Goal: Task Accomplishment & Management: Manage account settings

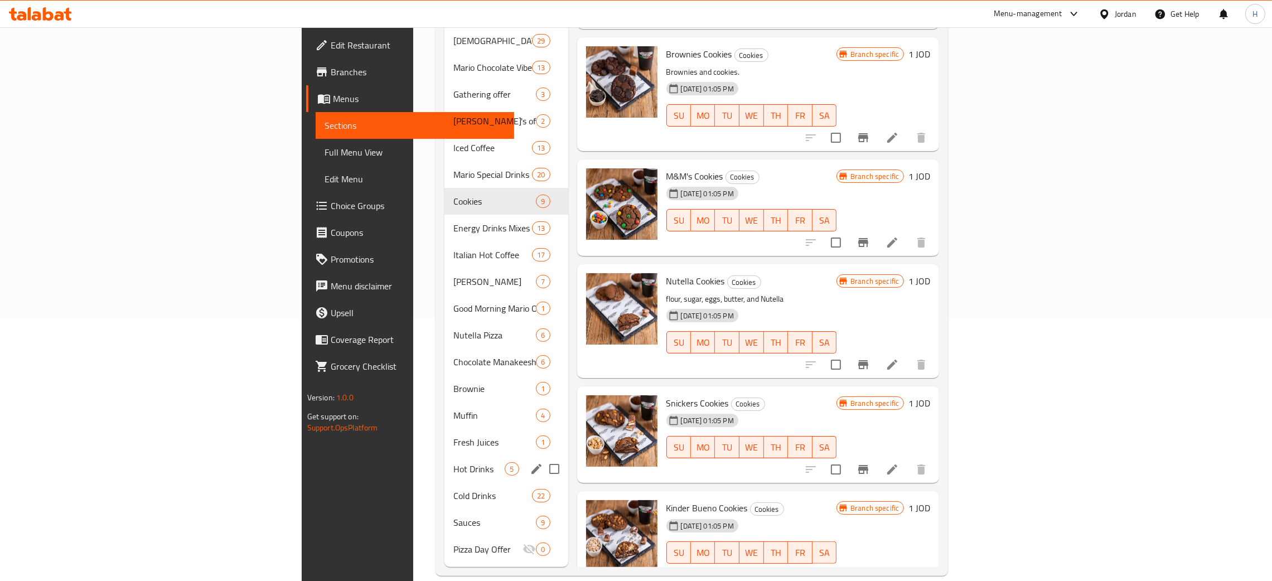
scroll to position [354, 0]
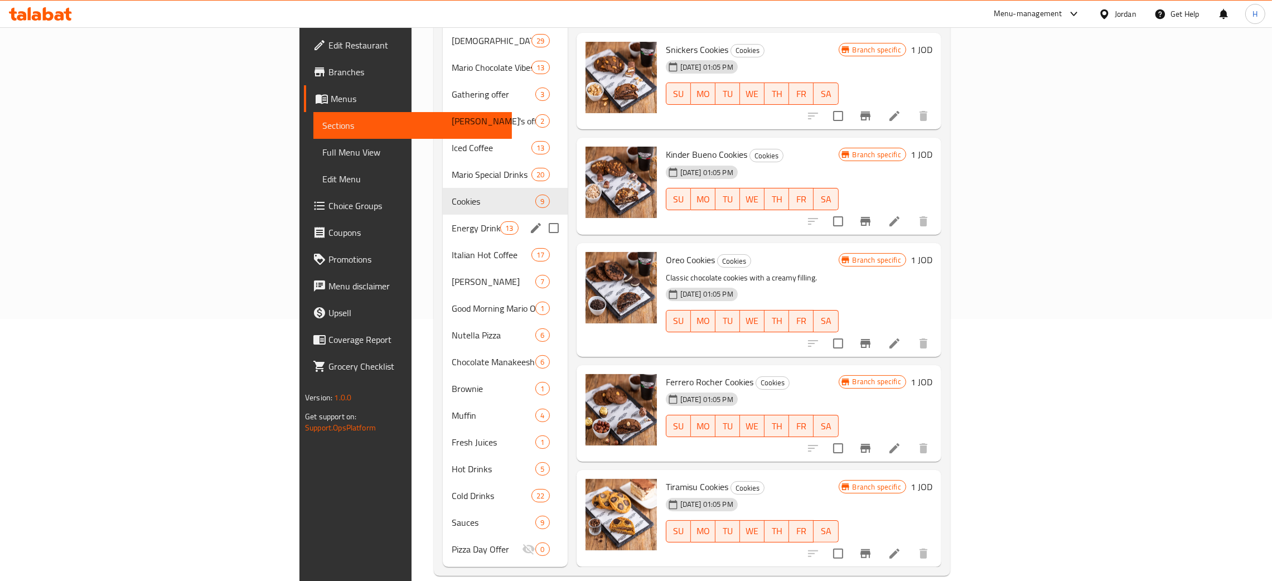
click at [452, 221] on span "Energy Drinks Mixes" at bounding box center [476, 227] width 49 height 13
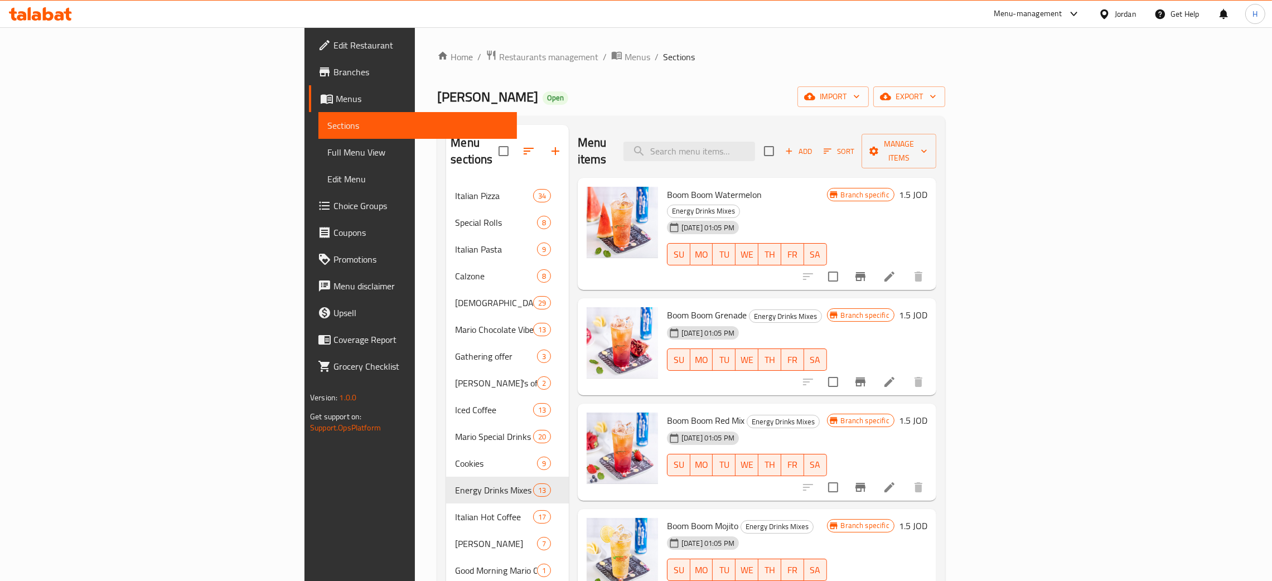
click at [866, 272] on icon "Branch-specific-item" at bounding box center [861, 276] width 10 height 9
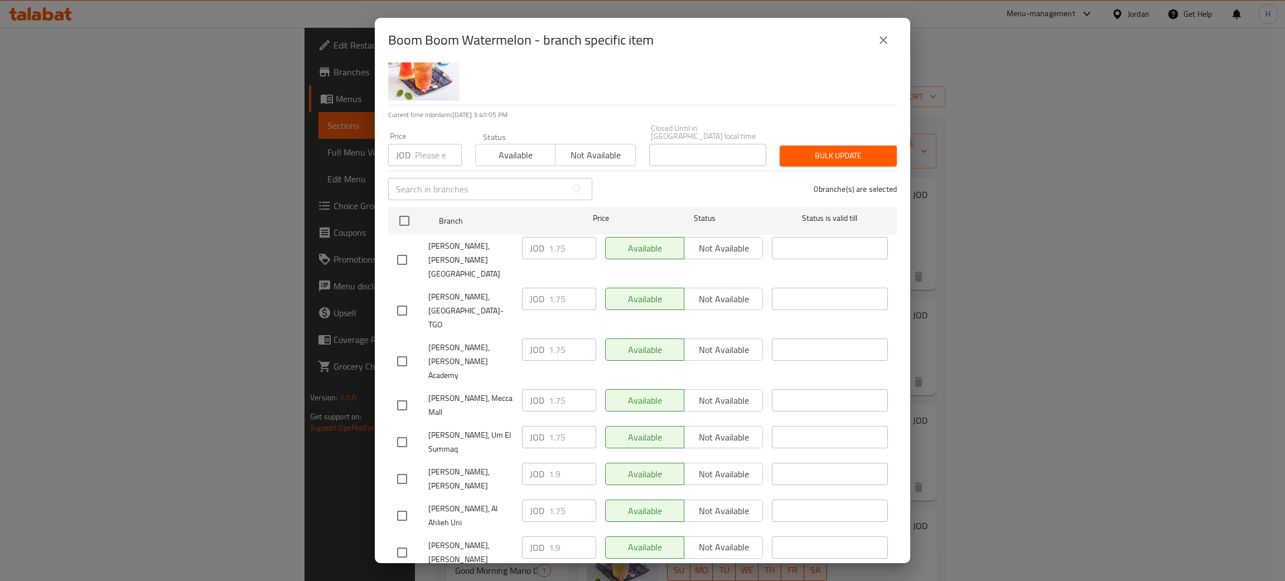
scroll to position [81, 0]
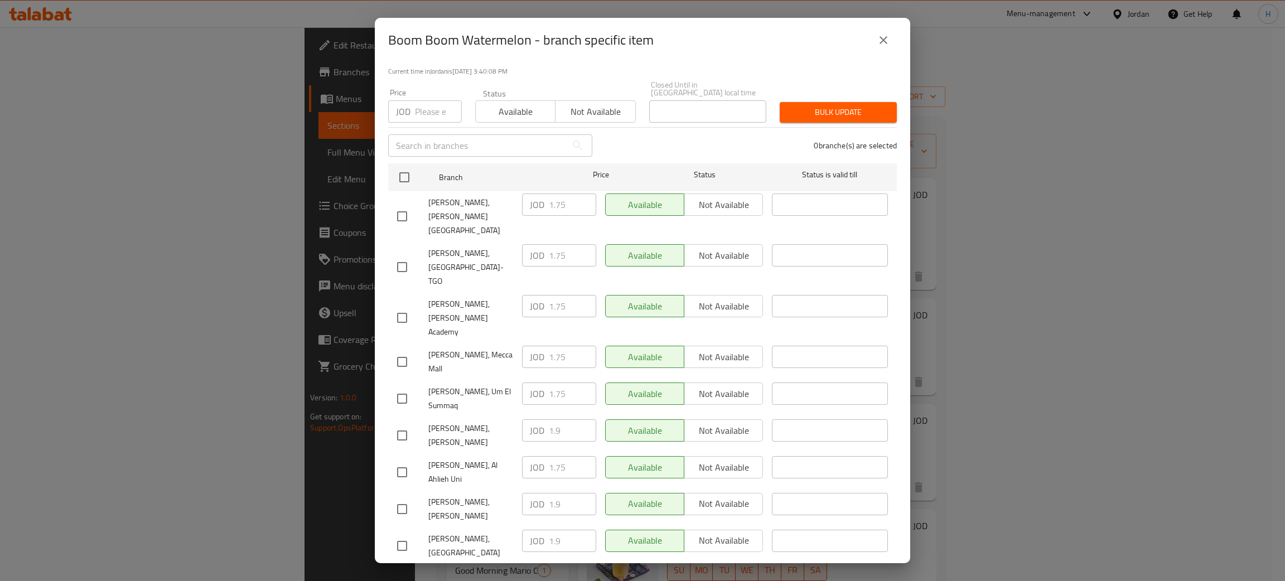
click at [529, 419] on div "JOD 1.9 ​" at bounding box center [559, 430] width 74 height 22
checkbox input "true"
paste input "9"
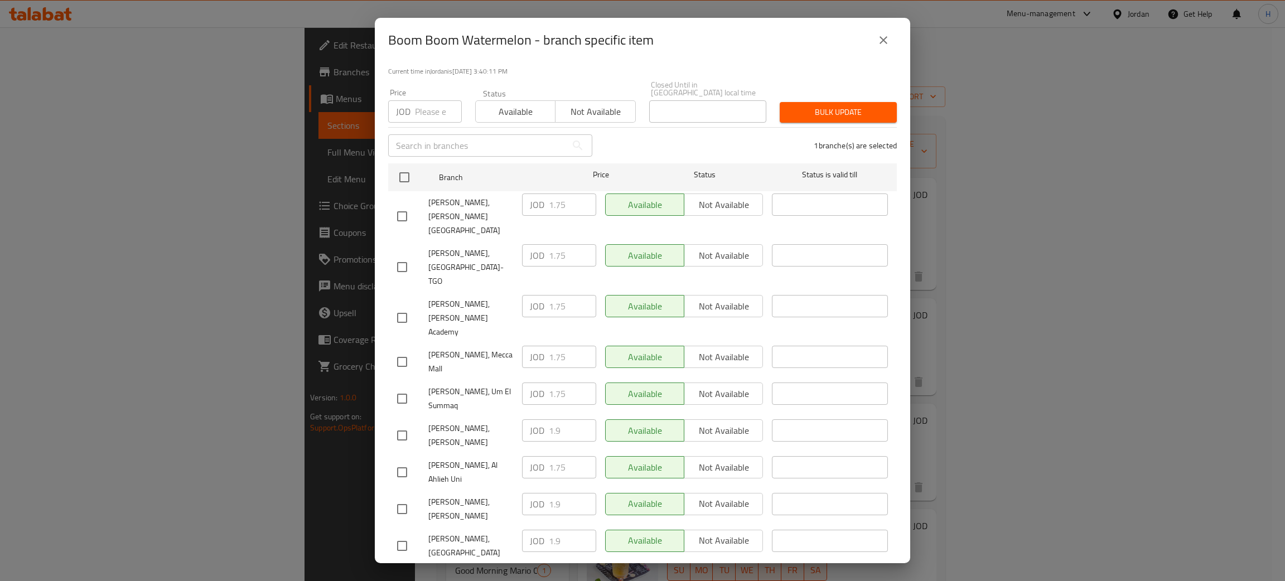
type input "1.9"
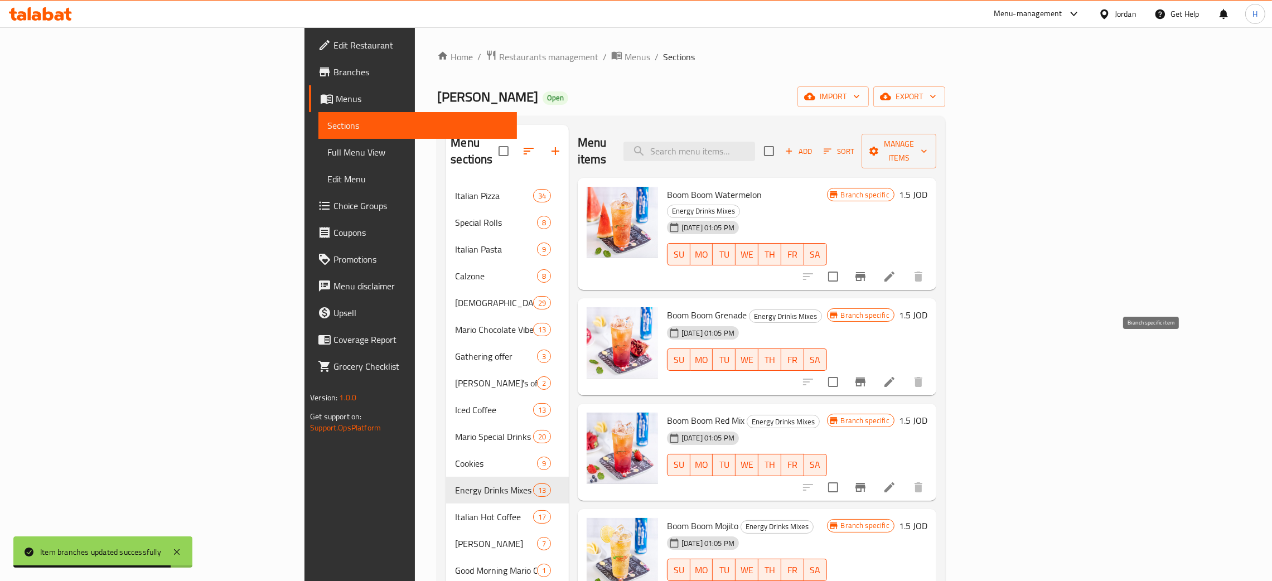
click at [866, 378] on icon "Branch-specific-item" at bounding box center [861, 382] width 10 height 9
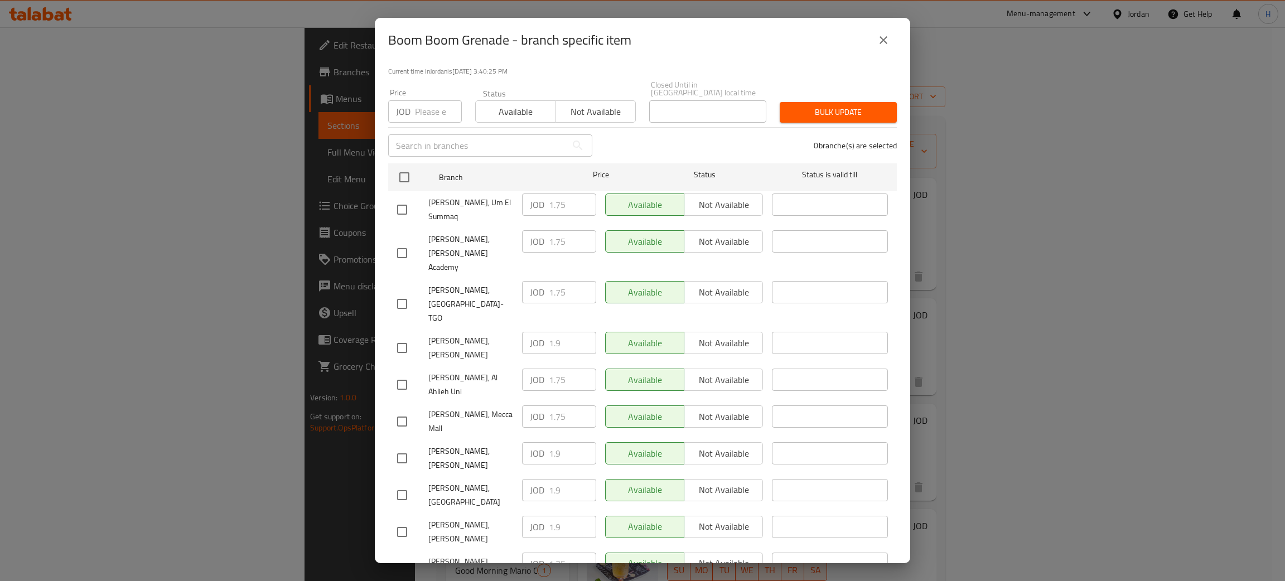
click at [532, 332] on div "JOD 1.9 ​" at bounding box center [559, 343] width 74 height 22
drag, startPoint x: 407, startPoint y: 525, endPoint x: 476, endPoint y: 514, distance: 70.1
checkbox input "true"
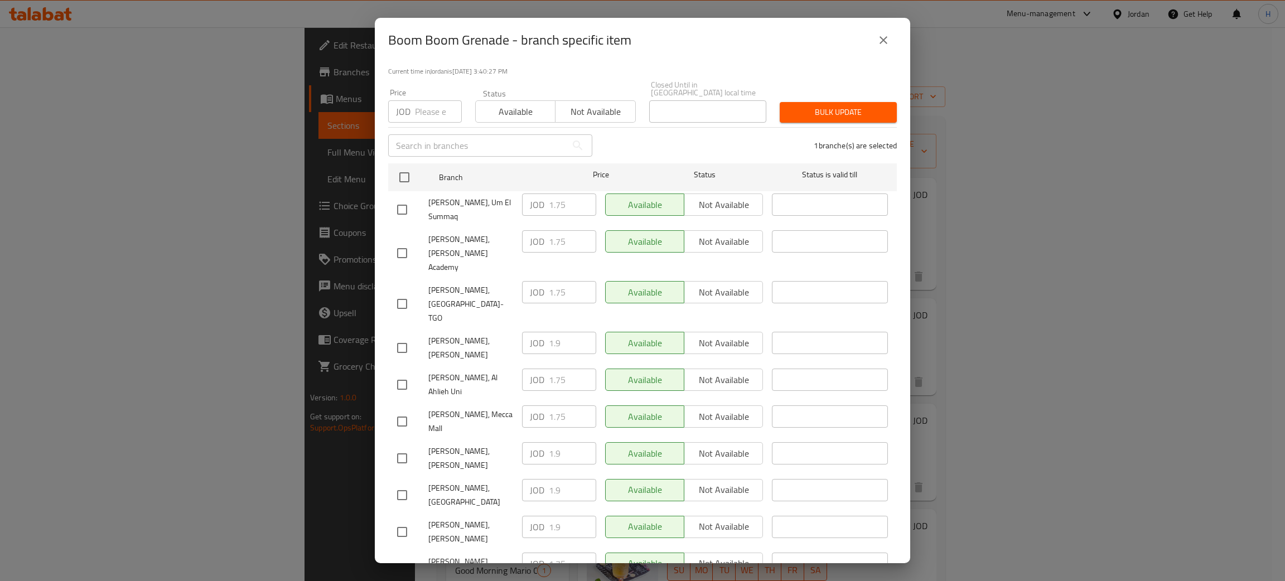
paste input "9"
type input "1.9"
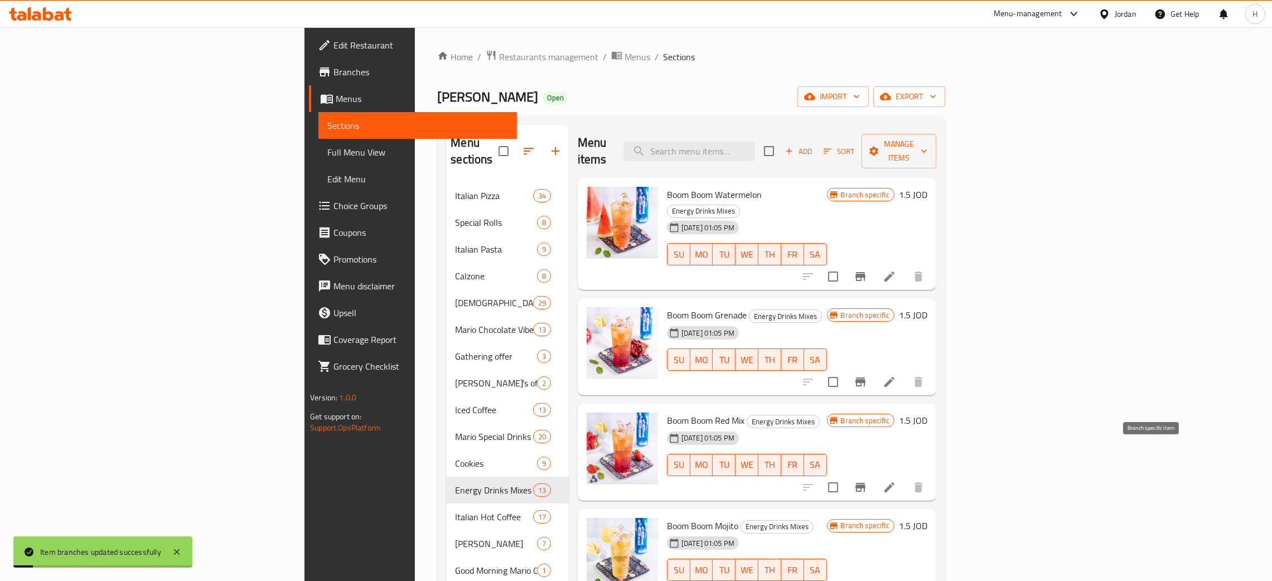
click at [866, 483] on icon "Branch-specific-item" at bounding box center [861, 487] width 10 height 9
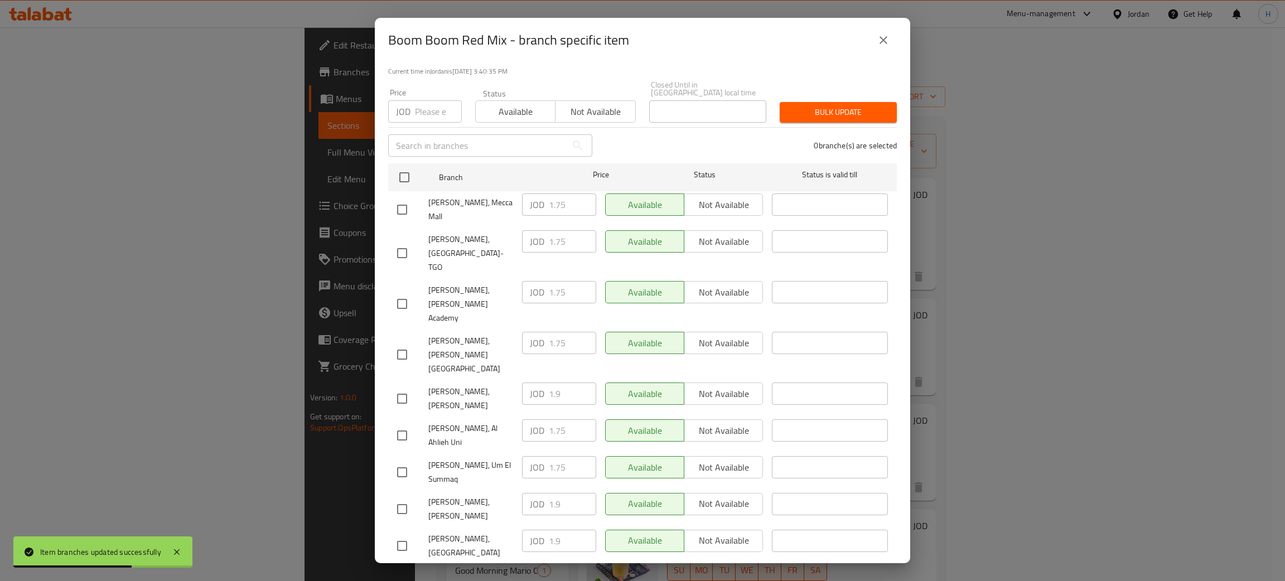
drag, startPoint x: 403, startPoint y: 519, endPoint x: 417, endPoint y: 521, distance: 14.8
checkbox input "true"
paste input "9"
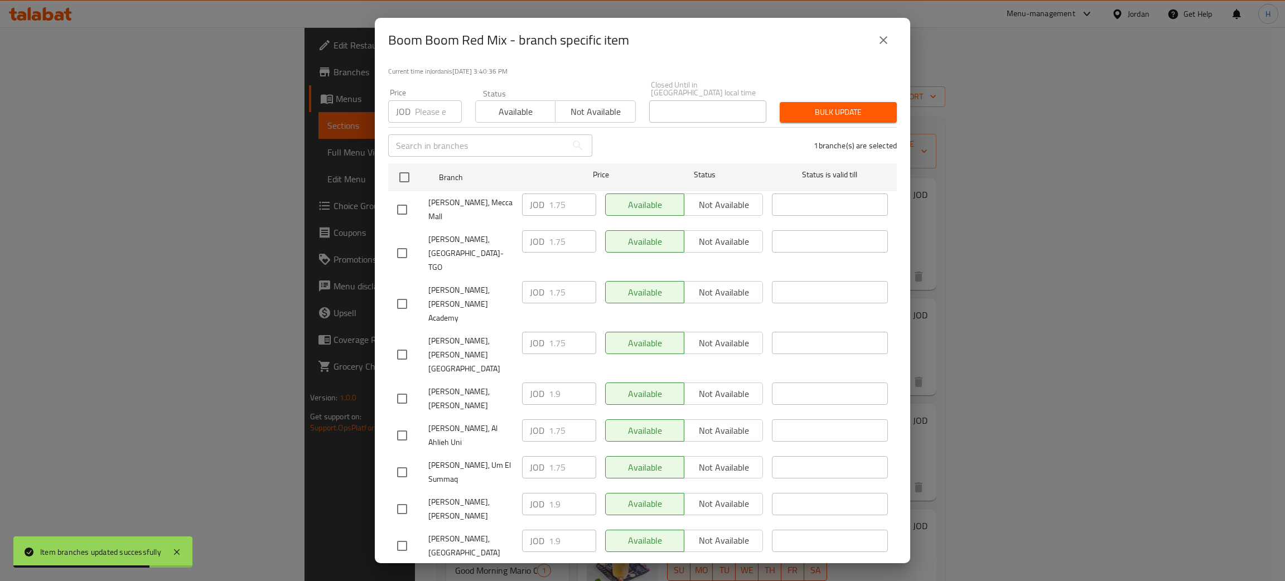
type input "1.9"
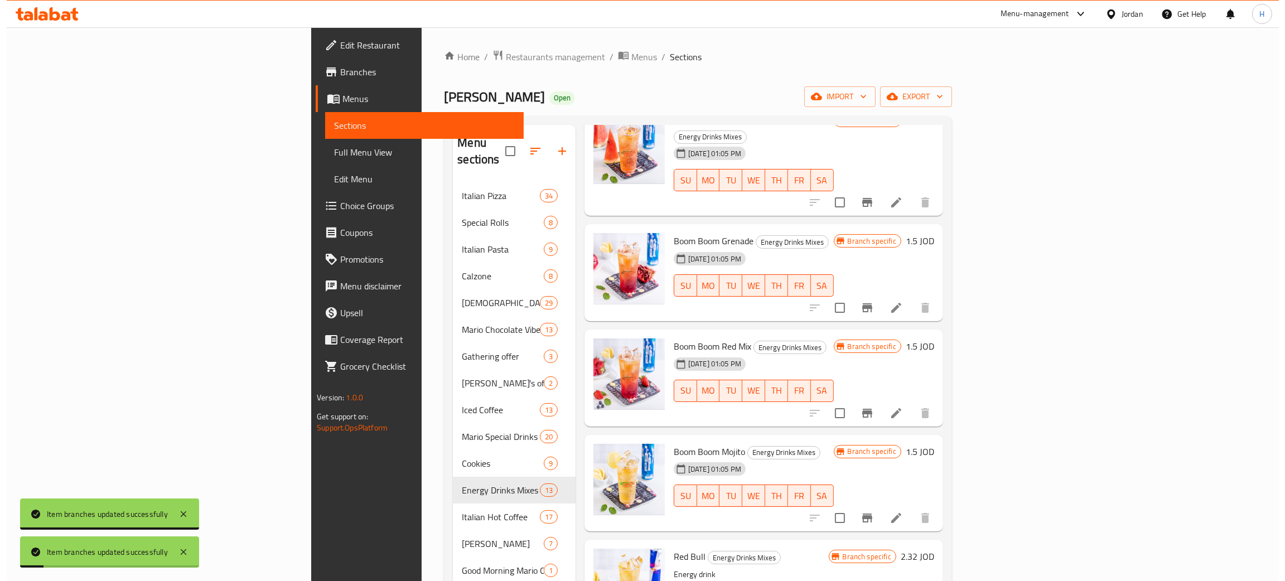
scroll to position [167, 0]
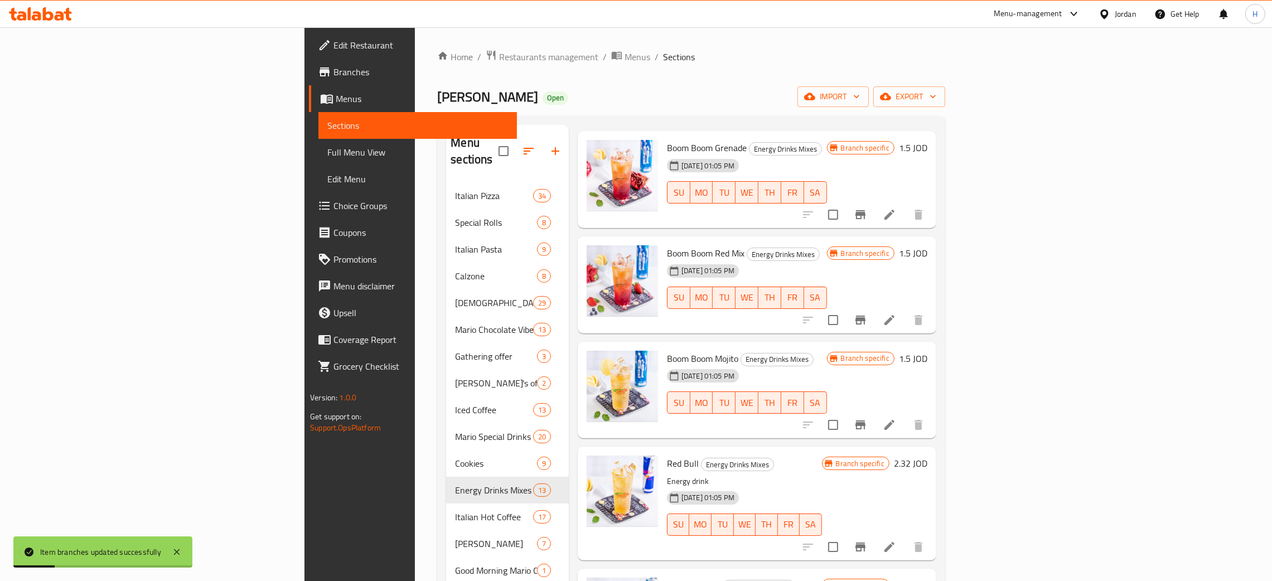
click at [874, 412] on button "Branch-specific-item" at bounding box center [860, 425] width 27 height 27
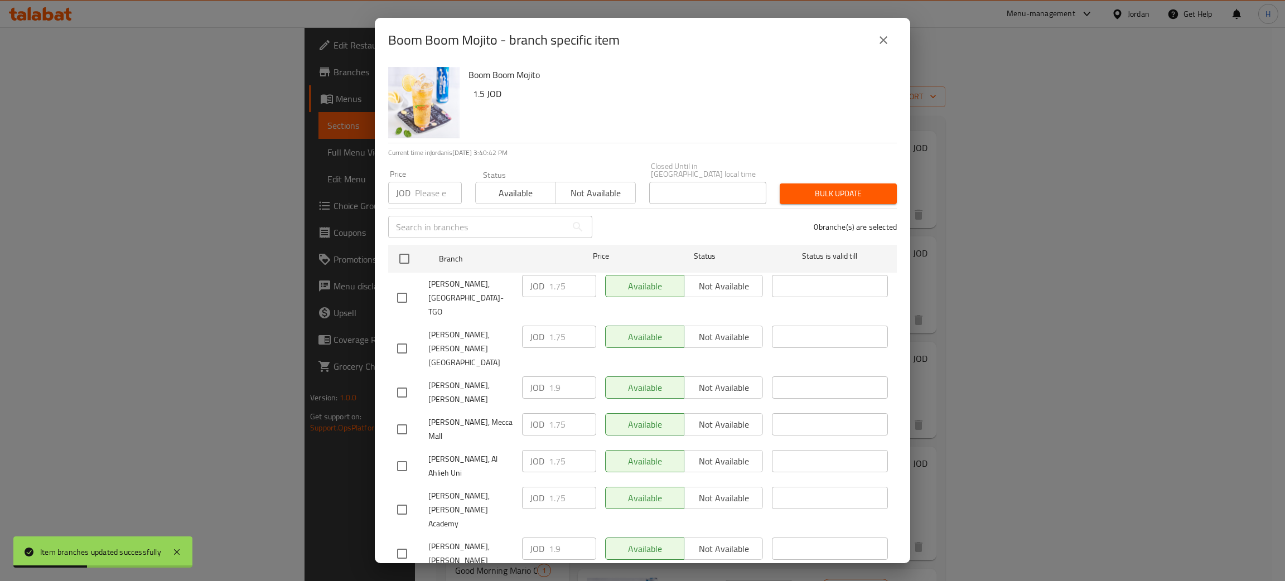
click at [522, 376] on div "JOD 1.9 ​" at bounding box center [559, 387] width 74 height 22
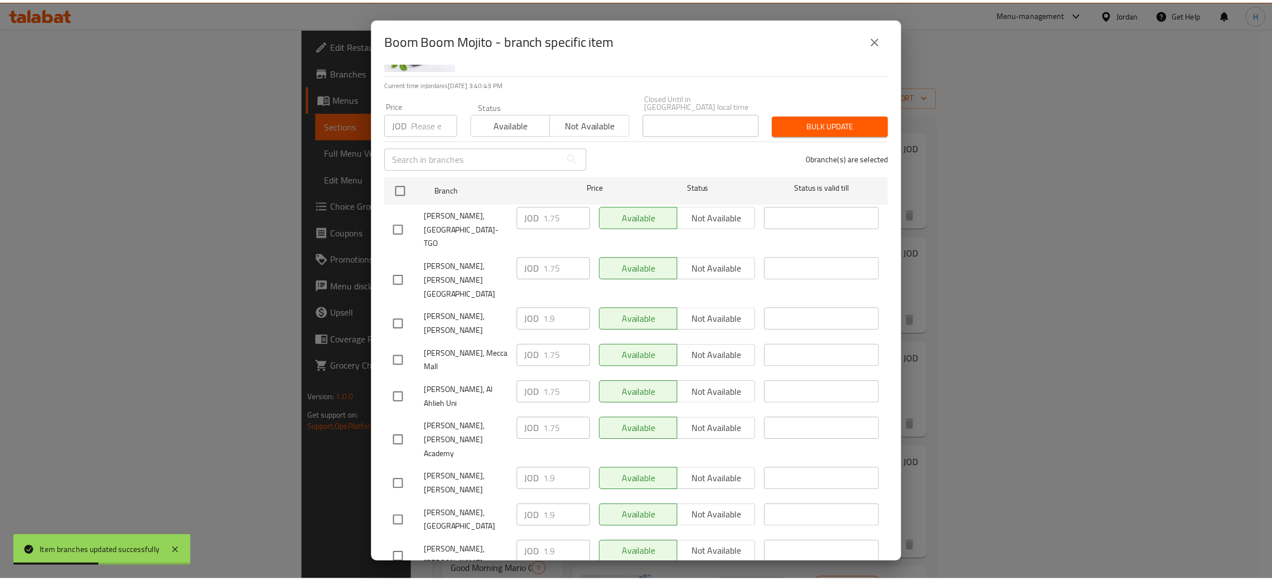
scroll to position [81, 0]
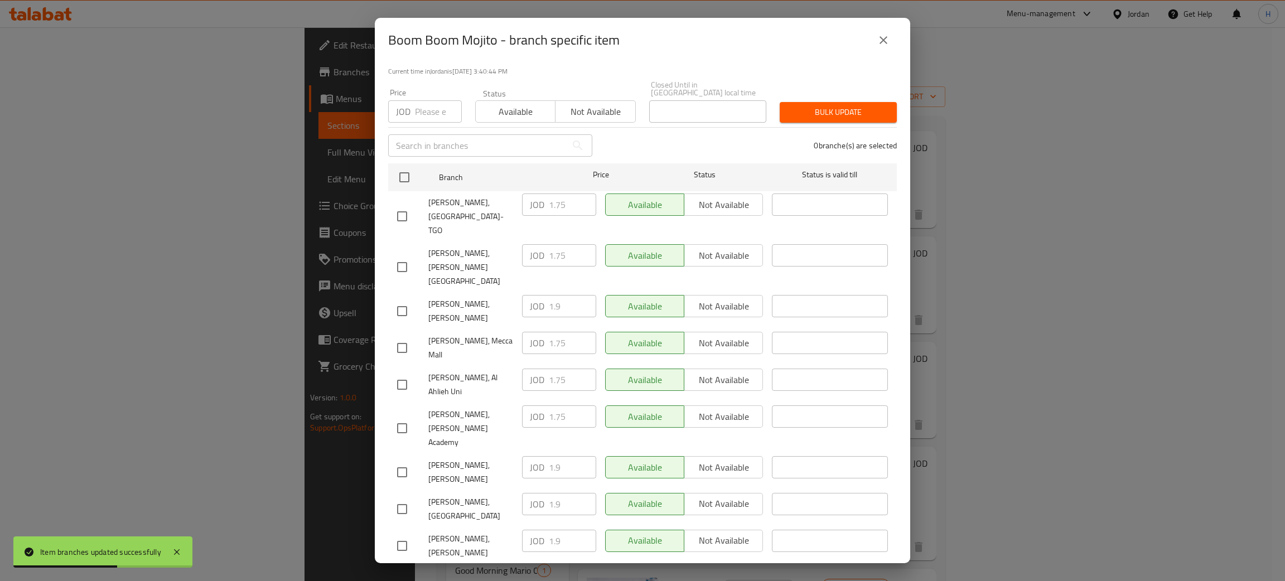
click at [399, 571] on input "checkbox" at bounding box center [401, 582] width 23 height 23
checkbox input "true"
click at [559, 567] on input "1.75" at bounding box center [572, 578] width 47 height 22
paste input "9"
type input "1.9"
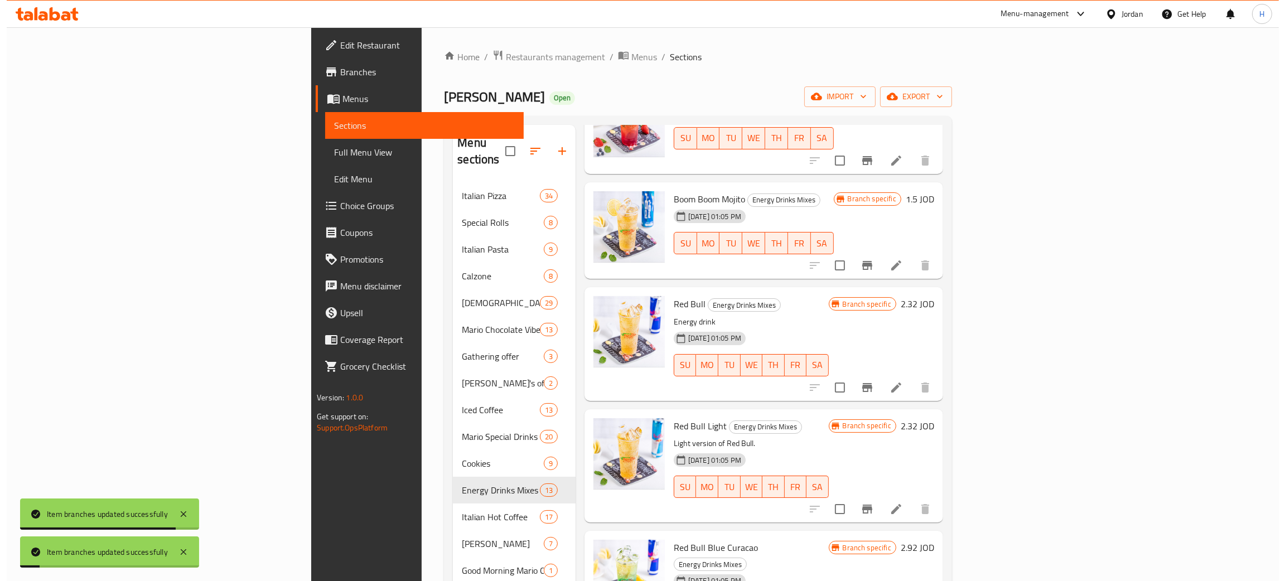
scroll to position [335, 0]
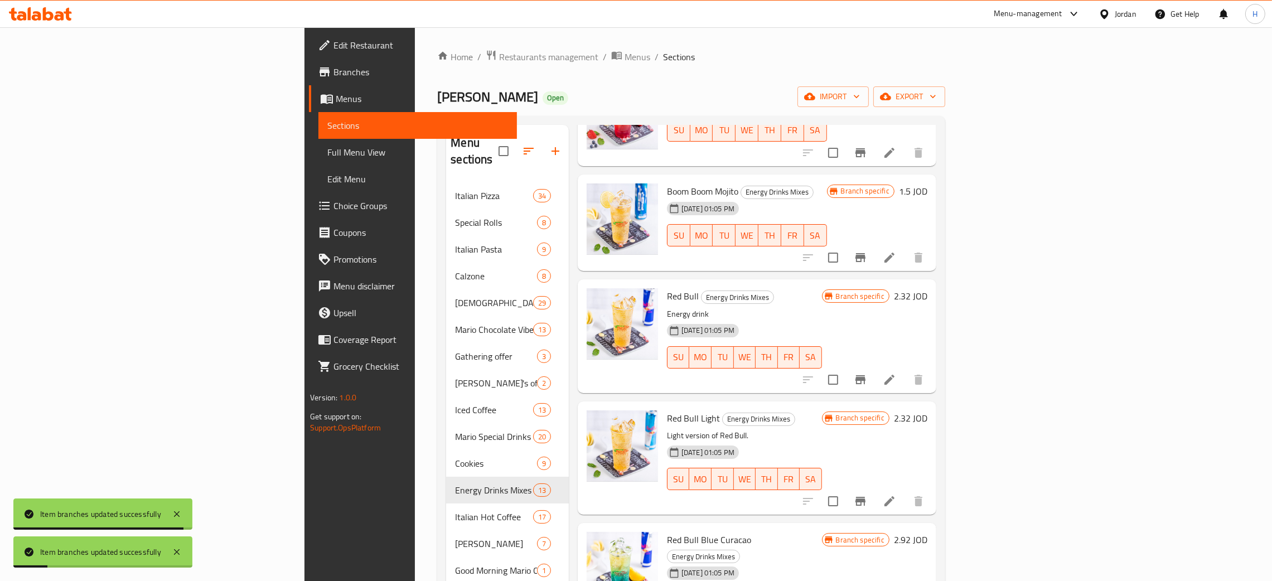
click at [867, 373] on icon "Branch-specific-item" at bounding box center [860, 379] width 13 height 13
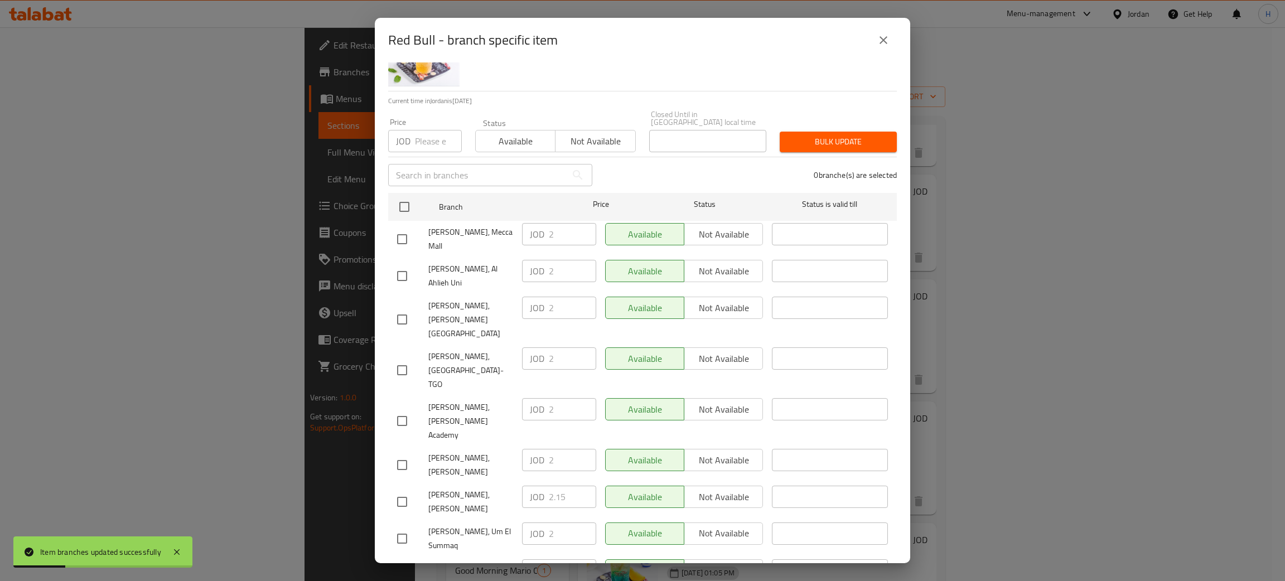
scroll to position [81, 0]
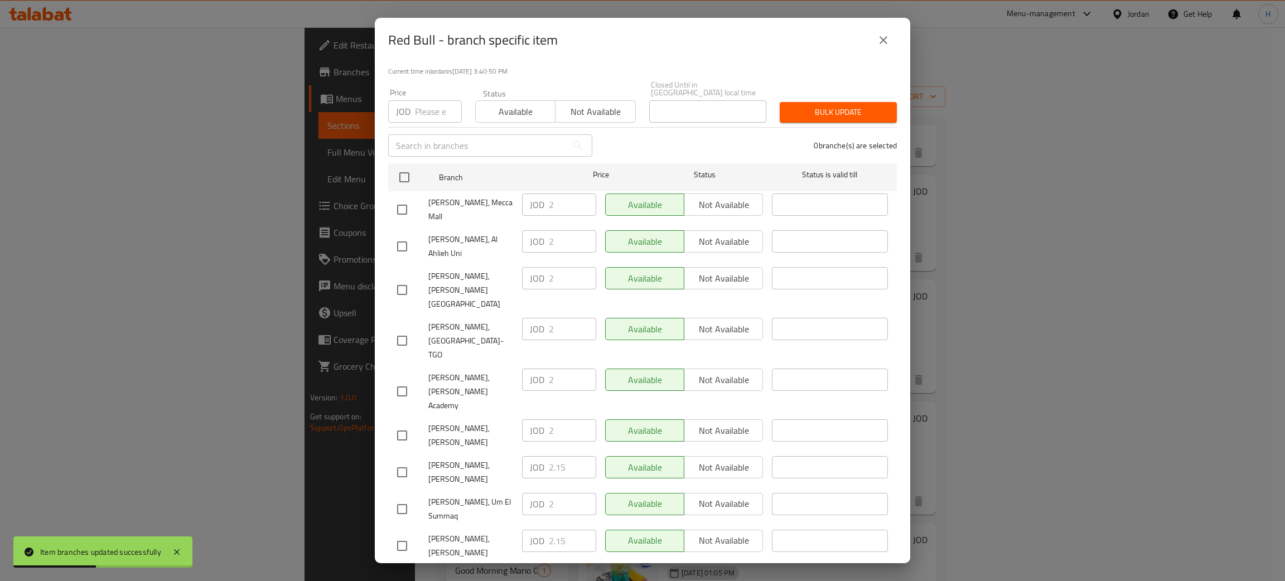
click at [525, 530] on div "JOD 2.15 ​" at bounding box center [559, 541] width 74 height 22
click at [401, 424] on input "checkbox" at bounding box center [401, 435] width 23 height 23
checkbox input "true"
click at [553, 419] on input "2" at bounding box center [572, 430] width 47 height 22
paste input ".15"
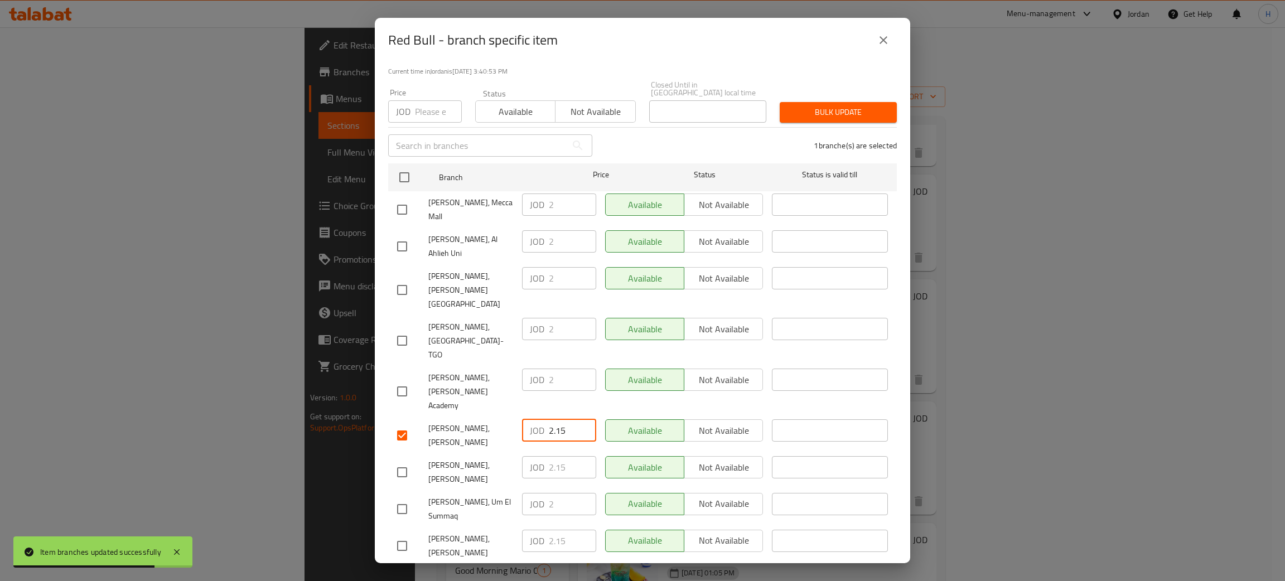
type input "2.15"
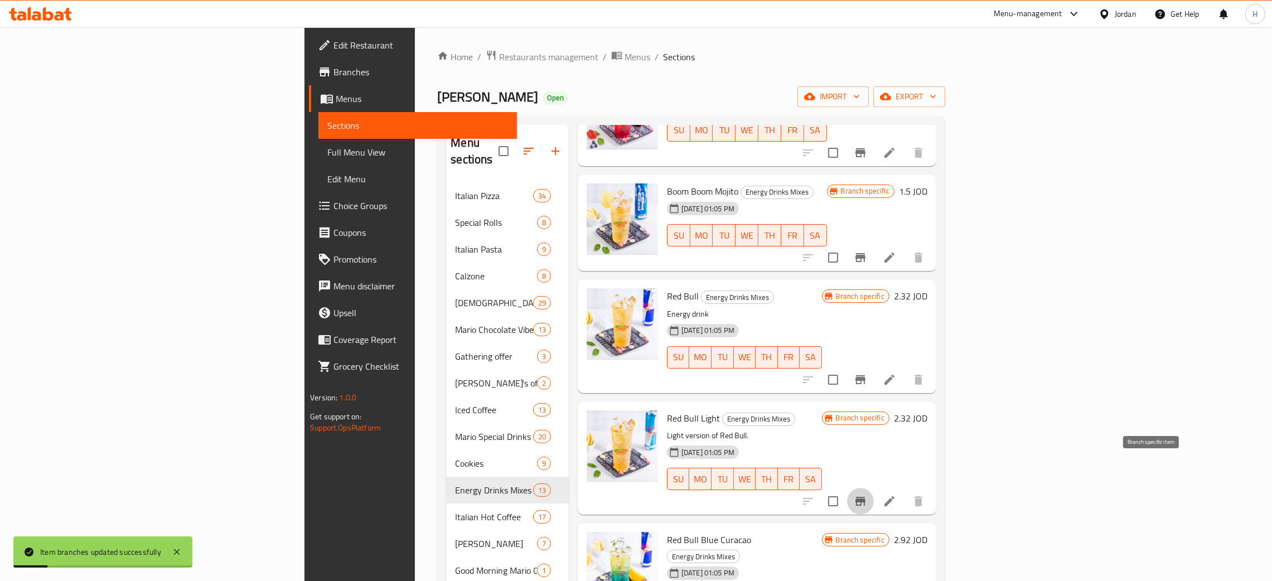
click at [867, 495] on icon "Branch-specific-item" at bounding box center [860, 501] width 13 height 13
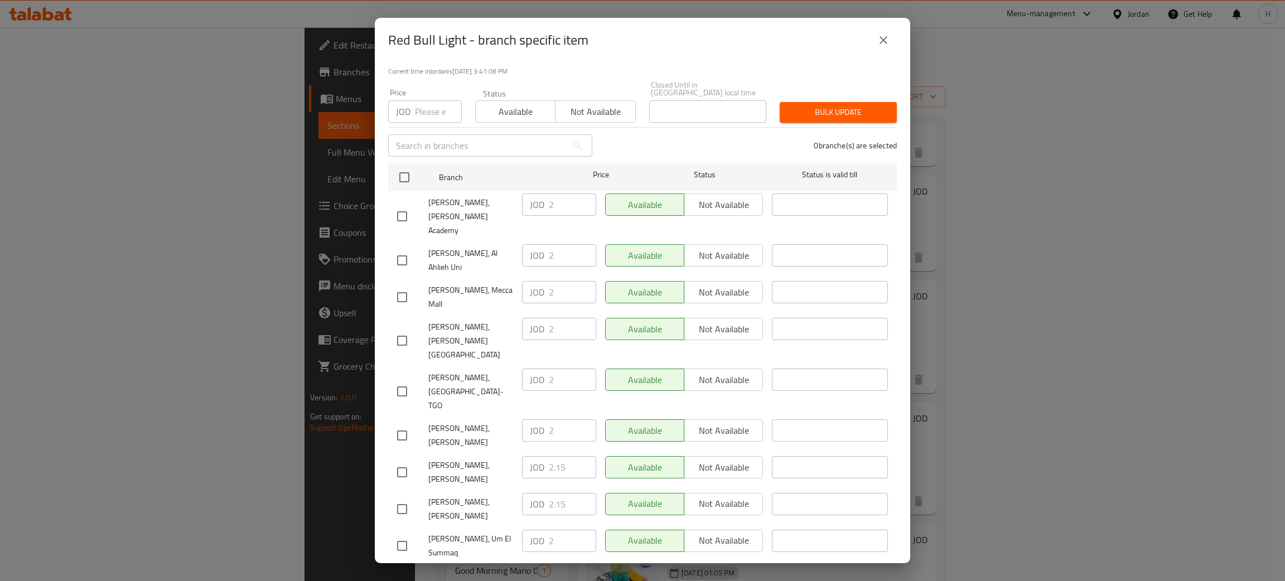
click at [408, 498] on input "checkbox" at bounding box center [401, 509] width 23 height 23
click at [409, 498] on input "checkbox" at bounding box center [401, 509] width 23 height 23
checkbox input "false"
click at [538, 493] on div "JOD 2.15 ​" at bounding box center [559, 504] width 74 height 22
click at [409, 424] on input "checkbox" at bounding box center [401, 435] width 23 height 23
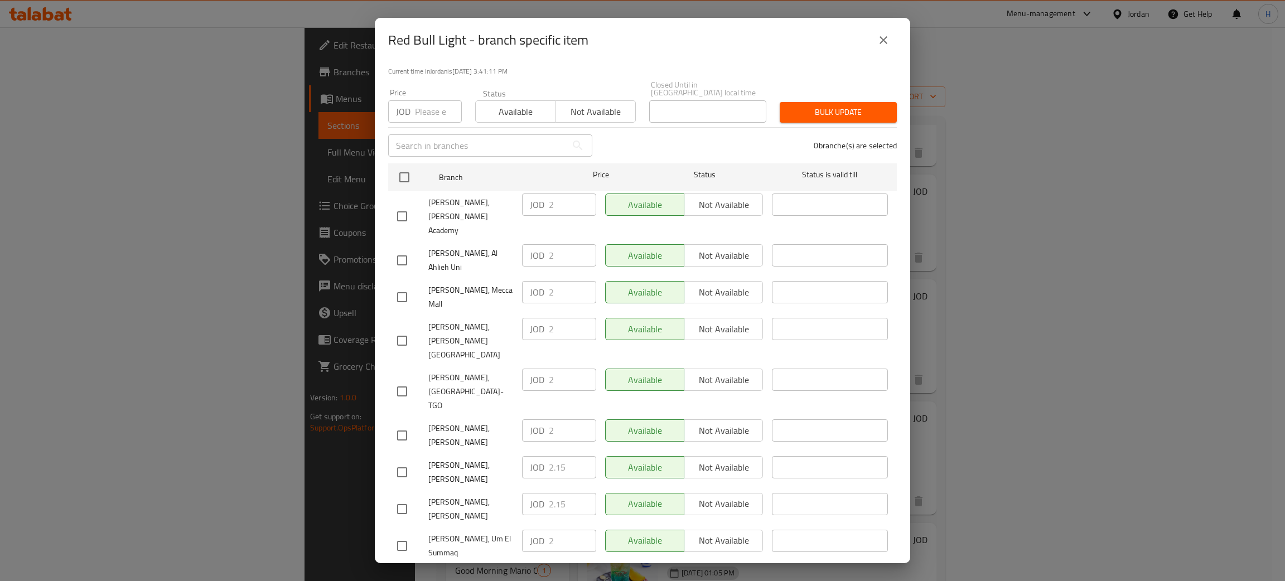
checkbox input "true"
click at [554, 419] on input "2" at bounding box center [572, 430] width 47 height 22
paste input ".15"
type input "2.15"
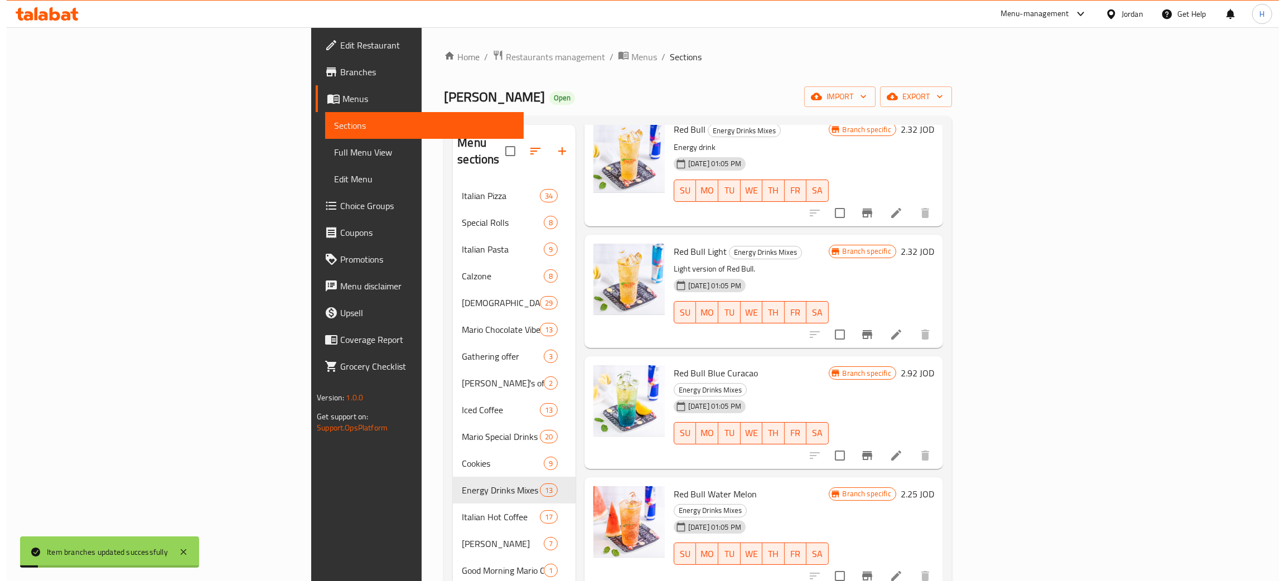
scroll to position [586, 0]
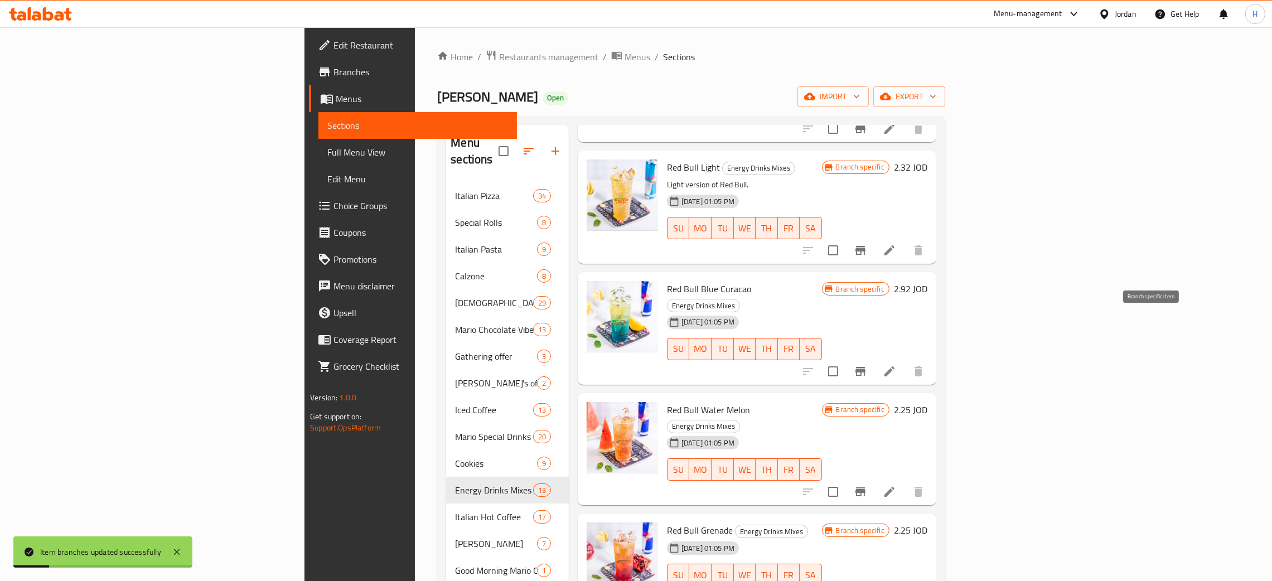
click at [867, 365] on icon "Branch-specific-item" at bounding box center [860, 371] width 13 height 13
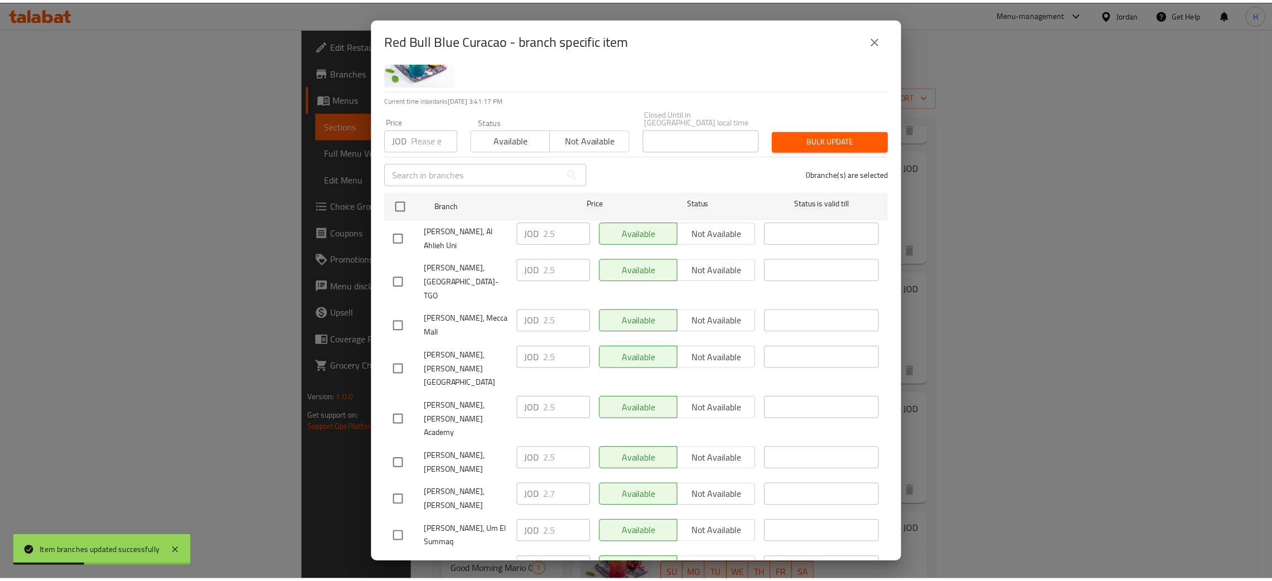
scroll to position [81, 0]
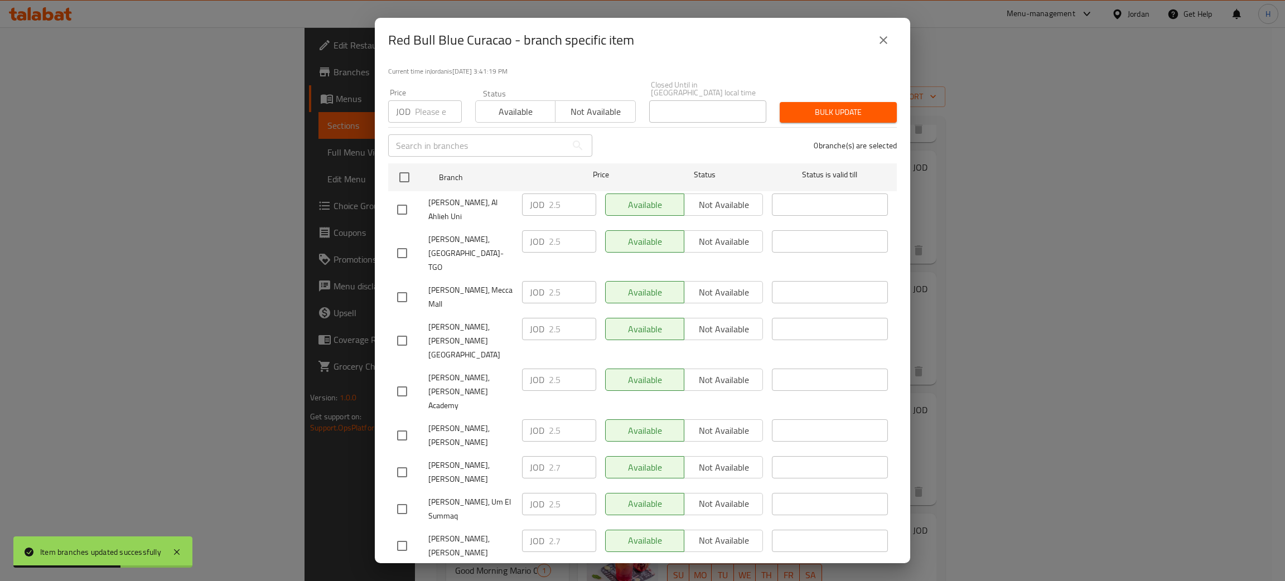
click at [522, 530] on div "JOD 2.7 ​" at bounding box center [559, 541] width 74 height 22
click at [400, 424] on input "checkbox" at bounding box center [401, 435] width 23 height 23
checkbox input "true"
click at [573, 419] on input "1.5" at bounding box center [572, 430] width 47 height 22
click at [563, 419] on input "1.5" at bounding box center [572, 430] width 47 height 22
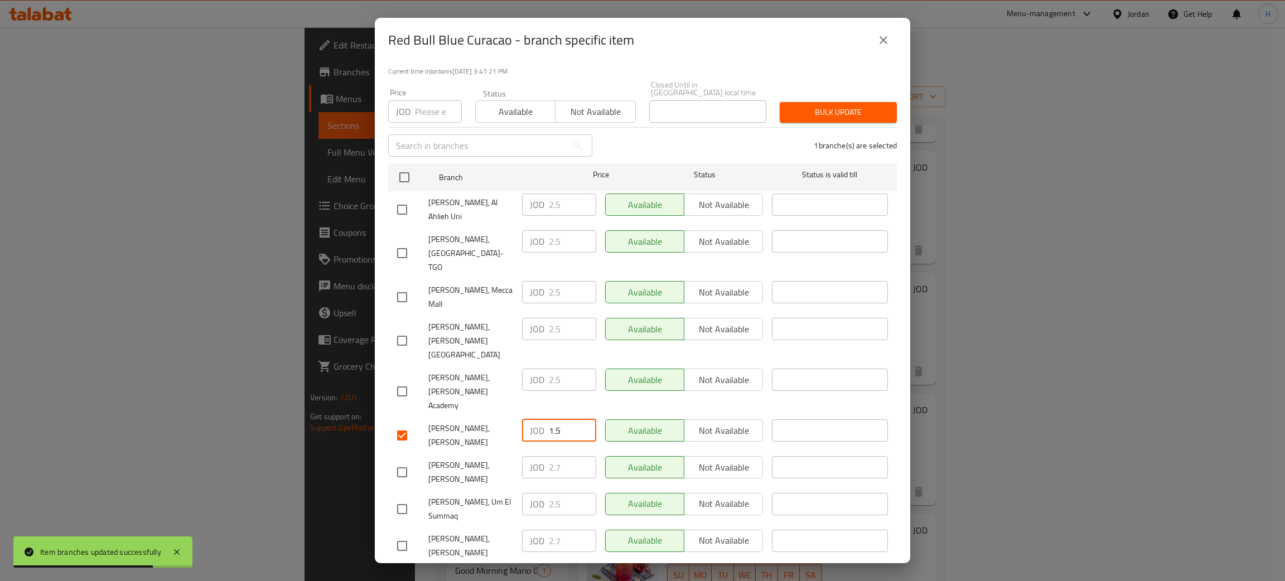
paste input "2.7"
type input "2.7"
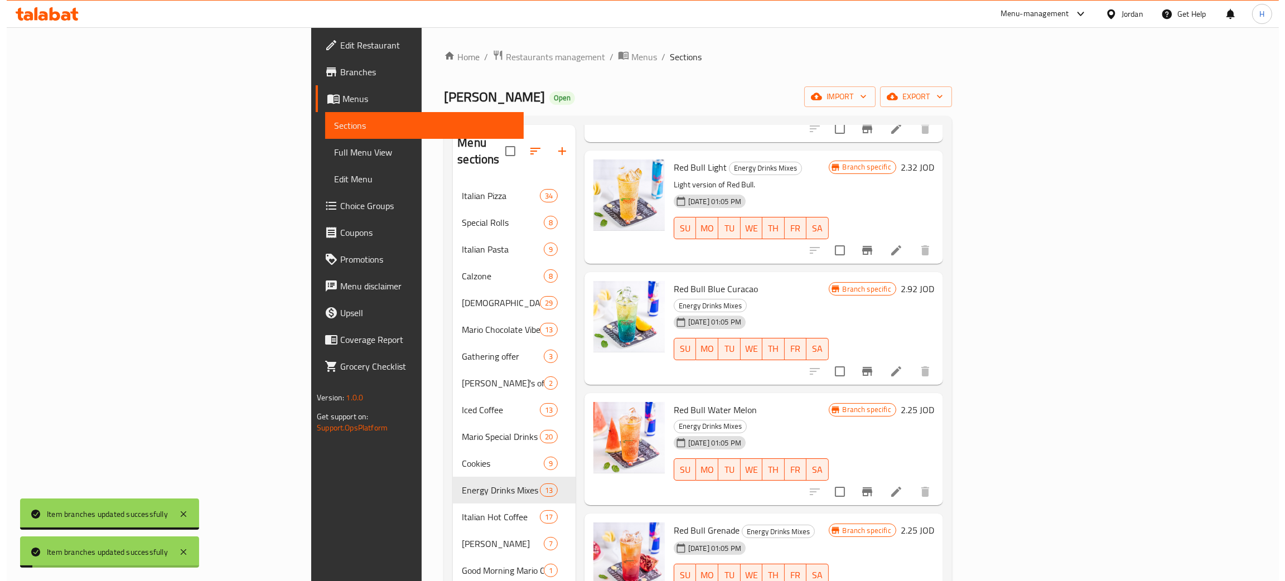
scroll to position [669, 0]
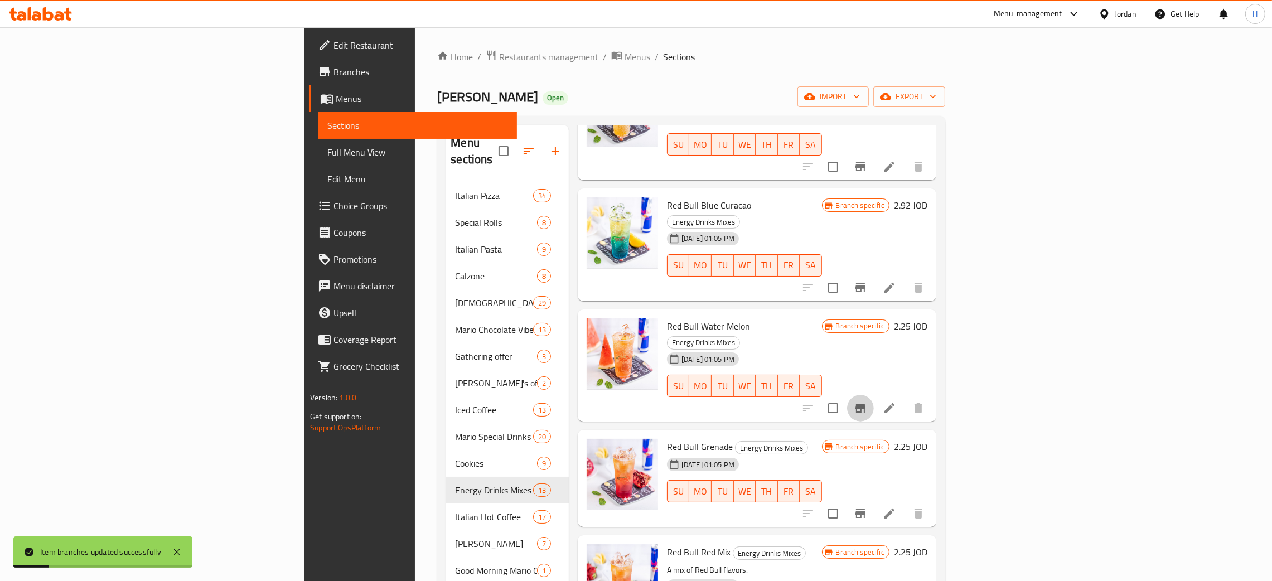
click at [866, 404] on icon "Branch-specific-item" at bounding box center [861, 408] width 10 height 9
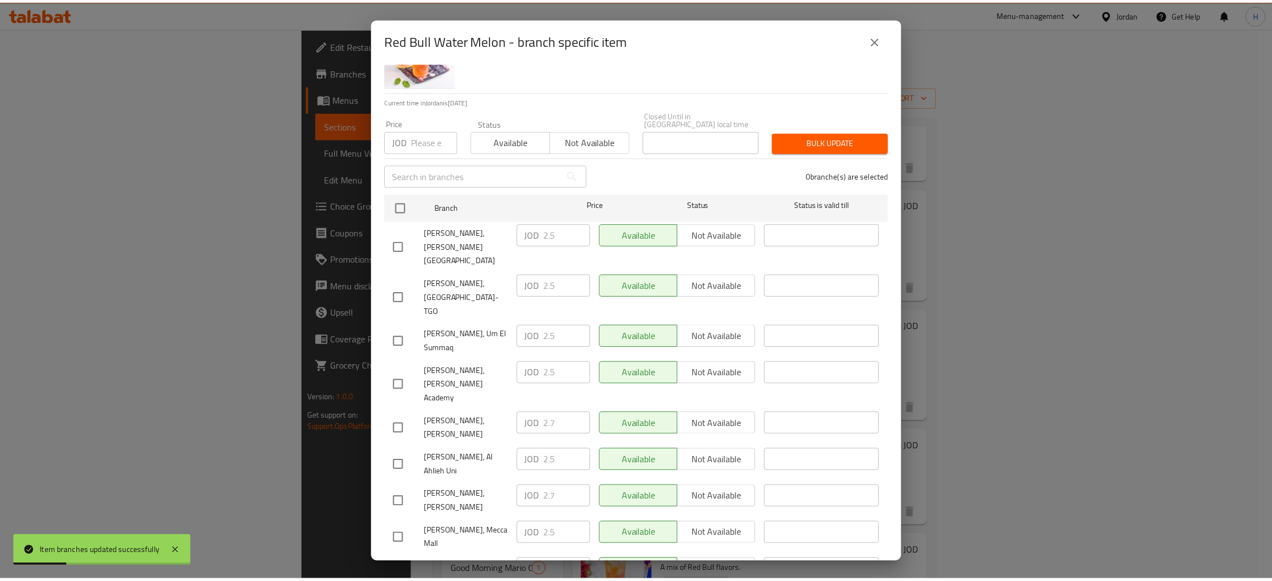
scroll to position [81, 0]
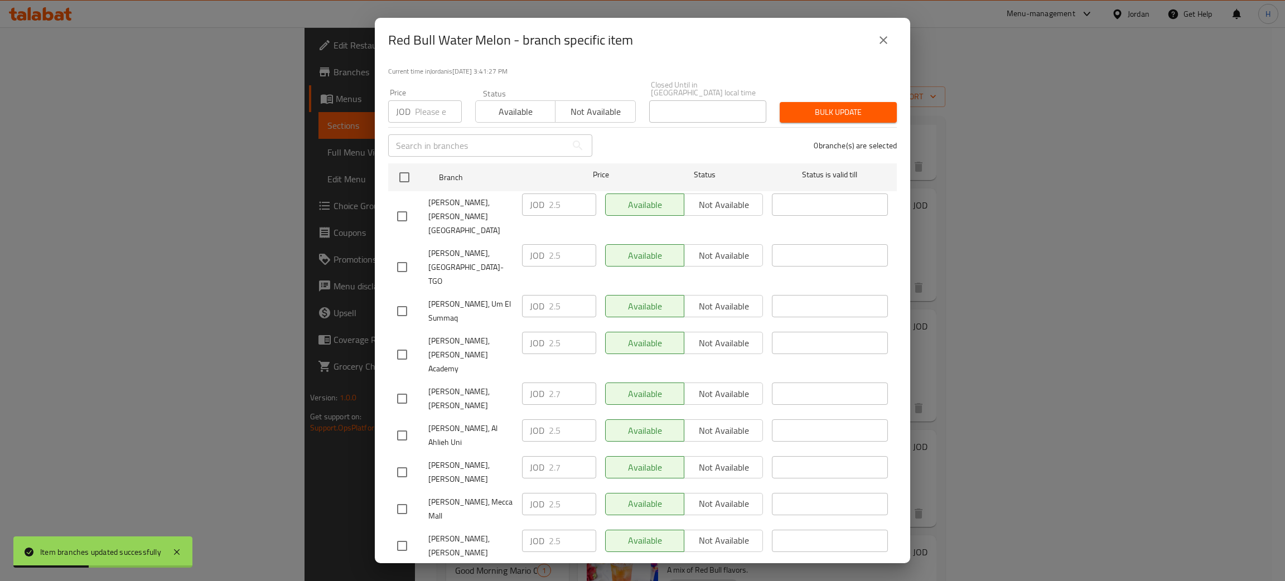
click at [535, 383] on div "JOD 2.7 ​" at bounding box center [559, 394] width 74 height 22
click at [399, 534] on input "checkbox" at bounding box center [401, 545] width 23 height 23
checkbox input "true"
click at [557, 530] on input "2.5" at bounding box center [572, 541] width 47 height 22
paste input "7"
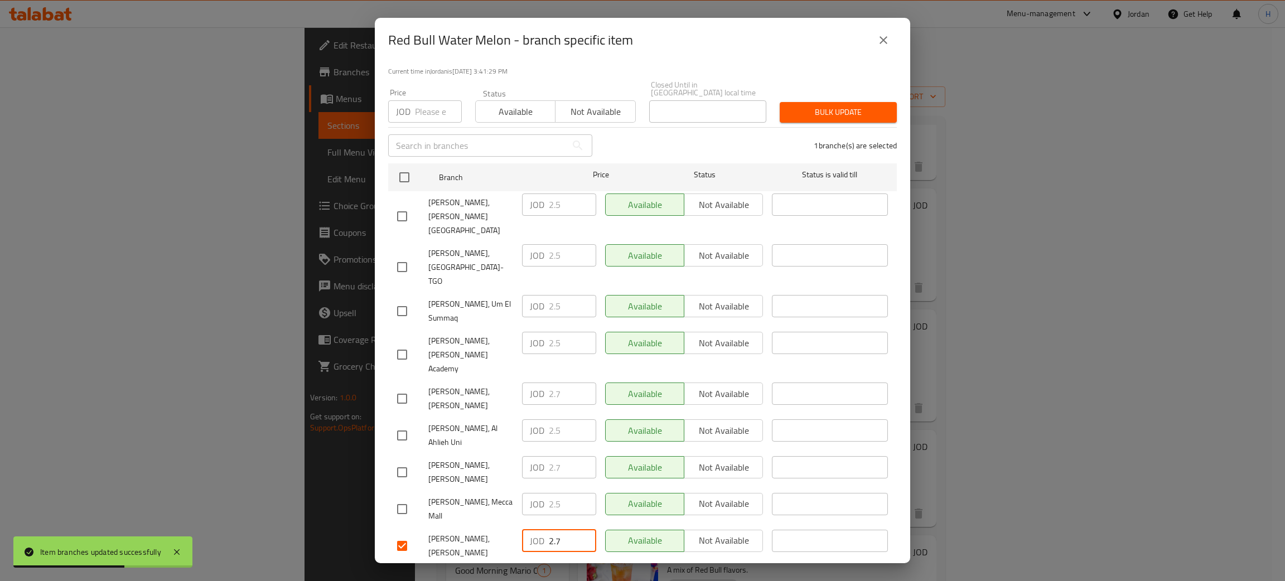
type input "2.7"
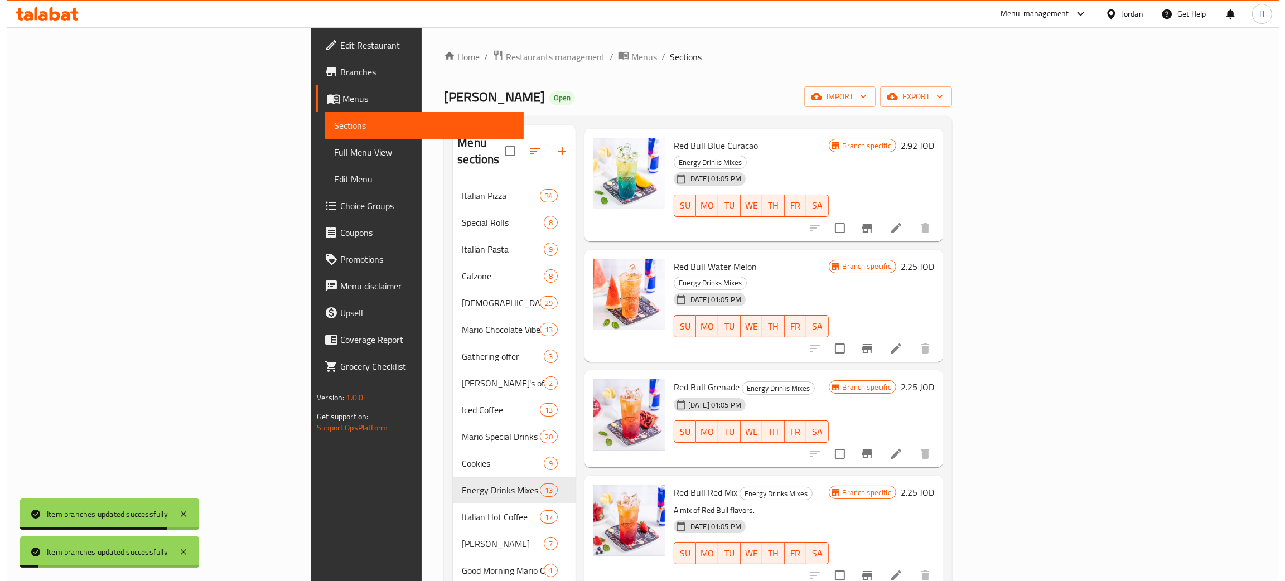
scroll to position [752, 0]
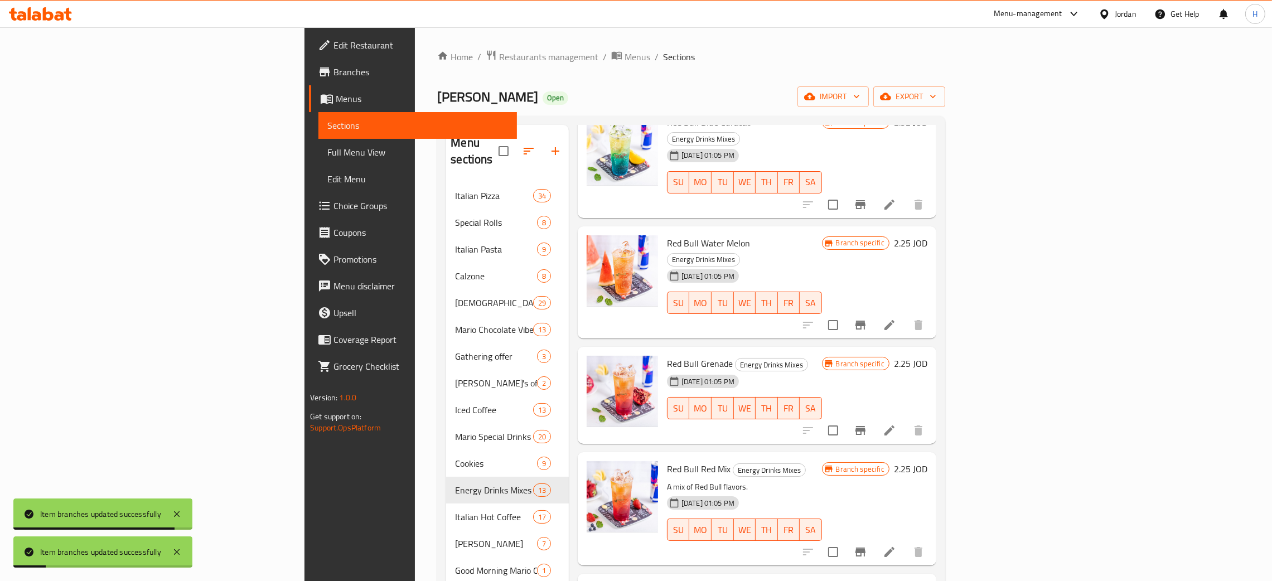
click at [867, 424] on icon "Branch-specific-item" at bounding box center [860, 430] width 13 height 13
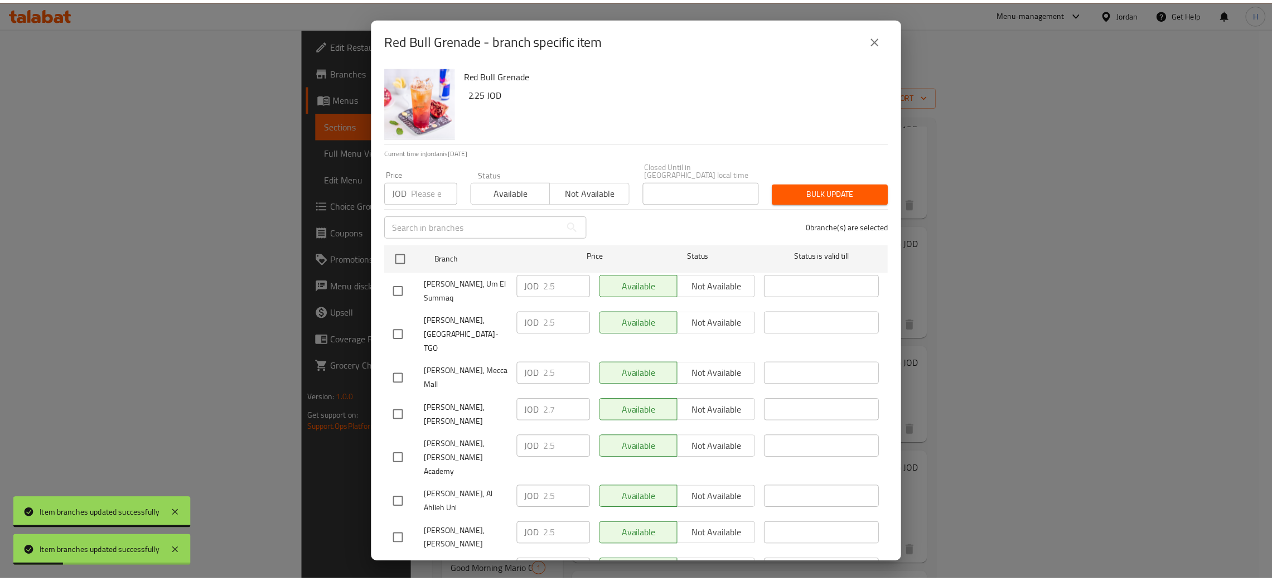
scroll to position [81, 0]
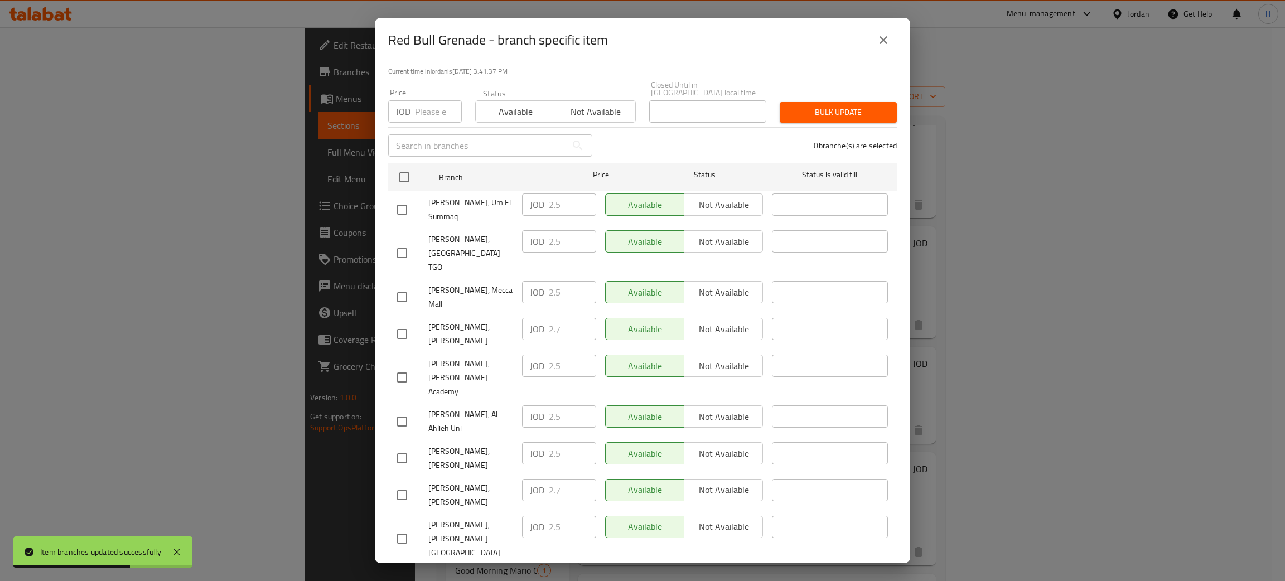
click at [540, 318] on div "JOD 2.7 ​" at bounding box center [559, 329] width 74 height 22
click at [399, 447] on input "checkbox" at bounding box center [401, 458] width 23 height 23
checkbox input "true"
click at [567, 442] on input "2.5" at bounding box center [572, 453] width 47 height 22
paste input "7"
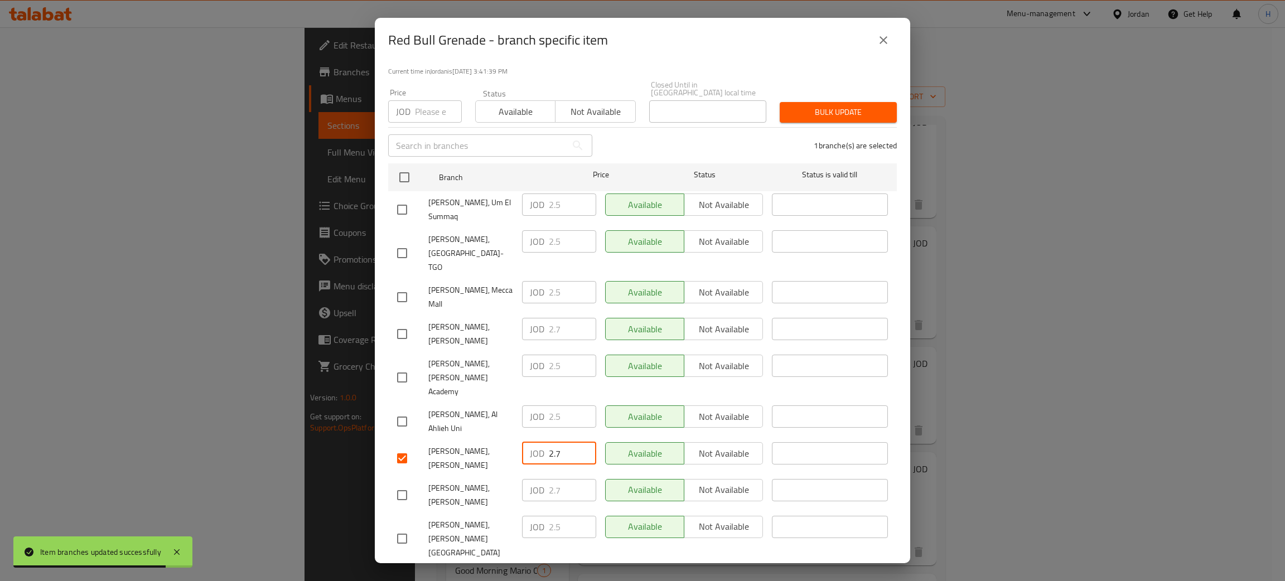
type input "2.7"
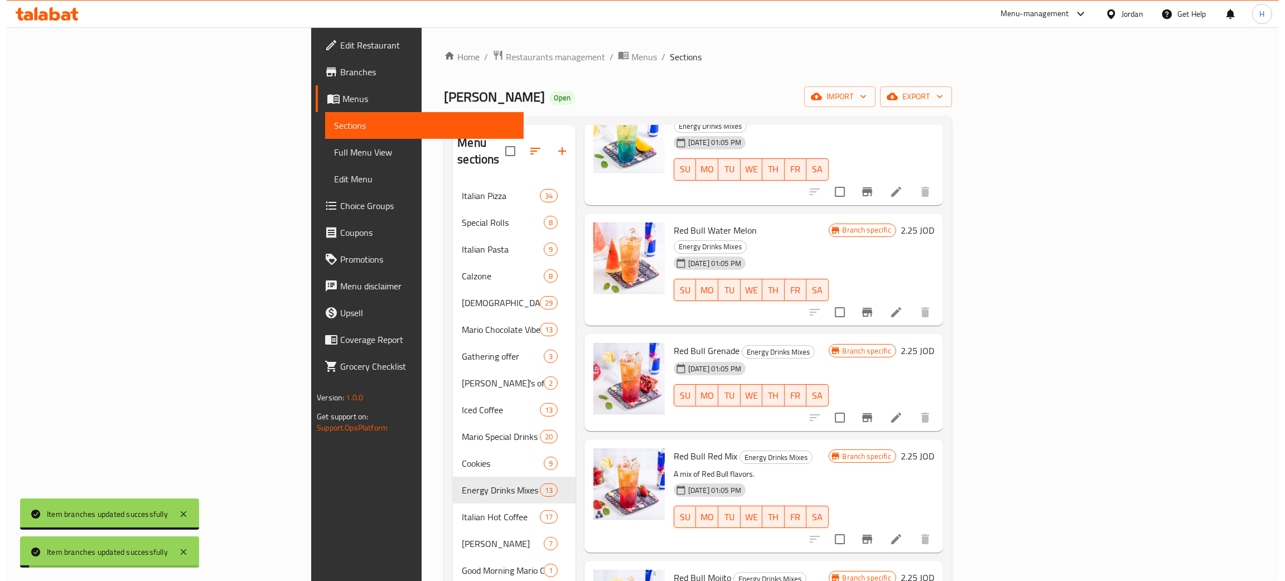
scroll to position [774, 0]
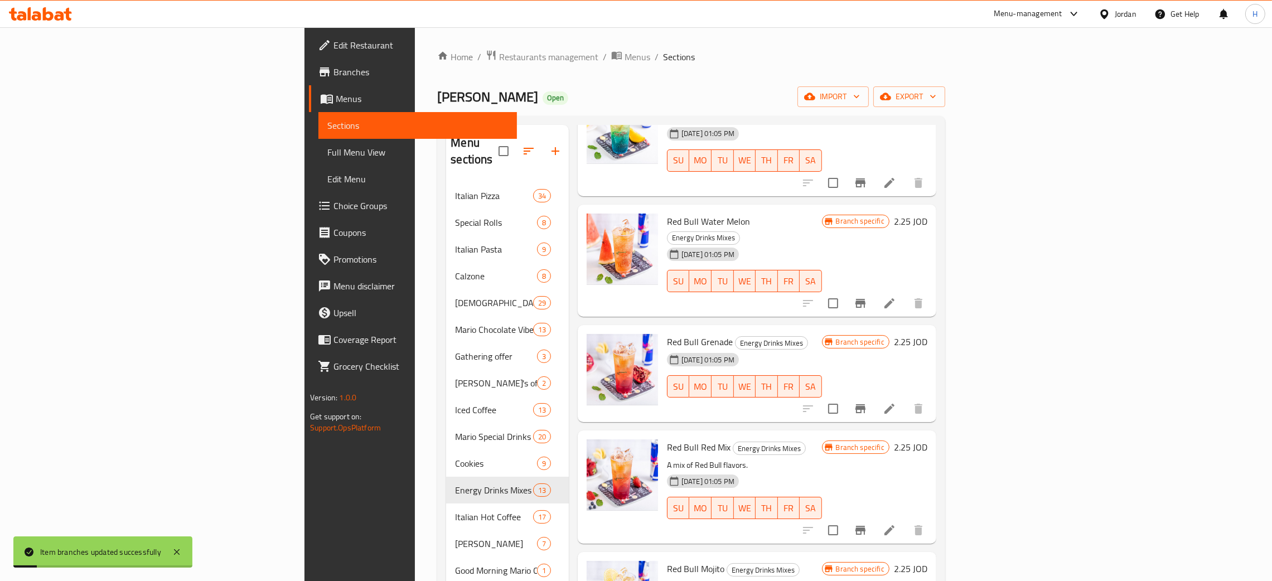
click at [867, 524] on icon "Branch-specific-item" at bounding box center [860, 530] width 13 height 13
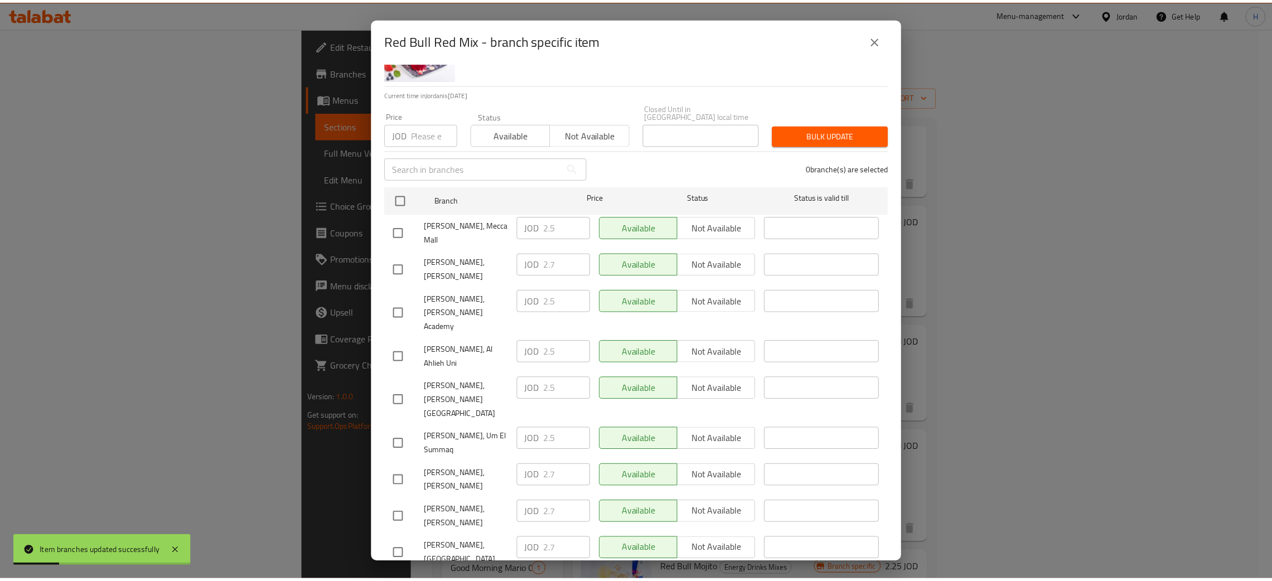
scroll to position [81, 0]
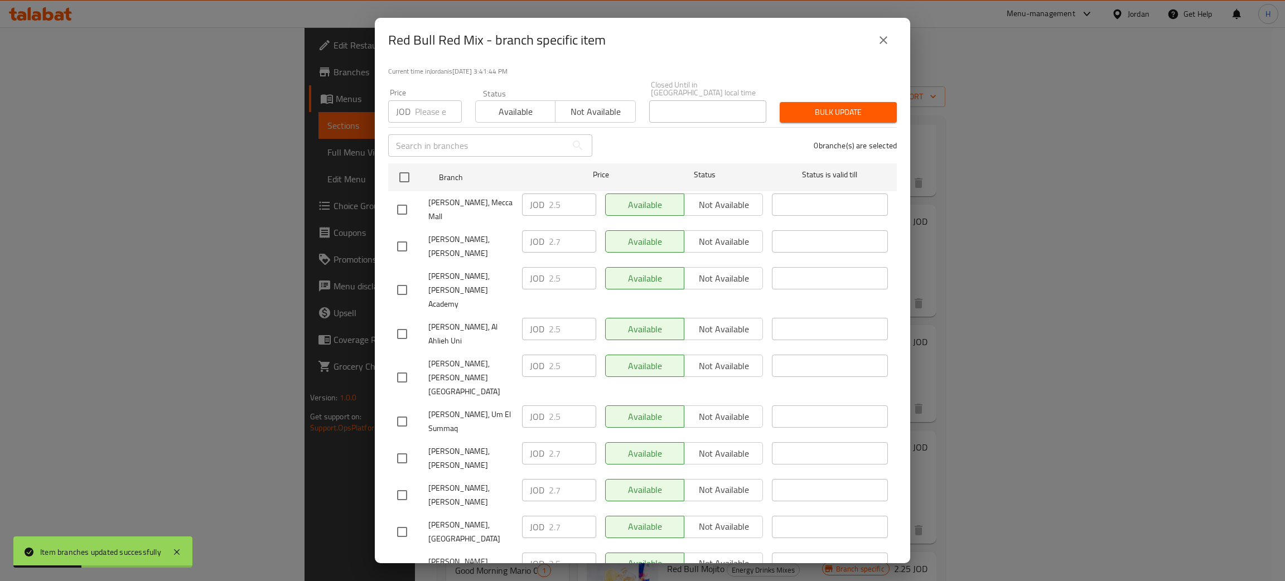
click at [539, 442] on div "JOD 2.7 ​" at bounding box center [559, 453] width 74 height 22
drag, startPoint x: 406, startPoint y: 519, endPoint x: 485, endPoint y: 530, distance: 79.4
checkbox input "true"
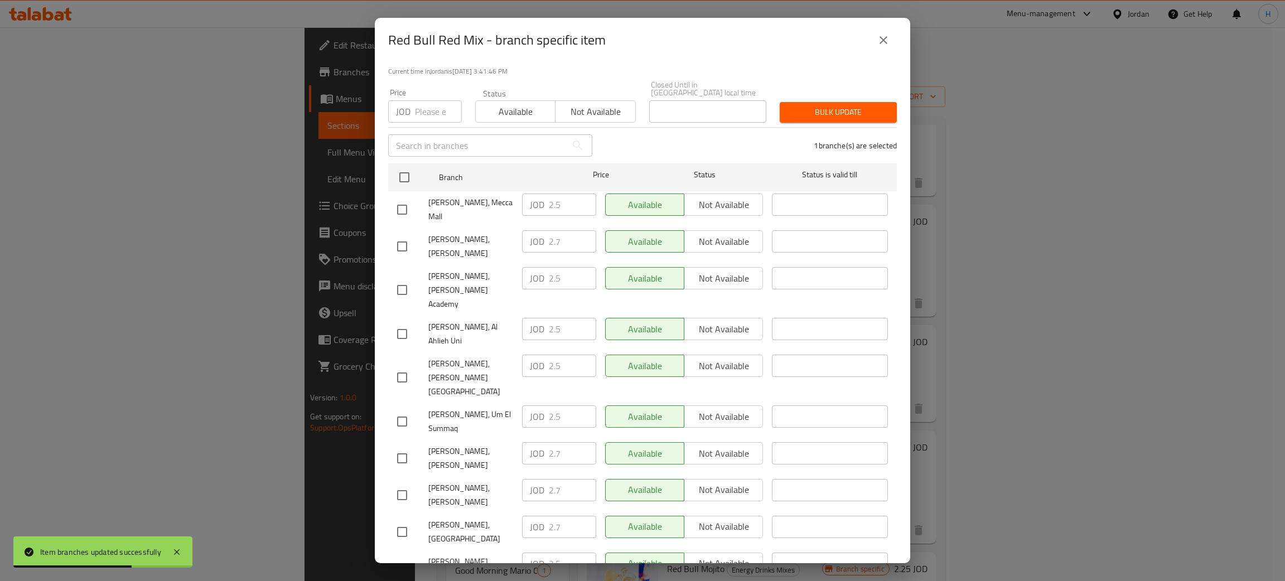
paste input "7"
type input "2.7"
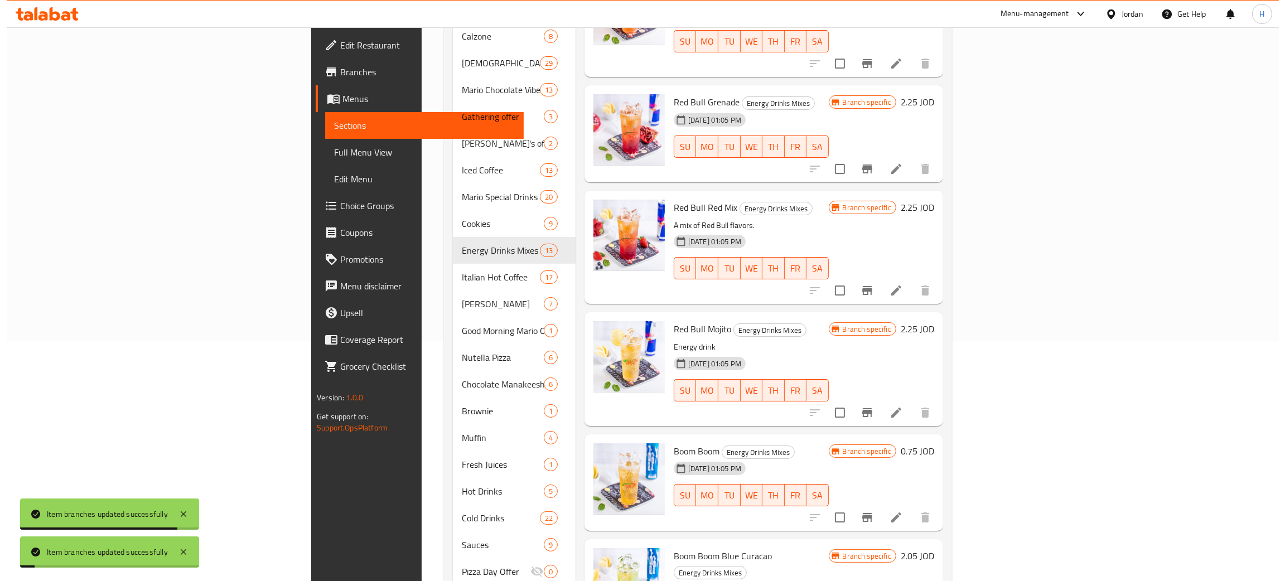
scroll to position [250, 0]
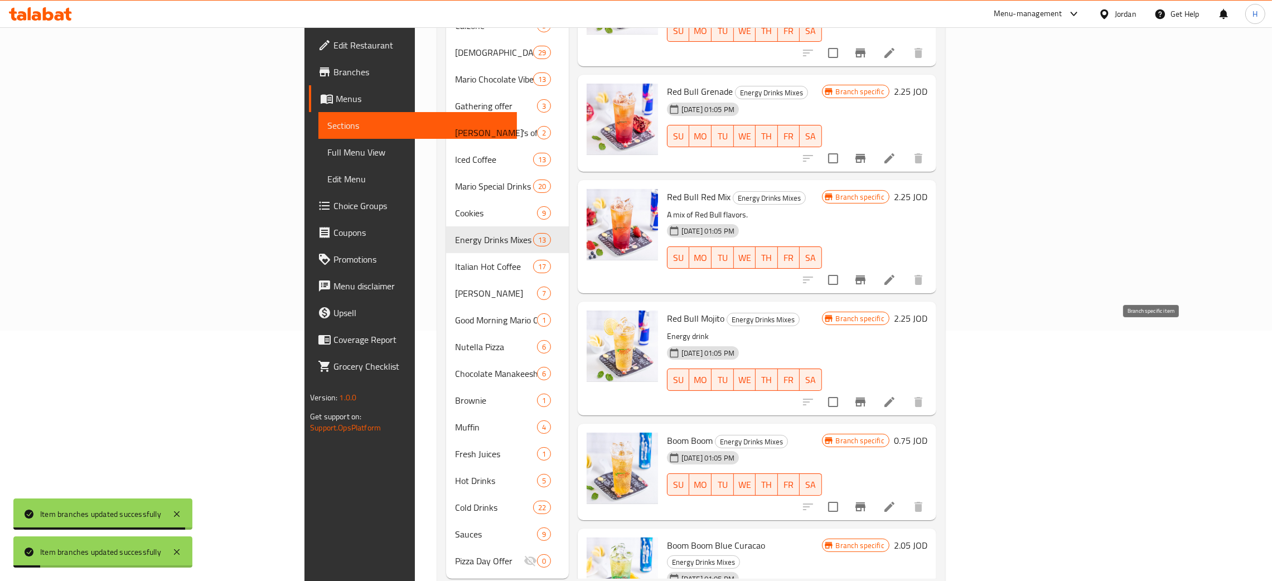
click at [867, 395] on icon "Branch-specific-item" at bounding box center [860, 401] width 13 height 13
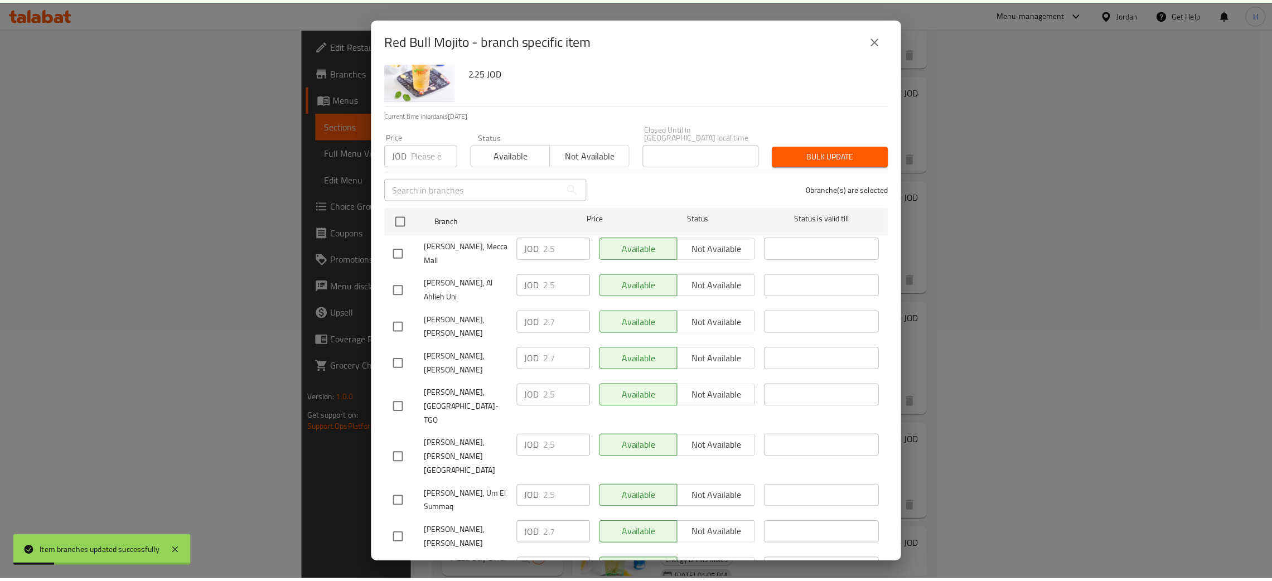
scroll to position [81, 0]
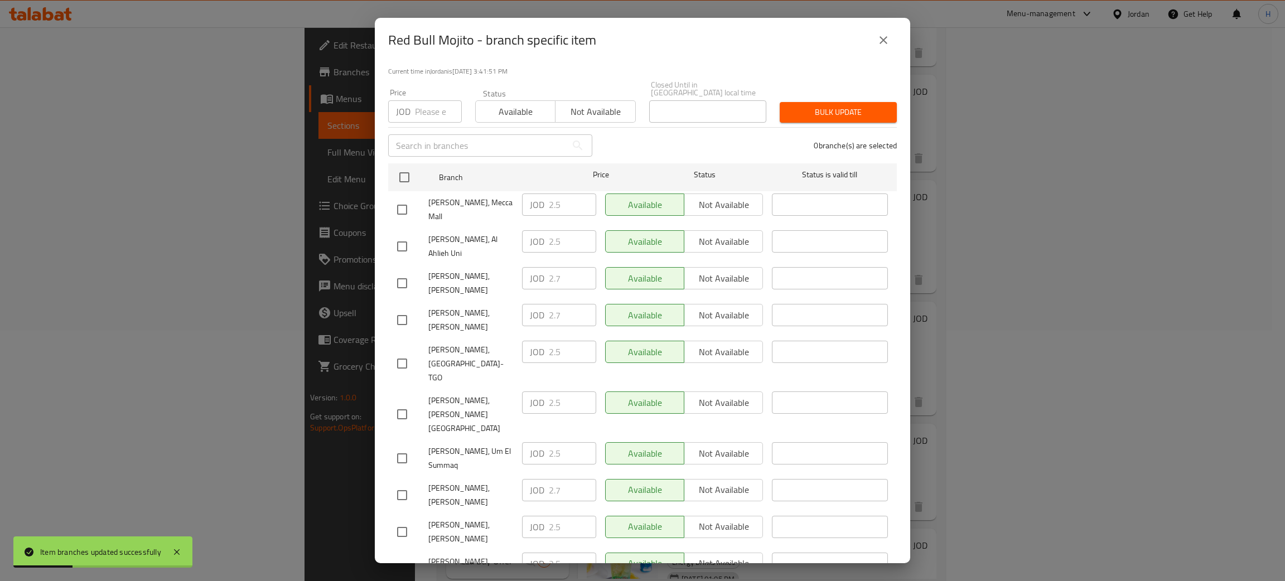
click at [537, 304] on div "JOD 2.7 ​" at bounding box center [559, 315] width 74 height 22
click at [410, 520] on input "checkbox" at bounding box center [401, 531] width 23 height 23
checkbox input "true"
click at [567, 516] on input "2.5" at bounding box center [572, 527] width 47 height 22
paste input "7"
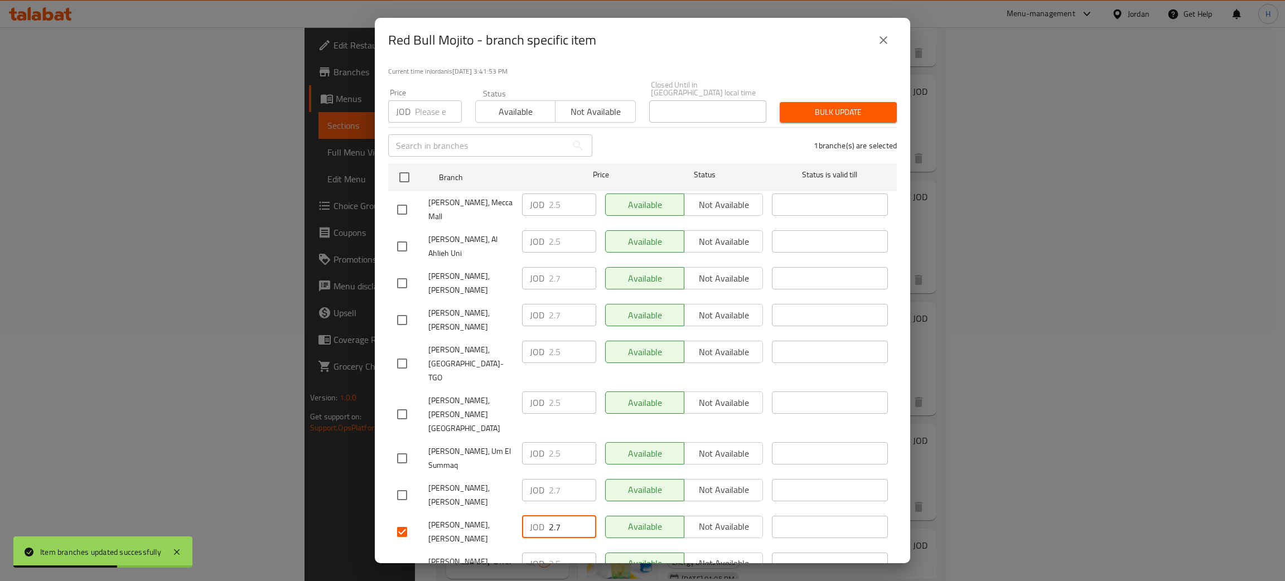
type input "2.7"
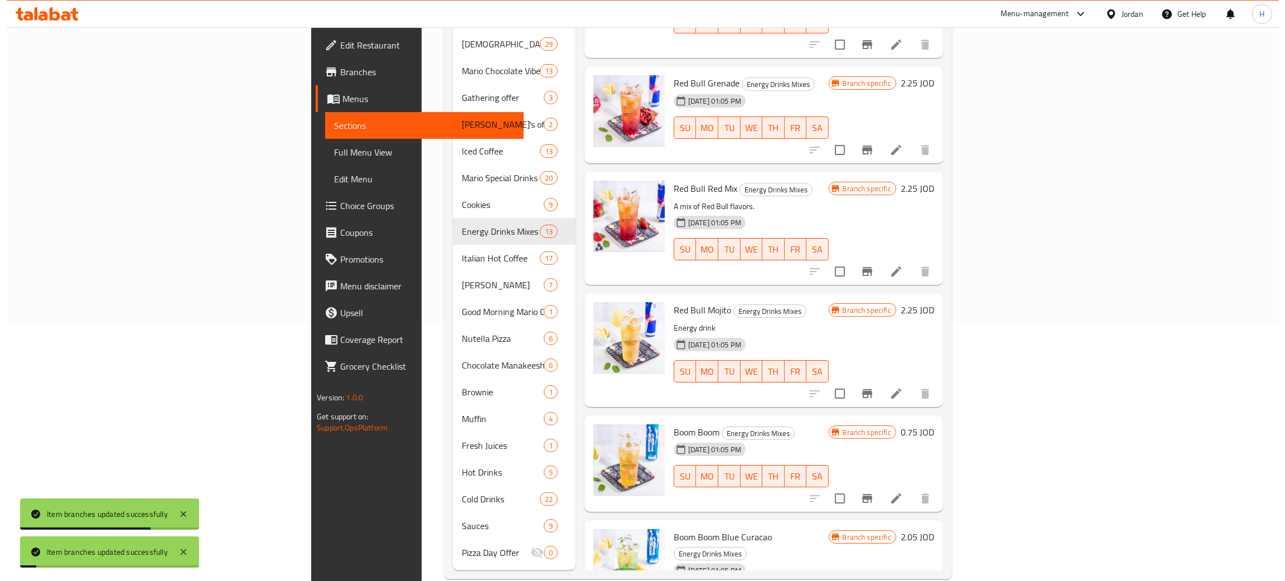
scroll to position [262, 0]
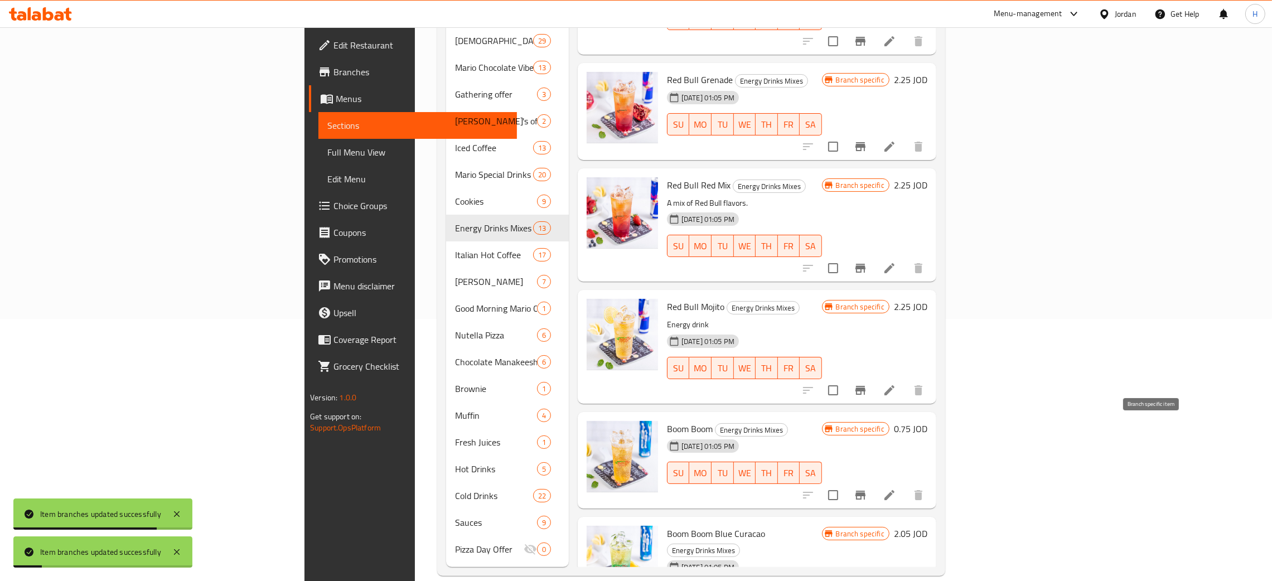
click at [867, 489] on icon "Branch-specific-item" at bounding box center [860, 495] width 13 height 13
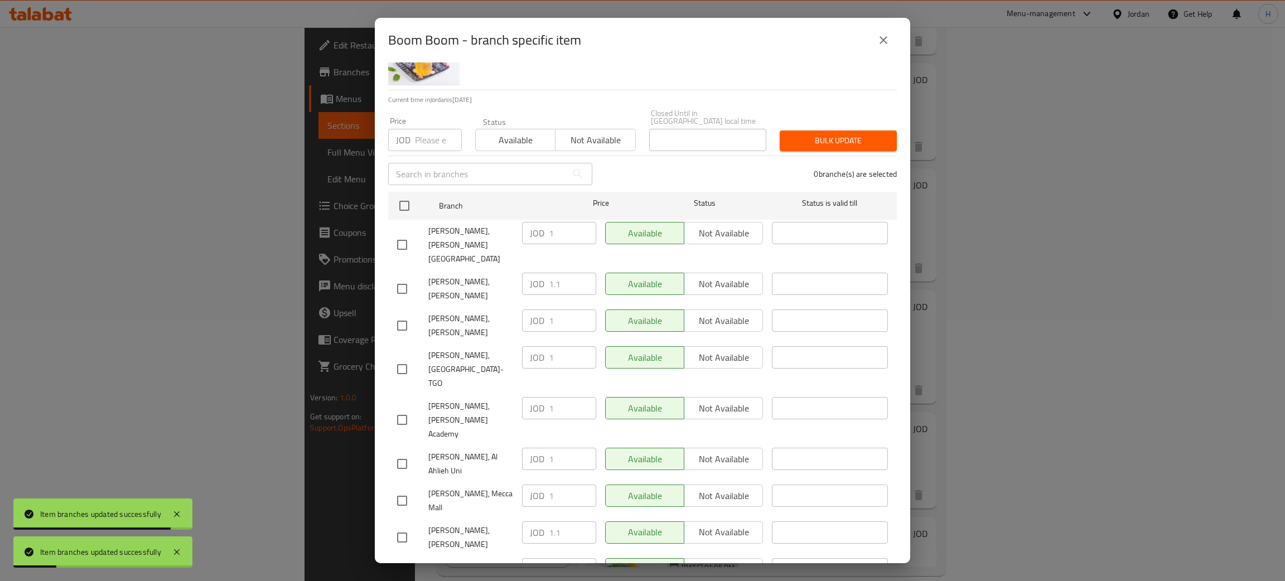
scroll to position [81, 0]
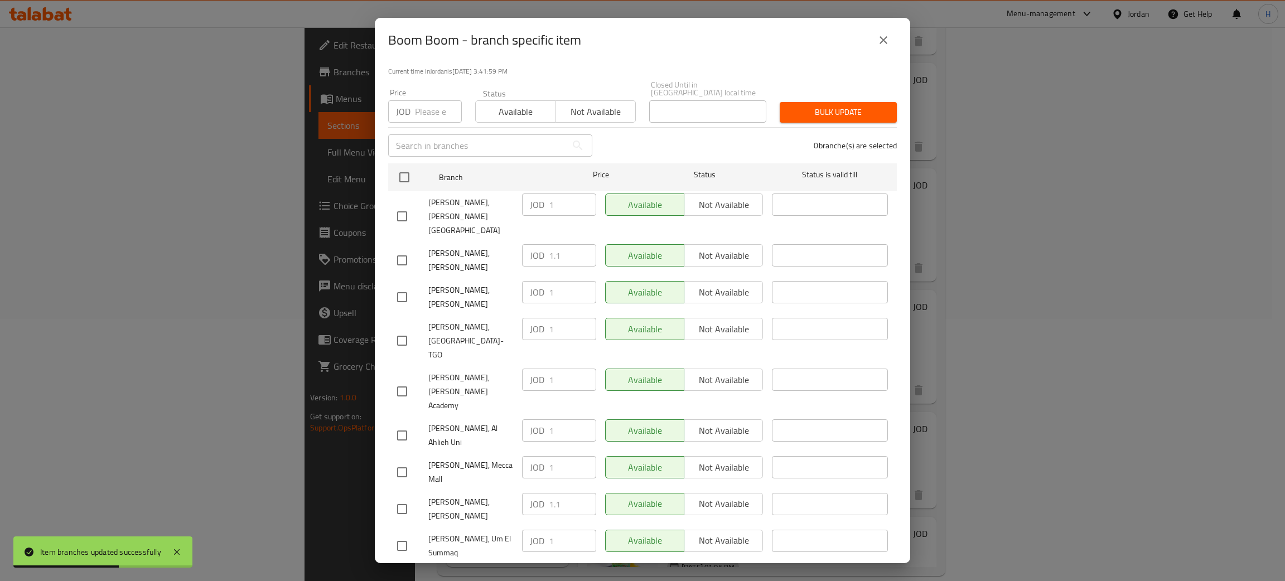
click at [533, 244] on div "JOD 1.1 ​" at bounding box center [559, 255] width 74 height 22
click at [405, 286] on input "checkbox" at bounding box center [401, 297] width 23 height 23
checkbox input "true"
drag, startPoint x: 547, startPoint y: 253, endPoint x: 641, endPoint y: 384, distance: 161.8
click at [549, 281] on input "1" at bounding box center [572, 292] width 47 height 22
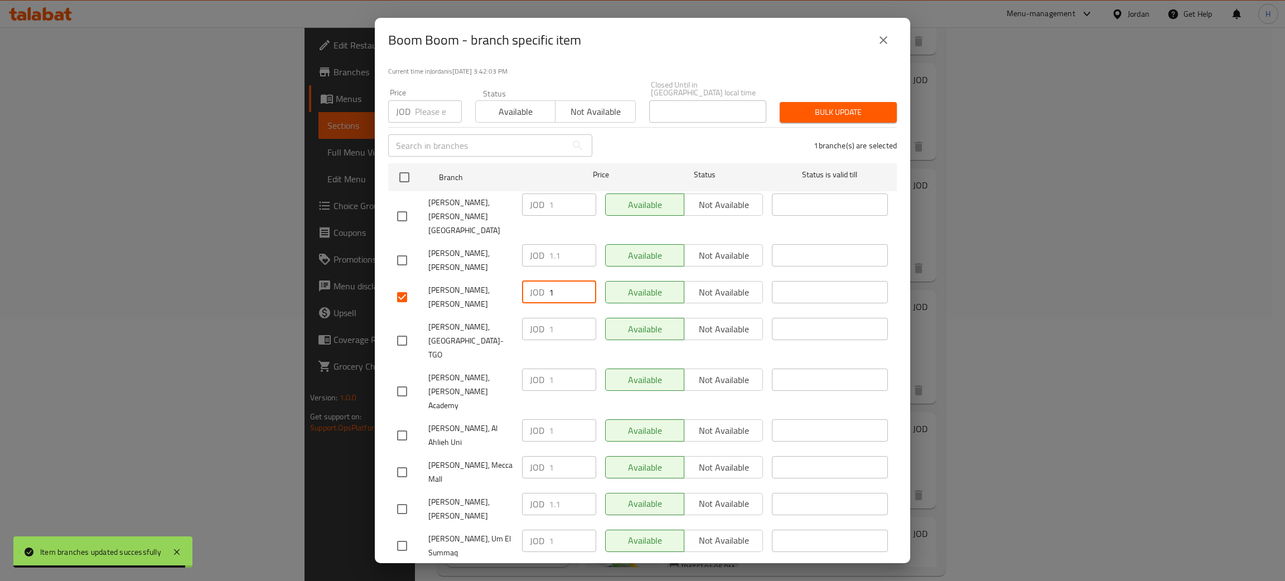
paste input ".1"
type input "1.1"
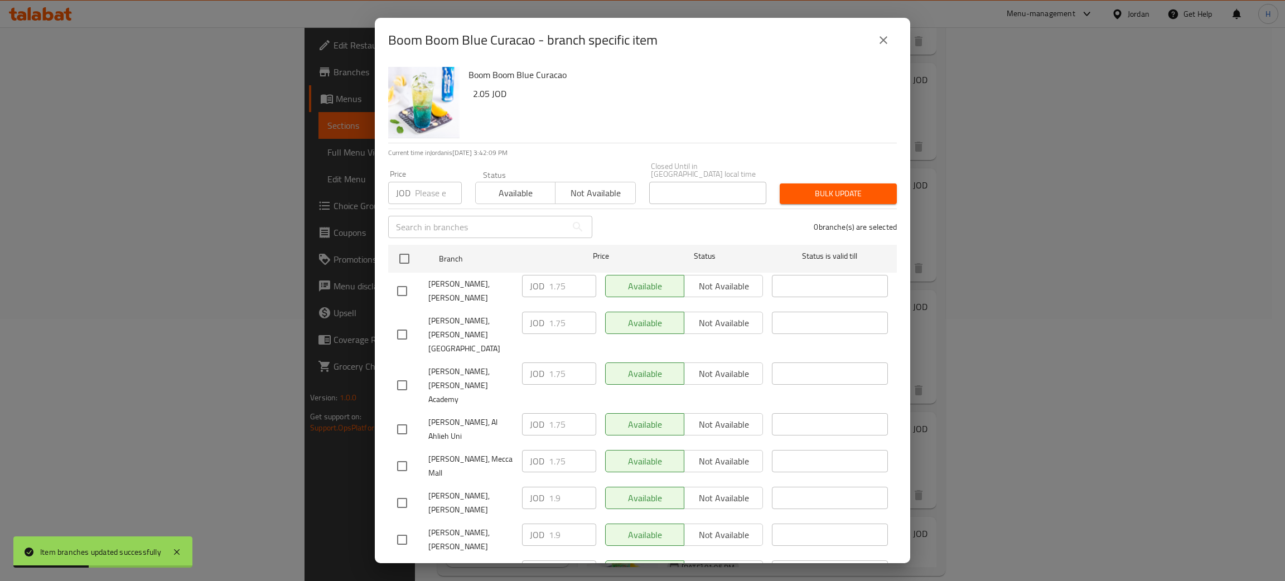
click at [535, 524] on div "JOD 1.9 ​" at bounding box center [559, 535] width 74 height 22
click at [408, 281] on input "checkbox" at bounding box center [401, 290] width 23 height 23
checkbox input "true"
click at [568, 278] on input "1.75" at bounding box center [572, 286] width 47 height 22
paste input "9"
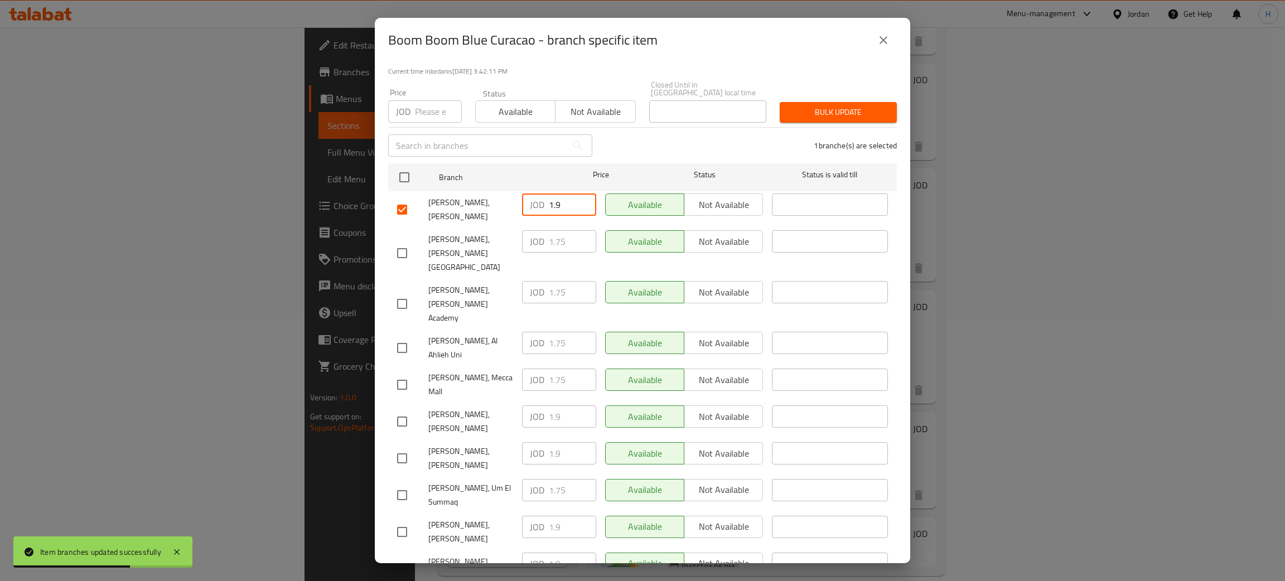
type input "1.9"
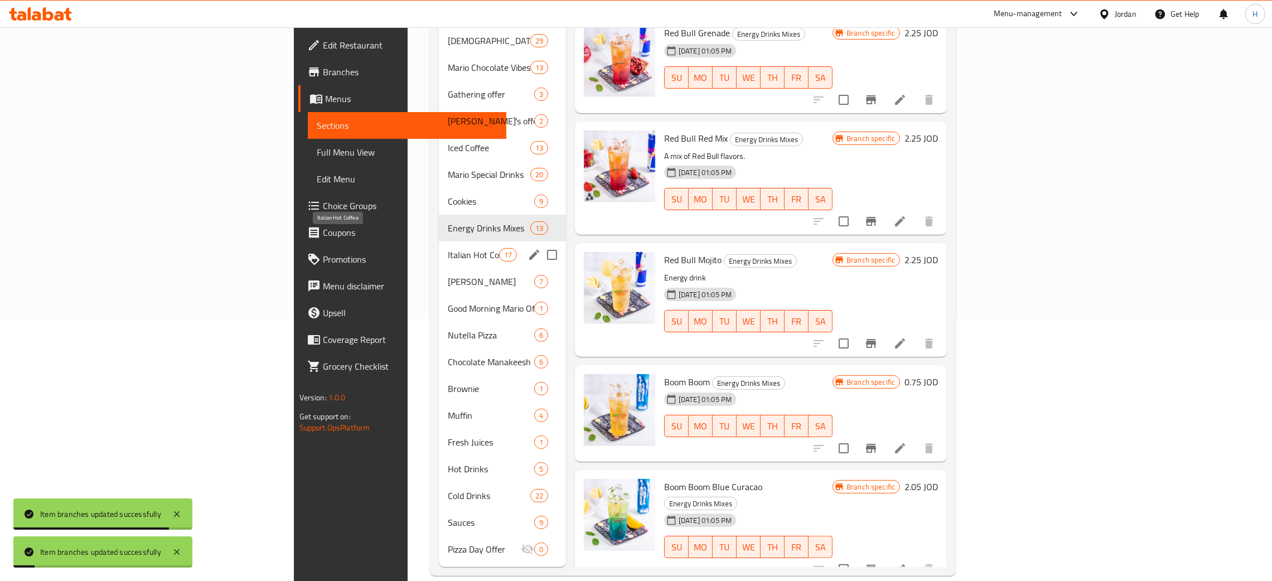
click at [448, 248] on span "Italian Hot Coffee" at bounding box center [473, 254] width 51 height 13
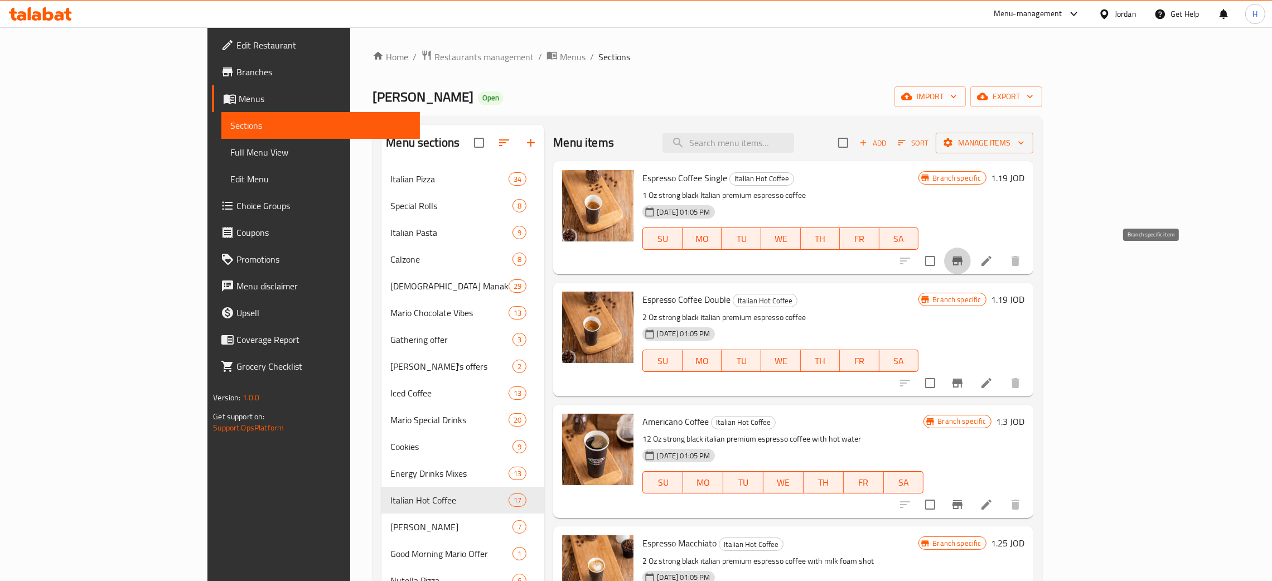
click at [964, 257] on icon "Branch-specific-item" at bounding box center [957, 260] width 13 height 13
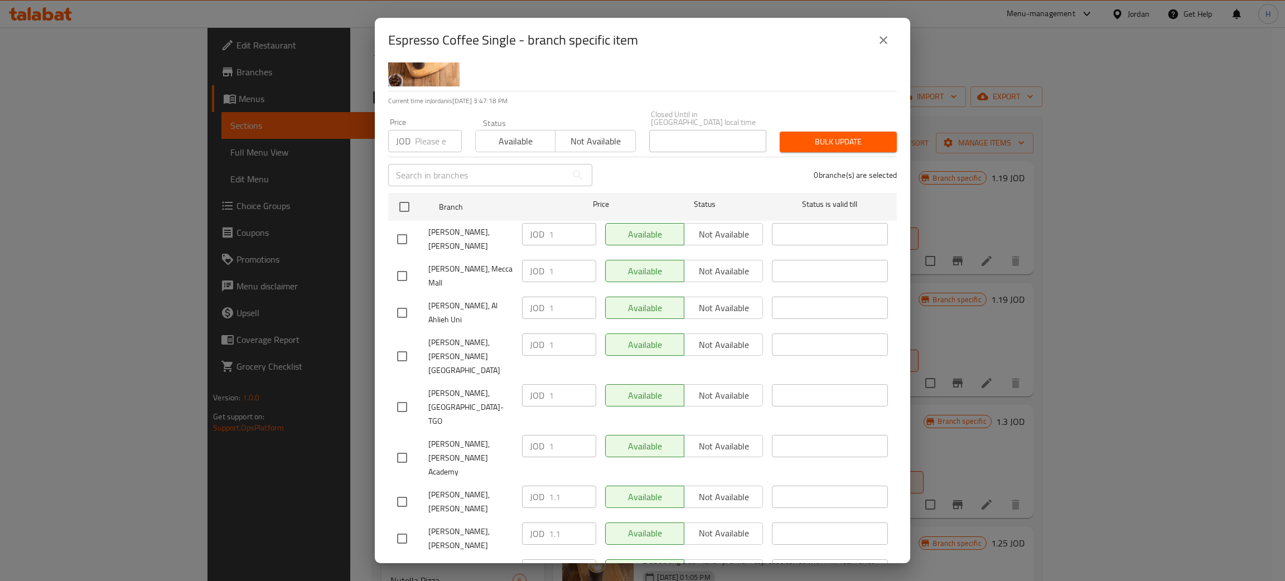
scroll to position [81, 0]
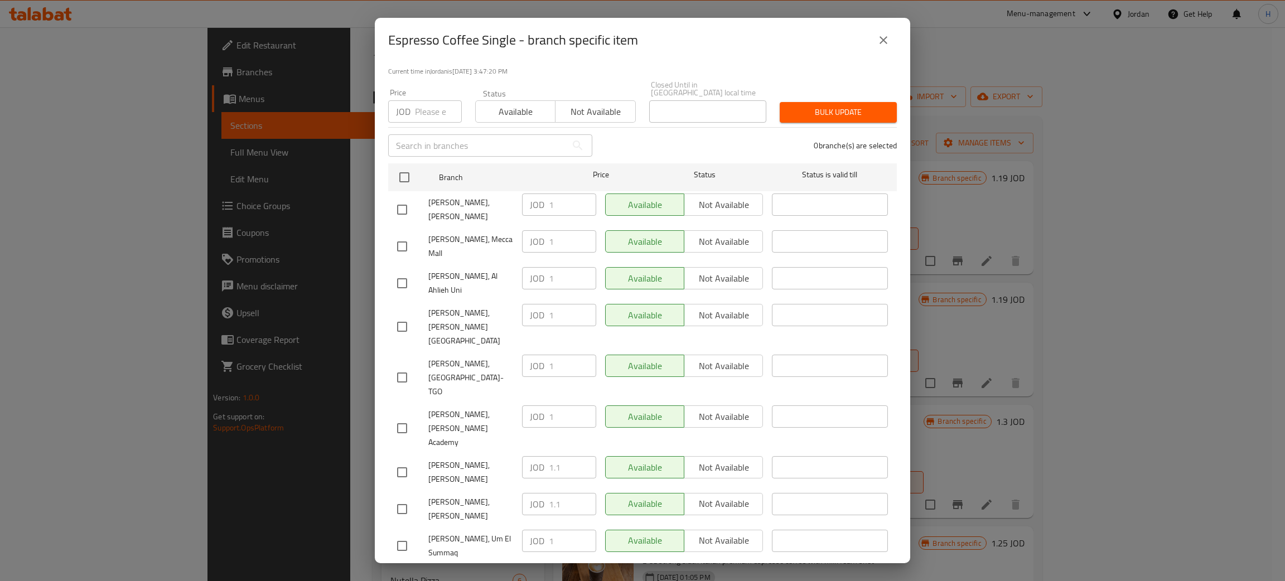
click at [537, 493] on div "JOD 1.1 ​" at bounding box center [559, 504] width 74 height 22
click at [404, 198] on input "checkbox" at bounding box center [401, 209] width 23 height 23
checkbox input "true"
click at [554, 196] on input "1" at bounding box center [572, 205] width 47 height 22
paste input ".1"
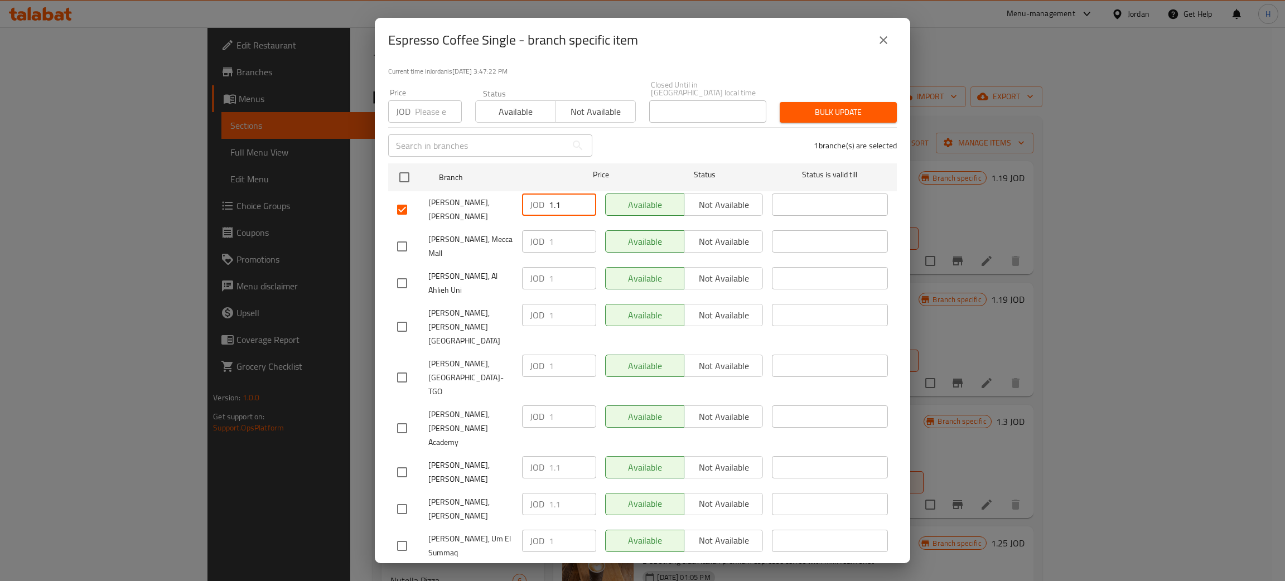
type input "1.1"
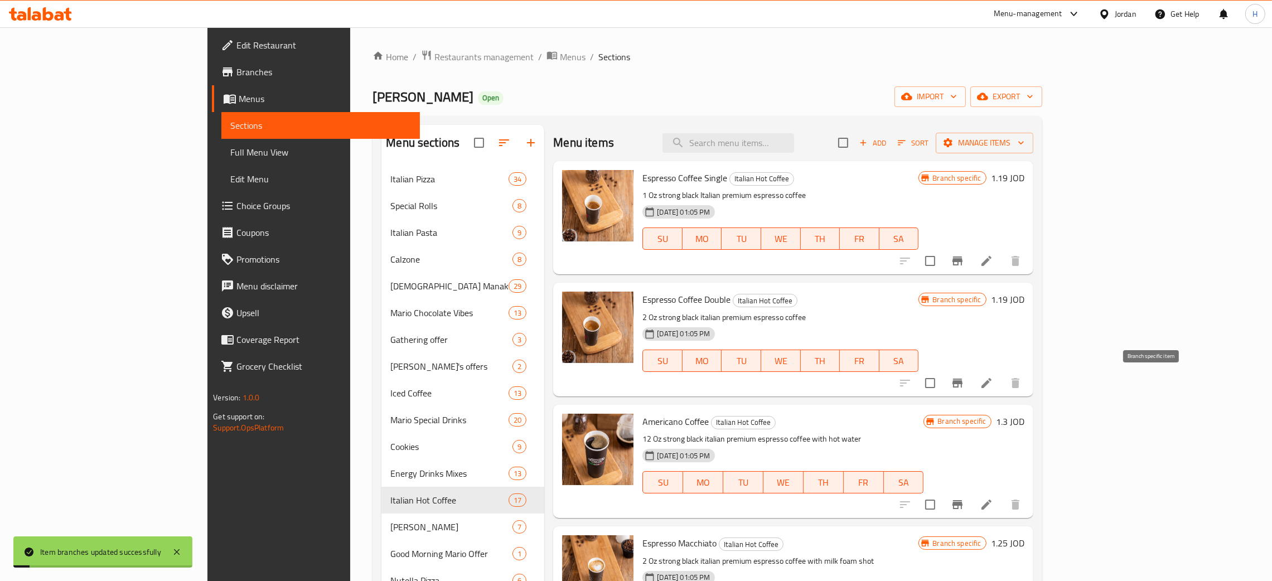
click at [964, 379] on icon "Branch-specific-item" at bounding box center [957, 382] width 13 height 13
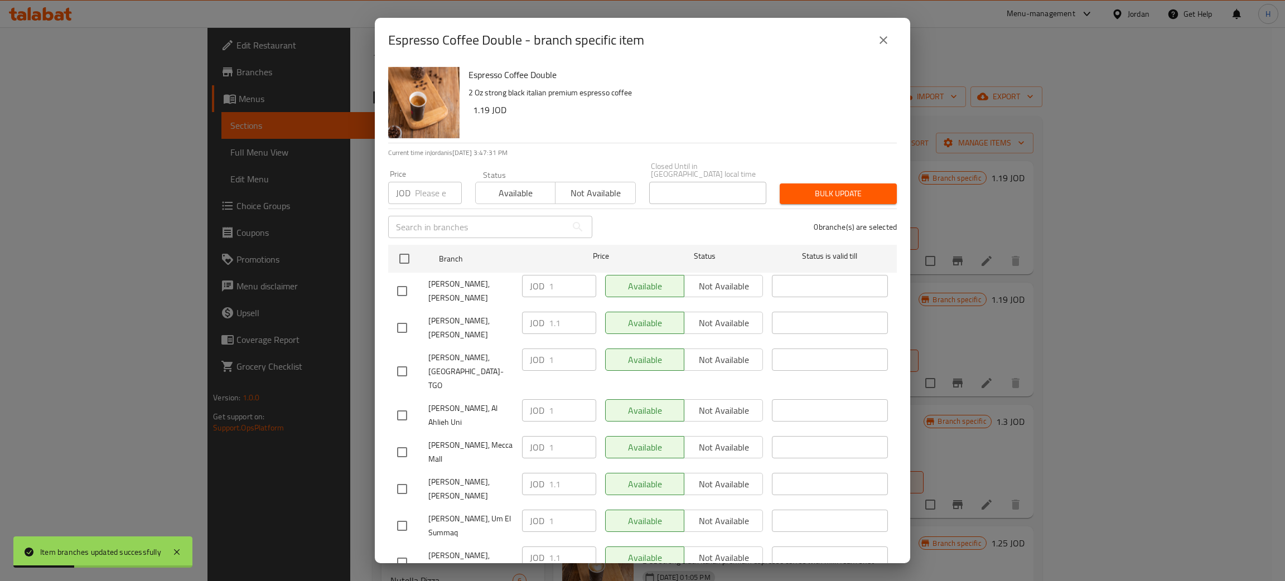
click at [523, 312] on div "JOD 1.1 ​" at bounding box center [559, 323] width 74 height 22
click at [401, 281] on input "checkbox" at bounding box center [401, 290] width 23 height 23
checkbox input "true"
click at [565, 284] on input "1" at bounding box center [572, 286] width 47 height 22
paste input ".1"
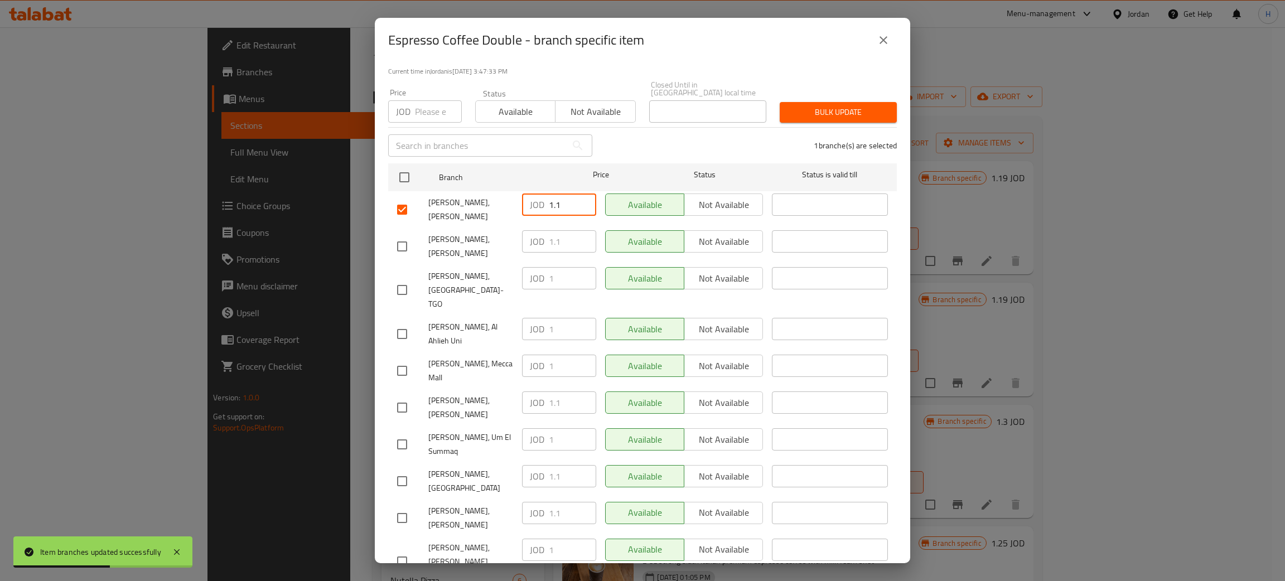
type input "1.1"
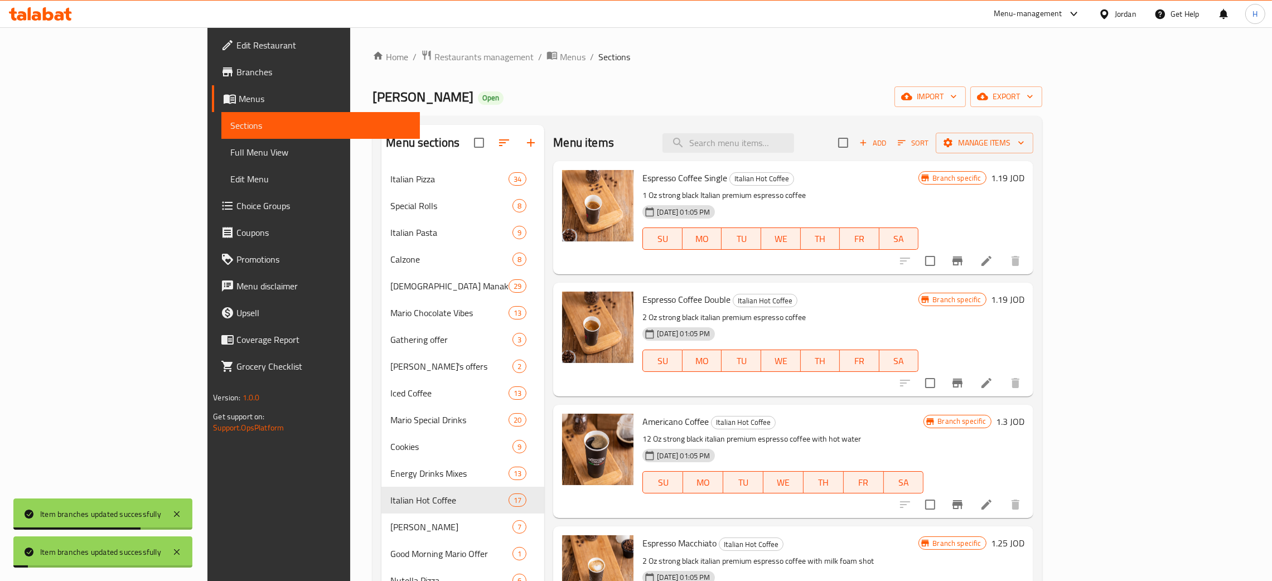
click at [963, 503] on icon "Branch-specific-item" at bounding box center [958, 504] width 10 height 9
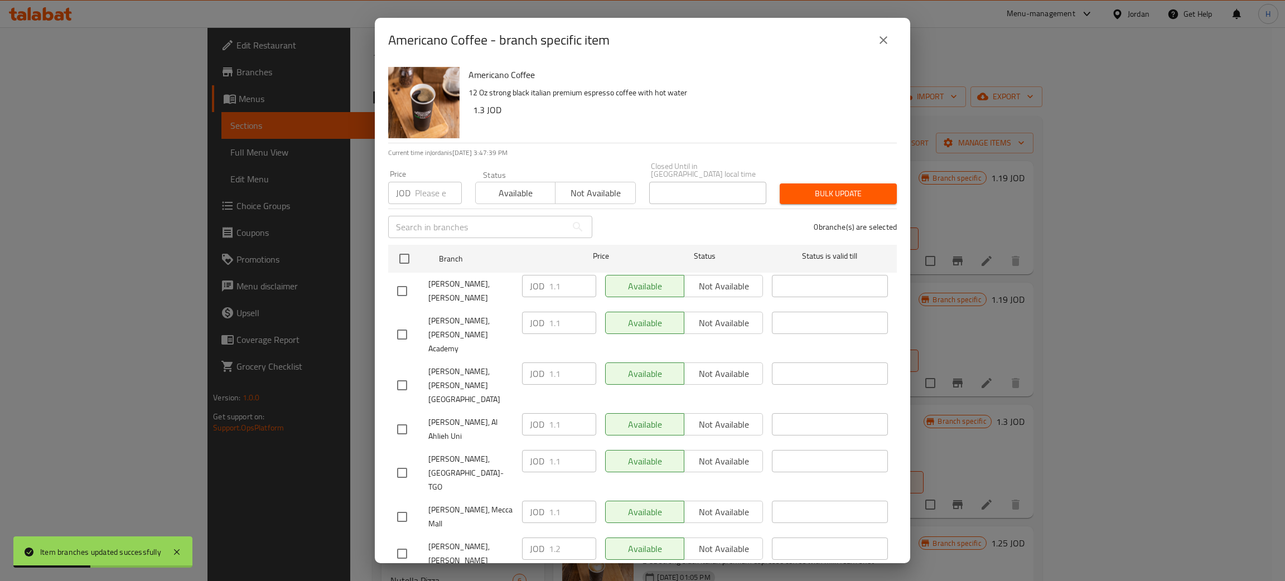
click at [404, 279] on input "checkbox" at bounding box center [401, 290] width 23 height 23
checkbox input "true"
click at [564, 275] on input "1.1" at bounding box center [572, 286] width 47 height 22
paste input "2"
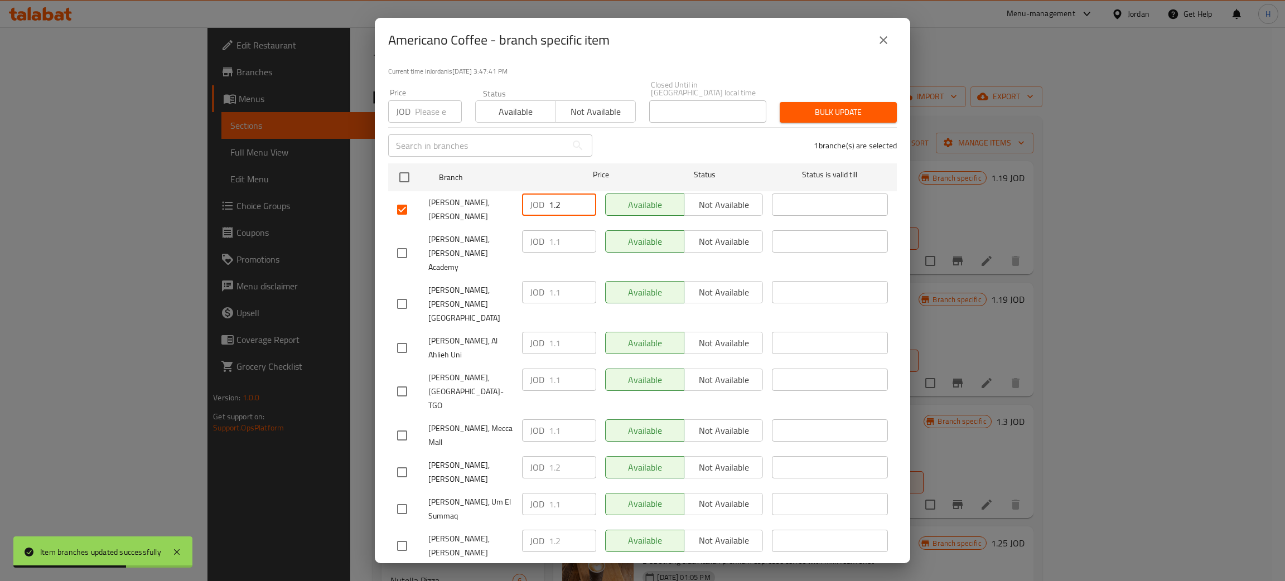
type input "1.2"
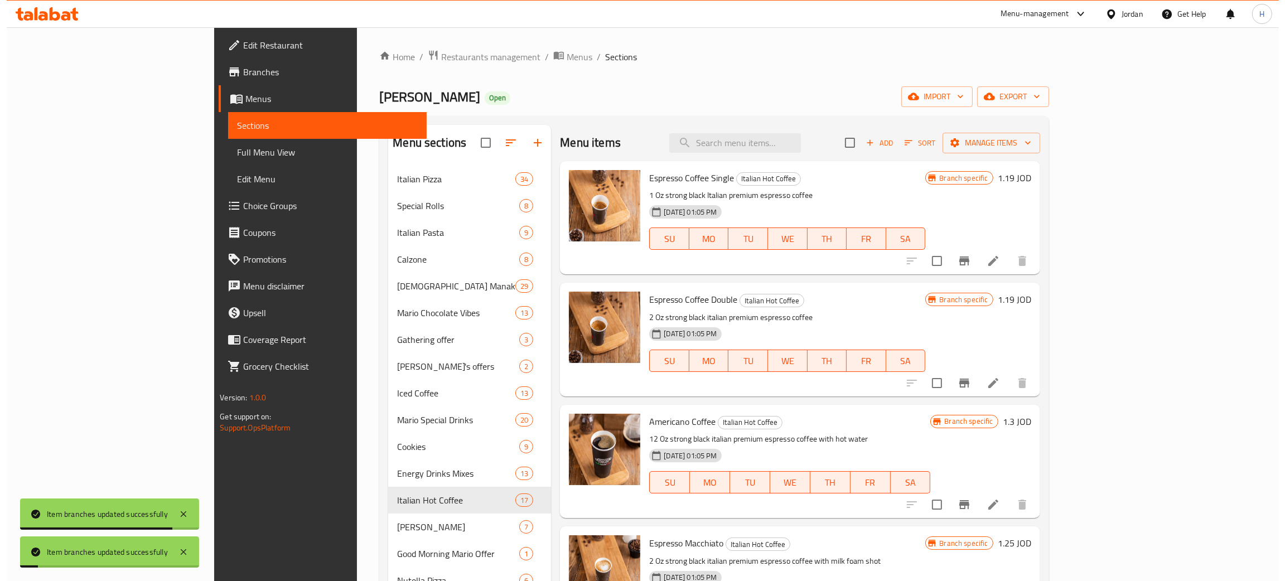
scroll to position [167, 0]
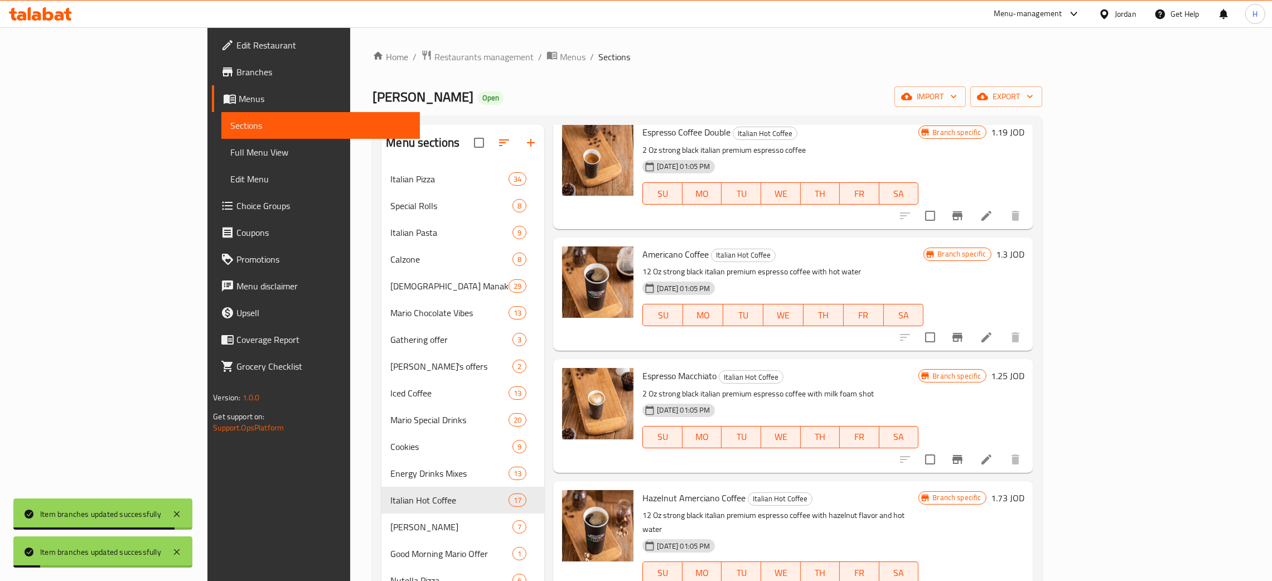
click at [964, 340] on icon "Branch-specific-item" at bounding box center [957, 337] width 13 height 13
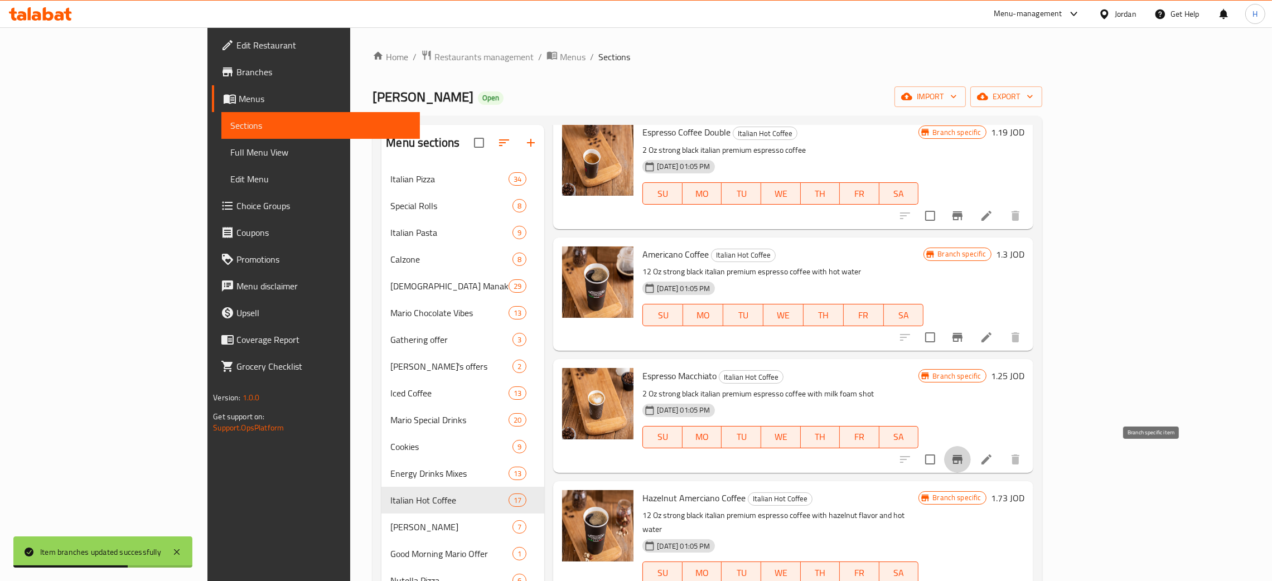
click at [963, 455] on icon "Branch-specific-item" at bounding box center [958, 459] width 10 height 9
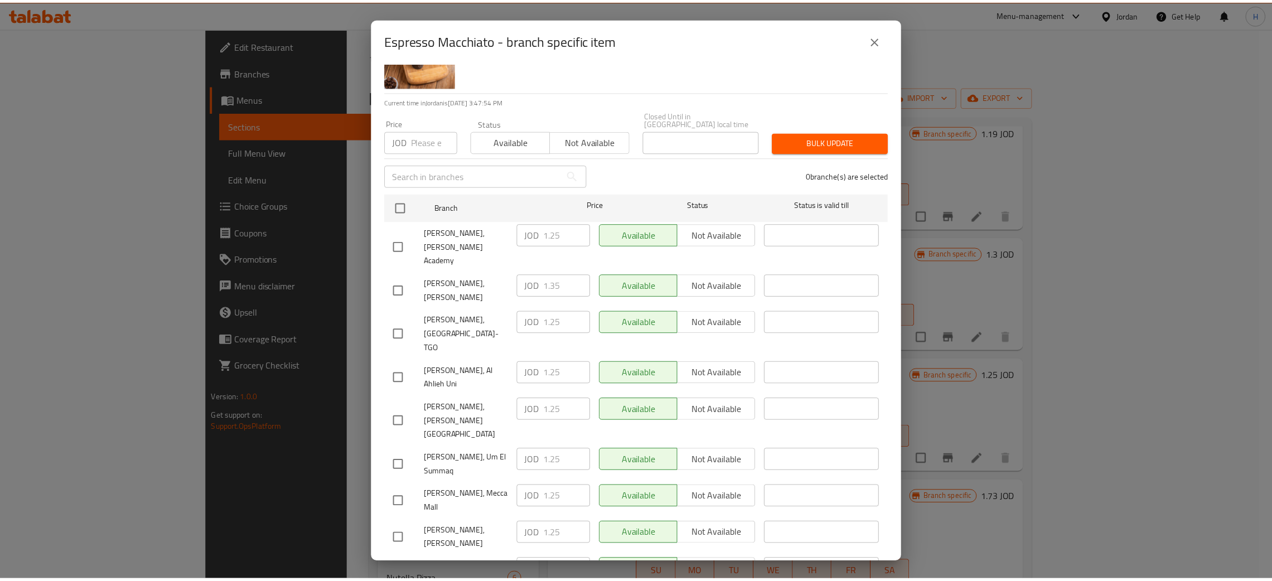
scroll to position [81, 0]
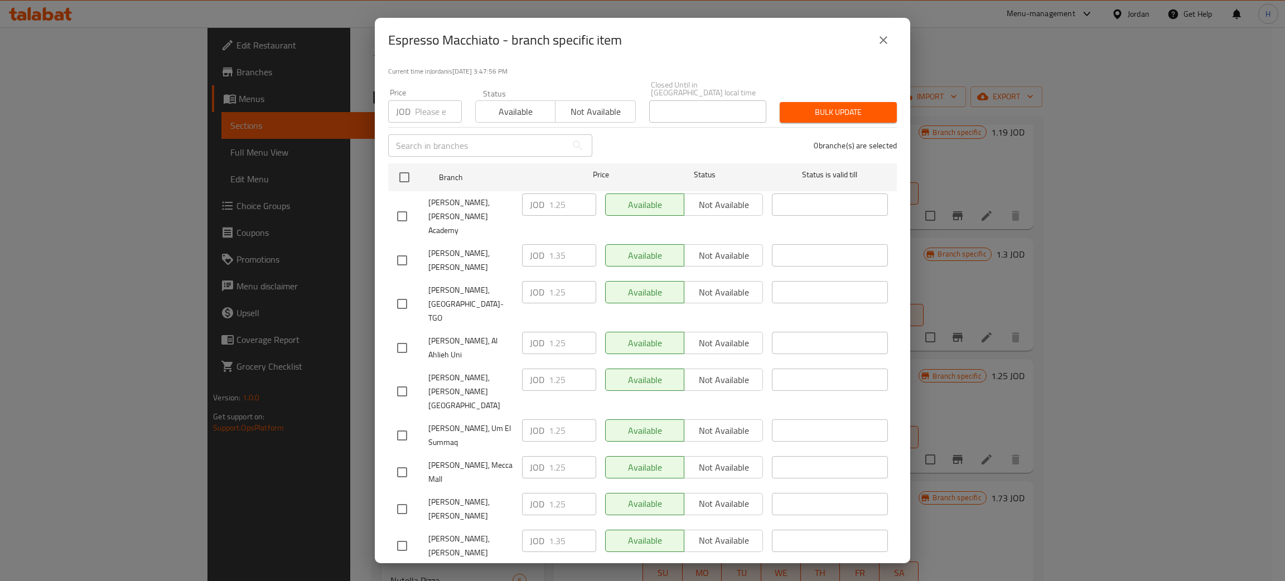
click at [404, 498] on input "checkbox" at bounding box center [401, 509] width 23 height 23
checkbox input "true"
click at [569, 493] on input "1.25" at bounding box center [572, 504] width 47 height 22
paste input "3"
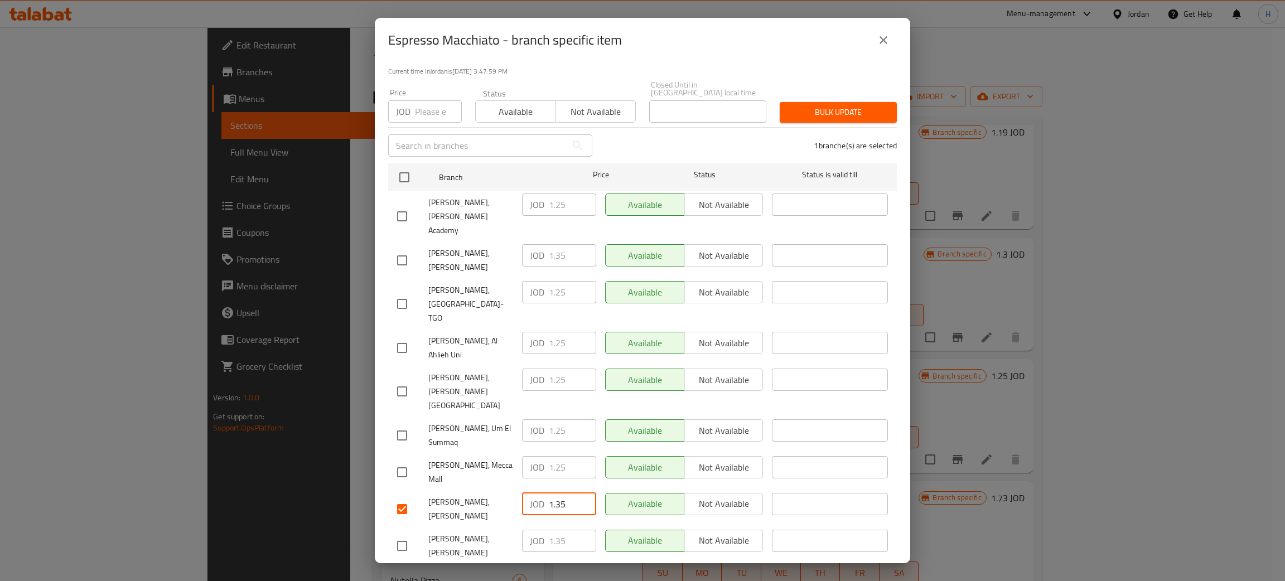
type input "1.35"
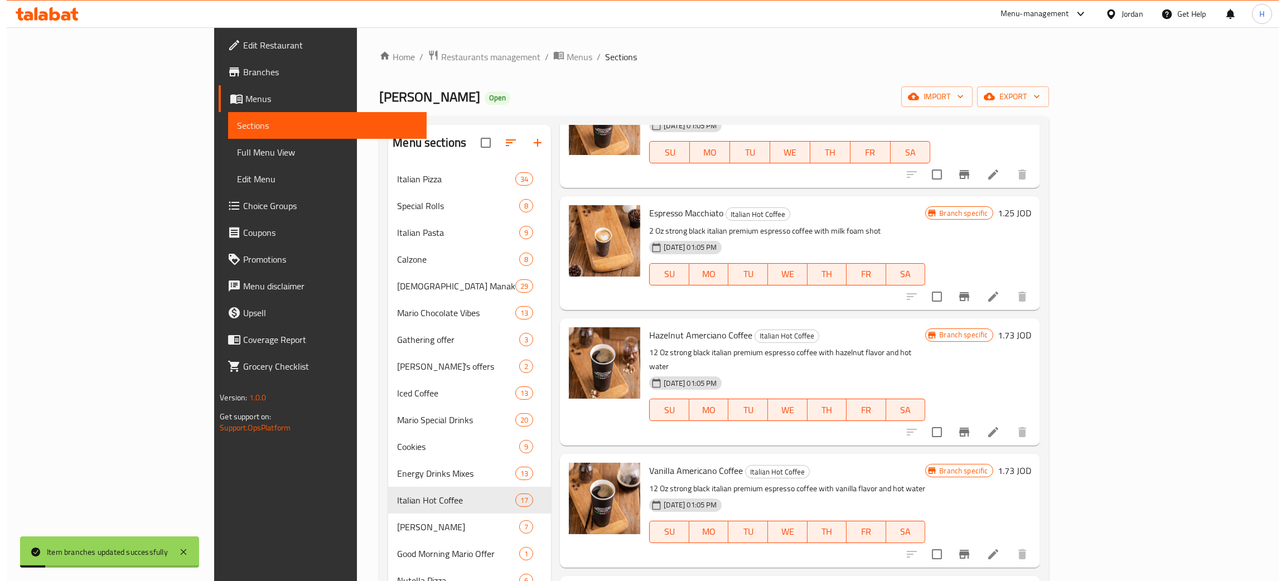
scroll to position [335, 0]
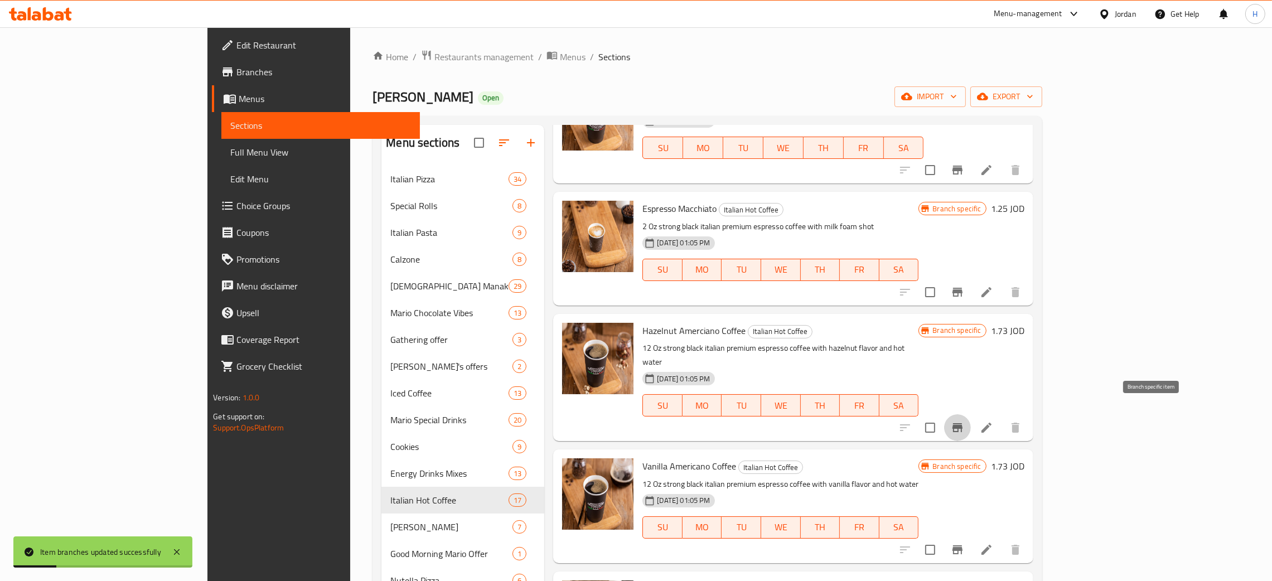
click at [964, 421] on icon "Branch-specific-item" at bounding box center [957, 427] width 13 height 13
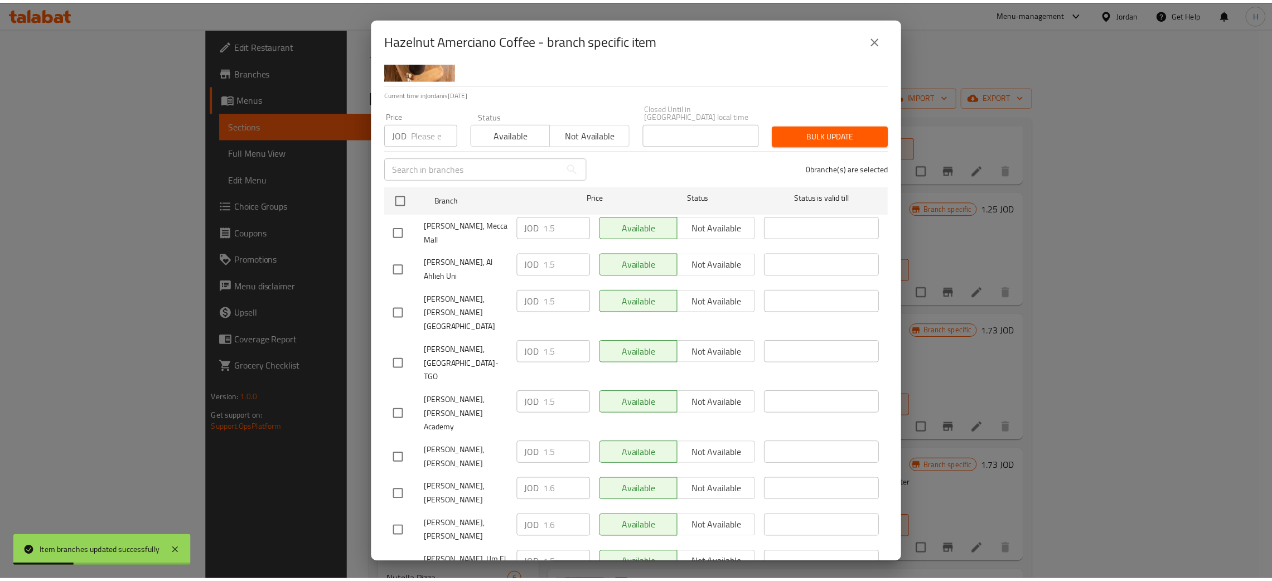
scroll to position [81, 0]
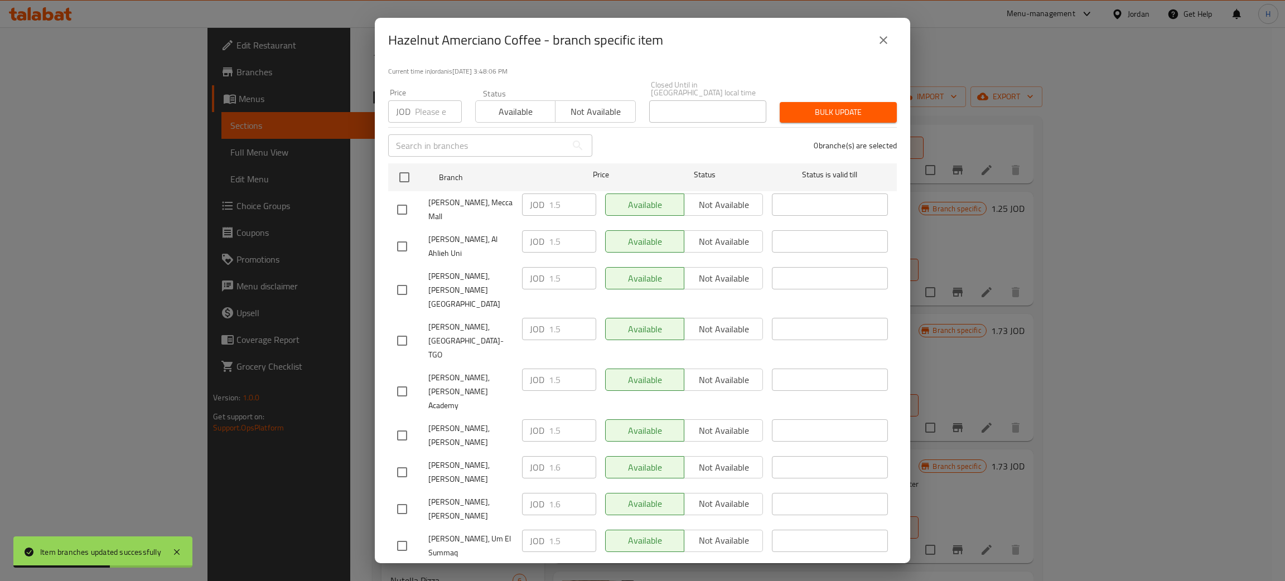
click at [531, 493] on div "JOD 1.6 ​" at bounding box center [559, 504] width 74 height 22
click at [405, 424] on input "checkbox" at bounding box center [401, 435] width 23 height 23
checkbox input "true"
click at [563, 419] on input "1.5" at bounding box center [572, 430] width 47 height 22
paste input "6"
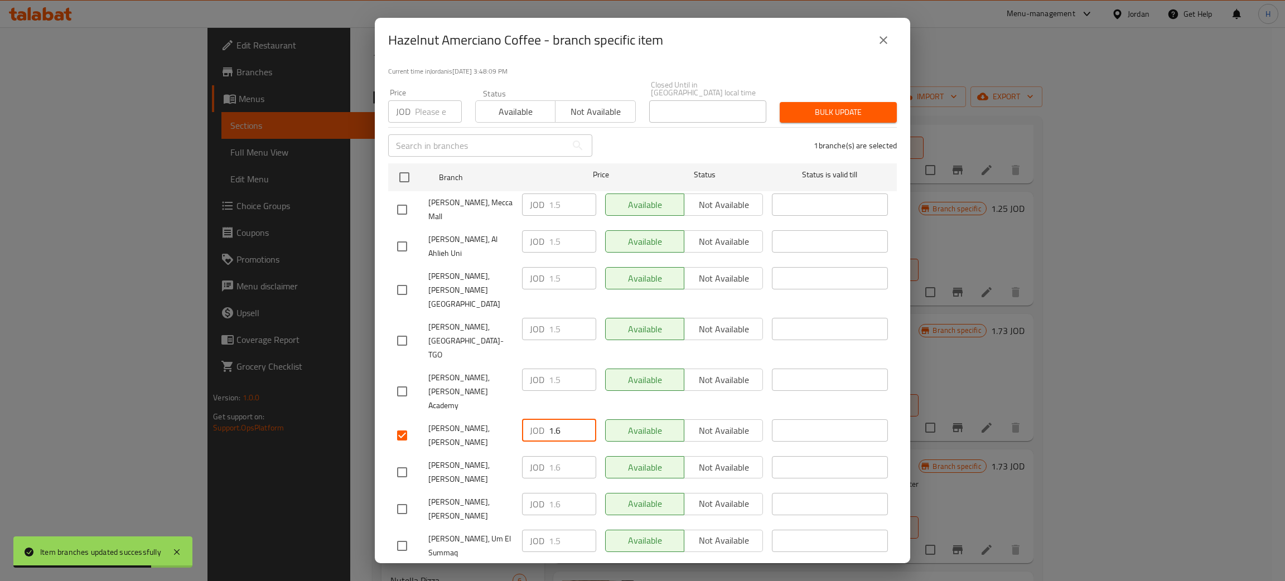
type input "1.6"
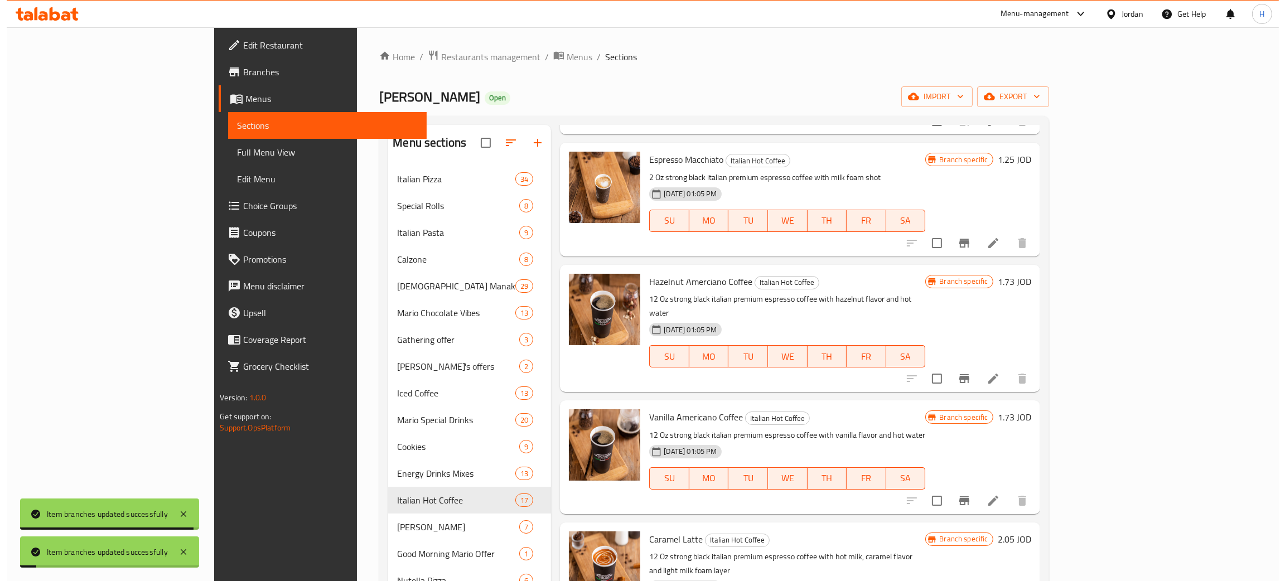
scroll to position [418, 0]
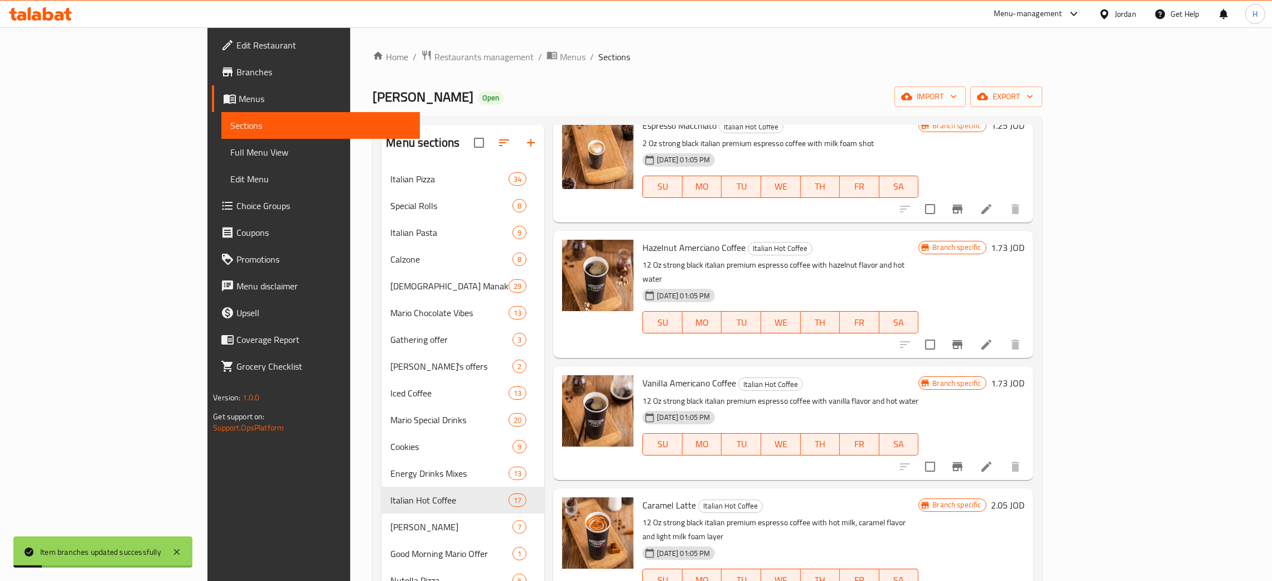
click at [964, 460] on icon "Branch-specific-item" at bounding box center [957, 466] width 13 height 13
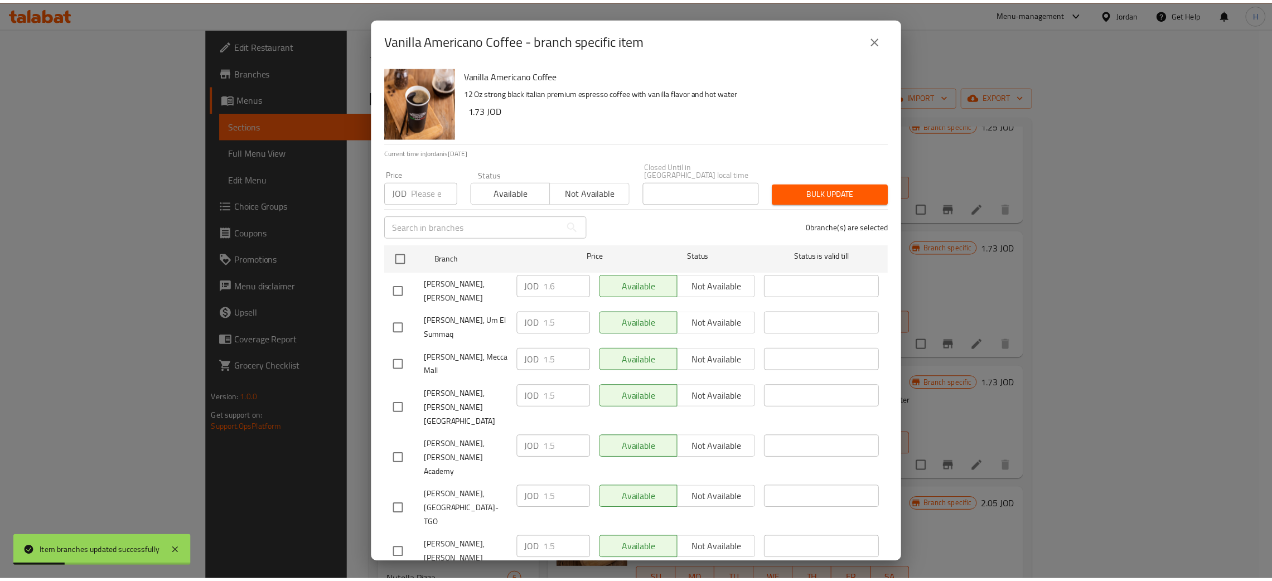
scroll to position [81, 0]
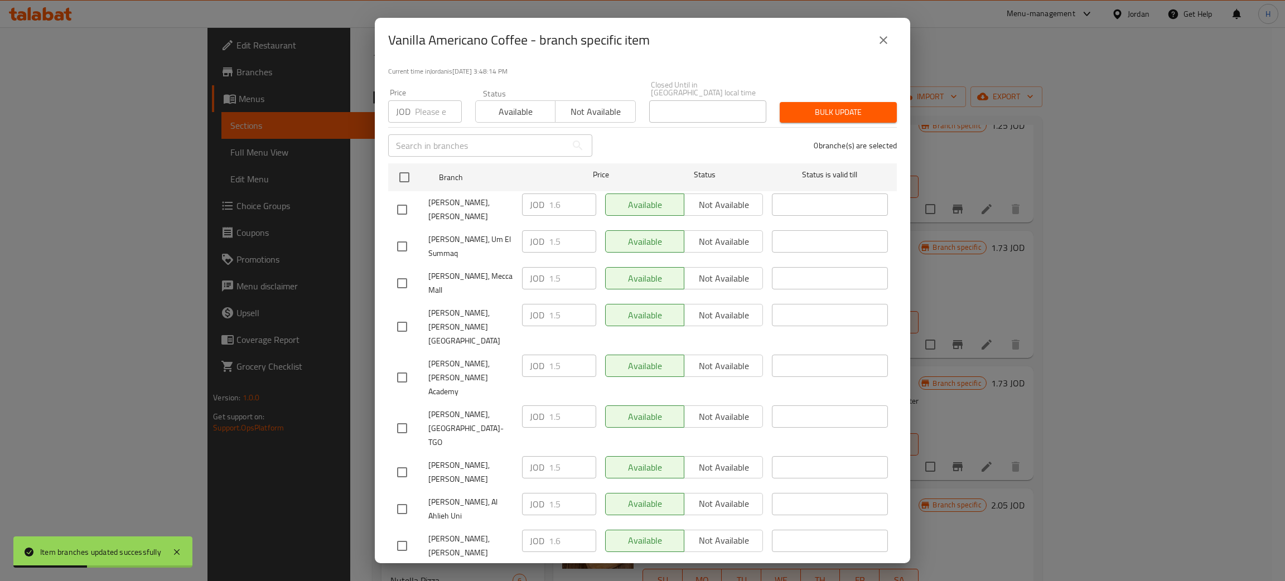
click at [522, 530] on div "JOD 1.6 ​" at bounding box center [559, 541] width 74 height 22
click at [406, 461] on input "checkbox" at bounding box center [401, 472] width 23 height 23
checkbox input "true"
click at [549, 456] on input "1.5" at bounding box center [572, 467] width 47 height 22
paste input "6"
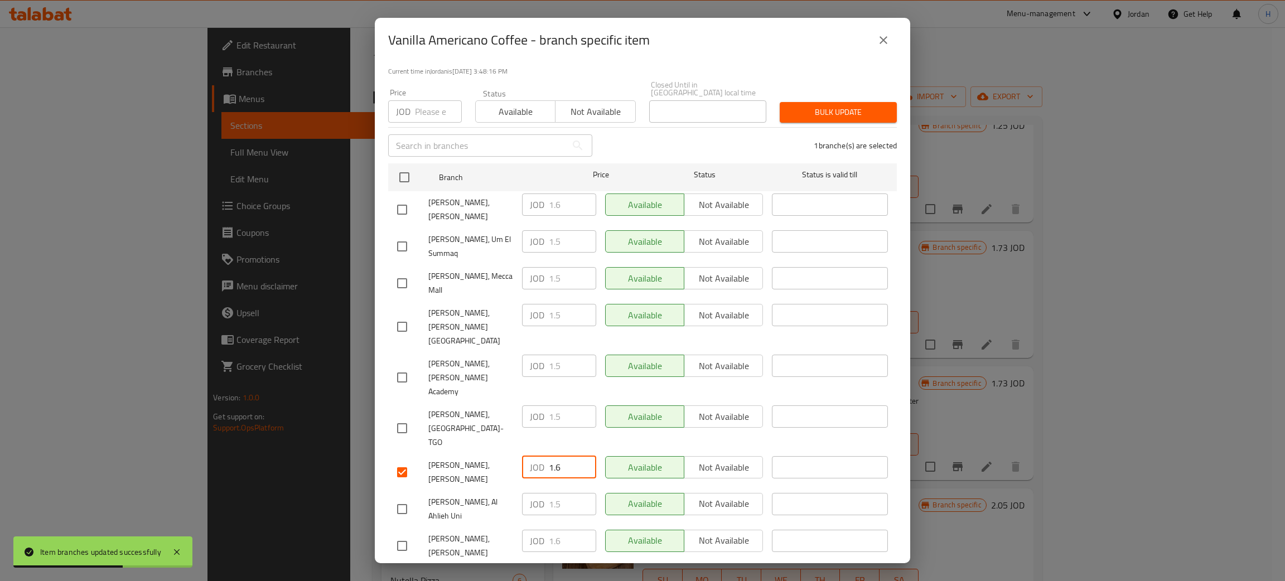
type input "1.6"
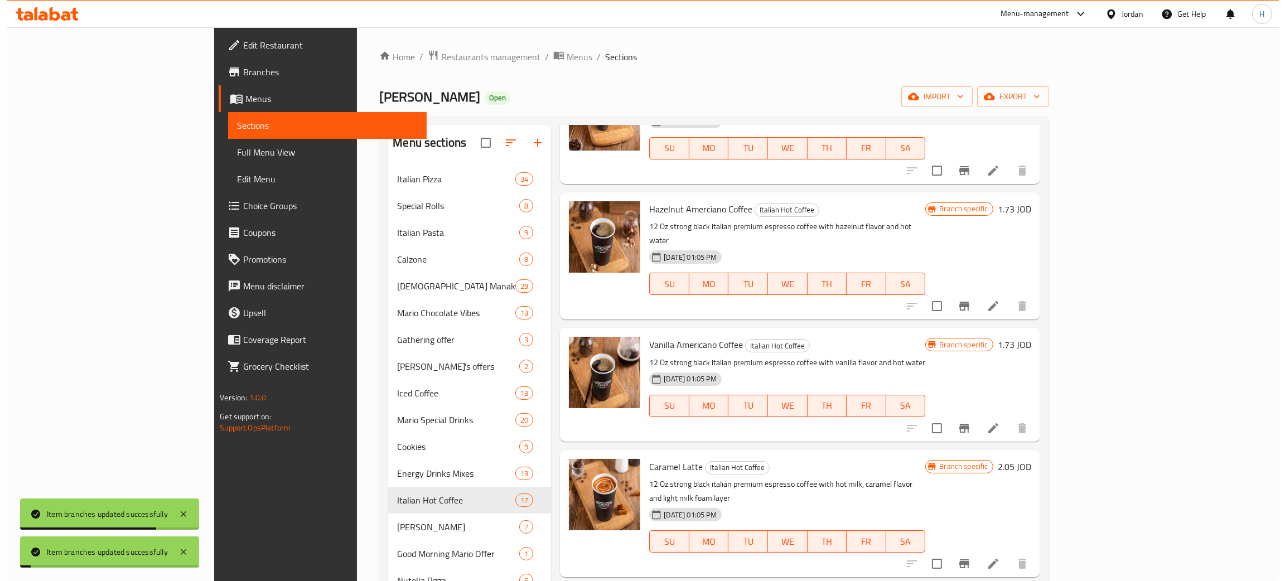
scroll to position [501, 0]
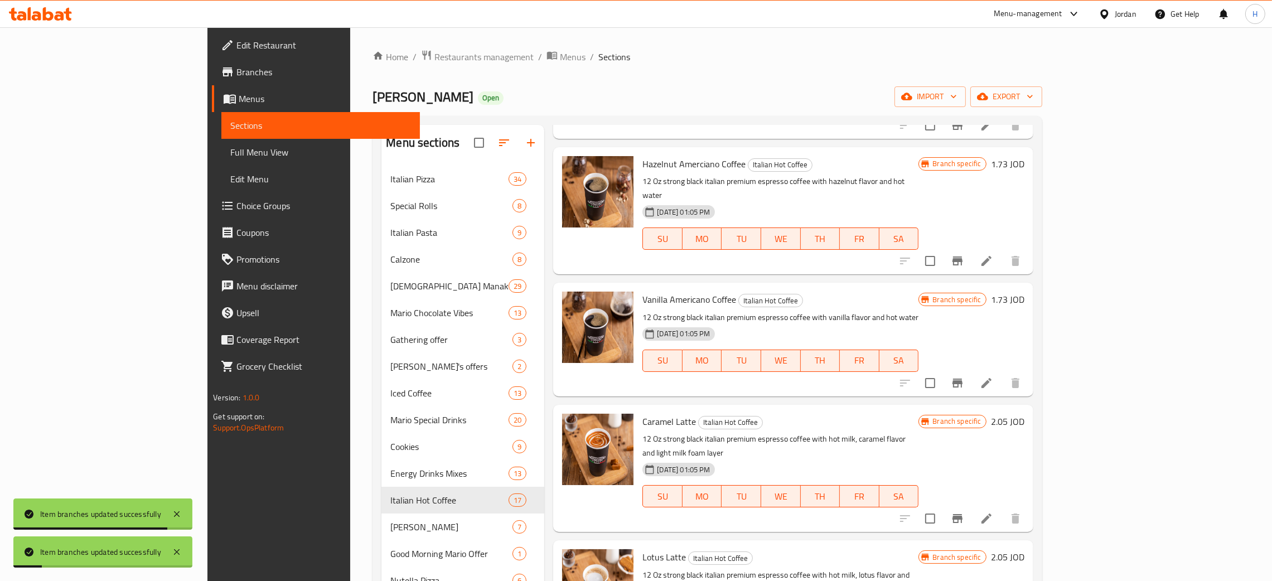
click at [971, 505] on button "Branch-specific-item" at bounding box center [957, 518] width 27 height 27
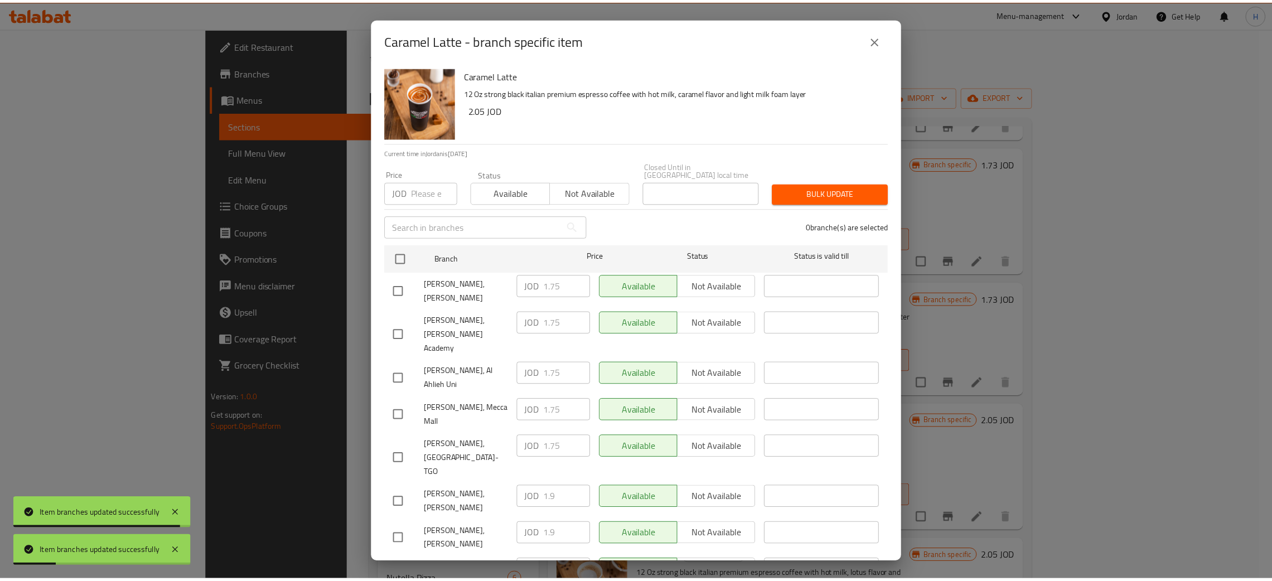
scroll to position [81, 0]
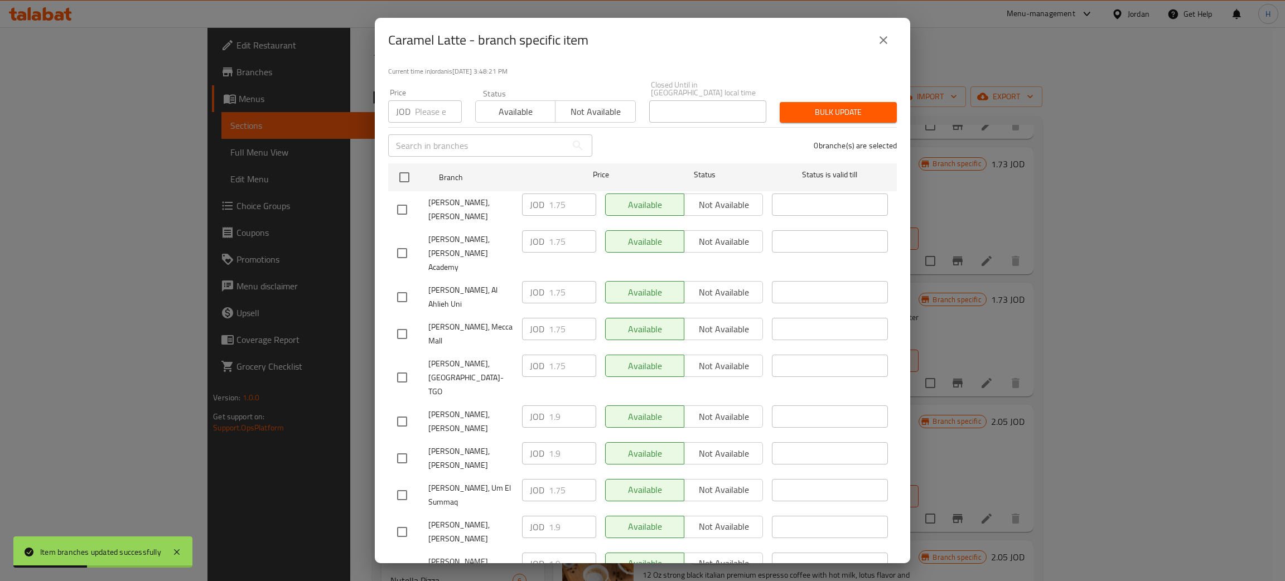
click at [536, 442] on div "JOD 1.9 ​" at bounding box center [559, 453] width 74 height 22
click at [411, 200] on input "checkbox" at bounding box center [401, 209] width 23 height 23
checkbox input "true"
click at [550, 194] on input "1.75" at bounding box center [572, 205] width 47 height 22
paste input "9"
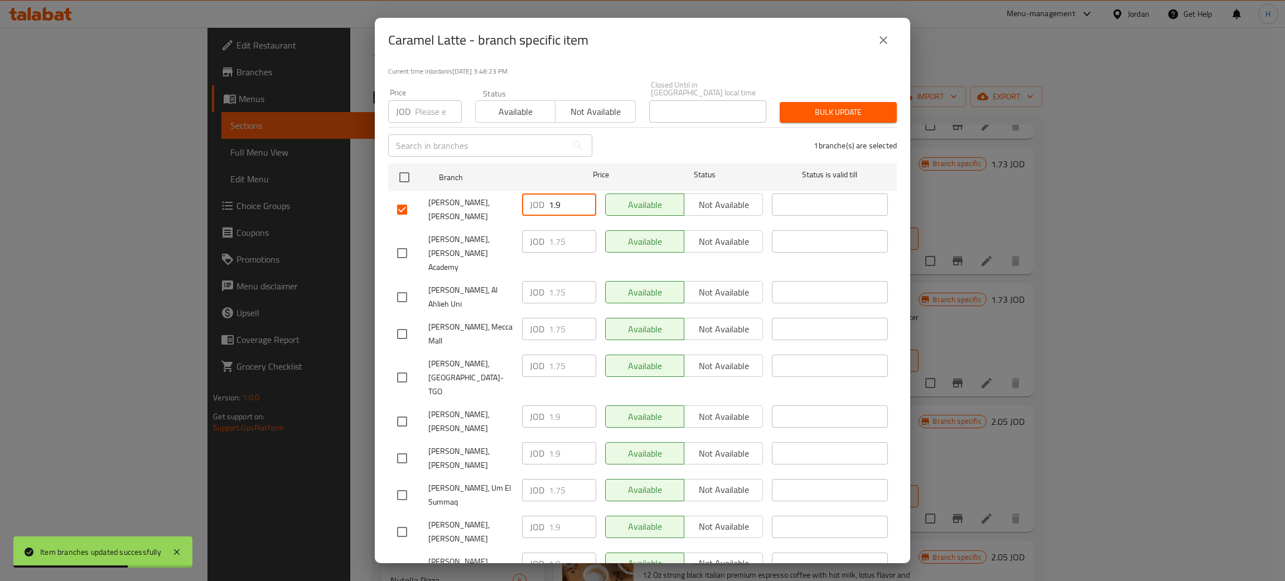
type input "1.9"
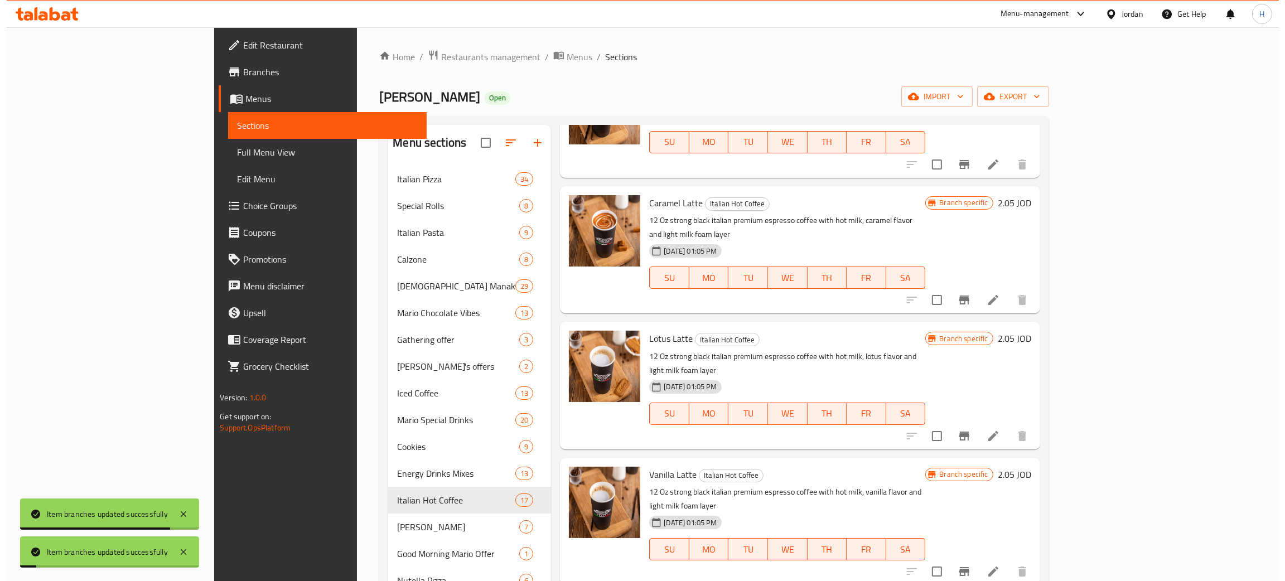
scroll to position [752, 0]
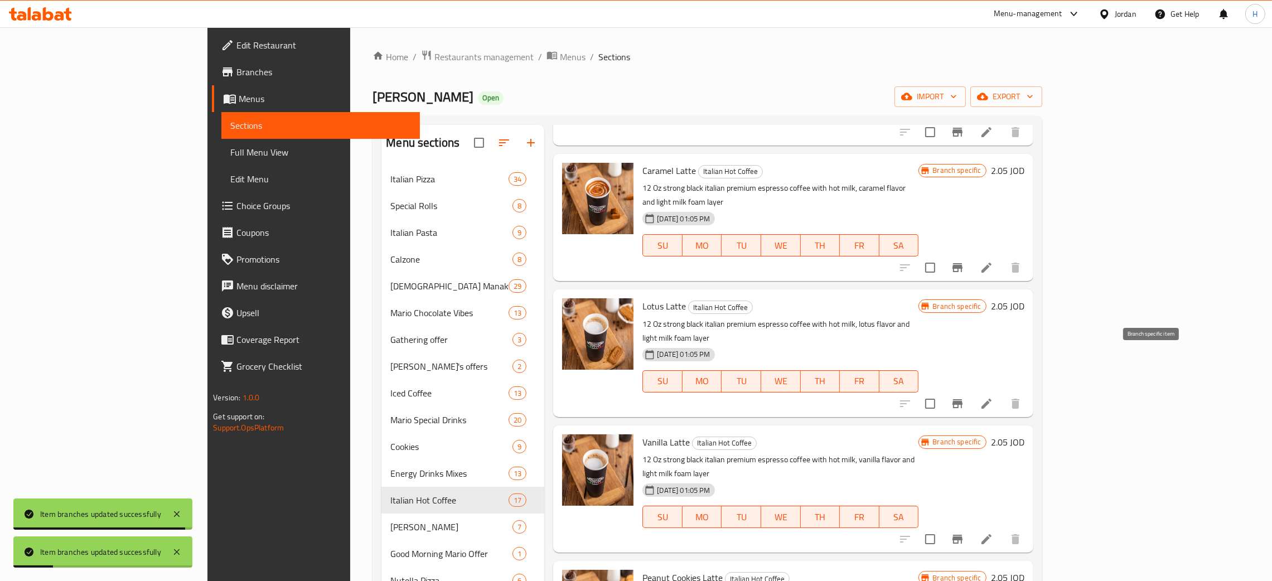
click at [964, 397] on icon "Branch-specific-item" at bounding box center [957, 403] width 13 height 13
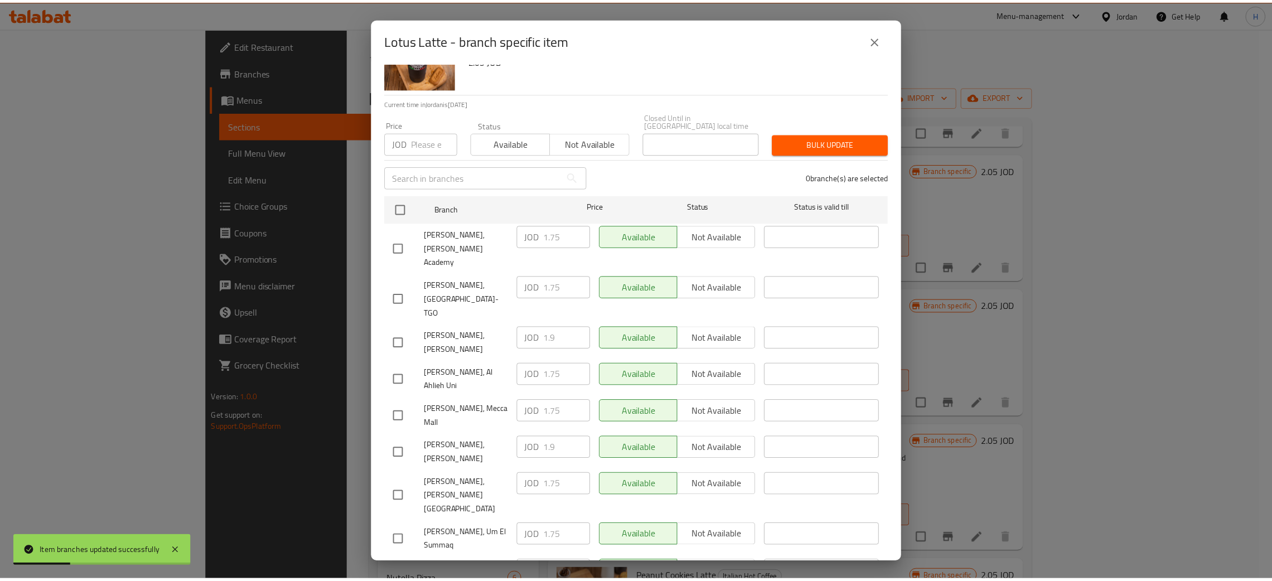
scroll to position [81, 0]
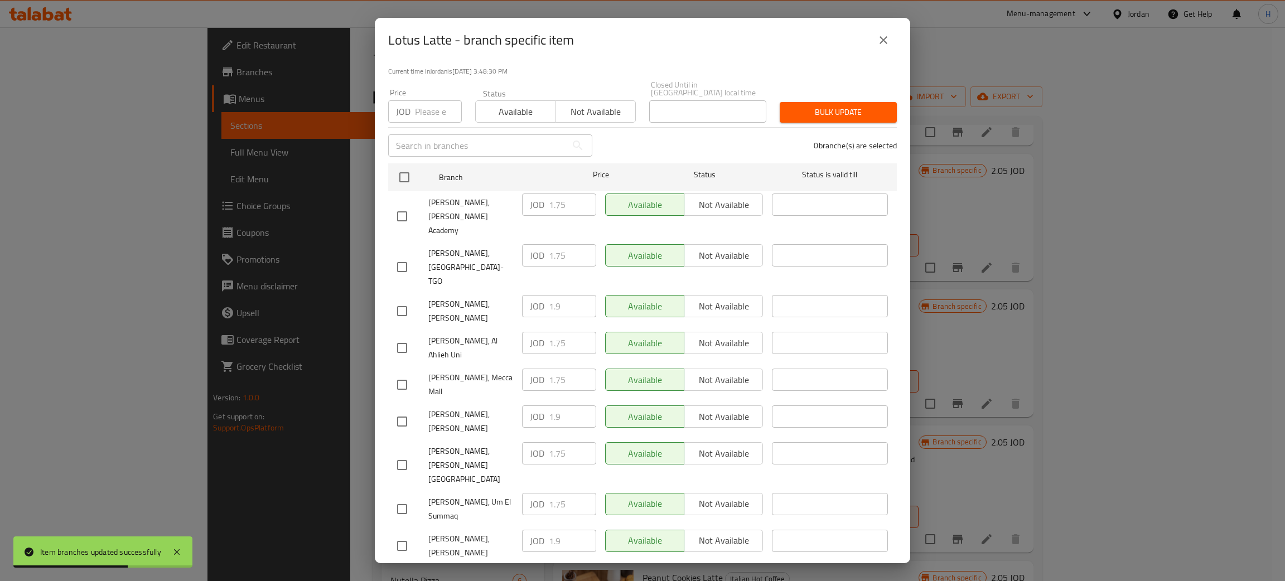
click at [531, 295] on div "JOD 1.9 ​" at bounding box center [559, 306] width 74 height 22
click at [400, 571] on input "checkbox" at bounding box center [401, 582] width 23 height 23
checkbox input "true"
click at [565, 567] on input "1.75" at bounding box center [572, 578] width 47 height 22
paste input "9"
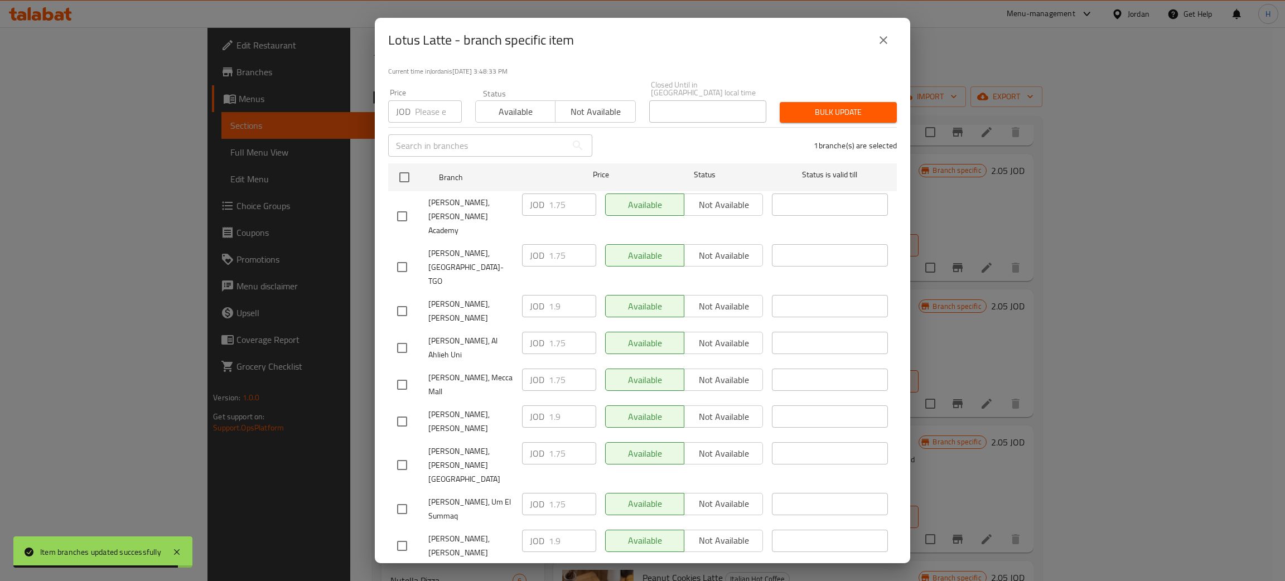
type input "1.9"
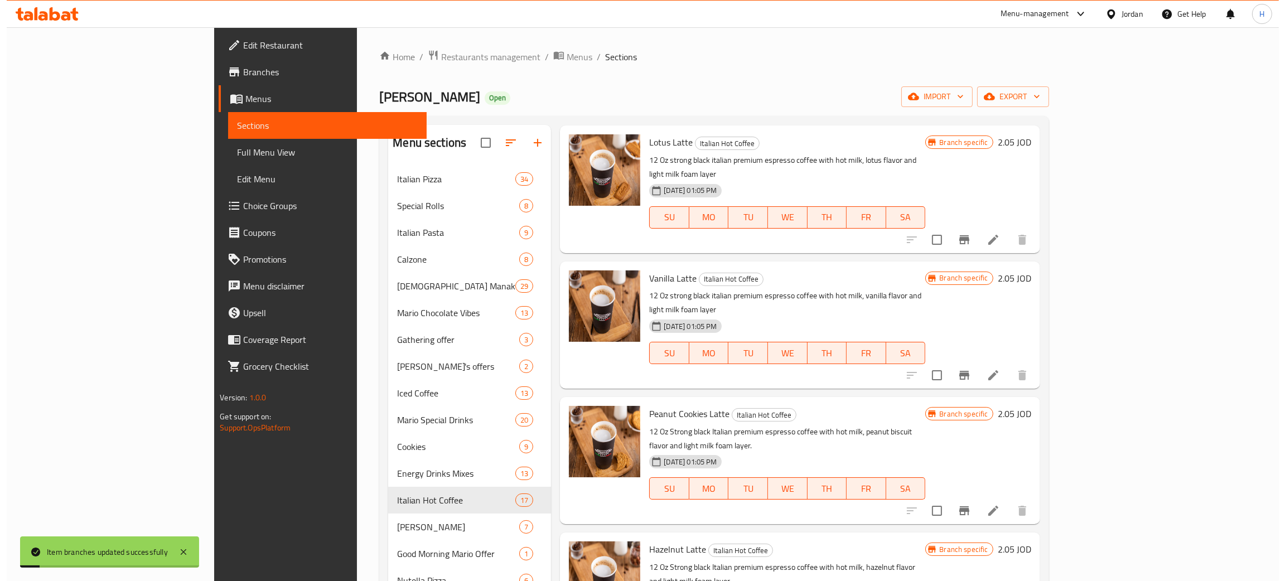
scroll to position [920, 0]
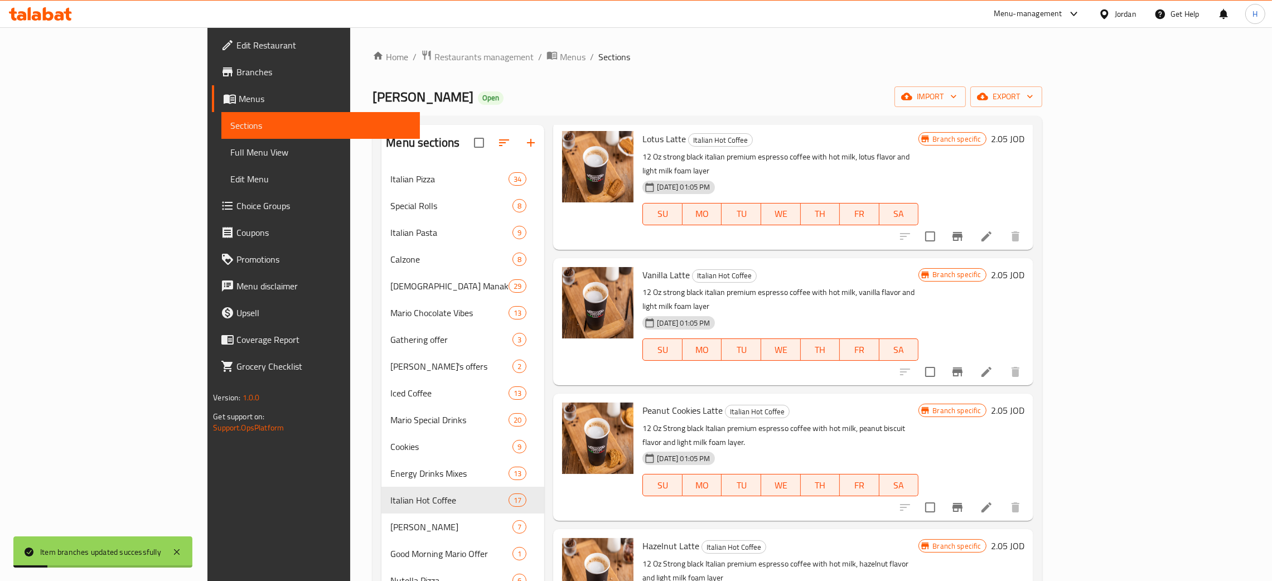
click at [963, 368] on icon "Branch-specific-item" at bounding box center [958, 372] width 10 height 9
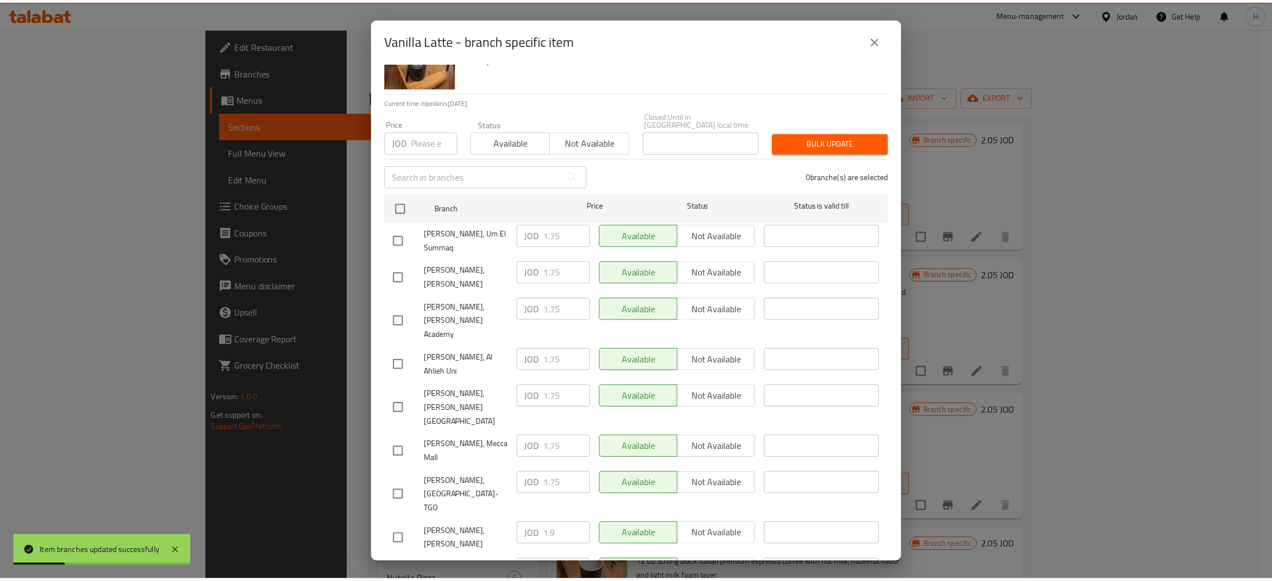
scroll to position [81, 0]
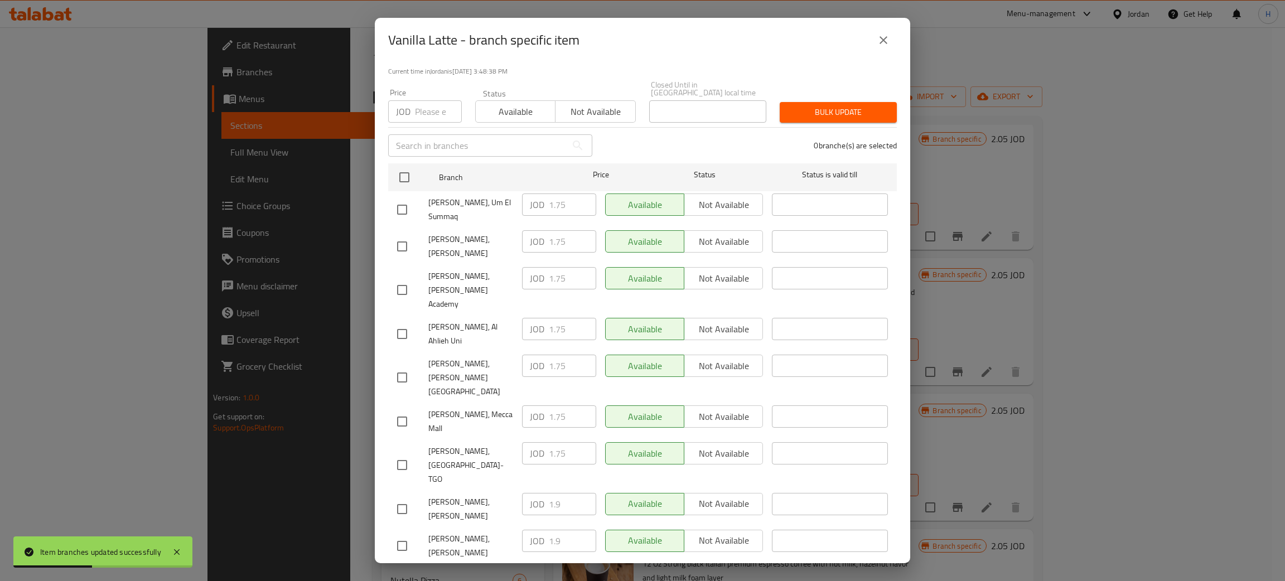
click at [534, 530] on div "JOD 1.9 ​" at bounding box center [559, 541] width 74 height 22
click at [408, 240] on input "checkbox" at bounding box center [401, 246] width 23 height 23
checkbox input "true"
click at [549, 233] on input "1.75" at bounding box center [572, 241] width 47 height 22
paste input "9"
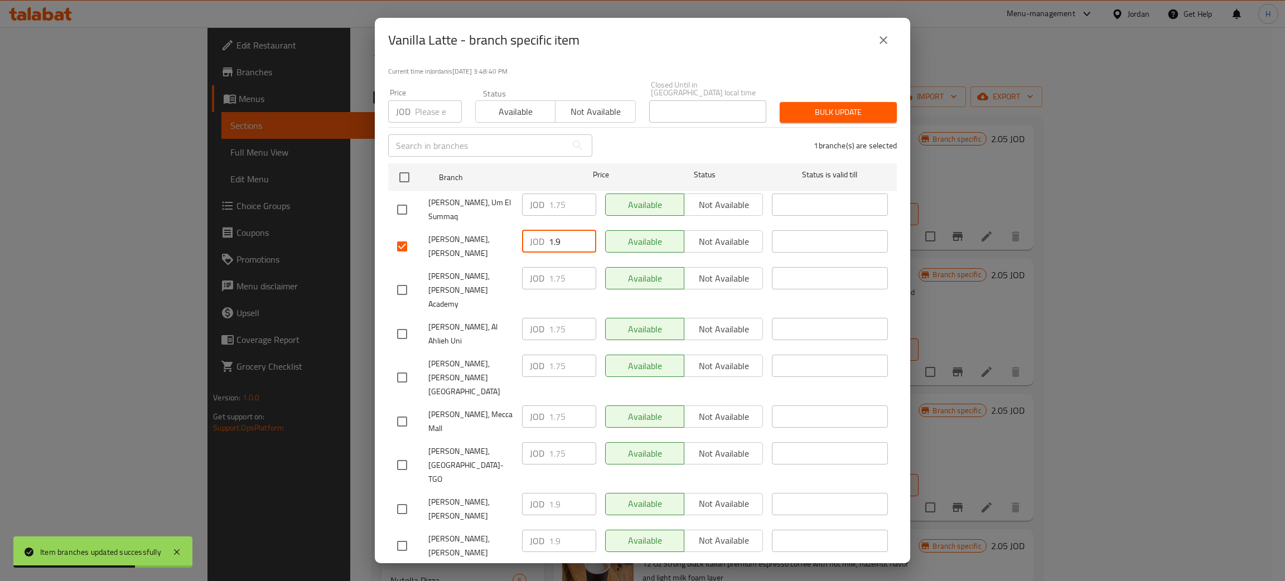
type input "1.9"
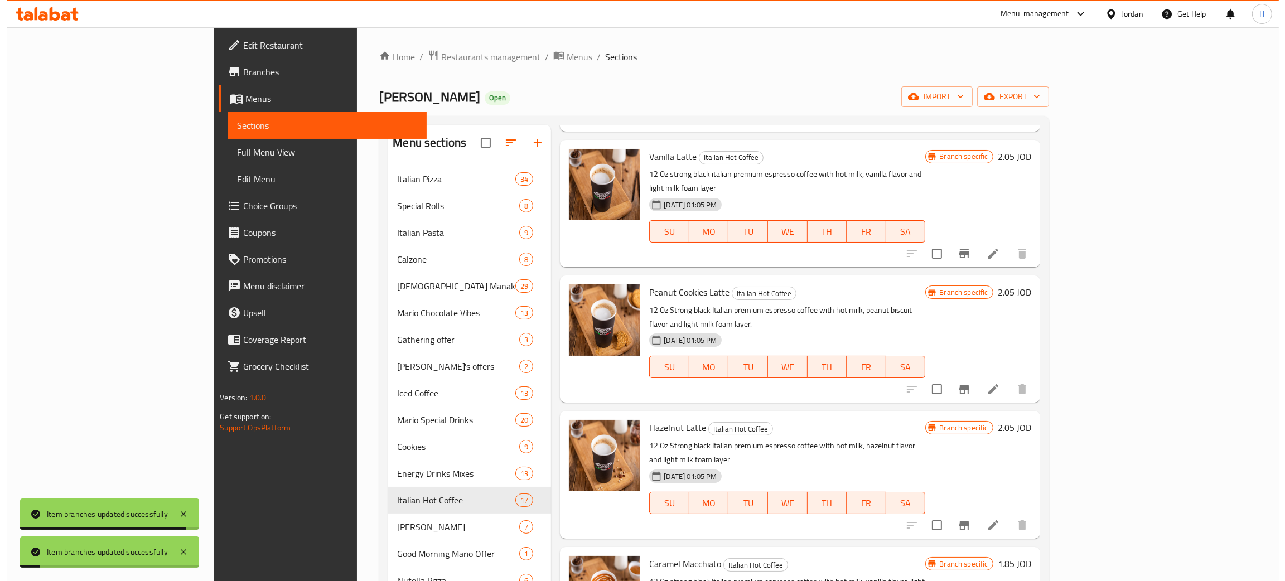
scroll to position [1003, 0]
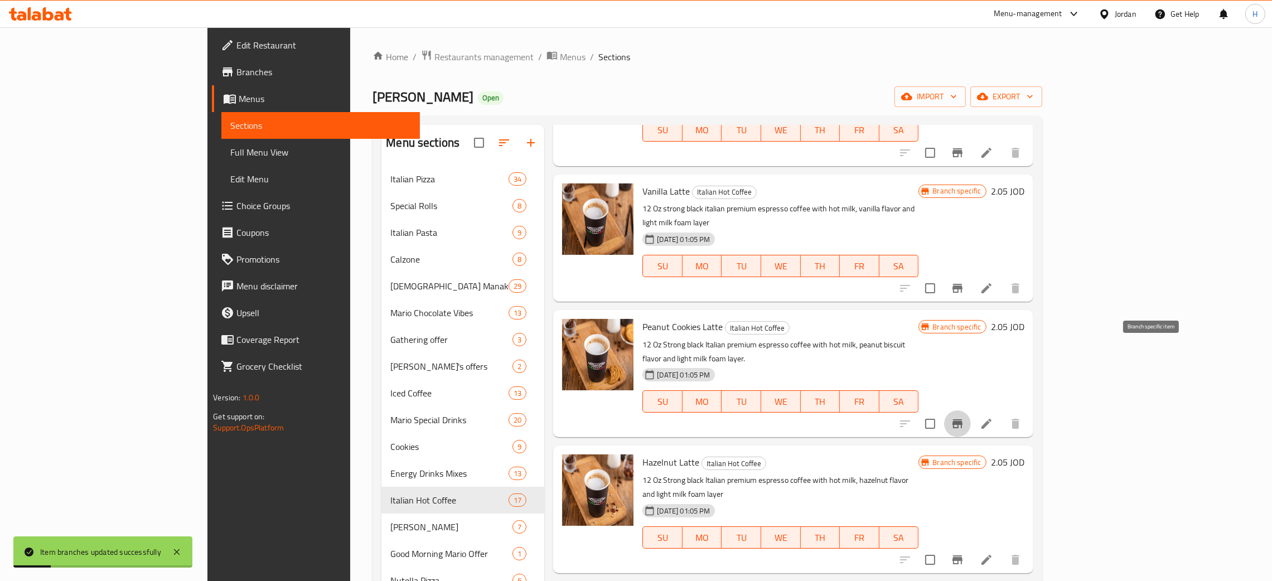
click at [964, 417] on icon "Branch-specific-item" at bounding box center [957, 423] width 13 height 13
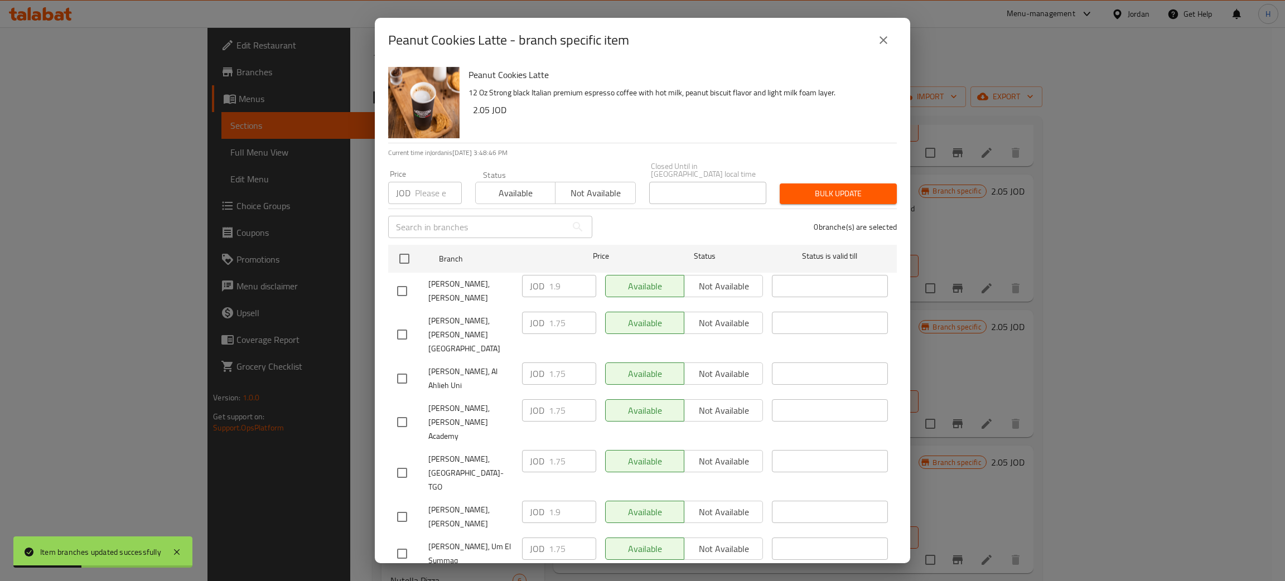
click at [518, 278] on div "JOD 1.9 ​" at bounding box center [559, 291] width 83 height 41
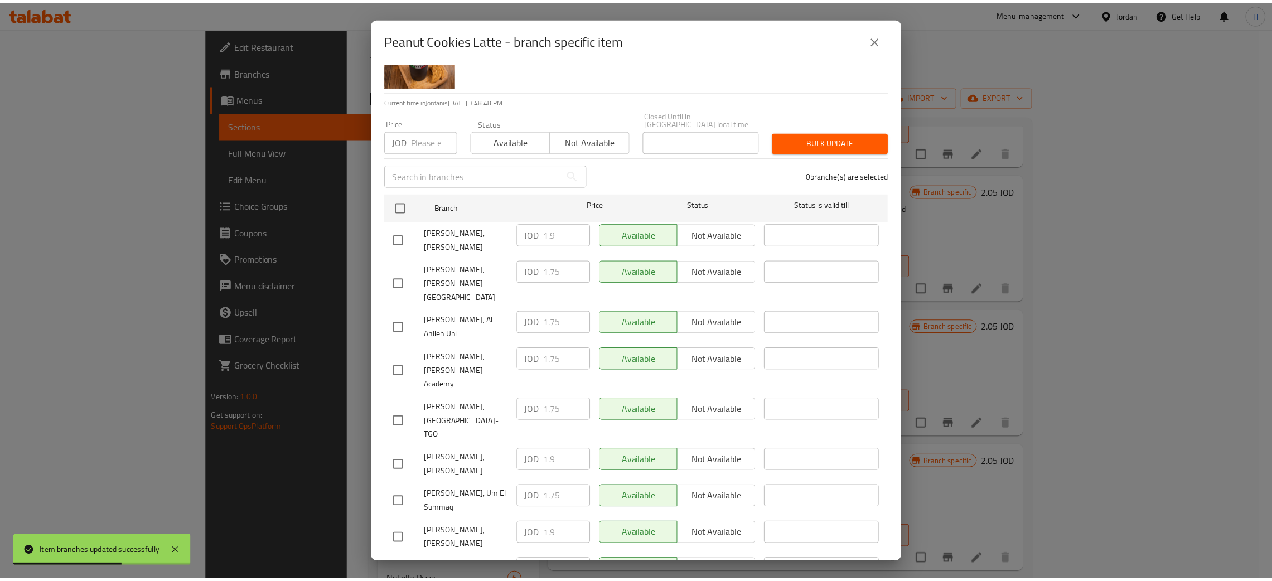
scroll to position [81, 0]
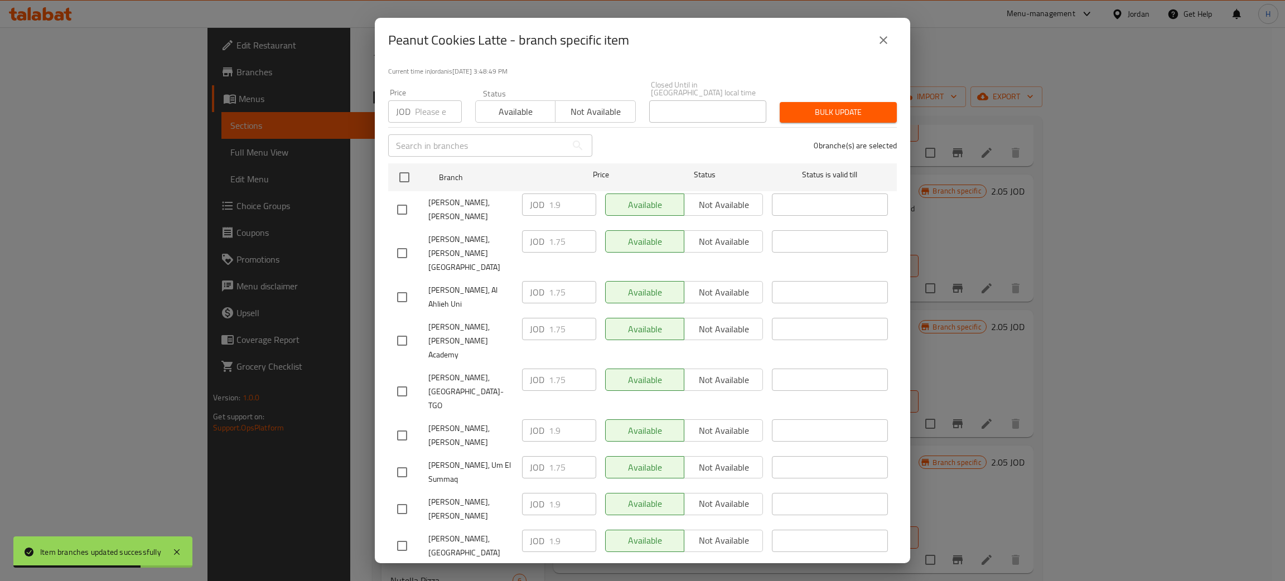
click at [403, 571] on input "checkbox" at bounding box center [401, 582] width 23 height 23
checkbox input "true"
click at [569, 567] on input "1.75" at bounding box center [572, 578] width 47 height 22
paste input "9"
type input "1.9"
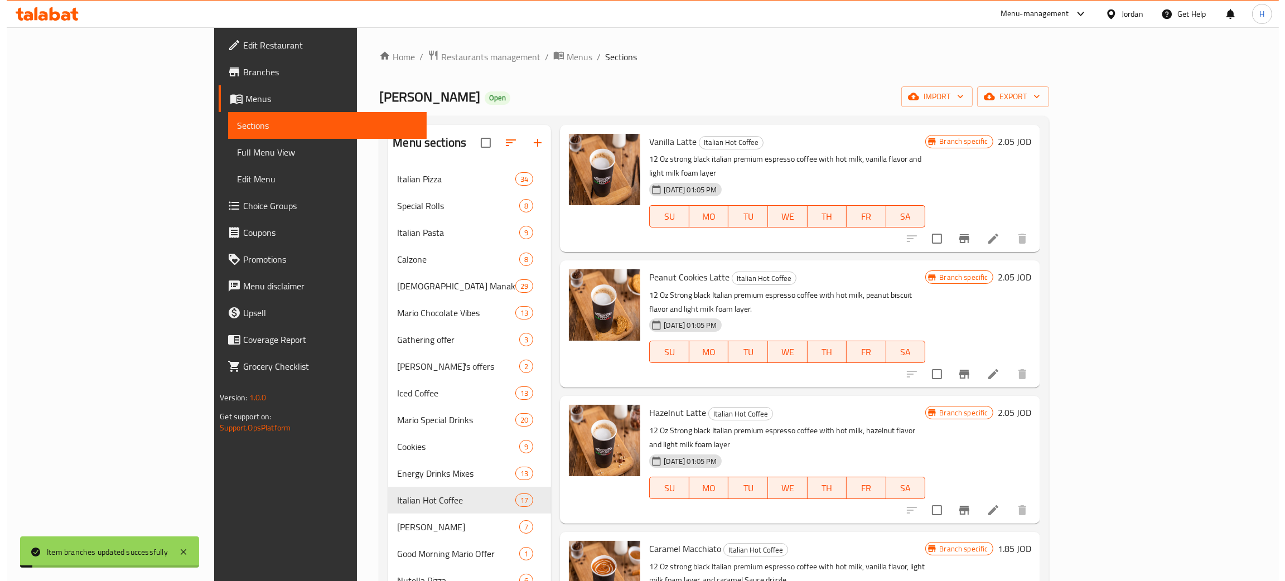
scroll to position [1087, 0]
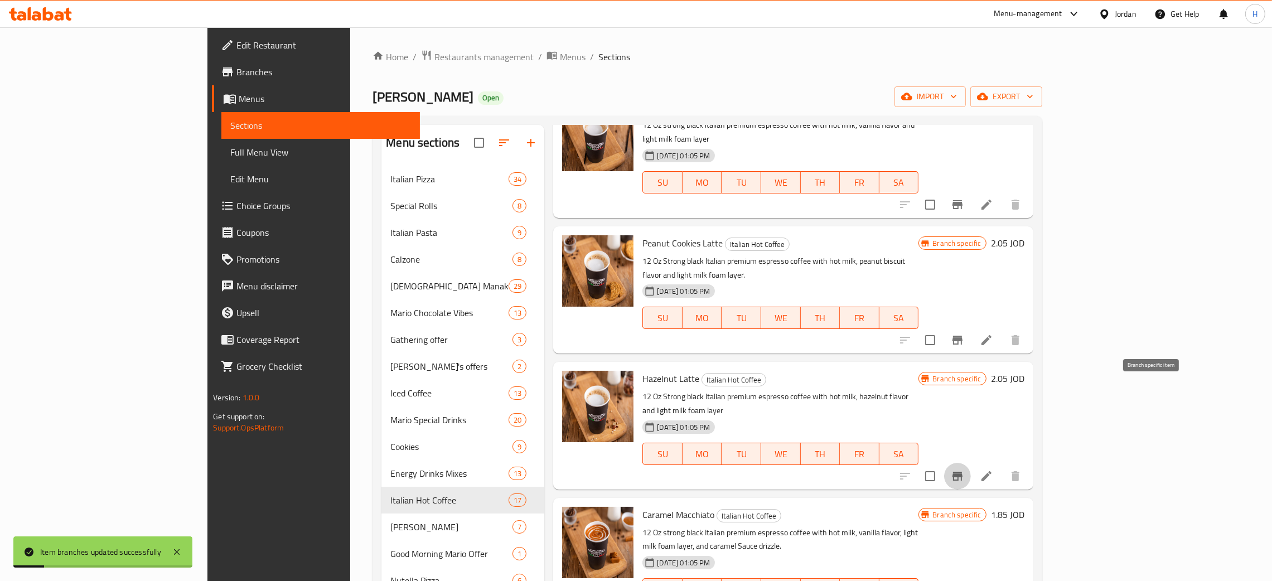
click at [971, 463] on button "Branch-specific-item" at bounding box center [957, 476] width 27 height 27
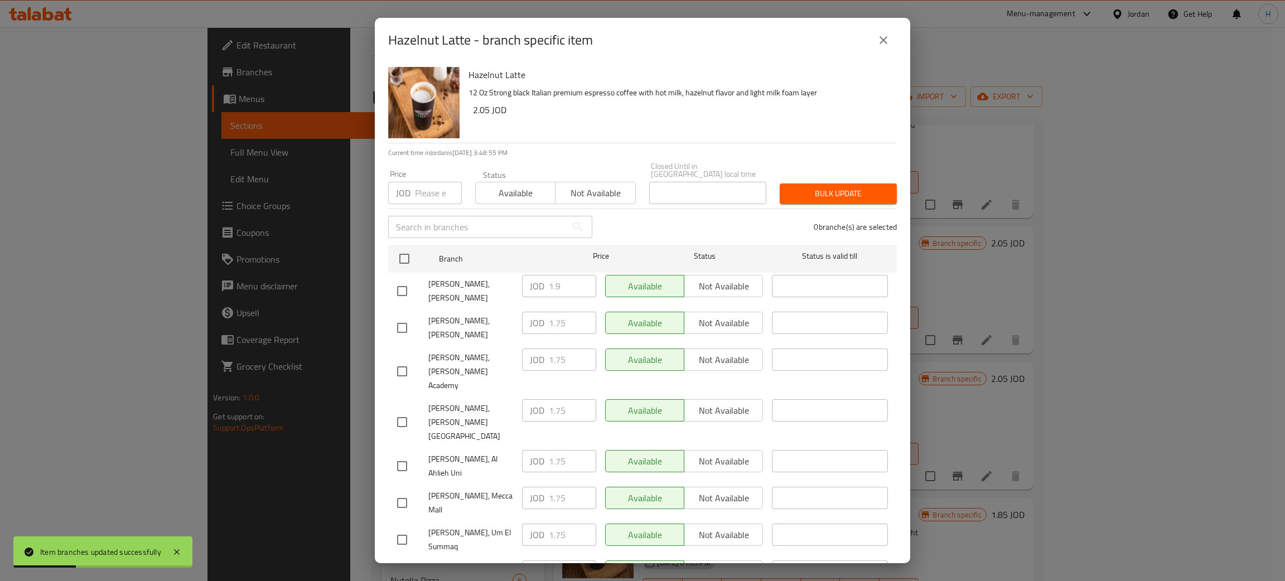
click at [533, 279] on div "JOD 1.9 ​" at bounding box center [559, 286] width 74 height 22
click at [403, 316] on input "checkbox" at bounding box center [401, 327] width 23 height 23
checkbox input "true"
click at [571, 312] on input "1.75" at bounding box center [572, 323] width 47 height 22
paste input "9"
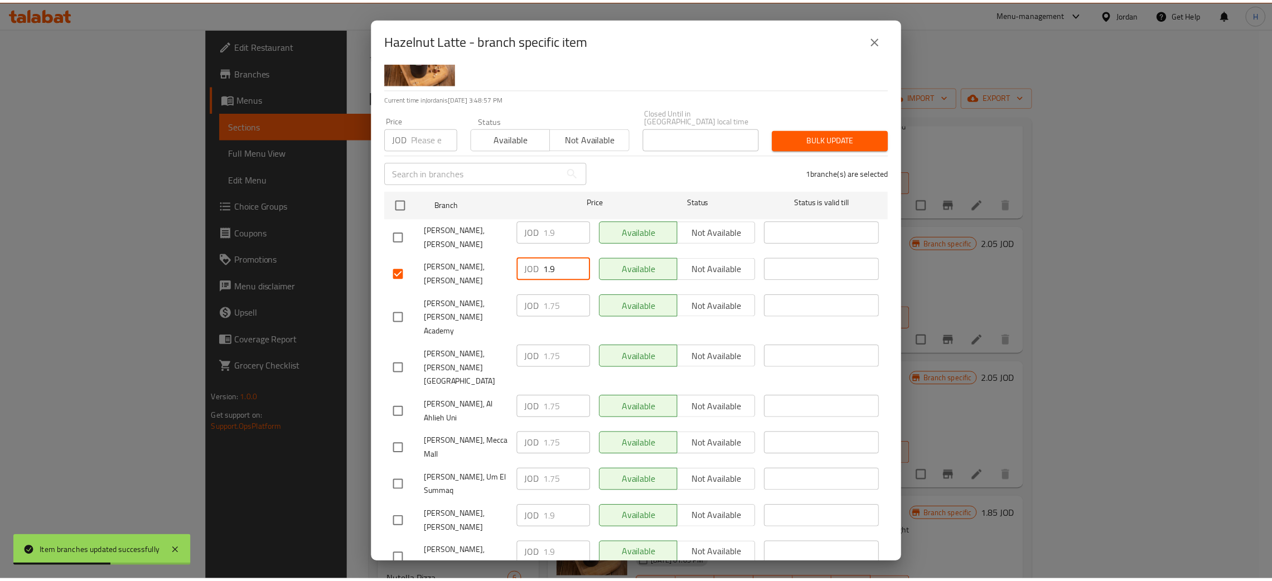
scroll to position [81, 0]
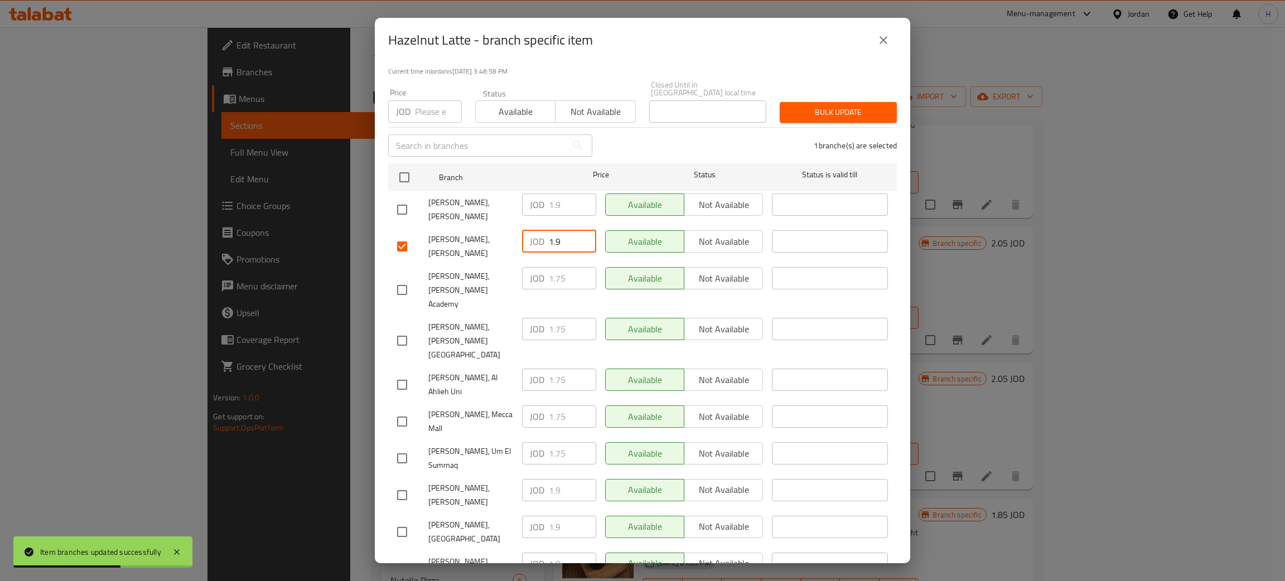
type input "1.9"
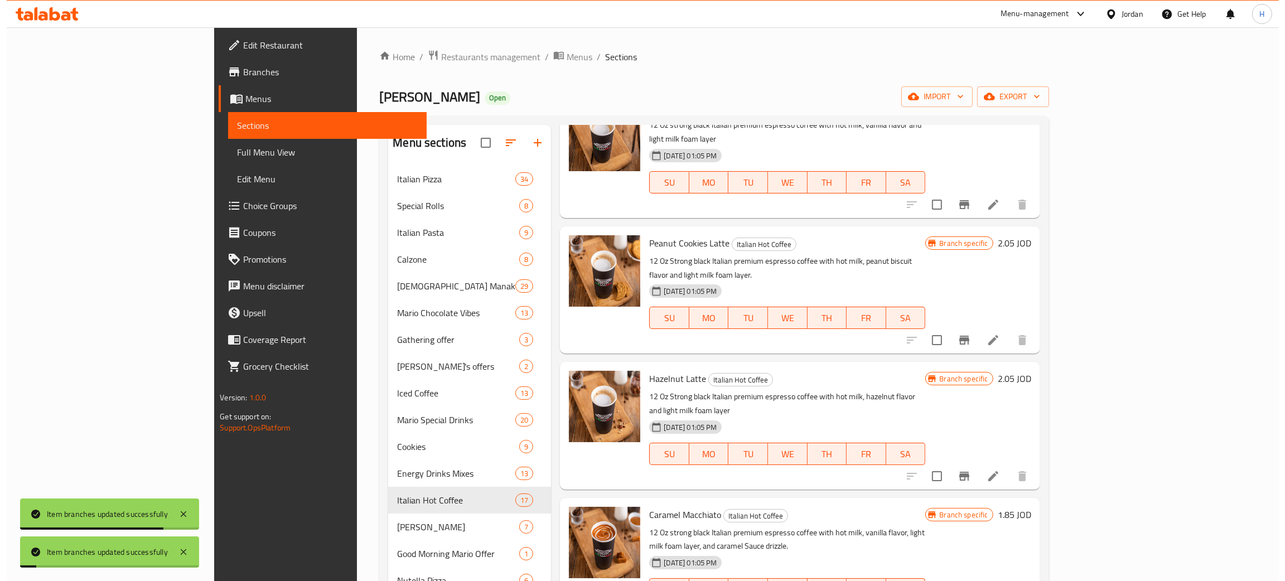
scroll to position [1255, 0]
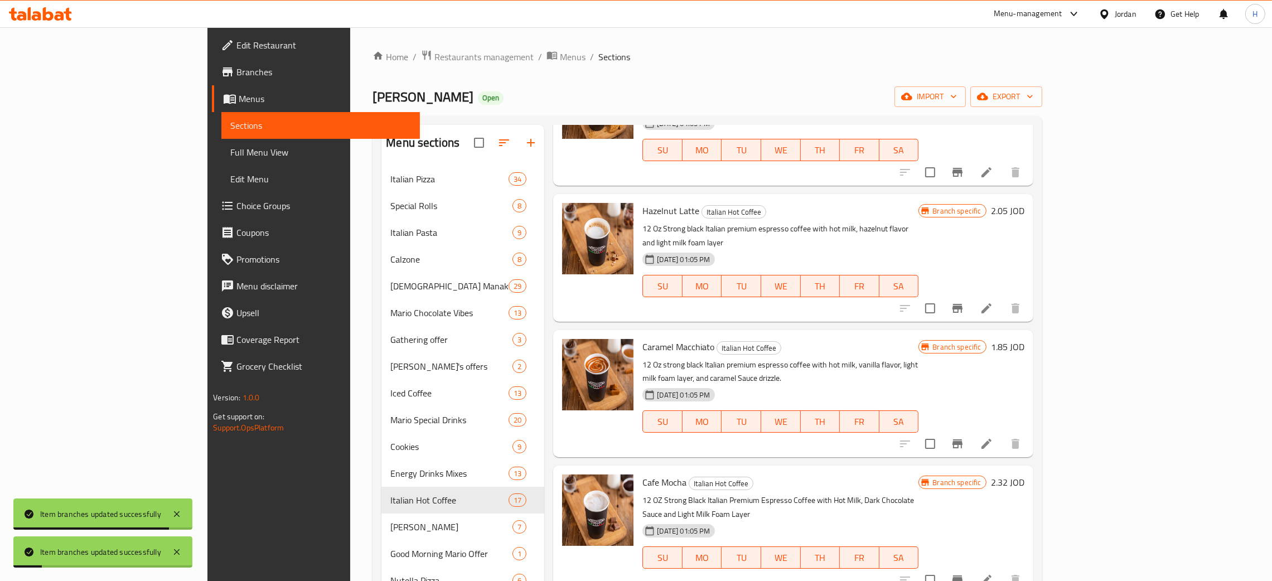
click at [964, 437] on icon "Branch-specific-item" at bounding box center [957, 443] width 13 height 13
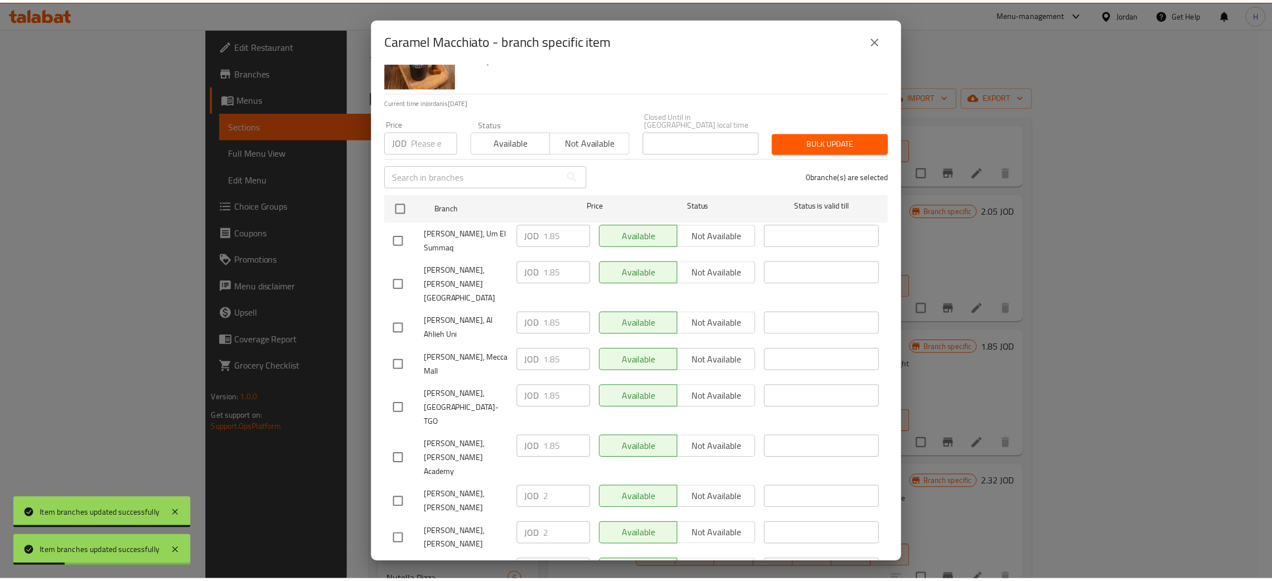
scroll to position [81, 0]
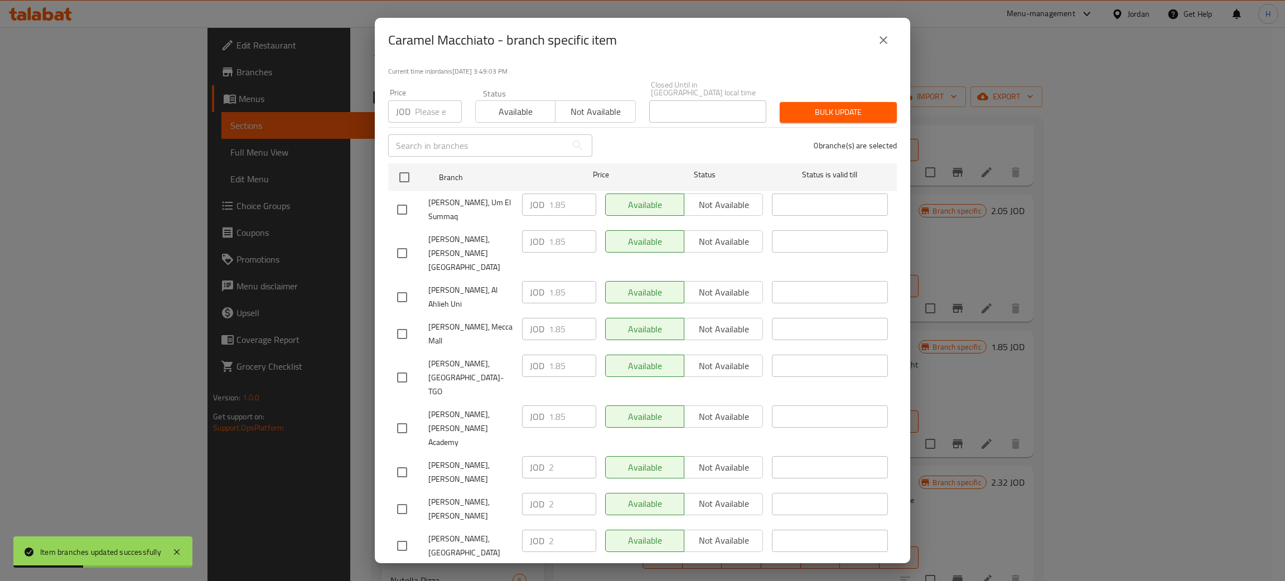
click at [533, 456] on div "JOD 2 ​" at bounding box center [559, 467] width 74 height 22
click at [403, 571] on input "checkbox" at bounding box center [401, 582] width 23 height 23
checkbox input "true"
drag, startPoint x: 557, startPoint y: 494, endPoint x: 600, endPoint y: 532, distance: 57.3
click at [556, 567] on input "1.85" at bounding box center [572, 578] width 47 height 22
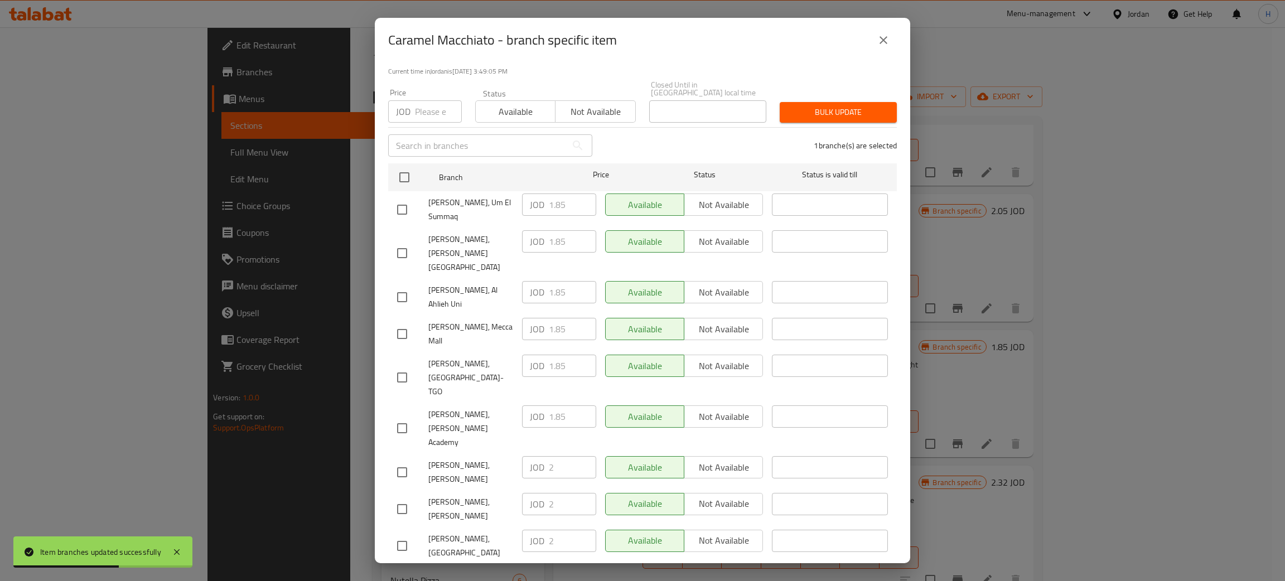
paste input "2"
type input "2"
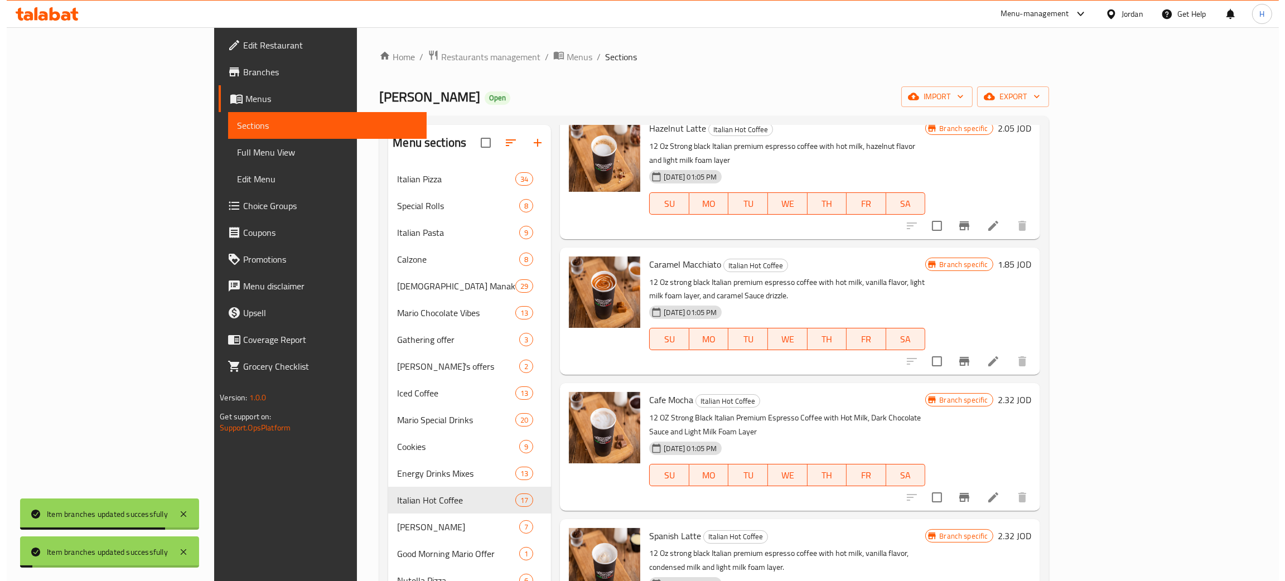
scroll to position [1339, 0]
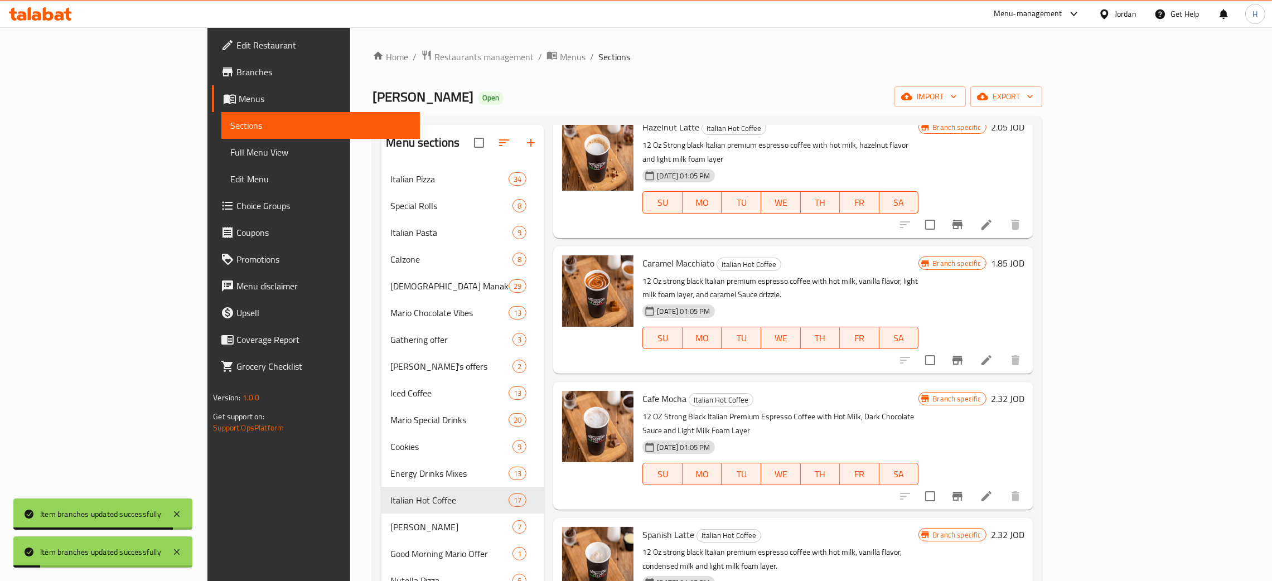
click at [971, 483] on button "Branch-specific-item" at bounding box center [957, 496] width 27 height 27
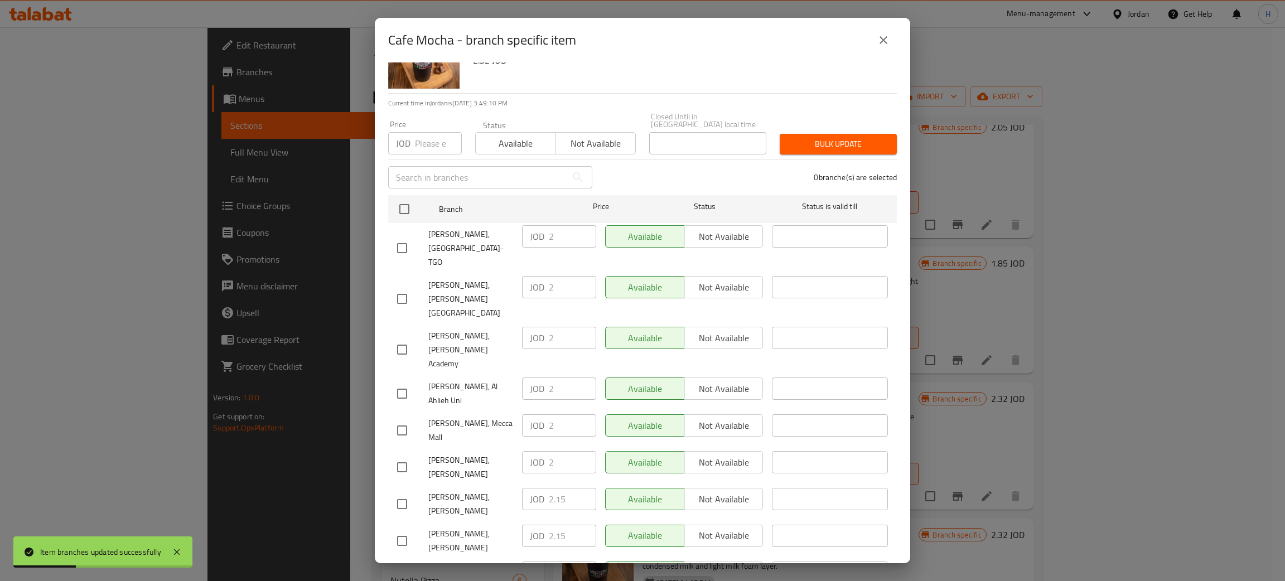
scroll to position [81, 0]
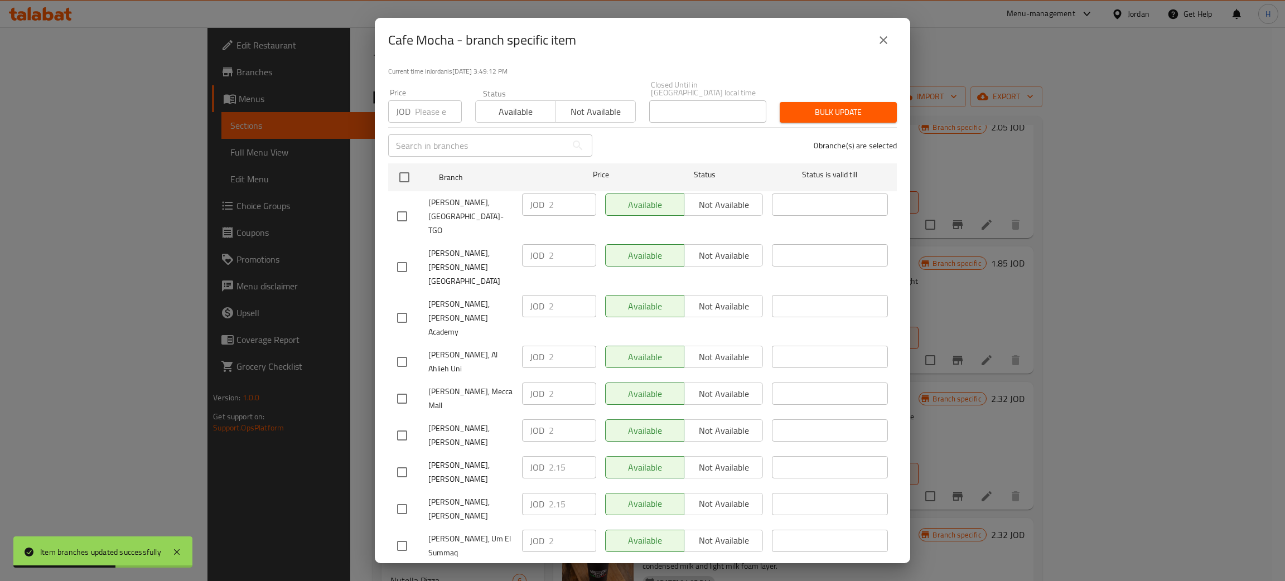
click at [531, 493] on div "JOD 2.15 ​" at bounding box center [559, 504] width 74 height 22
click at [399, 424] on input "checkbox" at bounding box center [401, 435] width 23 height 23
checkbox input "true"
drag, startPoint x: 545, startPoint y: 380, endPoint x: 543, endPoint y: 396, distance: 16.3
click at [543, 419] on div "JOD 2 ​" at bounding box center [559, 430] width 74 height 22
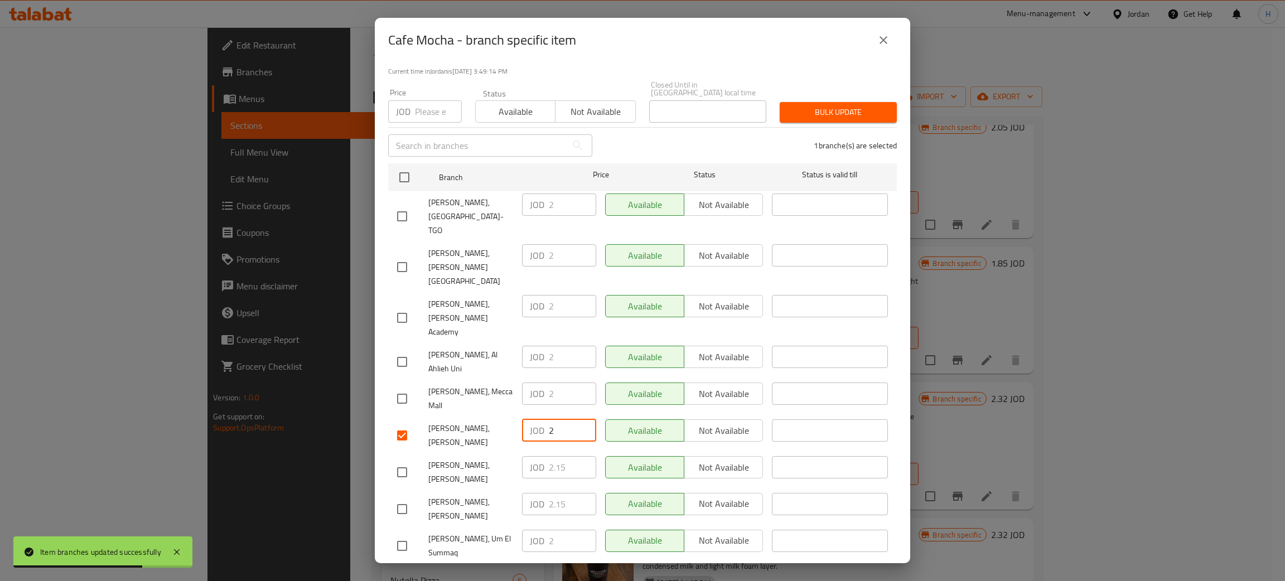
paste input ".15"
type input "2.15"
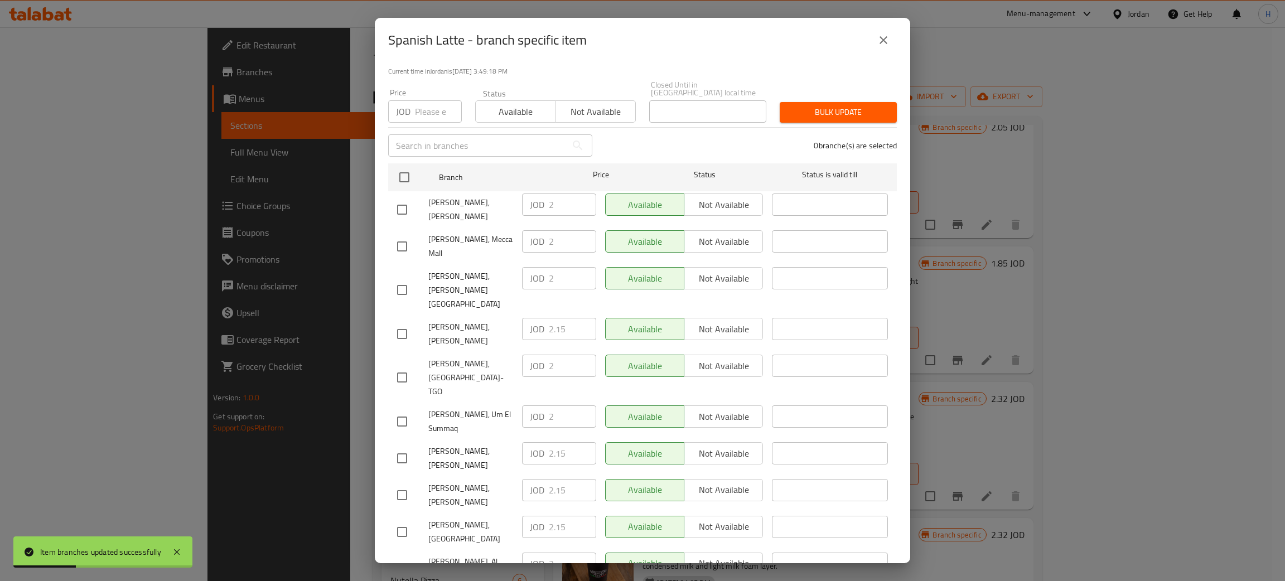
click at [539, 442] on div "JOD 2.15 ​" at bounding box center [559, 453] width 74 height 22
drag, startPoint x: 405, startPoint y: 200, endPoint x: 582, endPoint y: 203, distance: 176.3
click at [404, 199] on input "checkbox" at bounding box center [401, 209] width 23 height 23
checkbox input "true"
click at [555, 199] on input "2" at bounding box center [572, 205] width 47 height 22
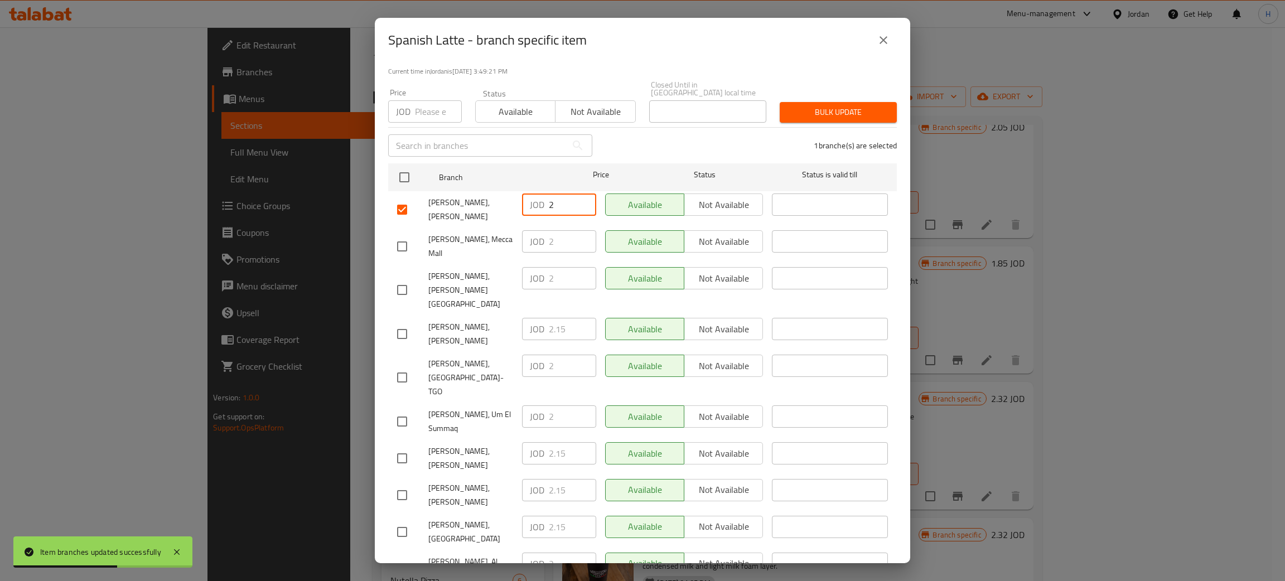
paste input ".15"
type input "2.15"
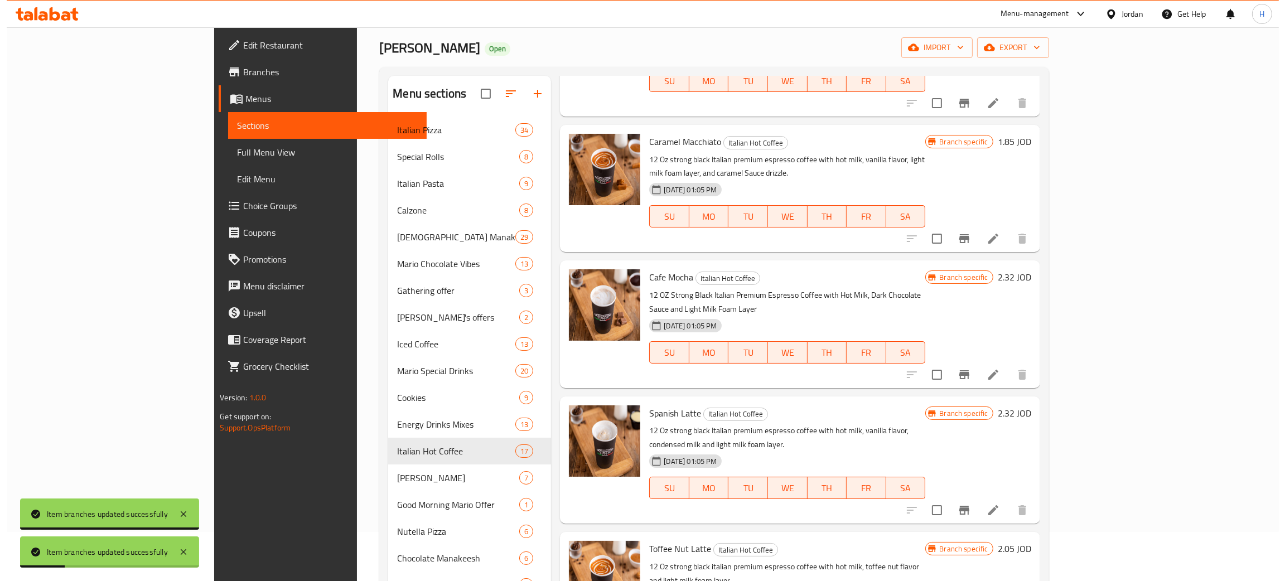
scroll to position [84, 0]
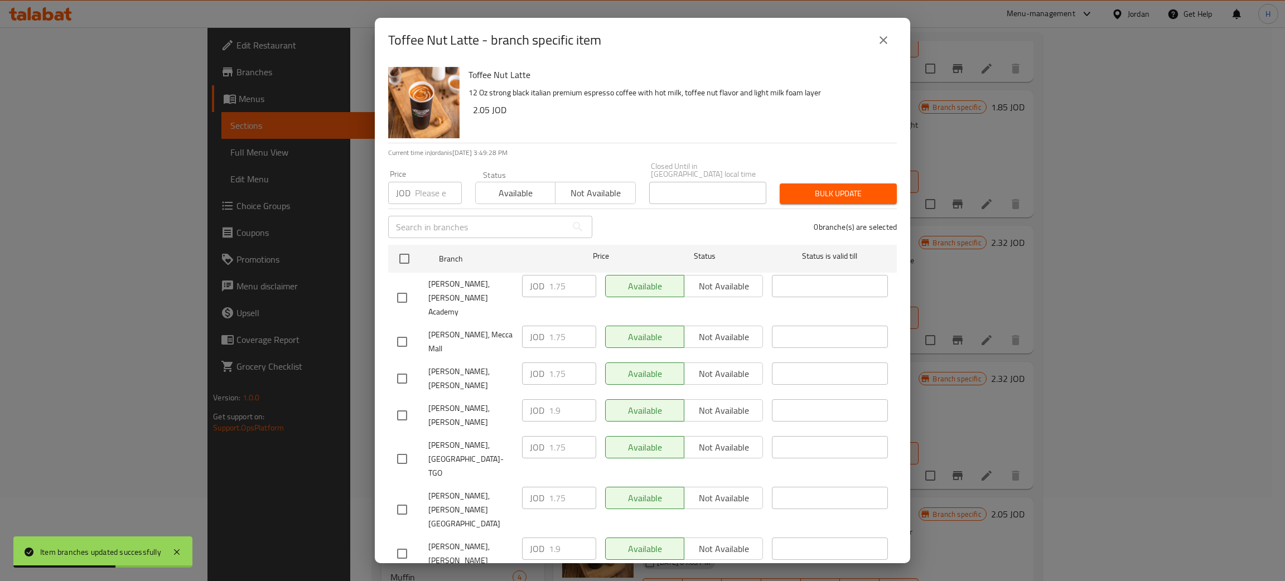
click at [543, 538] on div "JOD 1.9 ​" at bounding box center [559, 549] width 74 height 22
click at [405, 367] on input "checkbox" at bounding box center [401, 378] width 23 height 23
checkbox input "true"
click at [561, 363] on input "1.75" at bounding box center [572, 374] width 47 height 22
paste input "9"
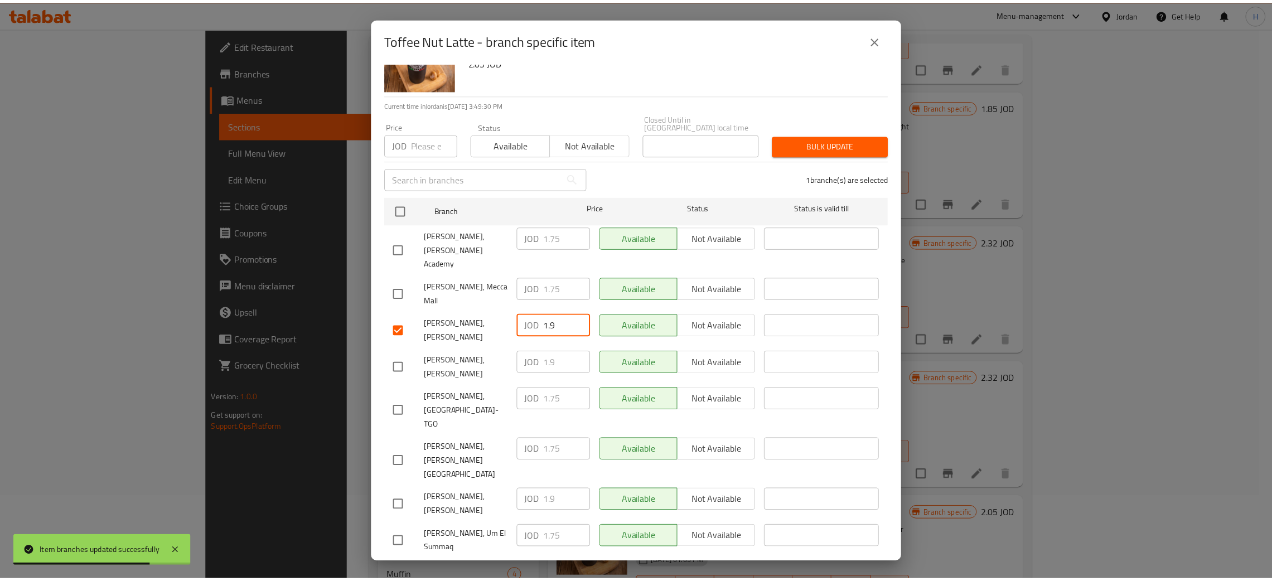
scroll to position [81, 0]
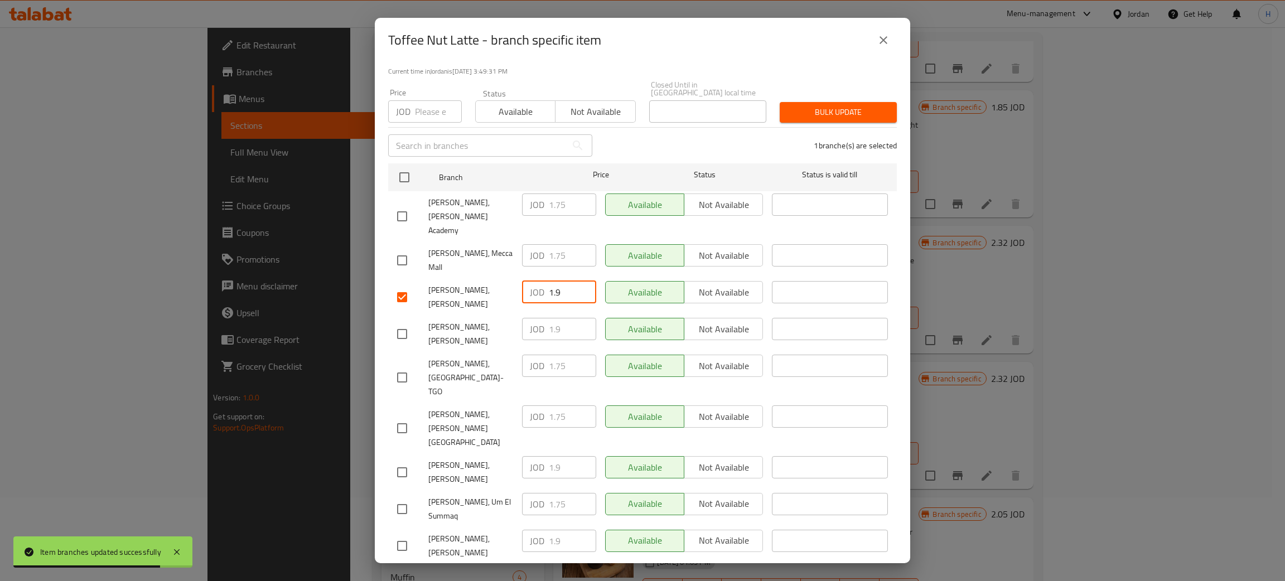
type input "1.9"
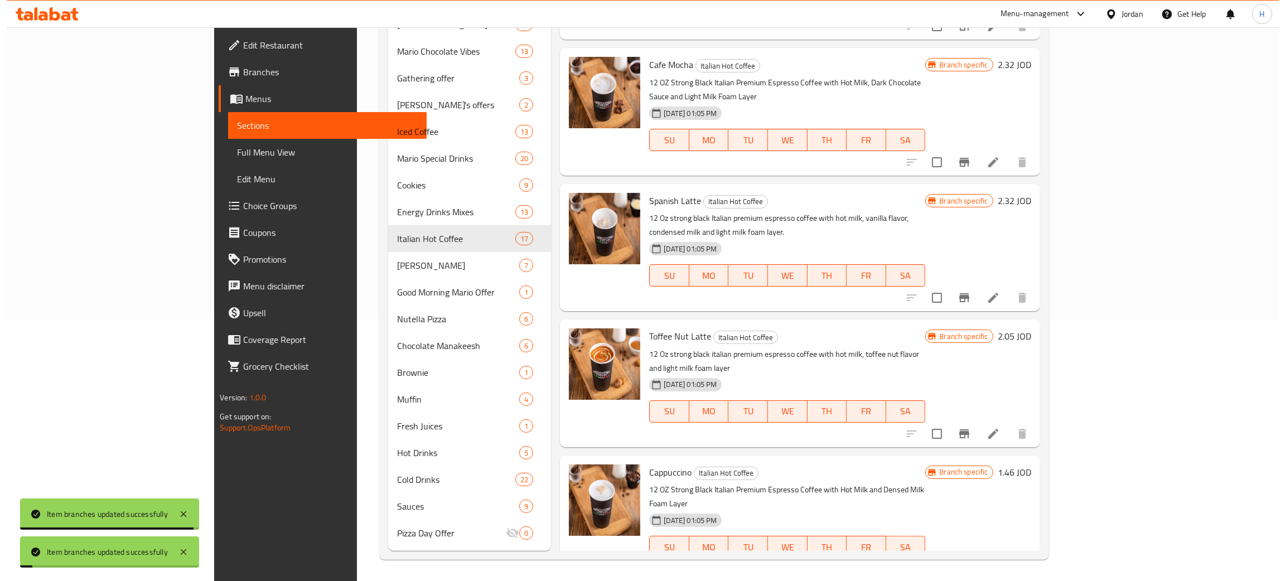
scroll to position [262, 0]
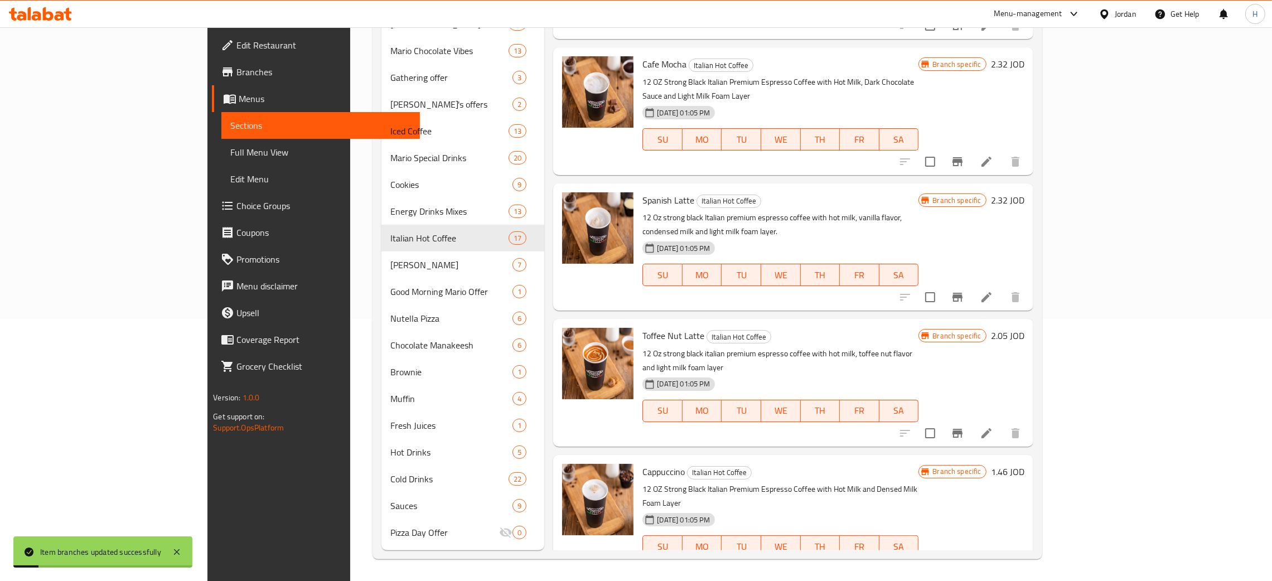
click at [971, 556] on button "Branch-specific-item" at bounding box center [957, 569] width 27 height 27
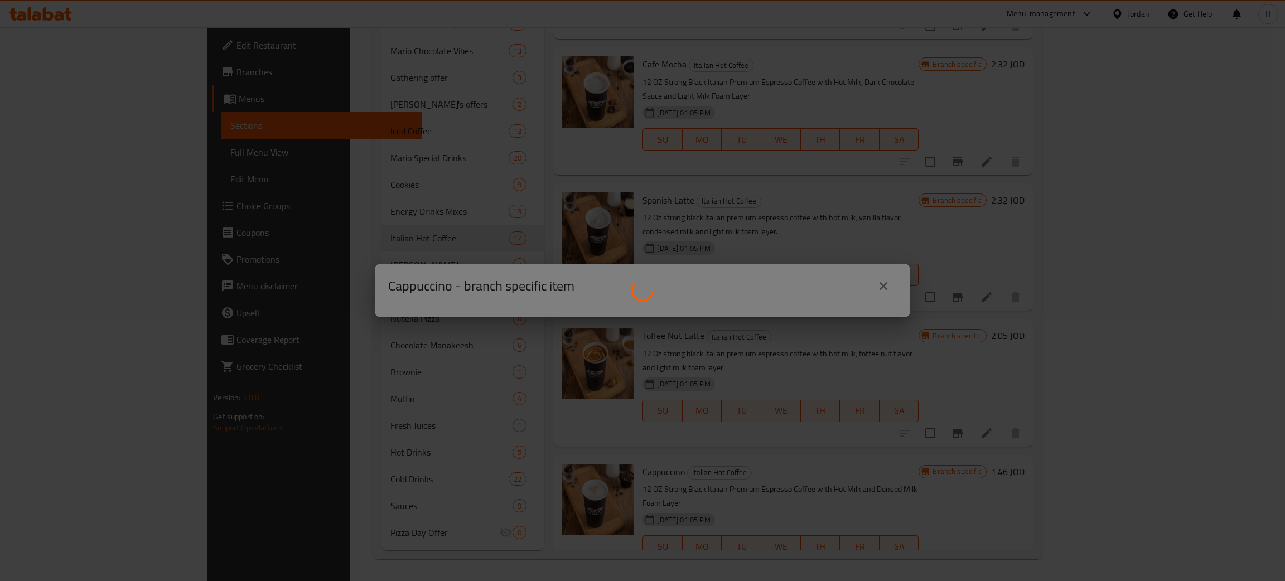
click at [461, 92] on div at bounding box center [642, 290] width 1285 height 581
click at [463, 92] on div at bounding box center [642, 290] width 1285 height 581
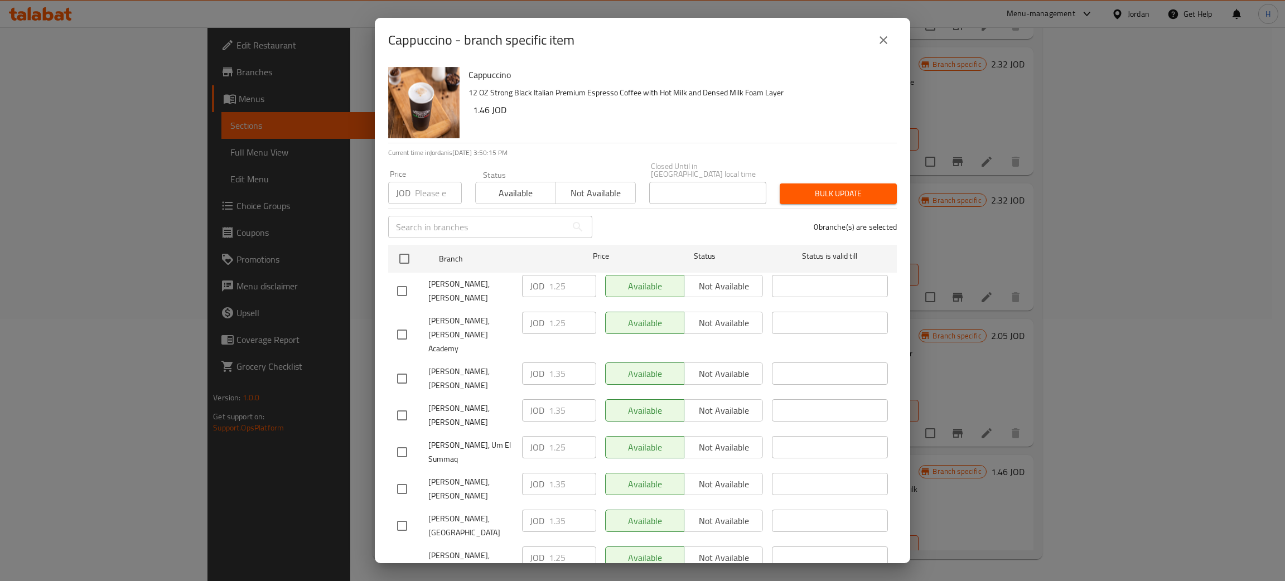
scroll to position [81, 0]
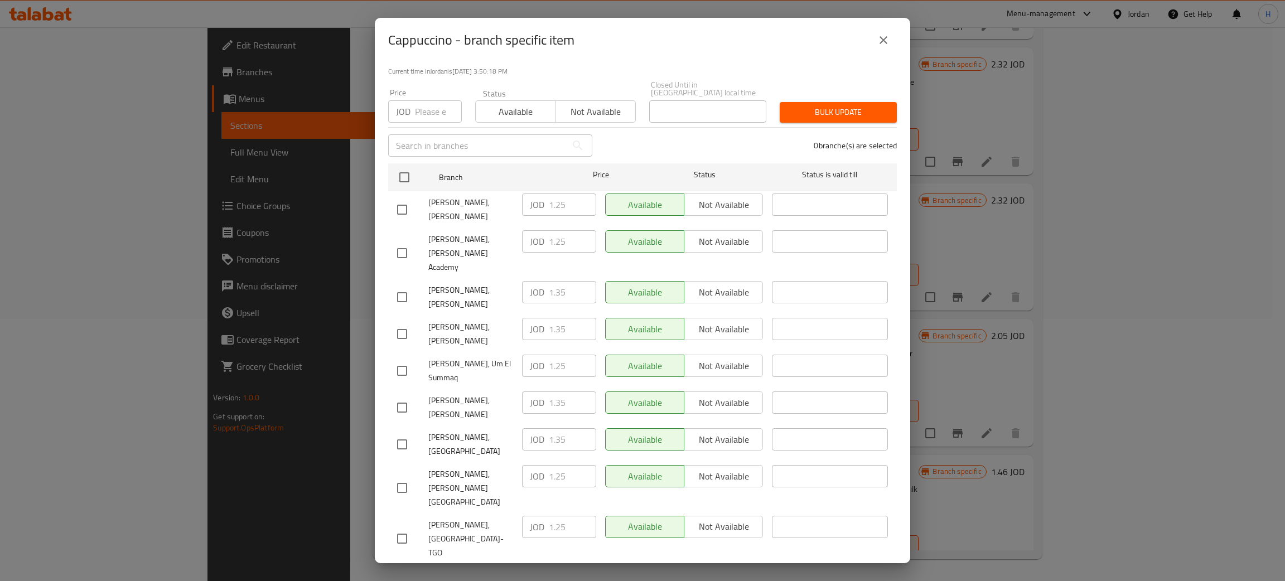
click at [535, 318] on div "JOD 1.35 ​" at bounding box center [559, 329] width 74 height 22
click at [404, 198] on input "checkbox" at bounding box center [401, 209] width 23 height 23
checkbox input "true"
click at [571, 194] on input "1.25" at bounding box center [572, 205] width 47 height 22
paste input "3"
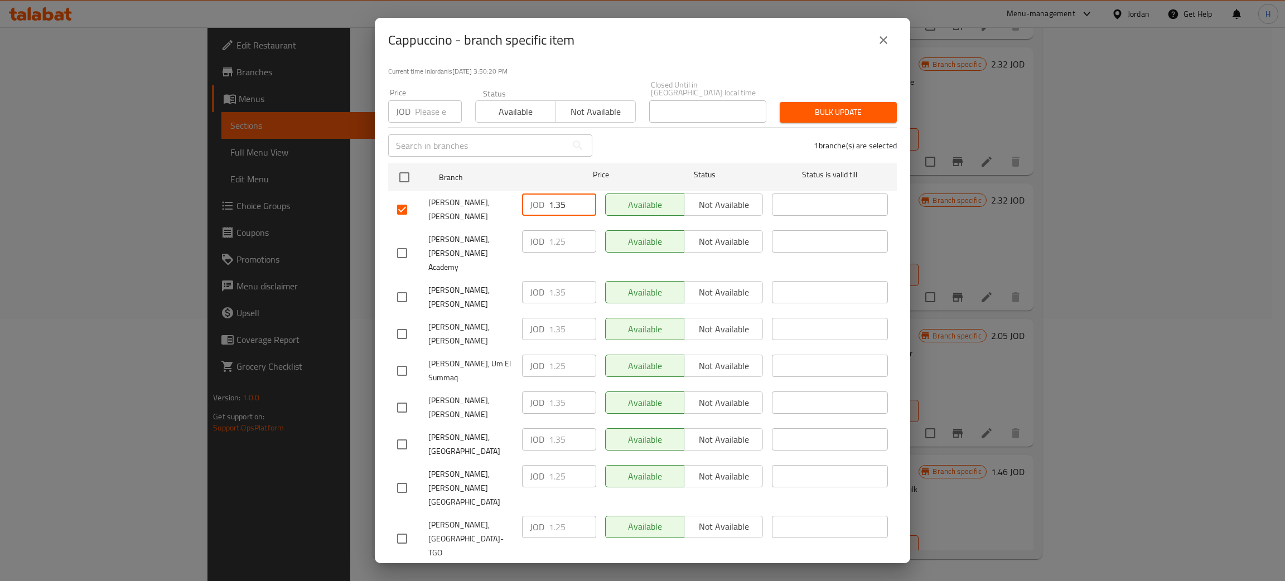
type input "1.35"
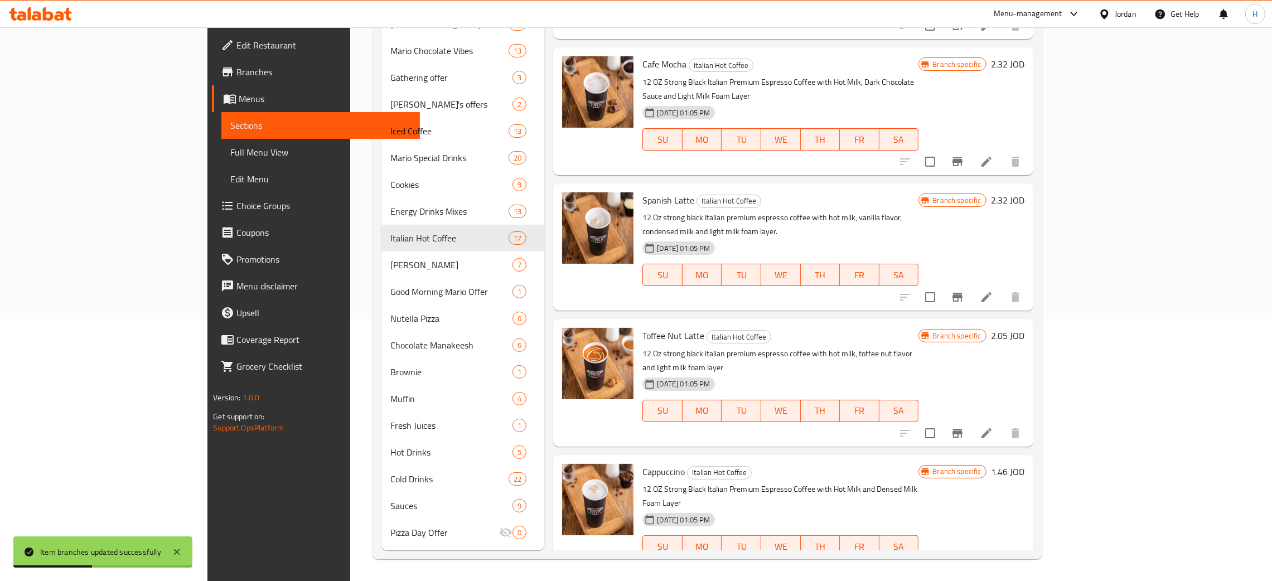
click at [963, 564] on icon "Branch-specific-item" at bounding box center [958, 568] width 10 height 9
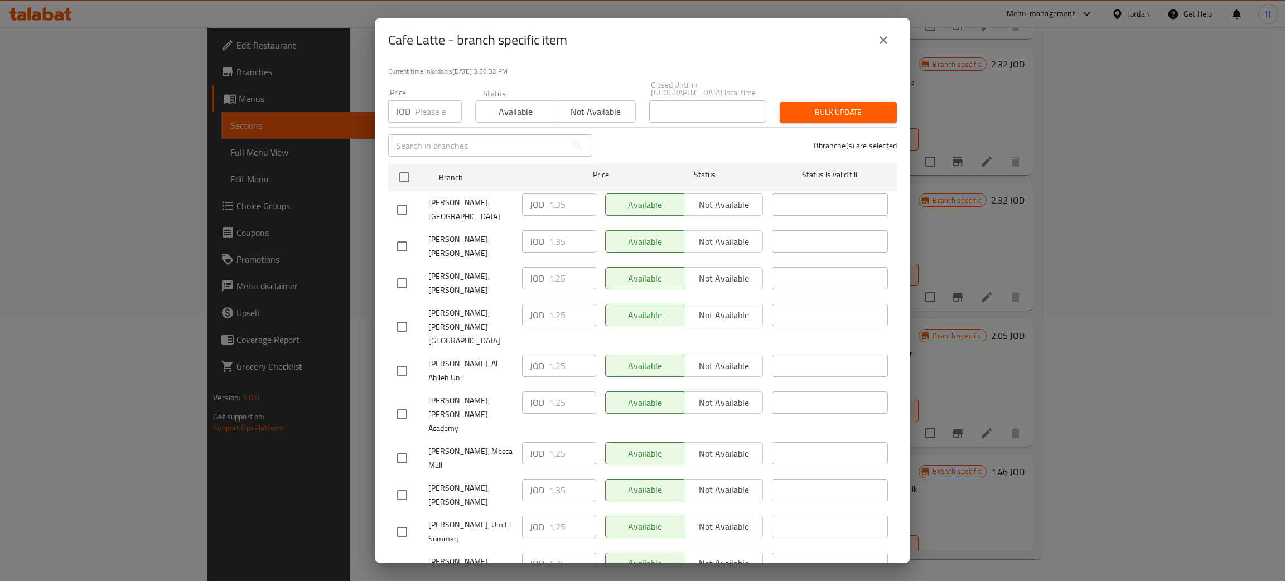
click at [544, 553] on div "JOD 1.35 ​" at bounding box center [559, 564] width 74 height 22
click at [405, 272] on input "checkbox" at bounding box center [401, 283] width 23 height 23
checkbox input "true"
click at [563, 267] on input "1.25" at bounding box center [572, 278] width 47 height 22
paste input "3"
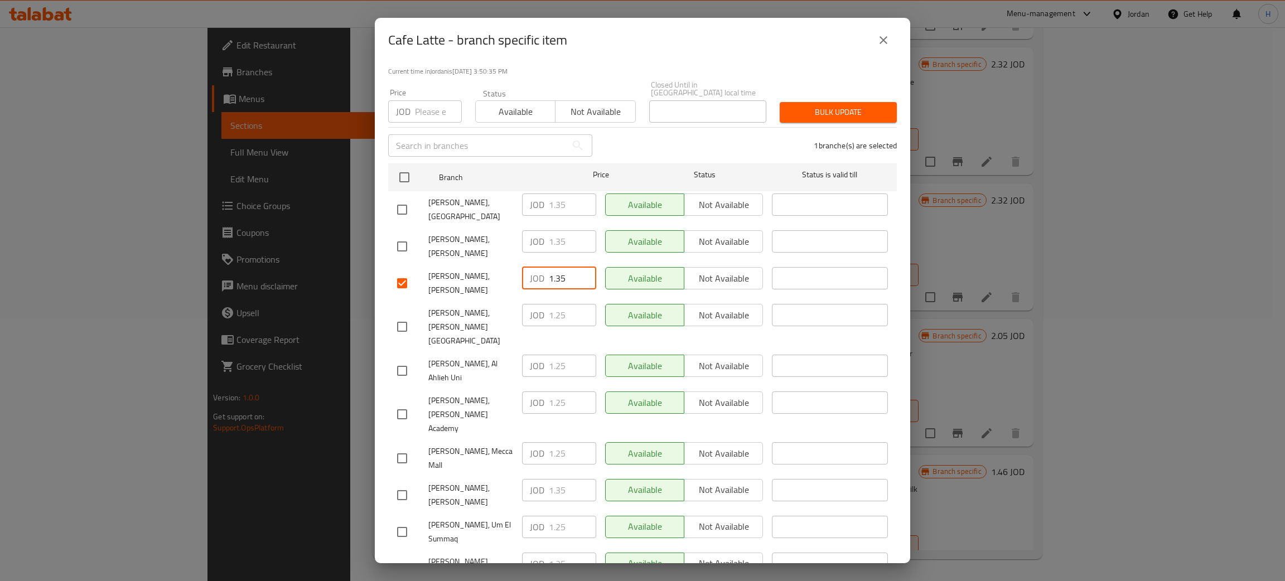
type input "1.35"
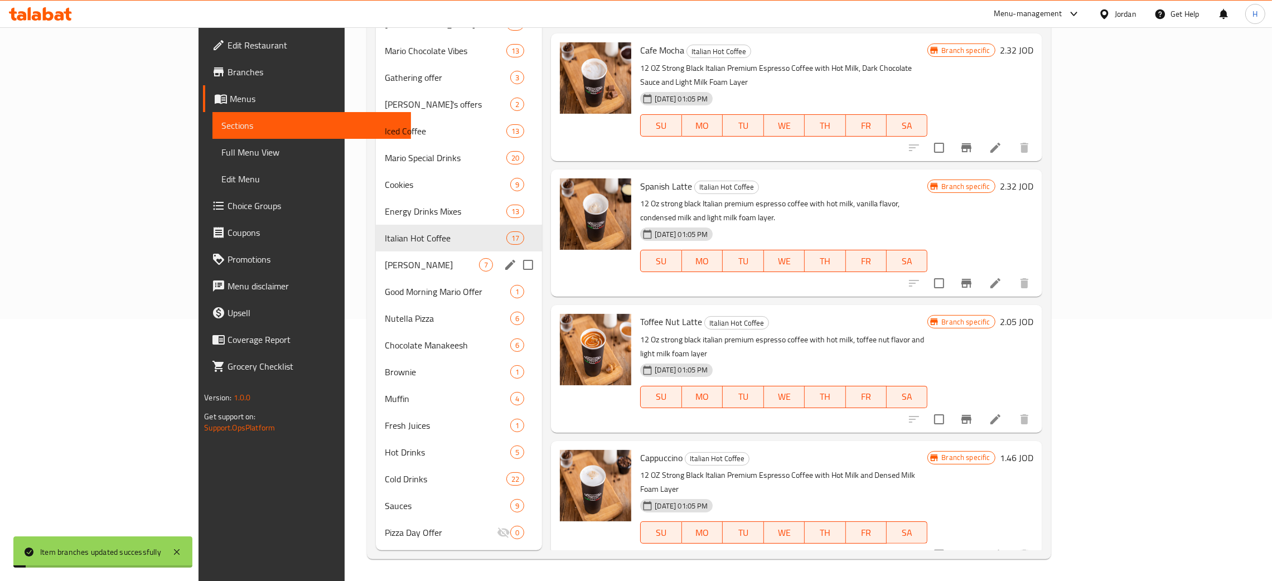
click at [376, 272] on div "Mario Tea 7" at bounding box center [459, 265] width 167 height 27
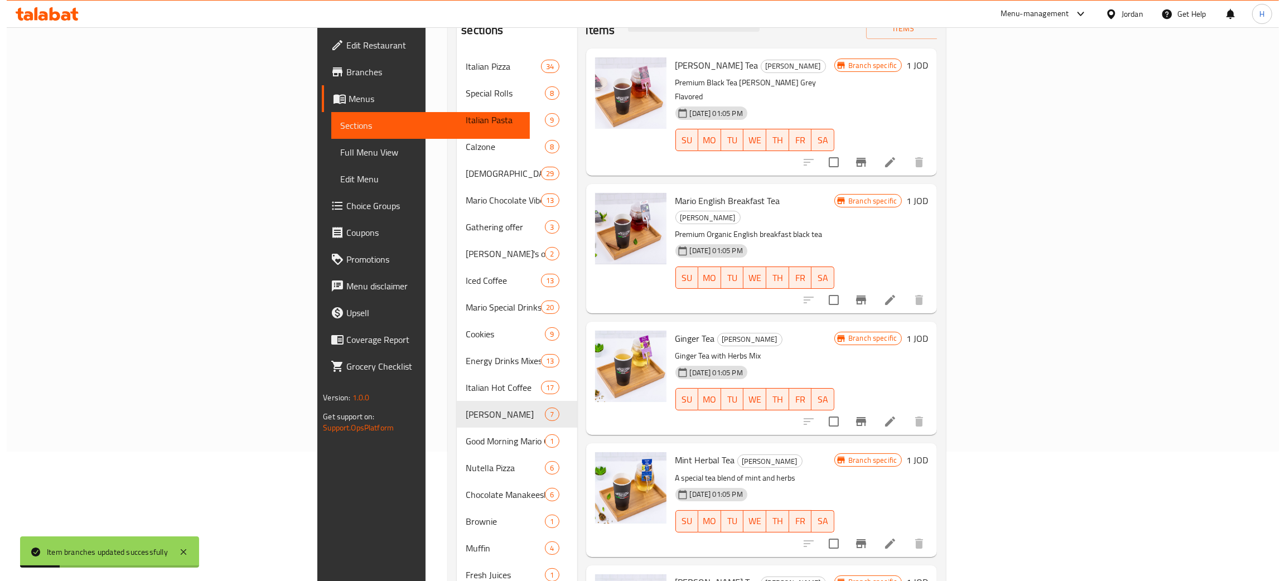
scroll to position [95, 0]
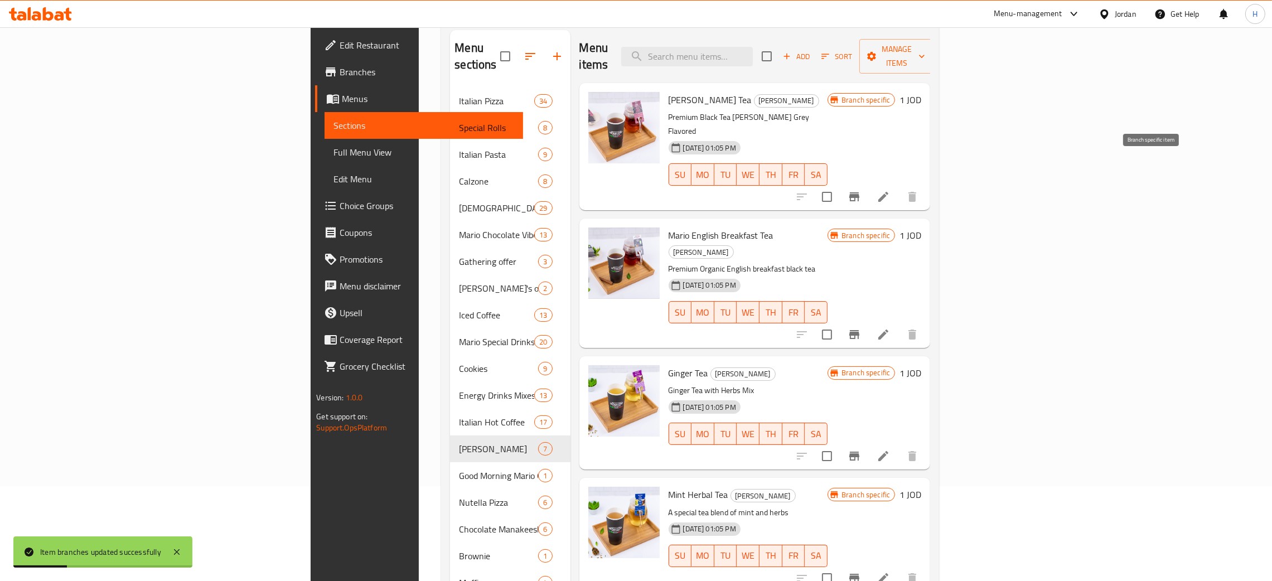
click at [859, 192] on icon "Branch-specific-item" at bounding box center [854, 196] width 10 height 9
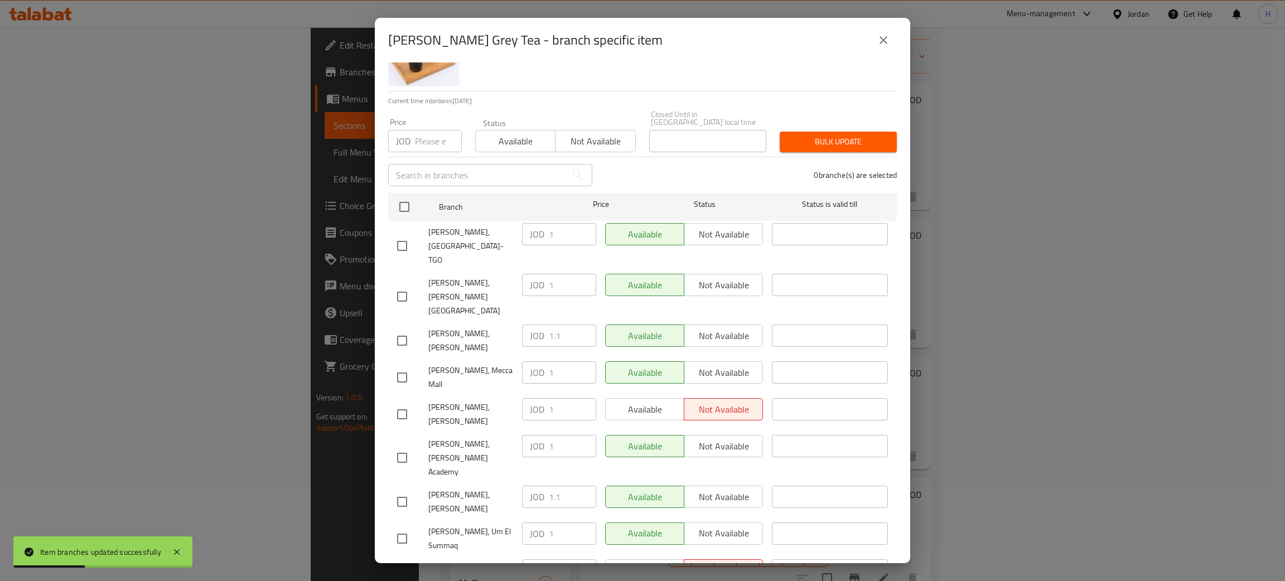
scroll to position [81, 0]
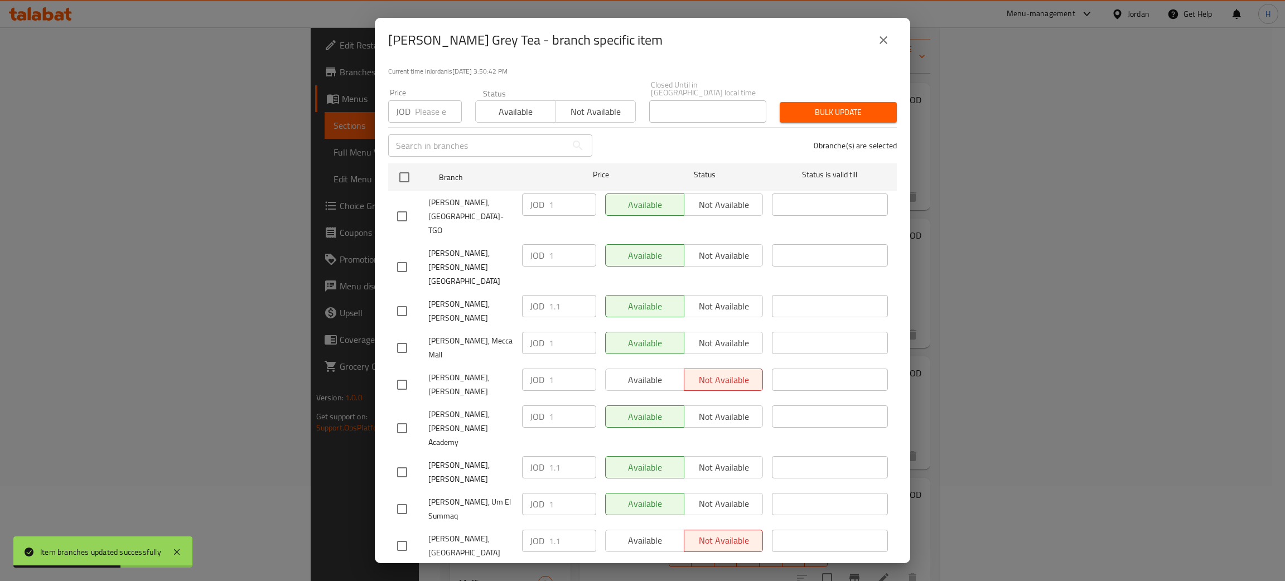
click at [509, 452] on div "Mario Bakery, Al Rawabi JOD 1.1 ​ Available Not available ​" at bounding box center [643, 472] width 500 height 41
drag, startPoint x: 467, startPoint y: 485, endPoint x: 479, endPoint y: 512, distance: 29.7
click at [479, 512] on ul "Branch Price Status Status is valid till Mario bakery,Mecca Street- TGO JOD 1 ​…" at bounding box center [642, 401] width 509 height 484
click at [484, 240] on div "Mario Bakery, Taj Mall" at bounding box center [455, 267] width 125 height 55
click at [405, 373] on input "checkbox" at bounding box center [401, 384] width 23 height 23
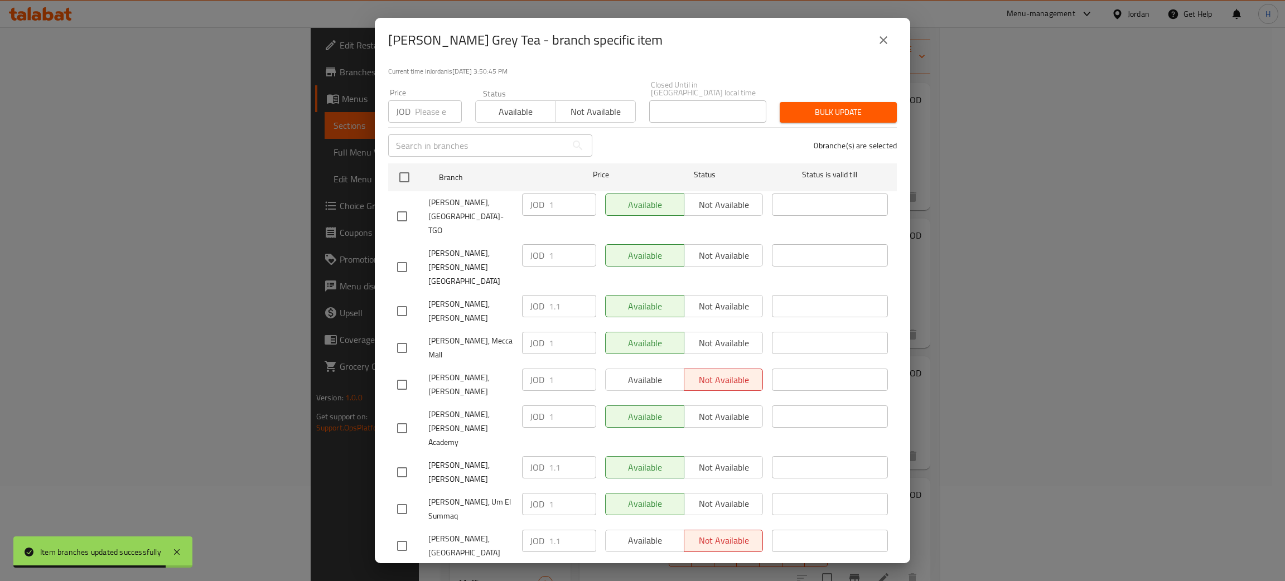
checkbox input "true"
click at [557, 369] on input "1" at bounding box center [572, 380] width 47 height 22
paste input ".1"
type input "1.1"
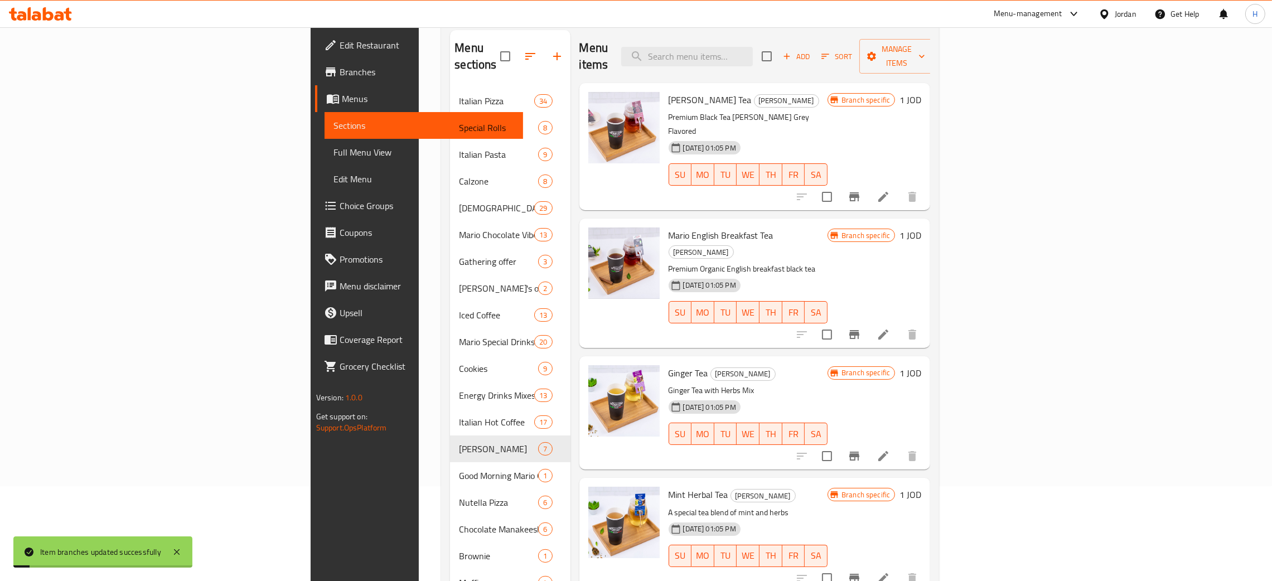
click at [859, 330] on icon "Branch-specific-item" at bounding box center [854, 334] width 10 height 9
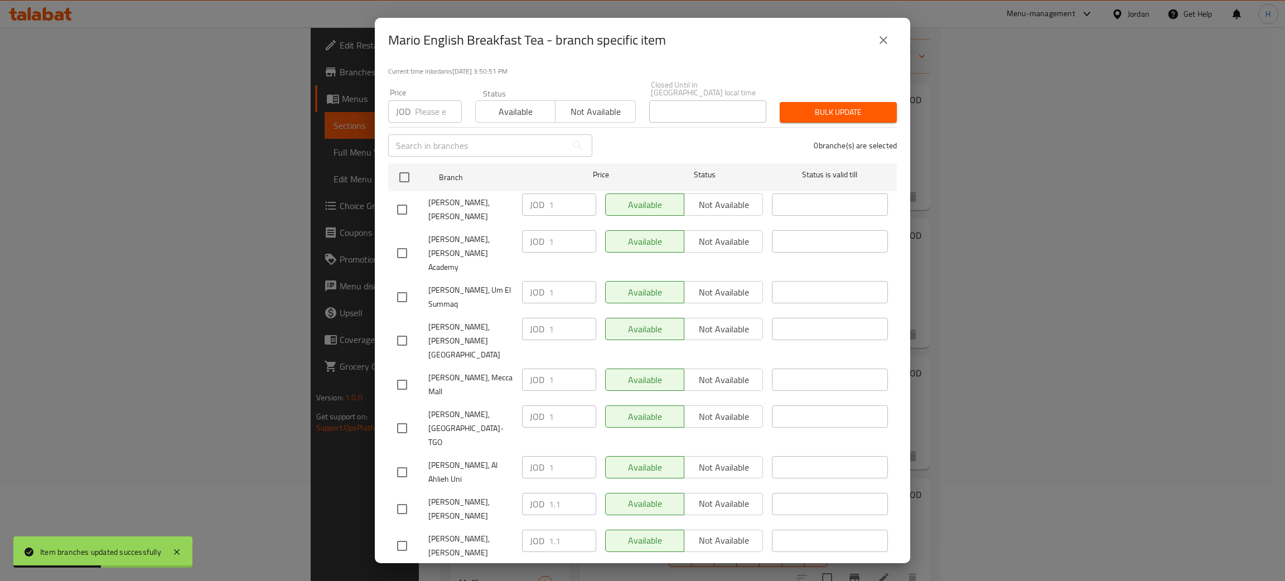
click at [533, 530] on div "JOD 1.1 ​" at bounding box center [559, 541] width 74 height 22
click at [406, 198] on input "checkbox" at bounding box center [401, 209] width 23 height 23
checkbox input "true"
click at [559, 199] on input "1" at bounding box center [572, 205] width 47 height 22
paste input ".1"
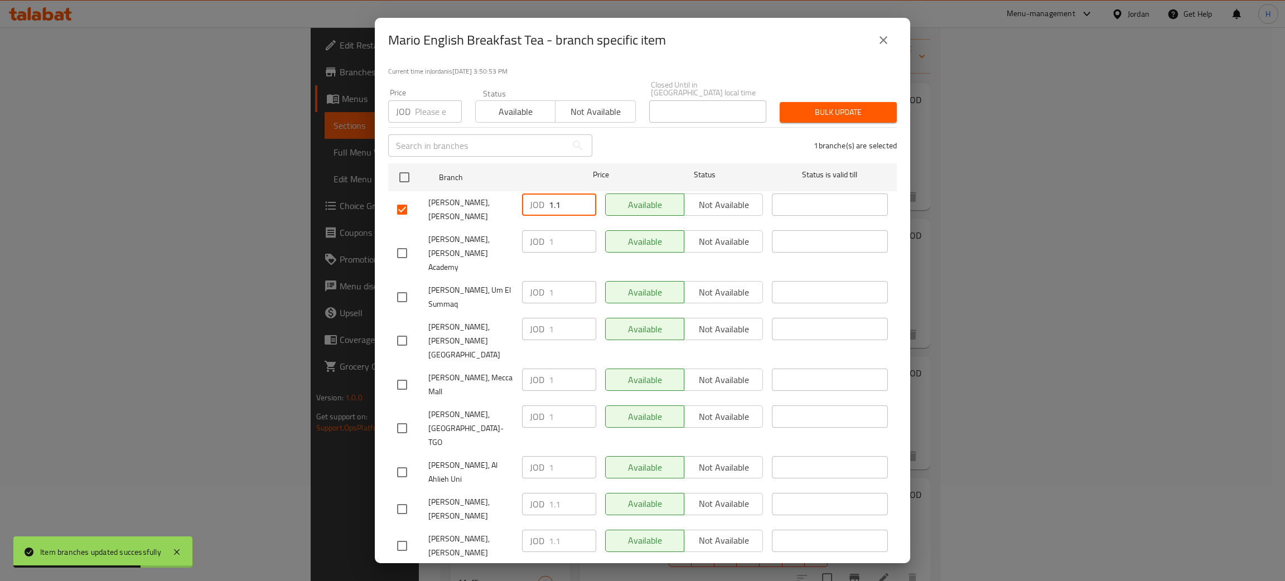
type input "1.1"
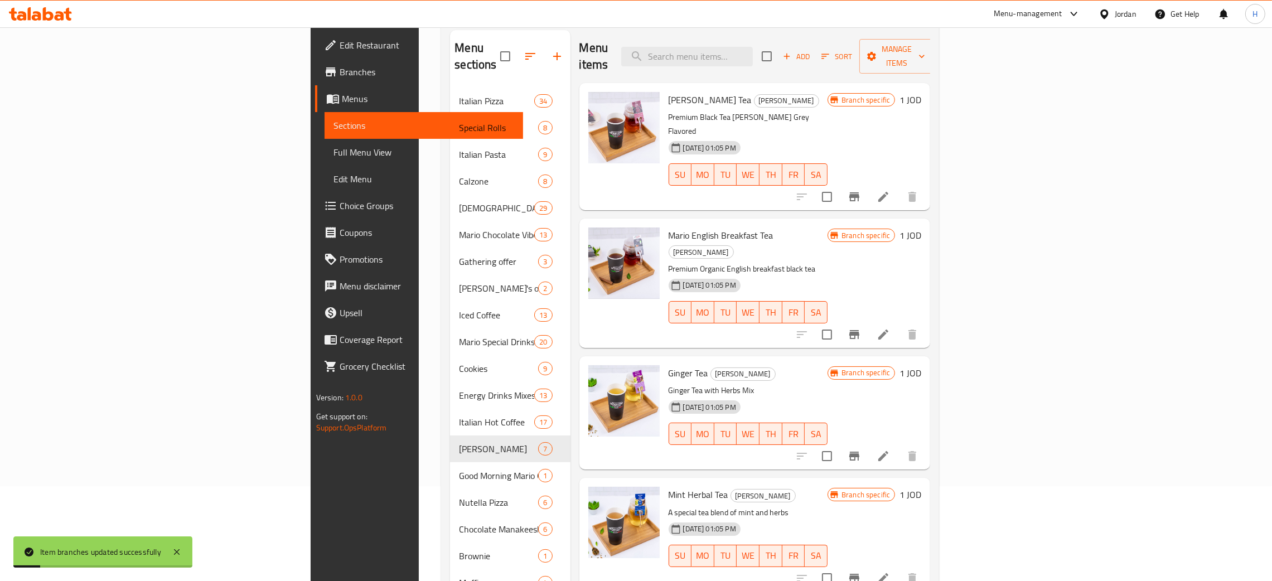
click at [861, 450] on icon "Branch-specific-item" at bounding box center [854, 456] width 13 height 13
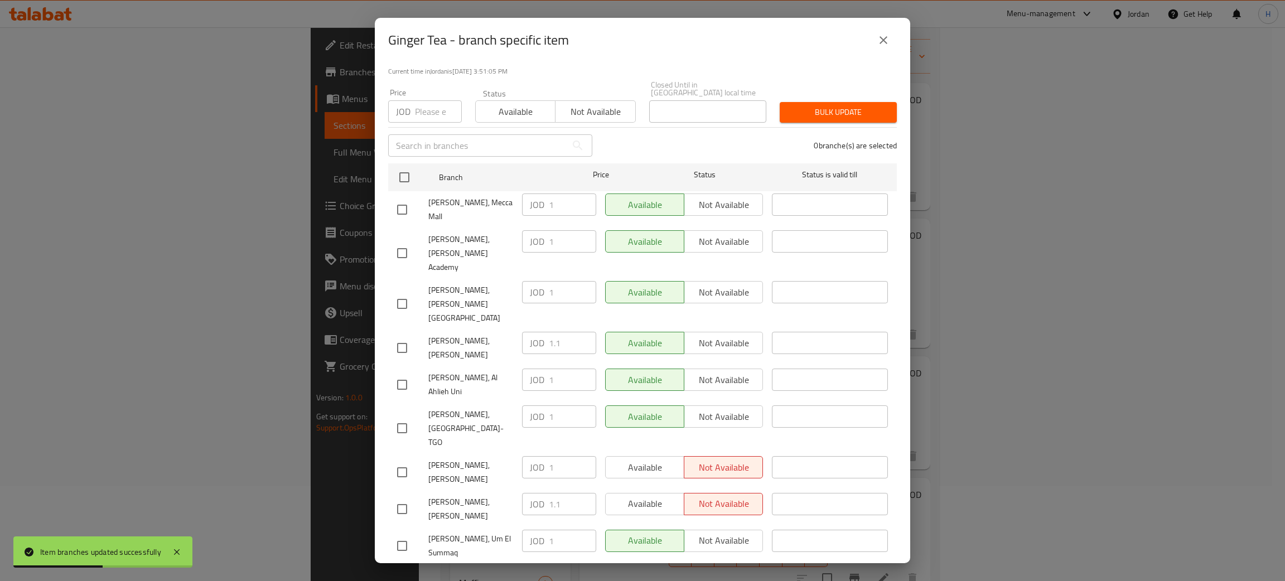
click at [511, 489] on div "Mario Bakery, Al Rawabi JOD 1.1 ​ Available Not available ​" at bounding box center [643, 509] width 500 height 41
click at [394, 461] on input "checkbox" at bounding box center [401, 472] width 23 height 23
checkbox input "true"
click at [556, 456] on input "1" at bounding box center [572, 467] width 47 height 22
paste input ".1"
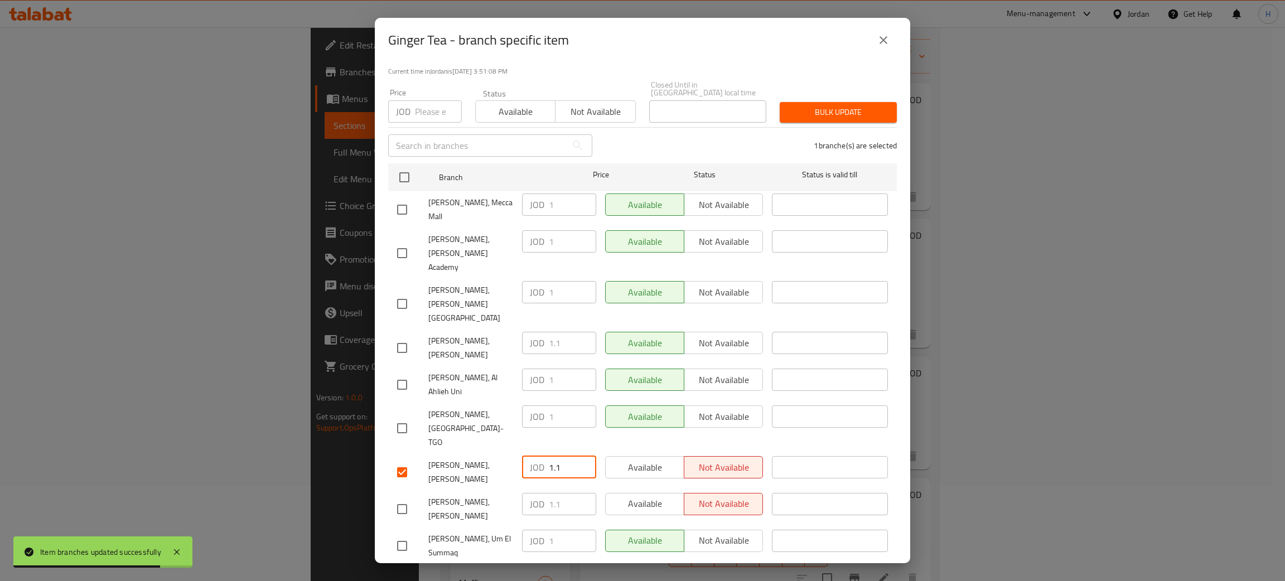
type input "1.1"
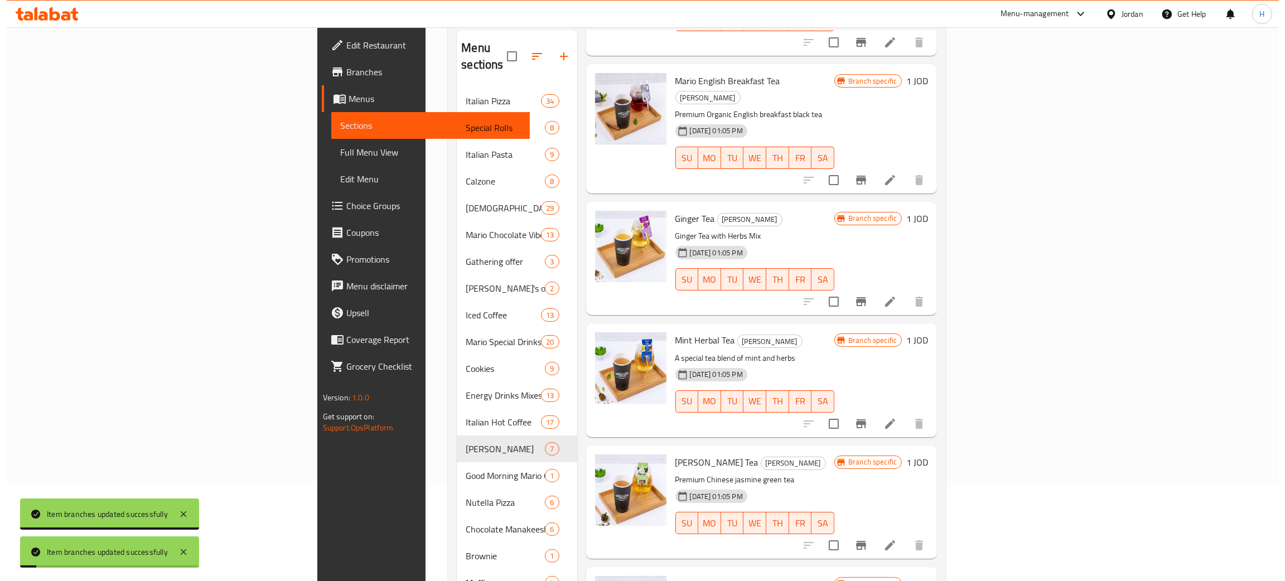
scroll to position [167, 0]
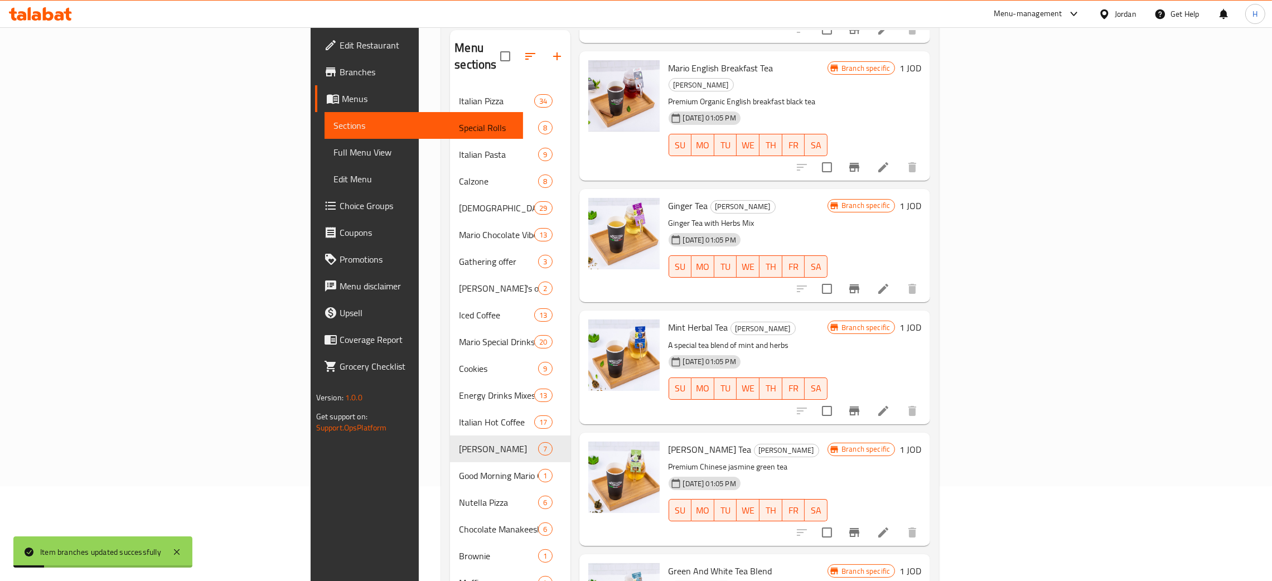
click at [859, 407] on icon "Branch-specific-item" at bounding box center [854, 411] width 10 height 9
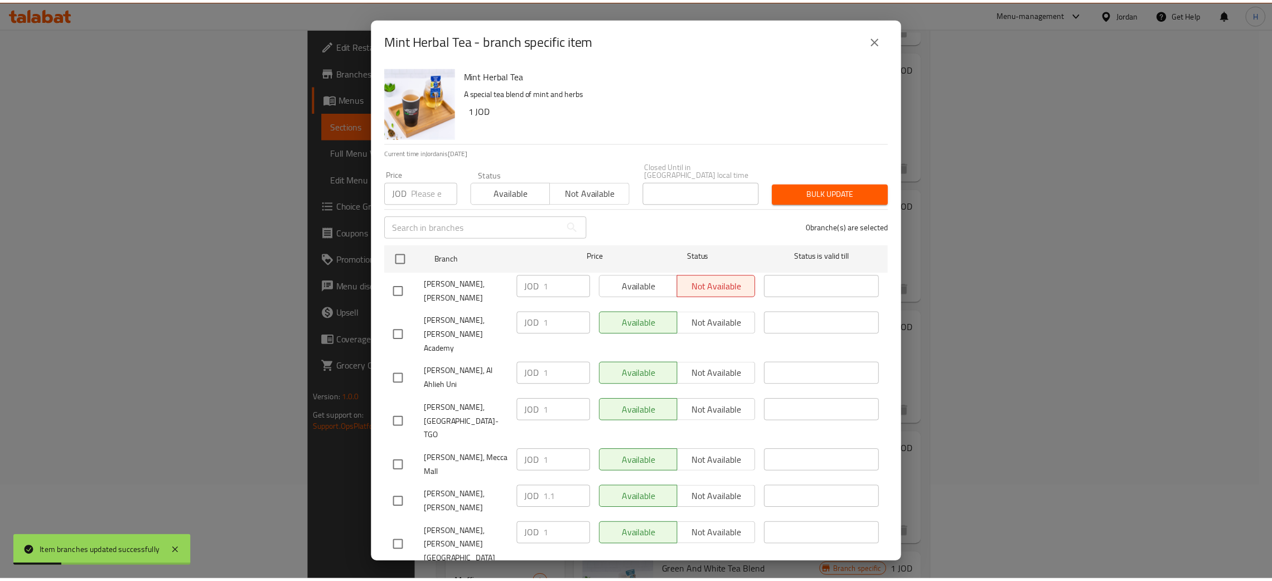
scroll to position [81, 0]
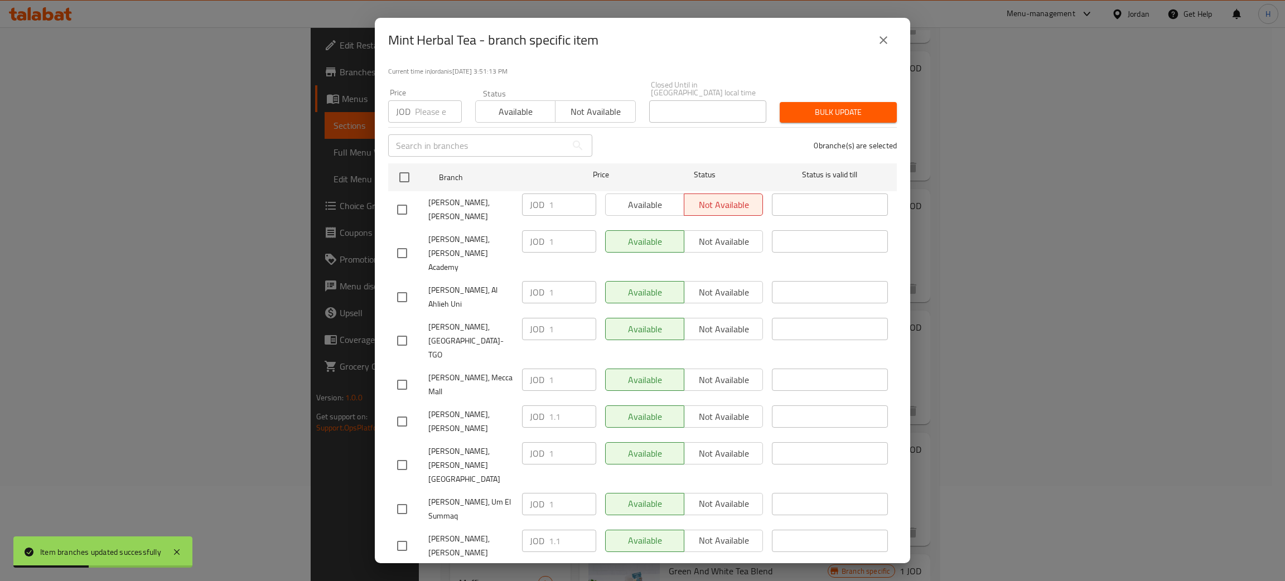
click at [529, 530] on div "JOD 1.1 ​" at bounding box center [559, 541] width 74 height 22
click at [404, 198] on input "checkbox" at bounding box center [401, 209] width 23 height 23
checkbox input "true"
click at [541, 195] on div "JOD 1 ​" at bounding box center [559, 205] width 74 height 22
paste input ".1"
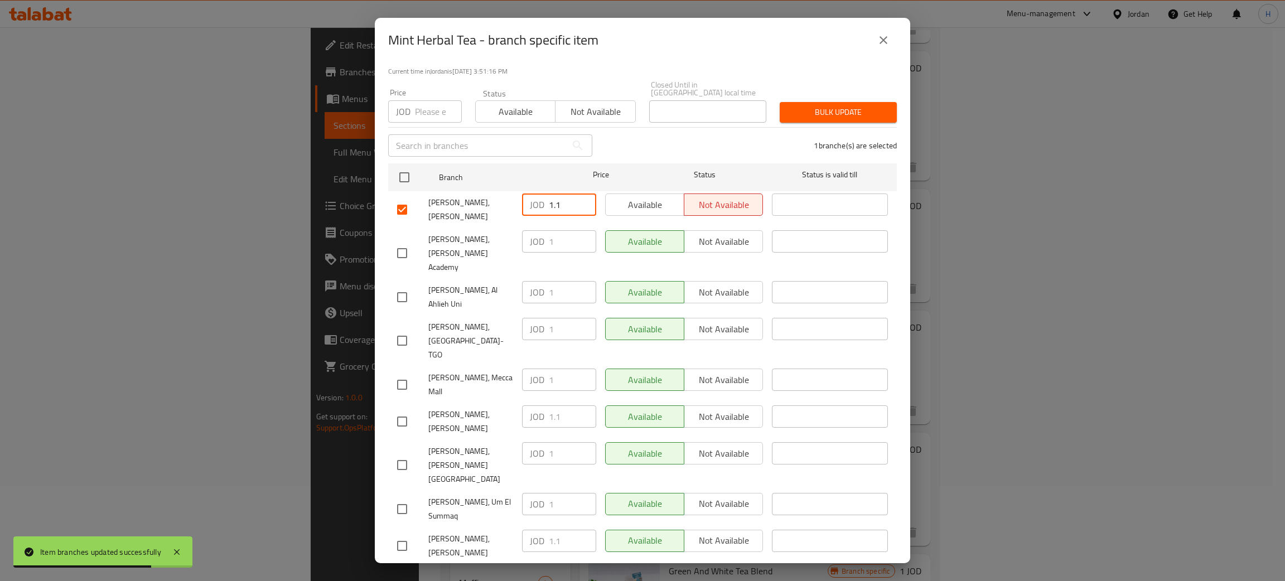
type input "1.1"
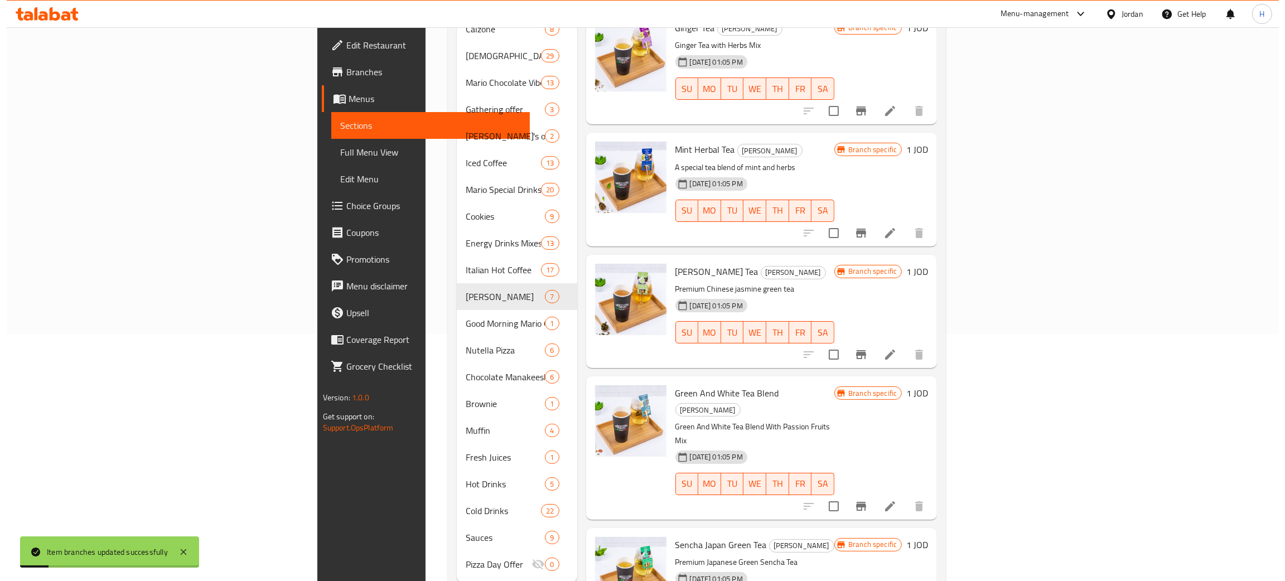
scroll to position [262, 0]
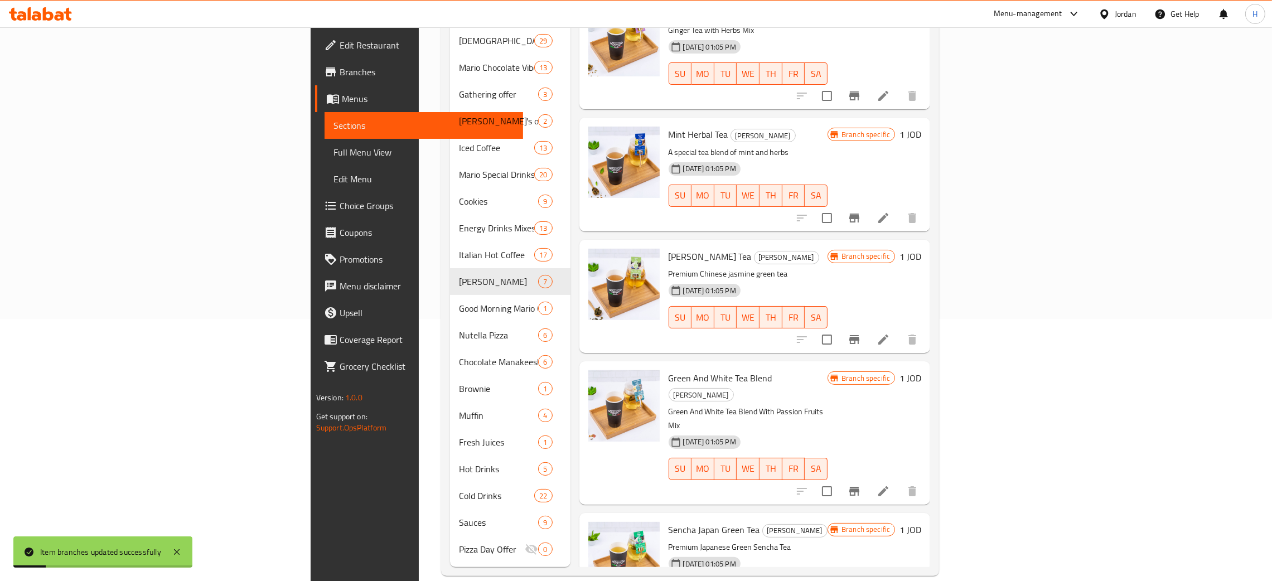
click at [868, 326] on button "Branch-specific-item" at bounding box center [854, 339] width 27 height 27
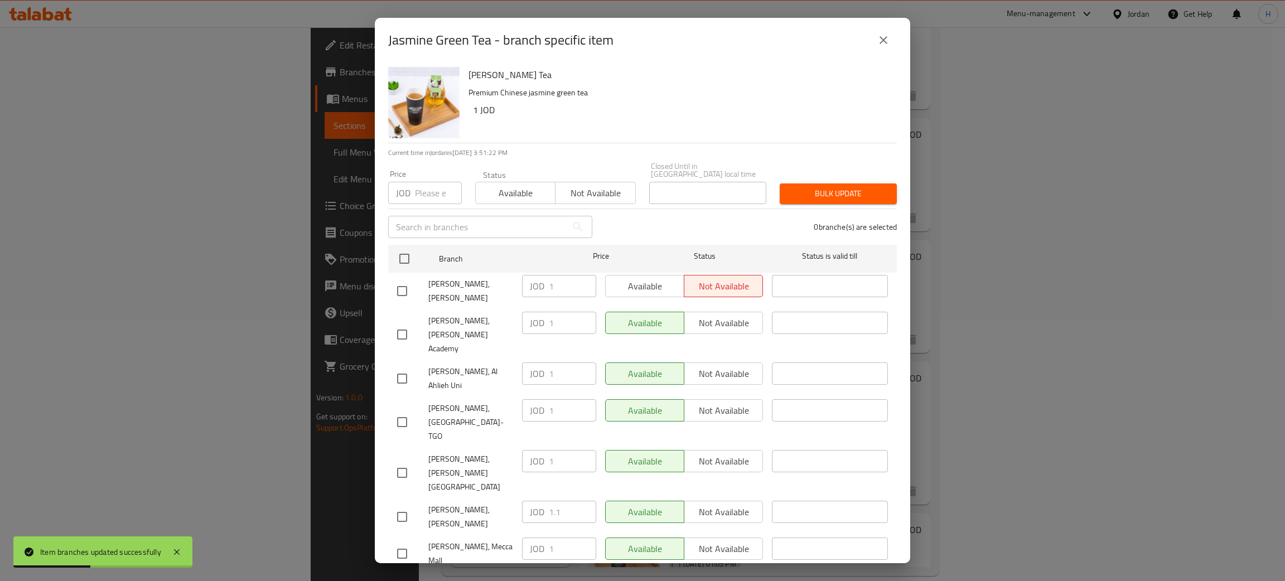
scroll to position [81, 0]
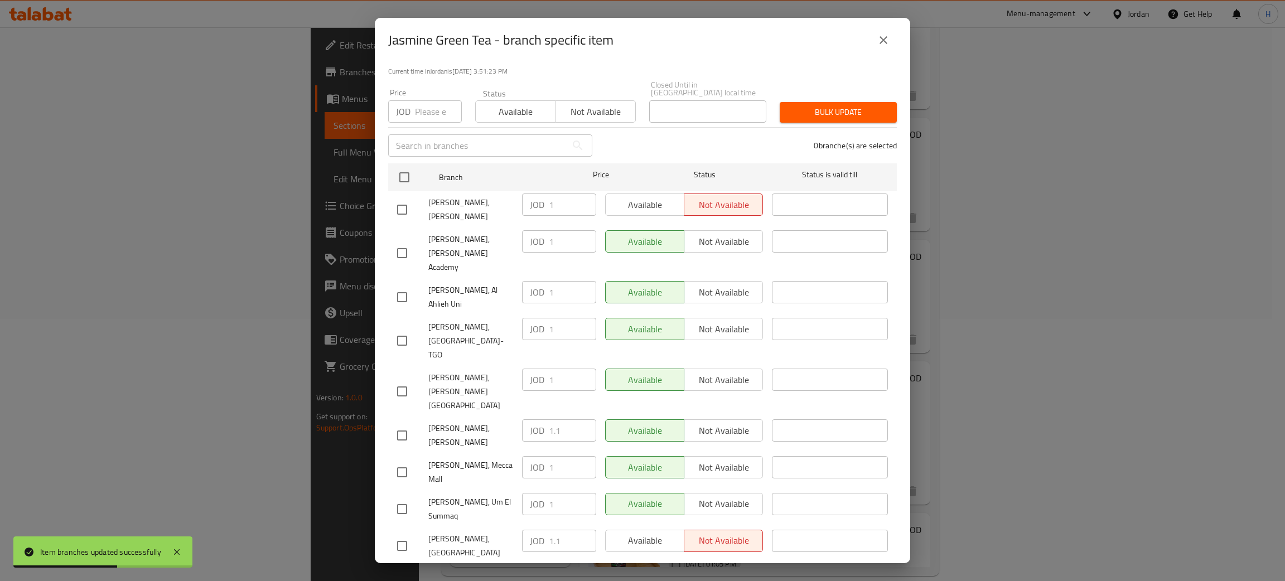
click at [405, 198] on input "checkbox" at bounding box center [401, 209] width 23 height 23
checkbox input "true"
click at [553, 197] on input "1" at bounding box center [572, 205] width 47 height 22
paste input ".1"
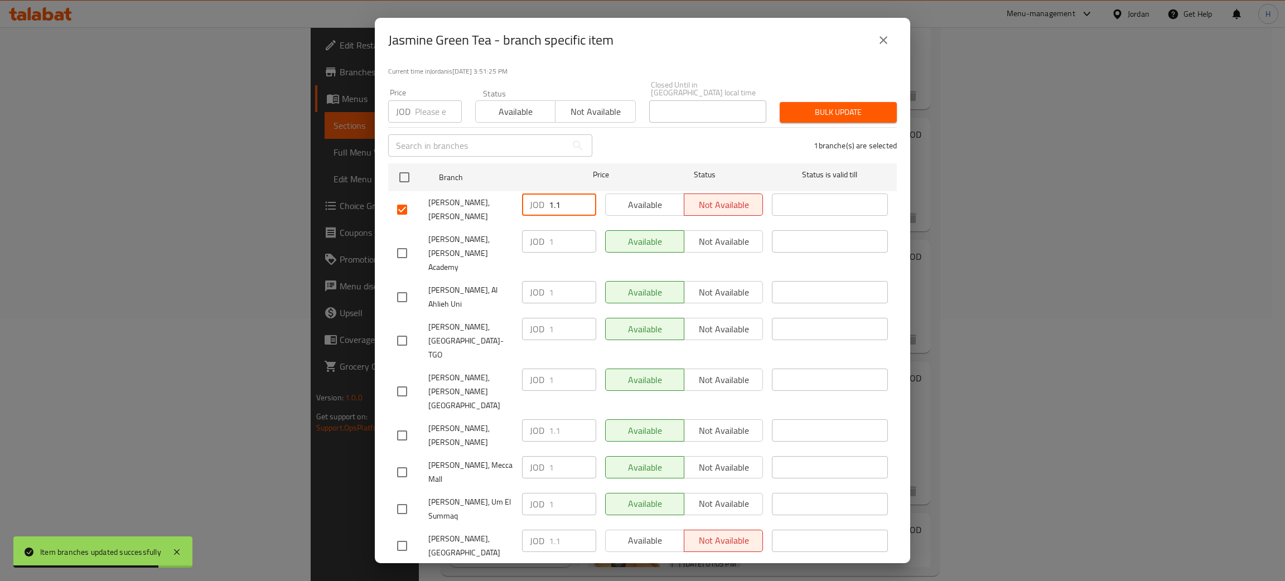
type input "1.1"
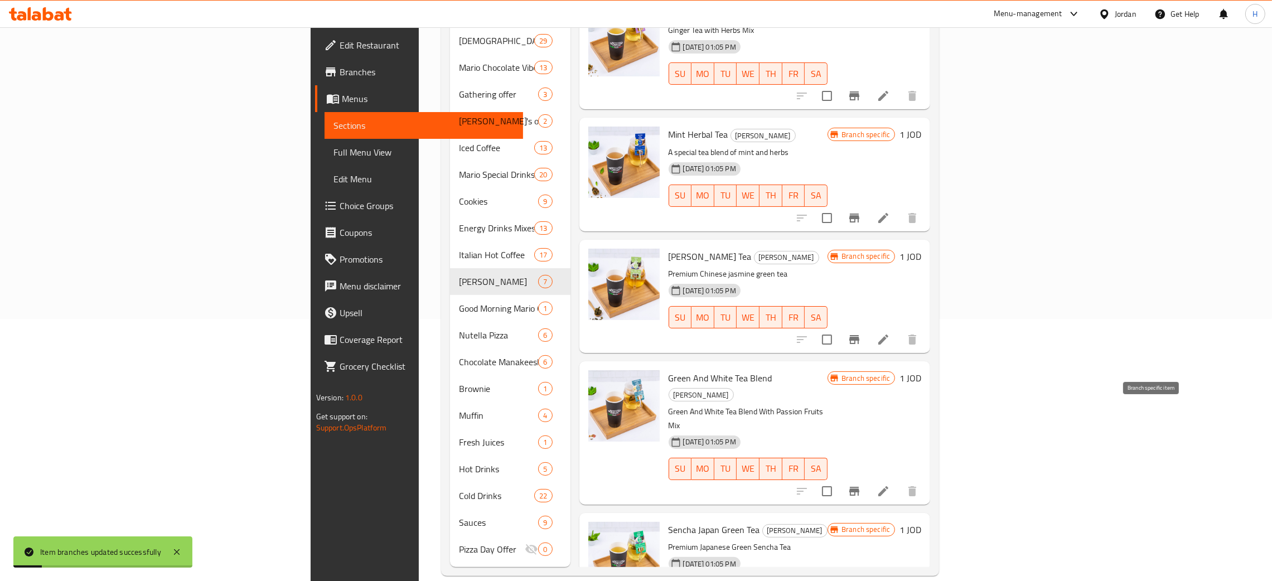
click at [861, 485] on icon "Branch-specific-item" at bounding box center [854, 491] width 13 height 13
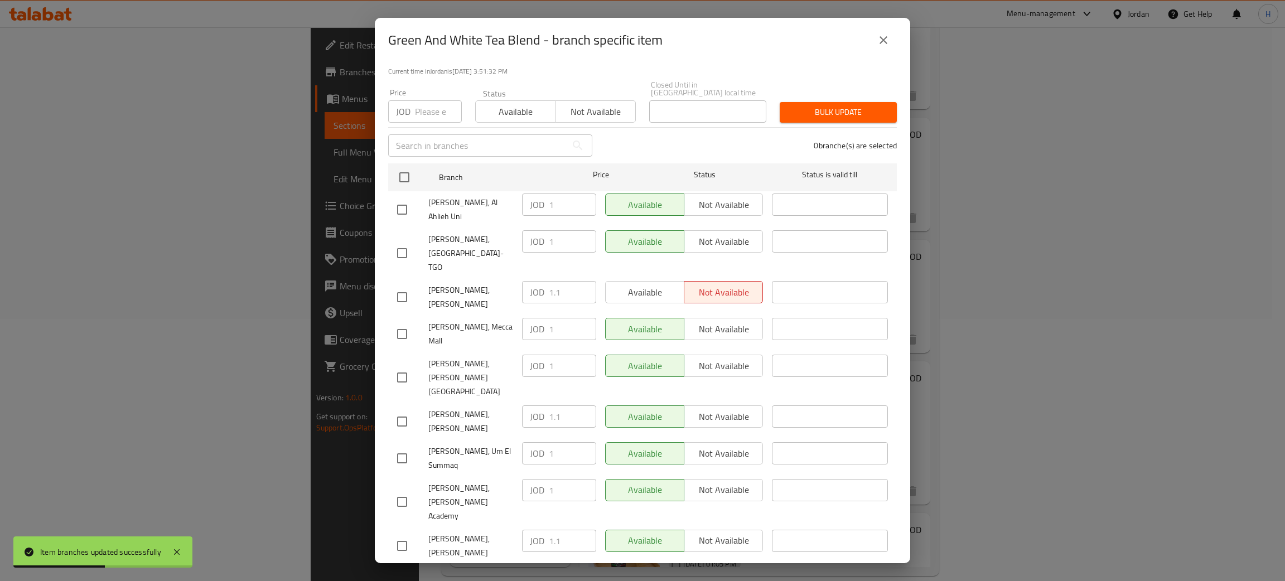
click at [524, 281] on div "JOD 1.1 ​" at bounding box center [559, 292] width 74 height 22
drag, startPoint x: 399, startPoint y: 505, endPoint x: 404, endPoint y: 510, distance: 7.1
checkbox input "true"
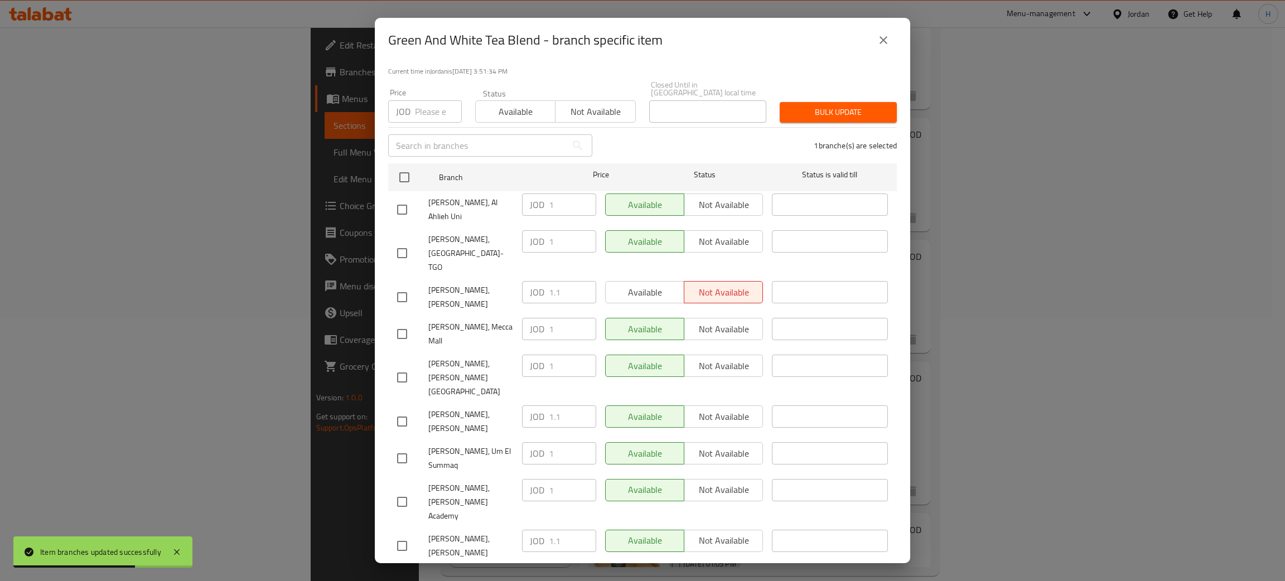
paste input ".1"
type input "1.1"
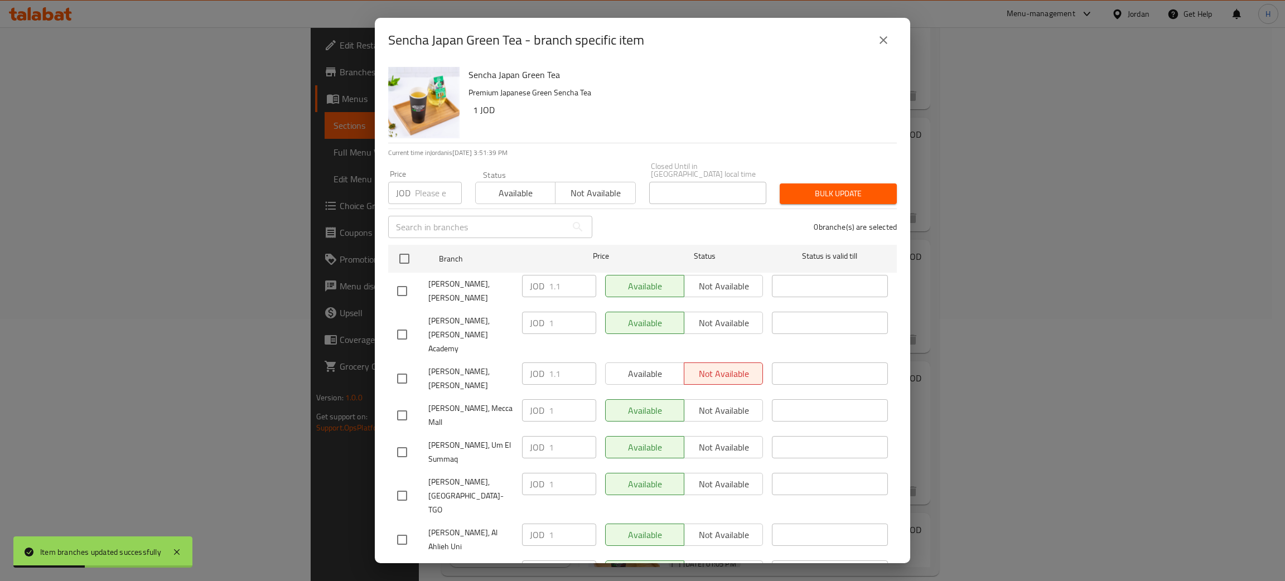
click at [534, 363] on div "JOD 1.1 ​" at bounding box center [559, 374] width 74 height 22
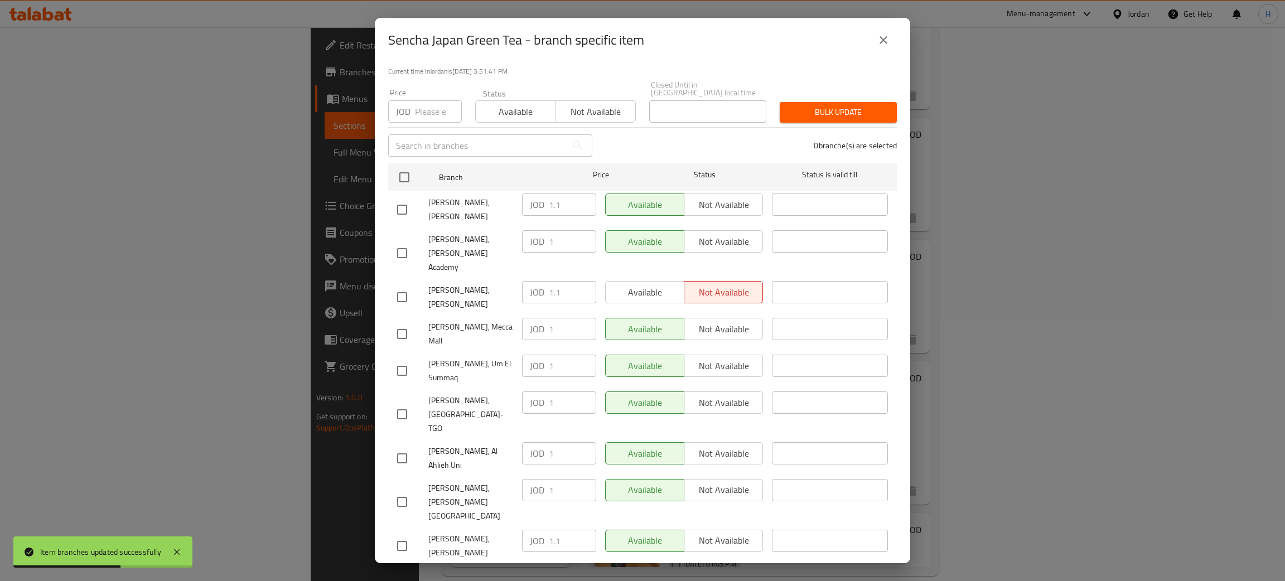
checkbox input "true"
paste input ".1"
type input "1.1"
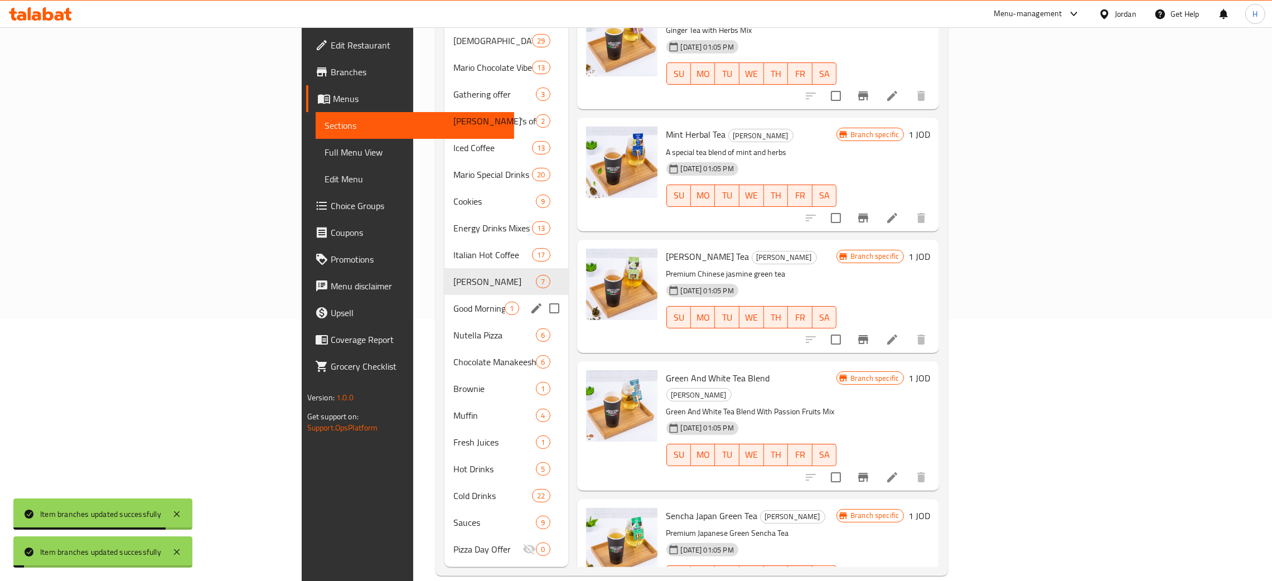
click at [445, 295] on div "Good Morning Mario Offer 1" at bounding box center [507, 308] width 124 height 27
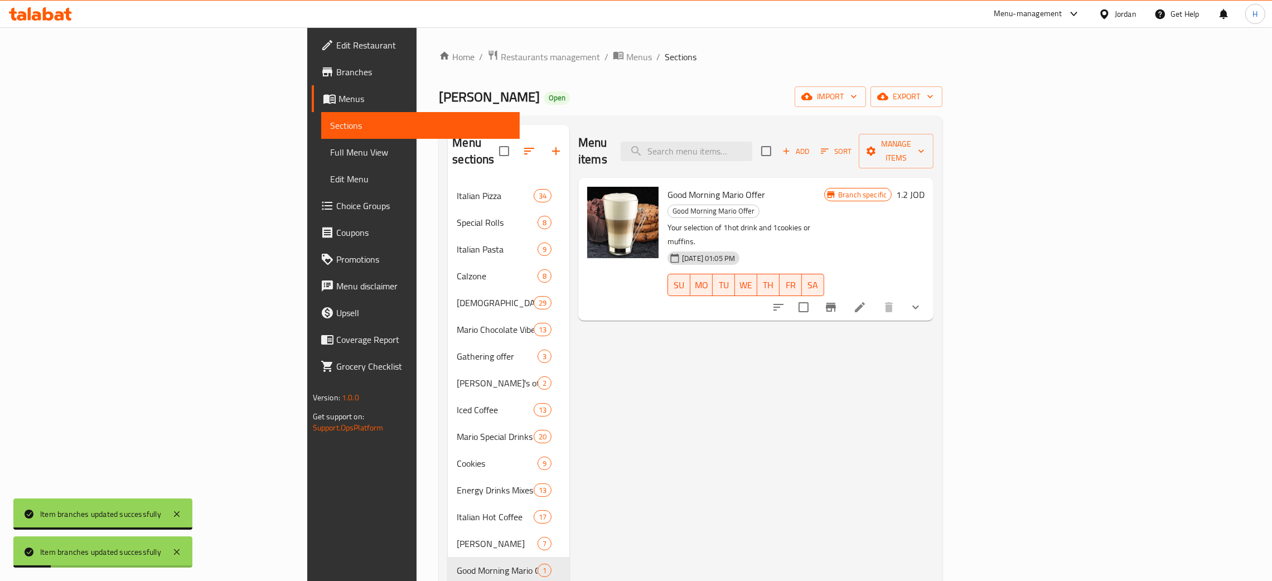
click at [838, 301] on icon "Branch-specific-item" at bounding box center [830, 307] width 13 height 13
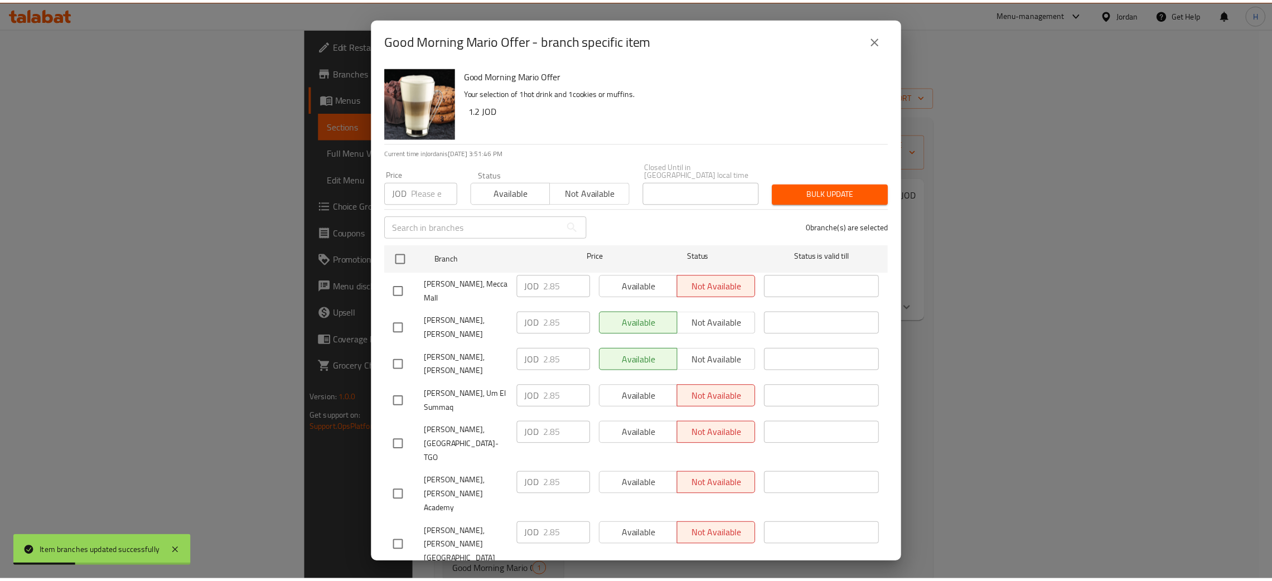
scroll to position [81, 0]
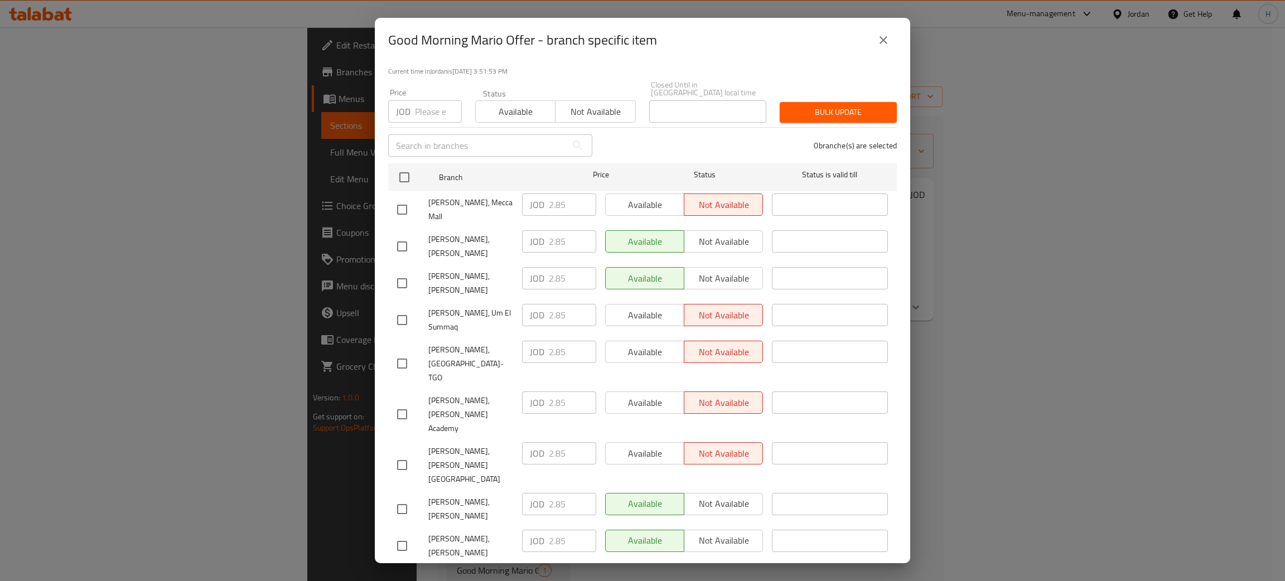
click at [400, 498] on input "checkbox" at bounding box center [401, 509] width 23 height 23
checkbox input "true"
click at [541, 493] on div "JOD 2.85 ​" at bounding box center [559, 504] width 74 height 22
click at [884, 33] on icon "close" at bounding box center [883, 39] width 13 height 13
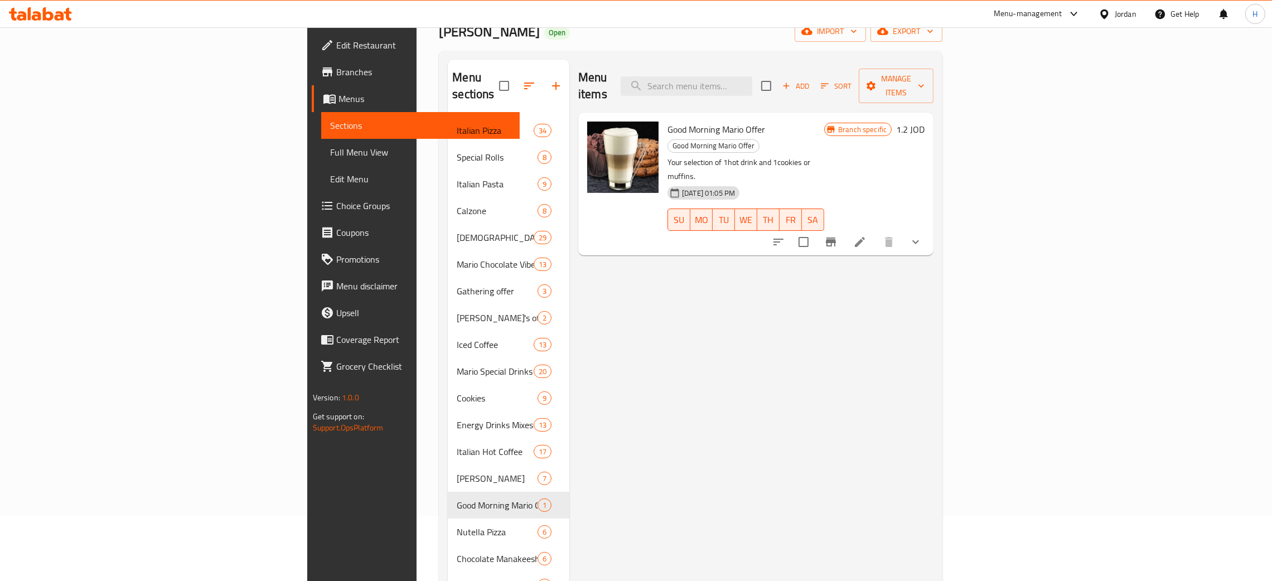
scroll to position [167, 0]
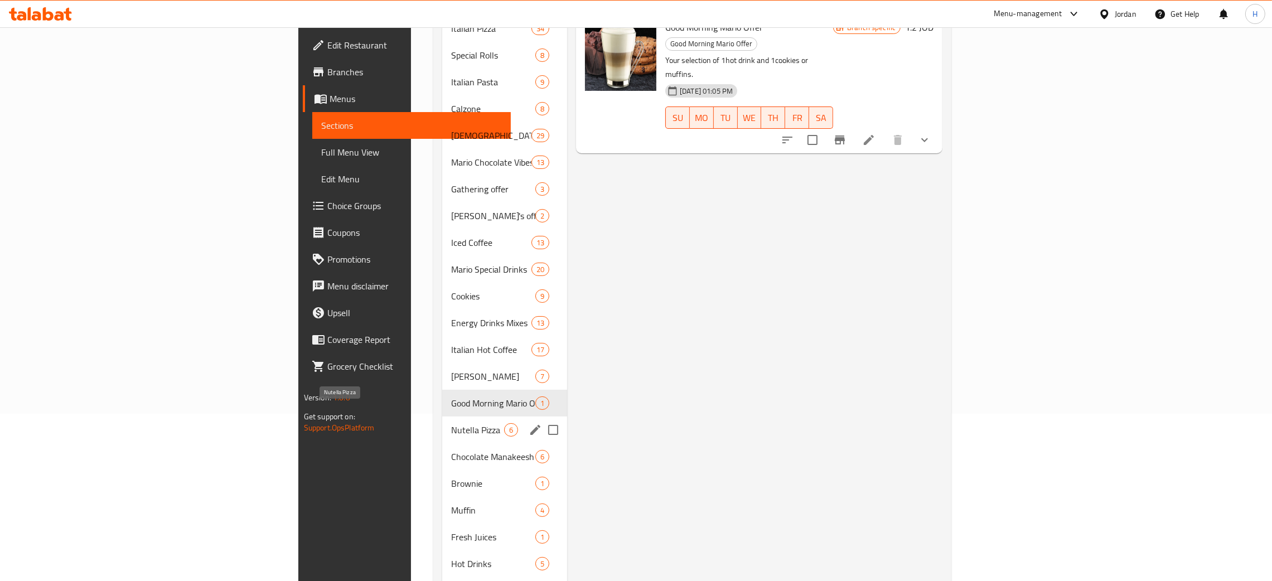
click at [451, 423] on span "Nutella Pizza" at bounding box center [477, 429] width 53 height 13
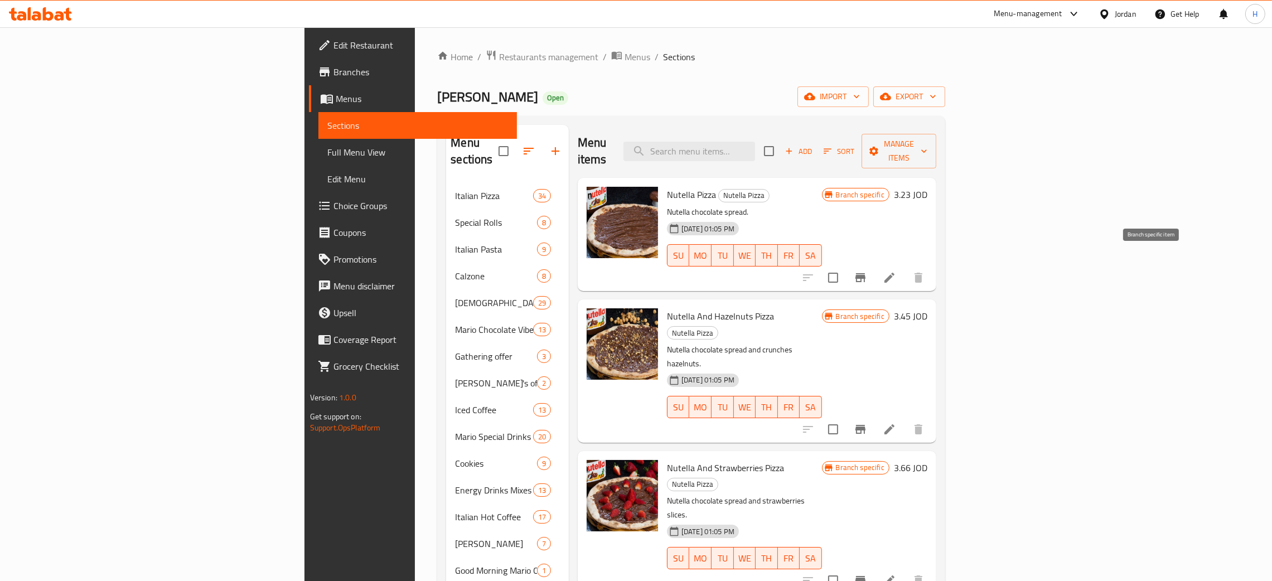
click at [867, 271] on icon "Branch-specific-item" at bounding box center [860, 277] width 13 height 13
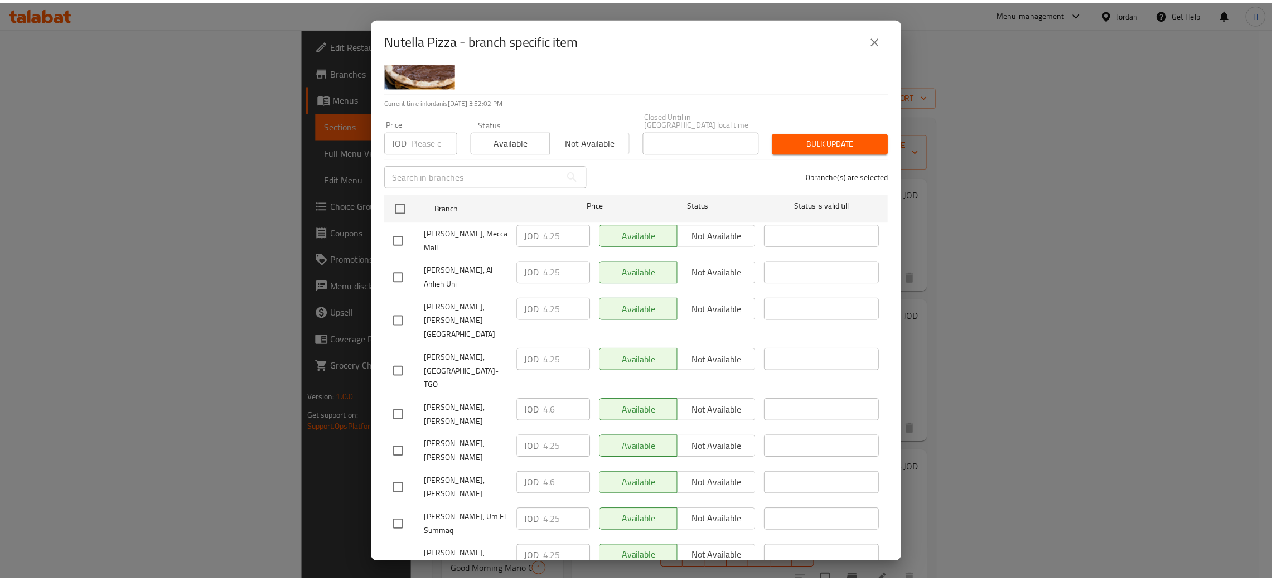
scroll to position [81, 0]
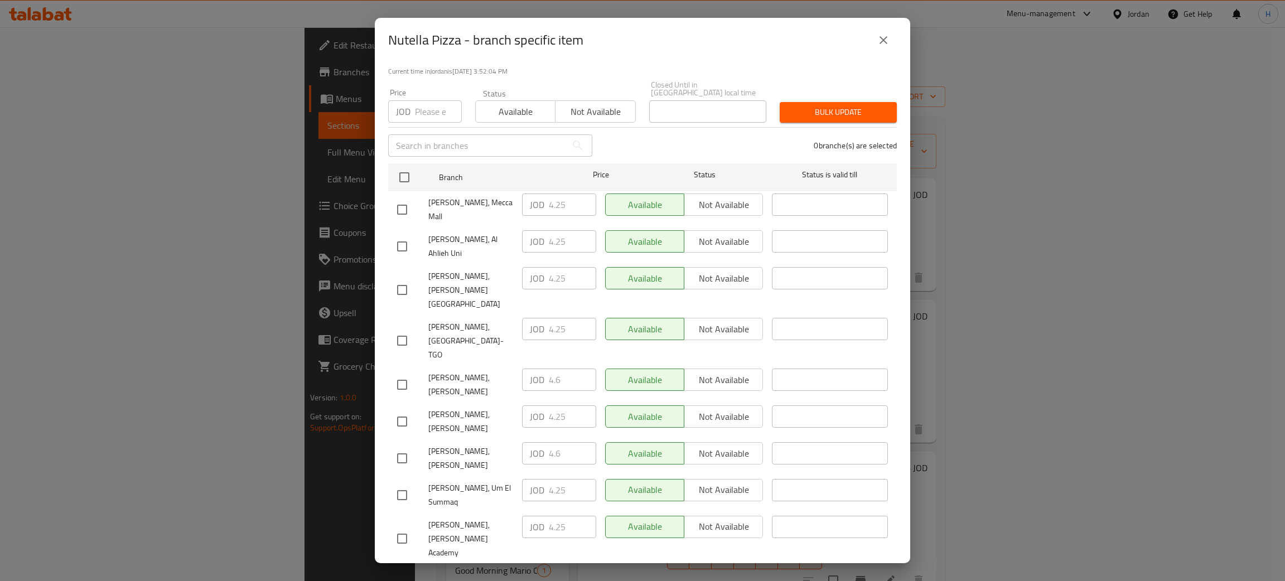
click at [544, 442] on div "JOD 4.6 ​" at bounding box center [559, 453] width 74 height 22
click at [404, 410] on input "checkbox" at bounding box center [401, 421] width 23 height 23
checkbox input "true"
click at [567, 405] on input "4.25" at bounding box center [572, 416] width 47 height 22
paste input "6"
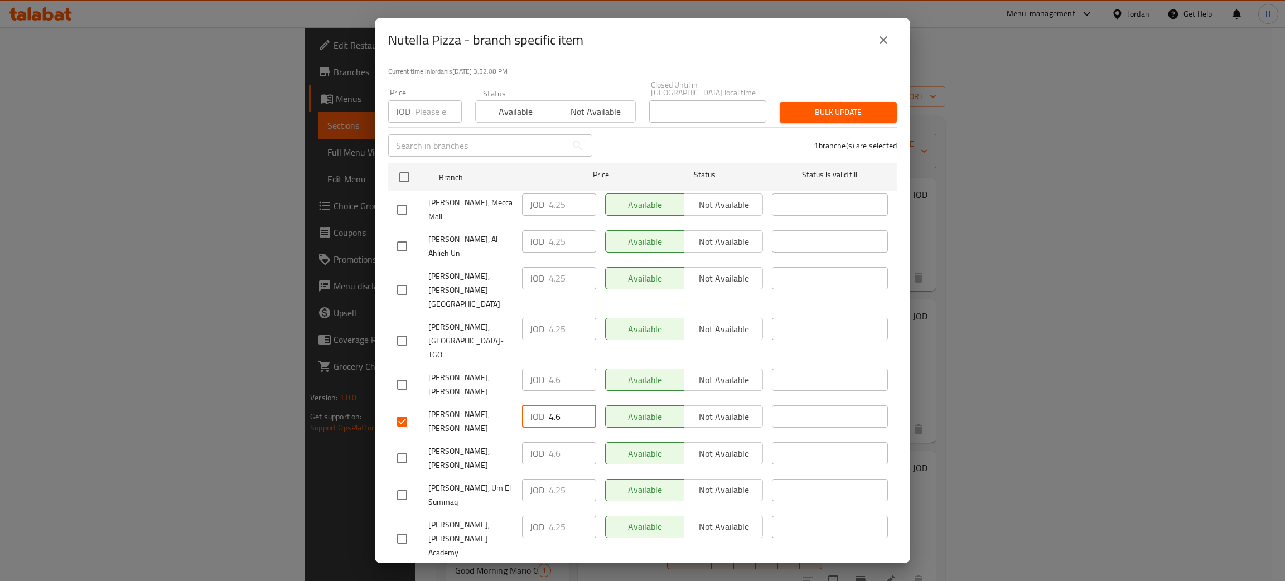
type input "4.6"
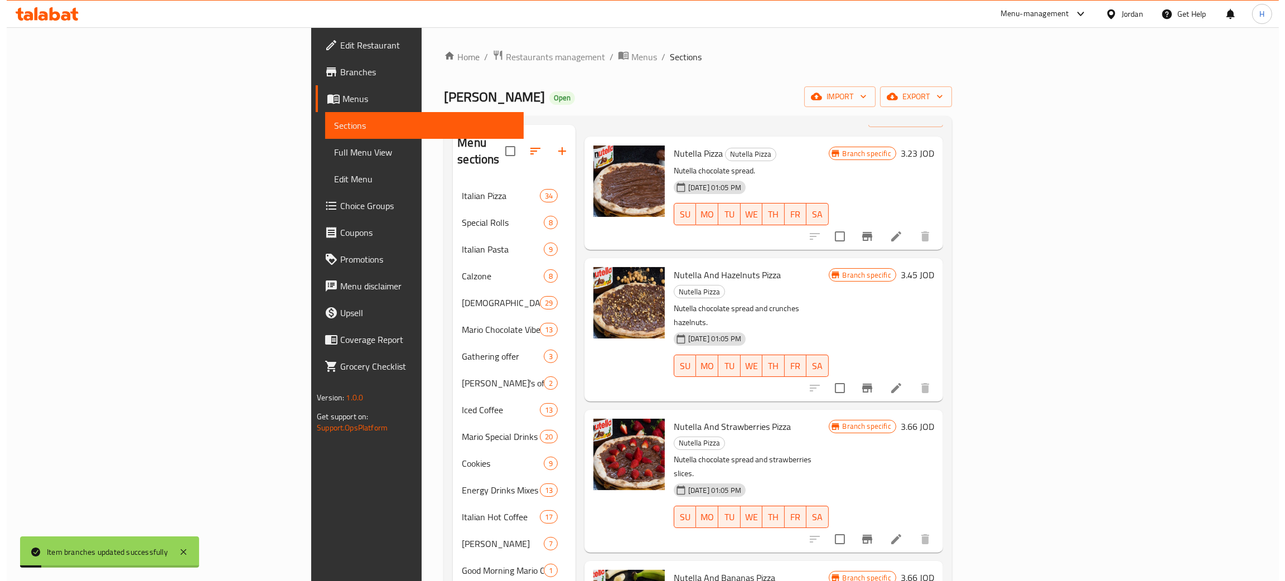
scroll to position [71, 0]
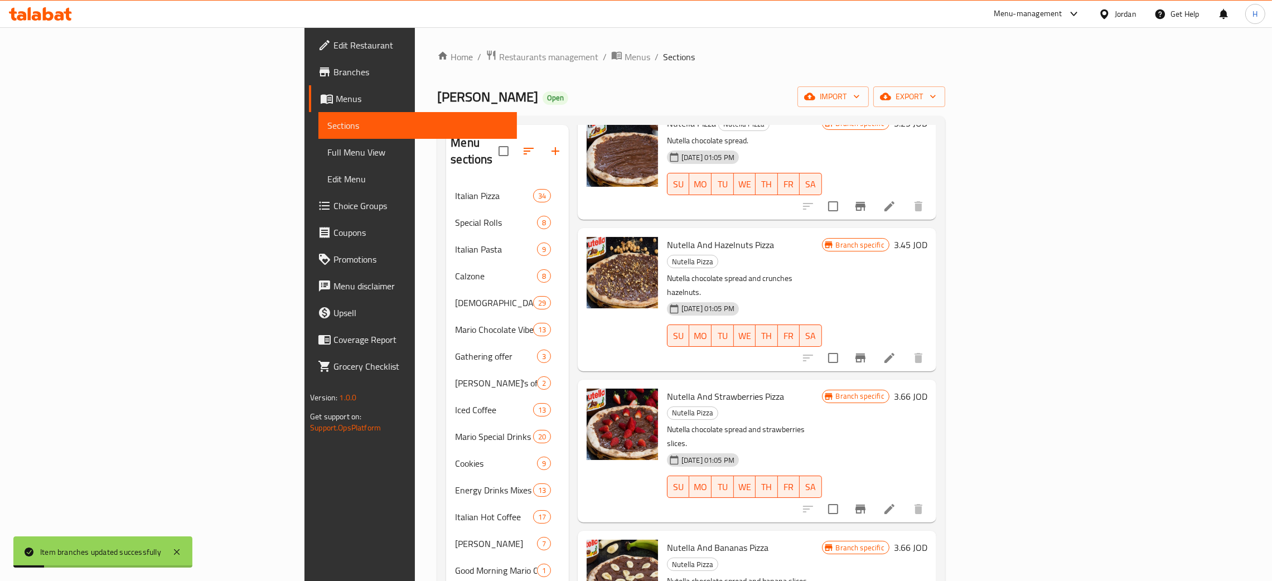
click at [874, 345] on button "Branch-specific-item" at bounding box center [860, 358] width 27 height 27
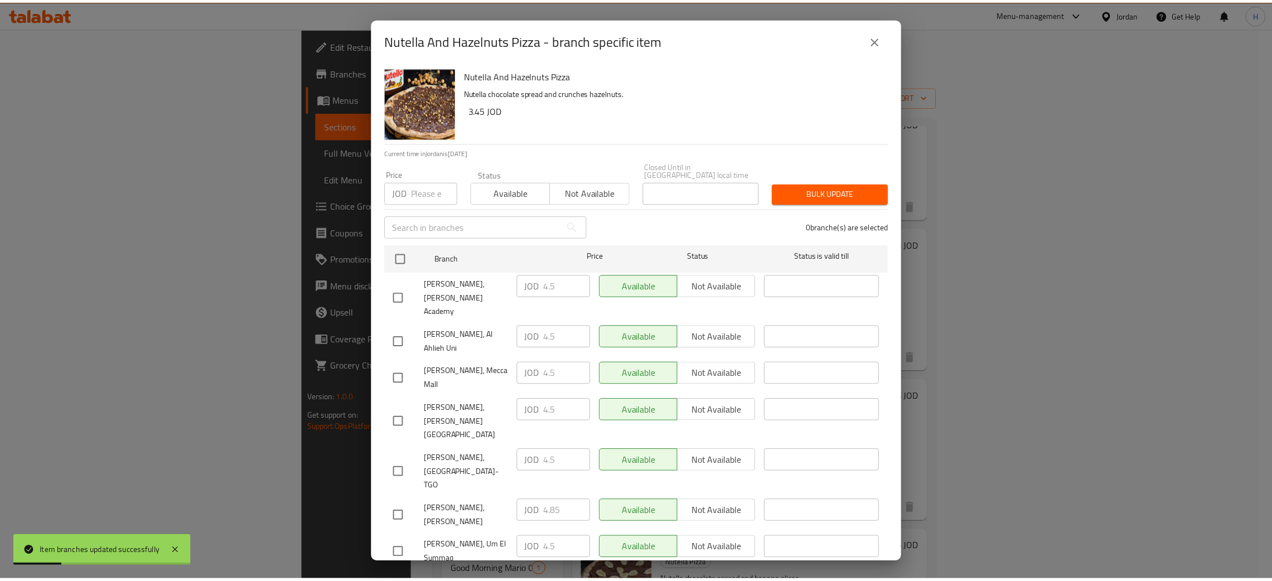
scroll to position [81, 0]
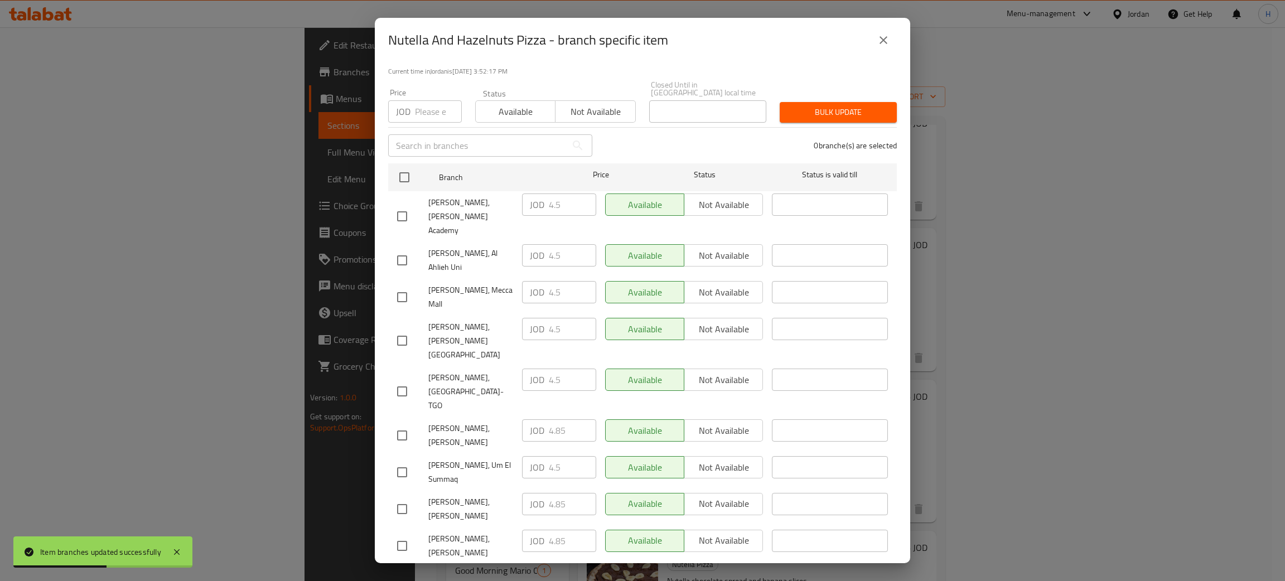
click at [536, 493] on div "JOD 4.85 ​" at bounding box center [559, 504] width 74 height 22
checkbox input "true"
paste input "8"
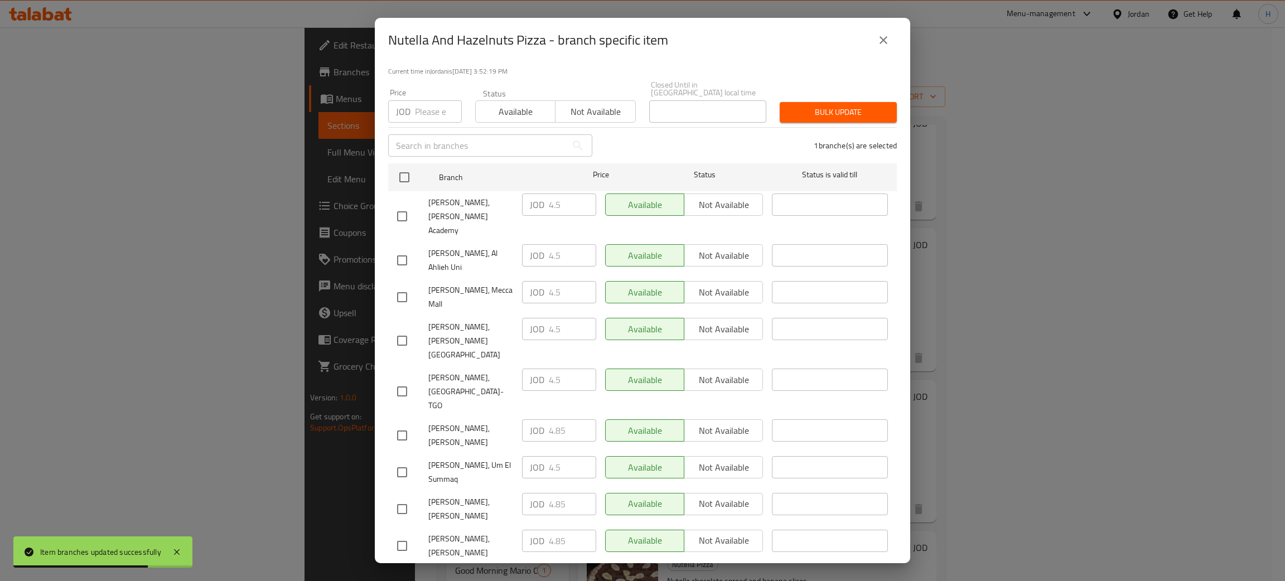
type input "4.85"
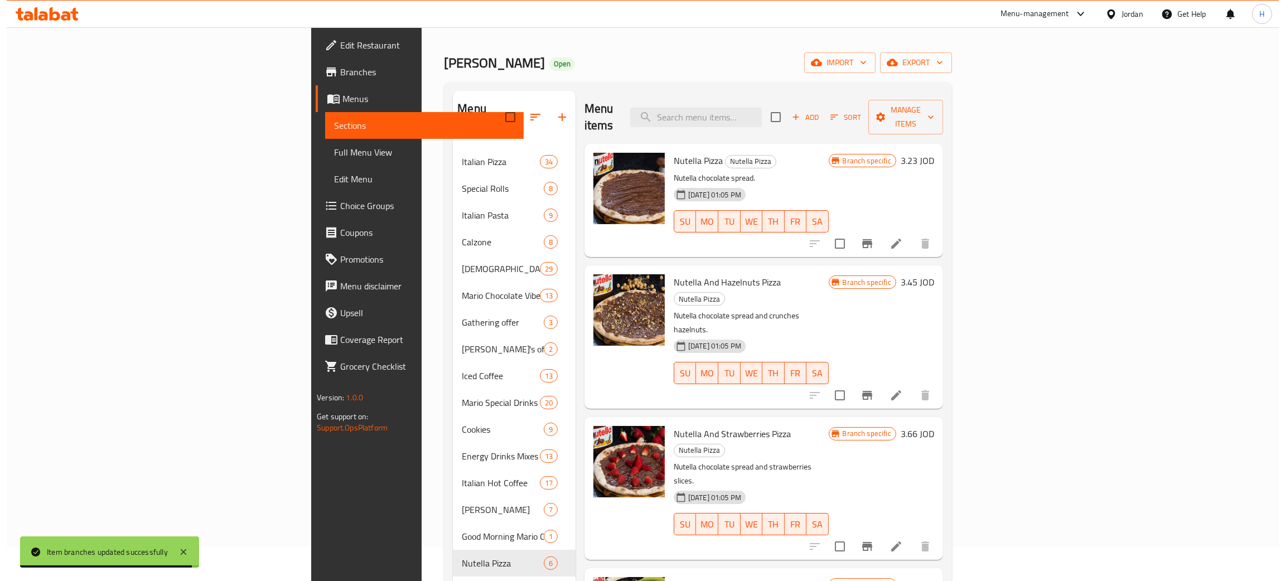
scroll to position [0, 0]
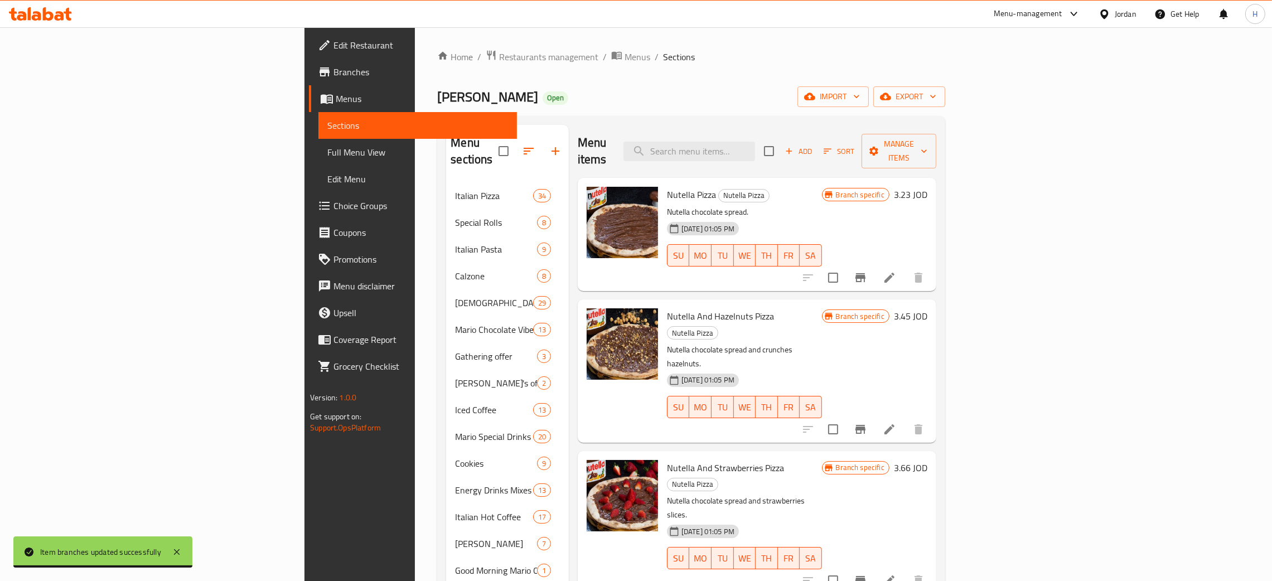
click at [867, 574] on icon "Branch-specific-item" at bounding box center [860, 580] width 13 height 13
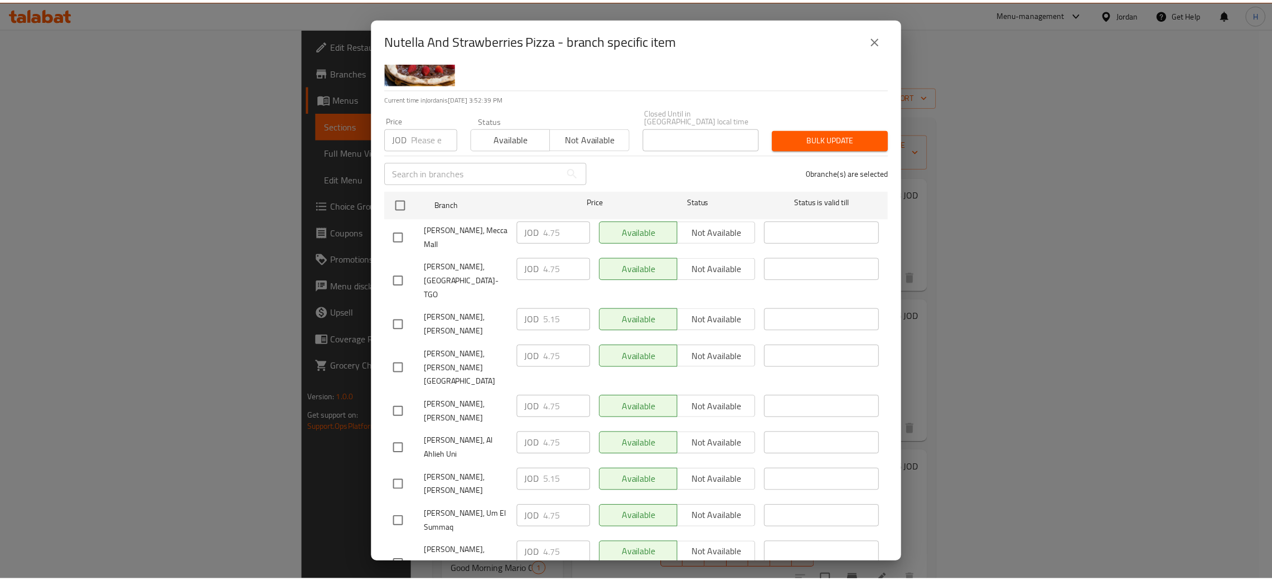
scroll to position [81, 0]
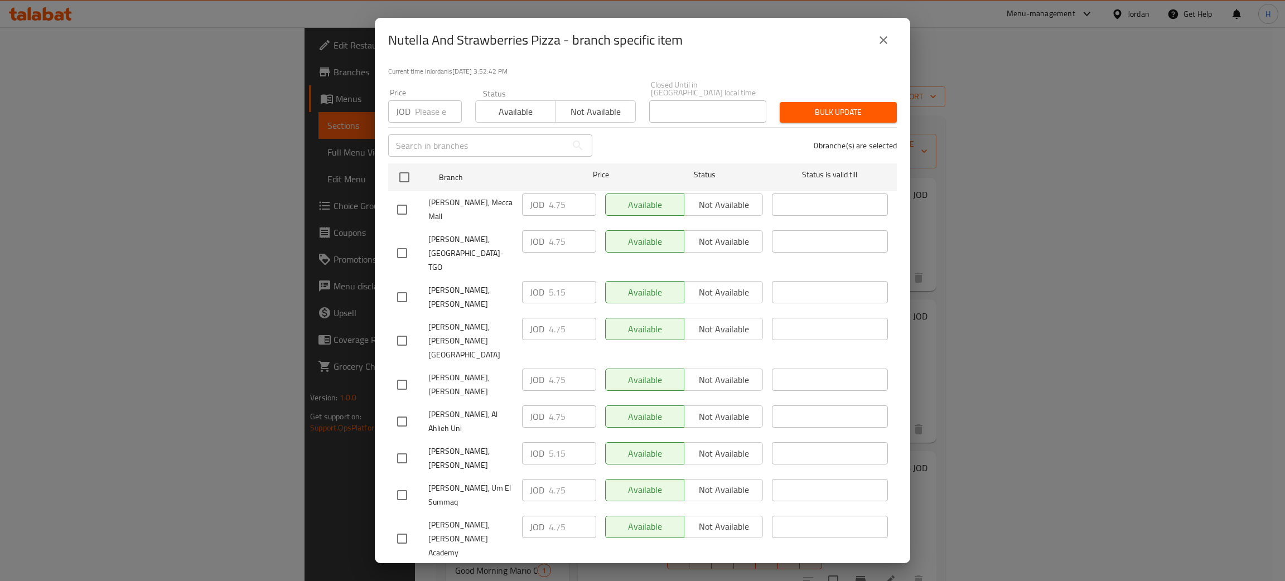
click at [522, 281] on div "JOD 5.15 ​" at bounding box center [559, 292] width 74 height 22
click at [402, 373] on input "checkbox" at bounding box center [401, 384] width 23 height 23
checkbox input "true"
click at [562, 369] on input "4.75" at bounding box center [572, 380] width 47 height 22
paste input "5.1"
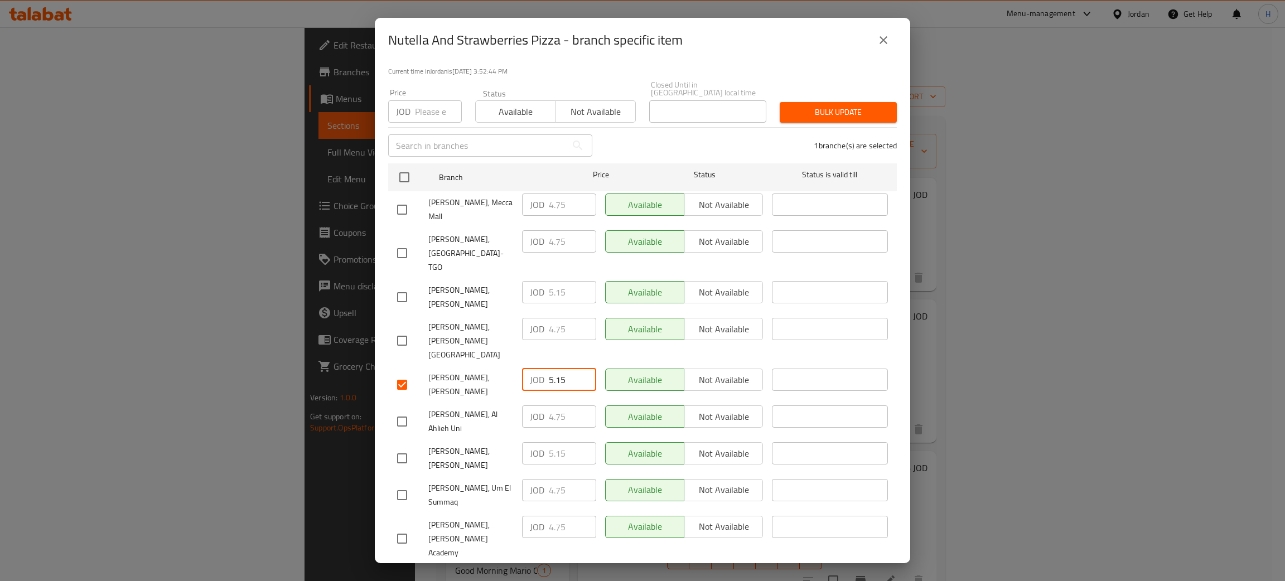
type input "5.15"
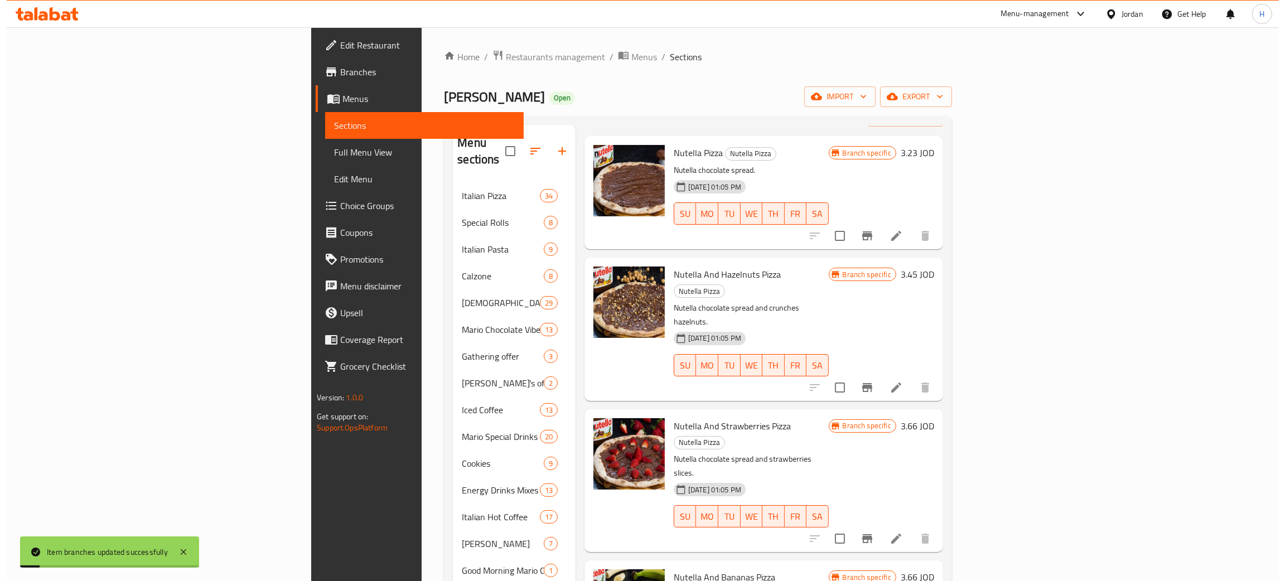
scroll to position [71, 0]
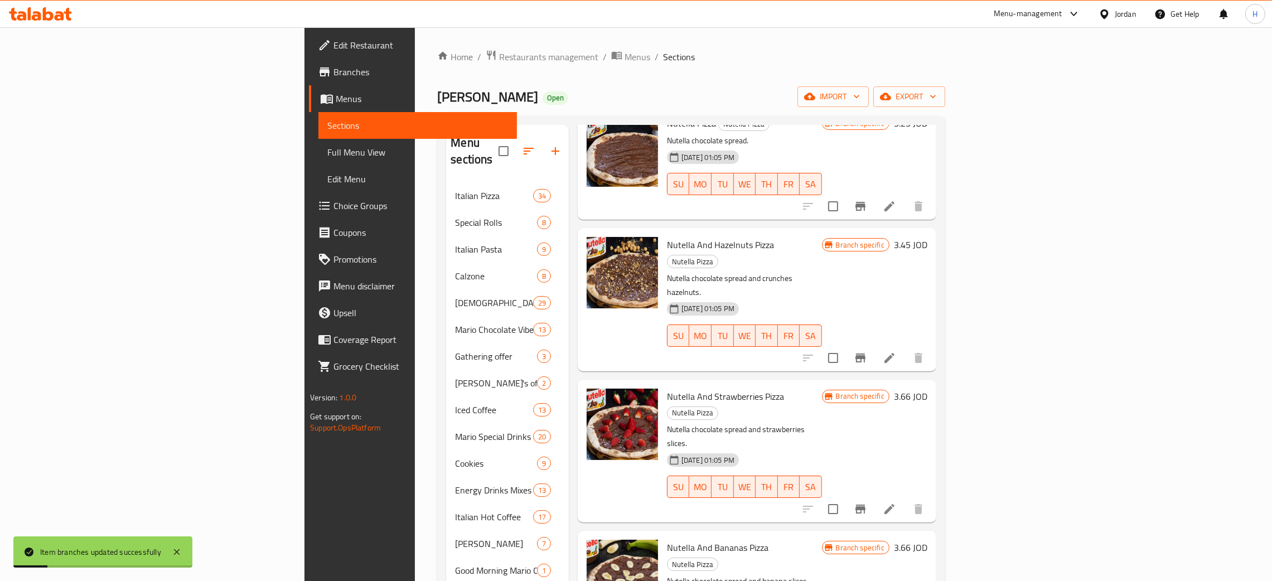
click at [874, 496] on button "Branch-specific-item" at bounding box center [860, 509] width 27 height 27
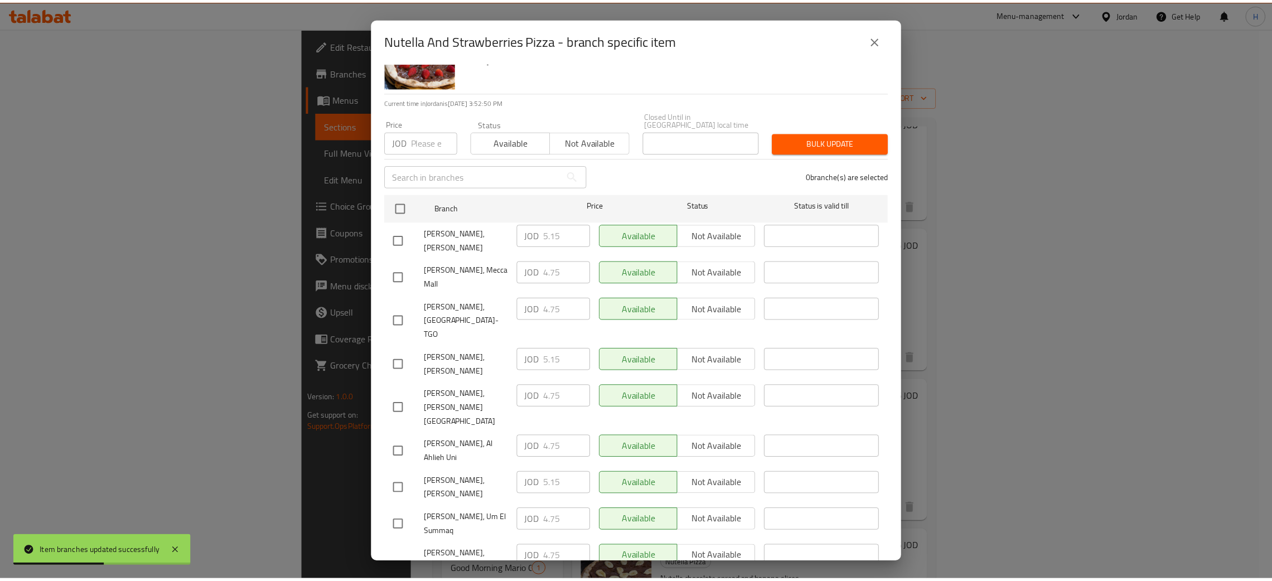
scroll to position [81, 0]
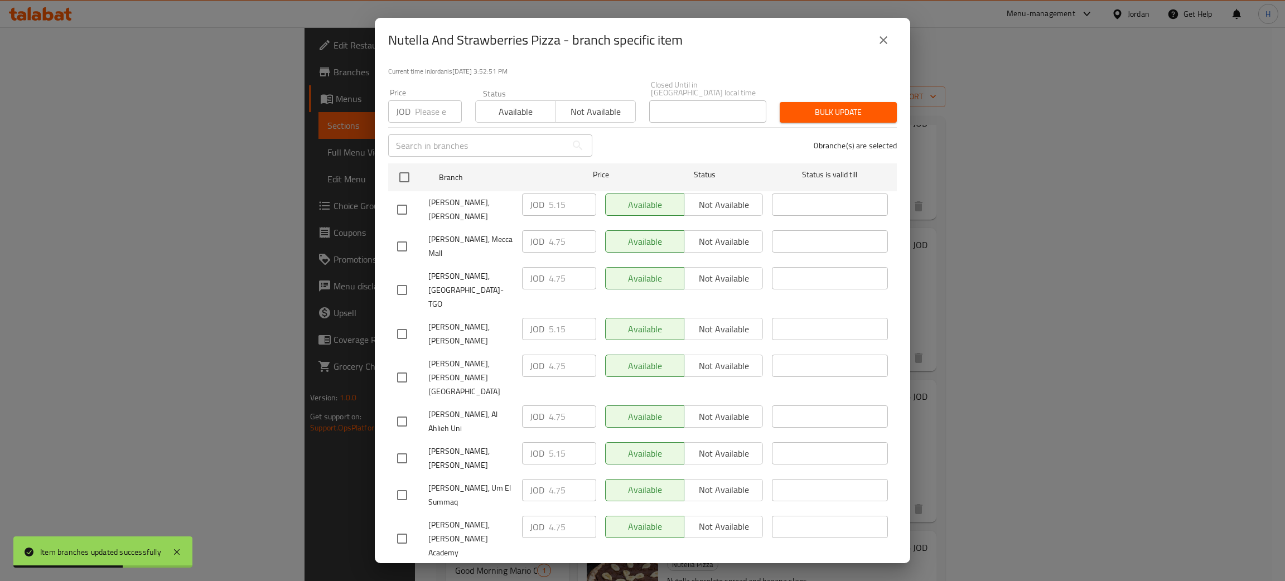
click at [536, 318] on div "JOD 5.15 ​" at bounding box center [559, 329] width 74 height 22
click at [410, 202] on input "checkbox" at bounding box center [401, 209] width 23 height 23
checkbox input "true"
click at [882, 42] on icon "close" at bounding box center [884, 40] width 8 height 8
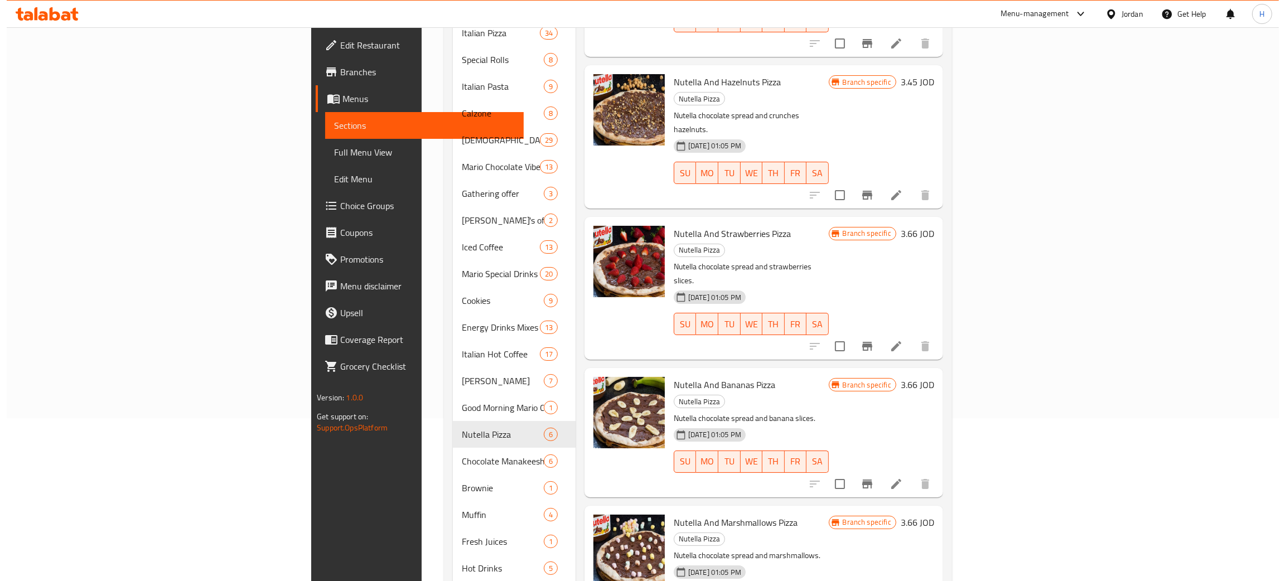
scroll to position [167, 0]
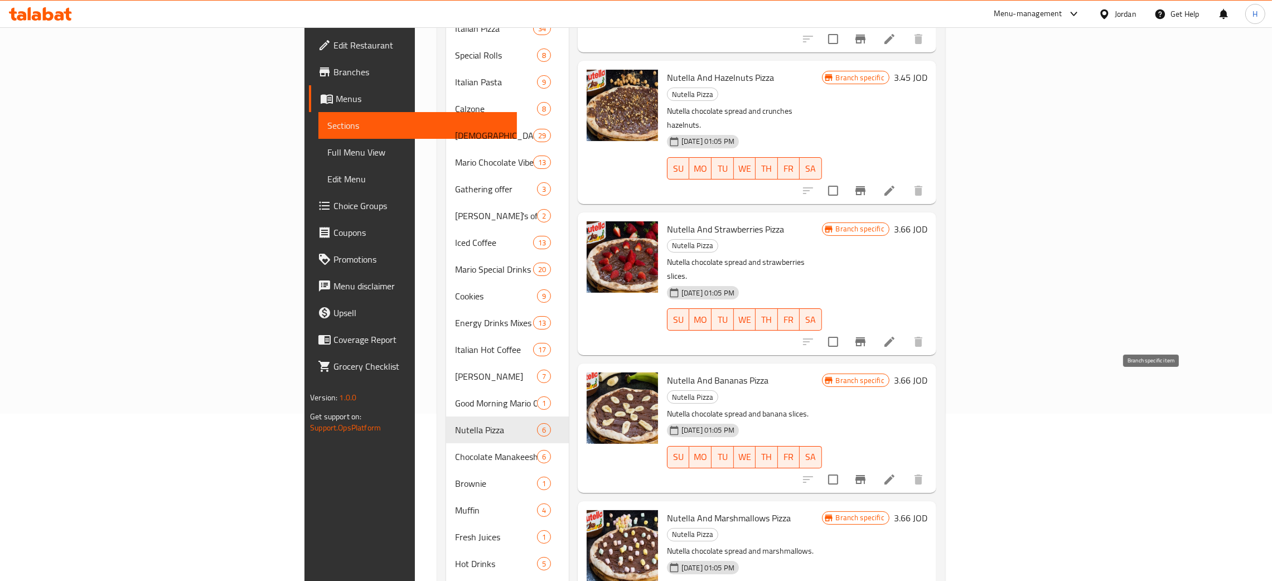
click at [866, 475] on icon "Branch-specific-item" at bounding box center [861, 479] width 10 height 9
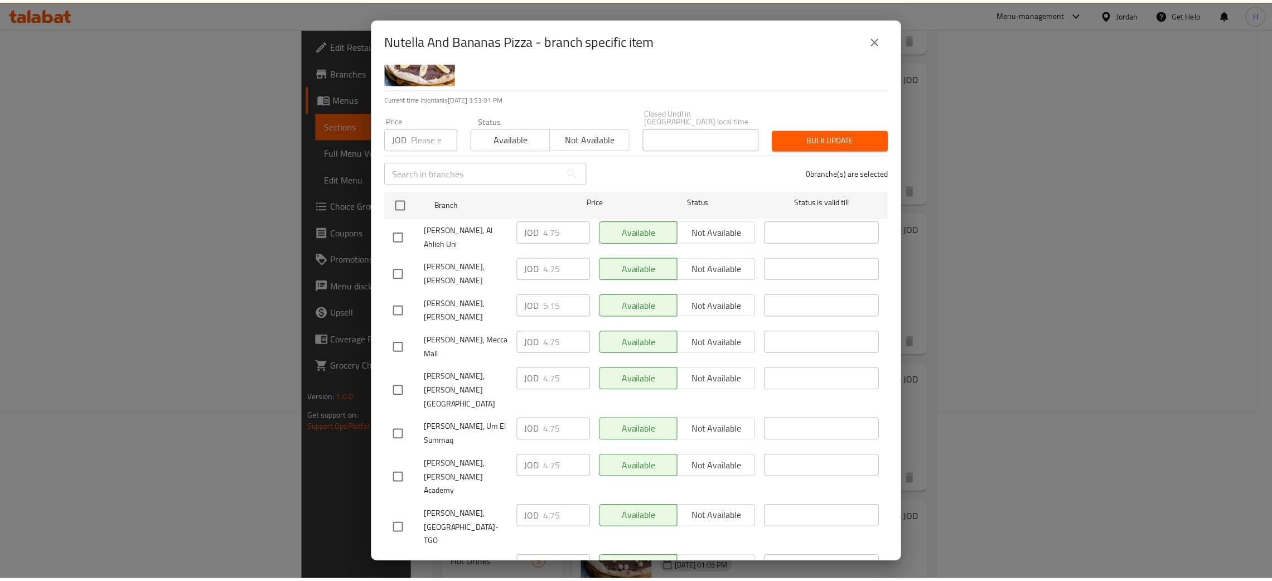
scroll to position [81, 0]
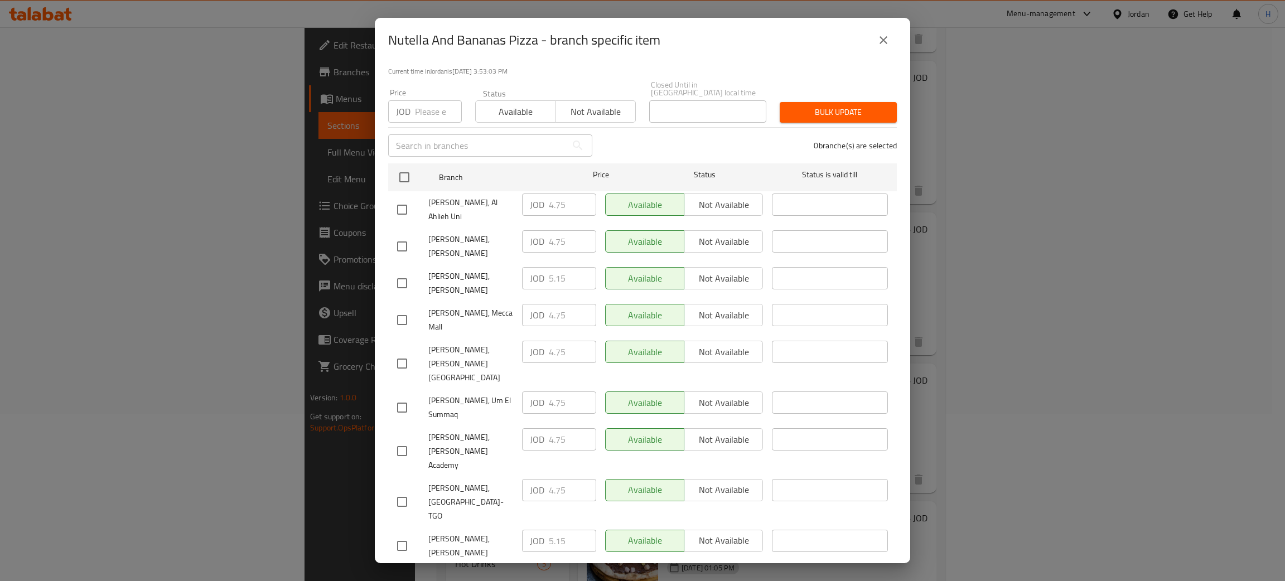
click at [533, 267] on div "JOD 5.15 ​" at bounding box center [559, 278] width 74 height 22
click at [410, 237] on input "checkbox" at bounding box center [401, 246] width 23 height 23
checkbox input "true"
click at [559, 236] on input "4.75" at bounding box center [572, 241] width 47 height 22
paste input "5.1"
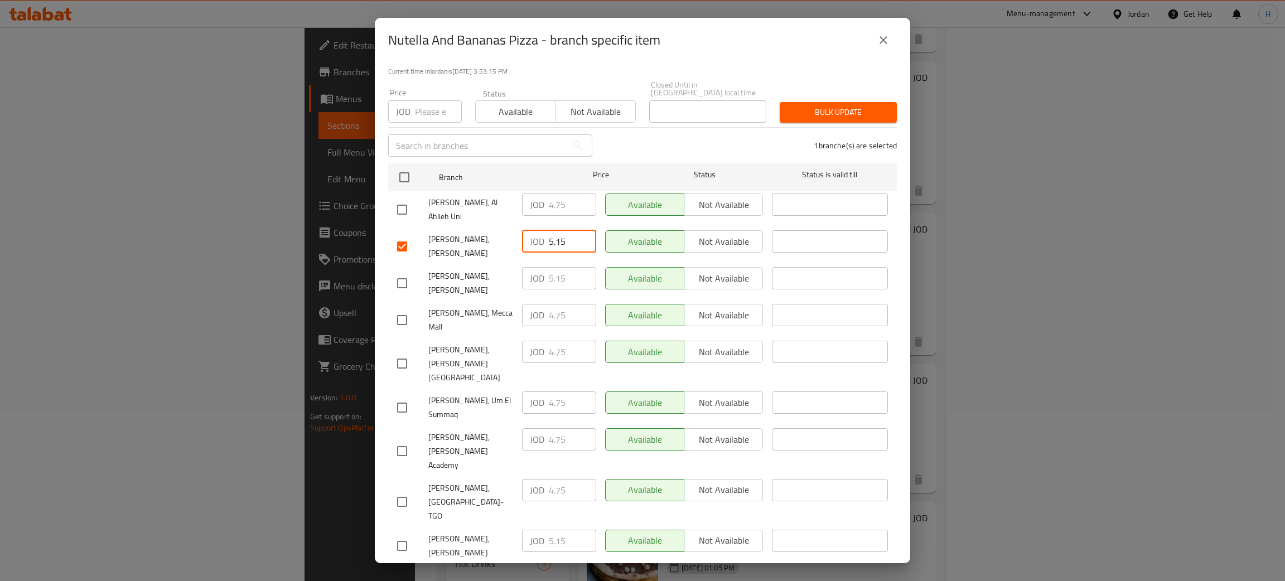
type input "5.15"
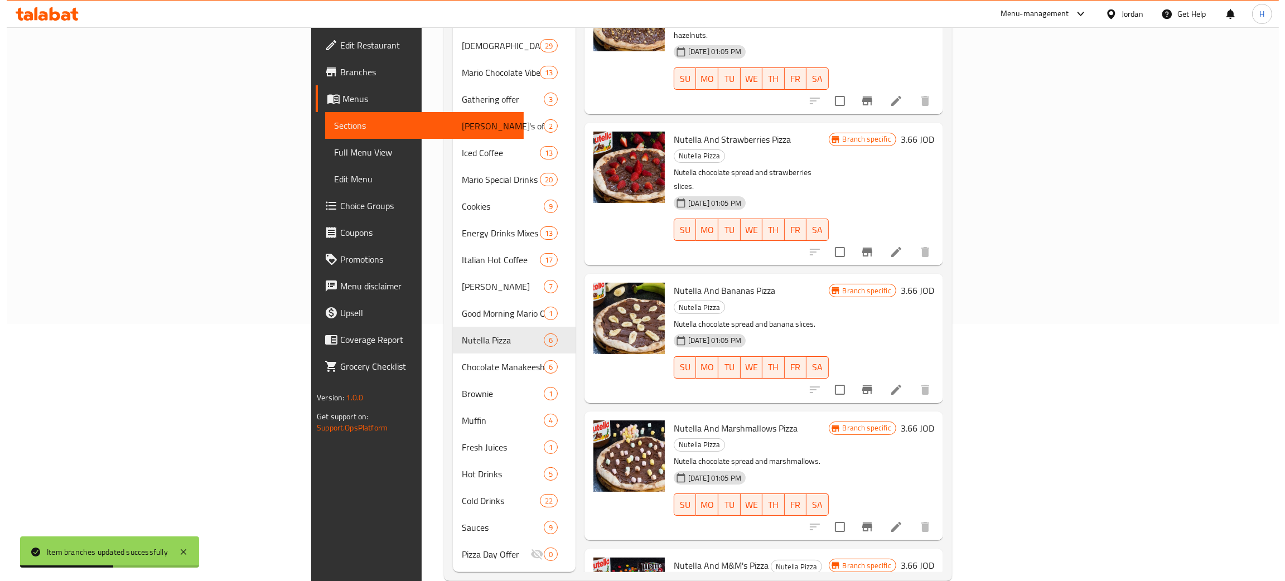
scroll to position [262, 0]
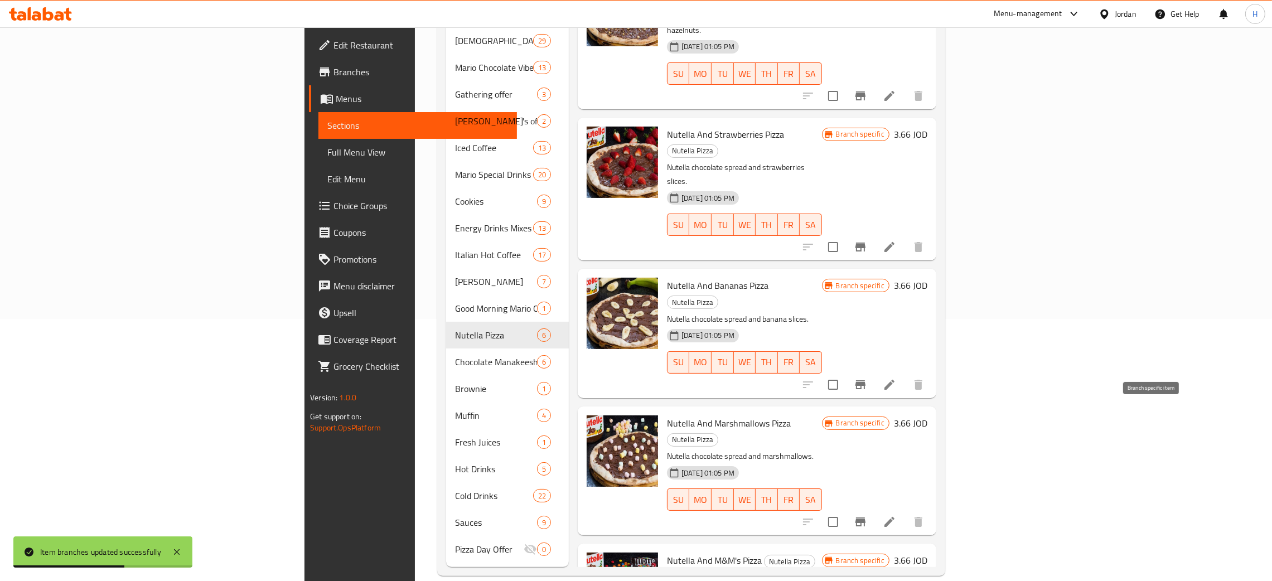
click at [866, 518] on icon "Branch-specific-item" at bounding box center [861, 522] width 10 height 9
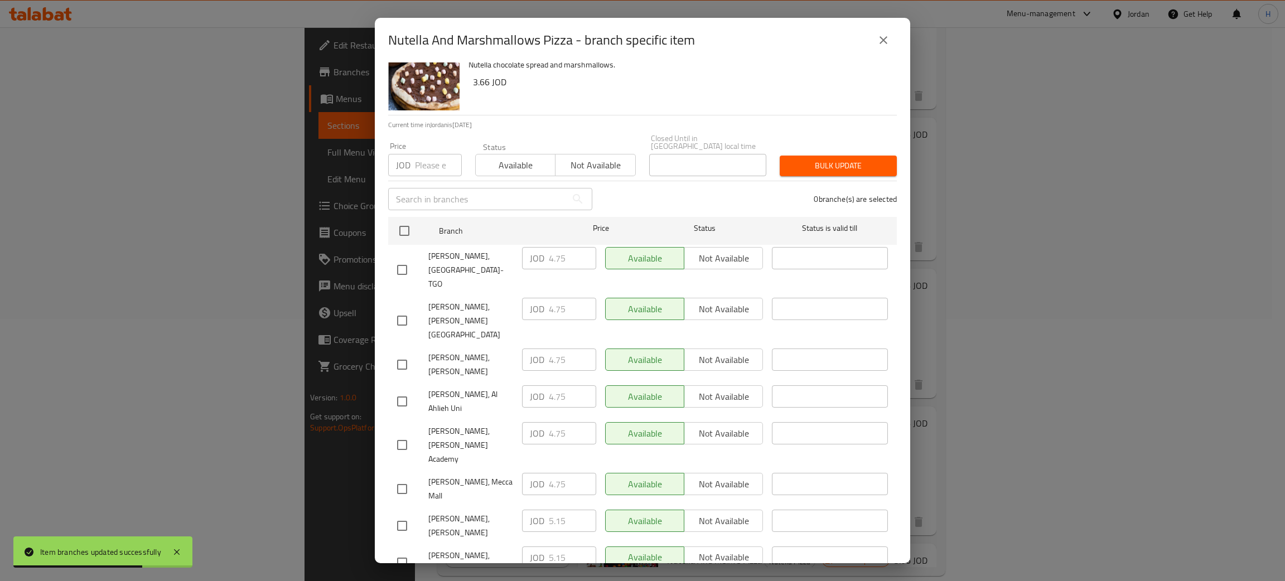
scroll to position [81, 0]
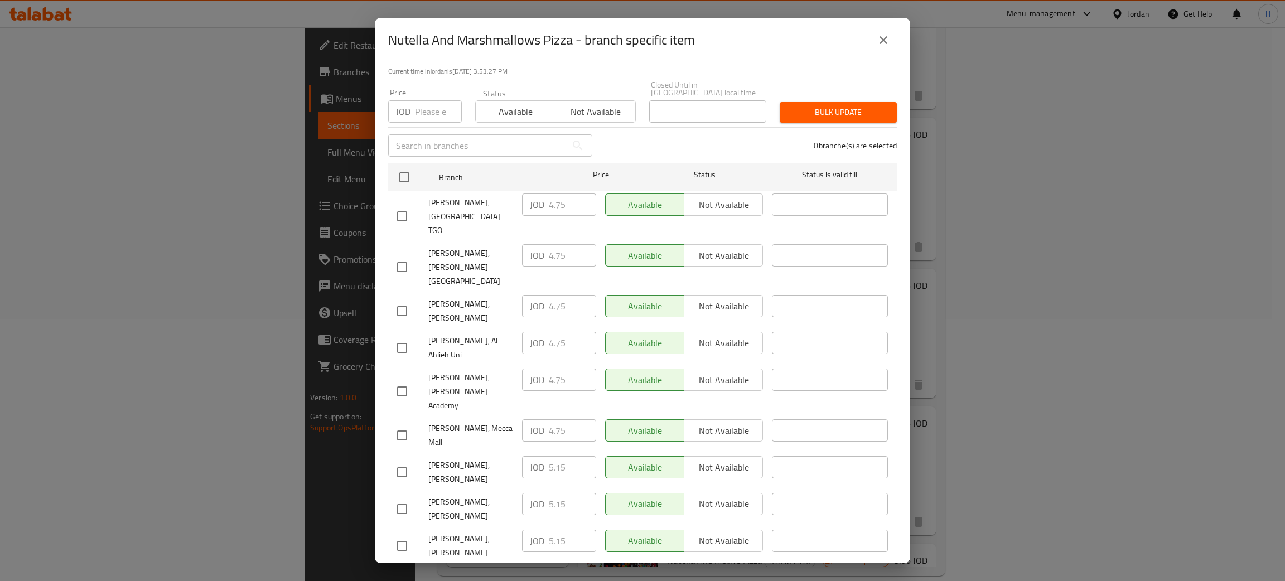
click at [540, 493] on div "JOD 5.15 ​" at bounding box center [559, 504] width 74 height 22
drag, startPoint x: 407, startPoint y: 262, endPoint x: 440, endPoint y: 259, distance: 33.6
click at [409, 300] on input "checkbox" at bounding box center [401, 311] width 23 height 23
checkbox input "true"
click at [530, 300] on p "JOD" at bounding box center [537, 306] width 15 height 13
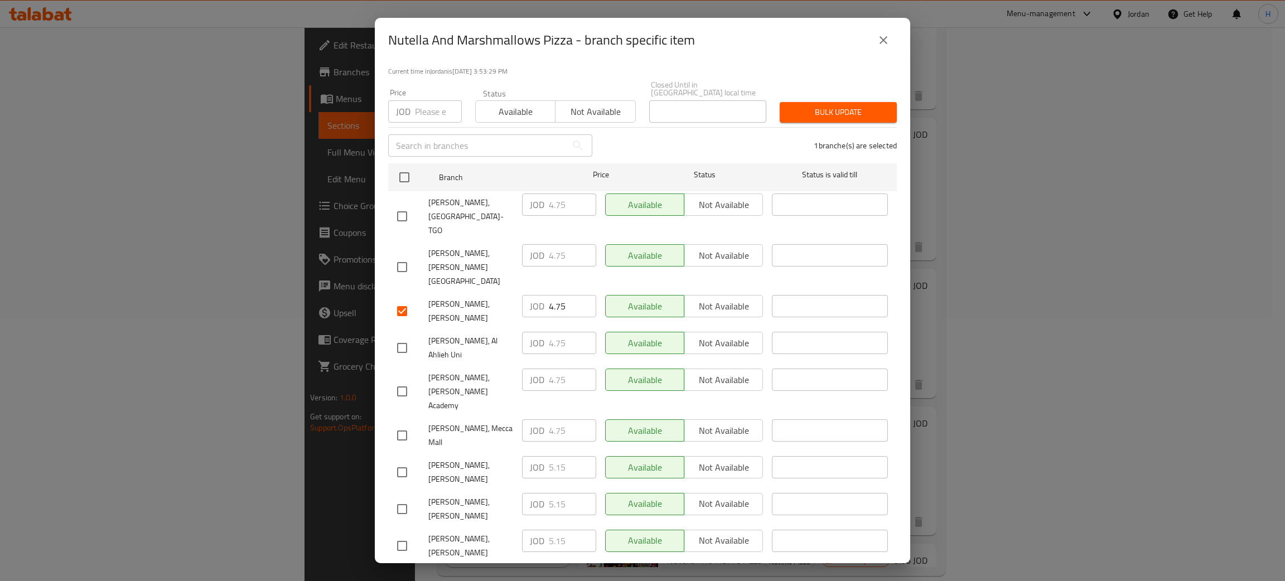
click at [543, 295] on div "JOD 4.75 ​" at bounding box center [559, 306] width 74 height 22
paste input "5.1"
type input "5.15"
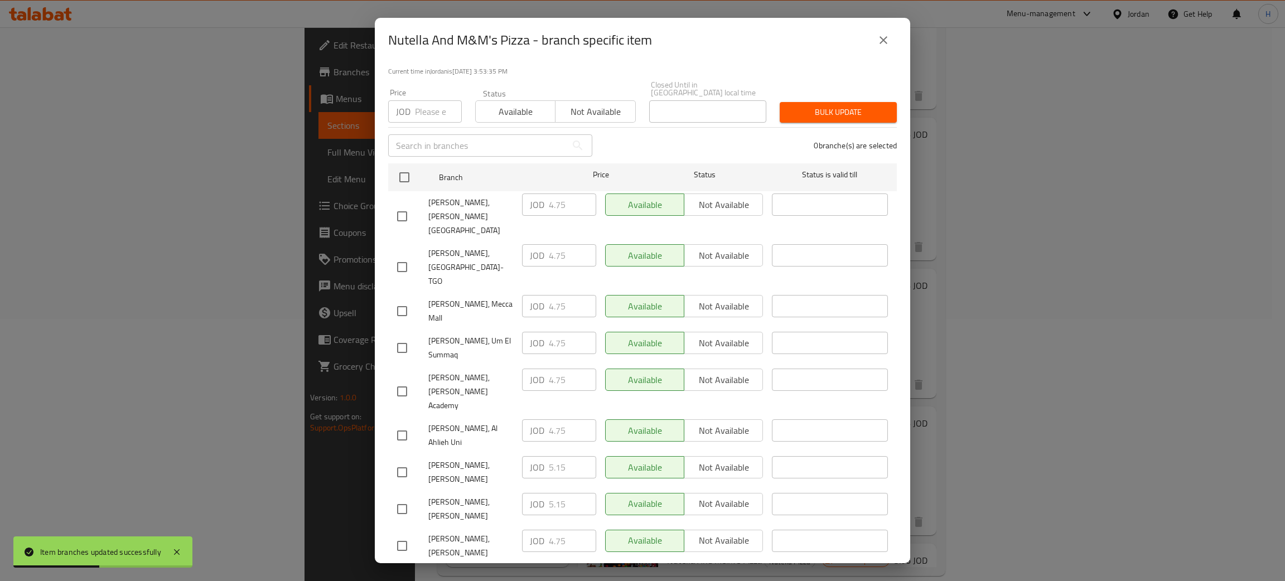
click at [540, 456] on div "JOD 5.15 ​" at bounding box center [559, 467] width 74 height 22
click at [406, 534] on input "checkbox" at bounding box center [401, 545] width 23 height 23
checkbox input "true"
click at [560, 530] on input "4.75" at bounding box center [572, 541] width 47 height 22
paste input "5.1"
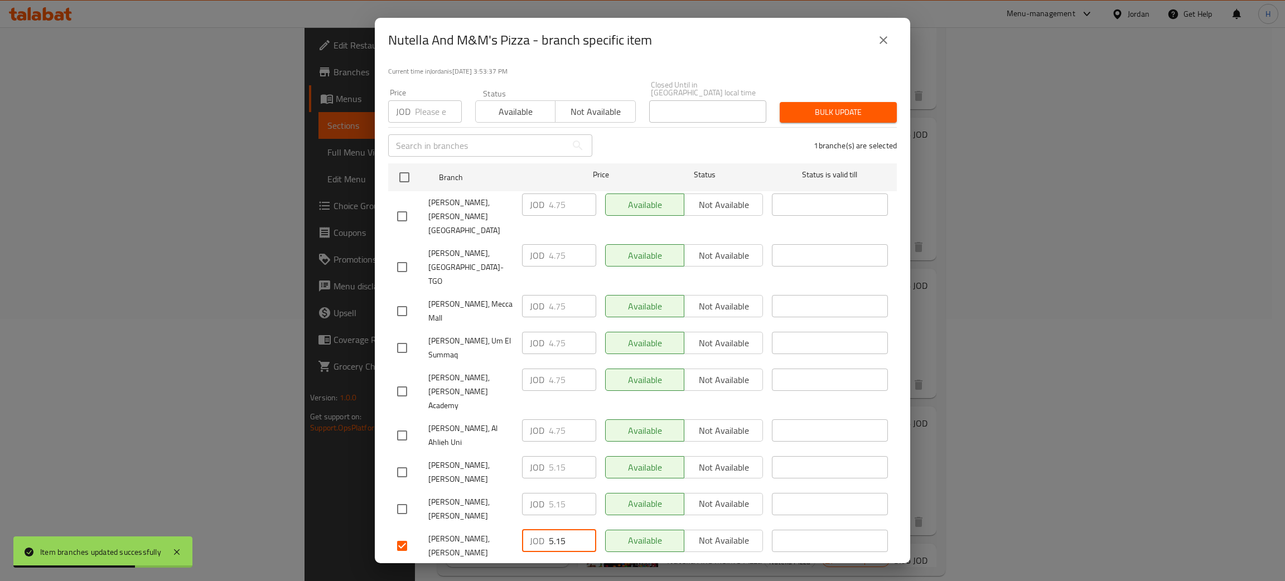
type input "5.15"
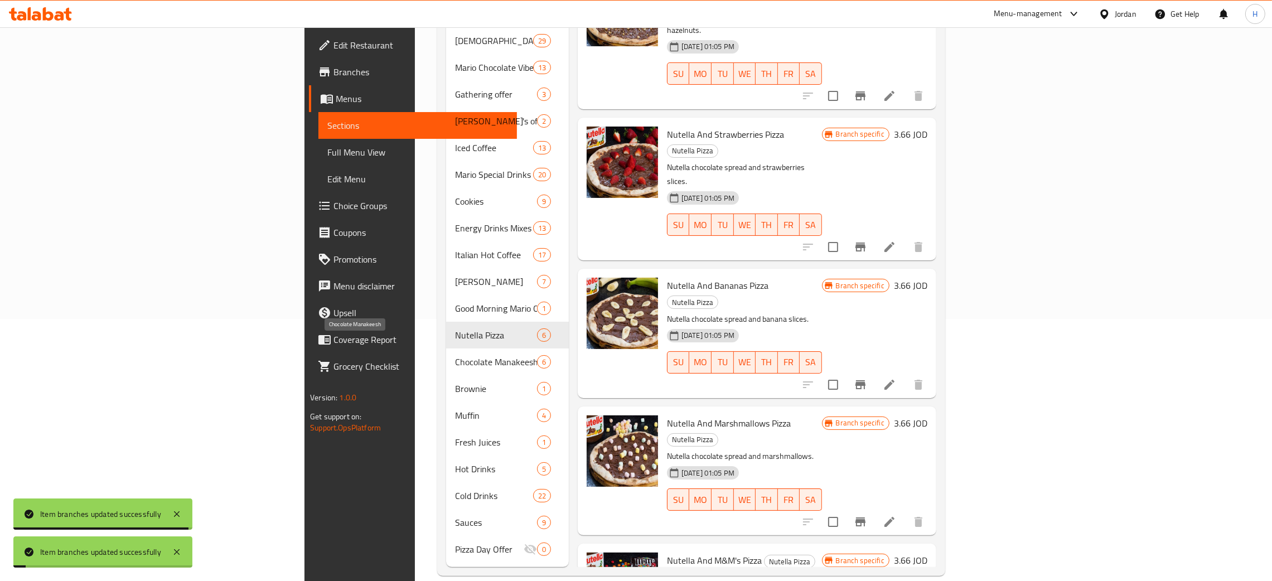
click at [455, 355] on span "Chocolate Manakeesh" at bounding box center [495, 361] width 81 height 13
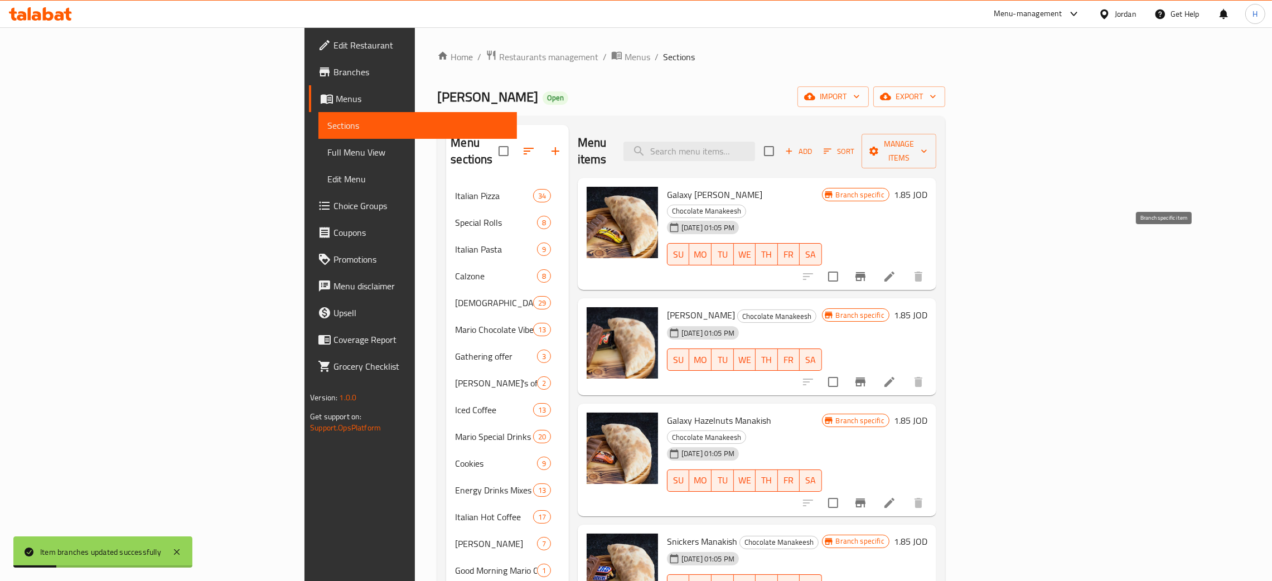
click at [867, 270] on icon "Branch-specific-item" at bounding box center [860, 276] width 13 height 13
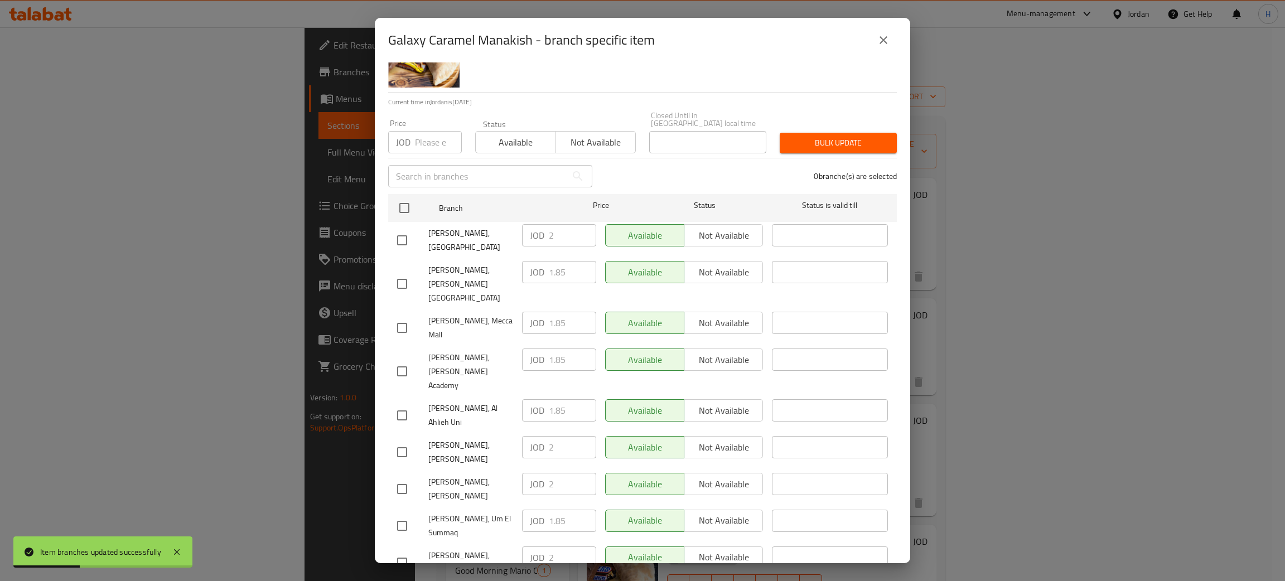
scroll to position [81, 0]
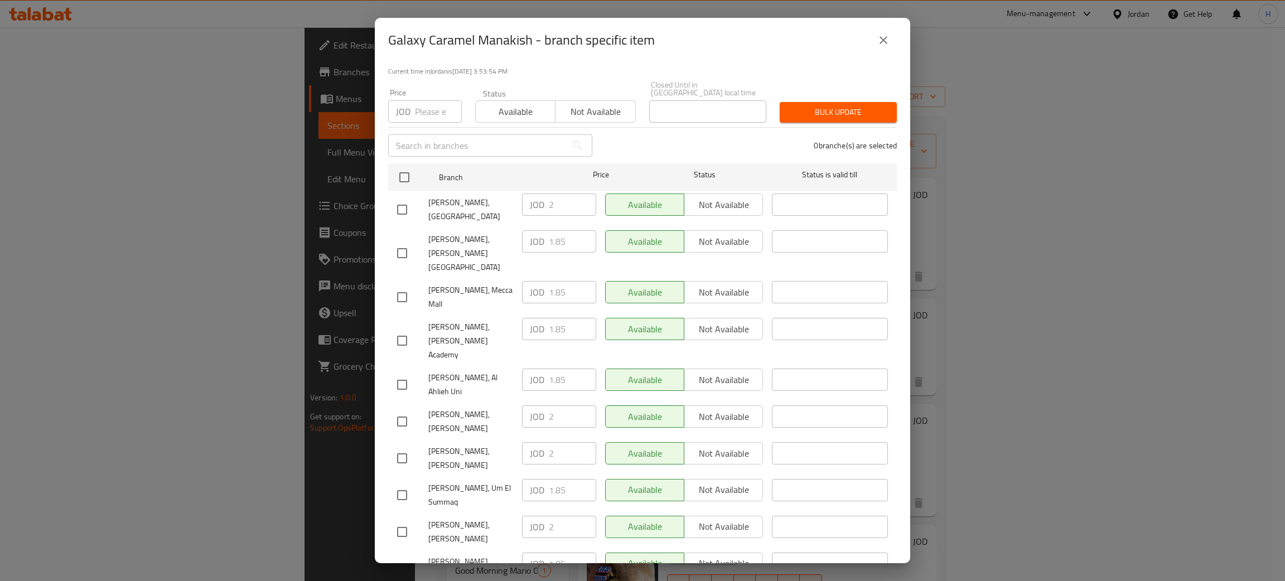
click at [530, 442] on div "JOD 2 ​" at bounding box center [559, 453] width 74 height 22
click at [403, 557] on input "checkbox" at bounding box center [401, 568] width 23 height 23
checkbox input "true"
click at [565, 553] on input "1.85" at bounding box center [572, 564] width 47 height 22
paste input "2"
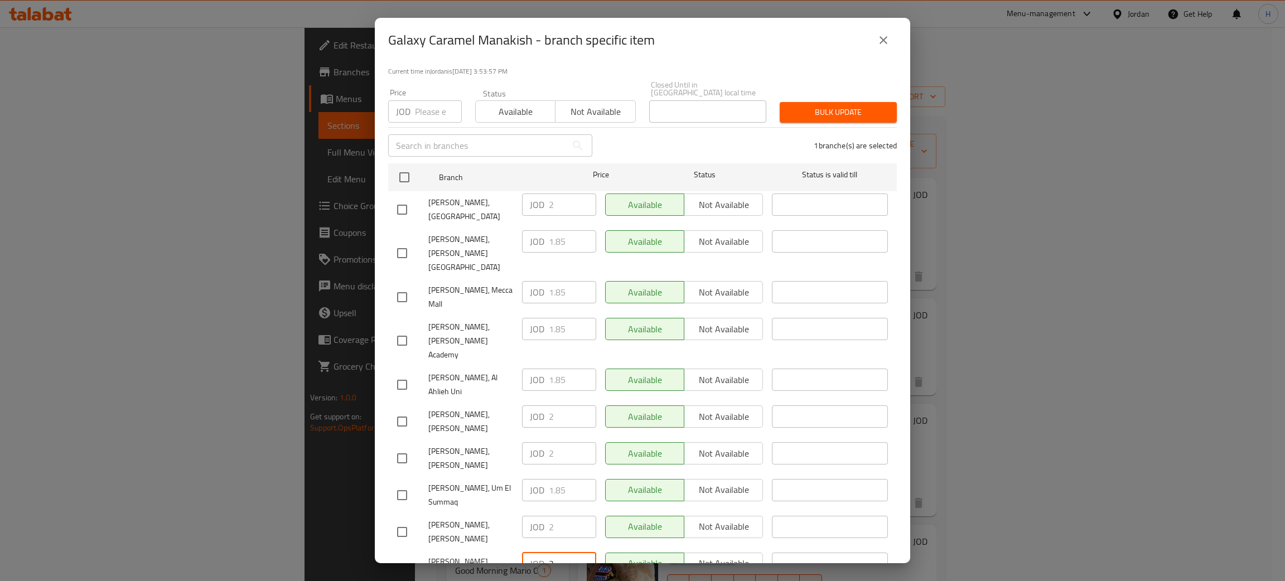
type input "2"
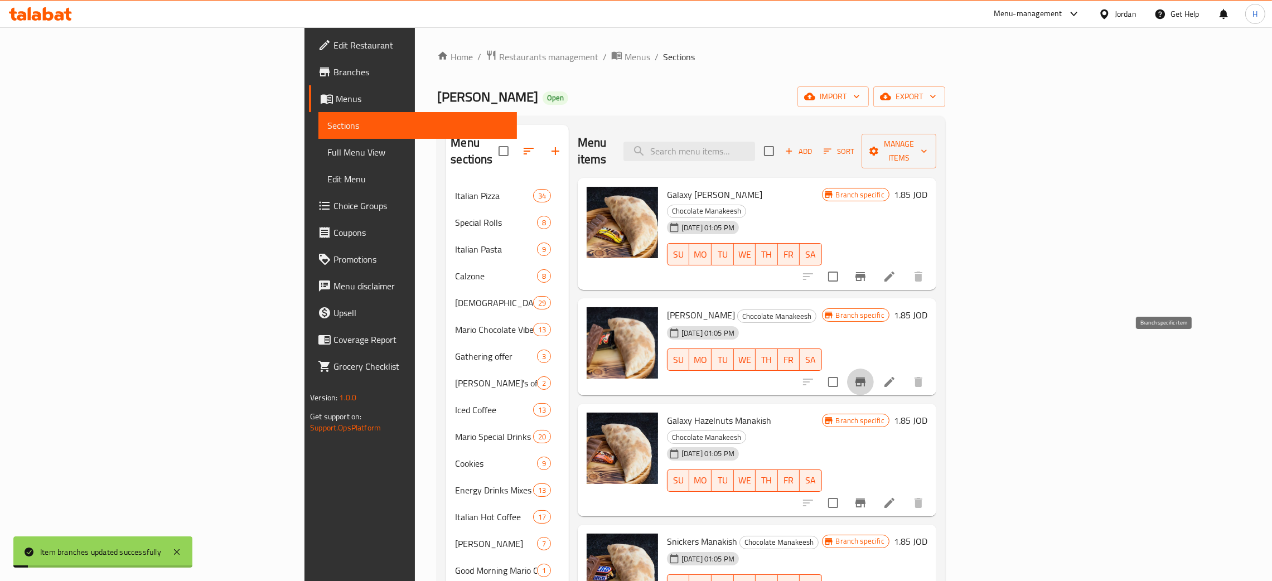
click at [874, 369] on button "Branch-specific-item" at bounding box center [860, 382] width 27 height 27
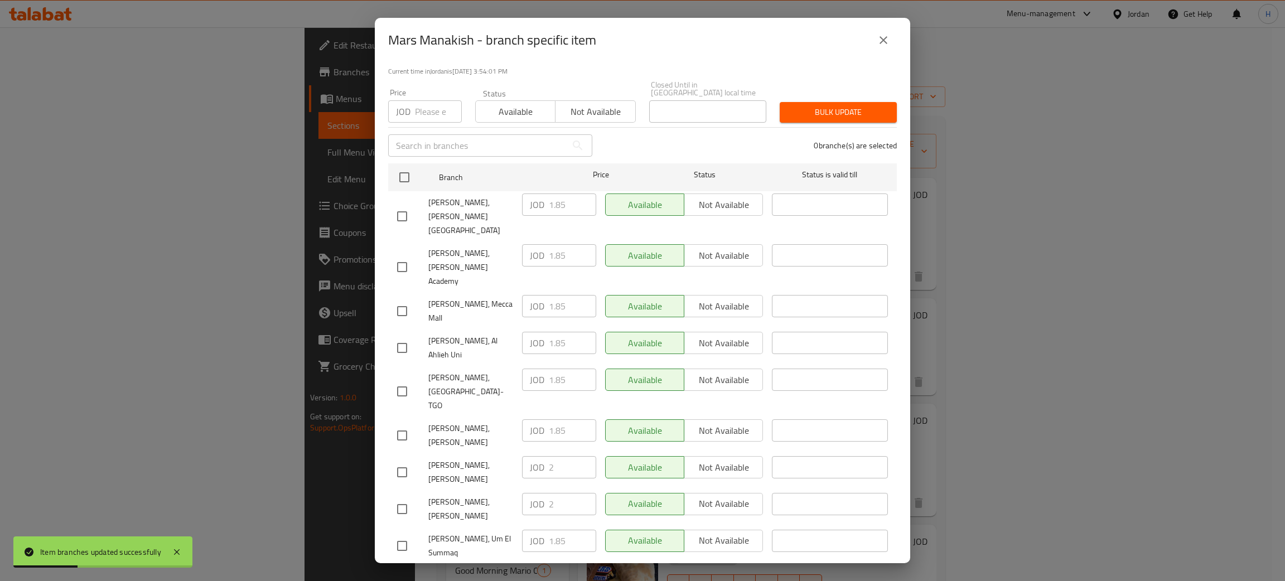
click at [510, 489] on div "Mario Bakery, Al Rawabi JOD 2 ​ Available Not available ​" at bounding box center [643, 509] width 500 height 41
drag, startPoint x: 405, startPoint y: 384, endPoint x: 413, endPoint y: 381, distance: 8.3
click at [404, 383] on ul "Branch Price Status Status is valid till Mario Bakery, Taj Mall JOD 1.85 ​ Avai…" at bounding box center [642, 401] width 509 height 484
drag, startPoint x: 400, startPoint y: 373, endPoint x: 418, endPoint y: 373, distance: 17.9
click at [399, 424] on input "checkbox" at bounding box center [401, 435] width 23 height 23
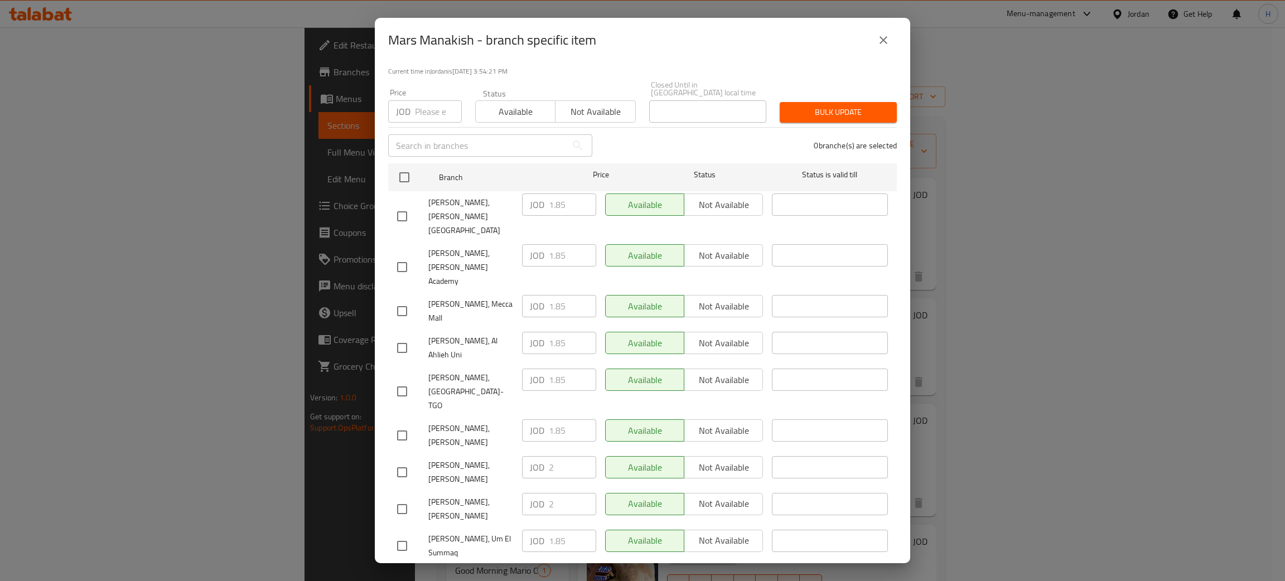
checkbox input "true"
click at [571, 419] on input "1.85" at bounding box center [572, 430] width 47 height 22
paste input "2"
type input "2"
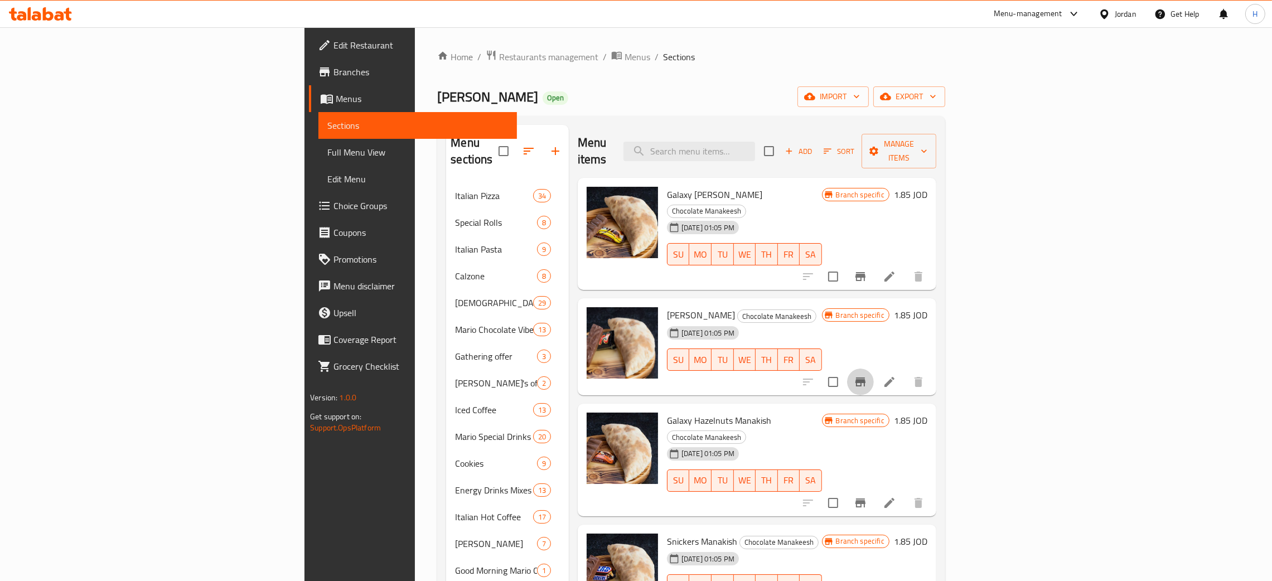
click at [874, 369] on button "Branch-specific-item" at bounding box center [860, 382] width 27 height 27
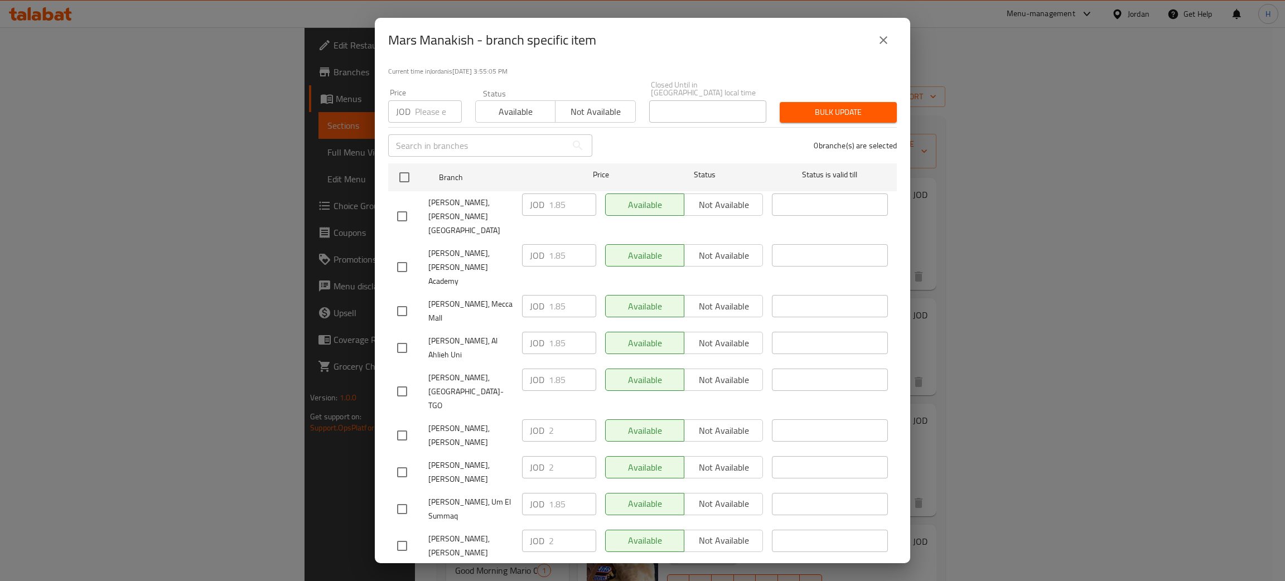
click at [540, 456] on div "JOD 2 ​" at bounding box center [559, 467] width 74 height 22
click at [701, 161] on div "Status" at bounding box center [705, 177] width 125 height 32
click at [665, 125] on div "0 branche(s) are selected" at bounding box center [751, 145] width 305 height 40
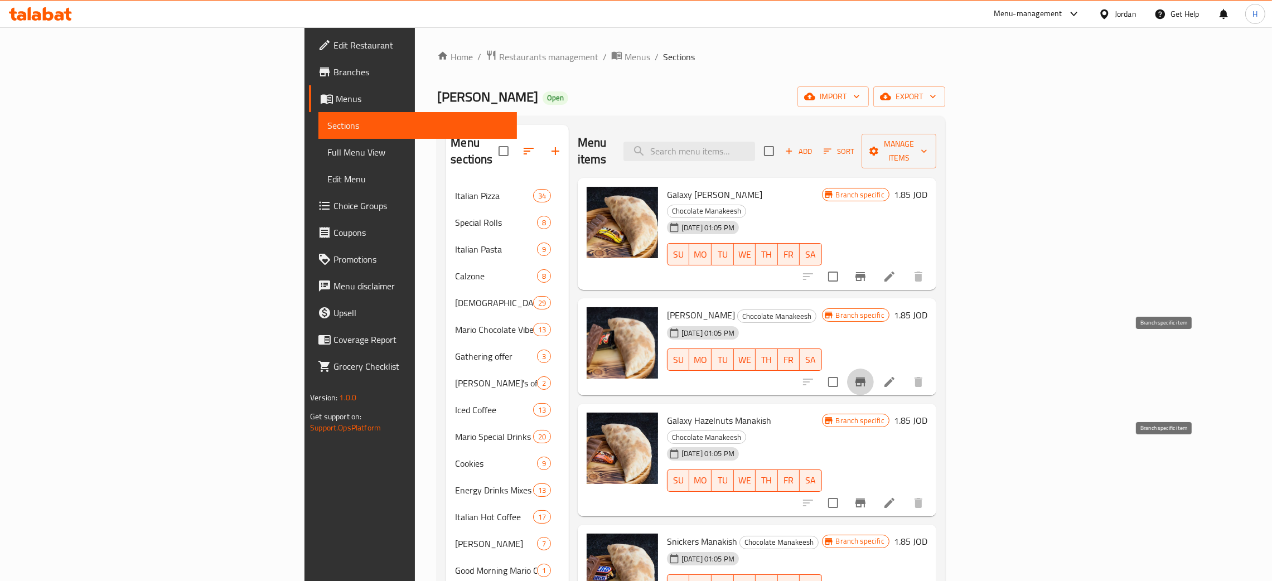
click at [866, 499] on icon "Branch-specific-item" at bounding box center [861, 503] width 10 height 9
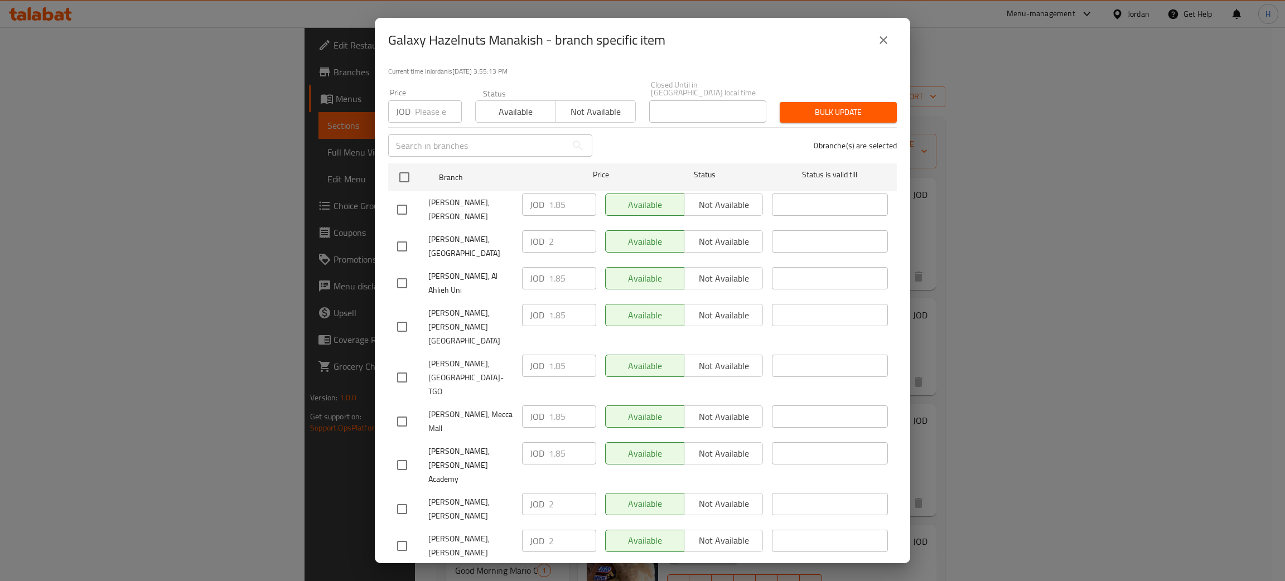
click at [455, 525] on div "Mario Bakery, Al Rawabi JOD 2 ​ Available Not available ​" at bounding box center [643, 545] width 500 height 41
click at [397, 198] on input "checkbox" at bounding box center [401, 209] width 23 height 23
checkbox input "true"
click at [554, 194] on input "1.85" at bounding box center [572, 205] width 47 height 22
paste input "2"
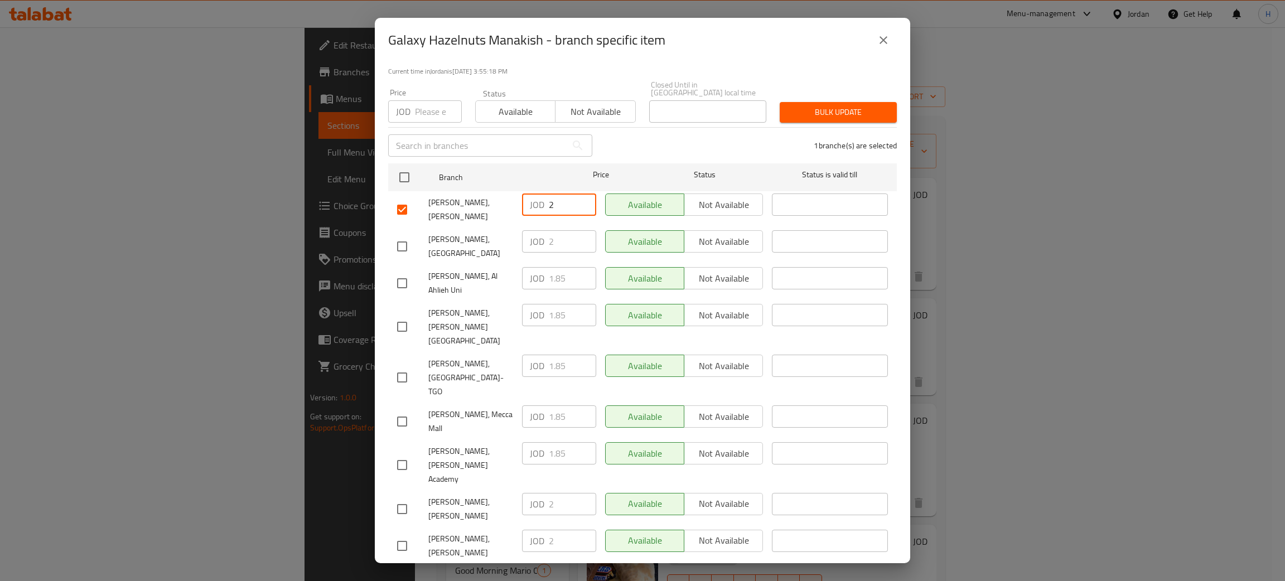
type input "2"
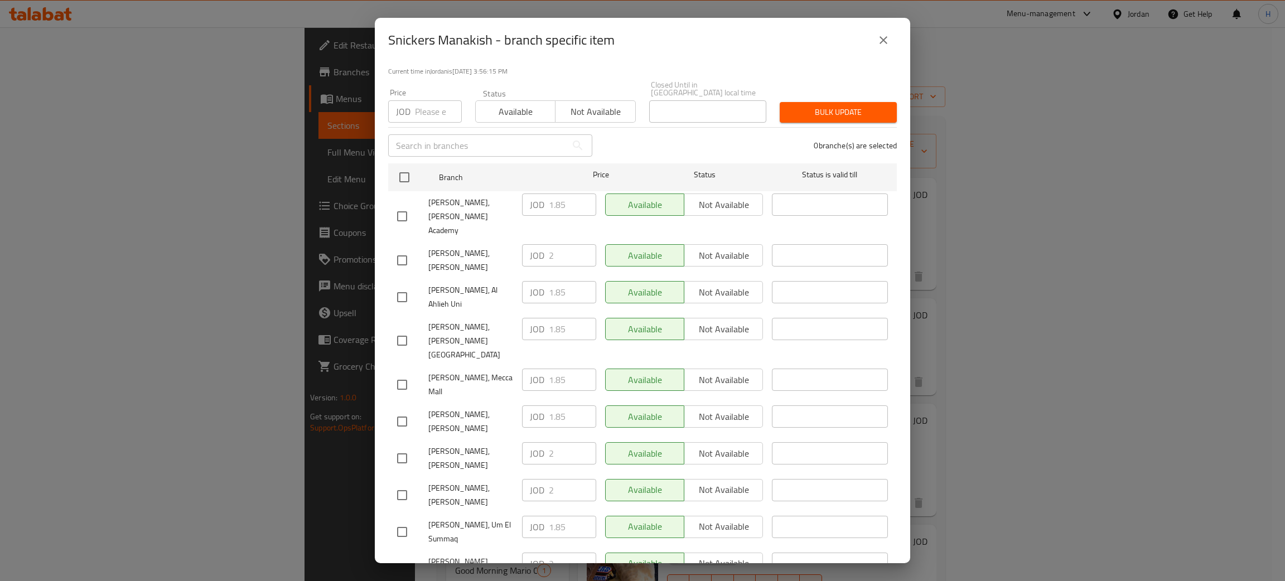
click at [522, 479] on div "JOD 2 ​" at bounding box center [559, 490] width 74 height 22
drag, startPoint x: 399, startPoint y: 360, endPoint x: 611, endPoint y: 391, distance: 213.6
click at [400, 410] on input "checkbox" at bounding box center [401, 421] width 23 height 23
checkbox input "true"
click at [571, 405] on input "1.85" at bounding box center [572, 416] width 47 height 22
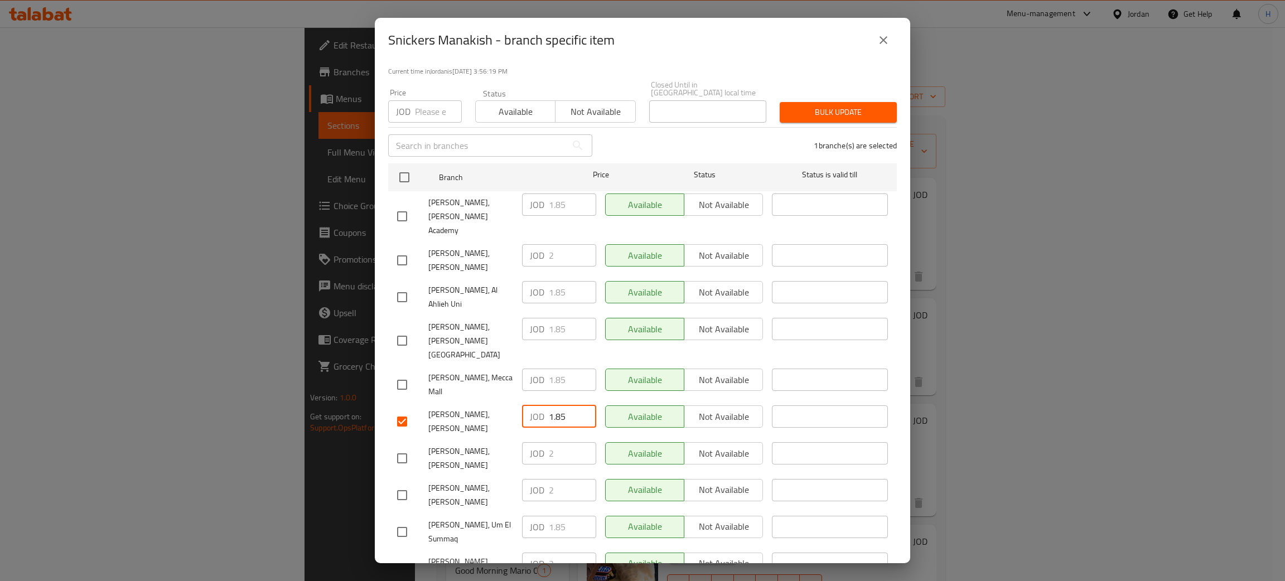
paste input "2"
type input "2"
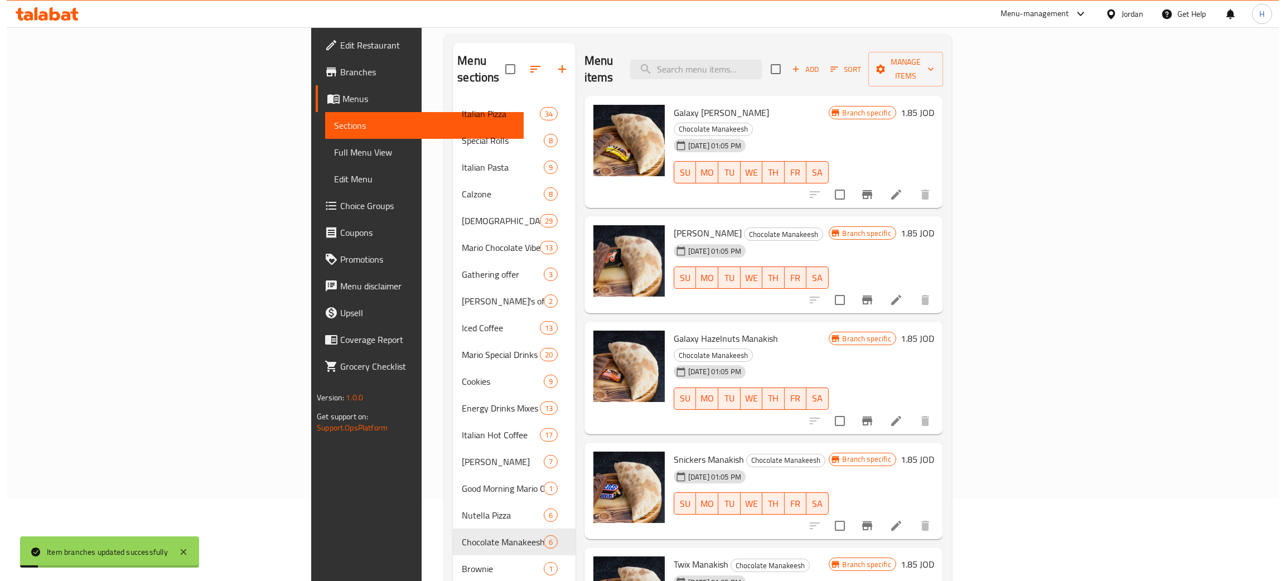
scroll to position [167, 0]
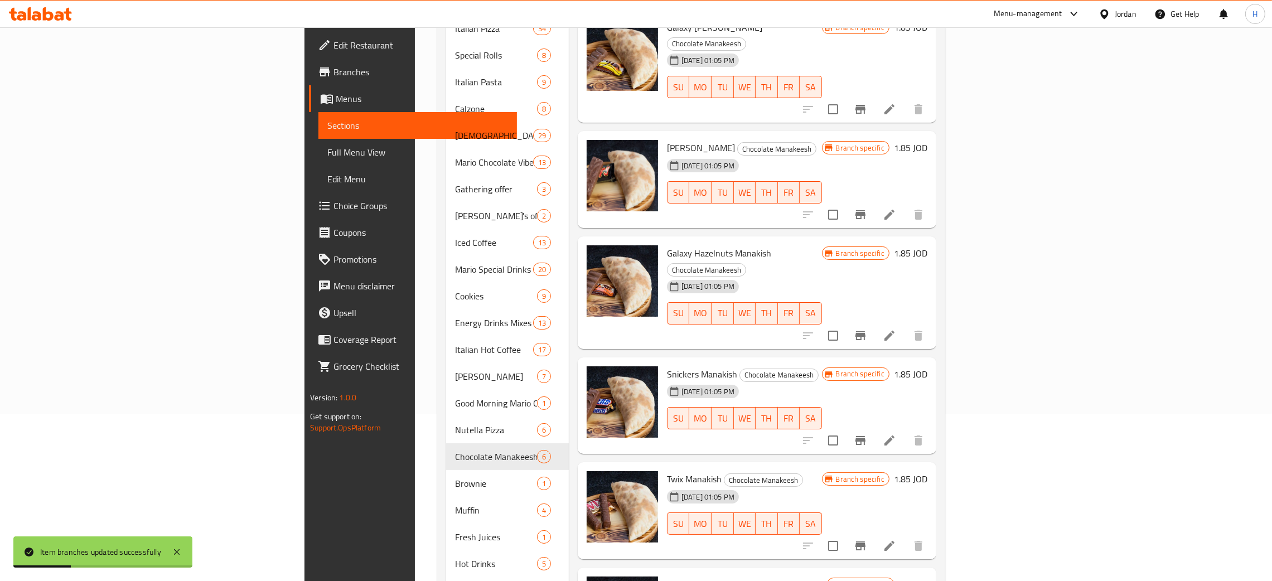
click at [866, 542] on icon "Branch-specific-item" at bounding box center [861, 546] width 10 height 9
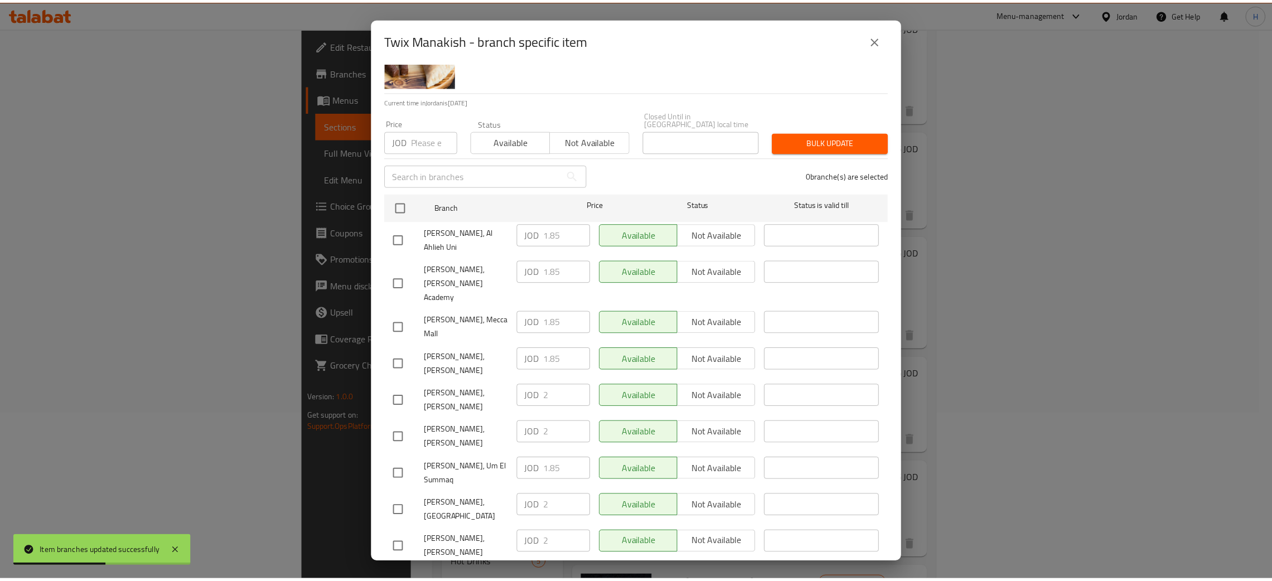
scroll to position [81, 0]
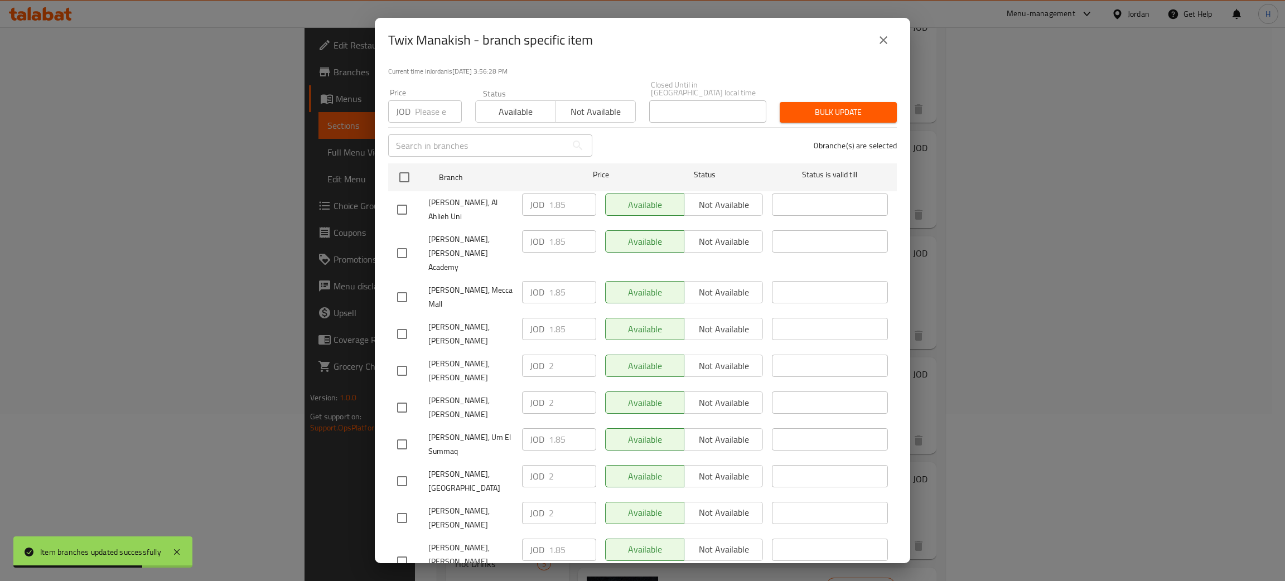
click at [522, 392] on div "JOD 2 ​" at bounding box center [559, 403] width 74 height 22
click at [401, 322] on input "checkbox" at bounding box center [401, 333] width 23 height 23
checkbox input "true"
click at [573, 318] on input "1.85" at bounding box center [572, 329] width 47 height 22
paste input "2"
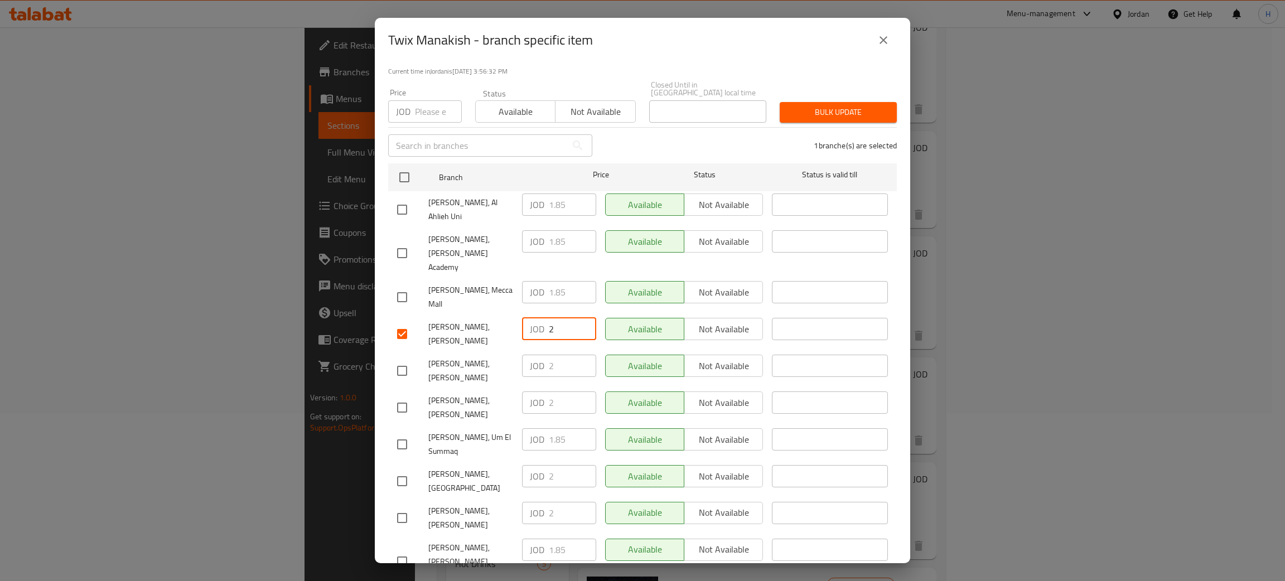
type input "2"
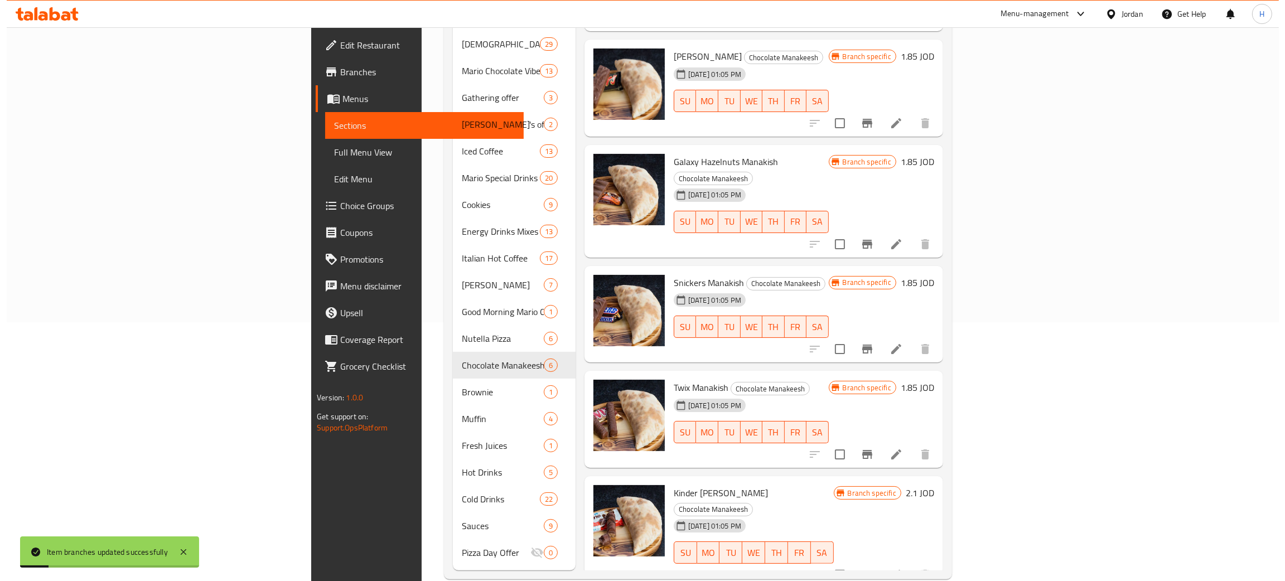
scroll to position [262, 0]
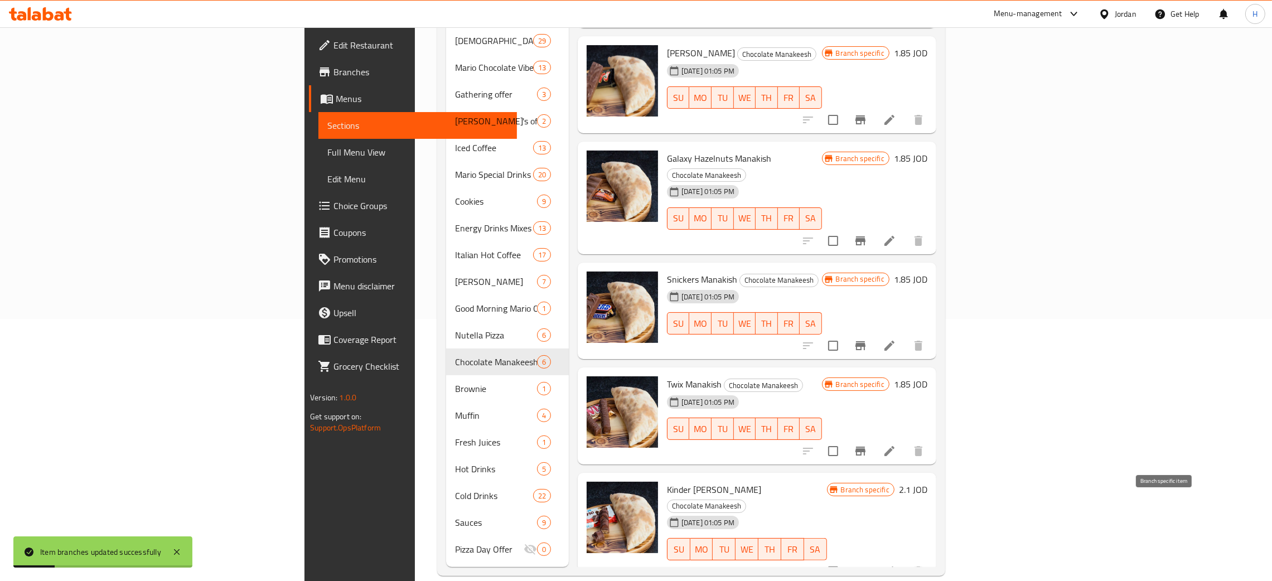
click at [866, 567] on icon "Branch-specific-item" at bounding box center [861, 571] width 10 height 9
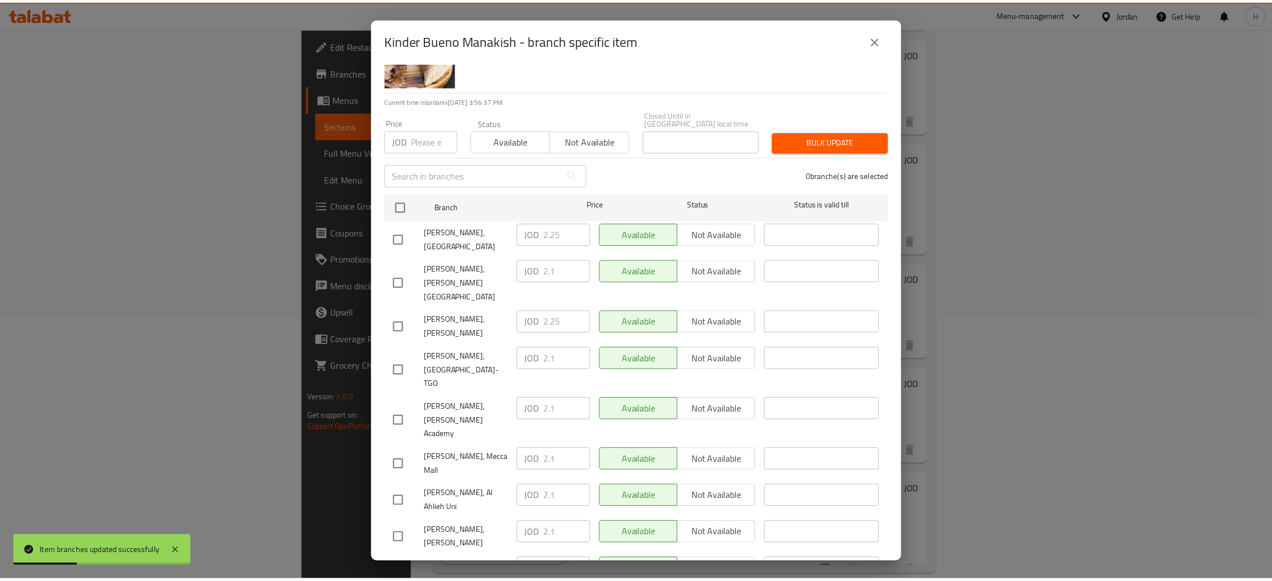
scroll to position [81, 0]
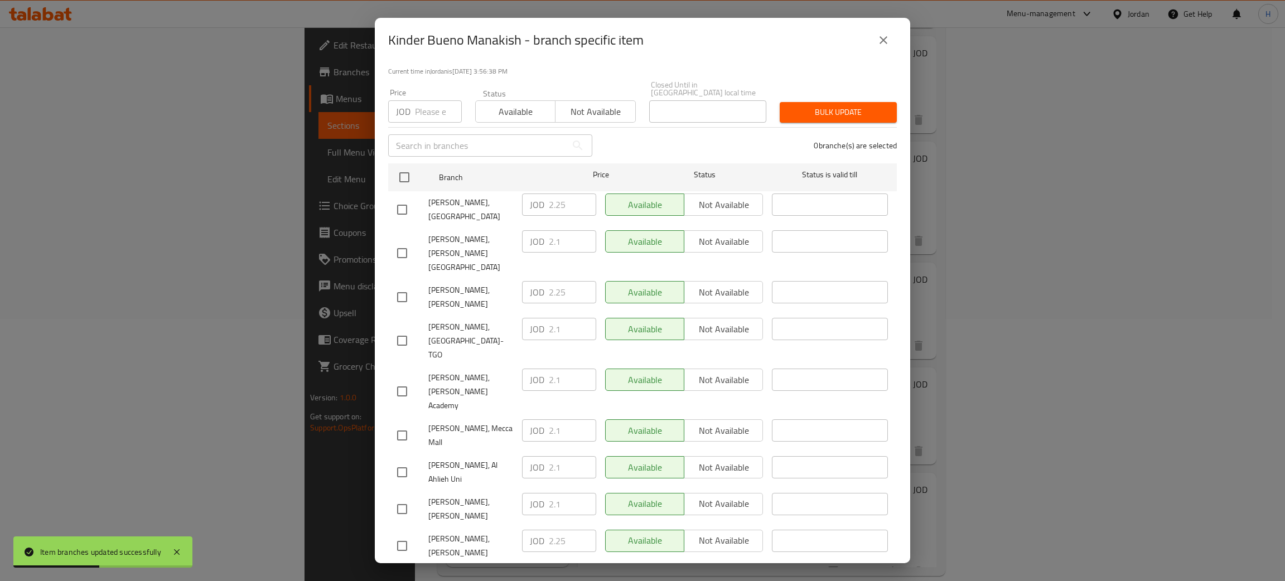
click at [511, 277] on div "Mario Bakery, Al Rawabi JOD 2.25 ​ Available Not available ​" at bounding box center [643, 297] width 500 height 41
click at [407, 498] on input "checkbox" at bounding box center [401, 509] width 23 height 23
checkbox input "true"
click at [554, 493] on input "2.1" at bounding box center [572, 504] width 47 height 22
paste input "25"
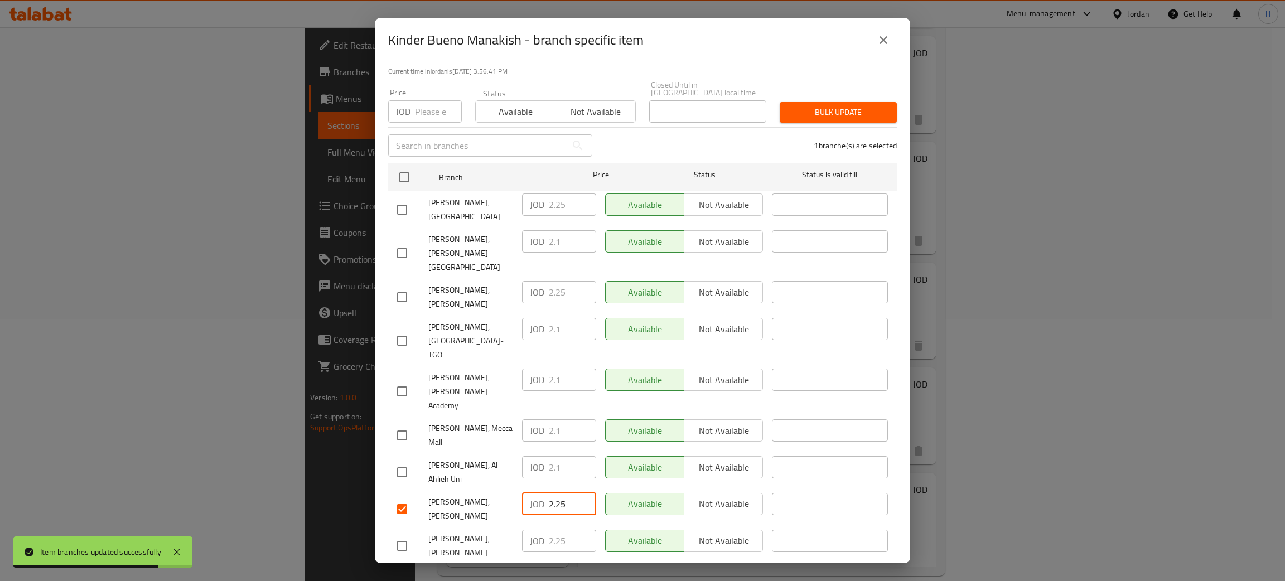
type input "2.25"
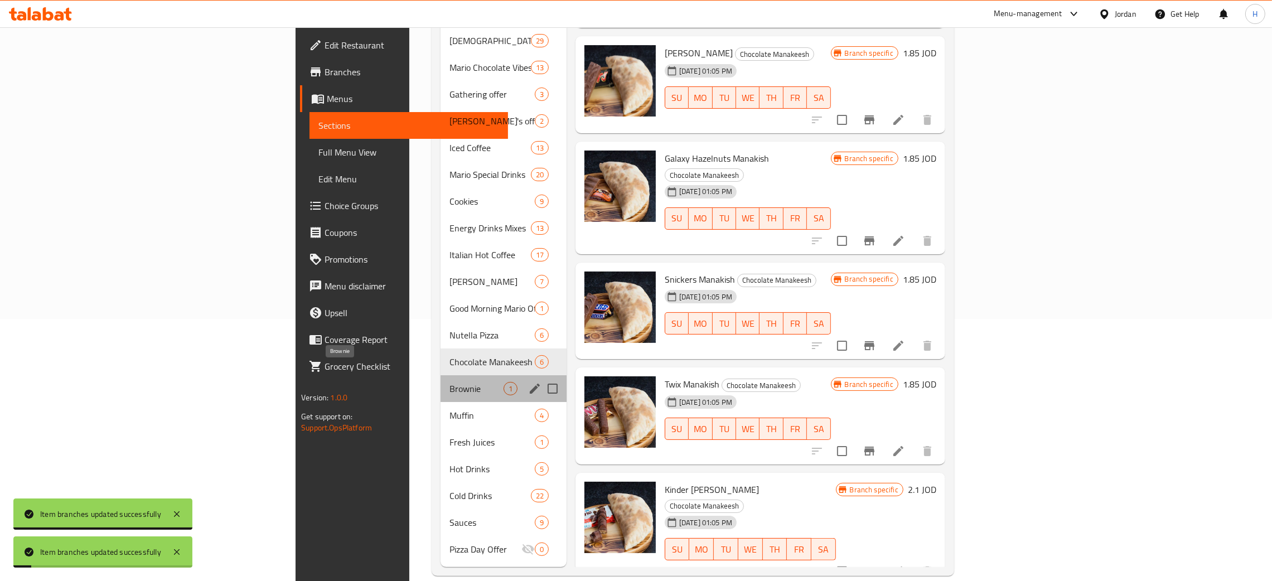
click at [450, 382] on span "Brownie" at bounding box center [477, 388] width 54 height 13
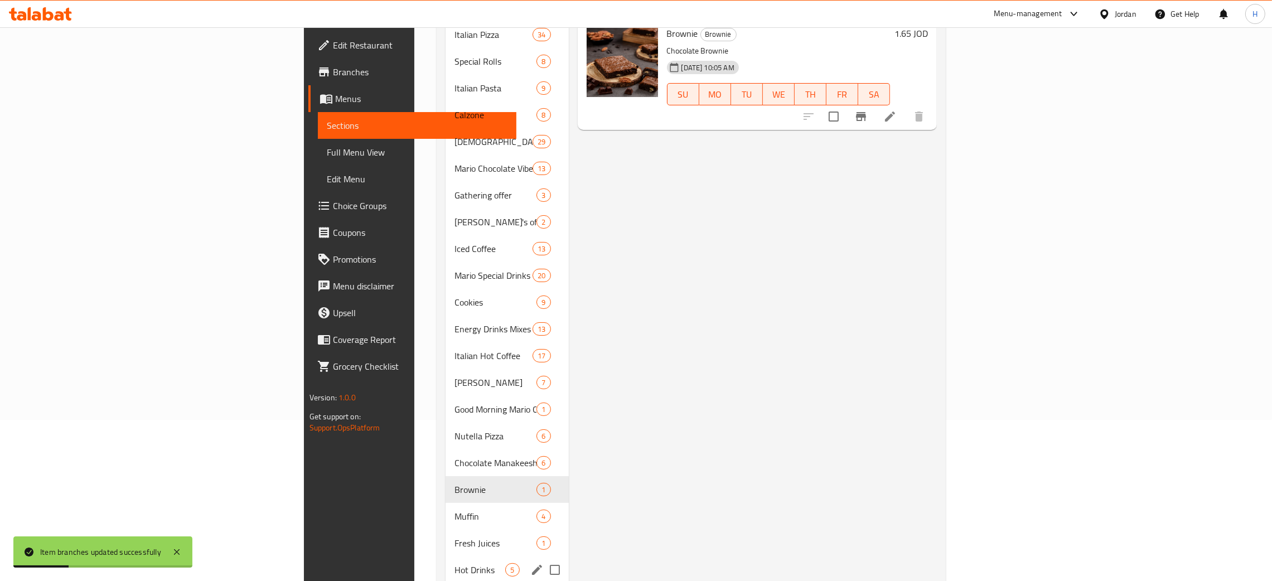
scroll to position [262, 0]
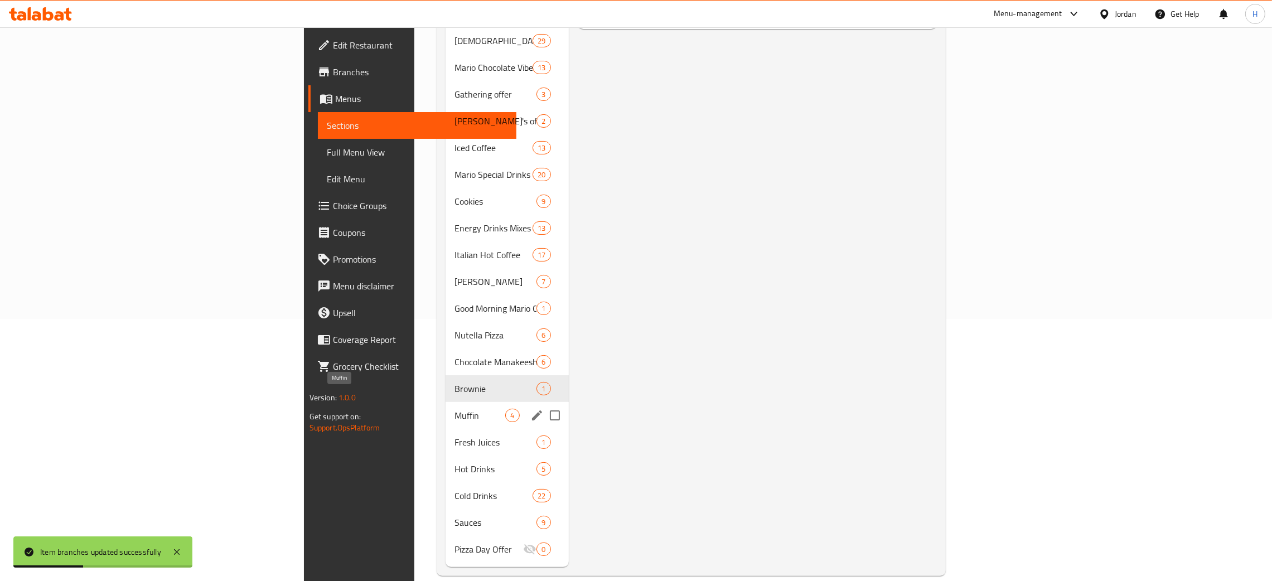
click at [455, 409] on span "Muffin" at bounding box center [480, 415] width 51 height 13
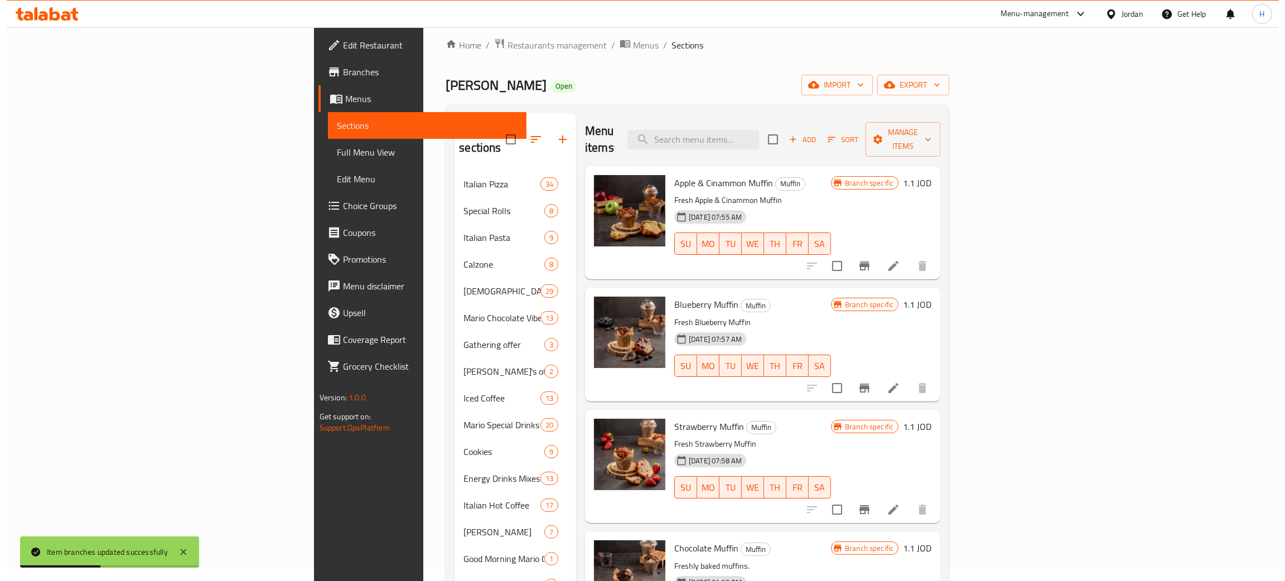
scroll to position [11, 0]
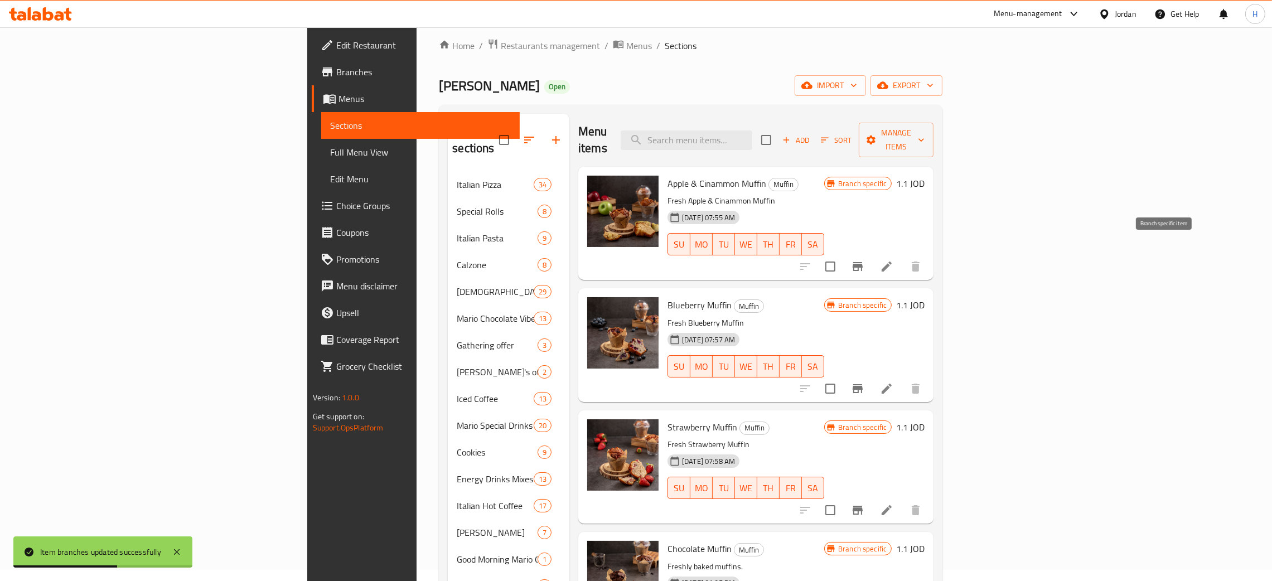
click at [863, 262] on icon "Branch-specific-item" at bounding box center [858, 266] width 10 height 9
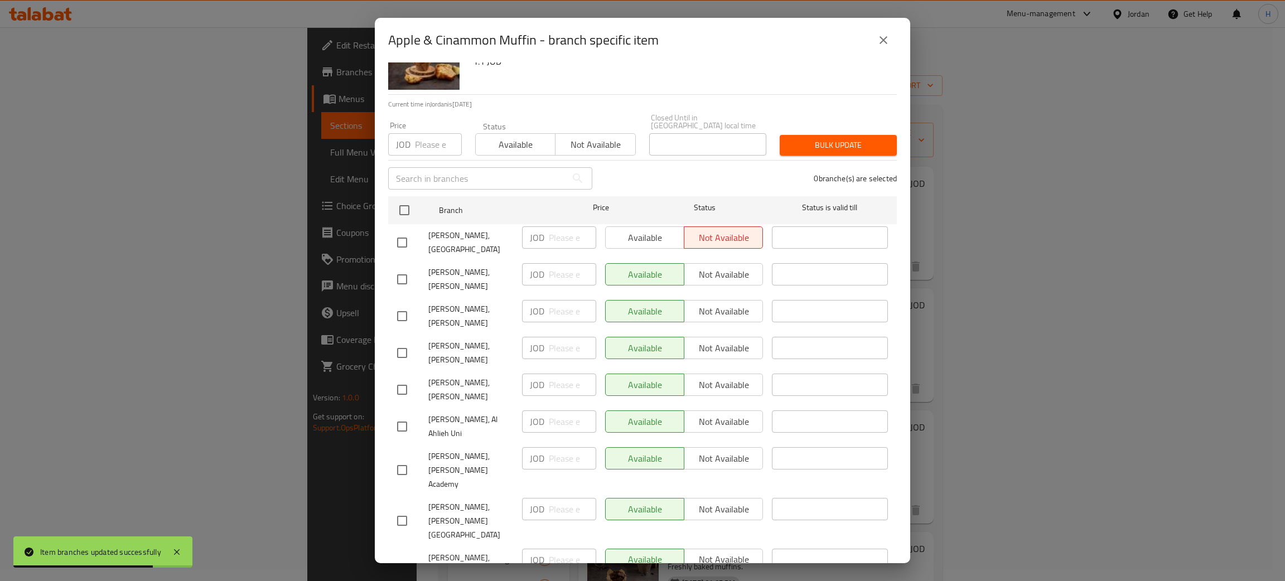
scroll to position [81, 0]
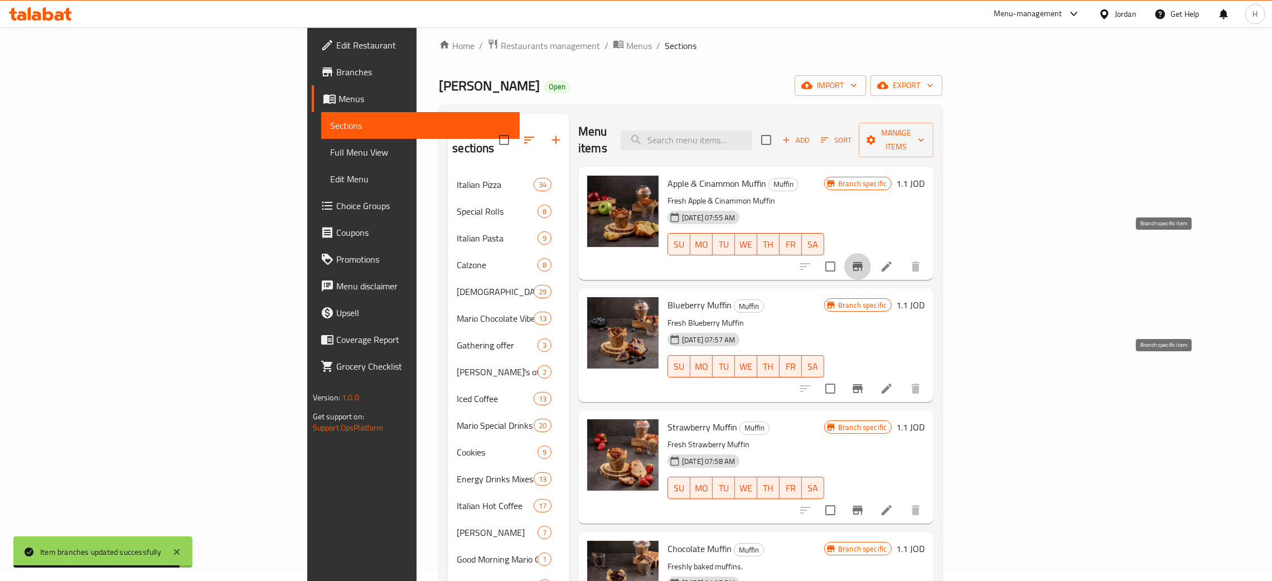
click at [865, 382] on icon "Branch-specific-item" at bounding box center [857, 388] width 13 height 13
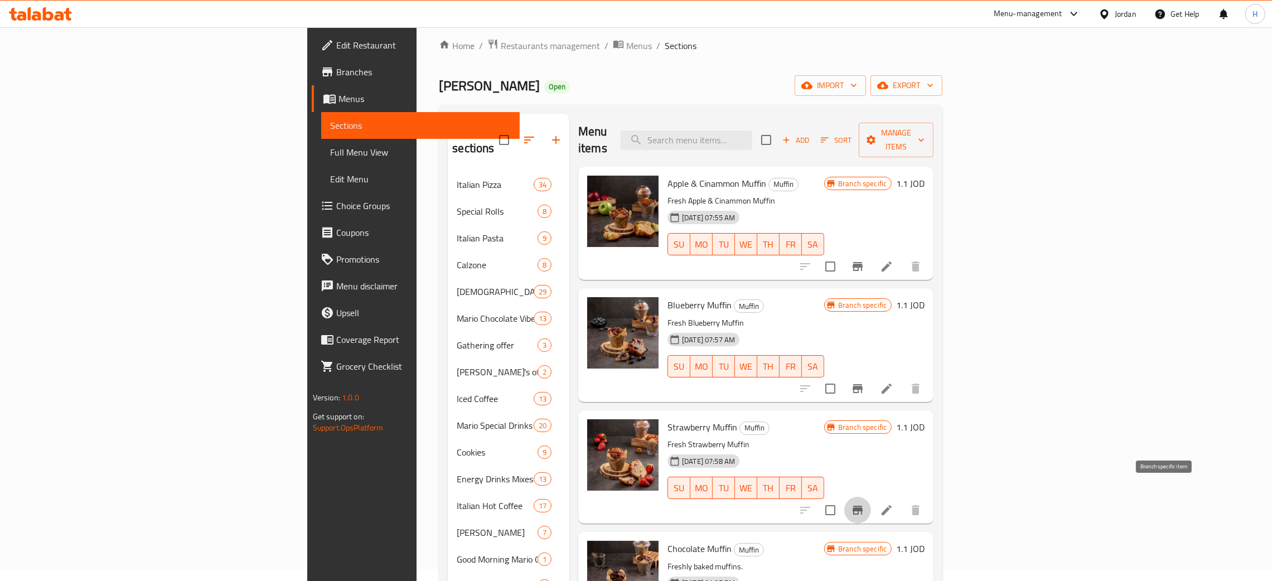
click at [863, 506] on icon "Branch-specific-item" at bounding box center [858, 510] width 10 height 9
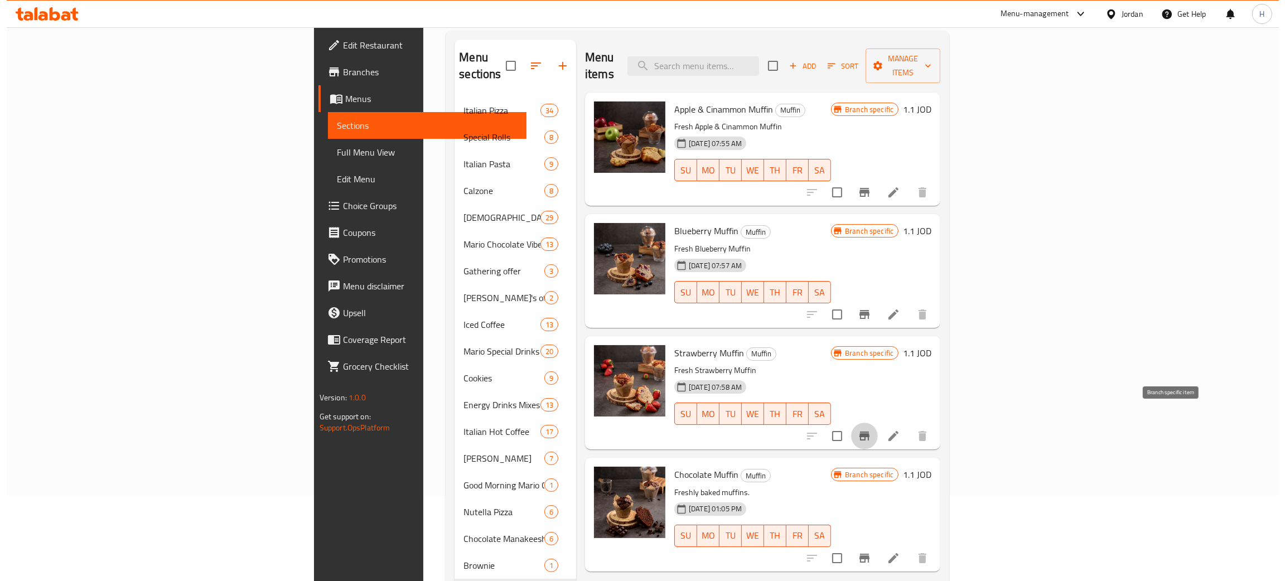
scroll to position [262, 0]
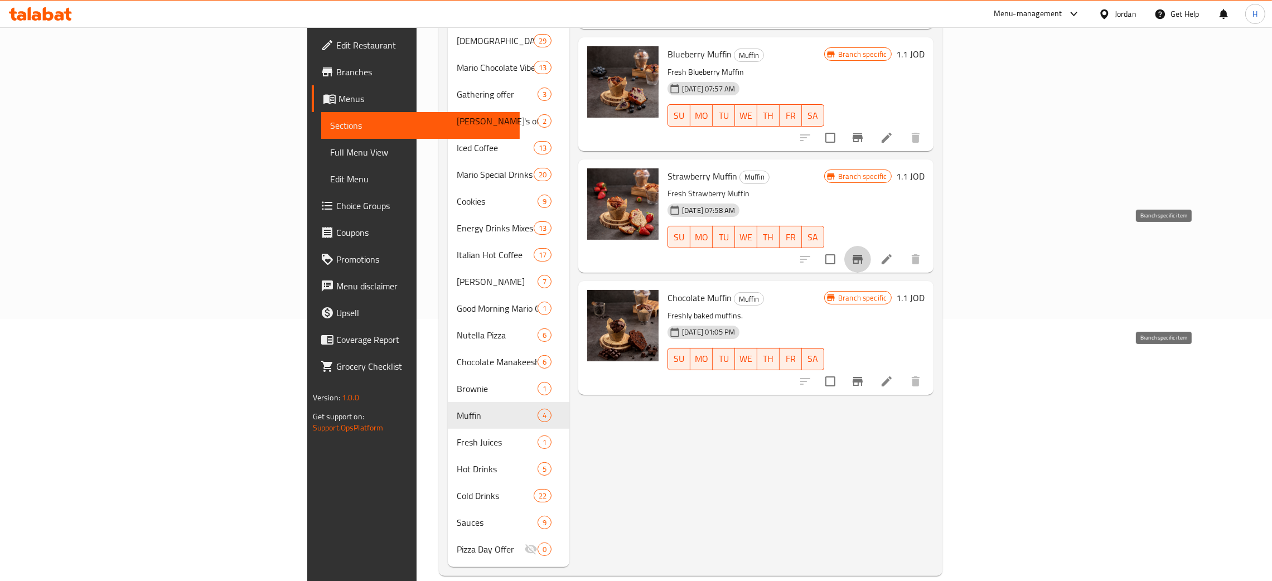
click at [865, 375] on icon "Branch-specific-item" at bounding box center [857, 381] width 13 height 13
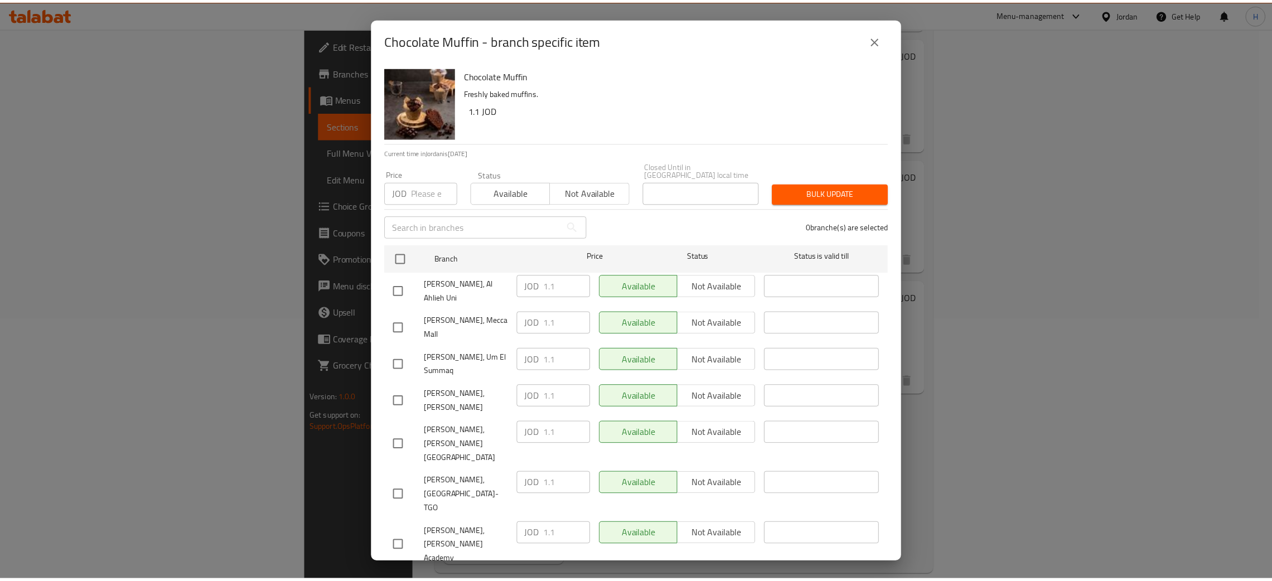
scroll to position [81, 0]
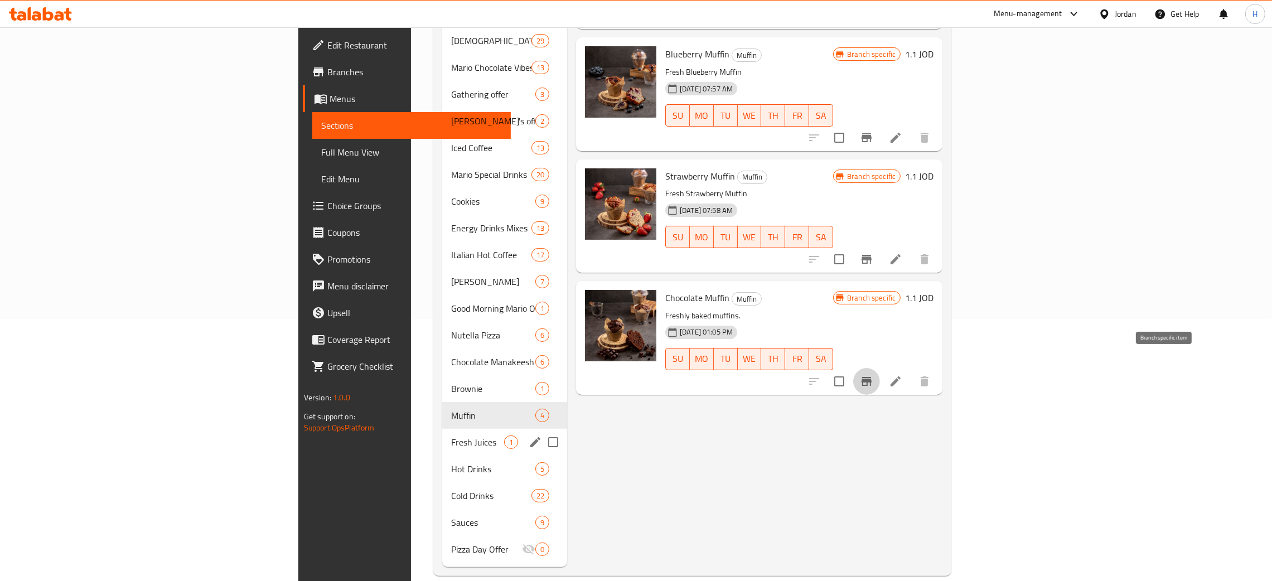
click at [442, 433] on div "Fresh Juices 1" at bounding box center [504, 442] width 125 height 27
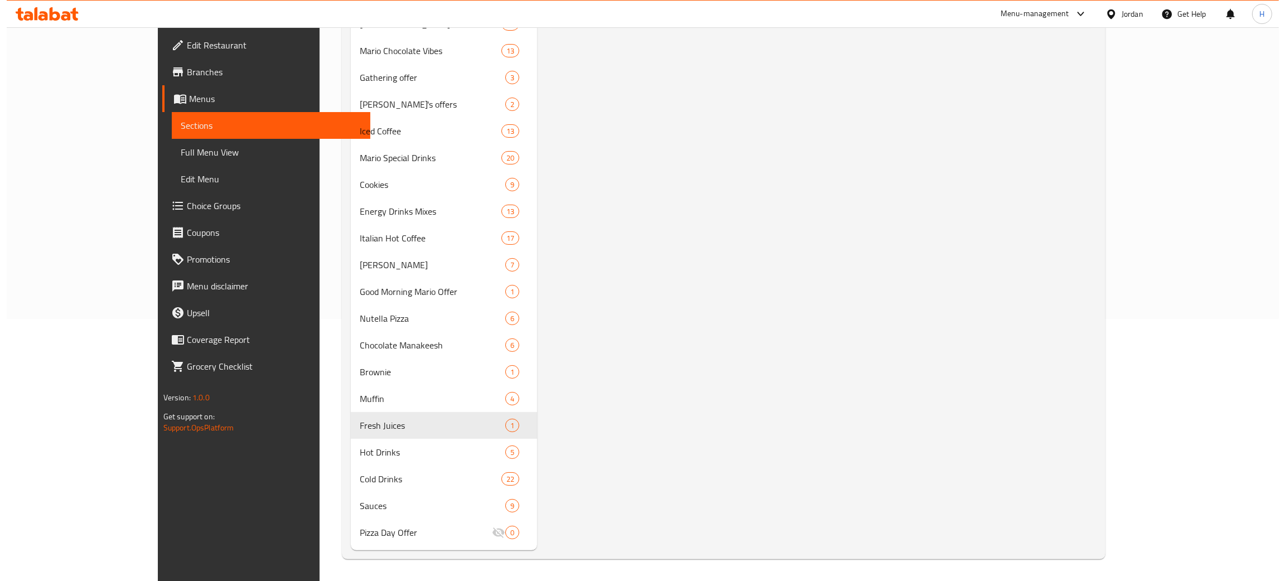
scroll to position [95, 0]
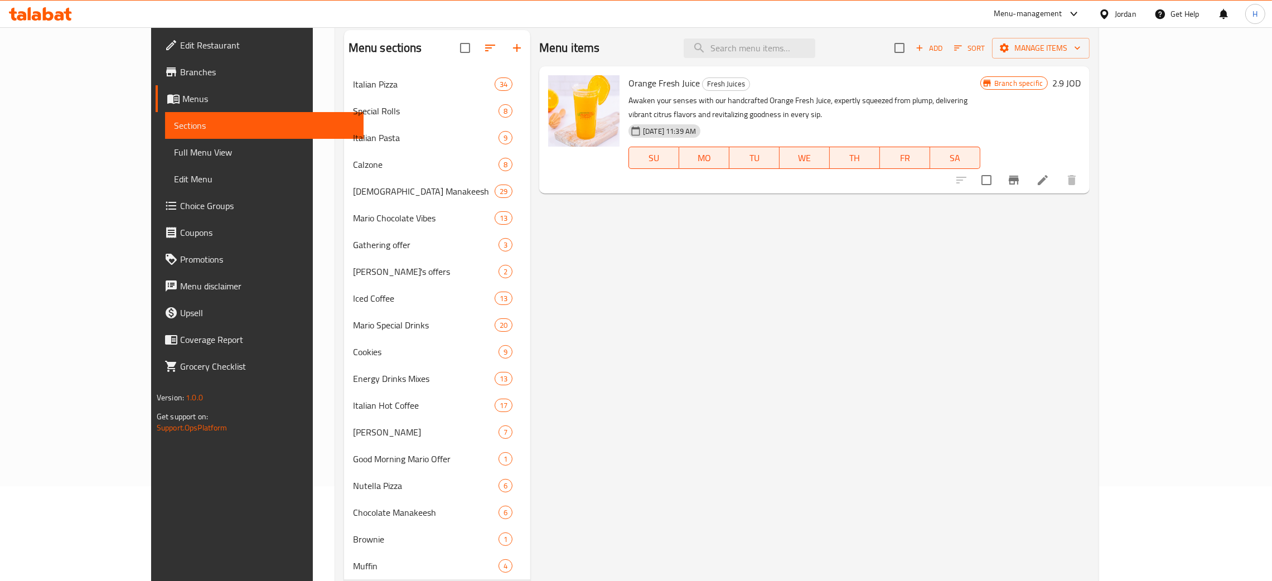
click at [1019, 176] on icon "Branch-specific-item" at bounding box center [1014, 180] width 10 height 9
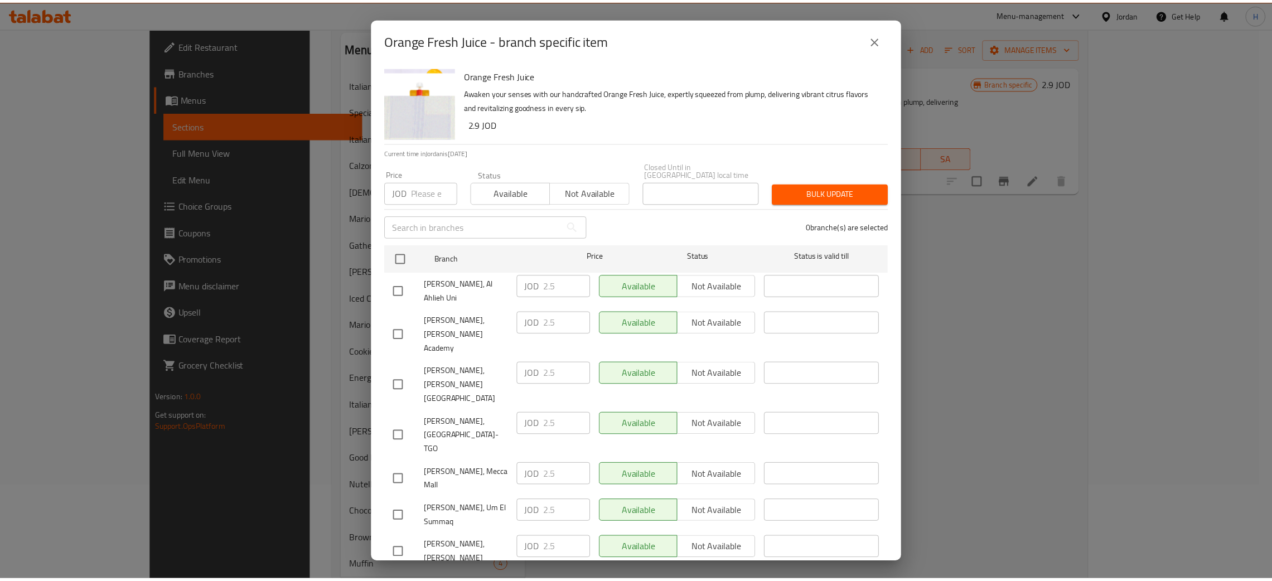
scroll to position [81, 0]
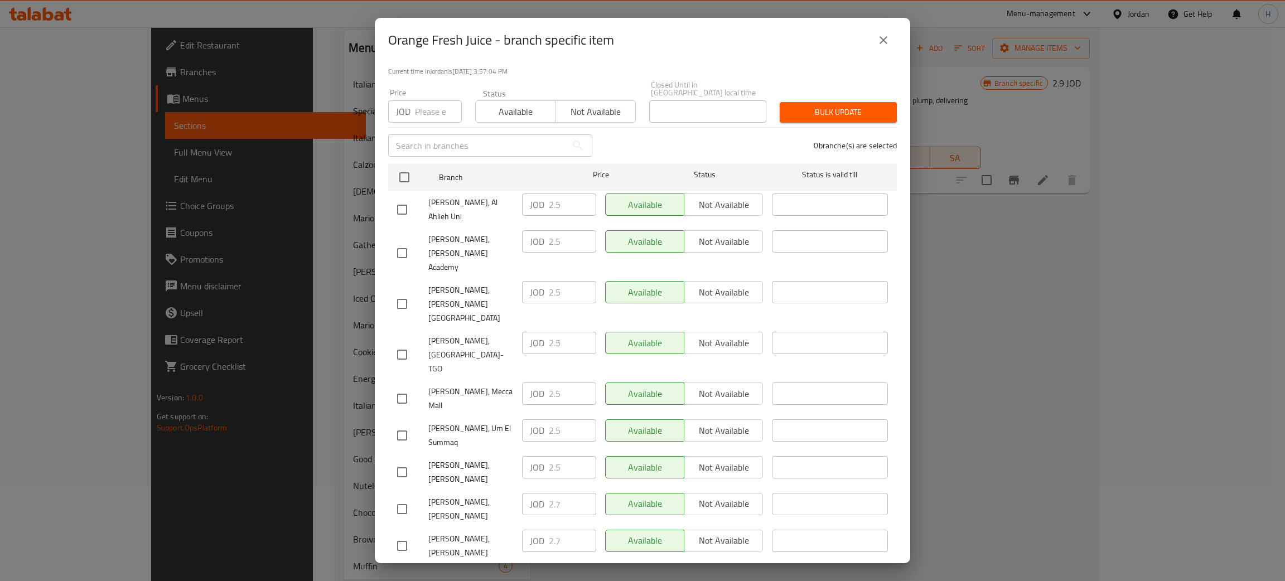
click at [526, 493] on div "JOD 2.7 ​" at bounding box center [559, 504] width 74 height 22
click at [400, 461] on input "checkbox" at bounding box center [401, 472] width 23 height 23
checkbox input "true"
click at [571, 456] on input "2.5" at bounding box center [572, 467] width 47 height 22
paste input "7"
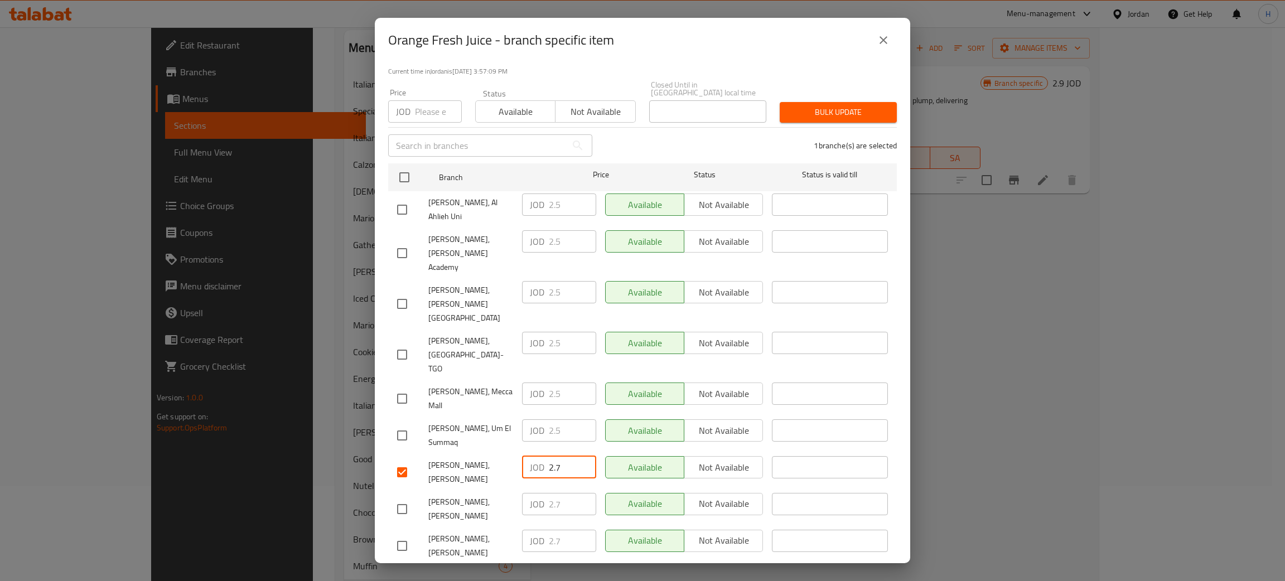
type input "2.7"
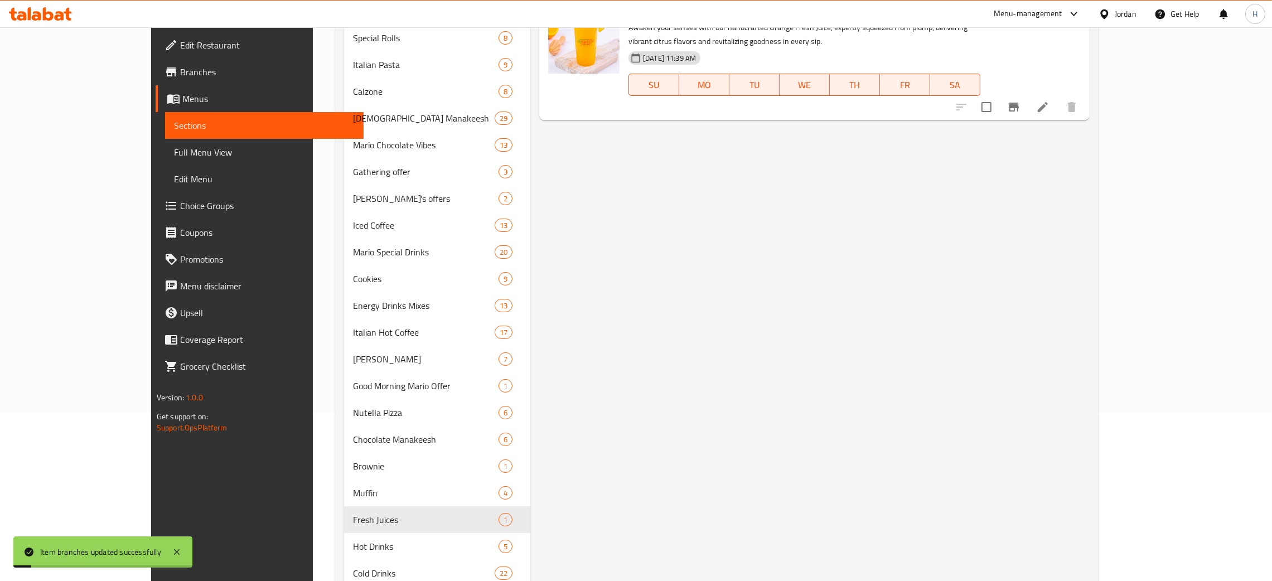
scroll to position [262, 0]
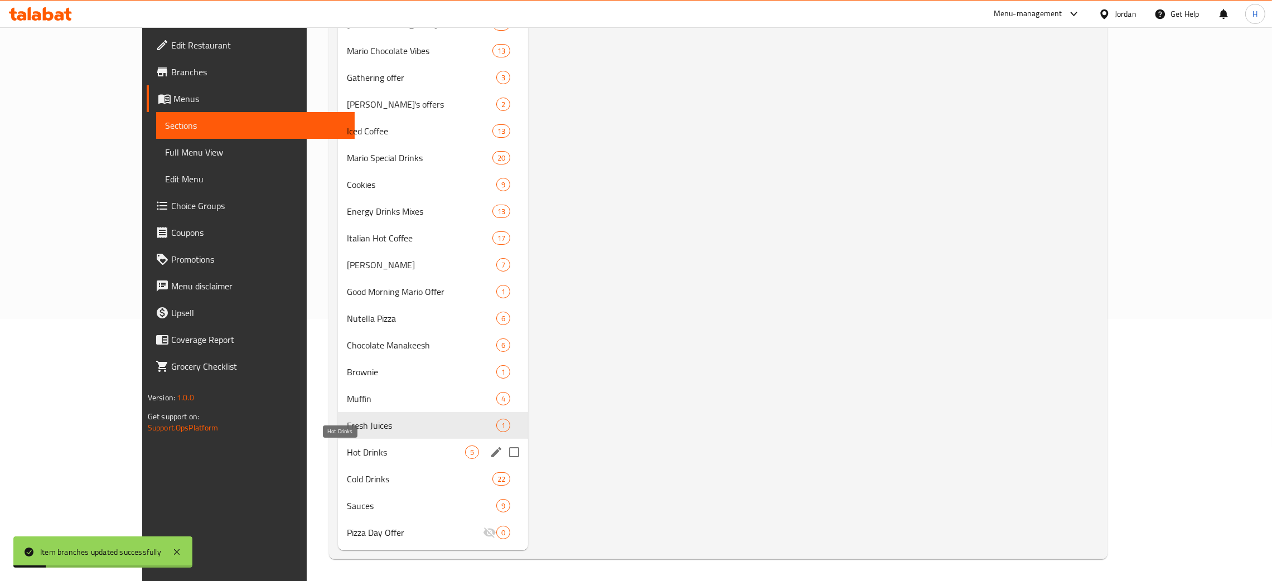
click at [371, 448] on span "Hot Drinks" at bounding box center [406, 452] width 118 height 13
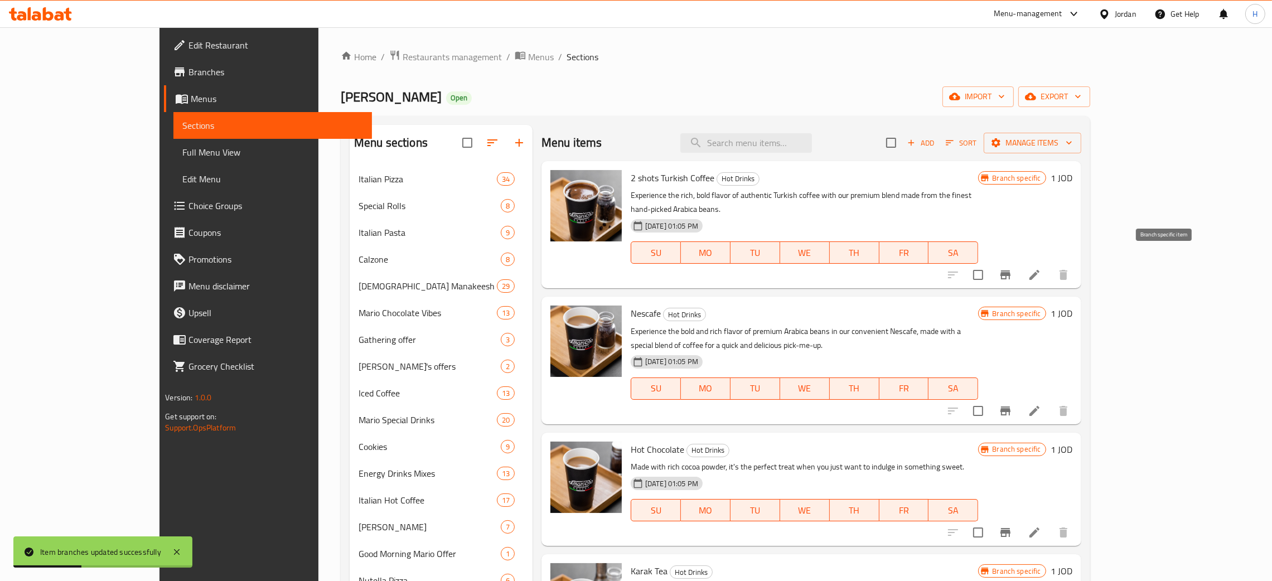
click at [1019, 262] on button "Branch-specific-item" at bounding box center [1005, 275] width 27 height 27
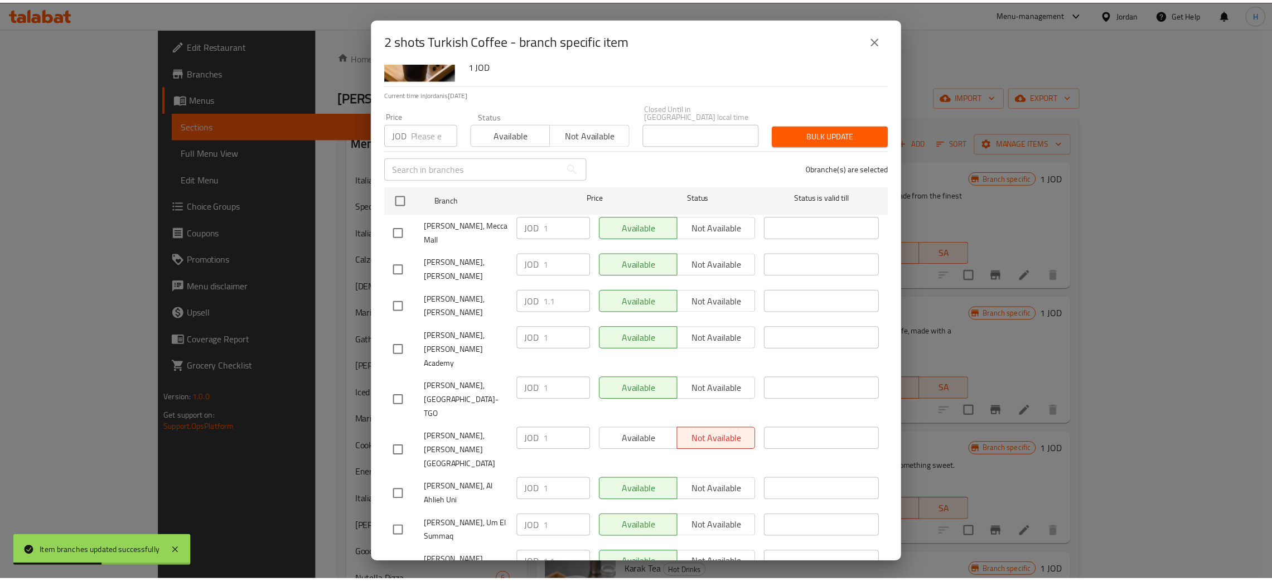
scroll to position [81, 0]
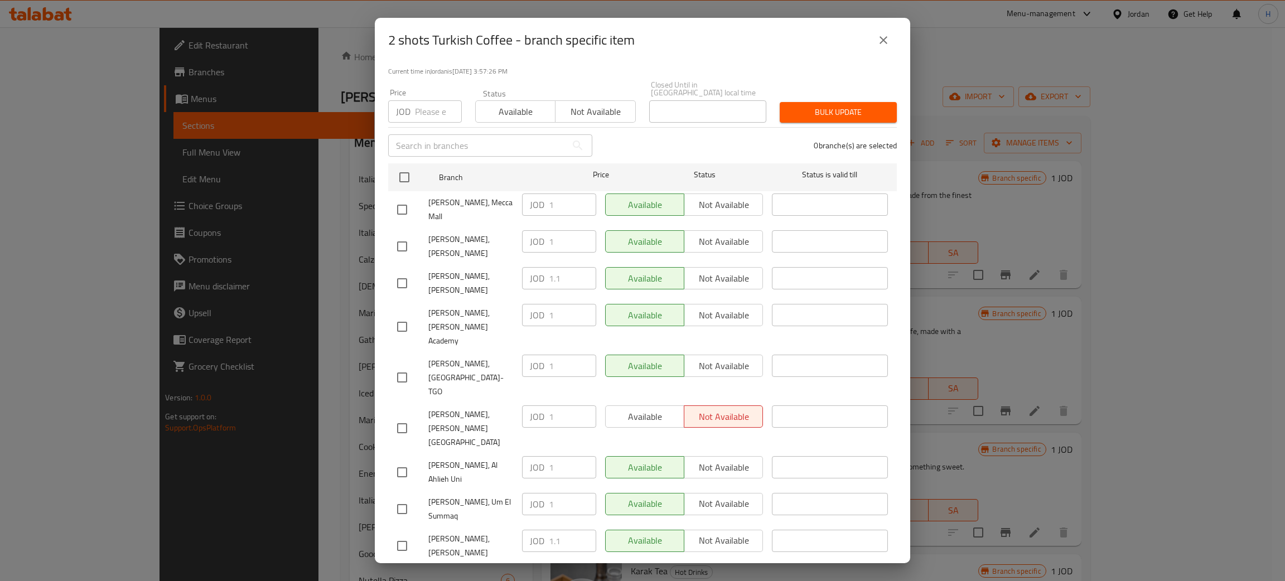
click at [537, 530] on div "JOD 1.1 ​" at bounding box center [559, 541] width 74 height 22
click at [406, 240] on input "checkbox" at bounding box center [401, 246] width 23 height 23
checkbox input "true"
click at [558, 238] on input "1" at bounding box center [572, 241] width 47 height 22
paste input ".1"
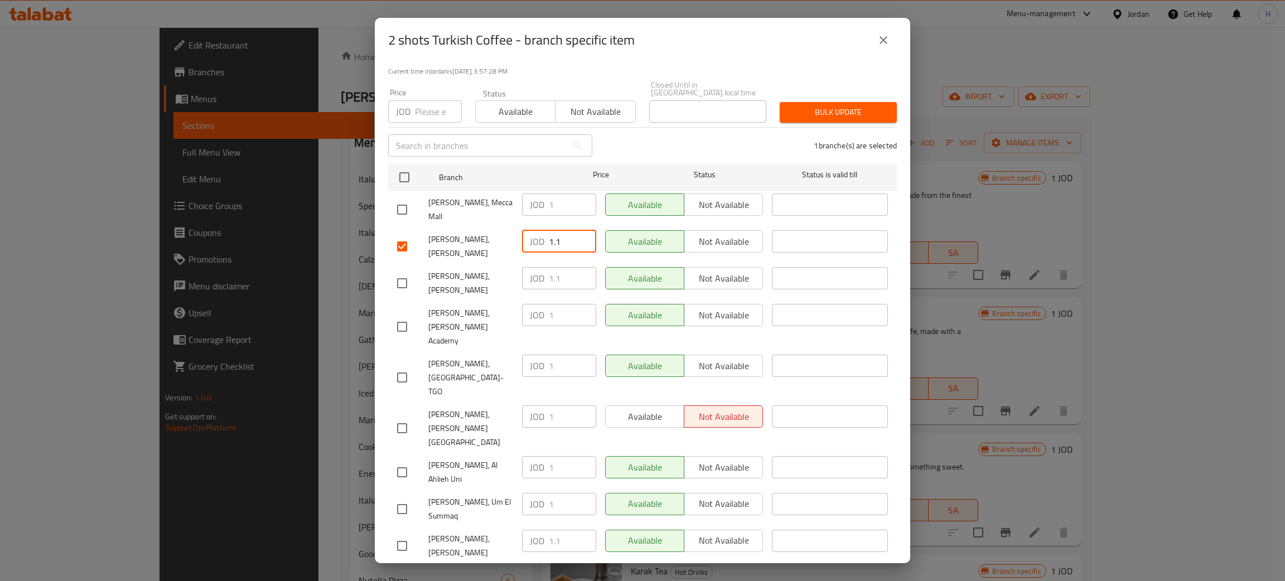
type input "1.1"
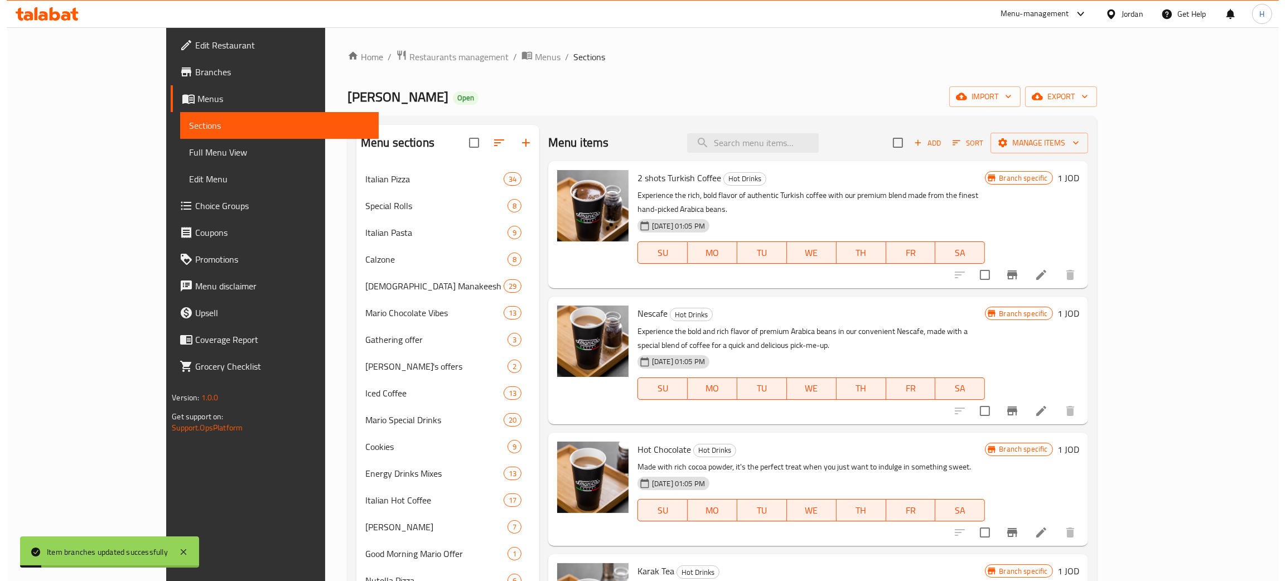
scroll to position [84, 0]
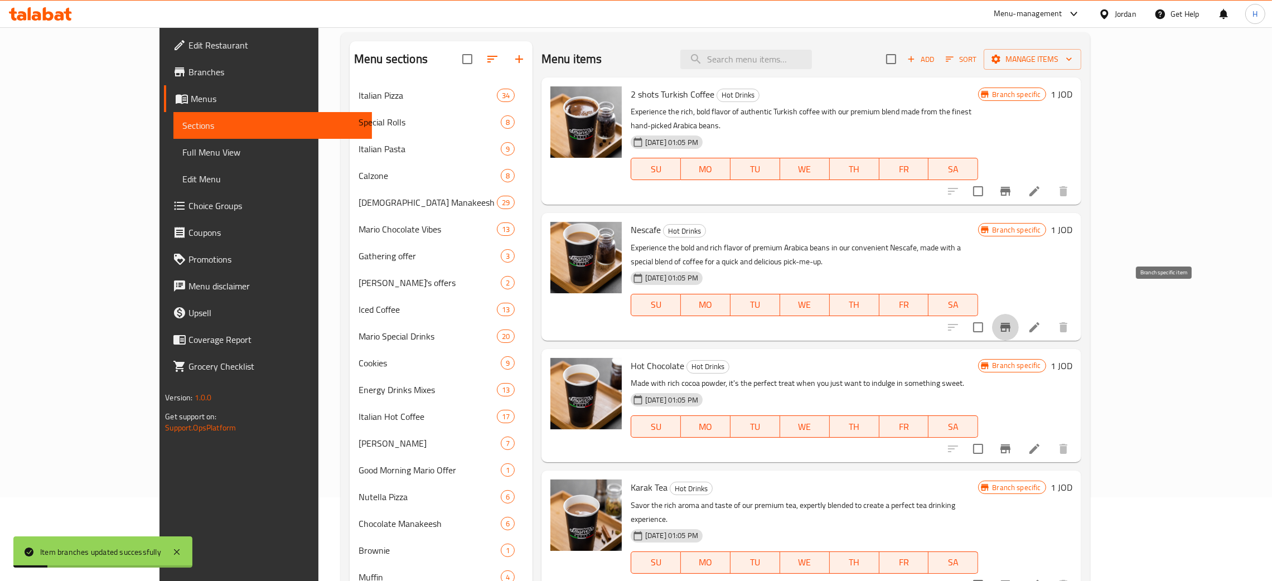
click at [1011, 323] on icon "Branch-specific-item" at bounding box center [1006, 327] width 10 height 9
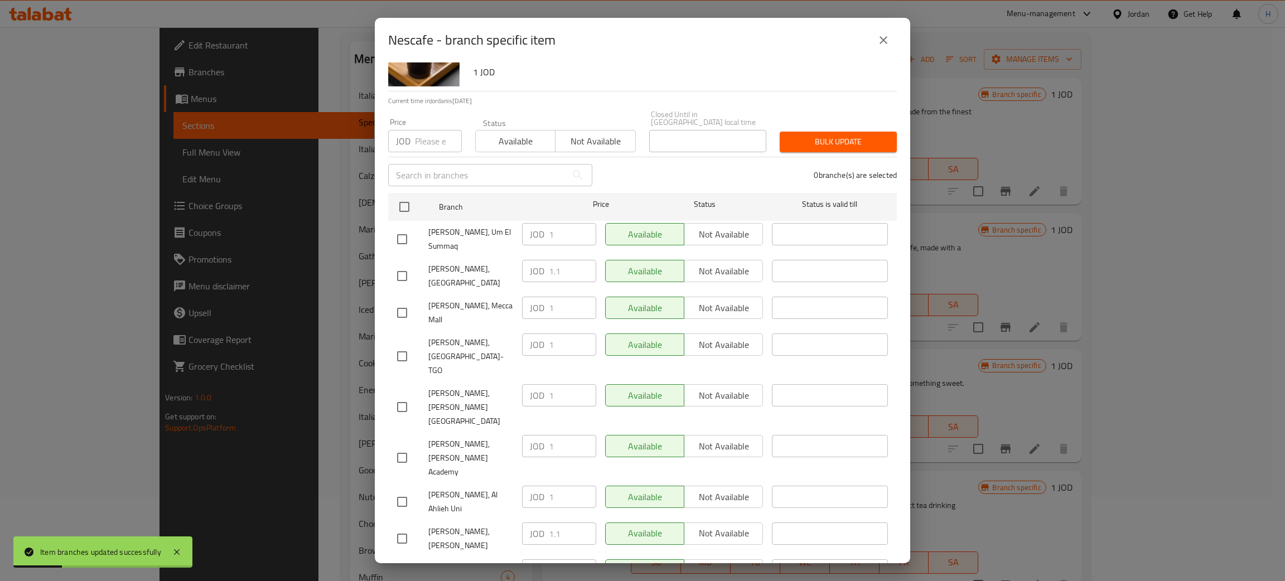
scroll to position [81, 0]
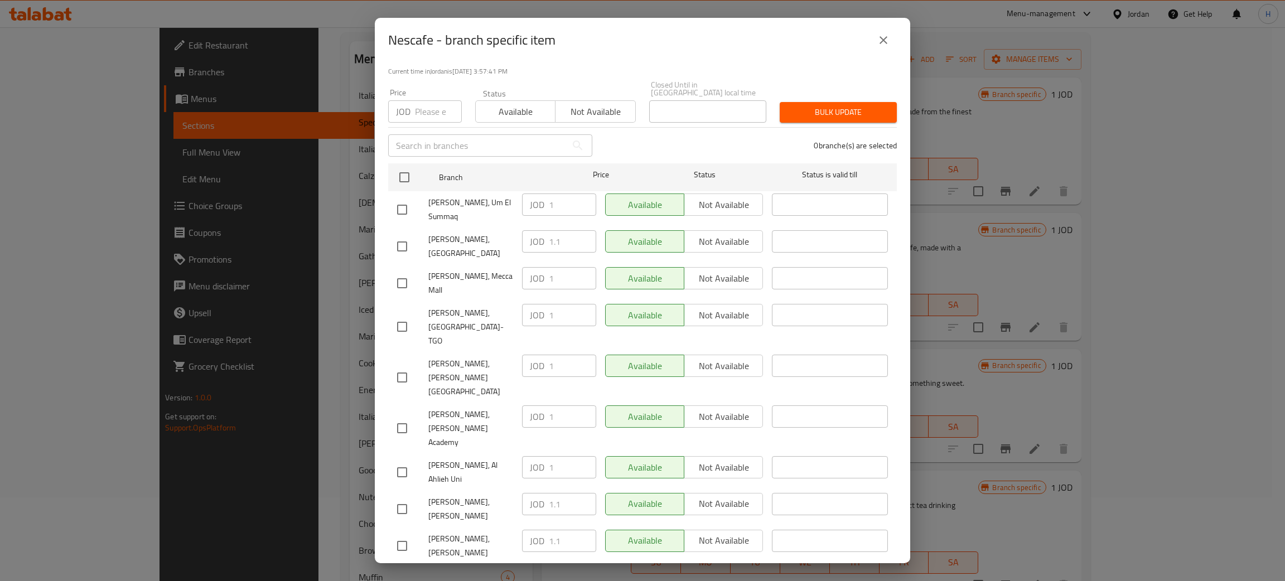
click at [522, 567] on div "JOD 1.1 ​" at bounding box center [559, 578] width 74 height 22
checkbox input "true"
paste input ".1"
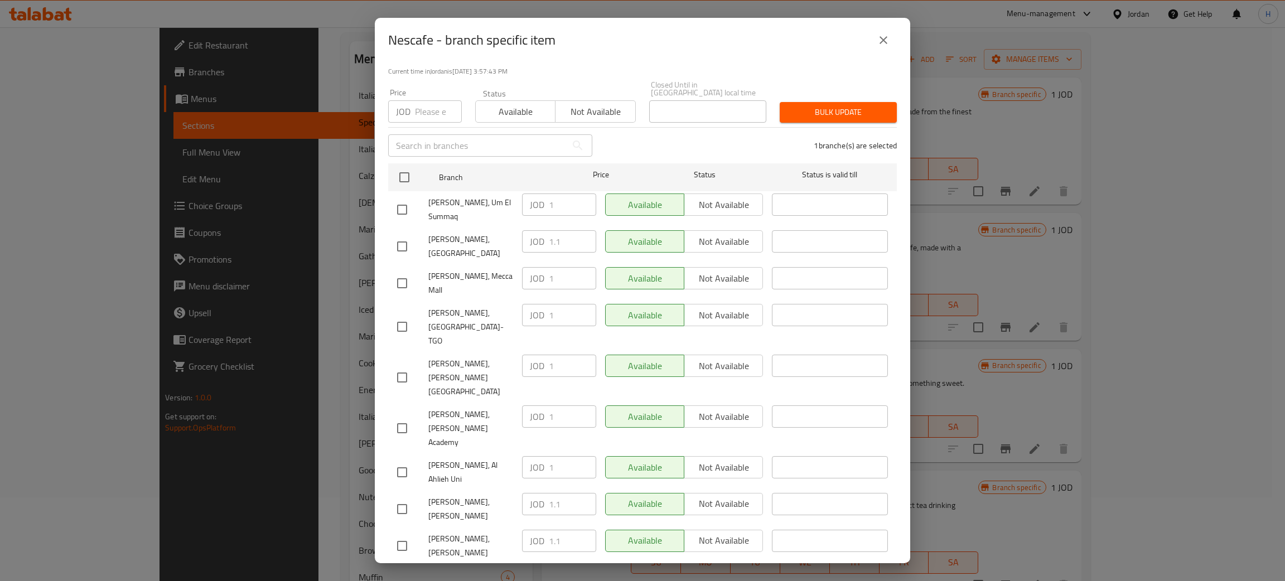
type input "1.1"
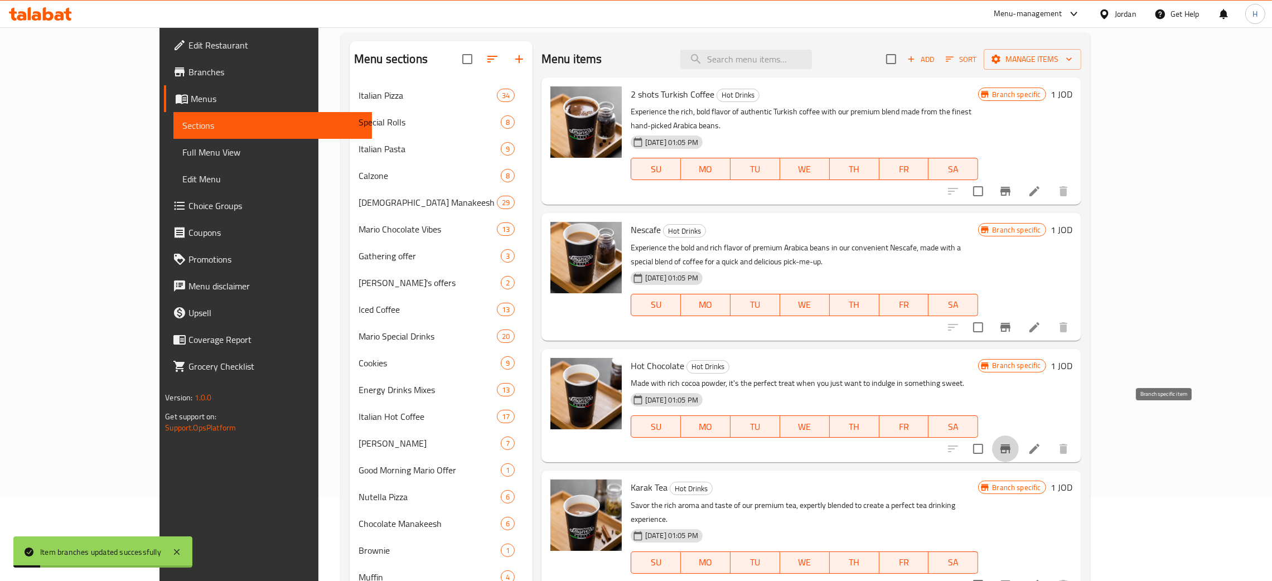
click at [1012, 442] on icon "Branch-specific-item" at bounding box center [1005, 448] width 13 height 13
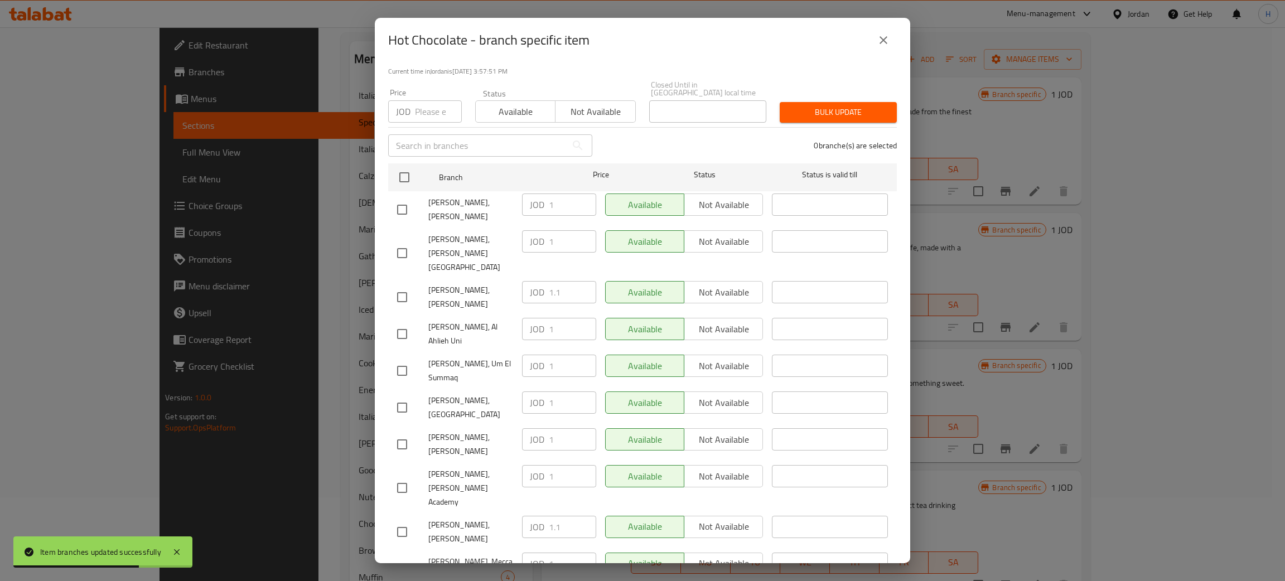
click at [541, 516] on div "JOD 1.1 ​" at bounding box center [559, 527] width 74 height 22
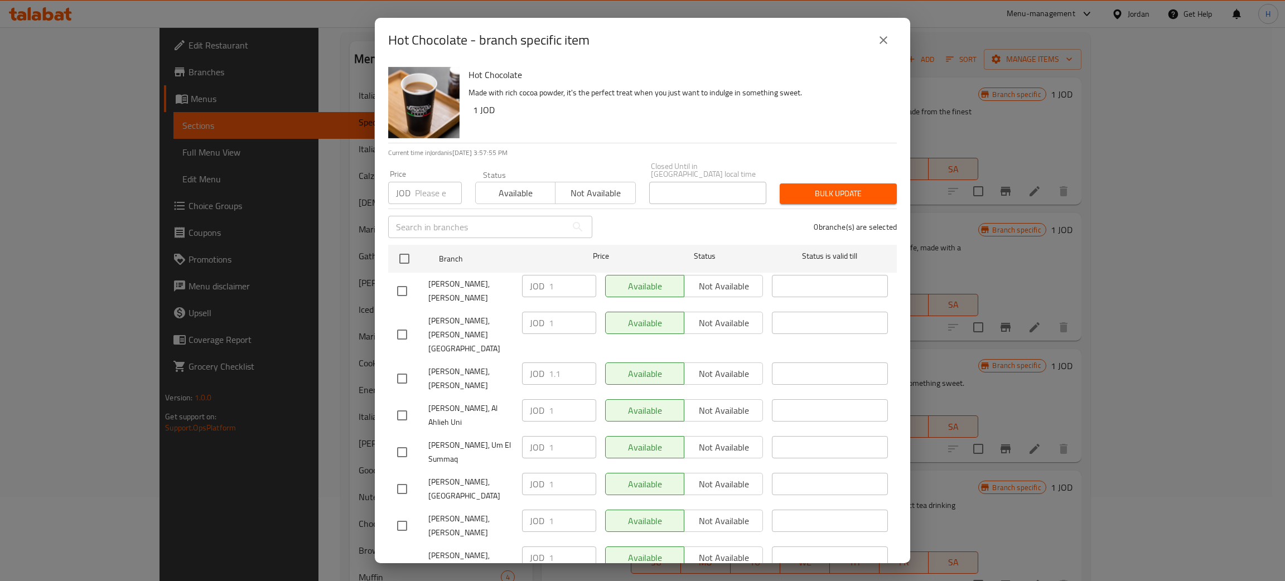
drag, startPoint x: 399, startPoint y: 276, endPoint x: 479, endPoint y: 278, distance: 80.3
click at [399, 279] on input "checkbox" at bounding box center [401, 290] width 23 height 23
checkbox input "true"
click at [555, 278] on input "1" at bounding box center [572, 286] width 47 height 22
paste input ".1"
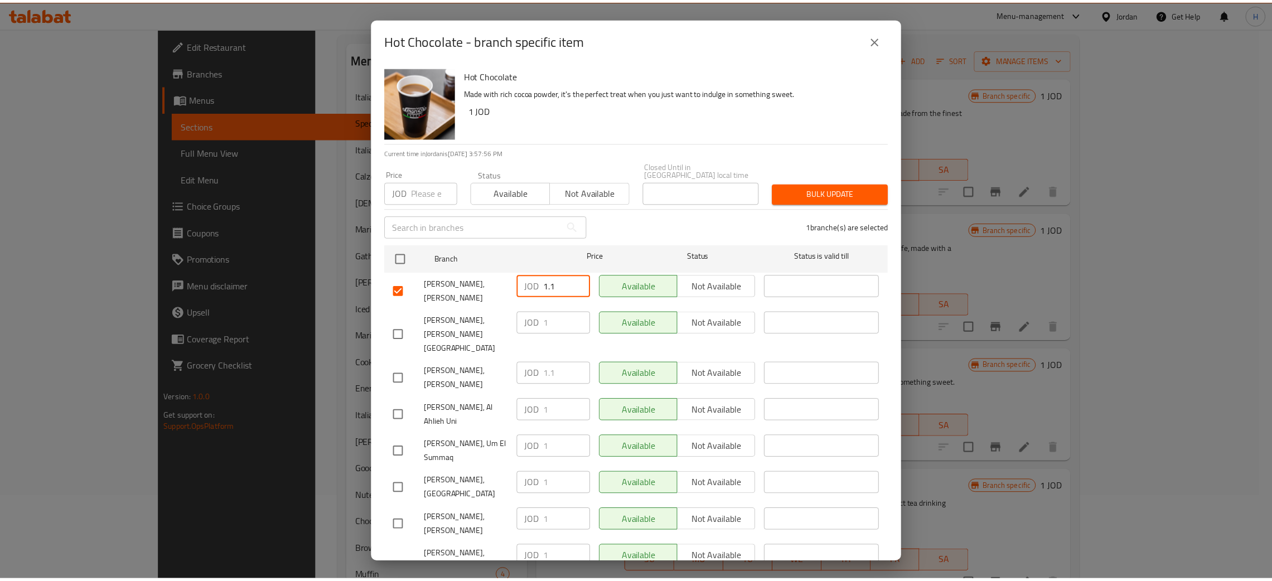
scroll to position [81, 0]
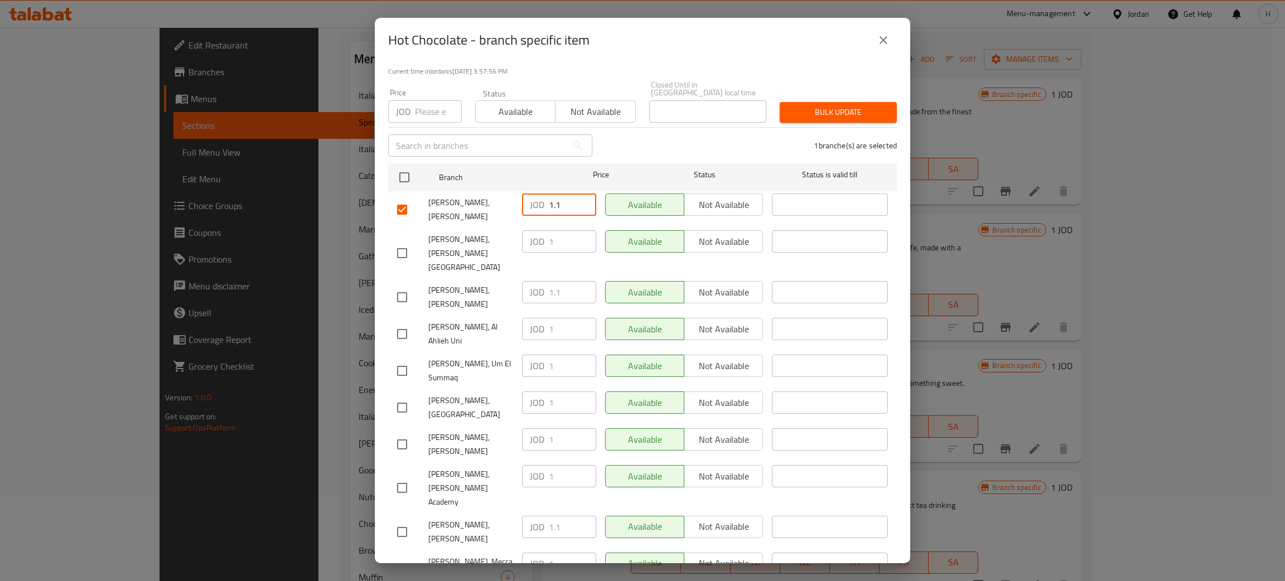
type input "1.1"
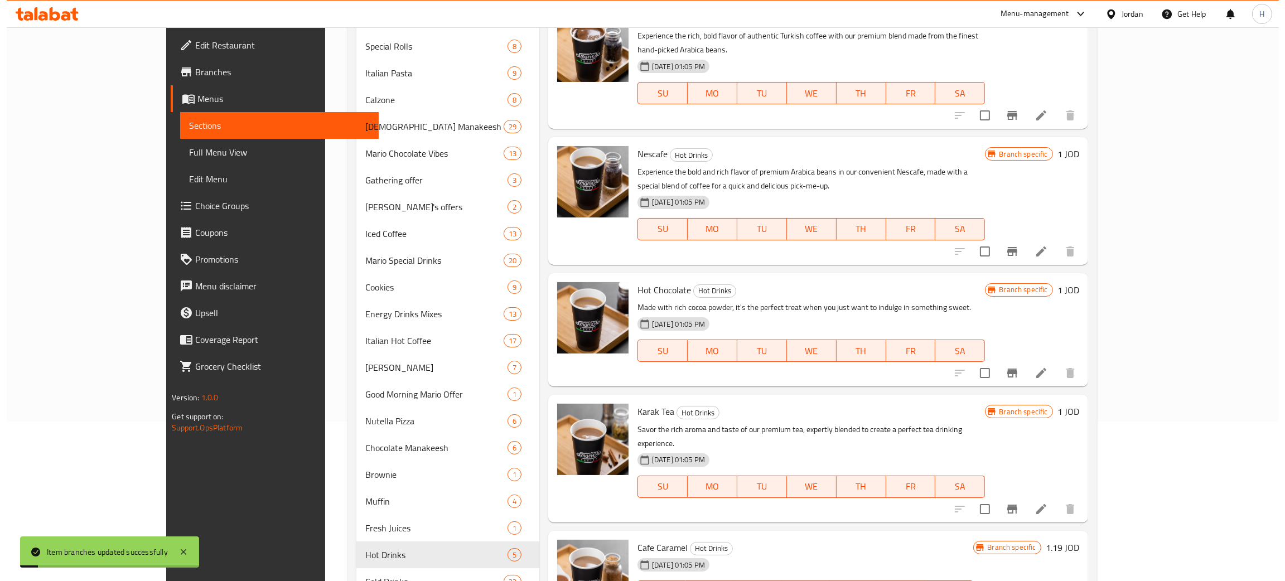
scroll to position [262, 0]
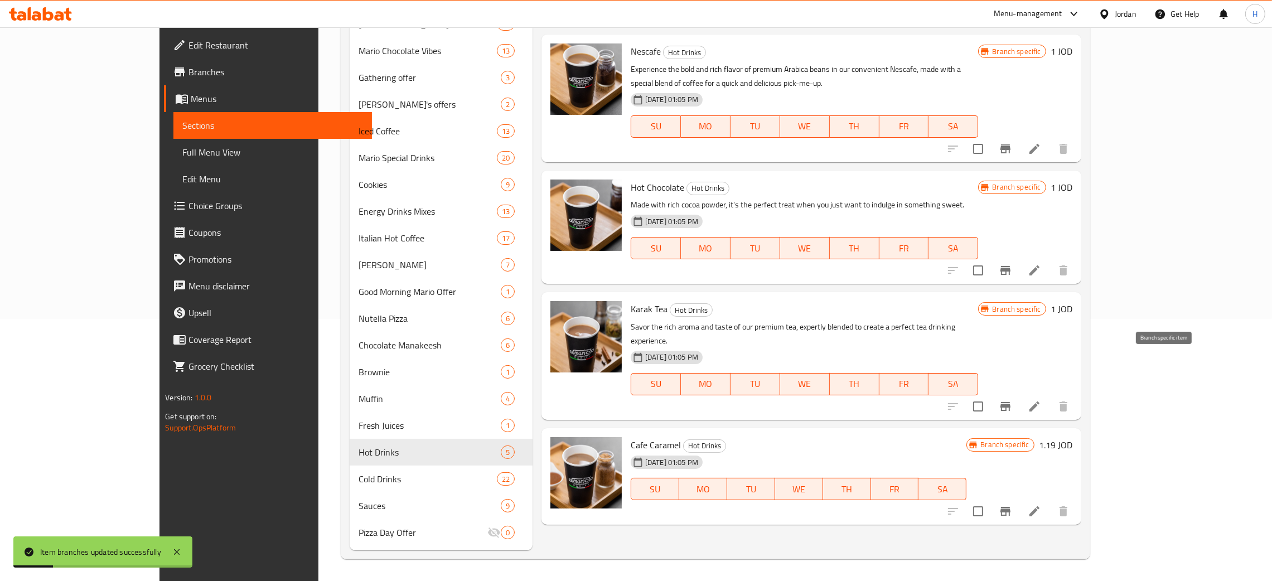
click at [1019, 393] on button "Branch-specific-item" at bounding box center [1005, 406] width 27 height 27
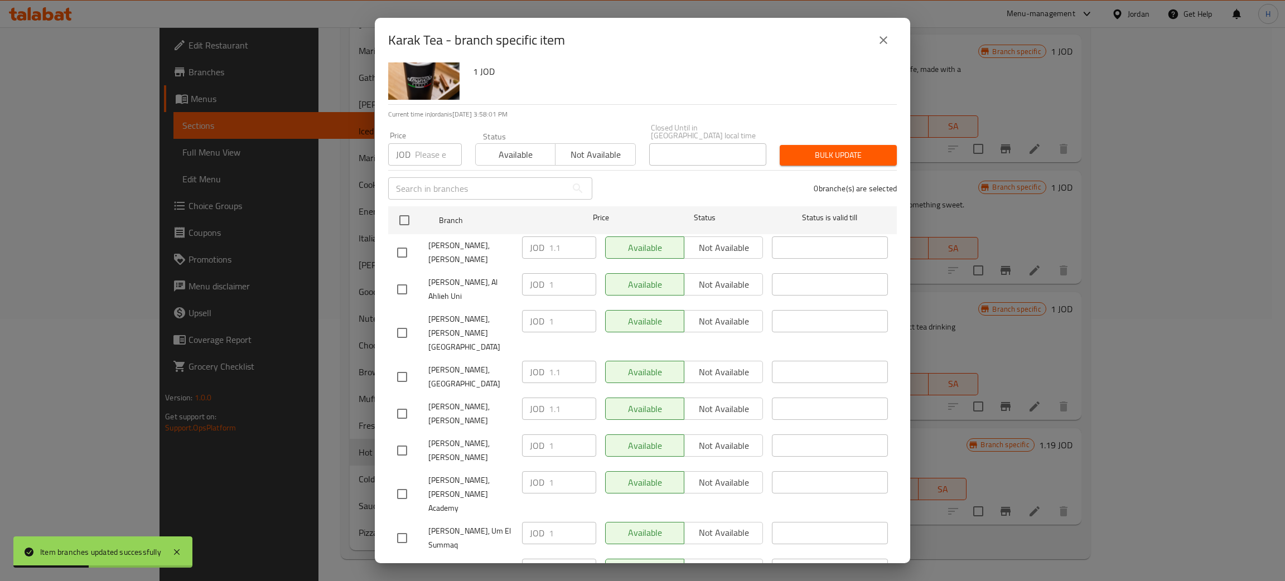
scroll to position [81, 0]
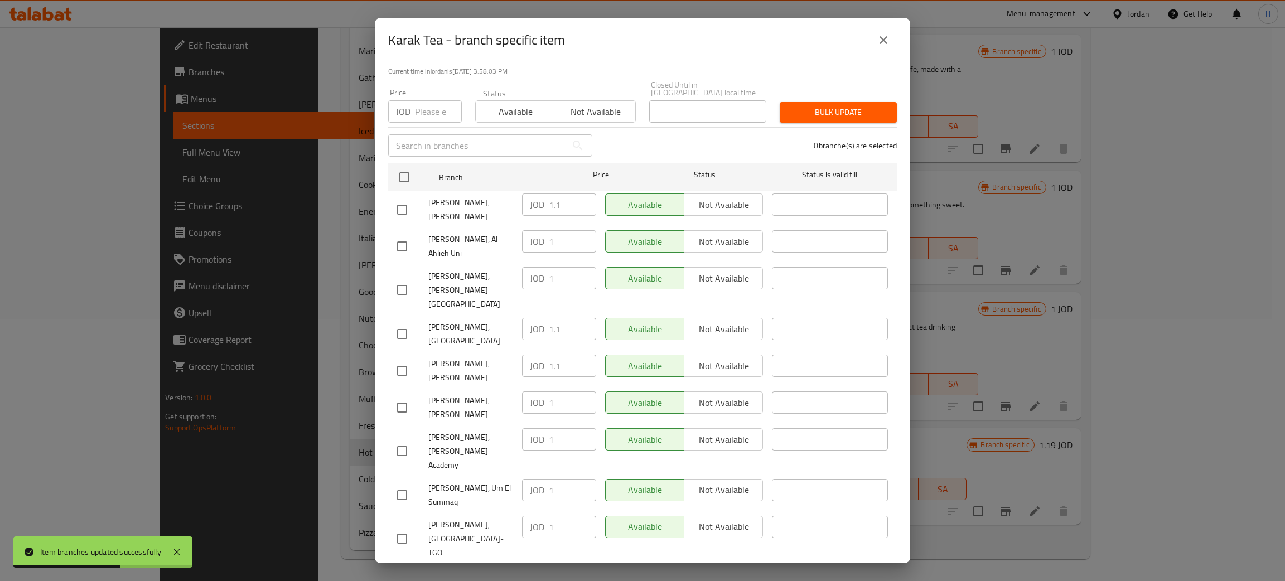
click at [408, 396] on input "checkbox" at bounding box center [401, 407] width 23 height 23
checkbox input "true"
drag, startPoint x: 564, startPoint y: 346, endPoint x: 570, endPoint y: 451, distance: 105.0
click at [564, 392] on input "1" at bounding box center [572, 403] width 47 height 22
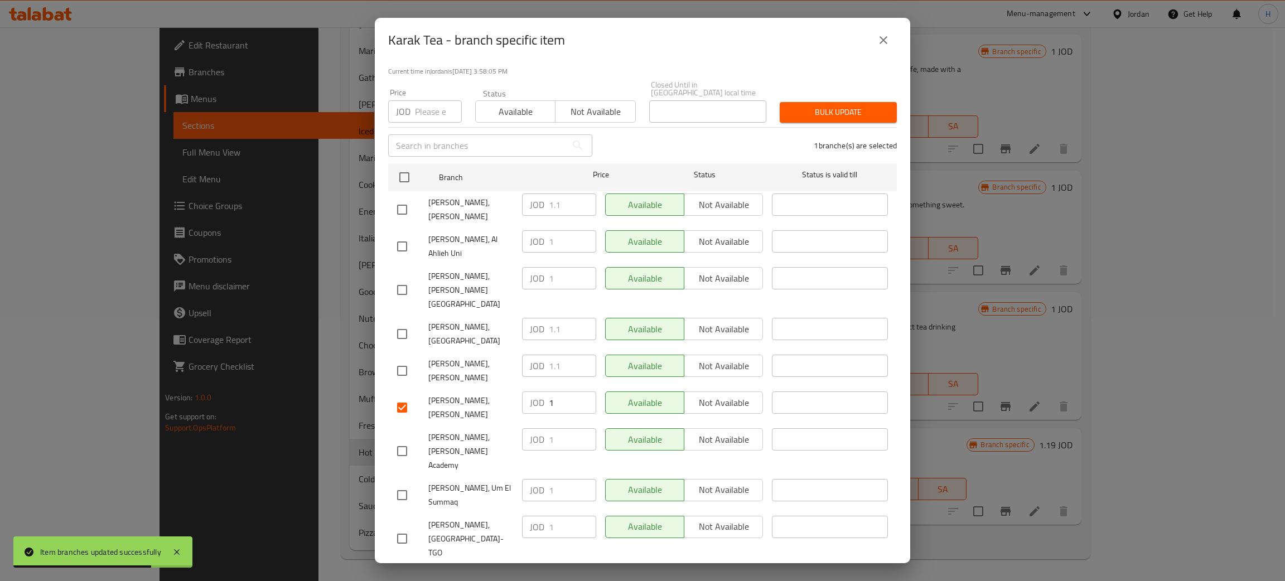
paste input ".1"
type input "1.1"
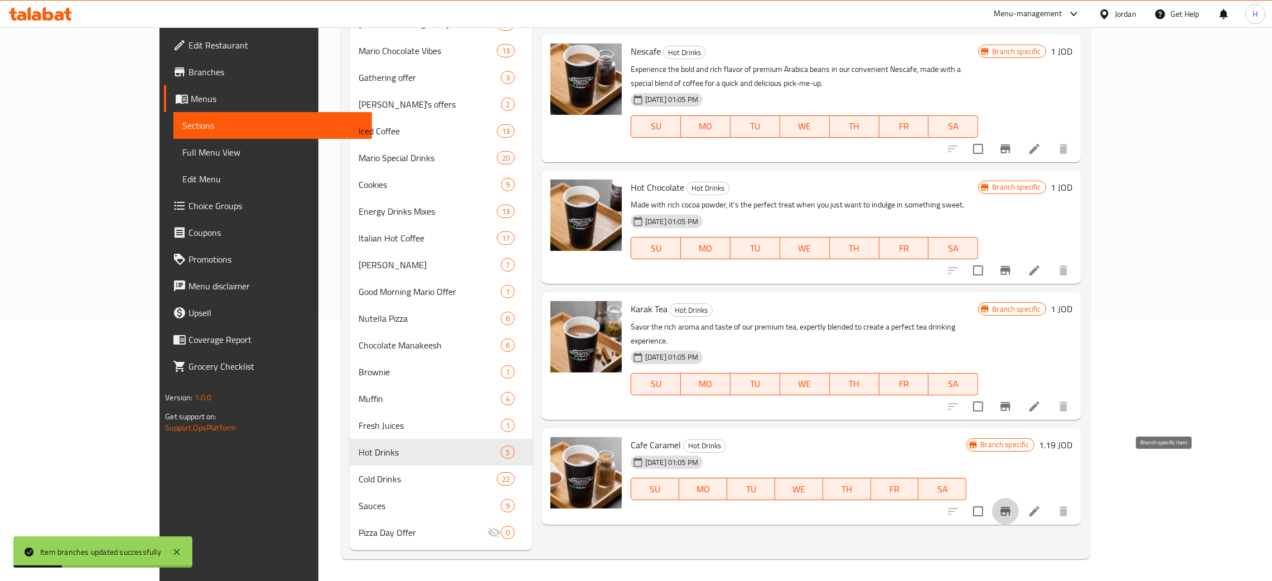
click at [1011, 507] on icon "Branch-specific-item" at bounding box center [1006, 511] width 10 height 9
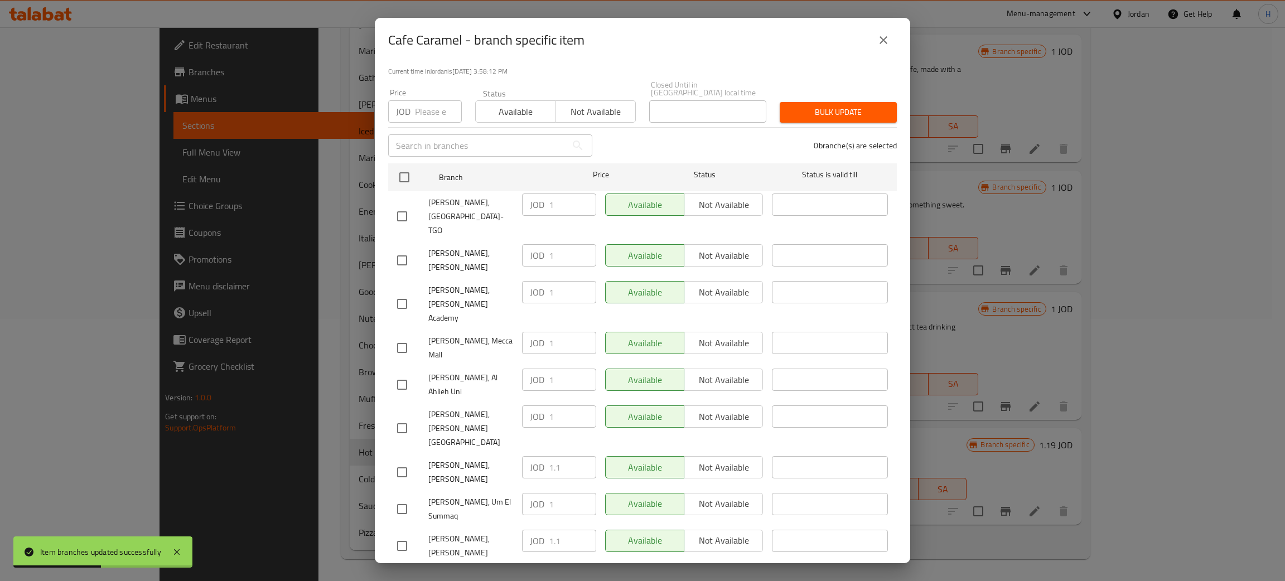
click at [529, 530] on div "JOD 1.1 ​" at bounding box center [559, 541] width 74 height 22
click at [407, 249] on input "checkbox" at bounding box center [401, 260] width 23 height 23
checkbox input "true"
click at [543, 244] on div "JOD 1 ​" at bounding box center [559, 255] width 74 height 22
paste input ".1"
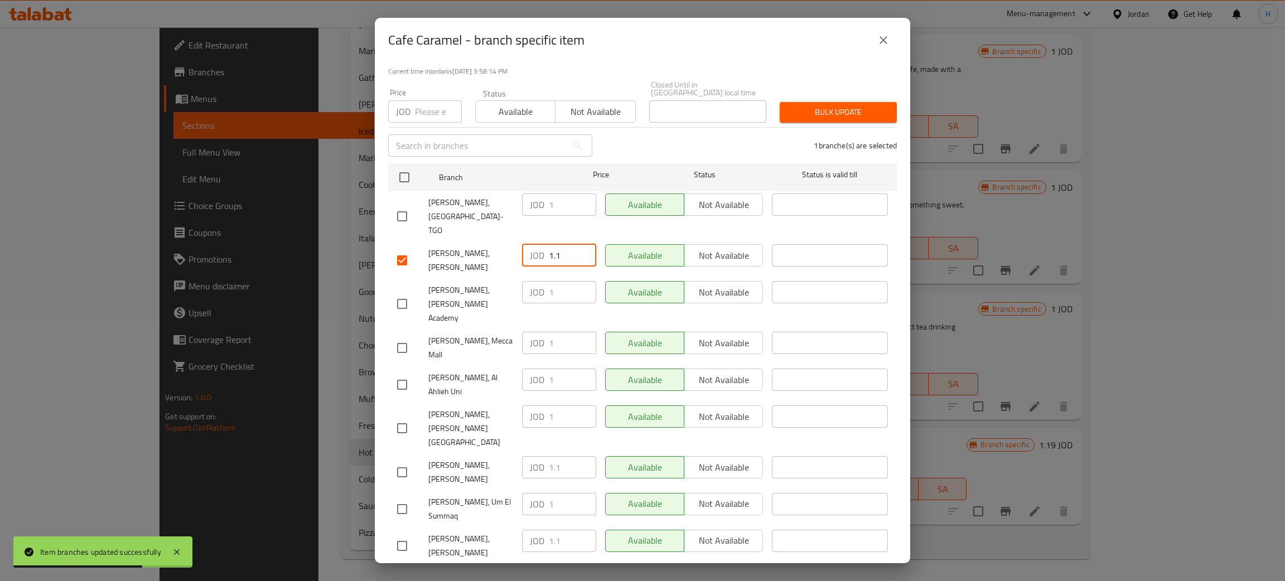
type input "1.1"
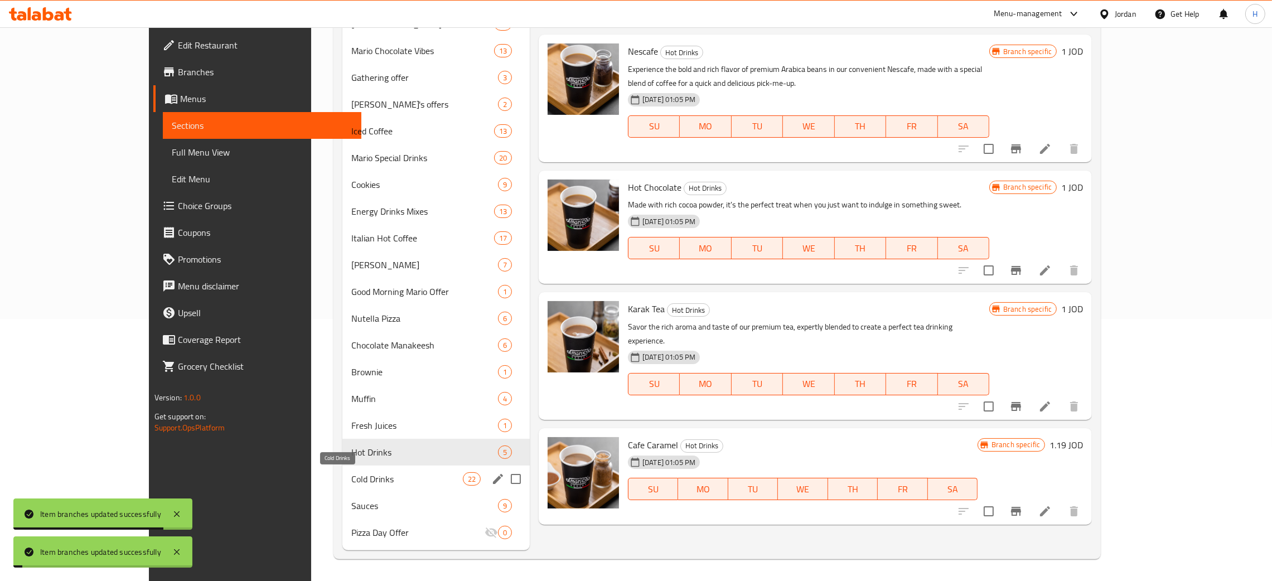
click at [367, 481] on span "Cold Drinks" at bounding box center [407, 478] width 112 height 13
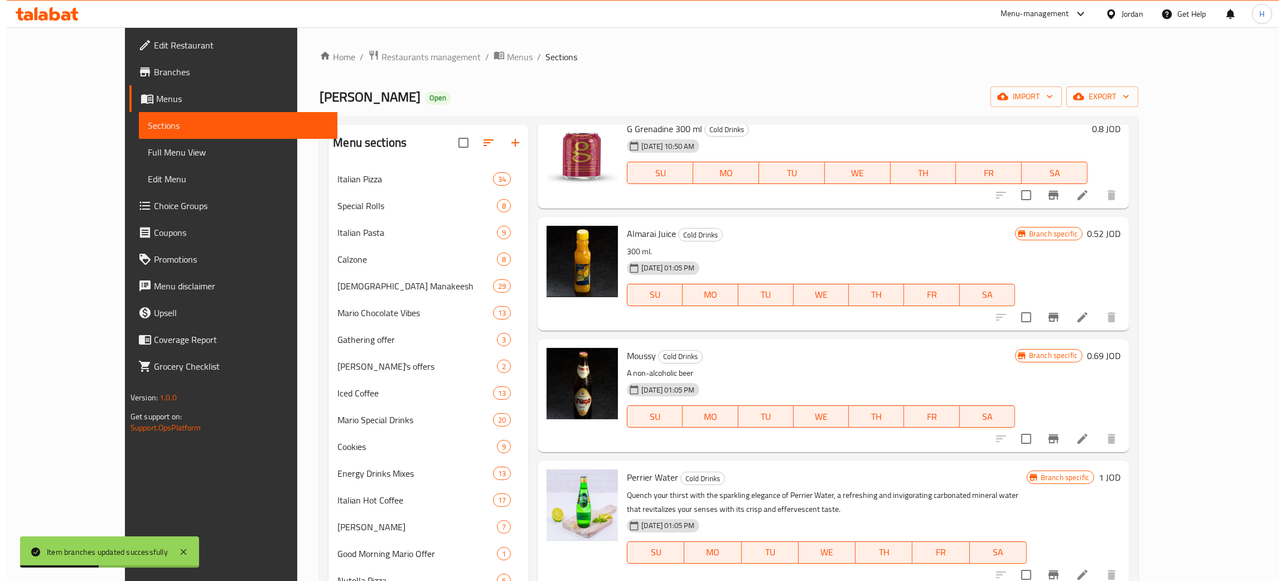
scroll to position [920, 0]
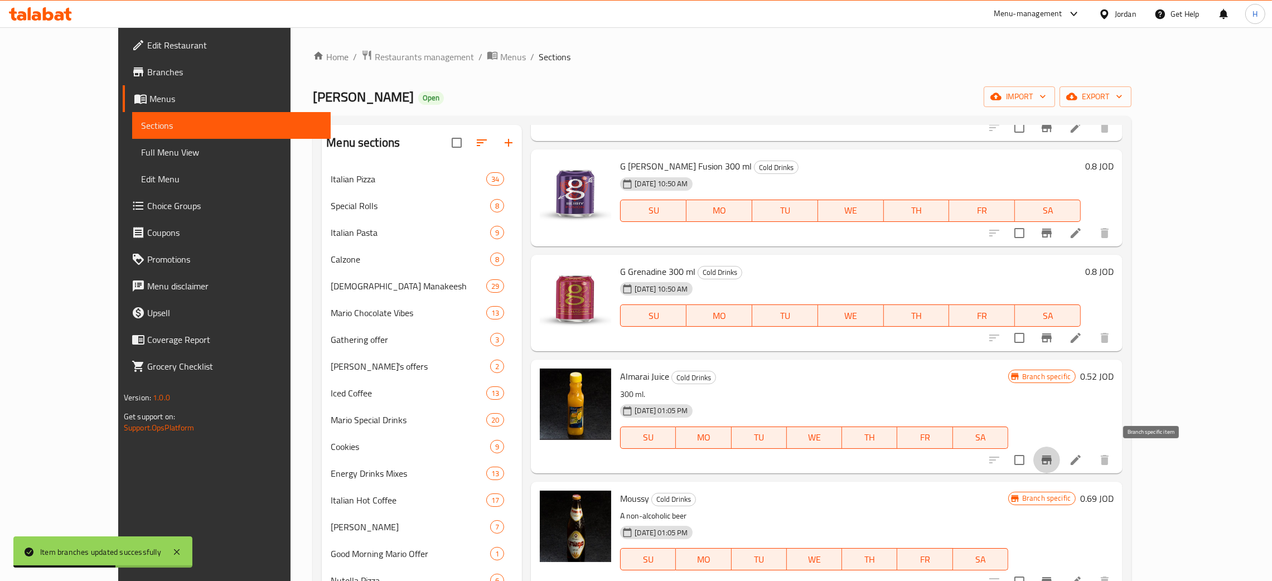
click at [1052, 457] on icon "Branch-specific-item" at bounding box center [1047, 460] width 10 height 9
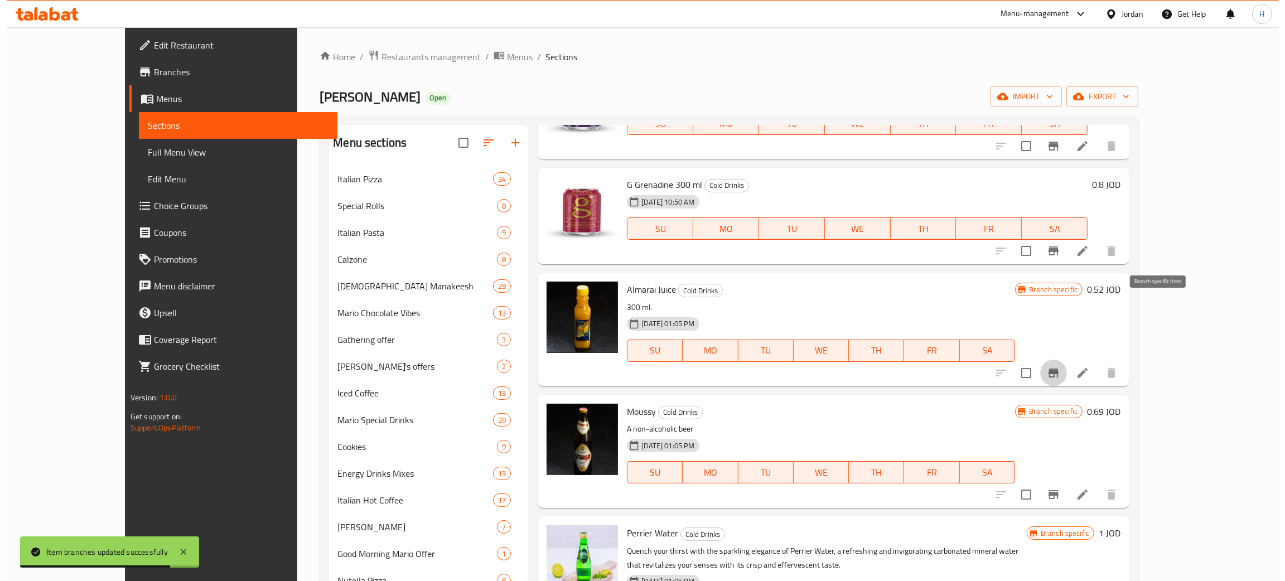
scroll to position [1087, 0]
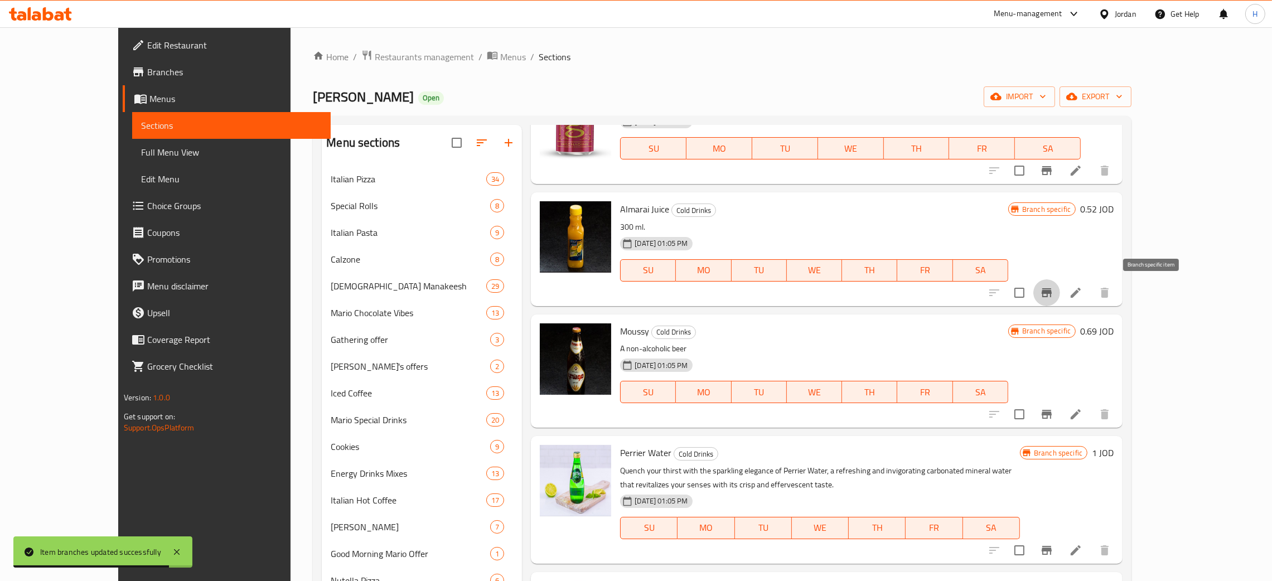
click at [1054, 416] on icon "Branch-specific-item" at bounding box center [1046, 414] width 13 height 13
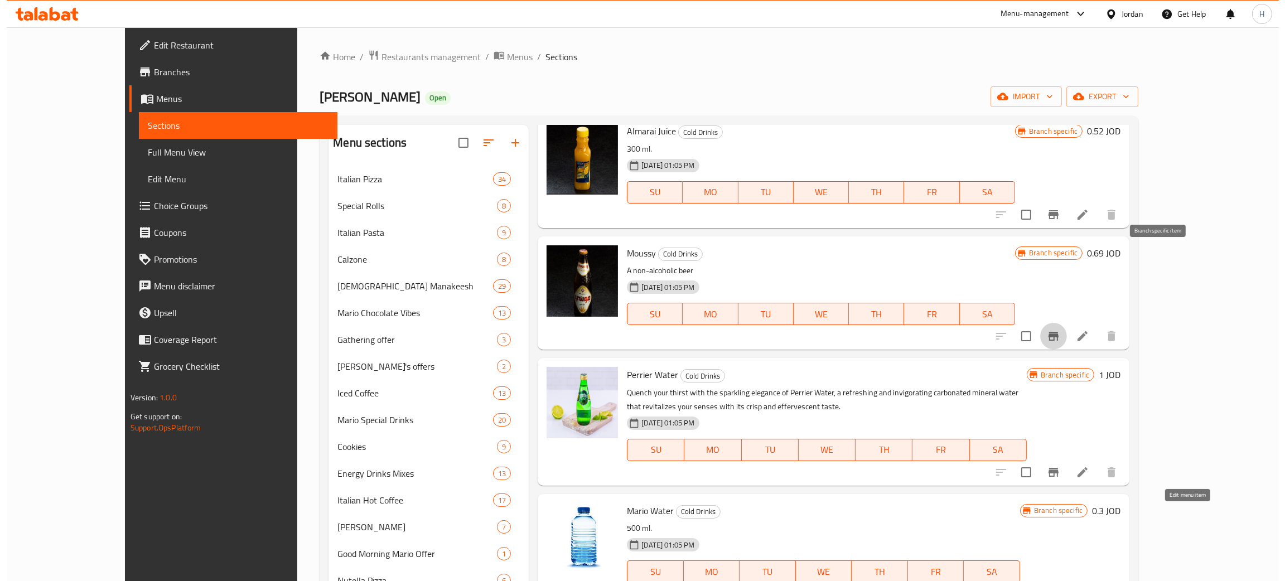
scroll to position [1255, 0]
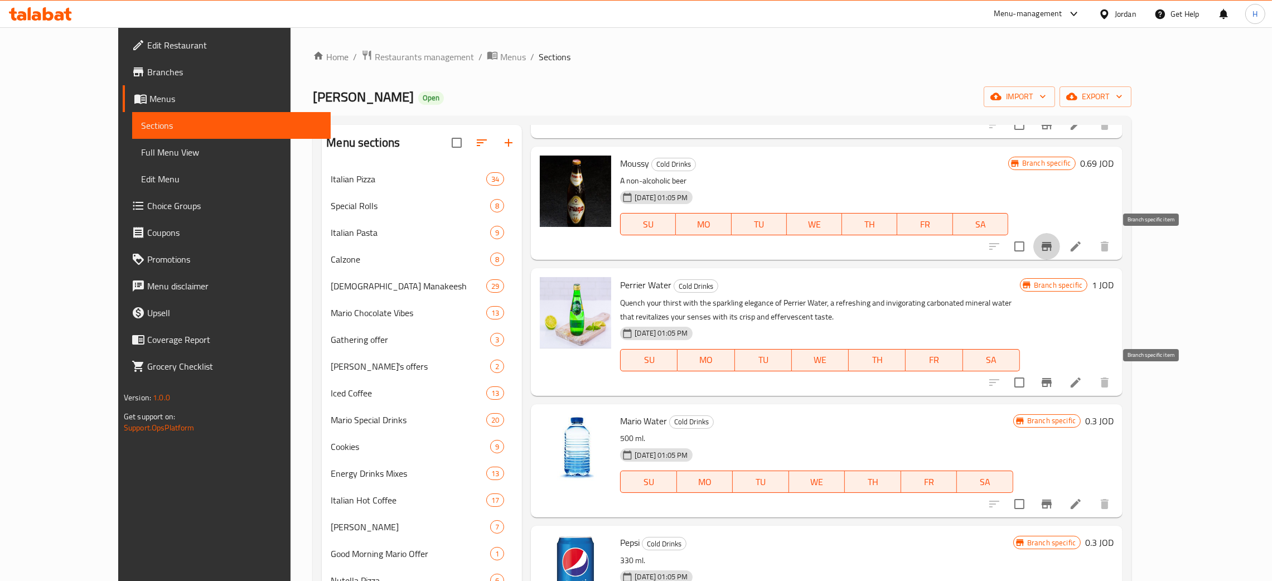
click at [1054, 386] on icon "Branch-specific-item" at bounding box center [1046, 382] width 13 height 13
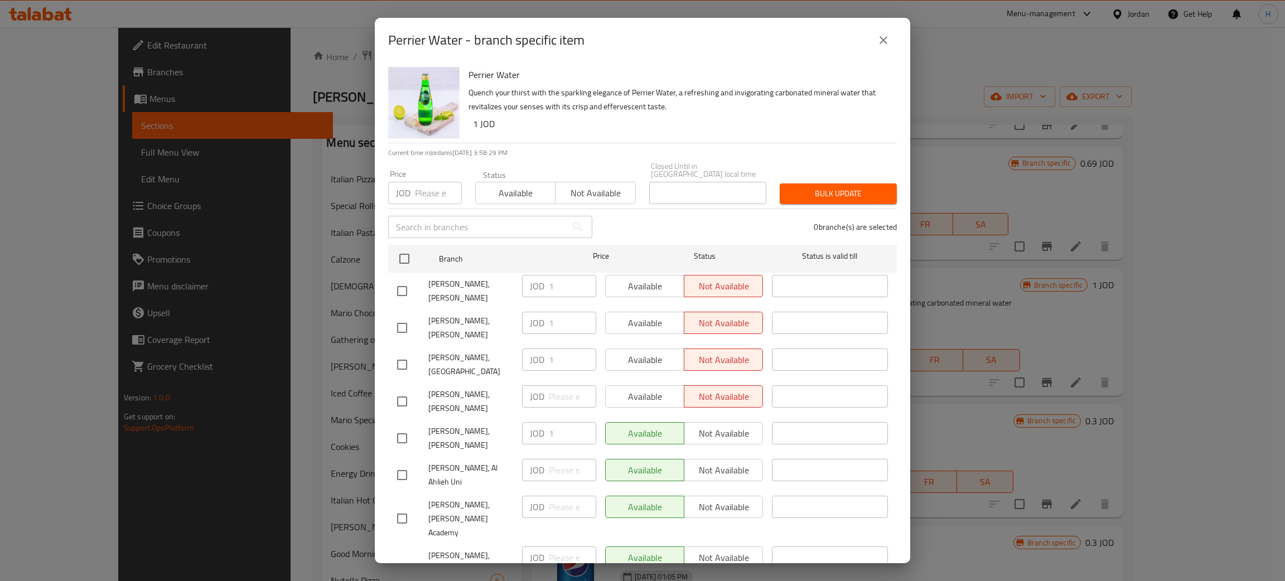
scroll to position [81, 0]
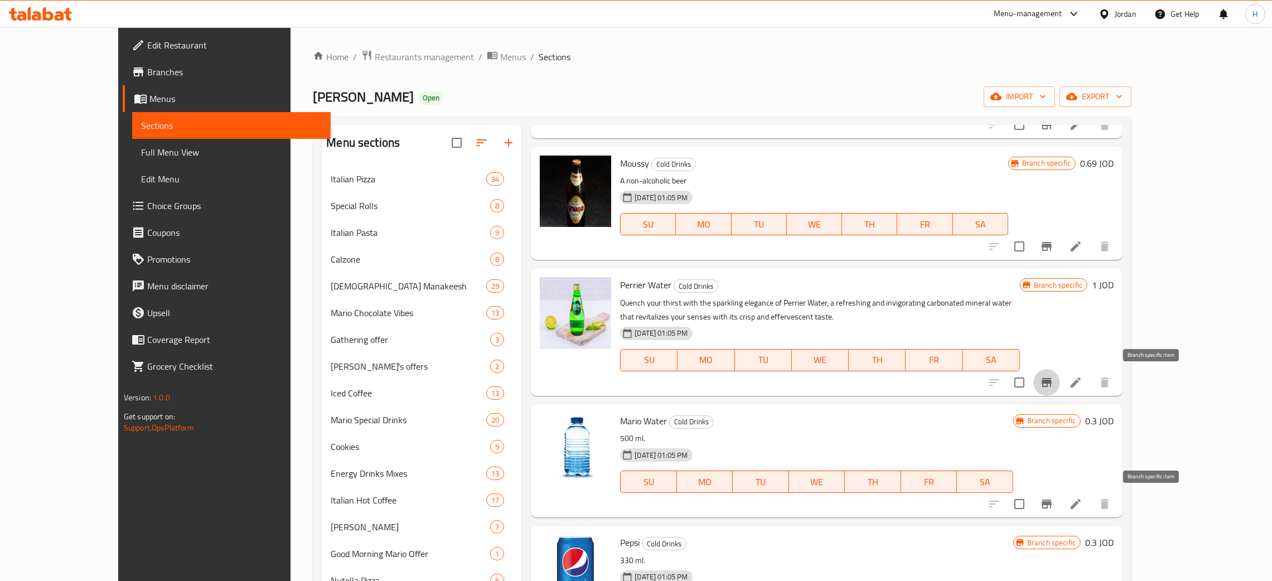
click at [1052, 508] on icon "Branch-specific-item" at bounding box center [1047, 504] width 10 height 9
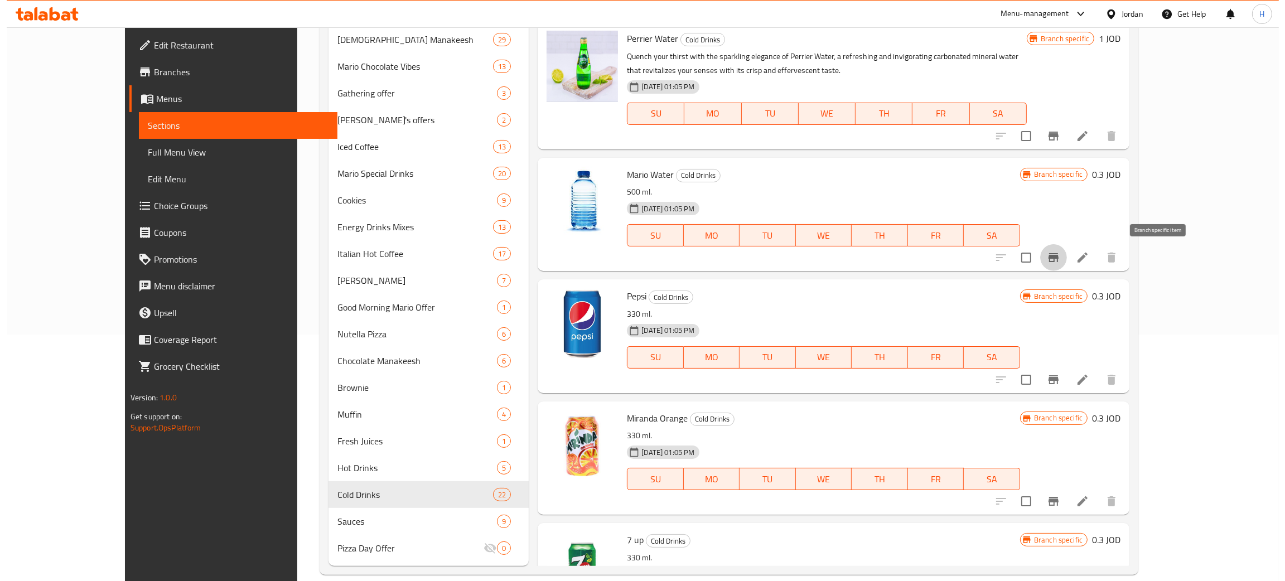
scroll to position [262, 0]
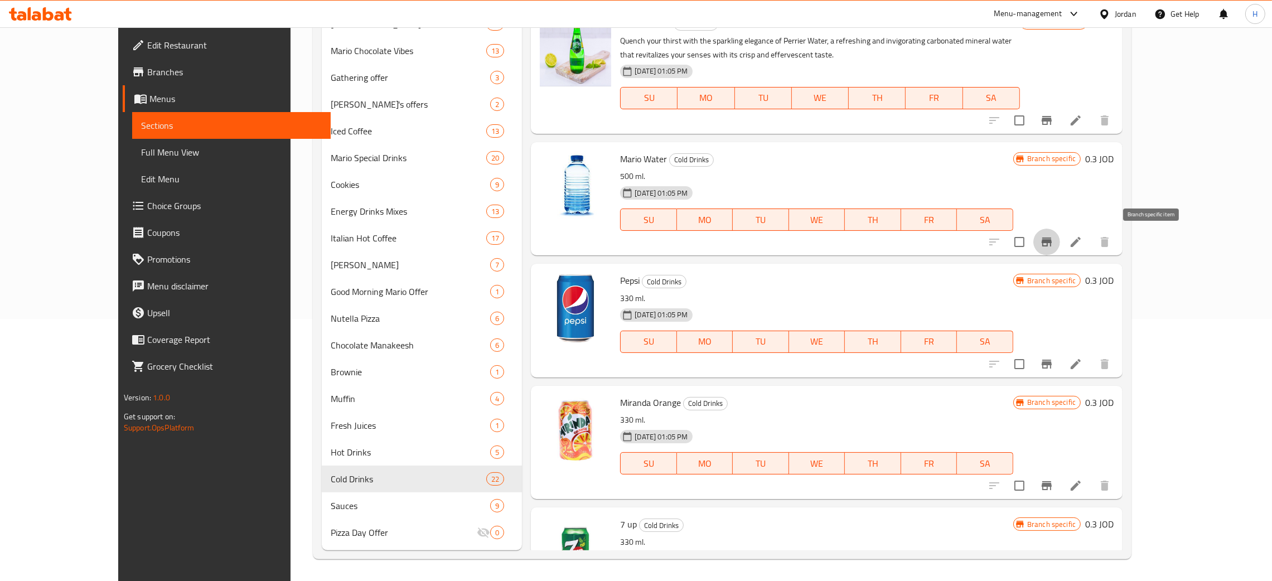
click at [1054, 370] on icon "Branch-specific-item" at bounding box center [1046, 364] width 13 height 13
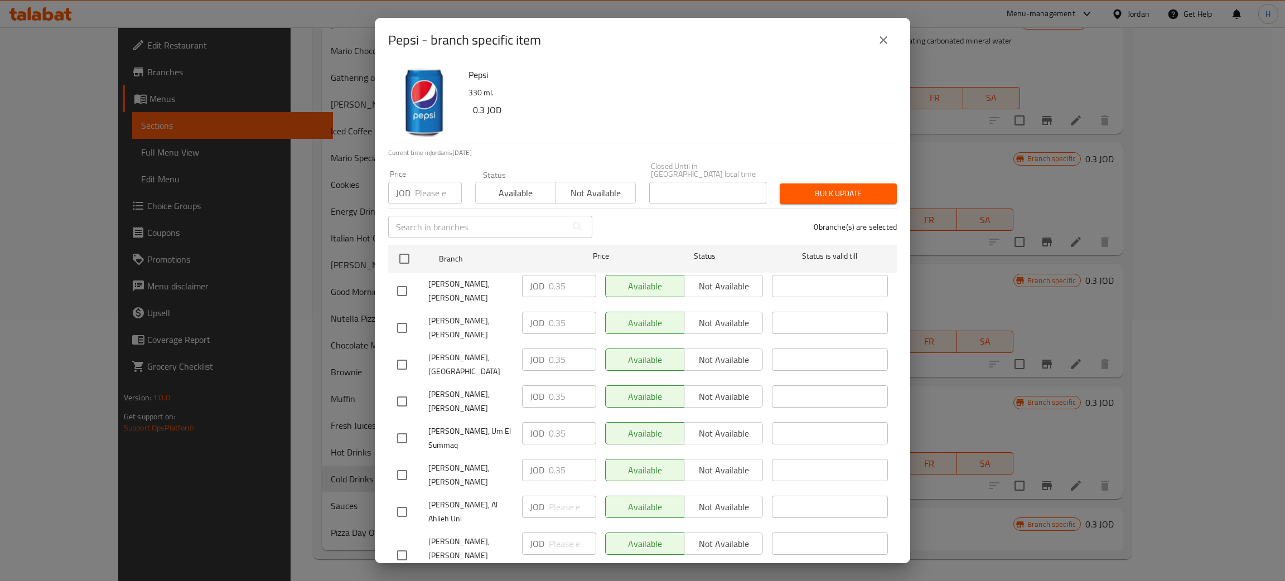
scroll to position [81, 0]
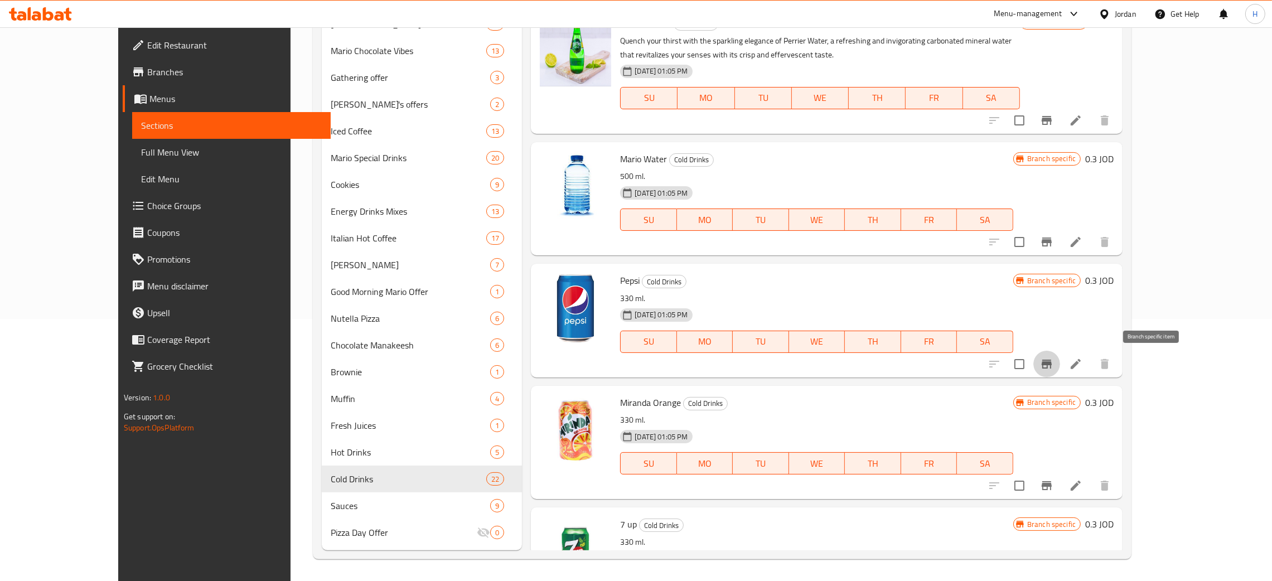
click at [1060, 477] on button "Branch-specific-item" at bounding box center [1047, 485] width 27 height 27
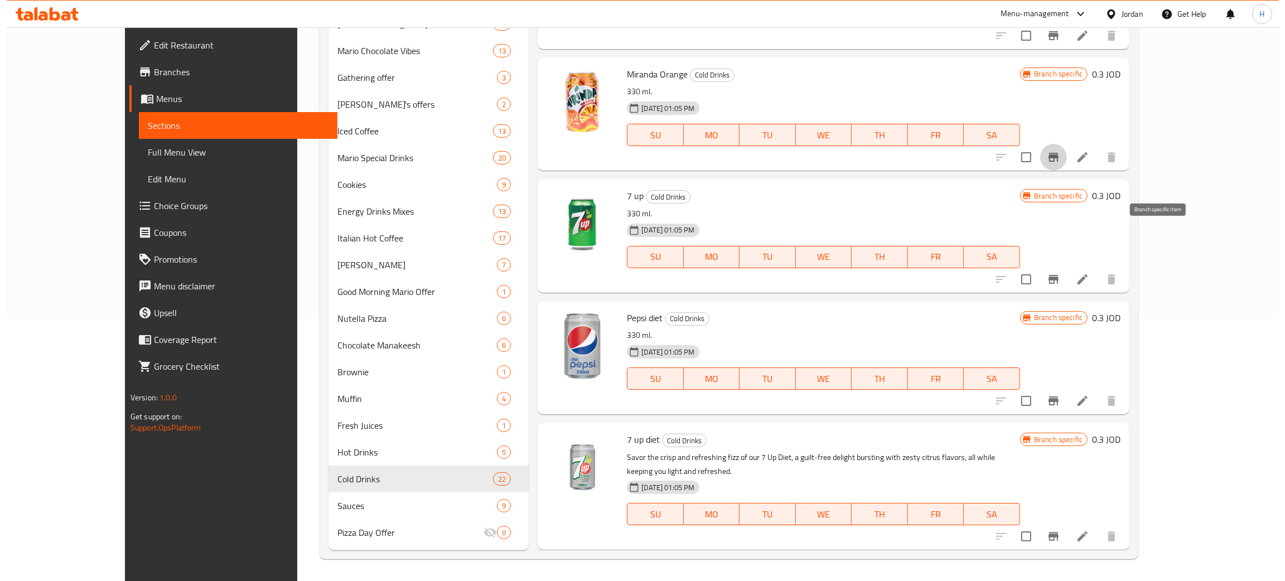
scroll to position [1589, 0]
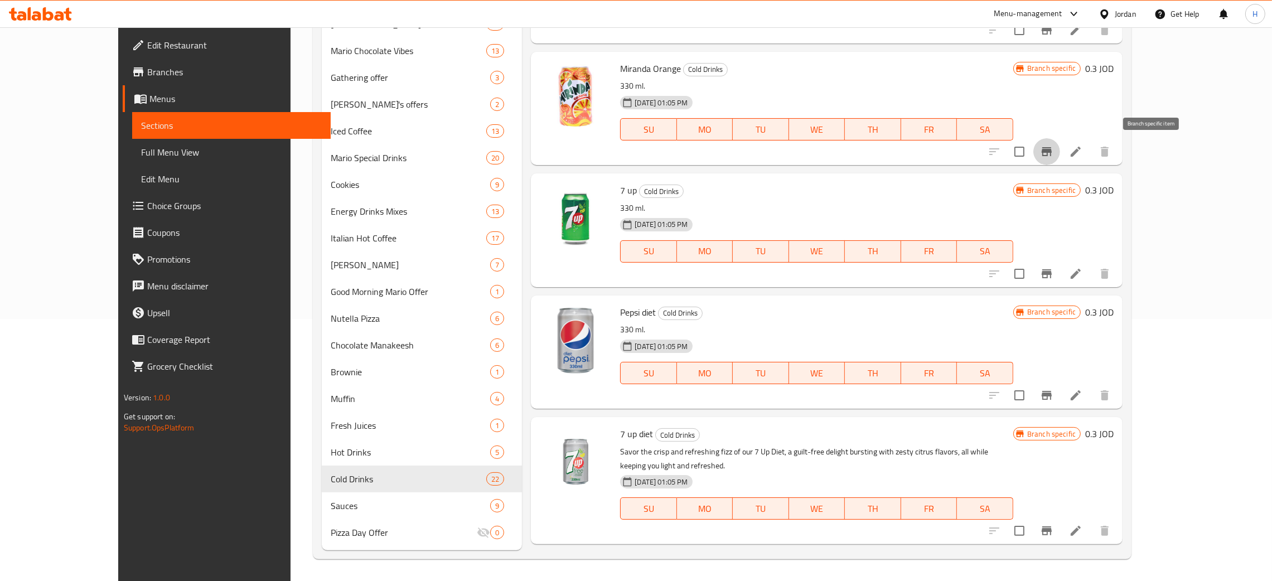
click at [1060, 265] on button "Branch-specific-item" at bounding box center [1047, 273] width 27 height 27
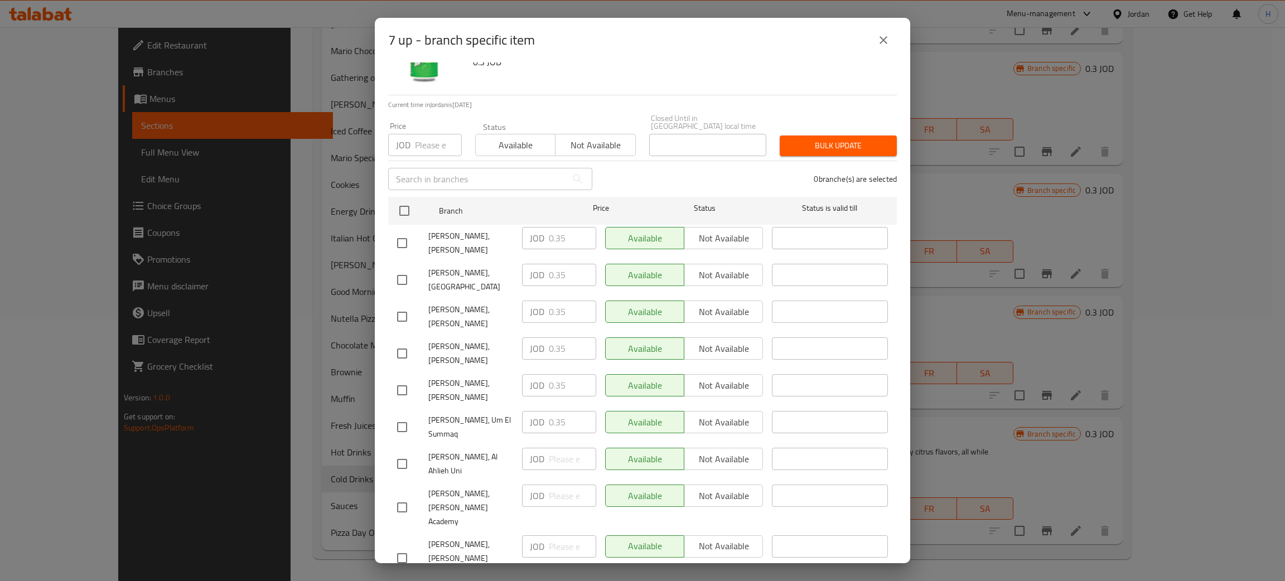
scroll to position [81, 0]
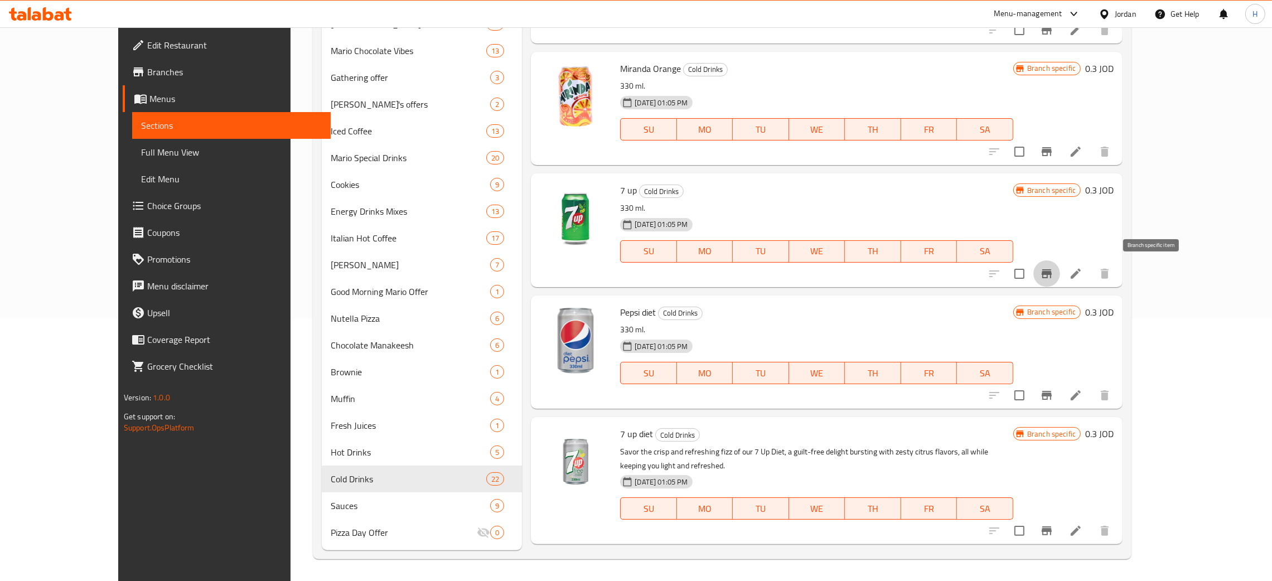
click at [1060, 397] on button "Branch-specific-item" at bounding box center [1047, 395] width 27 height 27
click at [1054, 524] on icon "Branch-specific-item" at bounding box center [1046, 530] width 13 height 13
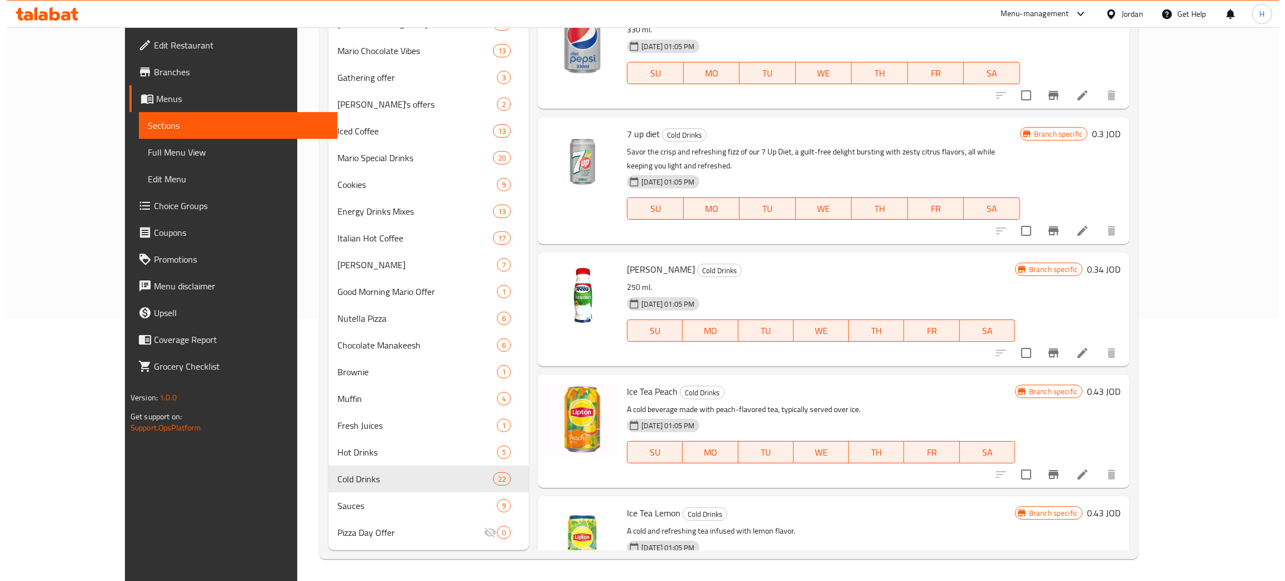
scroll to position [1924, 0]
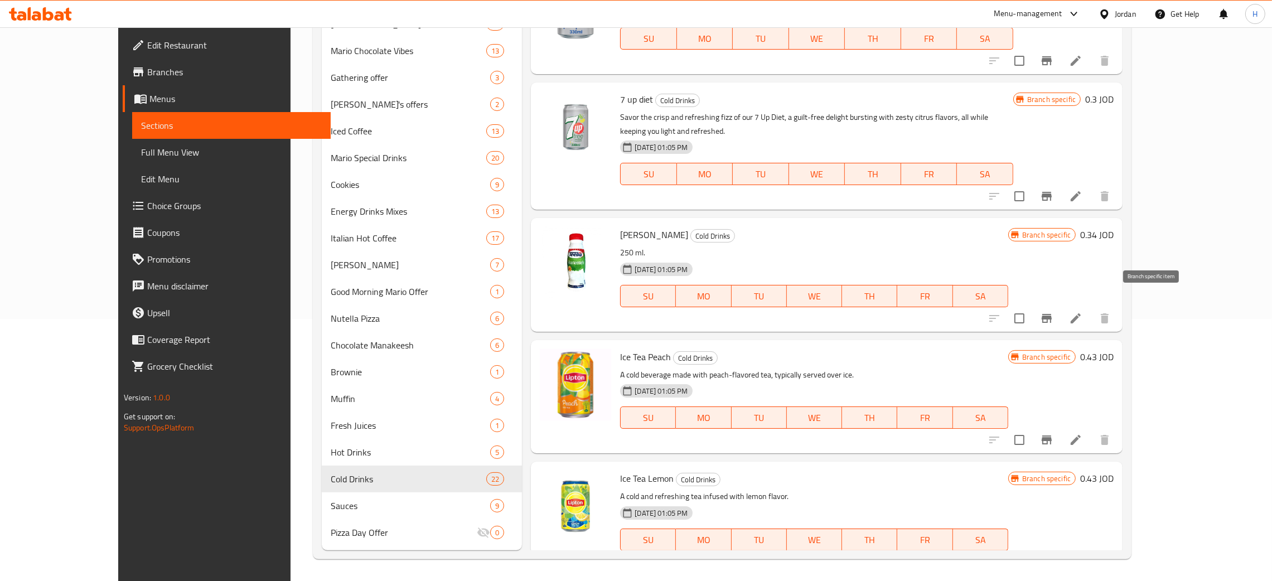
click at [1052, 314] on icon "Branch-specific-item" at bounding box center [1047, 318] width 10 height 9
click at [1054, 433] on icon "Branch-specific-item" at bounding box center [1046, 439] width 13 height 13
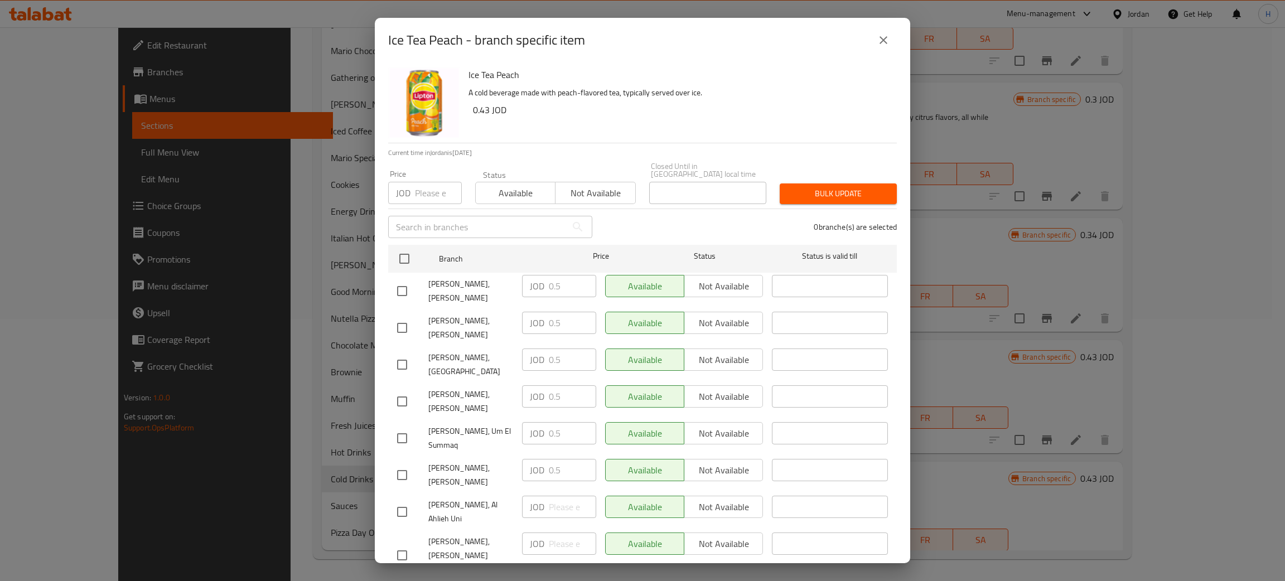
scroll to position [81, 0]
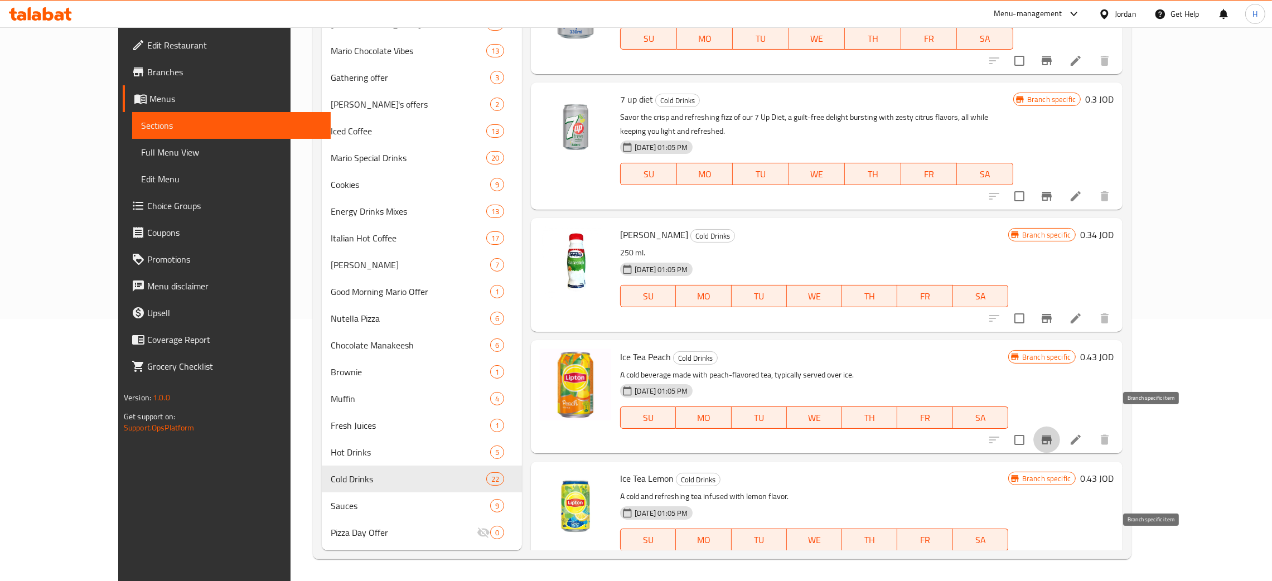
click at [1054, 556] on icon "Branch-specific-item" at bounding box center [1046, 562] width 13 height 13
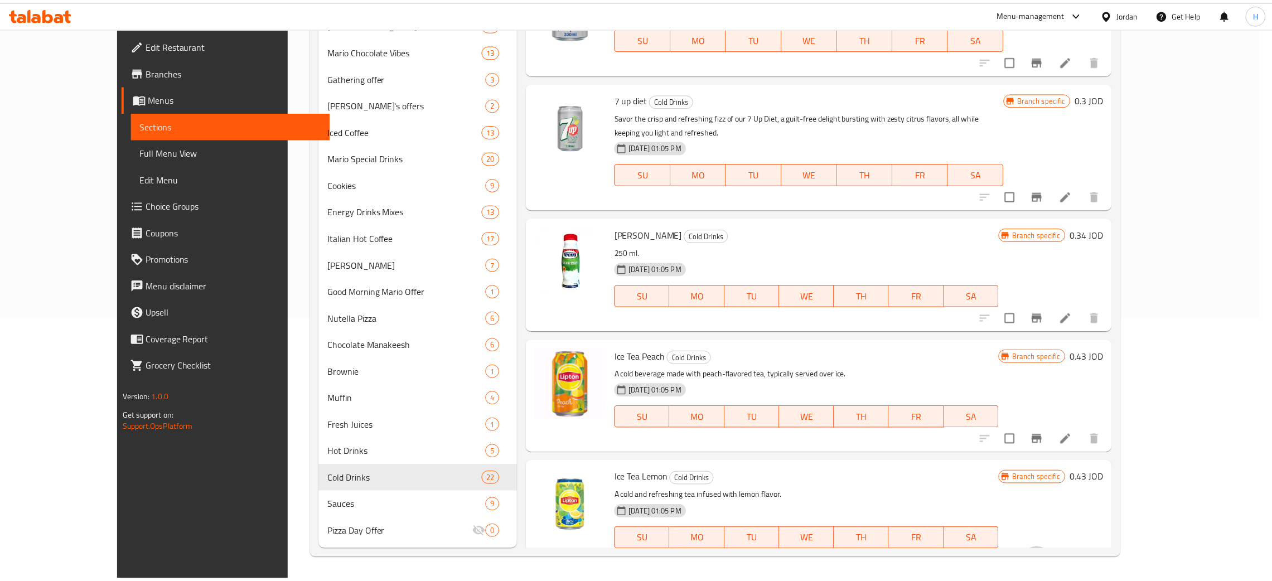
scroll to position [1934, 0]
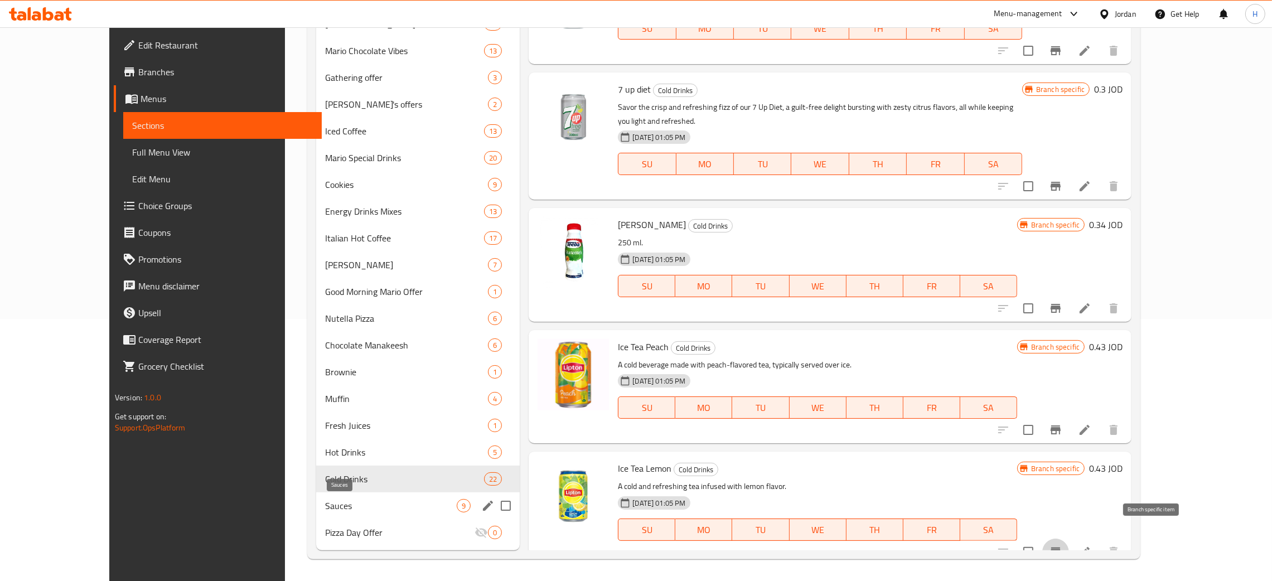
click at [340, 511] on span "Sauces" at bounding box center [391, 505] width 132 height 13
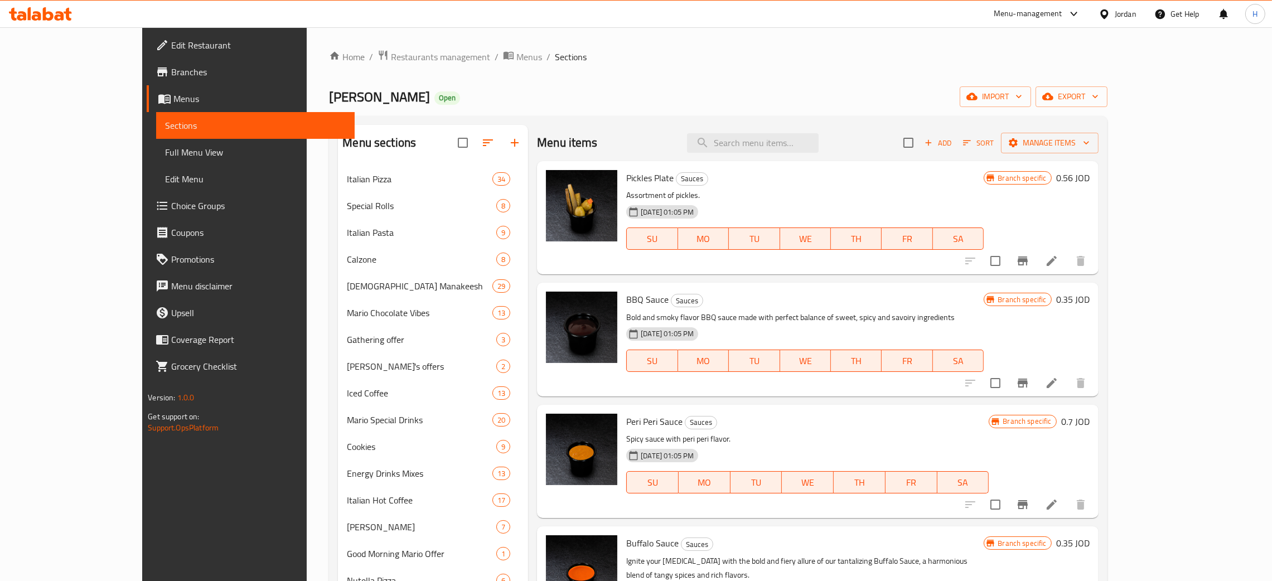
click at [1028, 262] on icon "Branch-specific-item" at bounding box center [1023, 261] width 10 height 9
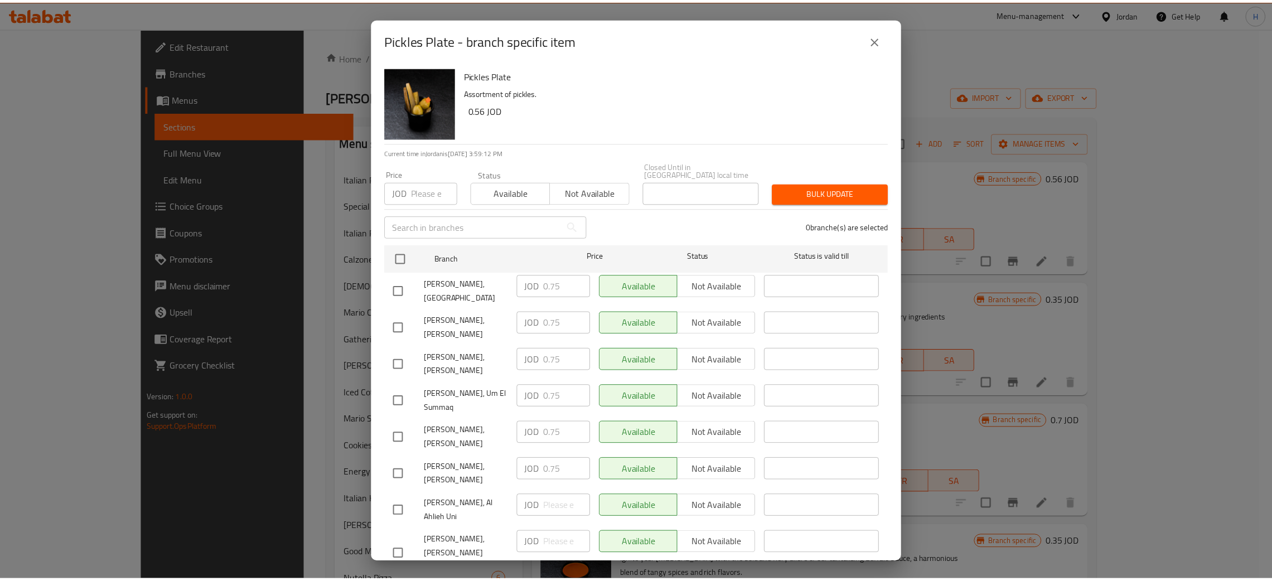
scroll to position [81, 0]
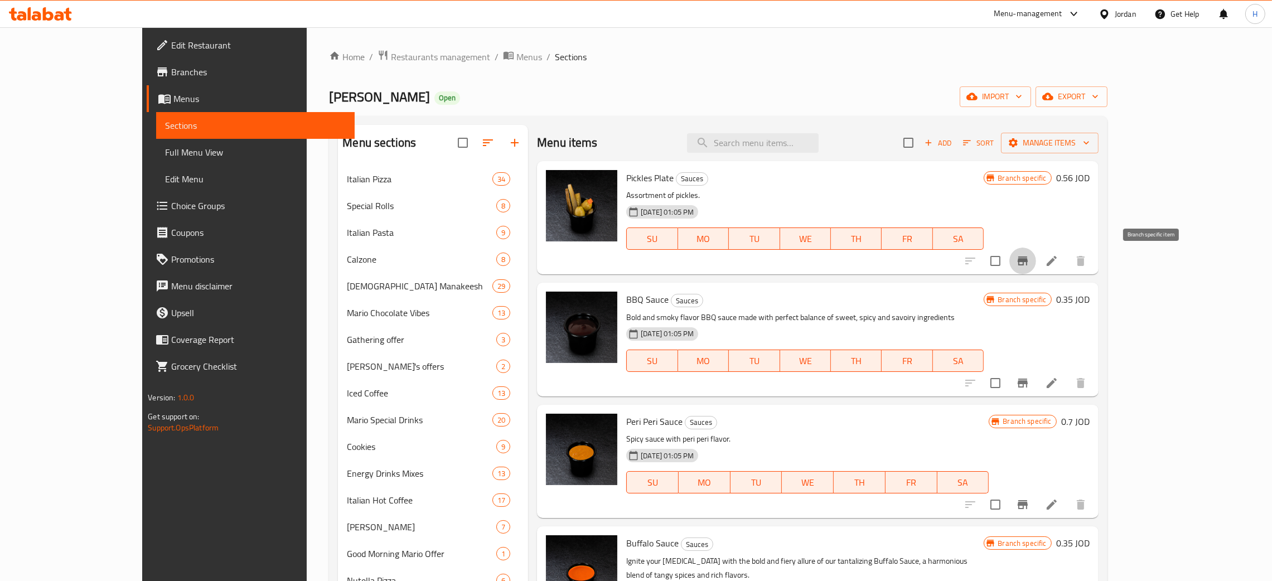
click at [1028, 385] on icon "Branch-specific-item" at bounding box center [1023, 383] width 10 height 9
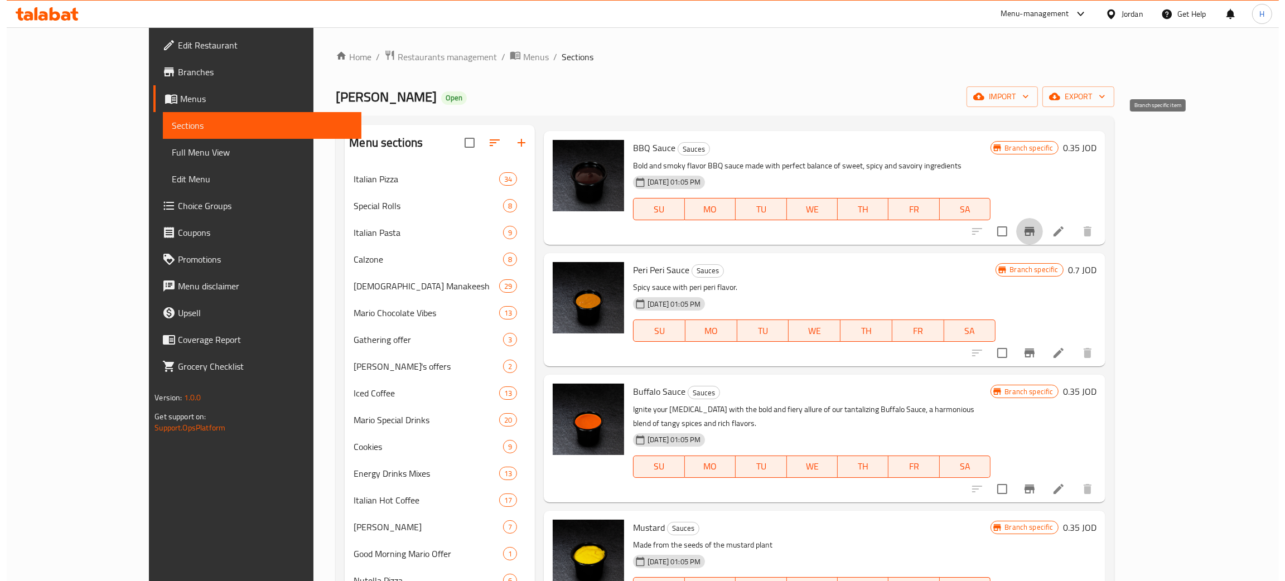
scroll to position [250, 0]
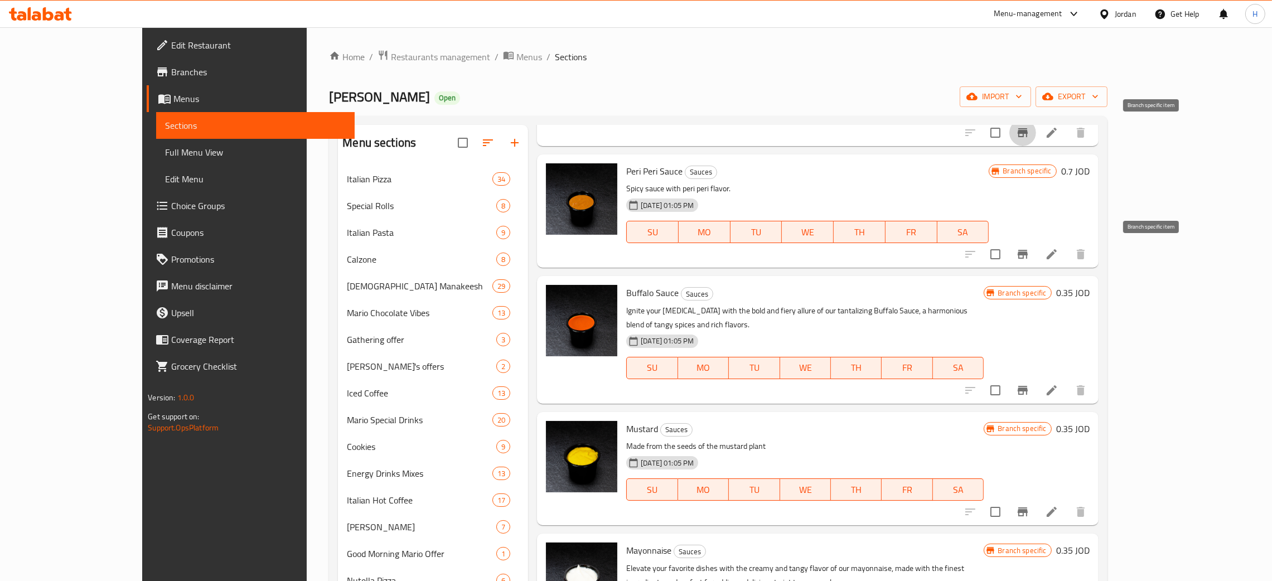
click at [1036, 264] on button "Branch-specific-item" at bounding box center [1023, 254] width 27 height 27
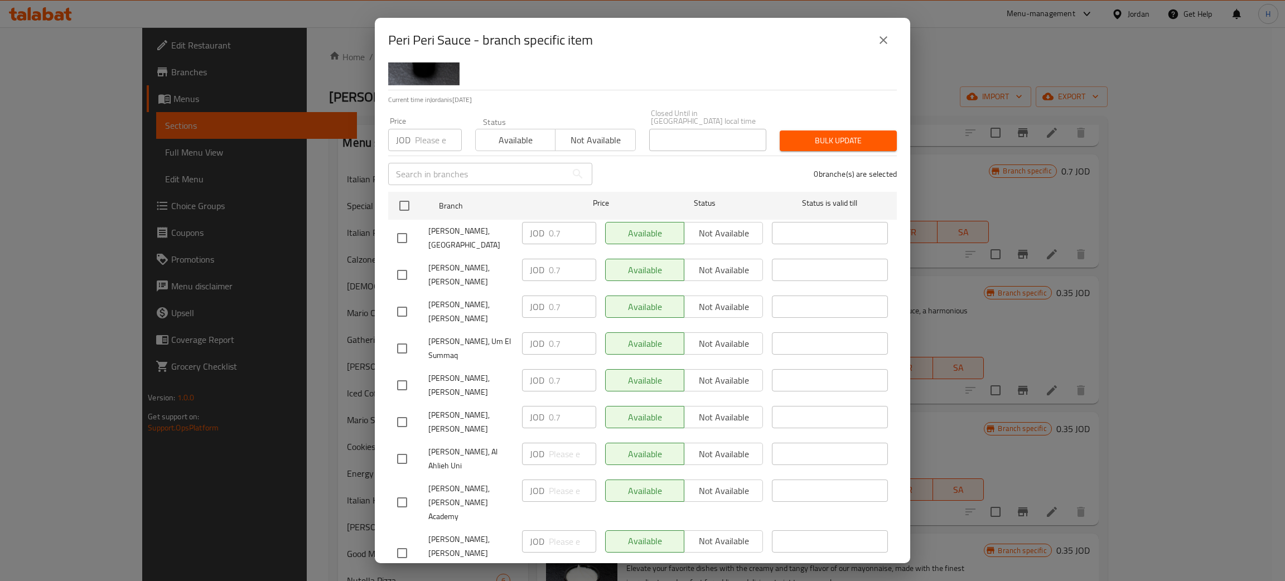
scroll to position [81, 0]
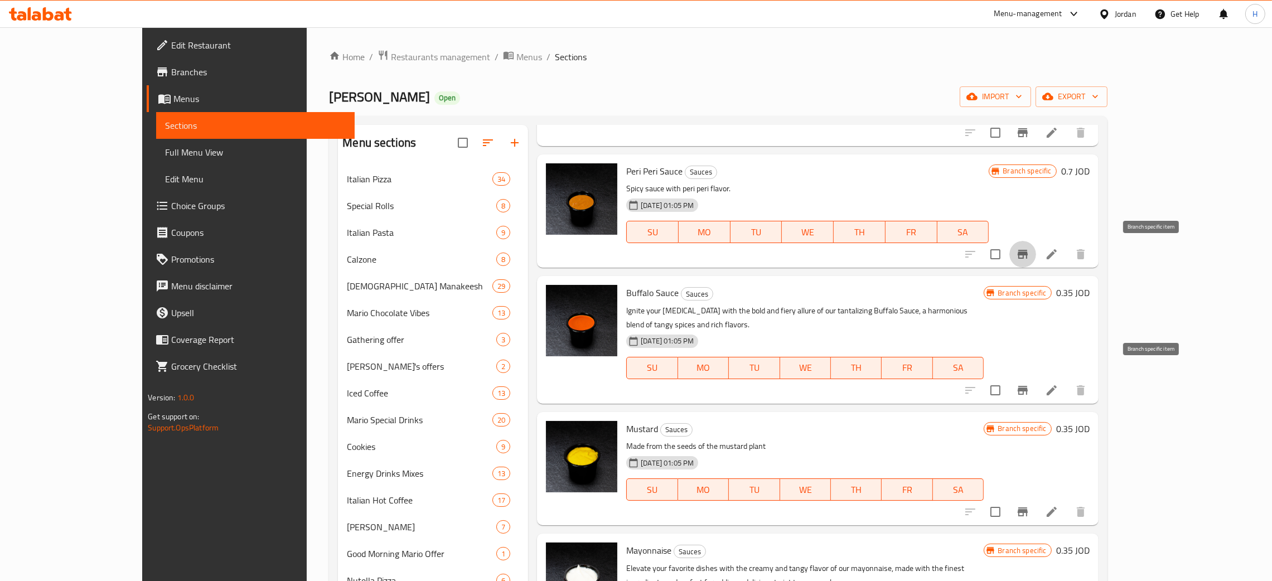
click at [1028, 386] on icon "Branch-specific-item" at bounding box center [1023, 390] width 10 height 9
click at [1030, 505] on icon "Branch-specific-item" at bounding box center [1022, 511] width 13 height 13
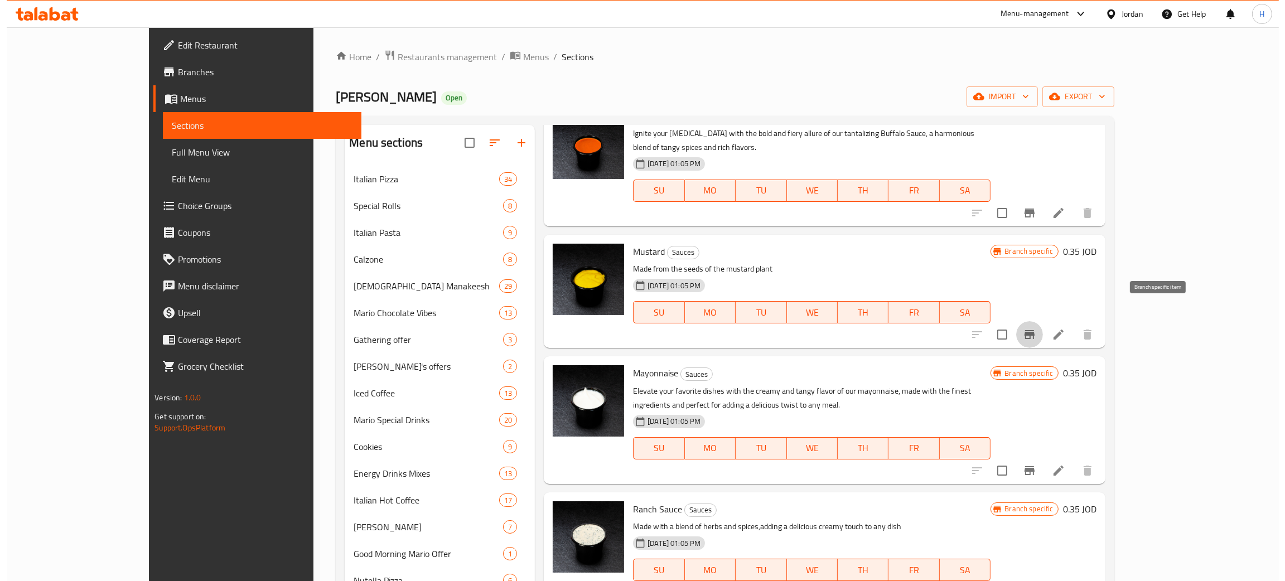
scroll to position [434, 0]
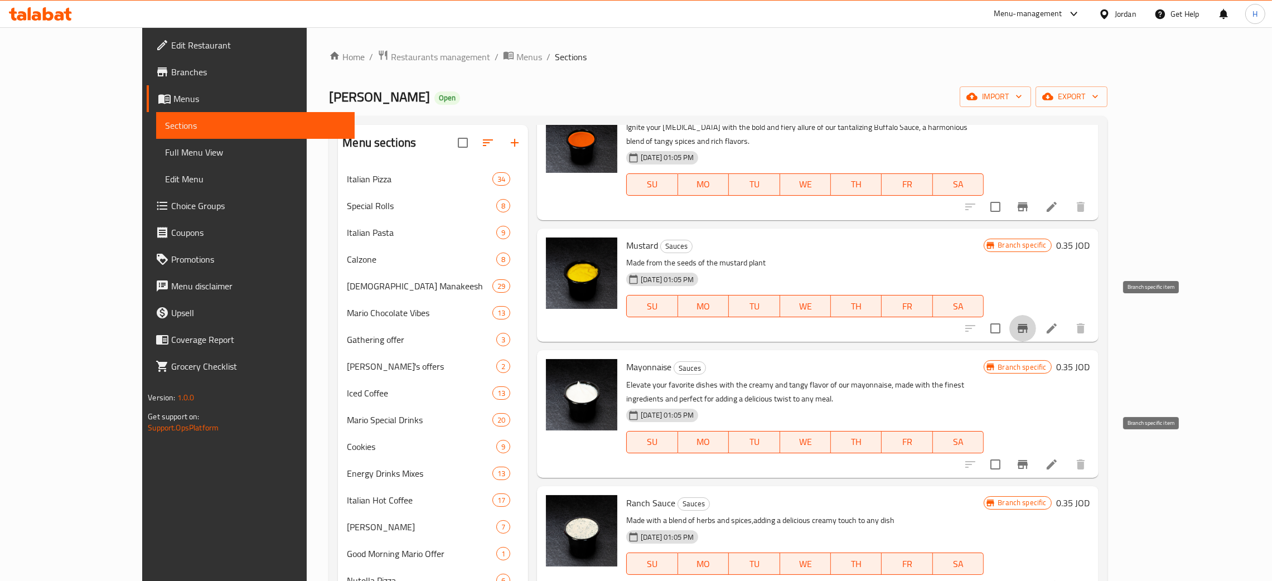
click at [1028, 460] on icon "Branch-specific-item" at bounding box center [1023, 464] width 10 height 9
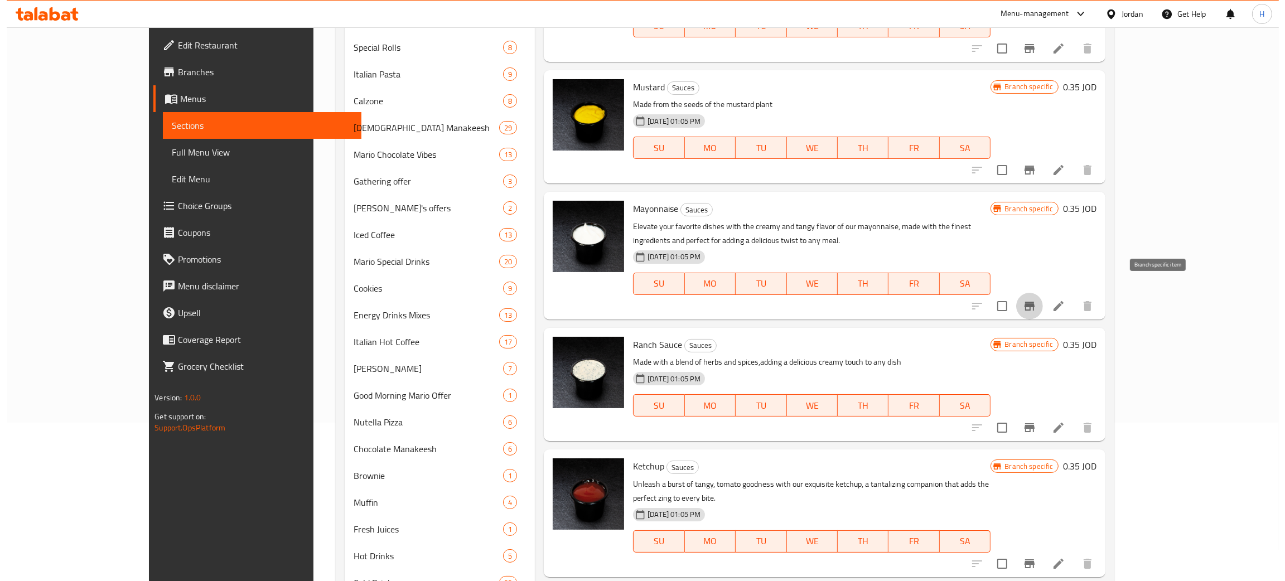
scroll to position [262, 0]
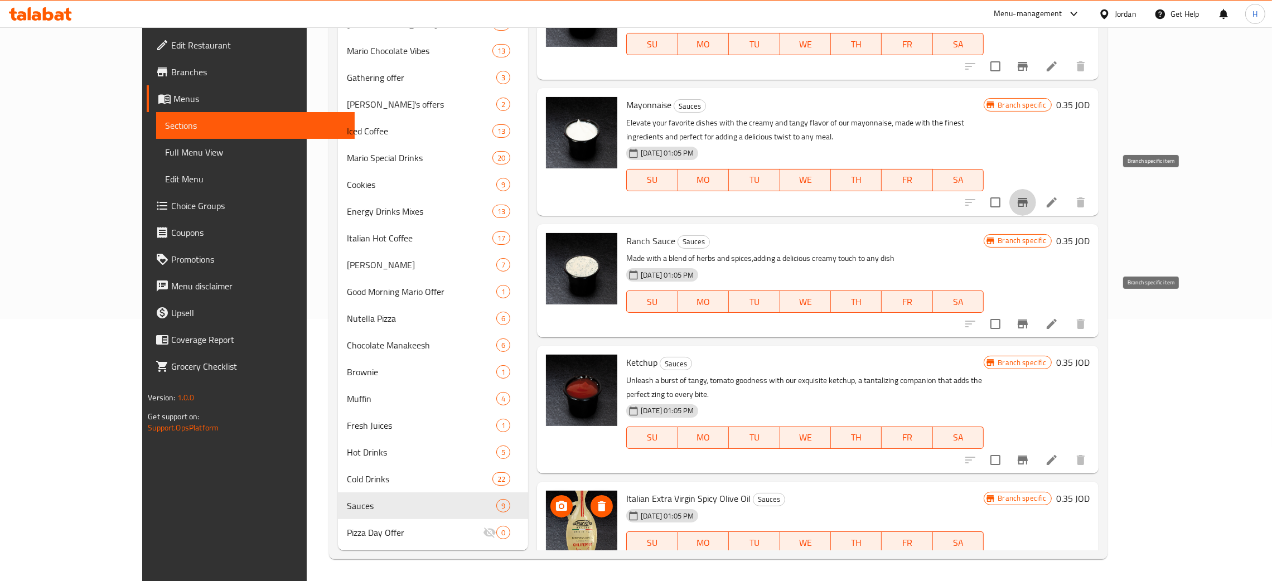
click at [1036, 311] on button "Branch-specific-item" at bounding box center [1023, 324] width 27 height 27
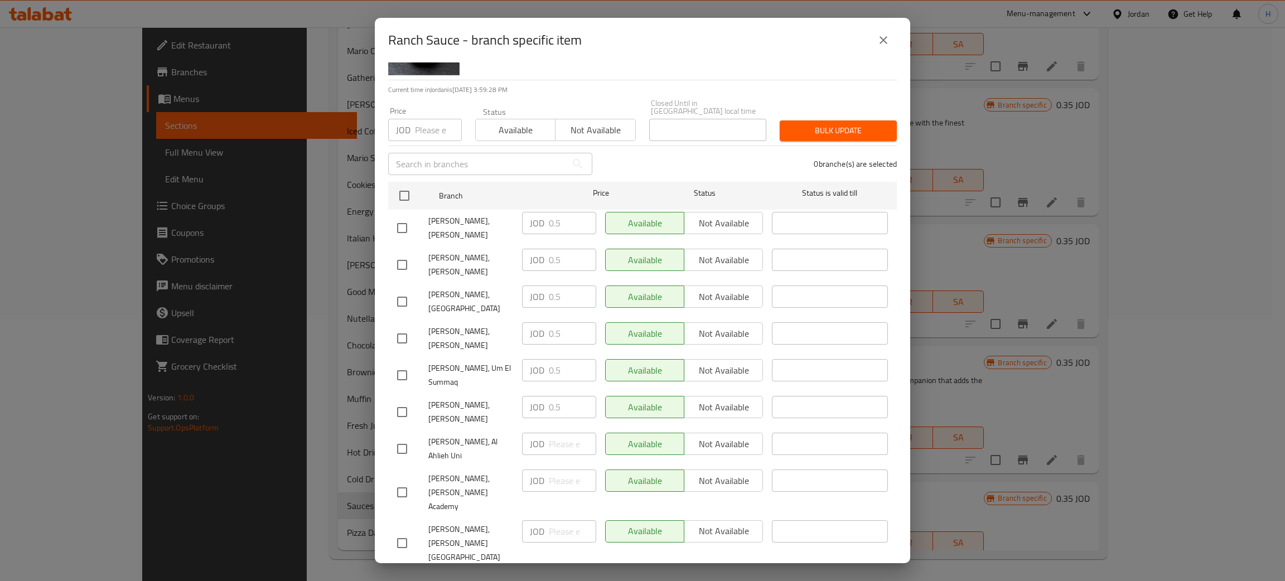
scroll to position [81, 0]
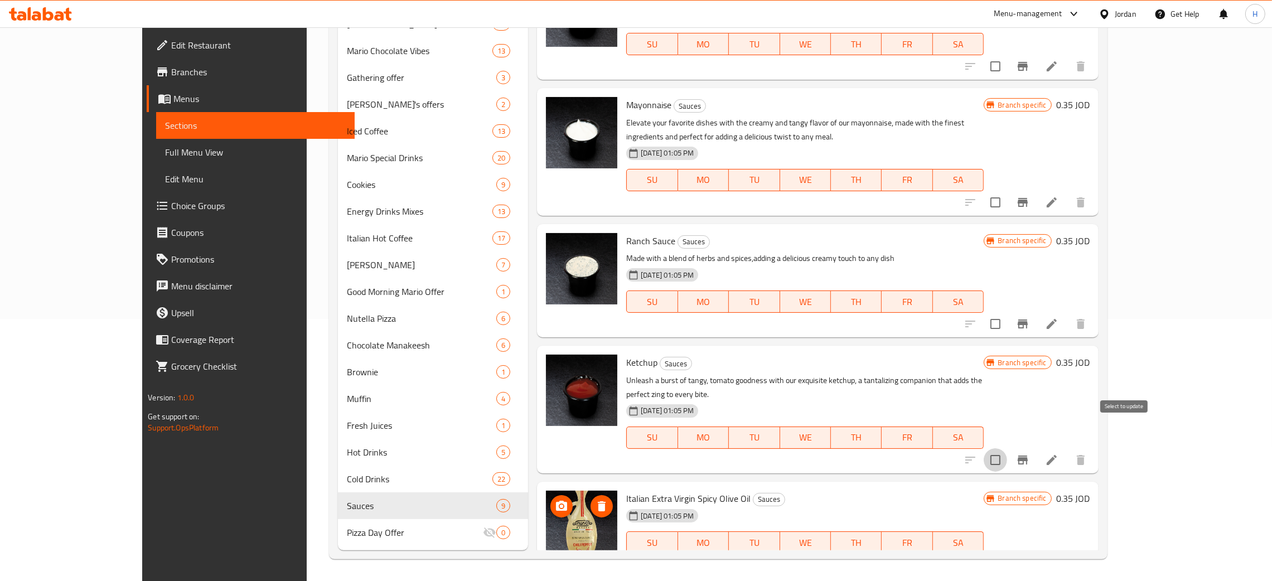
click at [1007, 448] on input "checkbox" at bounding box center [995, 459] width 23 height 23
checkbox input "false"
click at [1036, 447] on button "Branch-specific-item" at bounding box center [1023, 460] width 27 height 27
click at [1028, 561] on icon "Branch-specific-item" at bounding box center [1023, 565] width 10 height 9
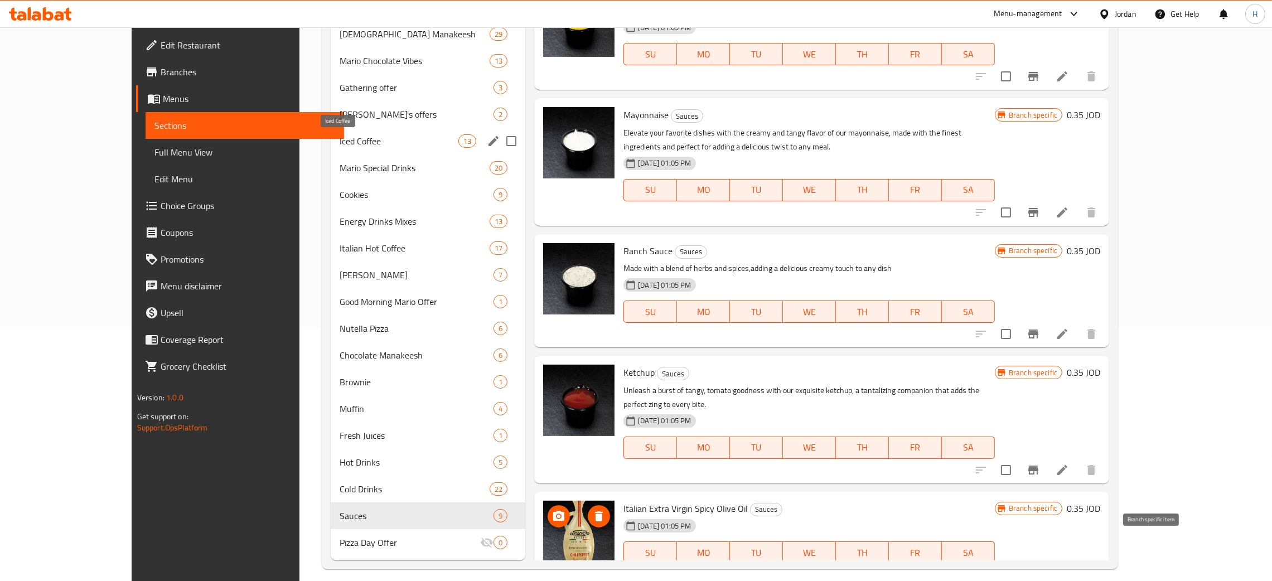
scroll to position [262, 0]
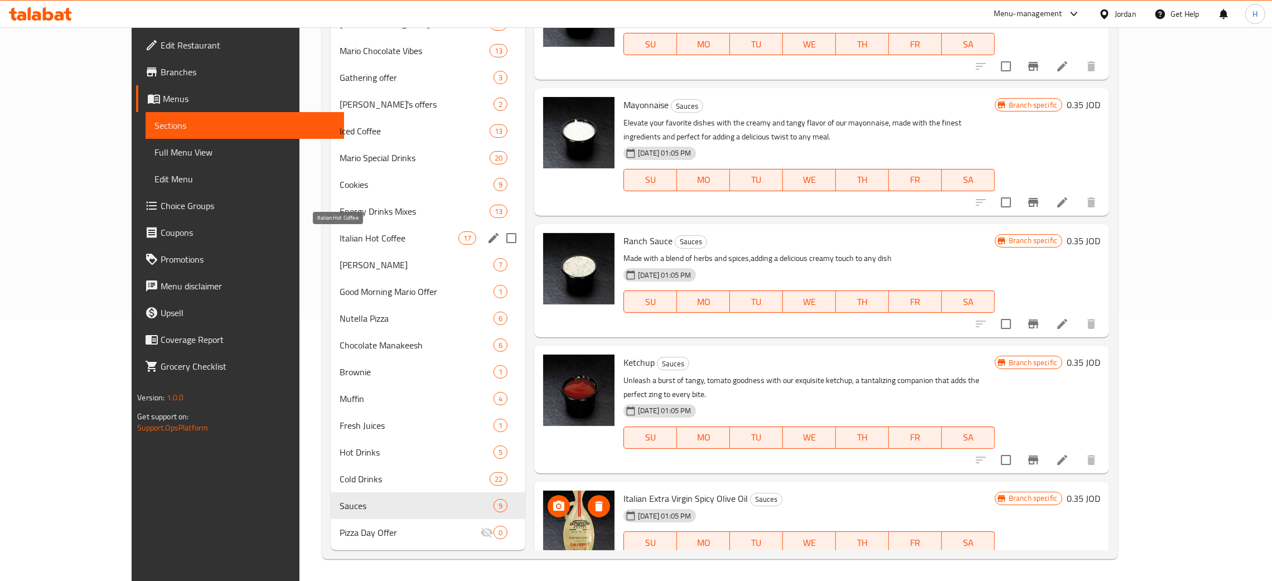
drag, startPoint x: 255, startPoint y: 234, endPoint x: 393, endPoint y: 1, distance: 270.0
click at [409, 3] on div "​ Menu-management Jordan Get Help H Edit Restaurant Branches Menus Sections Ful…" at bounding box center [636, 42] width 1272 height 554
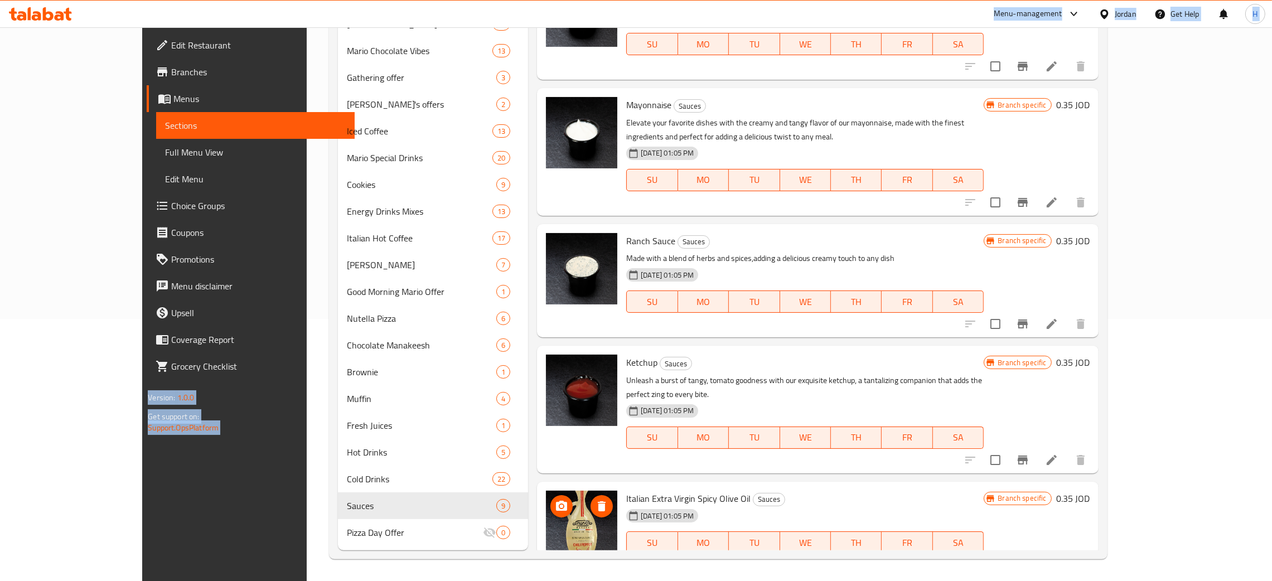
click at [52, 20] on icon at bounding box center [40, 13] width 63 height 13
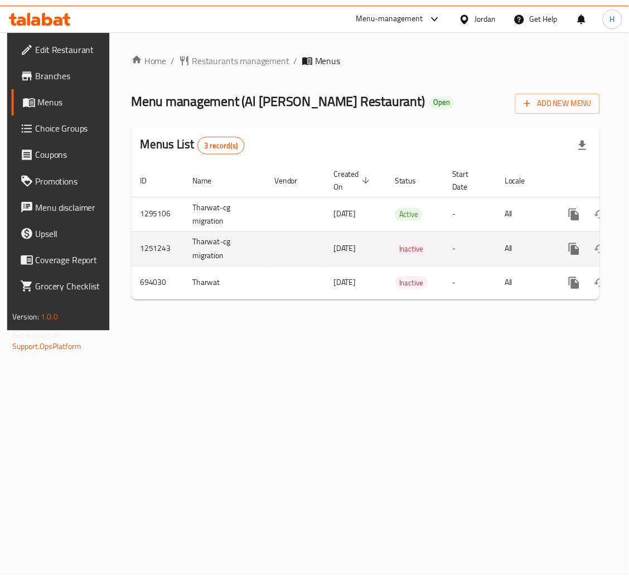
scroll to position [0, 63]
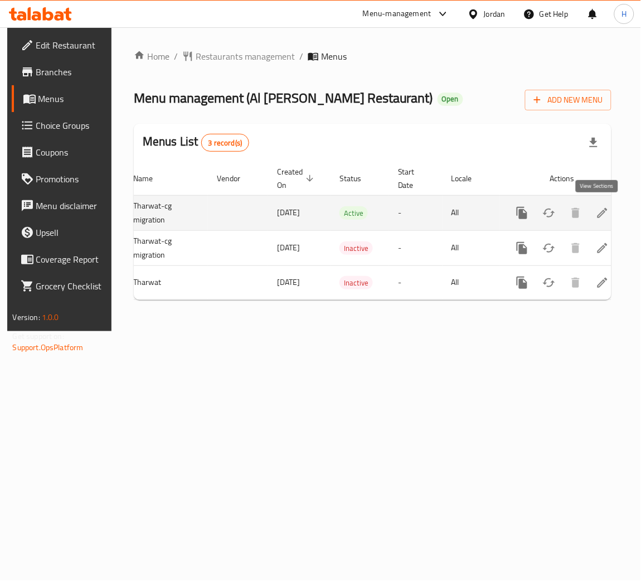
click at [596, 216] on icon "enhanced table" at bounding box center [602, 212] width 13 height 13
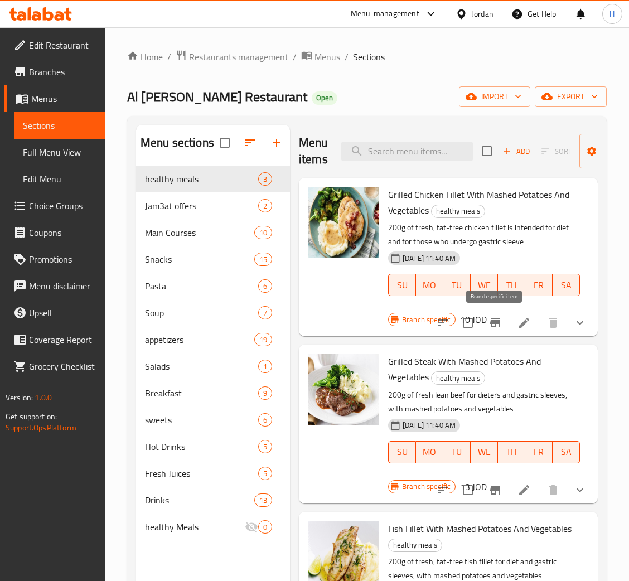
click at [486, 324] on button "Branch-specific-item" at bounding box center [495, 323] width 27 height 27
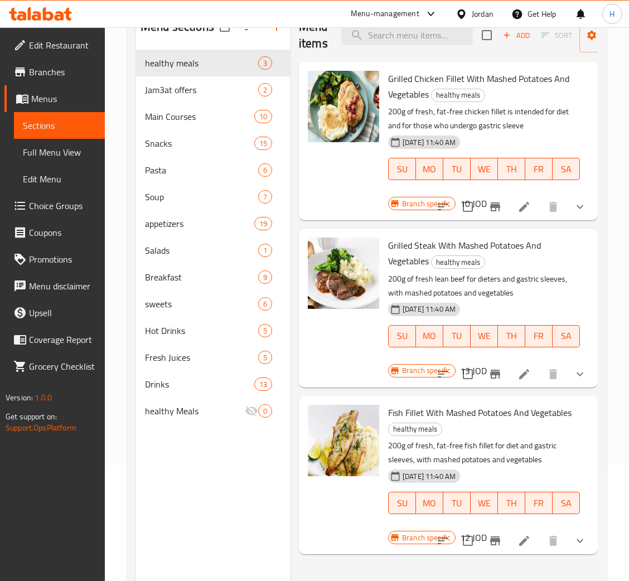
scroll to position [117, 0]
click at [496, 373] on icon "Branch-specific-item" at bounding box center [495, 373] width 10 height 9
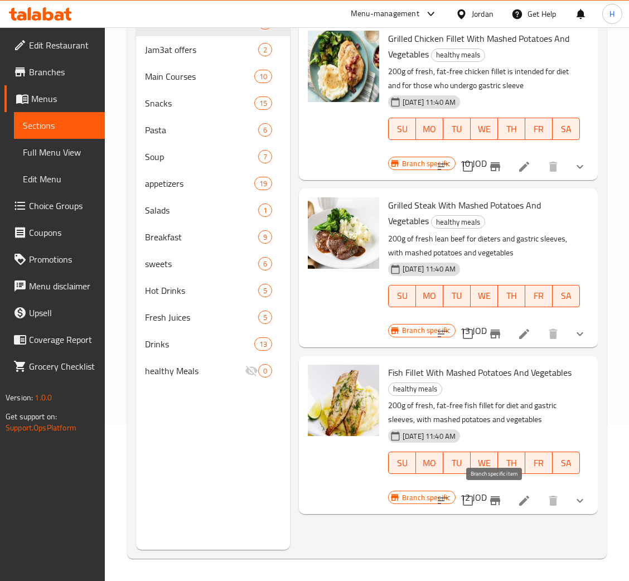
click at [506, 500] on button "Branch-specific-item" at bounding box center [495, 500] width 27 height 27
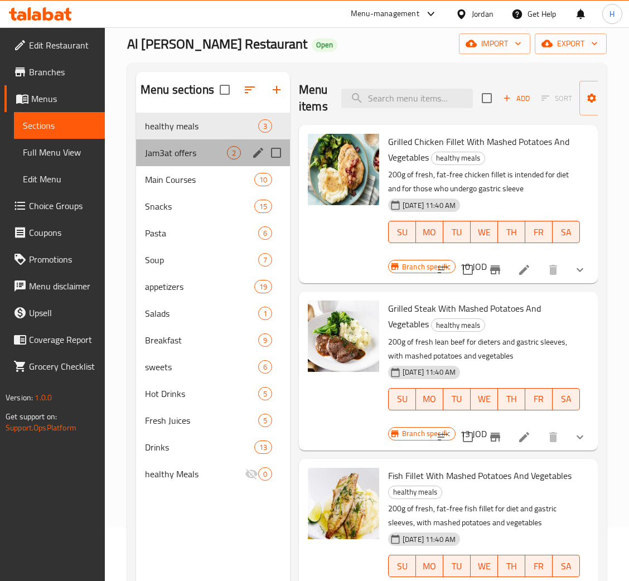
click at [176, 162] on div "Jam3at offers 2" at bounding box center [213, 152] width 154 height 27
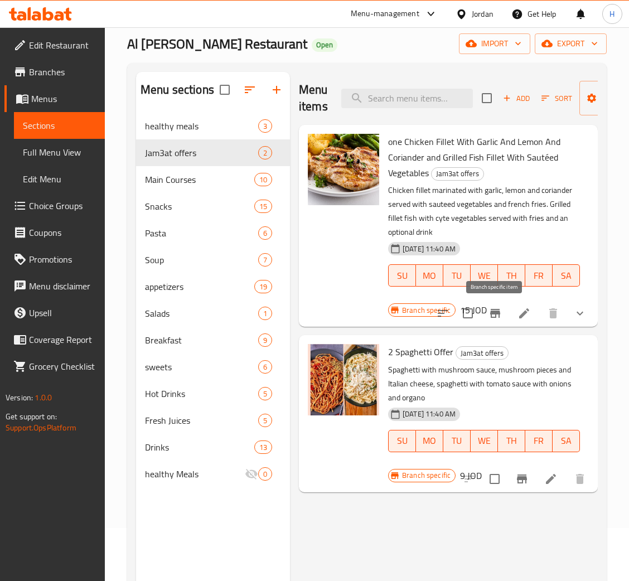
click at [490, 307] on icon "Branch-specific-item" at bounding box center [495, 313] width 13 height 13
click at [520, 475] on icon "Branch-specific-item" at bounding box center [522, 479] width 10 height 9
click at [178, 185] on span "Main Courses" at bounding box center [184, 179] width 78 height 13
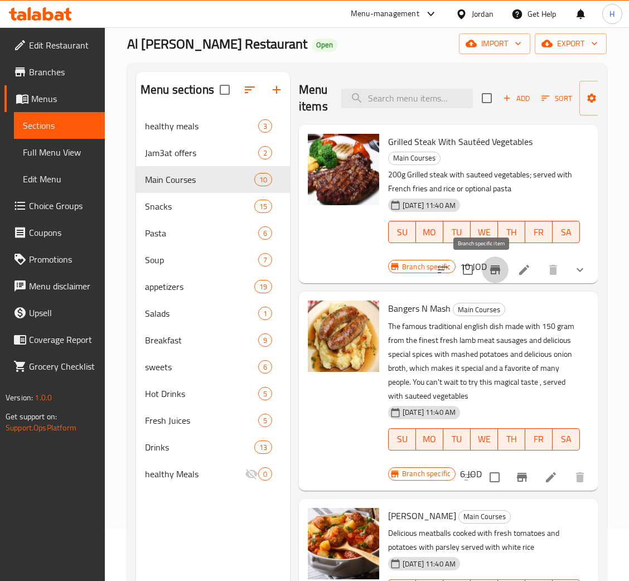
click at [490, 279] on button "Branch-specific-item" at bounding box center [495, 270] width 27 height 27
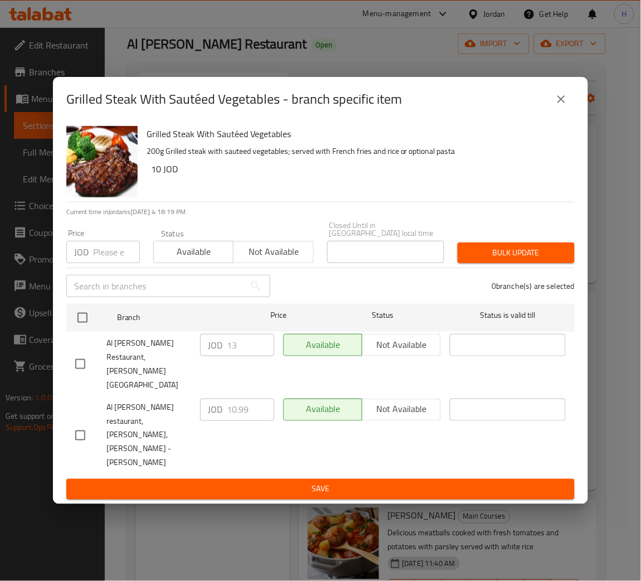
click at [413, 158] on p "200g Grilled steak with sauteed vegetables; served with French fries and rice o…" at bounding box center [356, 151] width 419 height 14
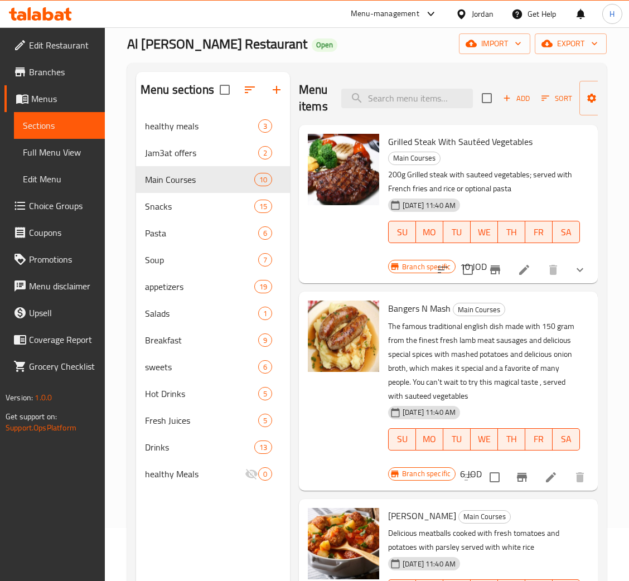
click at [511, 468] on button "Branch-specific-item" at bounding box center [522, 477] width 27 height 27
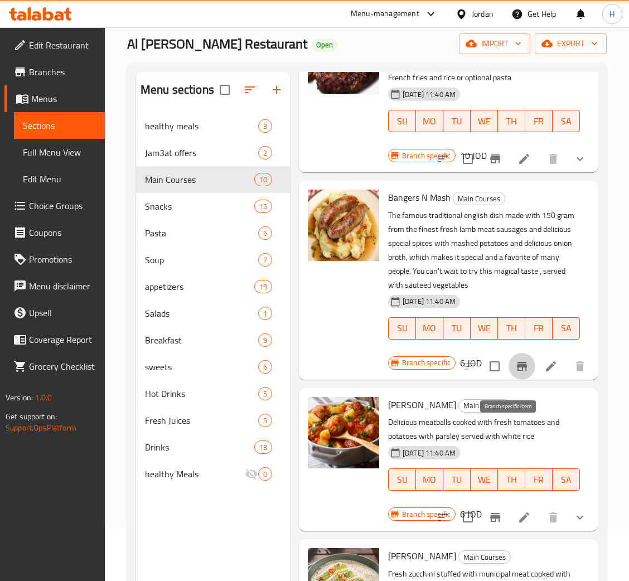
scroll to position [116, 0]
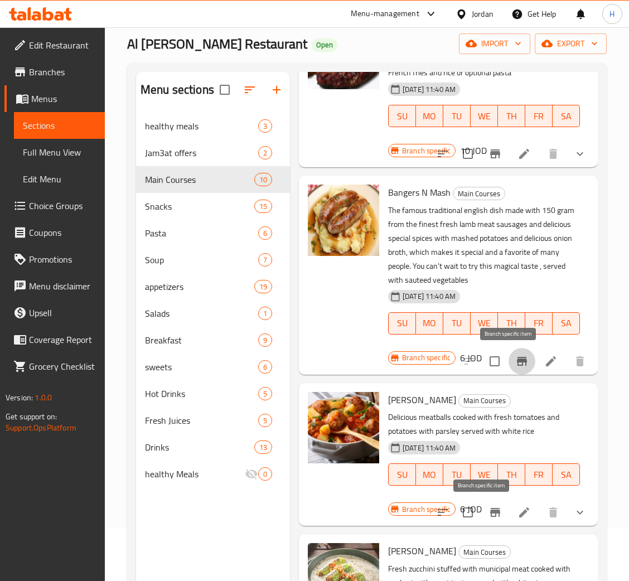
click at [490, 506] on button "Branch-specific-item" at bounding box center [495, 512] width 27 height 27
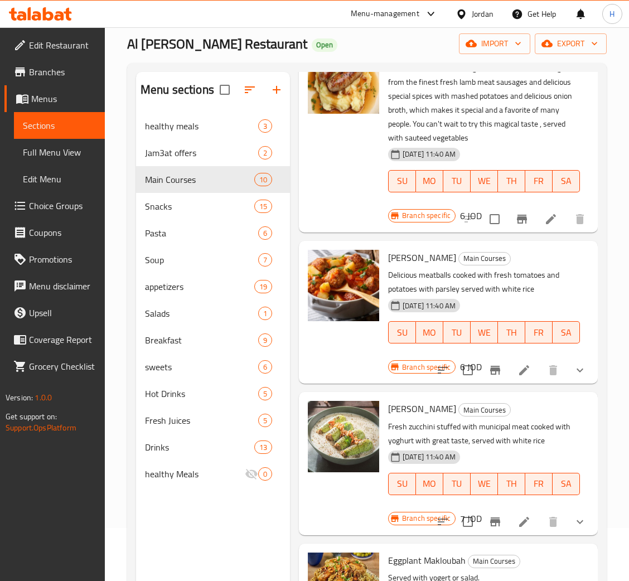
scroll to position [260, 0]
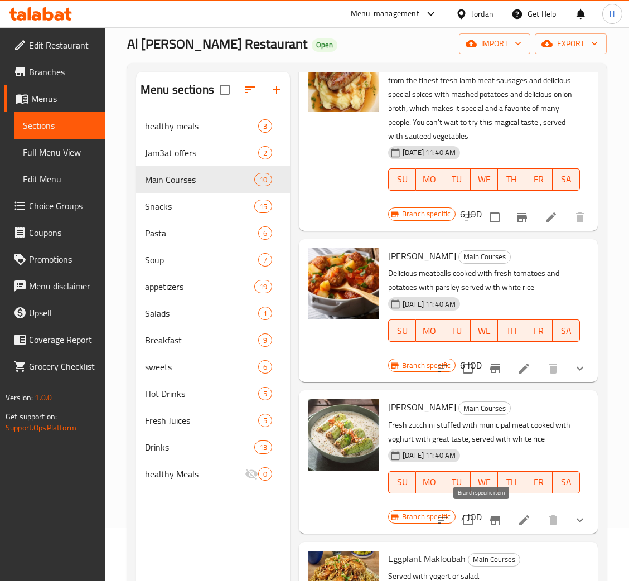
click at [489, 521] on icon "Branch-specific-item" at bounding box center [495, 520] width 13 height 13
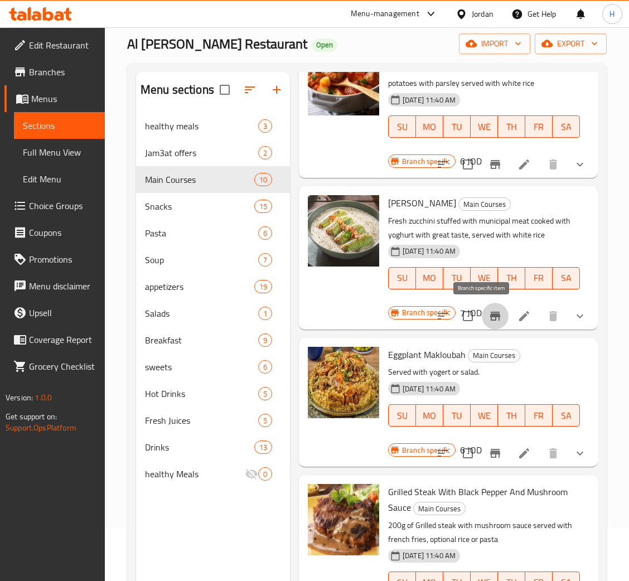
scroll to position [466, 0]
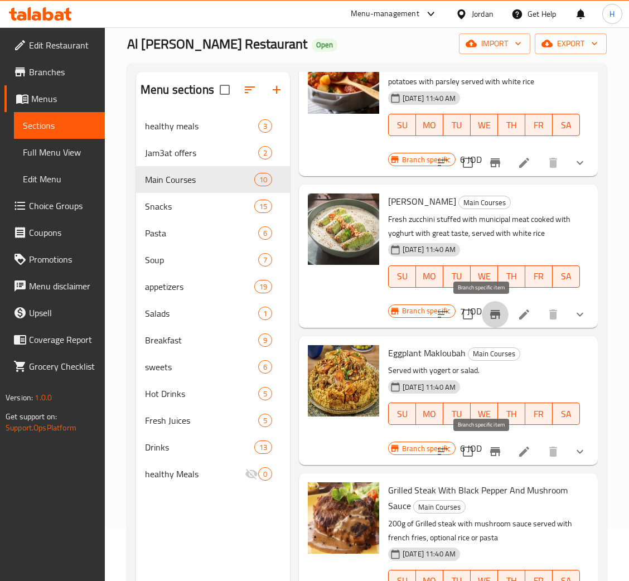
click at [482, 451] on button "Branch-specific-item" at bounding box center [495, 451] width 27 height 27
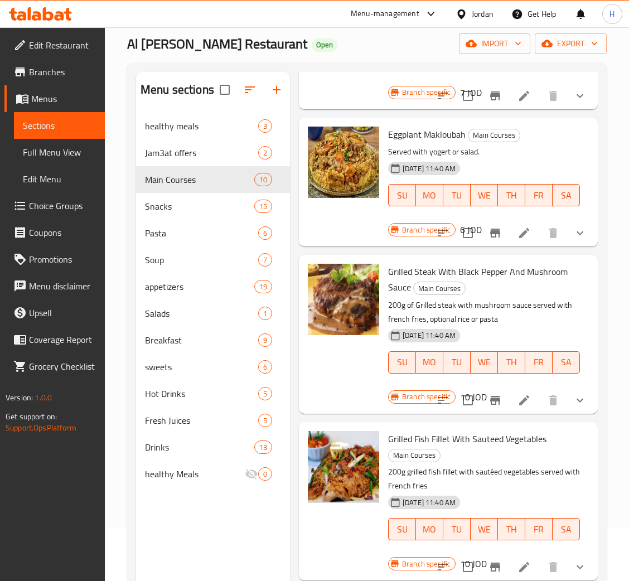
scroll to position [683, 0]
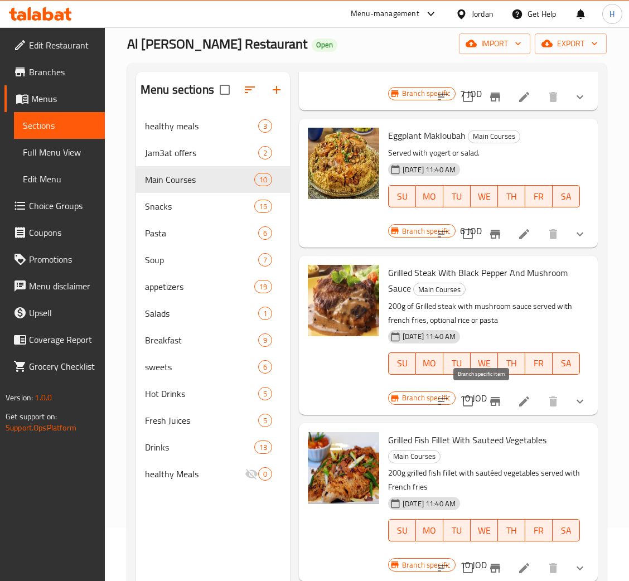
click at [482, 408] on button "Branch-specific-item" at bounding box center [495, 401] width 27 height 27
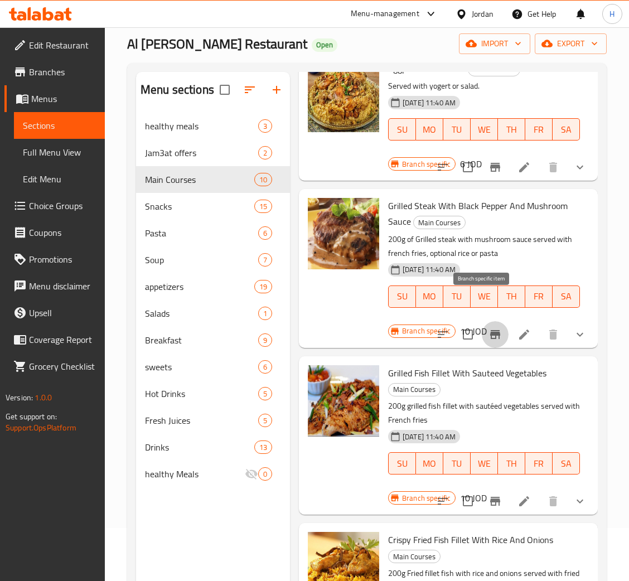
scroll to position [784, 0]
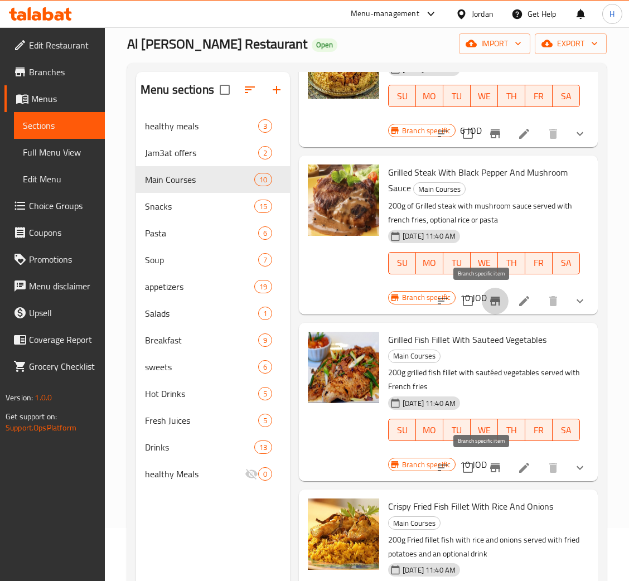
click at [482, 465] on button "Branch-specific-item" at bounding box center [495, 468] width 27 height 27
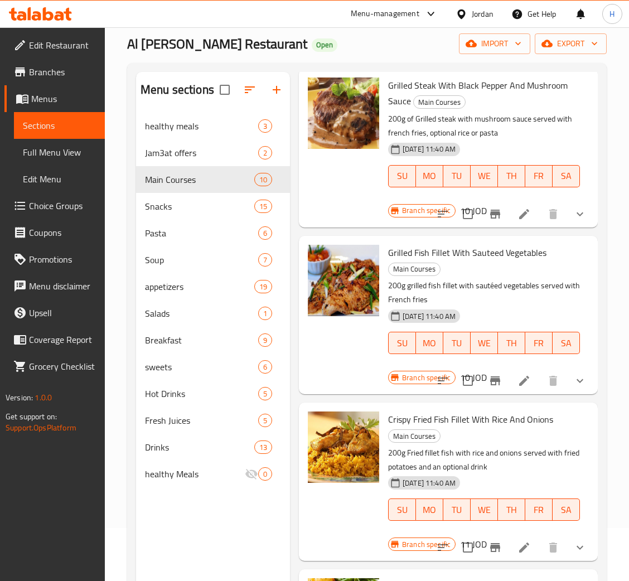
scroll to position [993, 0]
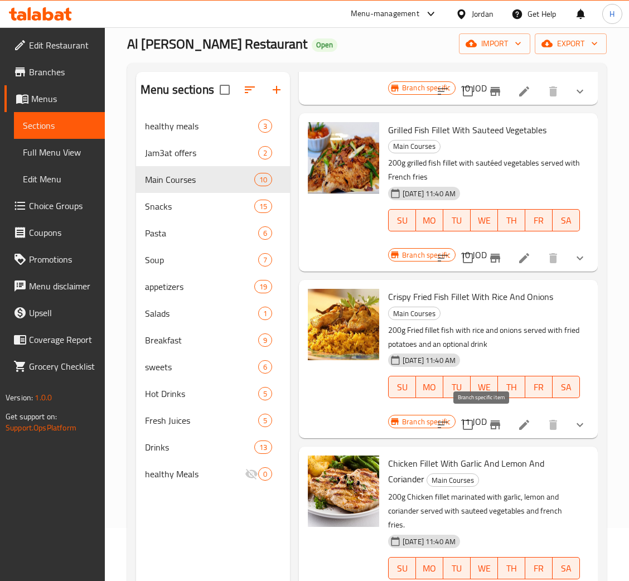
click at [489, 417] on button "Branch-specific-item" at bounding box center [495, 425] width 27 height 27
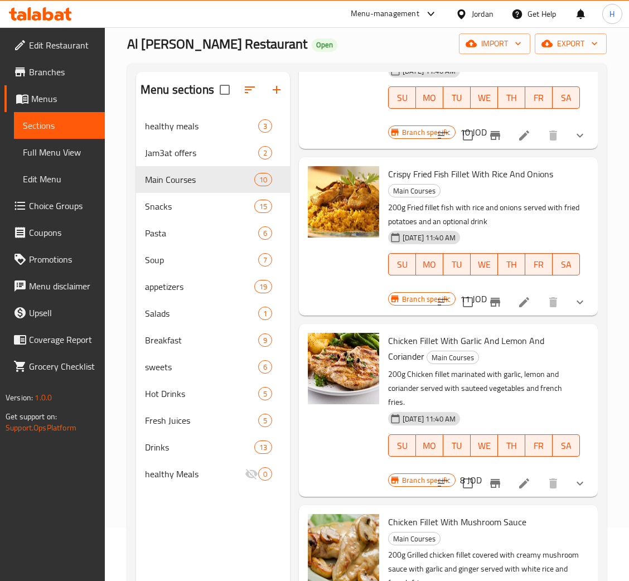
scroll to position [1118, 0]
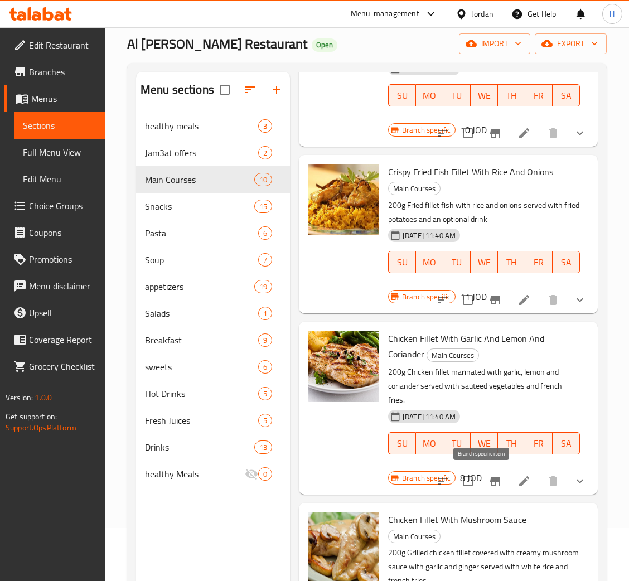
click at [490, 478] on icon "Branch-specific-item" at bounding box center [495, 481] width 10 height 9
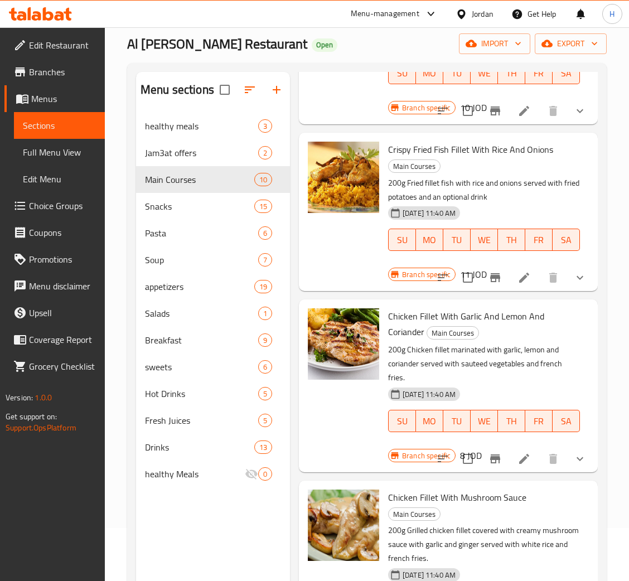
scroll to position [157, 0]
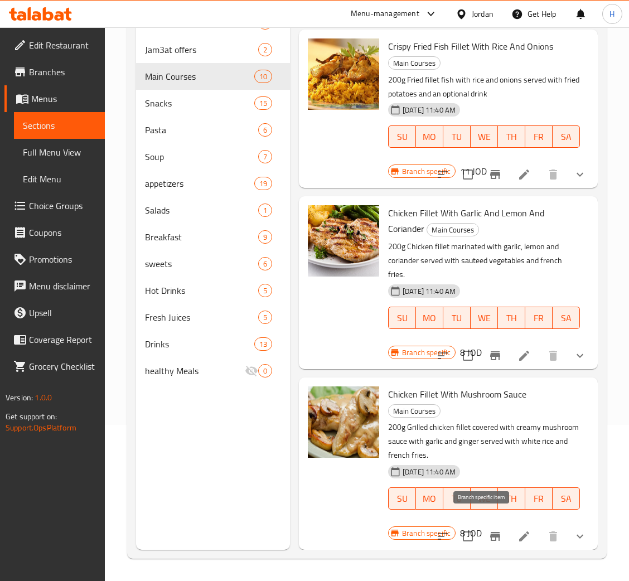
click at [490, 532] on icon "Branch-specific-item" at bounding box center [495, 536] width 10 height 9
click at [204, 97] on span "Snacks" at bounding box center [184, 102] width 78 height 13
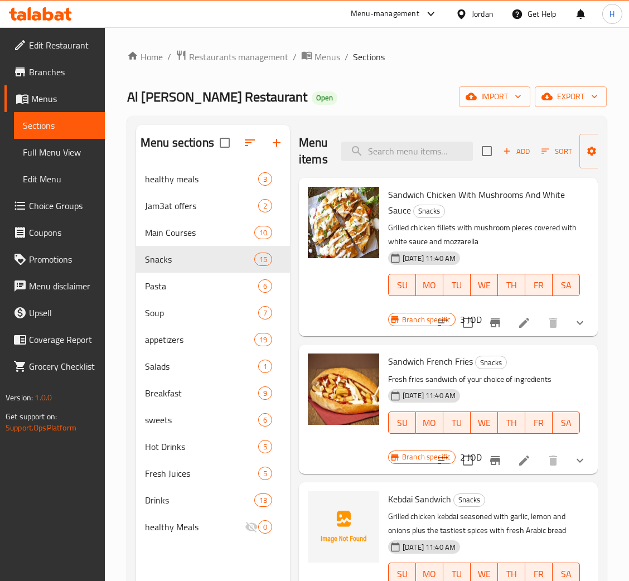
click at [489, 323] on icon "Branch-specific-item" at bounding box center [495, 322] width 13 height 13
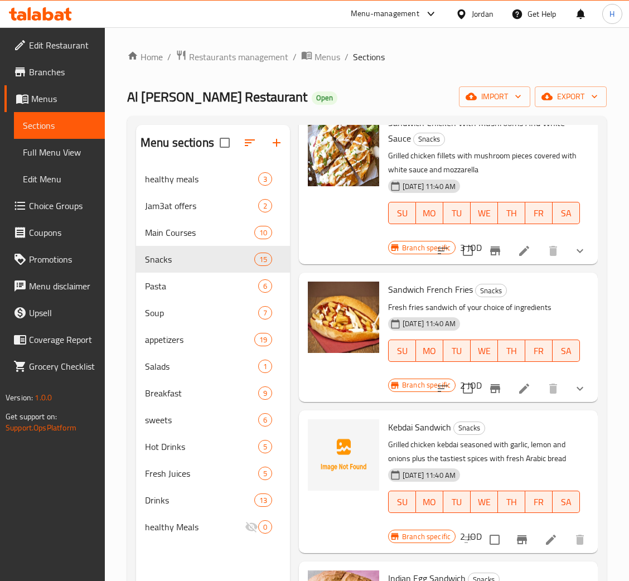
scroll to position [74, 0]
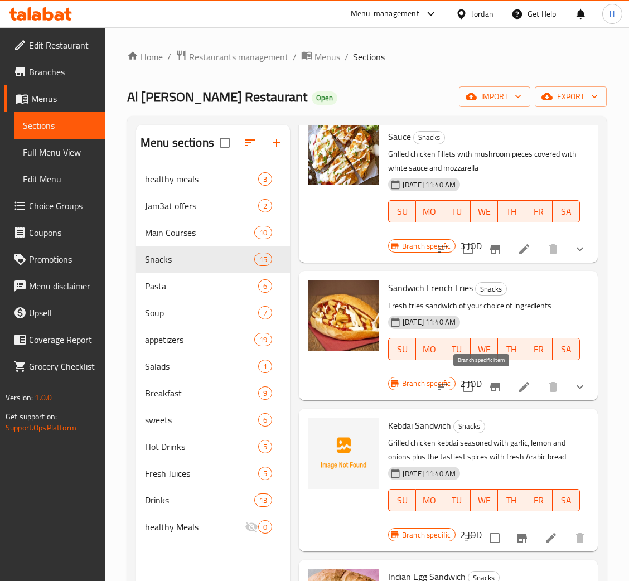
click at [482, 378] on button "Branch-specific-item" at bounding box center [495, 387] width 27 height 27
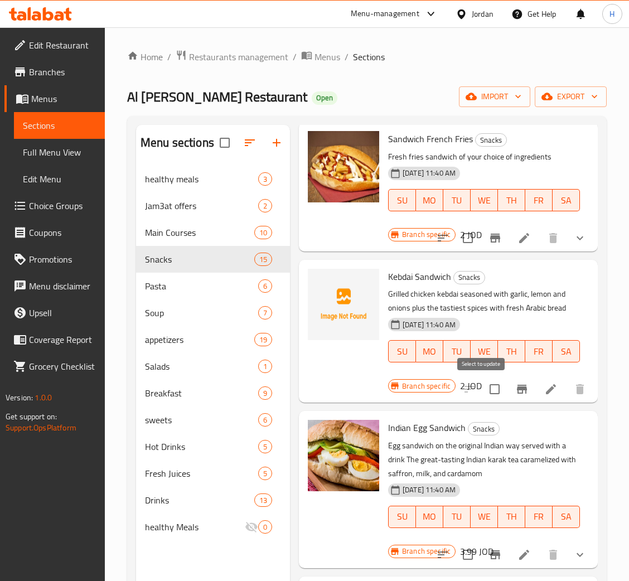
click at [483, 389] on input "checkbox" at bounding box center [494, 389] width 23 height 23
click at [486, 390] on input "checkbox" at bounding box center [494, 389] width 23 height 23
checkbox input "false"
click at [515, 390] on icon "Branch-specific-item" at bounding box center [521, 389] width 13 height 13
click at [509, 394] on button "Branch-specific-item" at bounding box center [522, 389] width 27 height 27
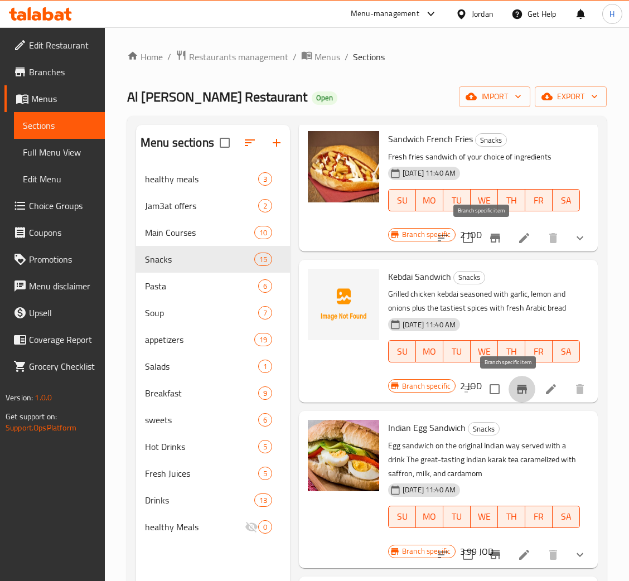
click at [482, 246] on button "Branch-specific-item" at bounding box center [495, 238] width 27 height 27
click at [61, 18] on icon at bounding box center [59, 15] width 9 height 9
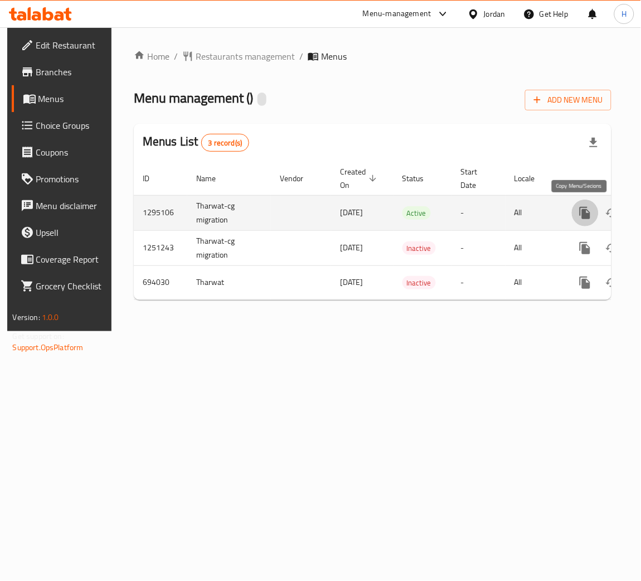
click at [579, 223] on button "more" at bounding box center [585, 213] width 27 height 27
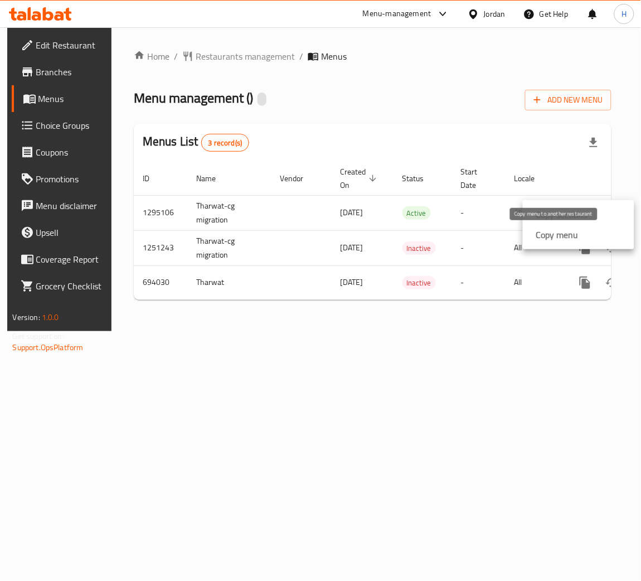
click at [574, 231] on strong "Copy menu" at bounding box center [558, 234] width 42 height 13
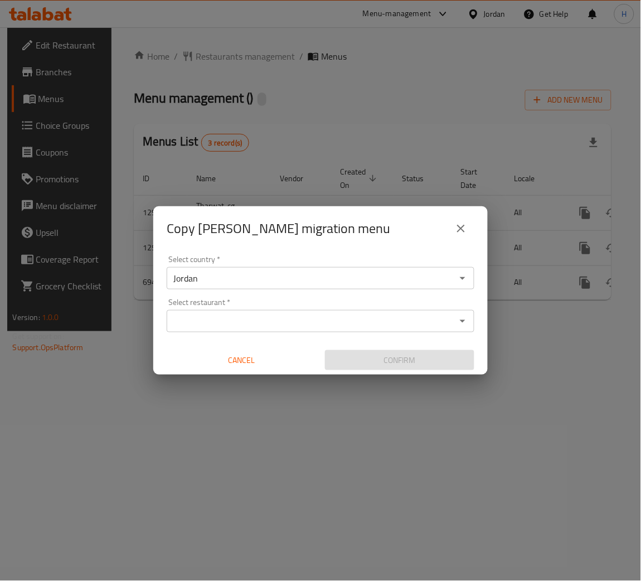
click at [226, 331] on div "Select restaurant *" at bounding box center [321, 321] width 308 height 22
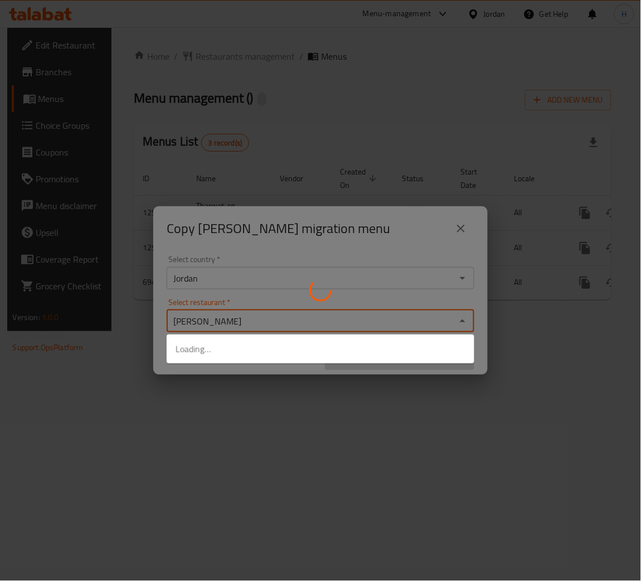
type input "shalimar"
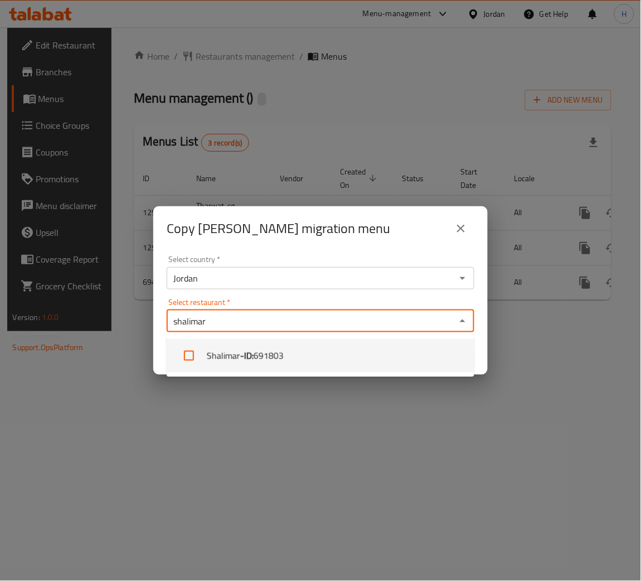
click at [233, 356] on li "Shalimar - ID: 691803" at bounding box center [321, 355] width 308 height 33
checkbox input "true"
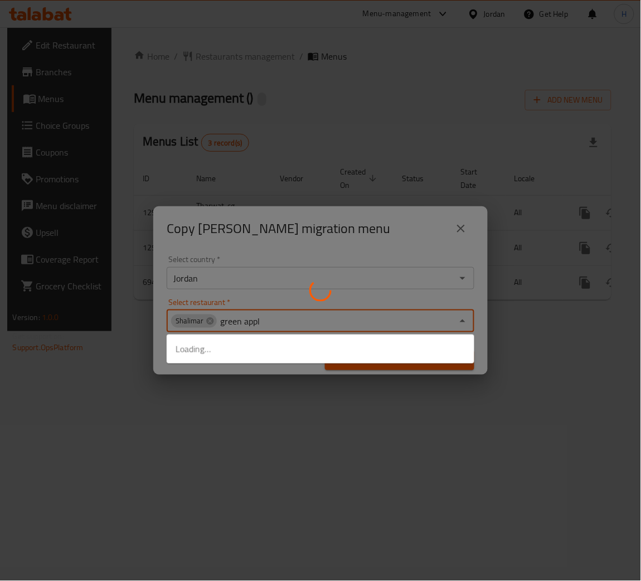
type input "green apple"
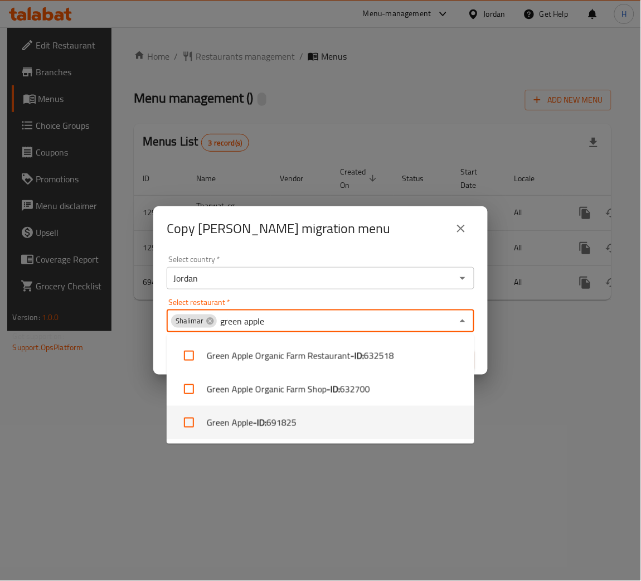
click at [283, 416] on span "691825" at bounding box center [282, 422] width 30 height 13
checkbox input "true"
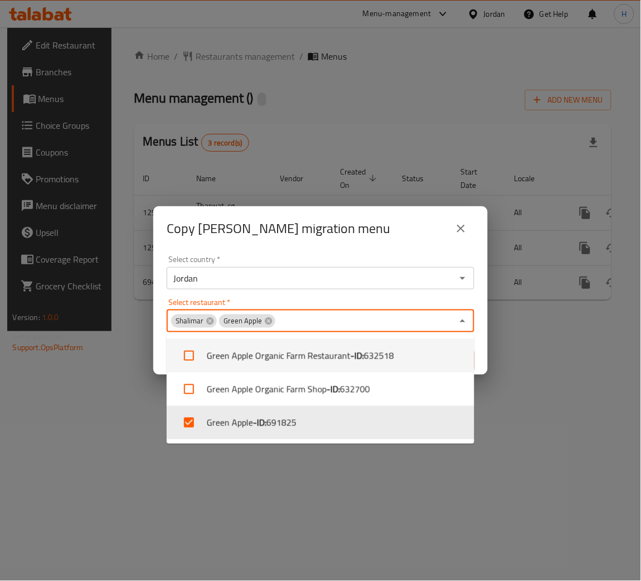
click at [369, 246] on div "Copy [PERSON_NAME] migration menu" at bounding box center [320, 228] width 335 height 45
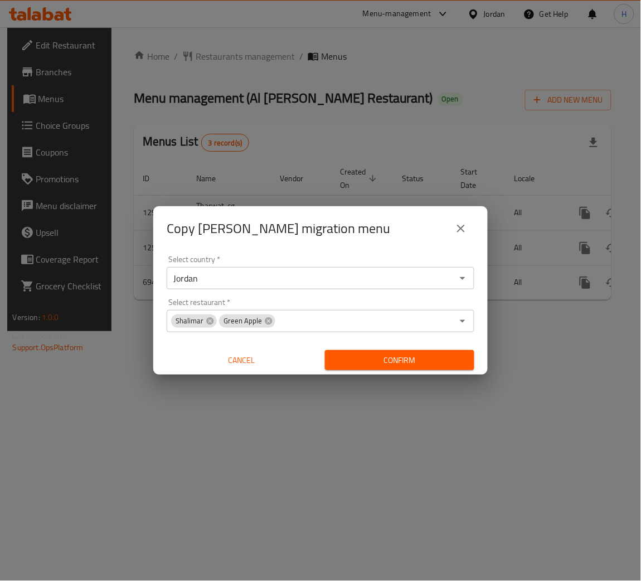
click at [424, 364] on span "Confirm" at bounding box center [400, 361] width 132 height 14
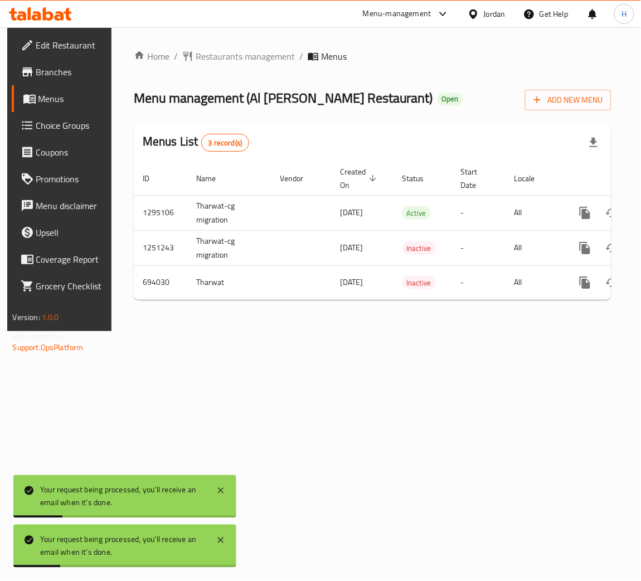
click at [60, 17] on icon at bounding box center [40, 13] width 63 height 13
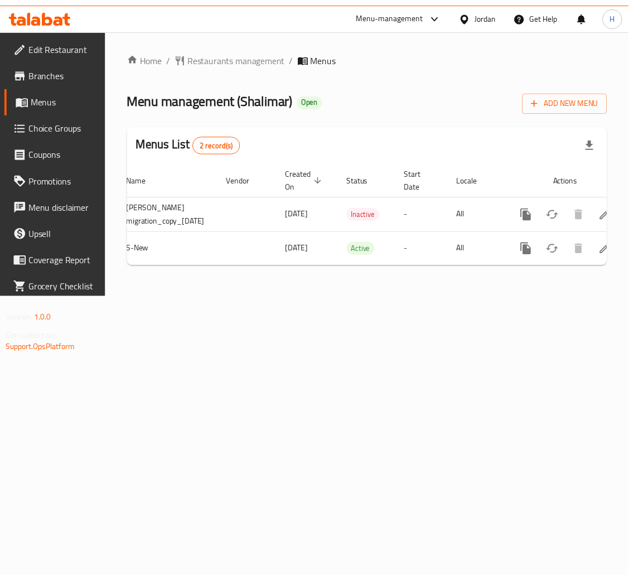
scroll to position [0, 100]
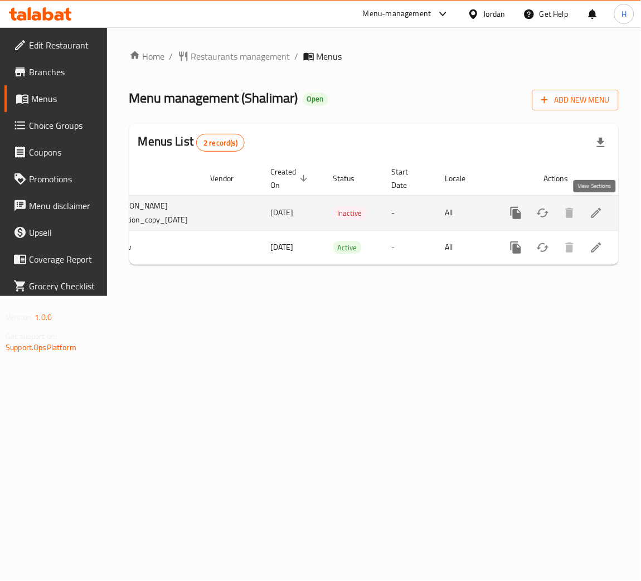
click at [597, 217] on icon "enhanced table" at bounding box center [596, 212] width 13 height 13
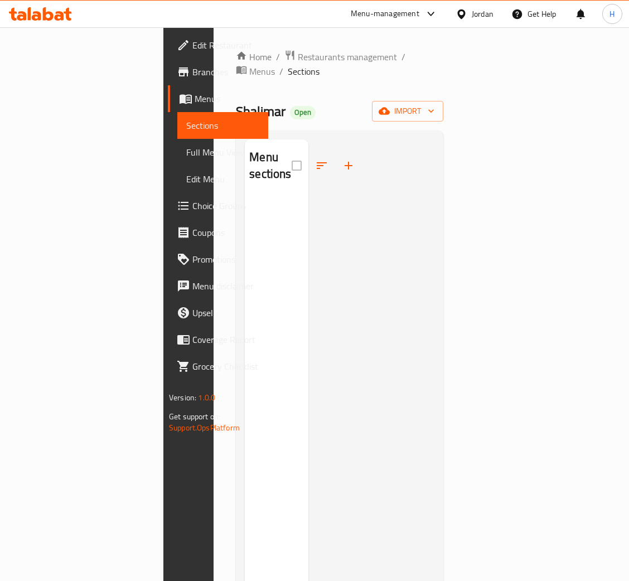
click at [57, 18] on icon at bounding box center [59, 15] width 9 height 9
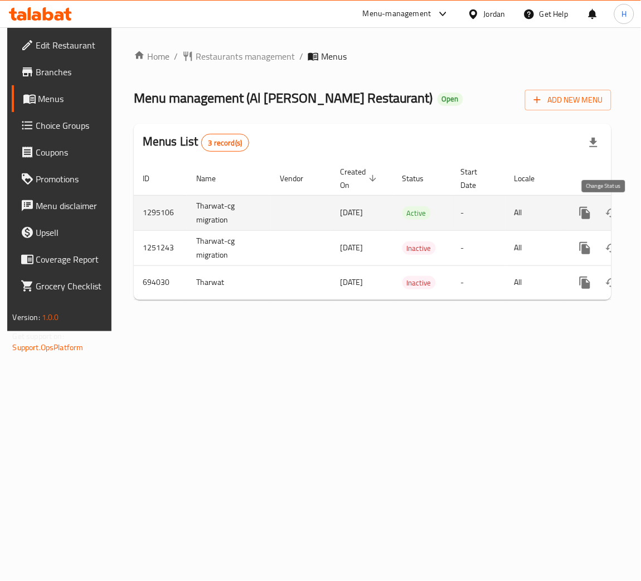
click at [606, 216] on icon "enhanced table" at bounding box center [612, 212] width 13 height 13
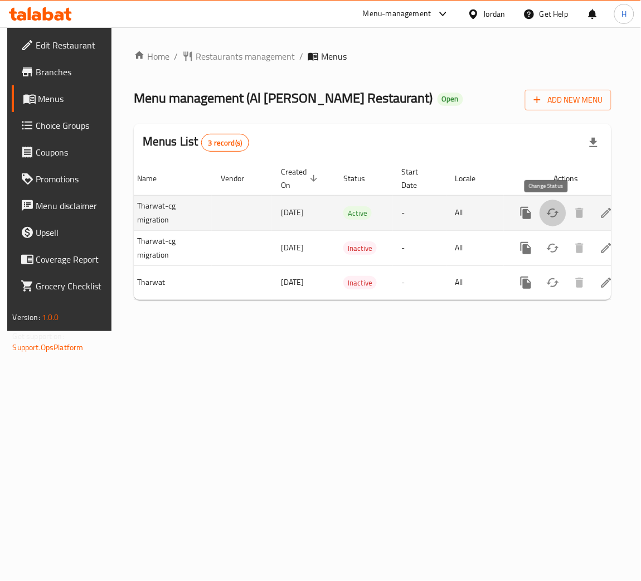
scroll to position [0, 60]
click at [524, 212] on icon "more" at bounding box center [525, 212] width 13 height 13
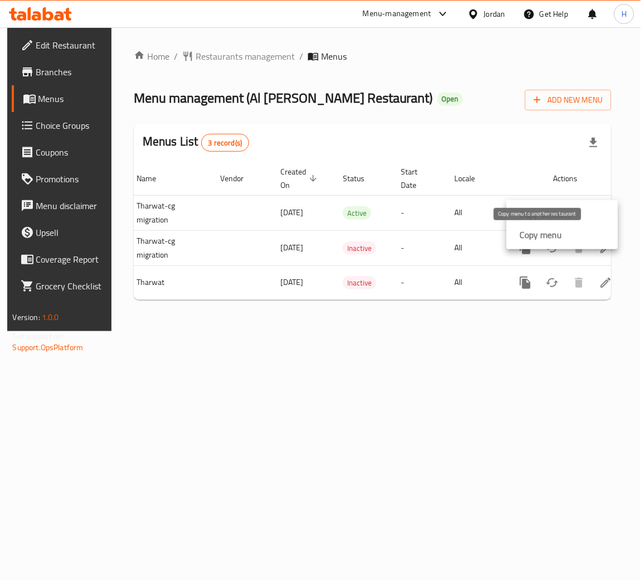
click at [533, 232] on strong "Copy menu" at bounding box center [541, 234] width 42 height 13
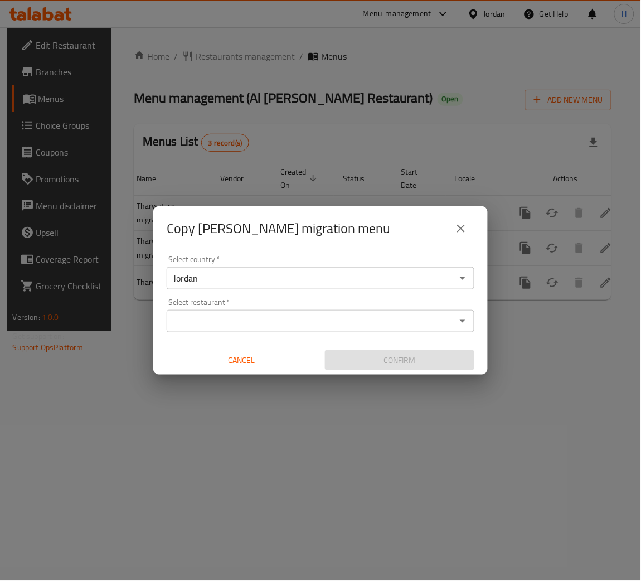
click at [259, 310] on div "Select restaurant *" at bounding box center [321, 321] width 308 height 22
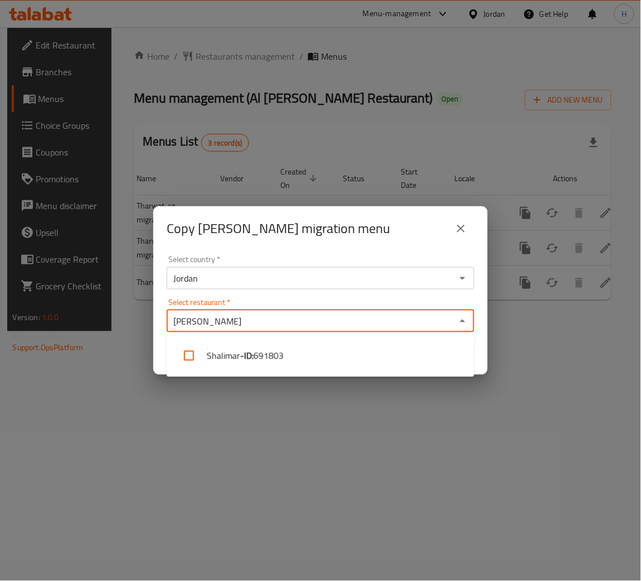
type input "shalimar"
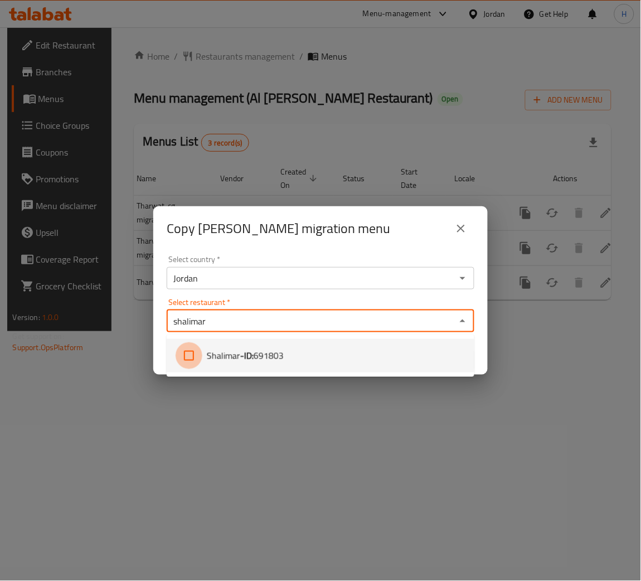
click at [189, 347] on input "checkbox" at bounding box center [189, 355] width 27 height 27
checkbox input "true"
click at [238, 316] on input "Select restaurant   *" at bounding box center [335, 321] width 235 height 16
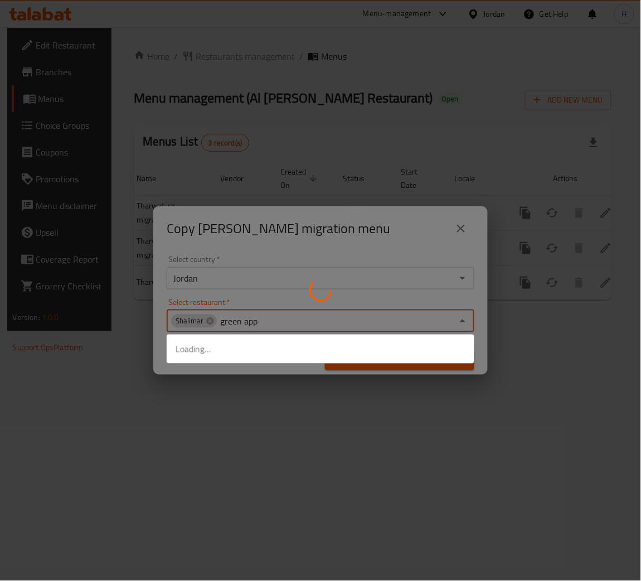
type input "green appl"
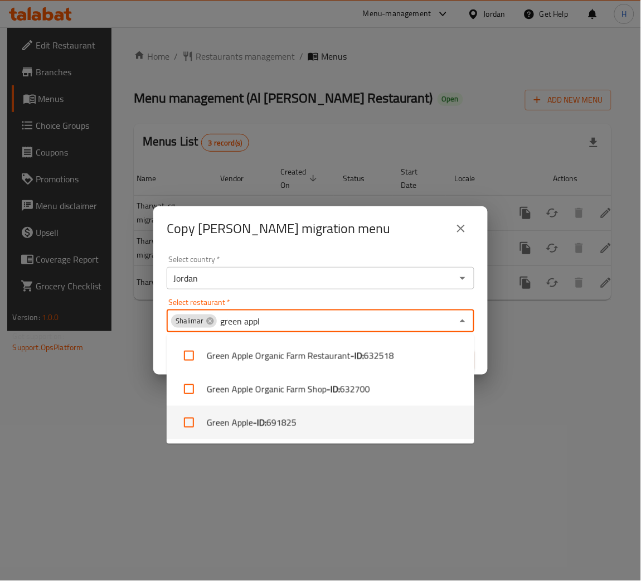
click at [250, 422] on li "Green Apple - ID: 691825" at bounding box center [321, 422] width 308 height 33
checkbox input "true"
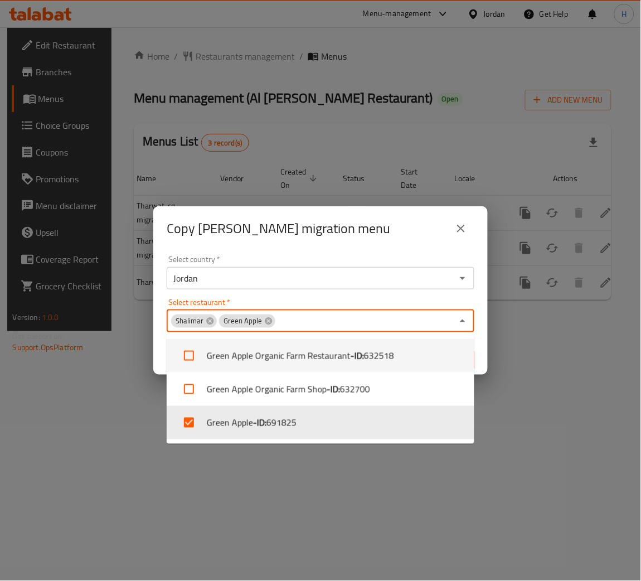
click at [377, 235] on div "Copy Tharwat-cg migration menu" at bounding box center [321, 228] width 308 height 27
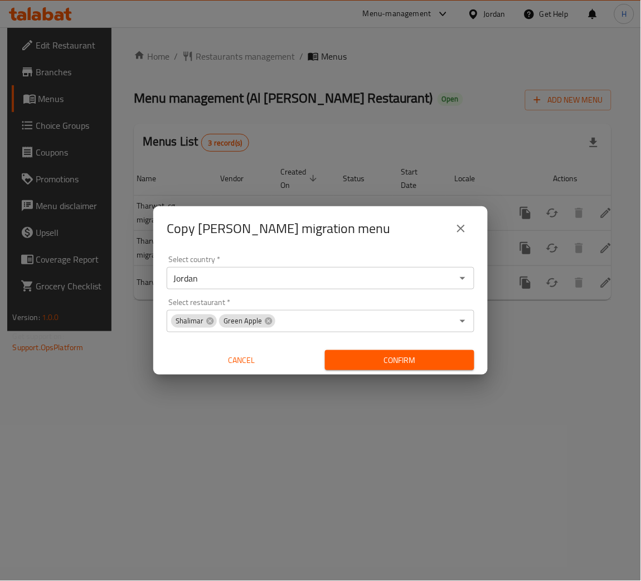
click at [416, 361] on span "Confirm" at bounding box center [400, 361] width 132 height 14
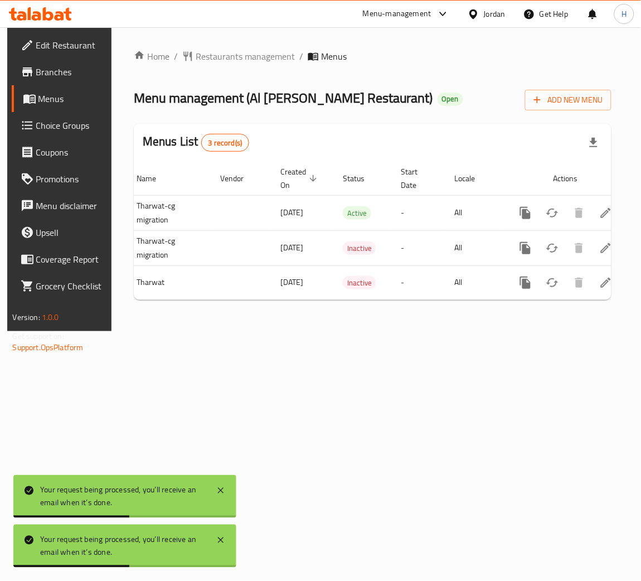
click at [45, 20] on icon at bounding box center [40, 13] width 63 height 13
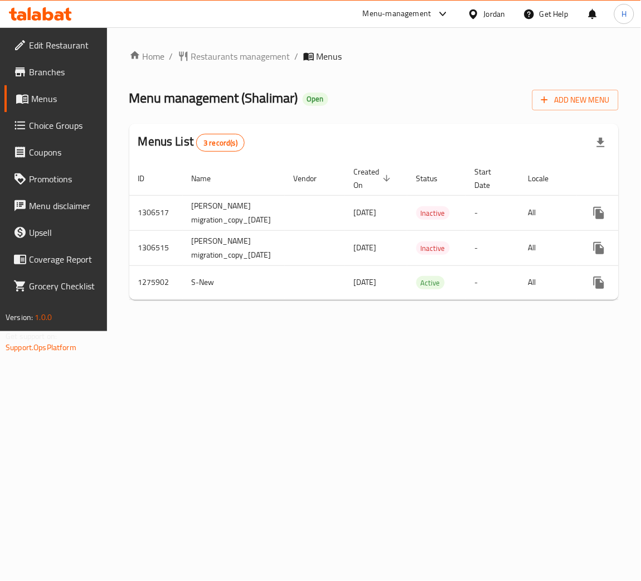
scroll to position [0, 100]
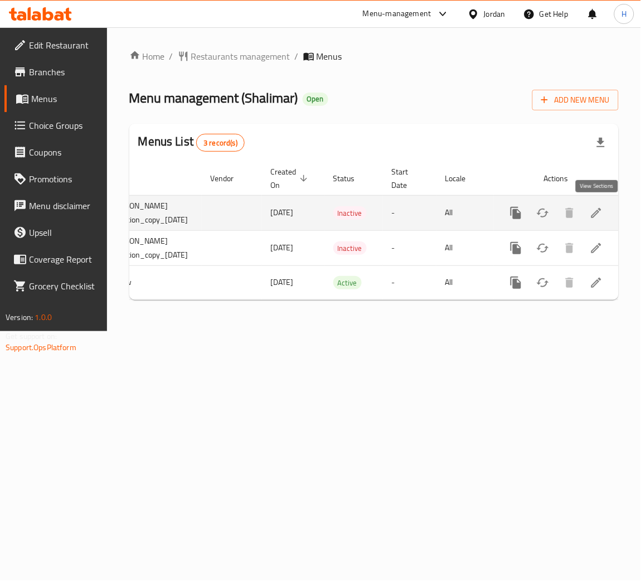
click at [601, 217] on icon "enhanced table" at bounding box center [596, 212] width 13 height 13
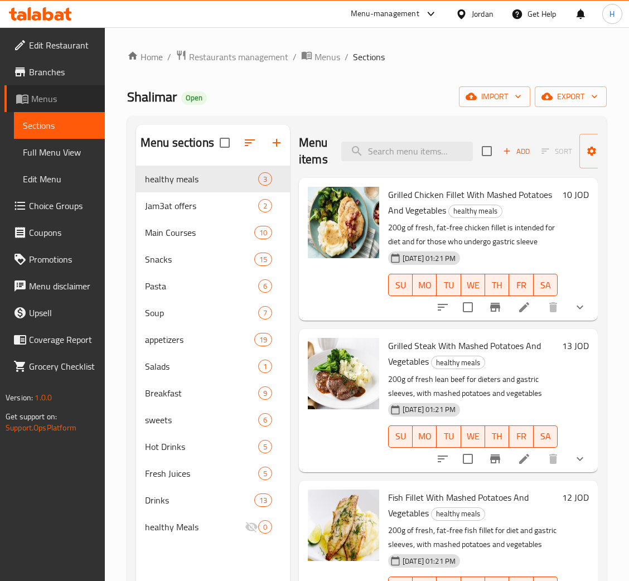
click at [56, 105] on link "Menus" at bounding box center [54, 98] width 100 height 27
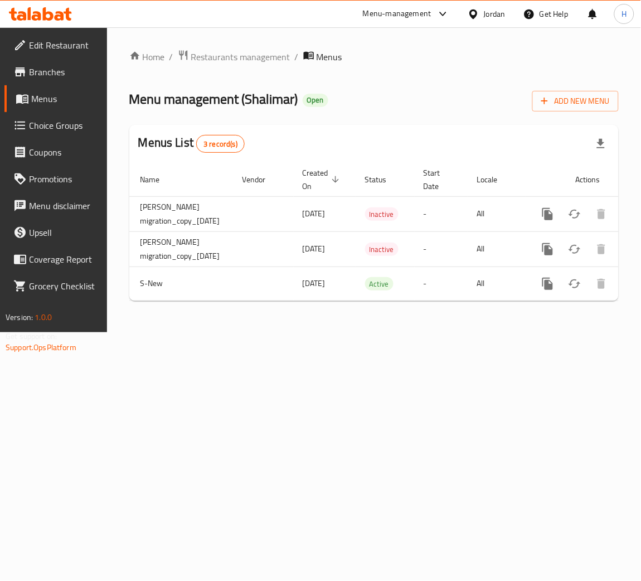
scroll to position [0, 100]
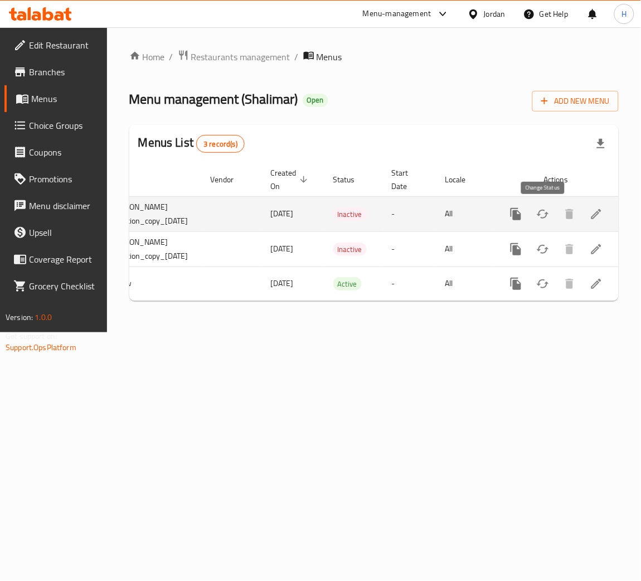
click at [549, 214] on icon "enhanced table" at bounding box center [543, 213] width 13 height 13
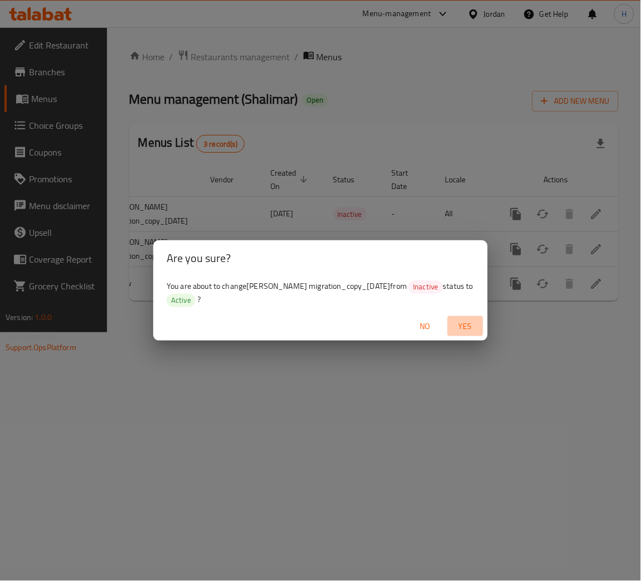
click at [453, 320] on span "Yes" at bounding box center [465, 327] width 27 height 14
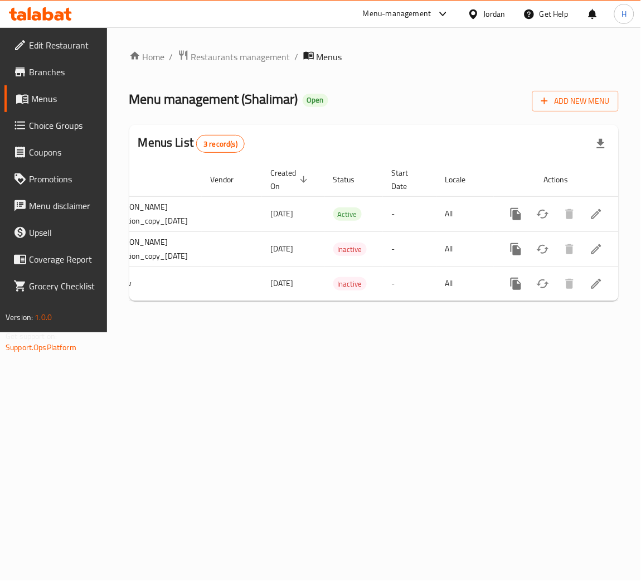
click at [57, 13] on icon at bounding box center [40, 13] width 63 height 13
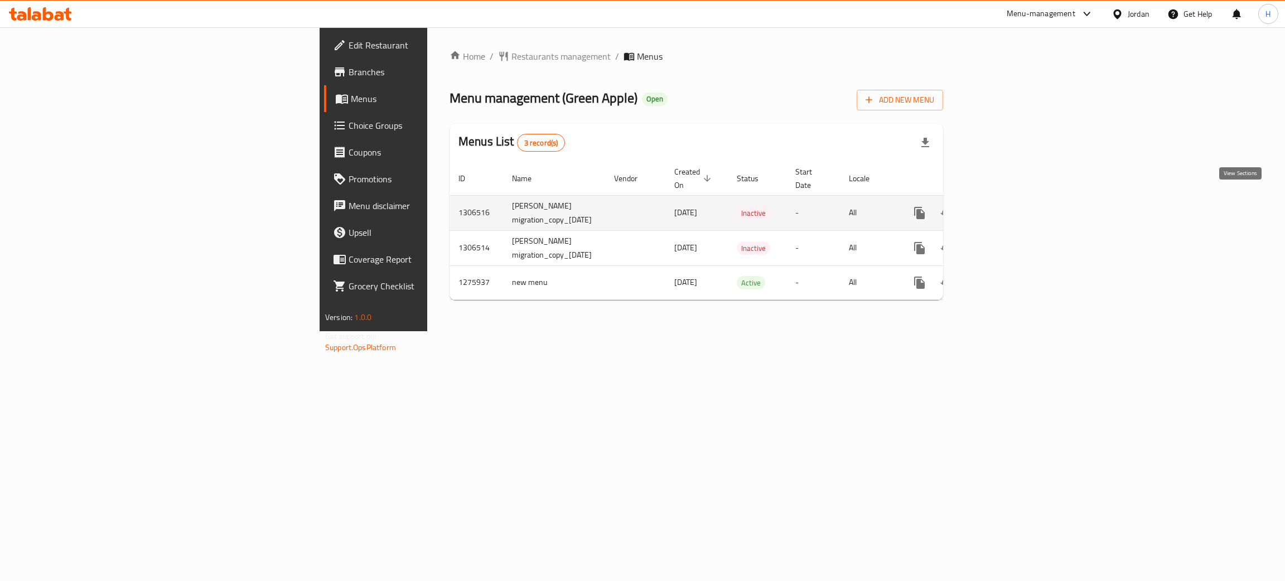
click at [1013, 204] on link "enhanced table" at bounding box center [1000, 213] width 27 height 27
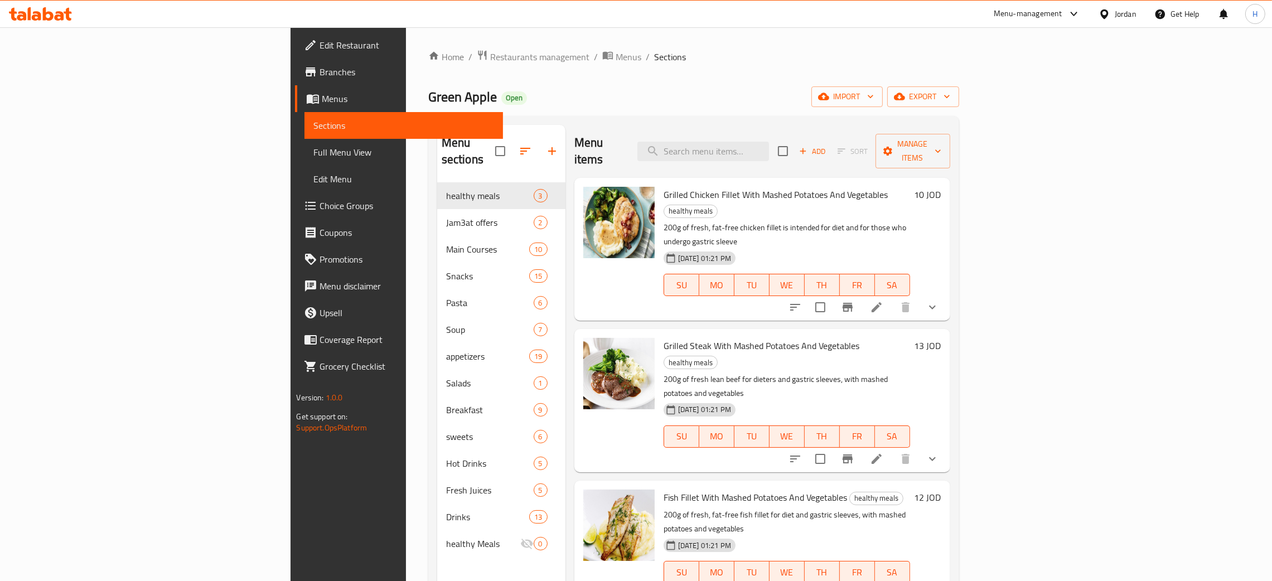
click at [322, 94] on span "Menus" at bounding box center [408, 98] width 172 height 13
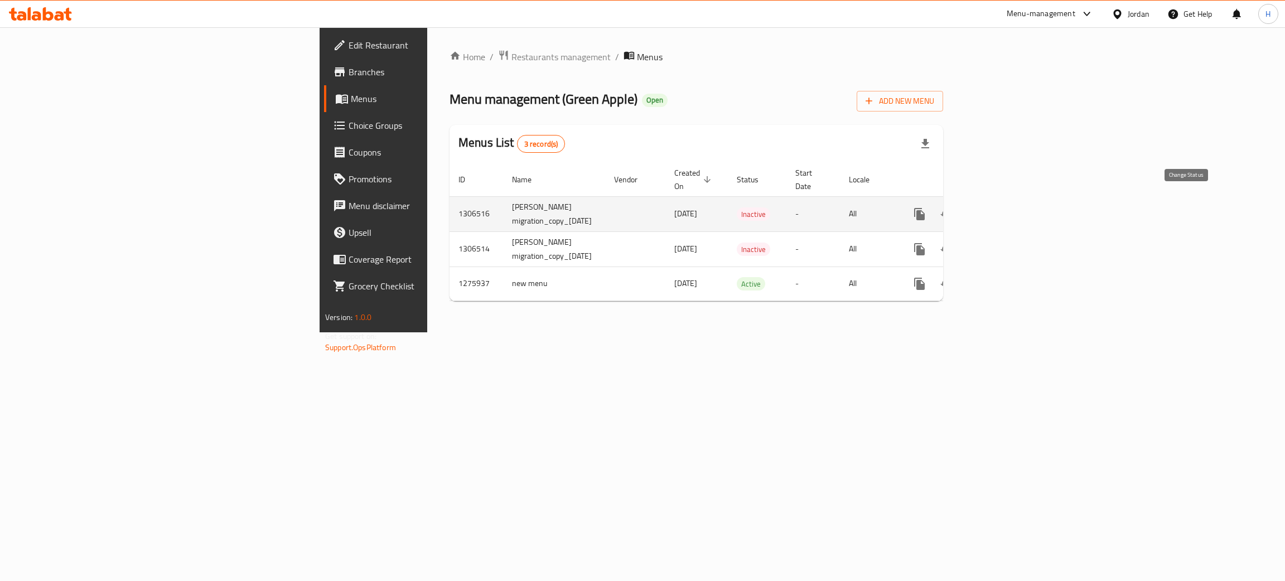
click at [960, 206] on button "enhanced table" at bounding box center [946, 214] width 27 height 27
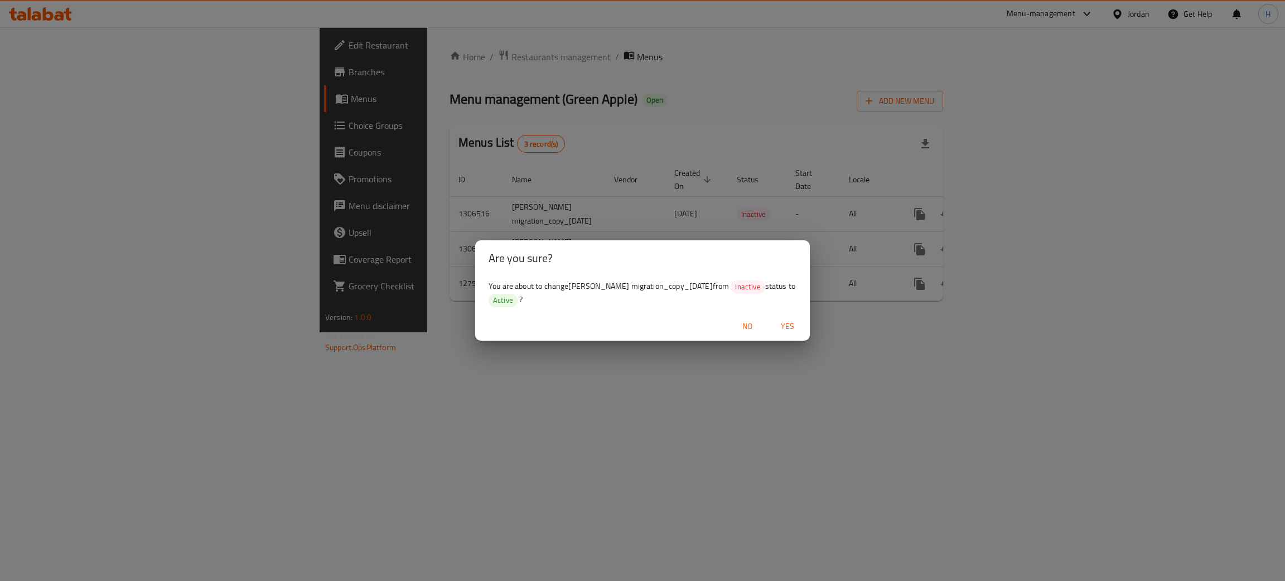
click at [800, 333] on span "Yes" at bounding box center [787, 327] width 27 height 14
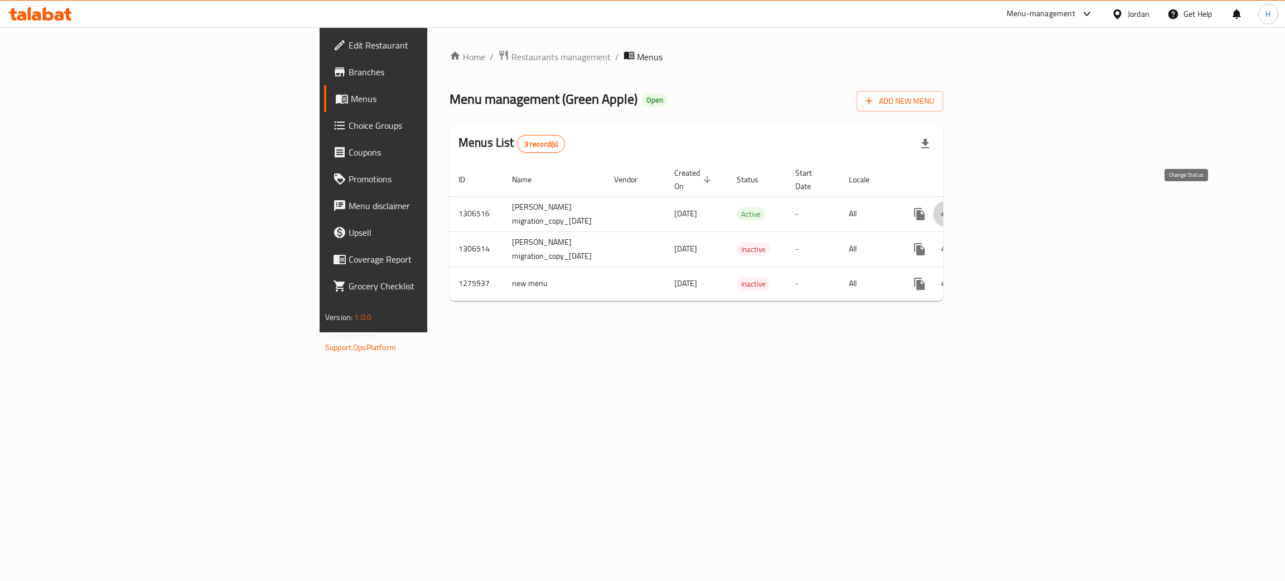
click at [52, 19] on icon at bounding box center [40, 13] width 63 height 13
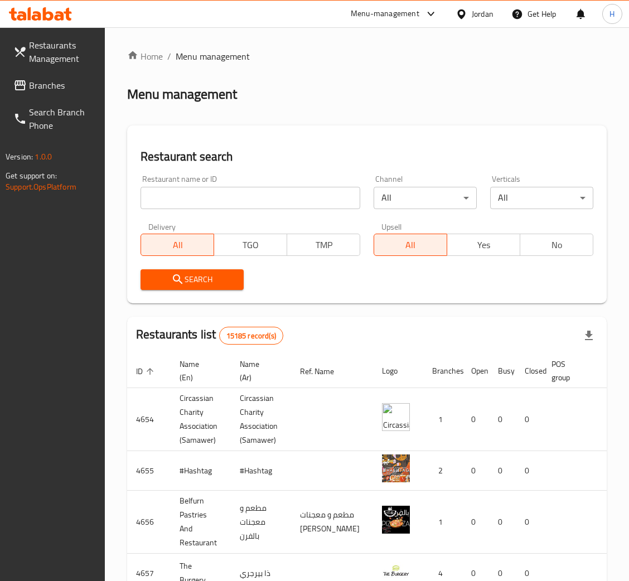
click at [181, 202] on input "search" at bounding box center [251, 198] width 220 height 22
paste input "725065"
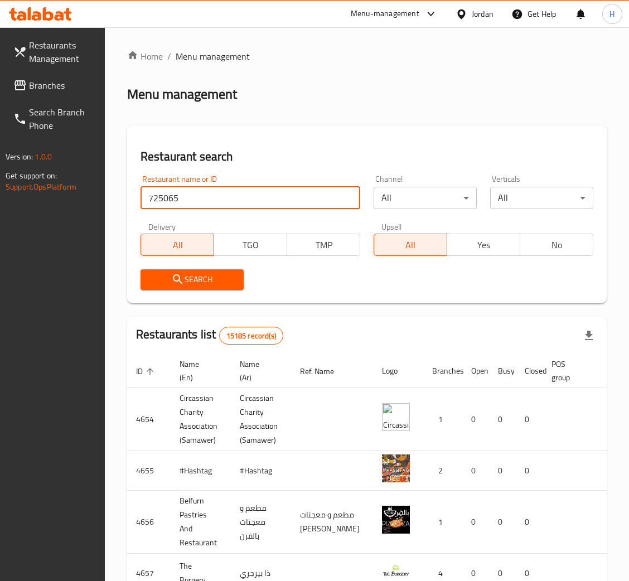
type input "725065"
click button "Search" at bounding box center [192, 279] width 103 height 21
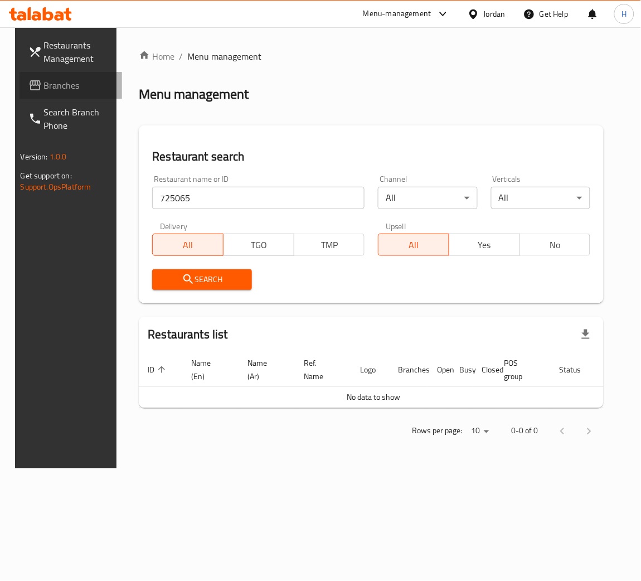
click at [47, 79] on span "Branches" at bounding box center [78, 85] width 69 height 13
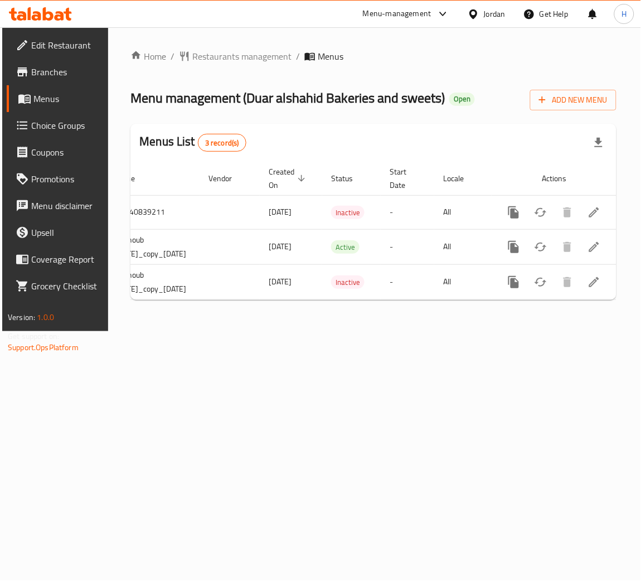
scroll to position [0, 109]
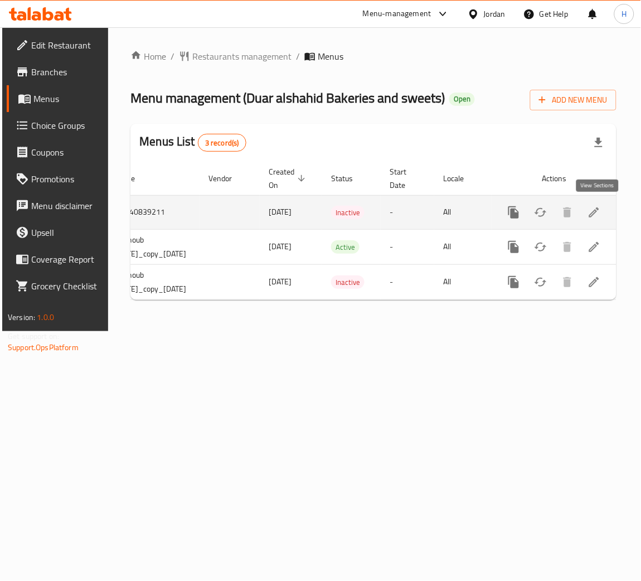
click at [591, 218] on icon "enhanced table" at bounding box center [594, 212] width 13 height 13
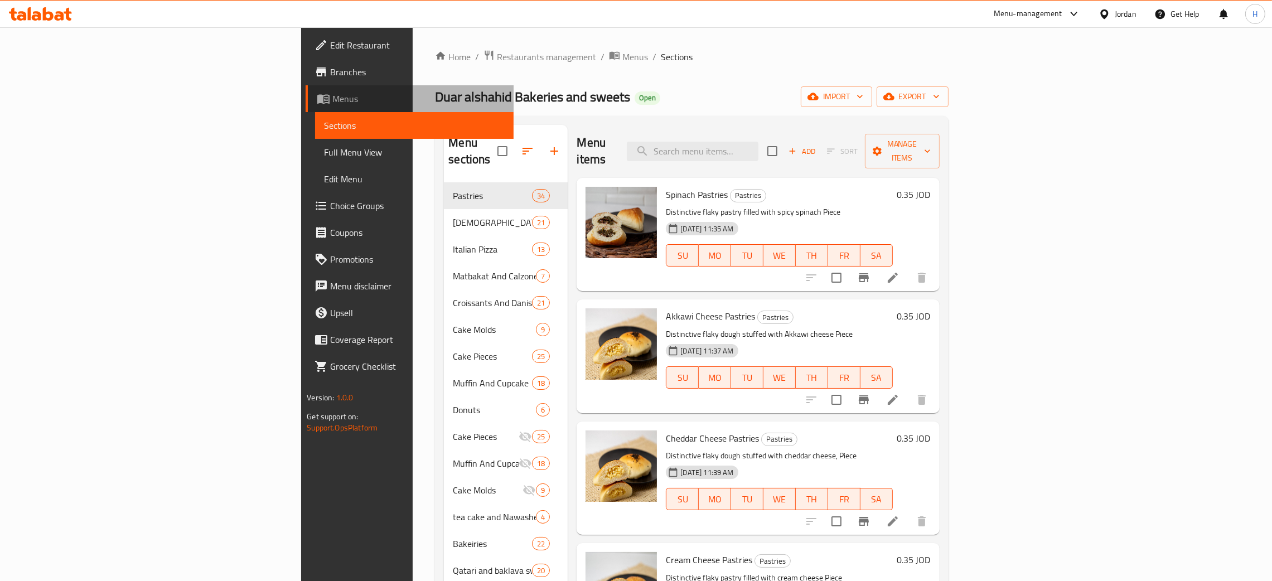
click at [332, 95] on span "Menus" at bounding box center [418, 98] width 172 height 13
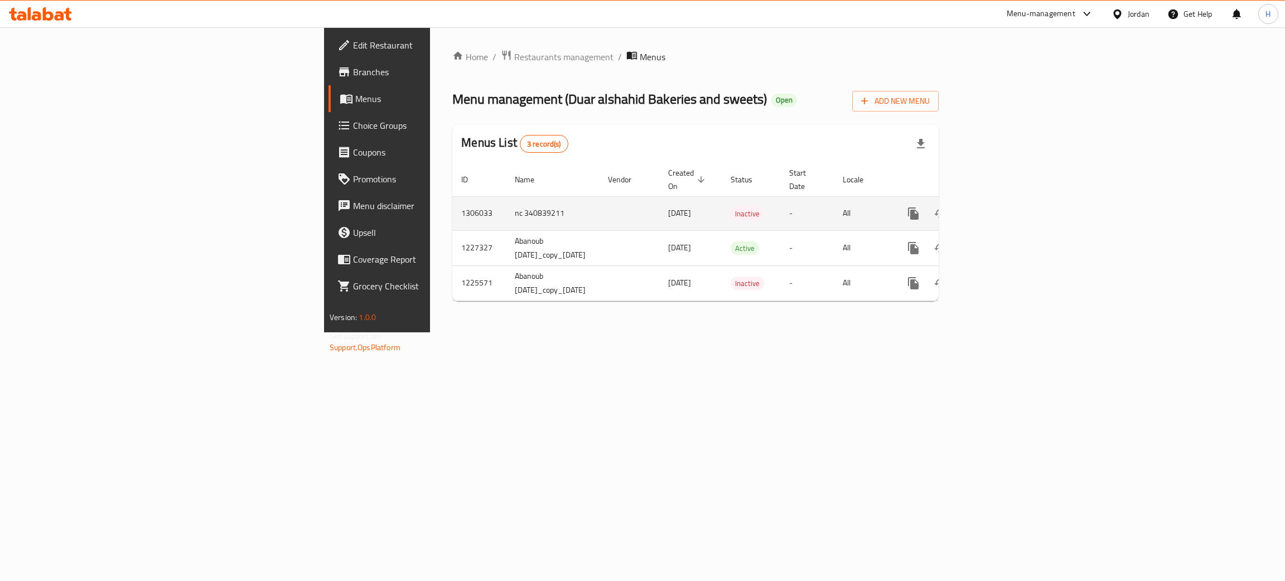
click at [641, 207] on icon "enhanced table" at bounding box center [993, 213] width 13 height 13
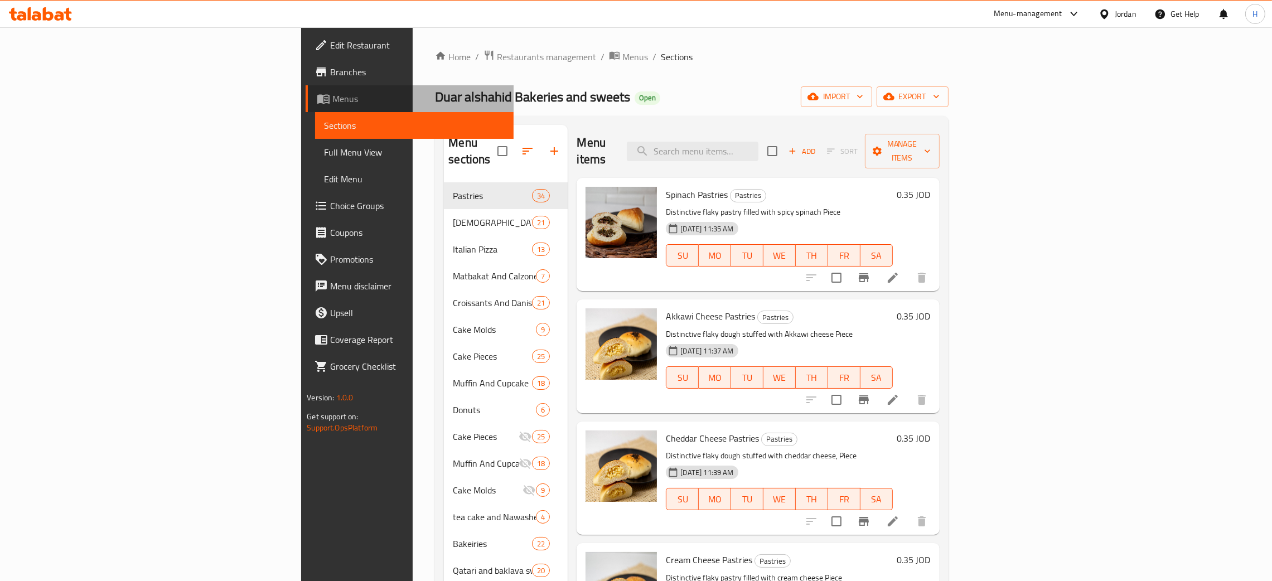
click at [332, 94] on span "Menus" at bounding box center [418, 98] width 172 height 13
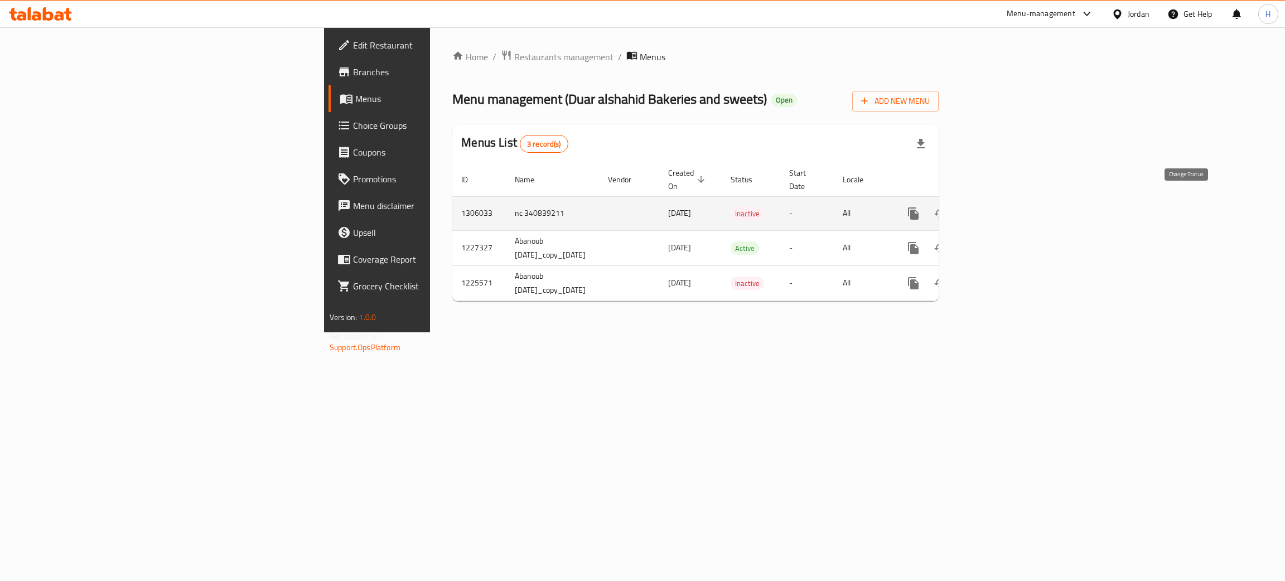
click at [641, 207] on icon "enhanced table" at bounding box center [940, 213] width 13 height 13
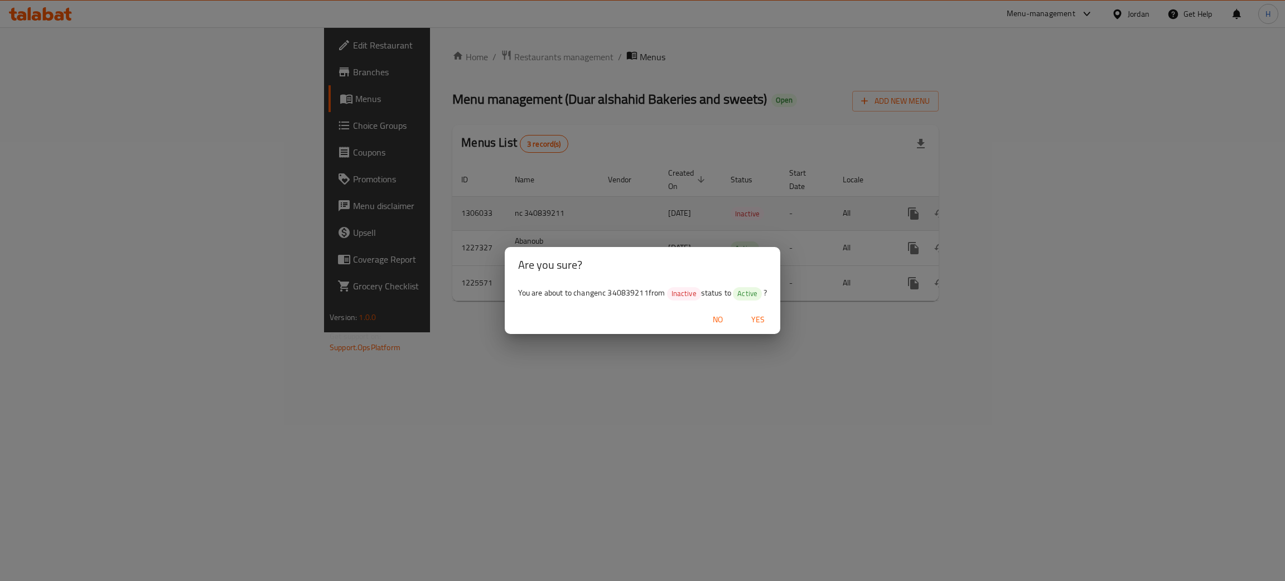
click at [641, 203] on div "Are you sure? You are about to change nc 340839211 from Inactive status to Acti…" at bounding box center [642, 290] width 1285 height 581
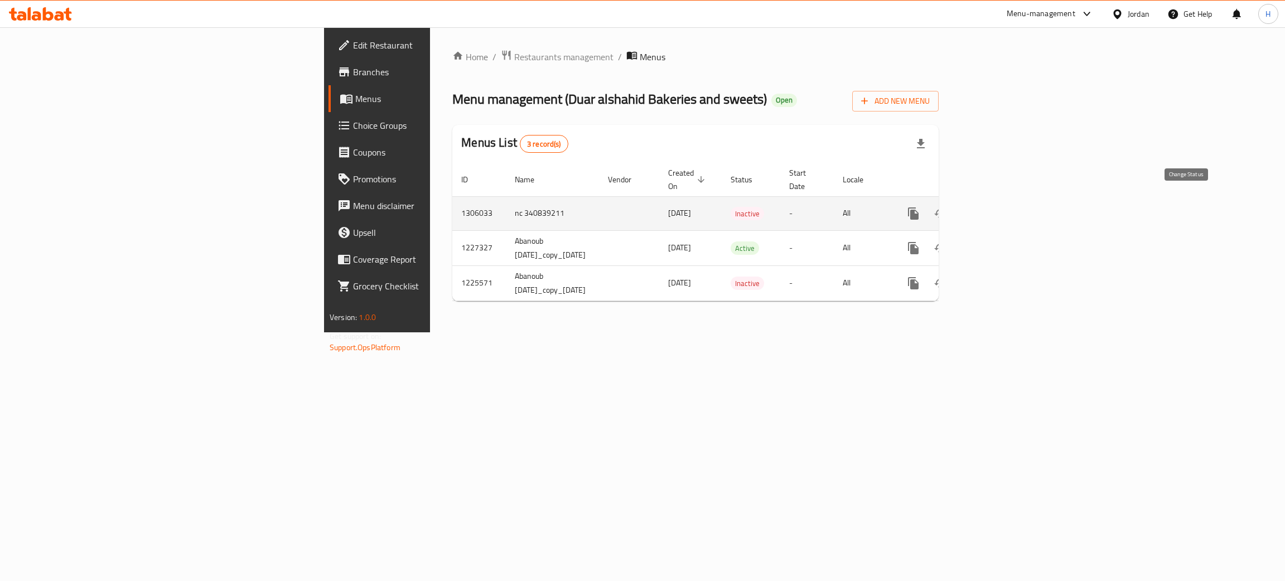
click at [641, 207] on icon "enhanced table" at bounding box center [940, 213] width 13 height 13
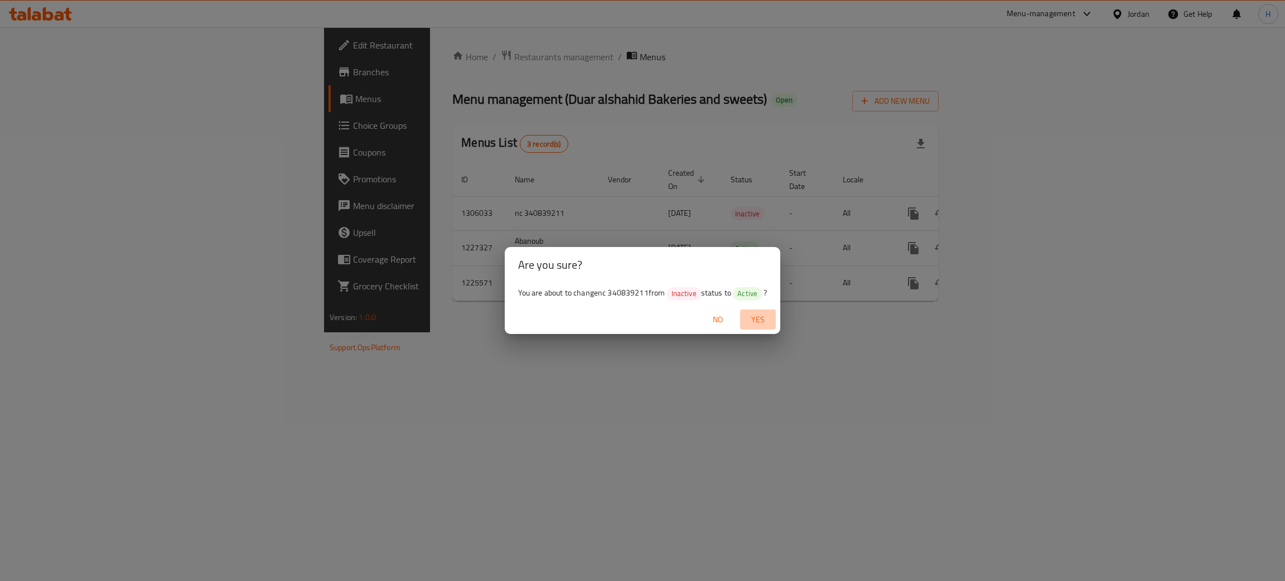
click at [641, 318] on span "Yes" at bounding box center [758, 320] width 27 height 14
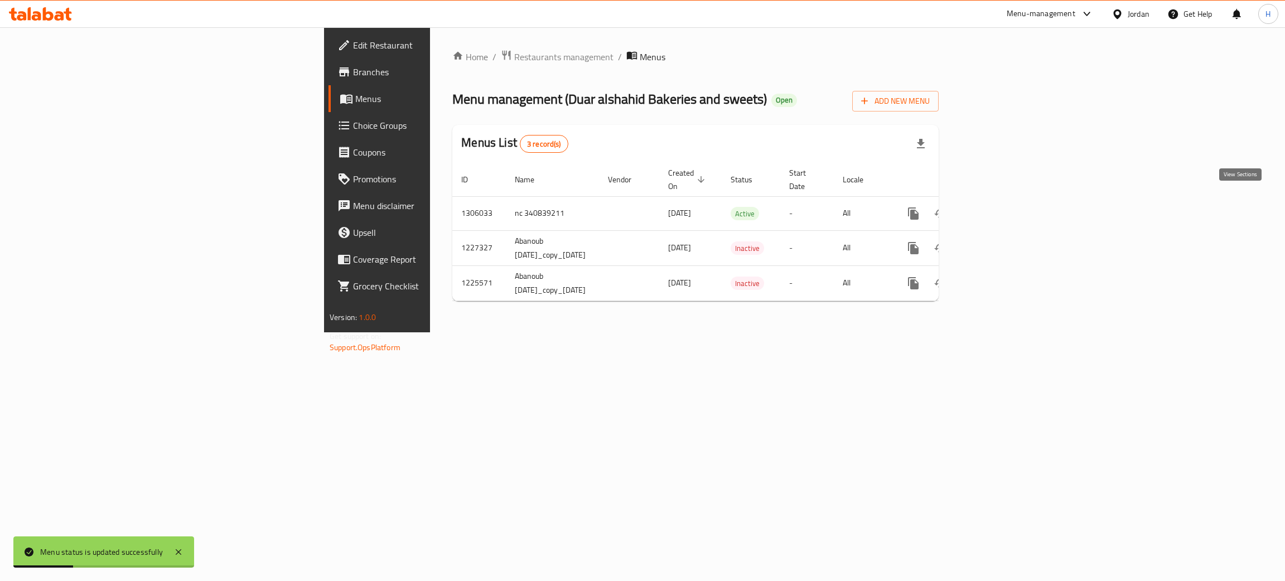
drag, startPoint x: 1238, startPoint y: 203, endPoint x: 1005, endPoint y: 26, distance: 292.2
click at [641, 207] on icon "enhanced table" at bounding box center [993, 213] width 13 height 13
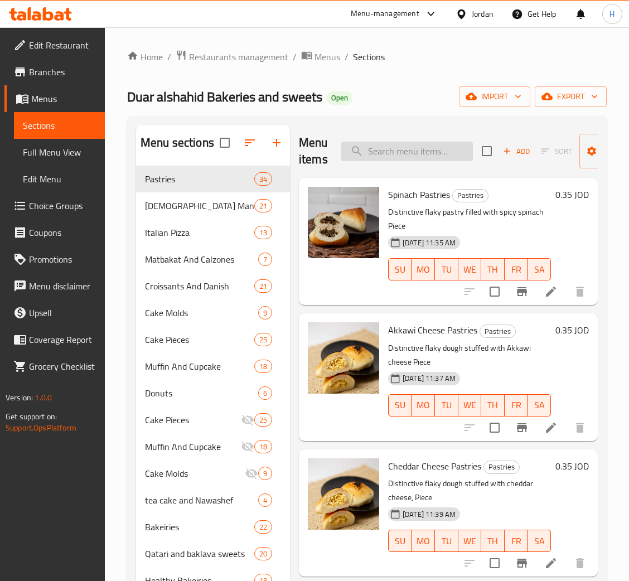
click at [440, 156] on input "search" at bounding box center [407, 152] width 132 height 20
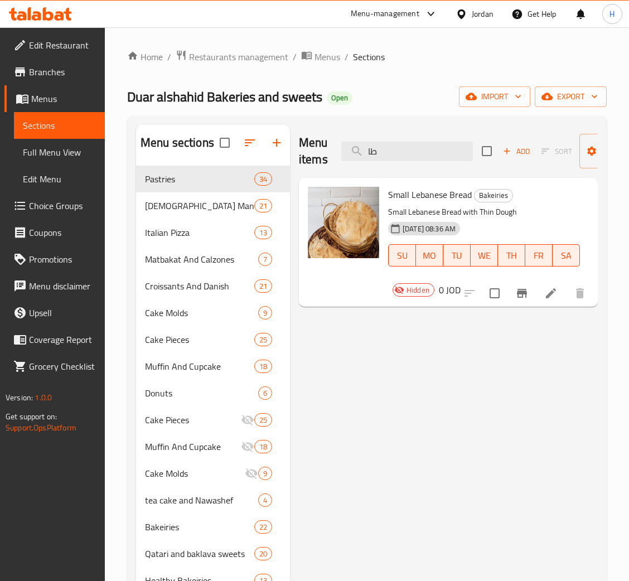
type input "طاب"
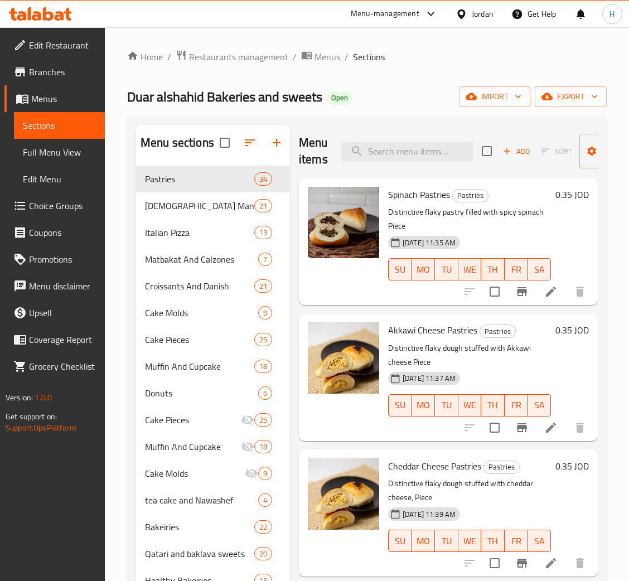
click at [63, 96] on span "Menus" at bounding box center [63, 98] width 65 height 13
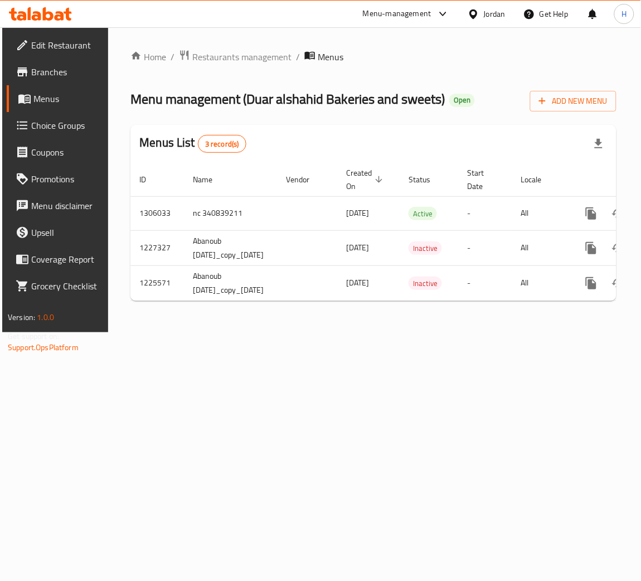
click at [51, 72] on span "Branches" at bounding box center [65, 71] width 69 height 13
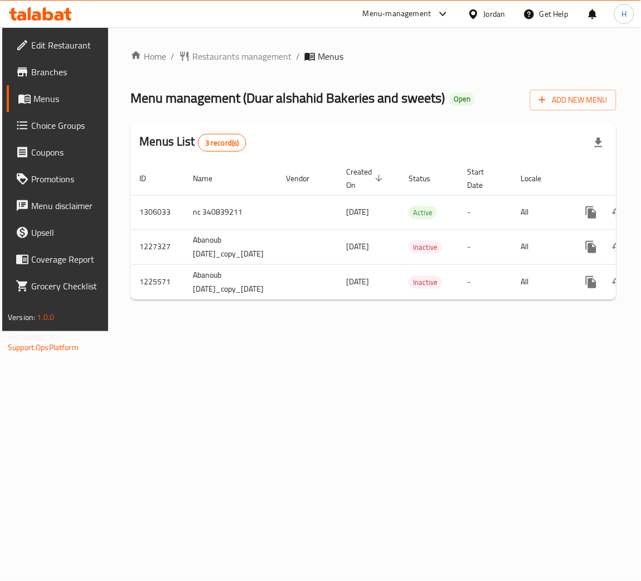
click at [28, 15] on icon at bounding box center [29, 13] width 3 height 13
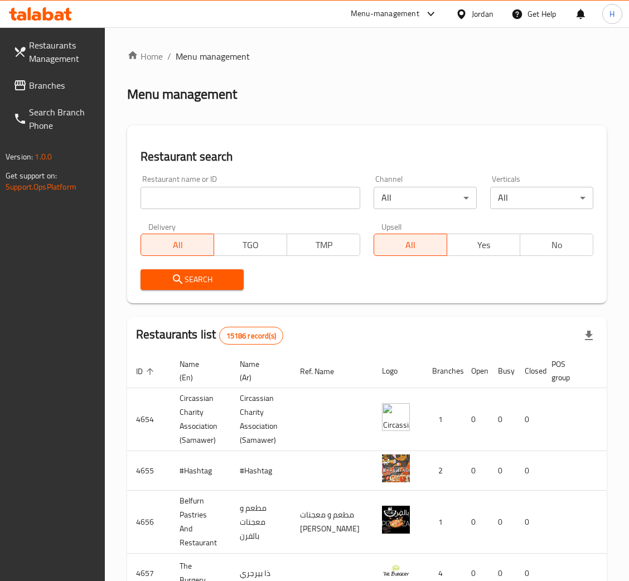
click at [62, 86] on span "Branches" at bounding box center [62, 85] width 67 height 13
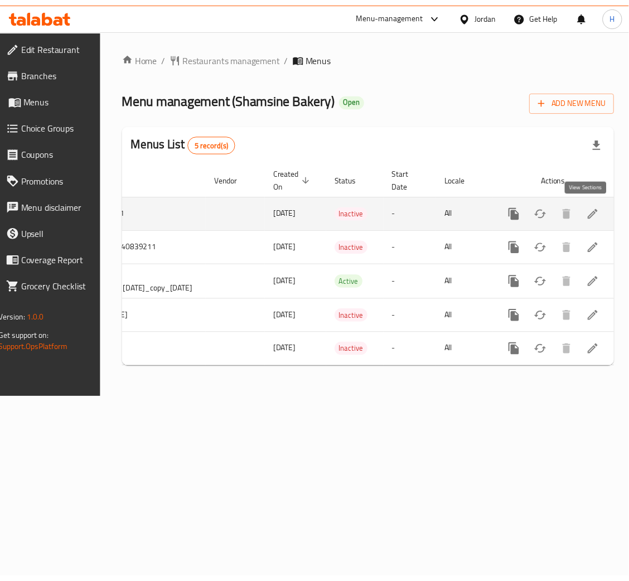
scroll to position [0, 176]
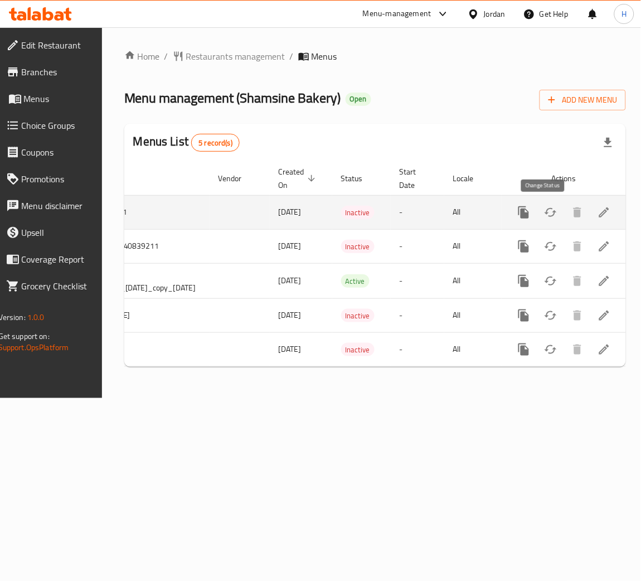
click at [544, 216] on icon "enhanced table" at bounding box center [550, 212] width 13 height 13
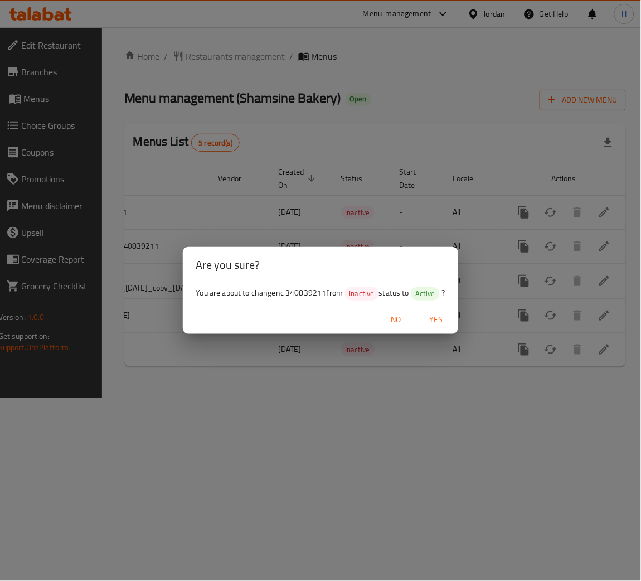
click at [436, 314] on span "Yes" at bounding box center [436, 320] width 27 height 14
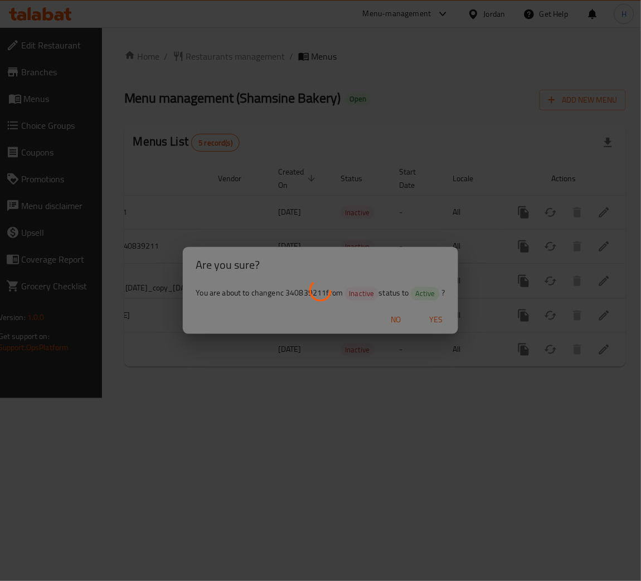
click at [601, 211] on div at bounding box center [320, 290] width 641 height 581
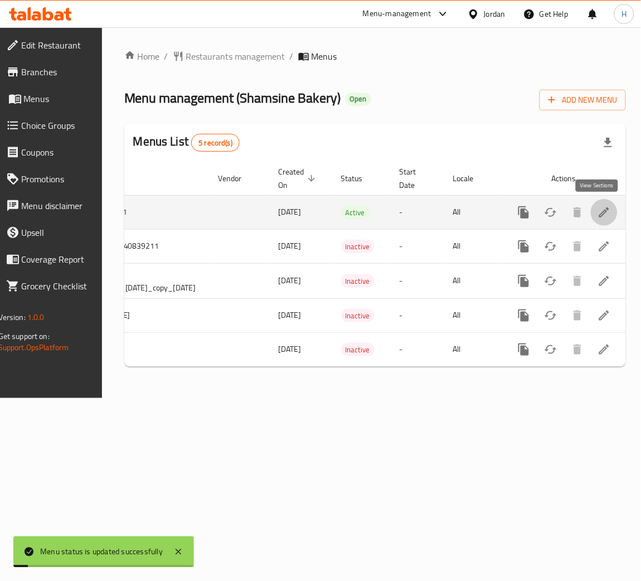
click at [601, 211] on icon "enhanced table" at bounding box center [604, 212] width 13 height 13
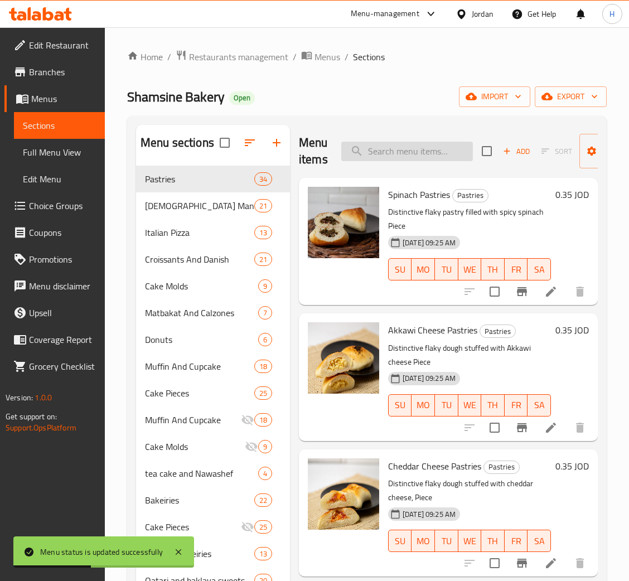
click at [407, 150] on input "search" at bounding box center [407, 152] width 132 height 20
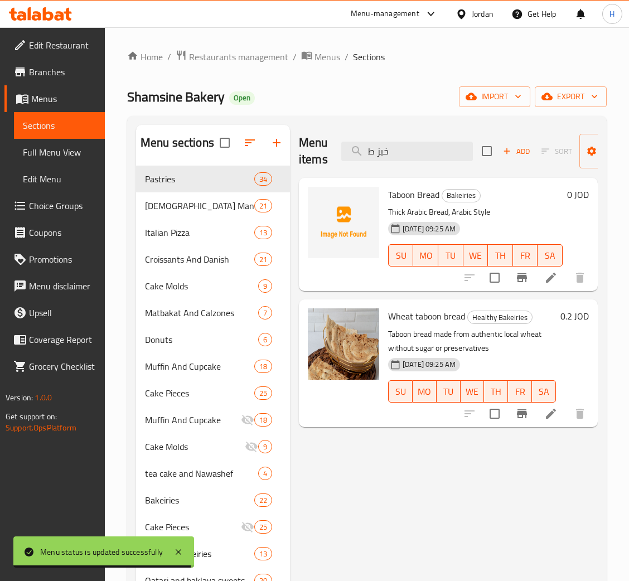
type input "خبز ط"
click at [551, 277] on icon at bounding box center [551, 278] width 10 height 10
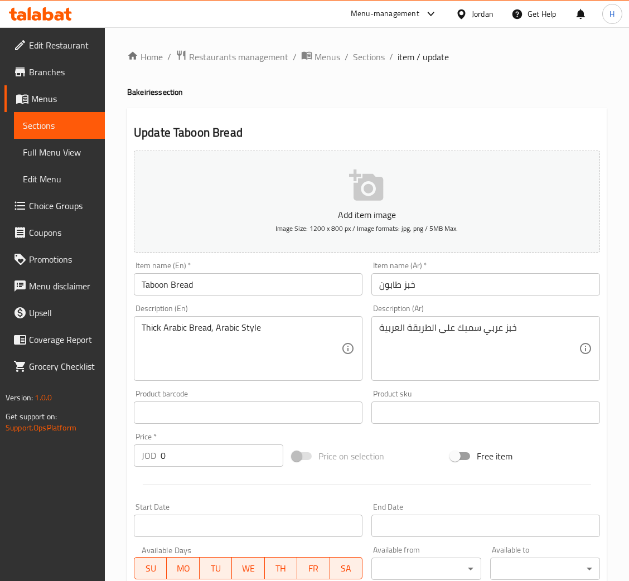
scroll to position [205, 0]
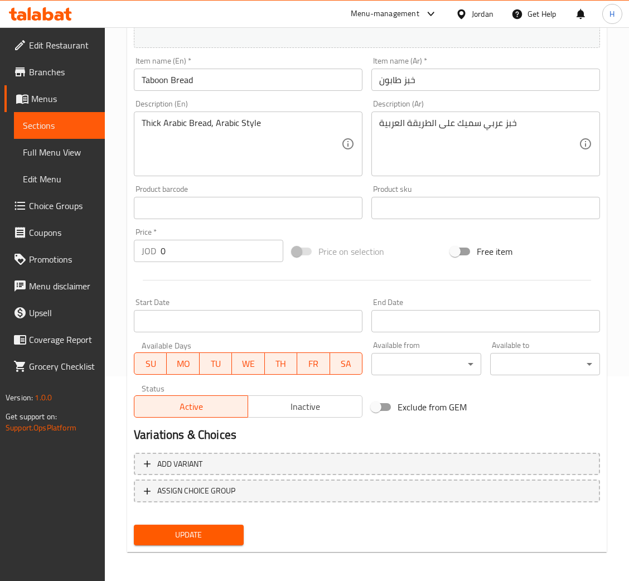
click at [278, 409] on span "Inactive" at bounding box center [305, 407] width 105 height 16
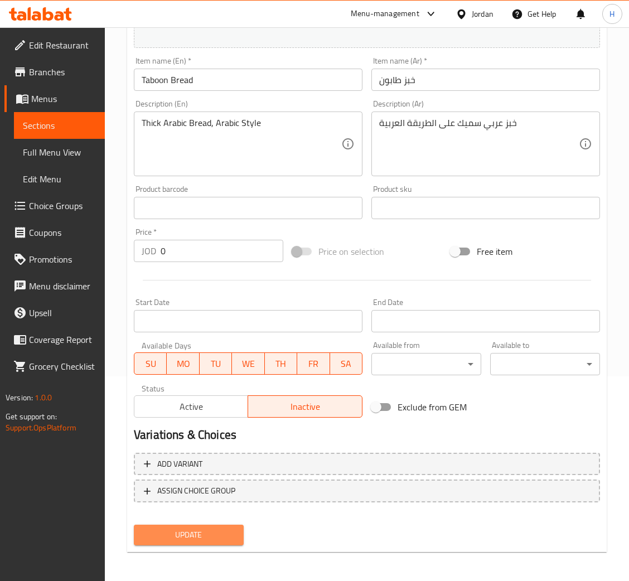
click at [205, 530] on span "Update" at bounding box center [189, 535] width 92 height 14
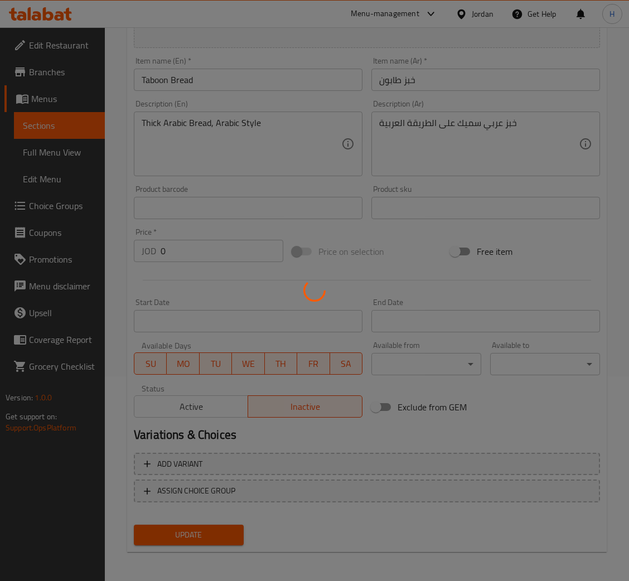
scroll to position [0, 0]
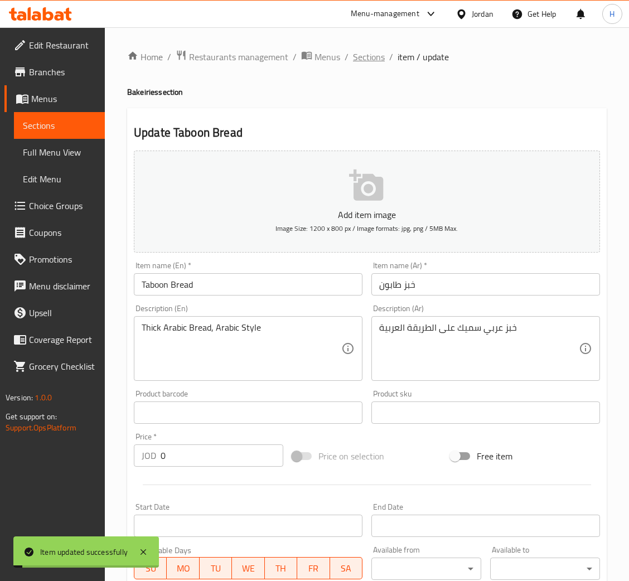
click at [368, 56] on span "Sections" at bounding box center [369, 56] width 32 height 13
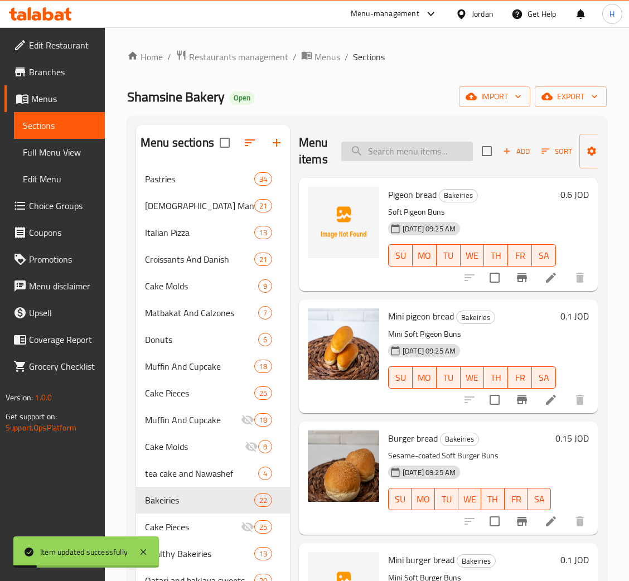
click at [393, 152] on input "search" at bounding box center [407, 152] width 132 height 20
type input "[PERSON_NAME]"
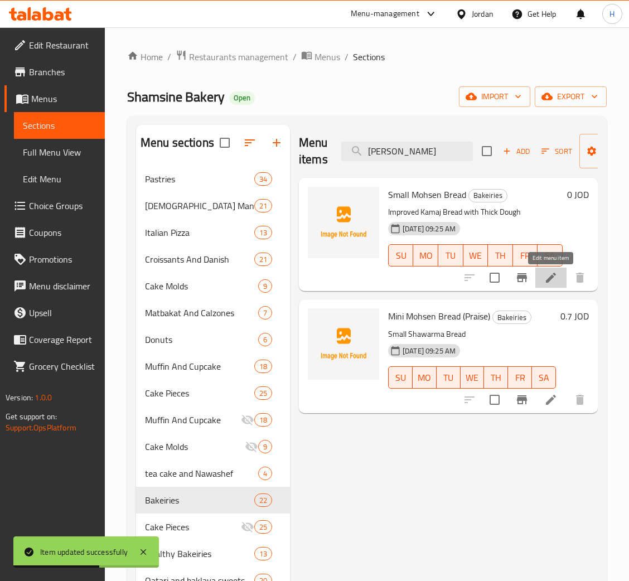
click at [547, 277] on icon at bounding box center [550, 277] width 13 height 13
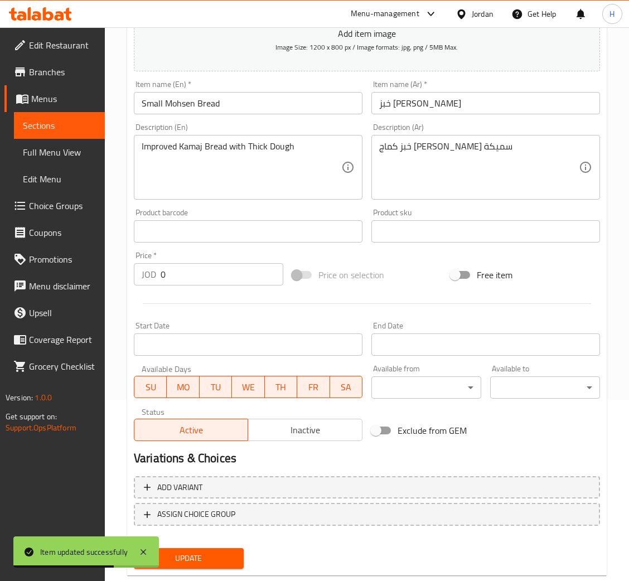
scroll to position [205, 0]
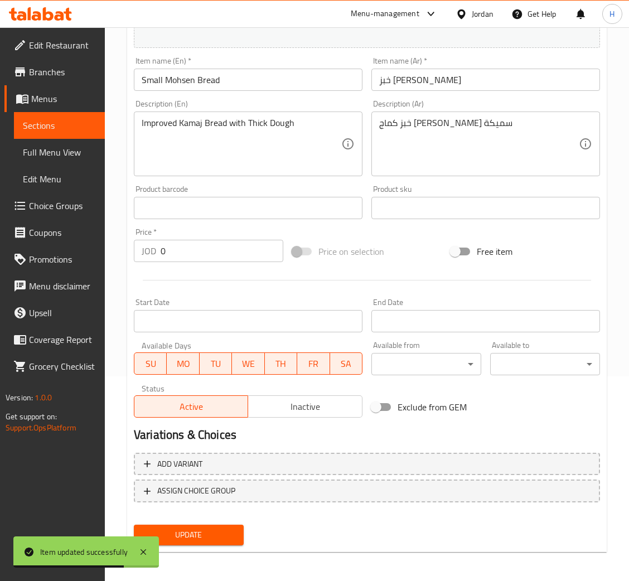
click at [285, 404] on span "Inactive" at bounding box center [305, 407] width 105 height 16
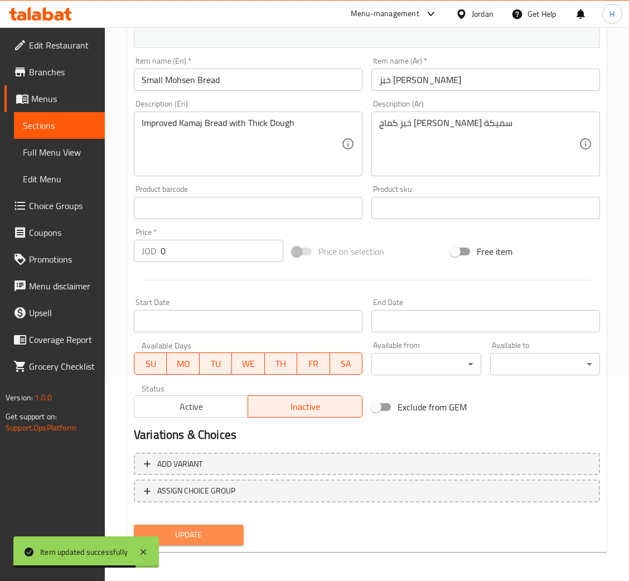
click at [186, 534] on span "Update" at bounding box center [189, 535] width 92 height 14
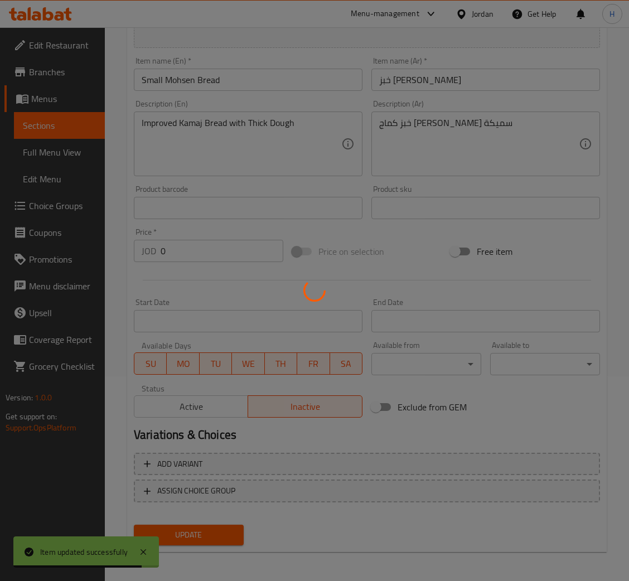
scroll to position [0, 0]
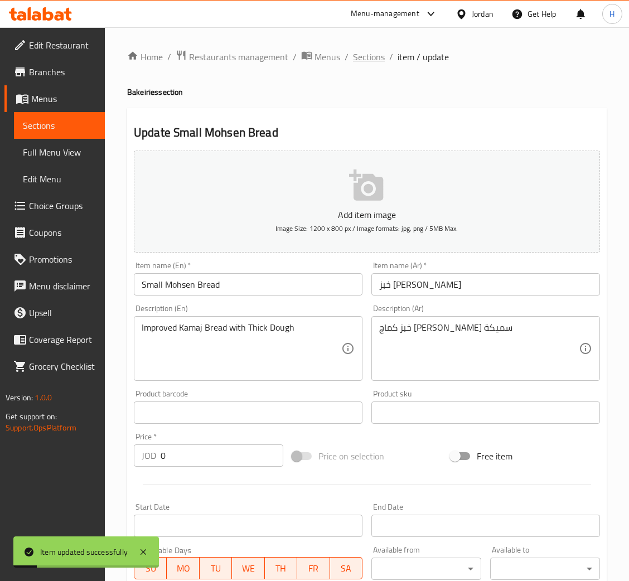
click at [368, 53] on span "Sections" at bounding box center [369, 56] width 32 height 13
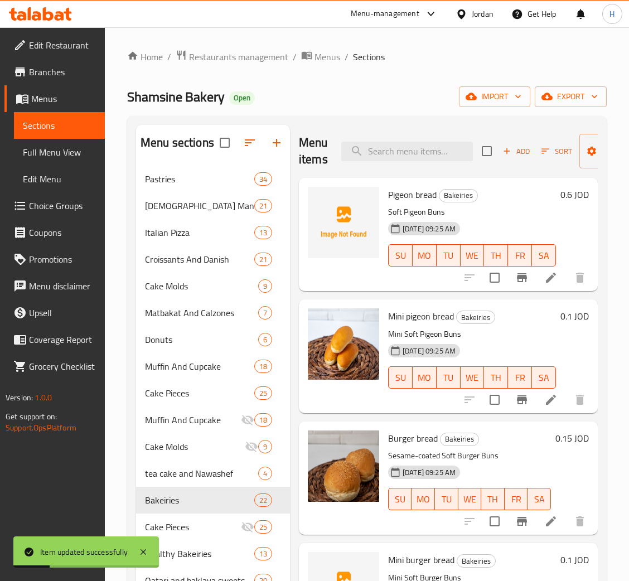
click at [417, 162] on div "Menu items Add Sort Manage items" at bounding box center [448, 151] width 299 height 53
click at [417, 154] on input "search" at bounding box center [407, 152] width 132 height 20
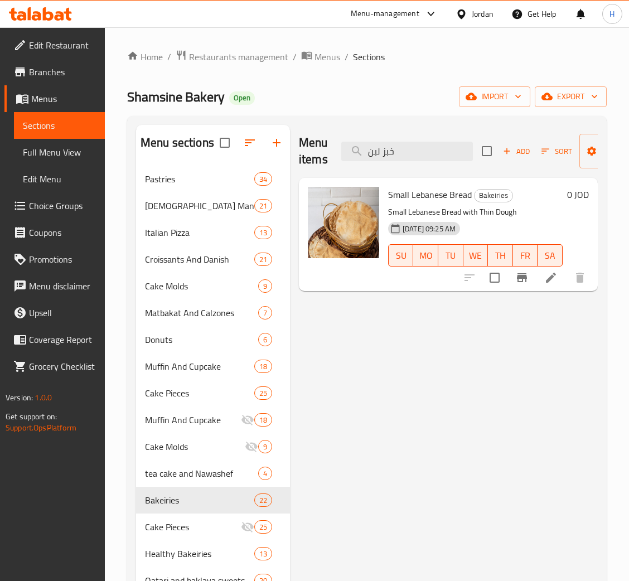
type input "خبز لبن"
click at [546, 273] on icon at bounding box center [550, 277] width 13 height 13
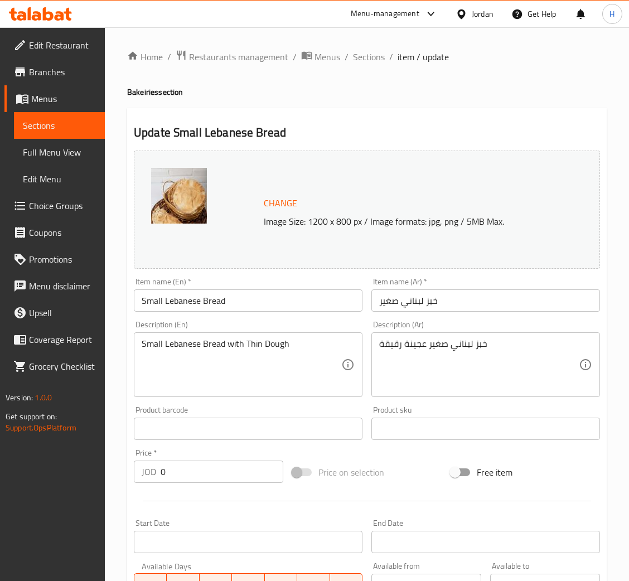
scroll to position [221, 0]
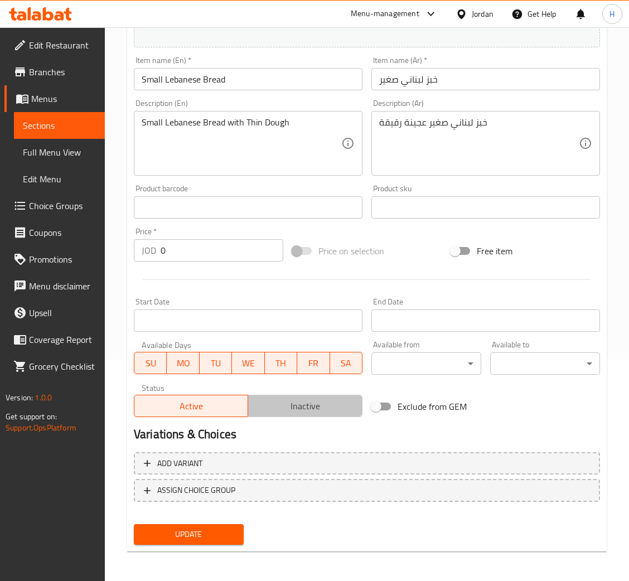
click at [316, 404] on span "Inactive" at bounding box center [305, 406] width 105 height 16
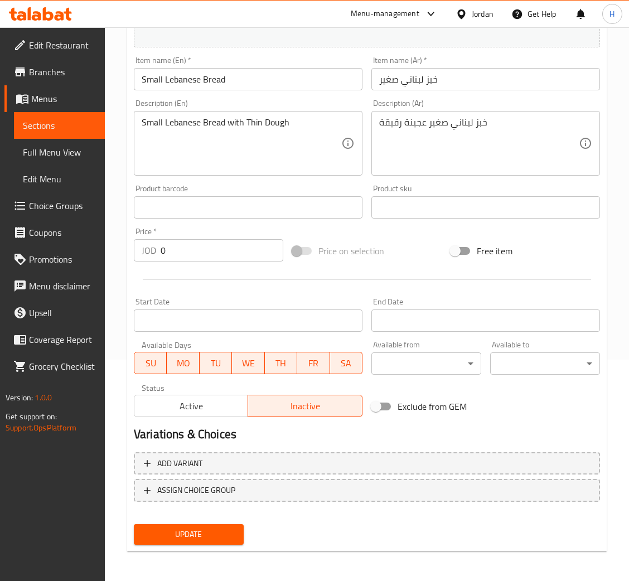
click at [215, 528] on span "Update" at bounding box center [189, 535] width 92 height 14
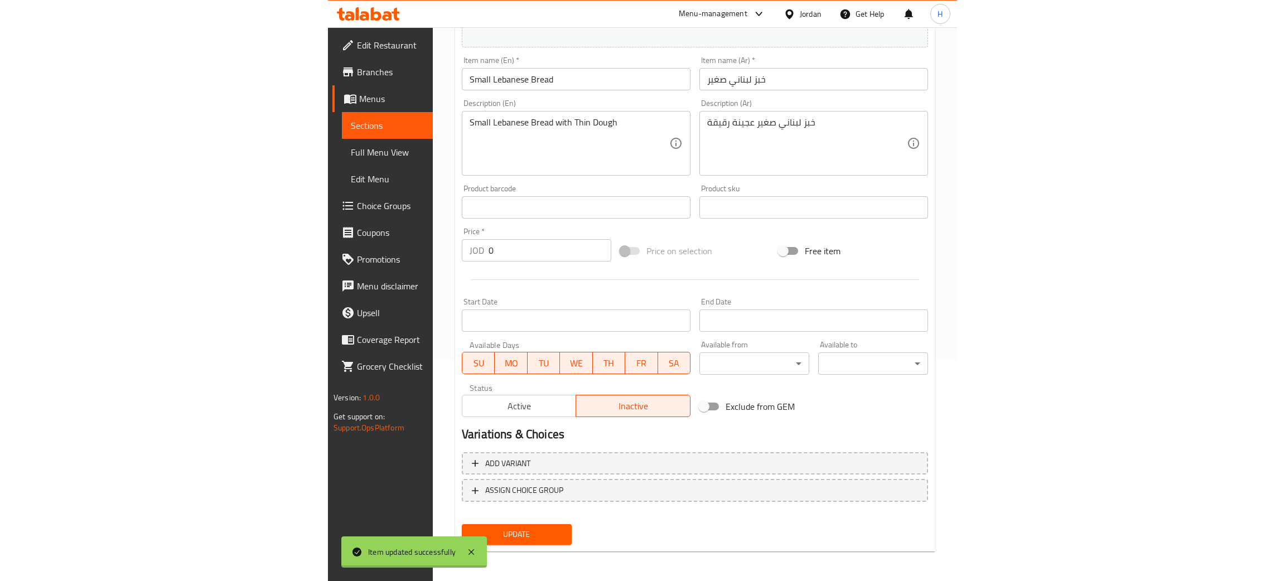
scroll to position [0, 0]
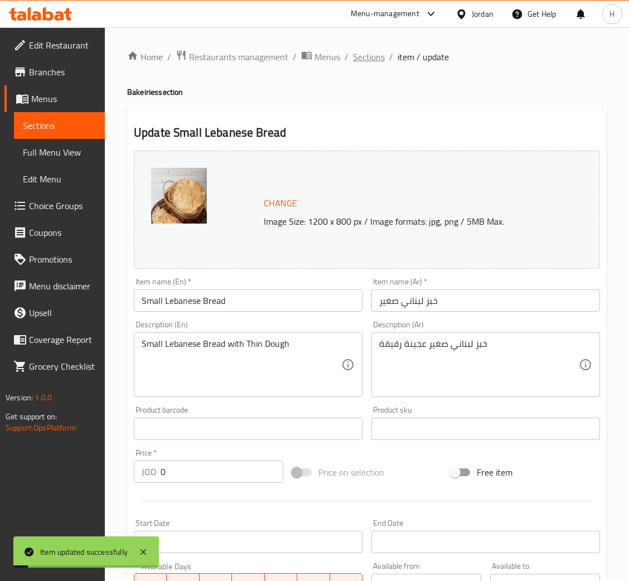
click at [364, 53] on span "Sections" at bounding box center [369, 56] width 32 height 13
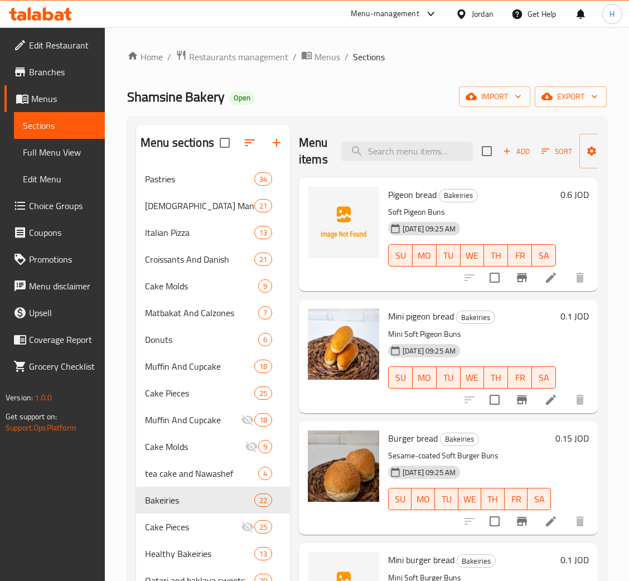
click at [47, 102] on span "Menus" at bounding box center [63, 98] width 65 height 13
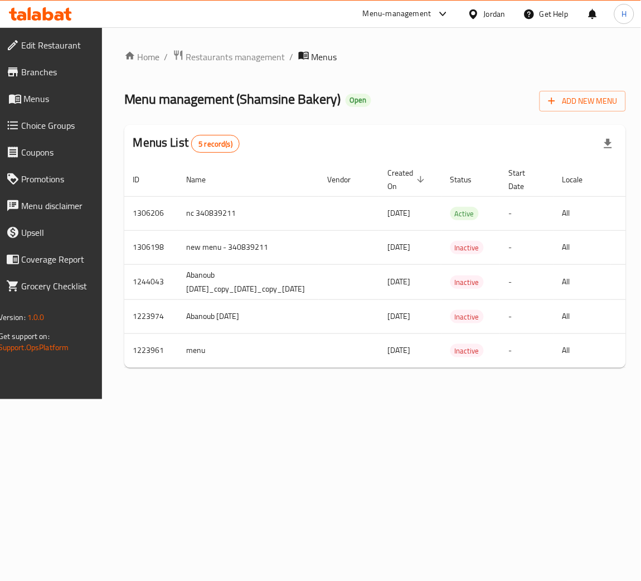
click at [474, 399] on div "Home / Restaurants management / Menus Menu management ( Shamsine Bakery ) Open …" at bounding box center [375, 213] width 547 height 372
click at [360, 399] on div "Home / Restaurants management / Menus Menu management ( Shamsine Bakery ) Open …" at bounding box center [375, 213] width 547 height 372
